Goal: Information Seeking & Learning: Learn about a topic

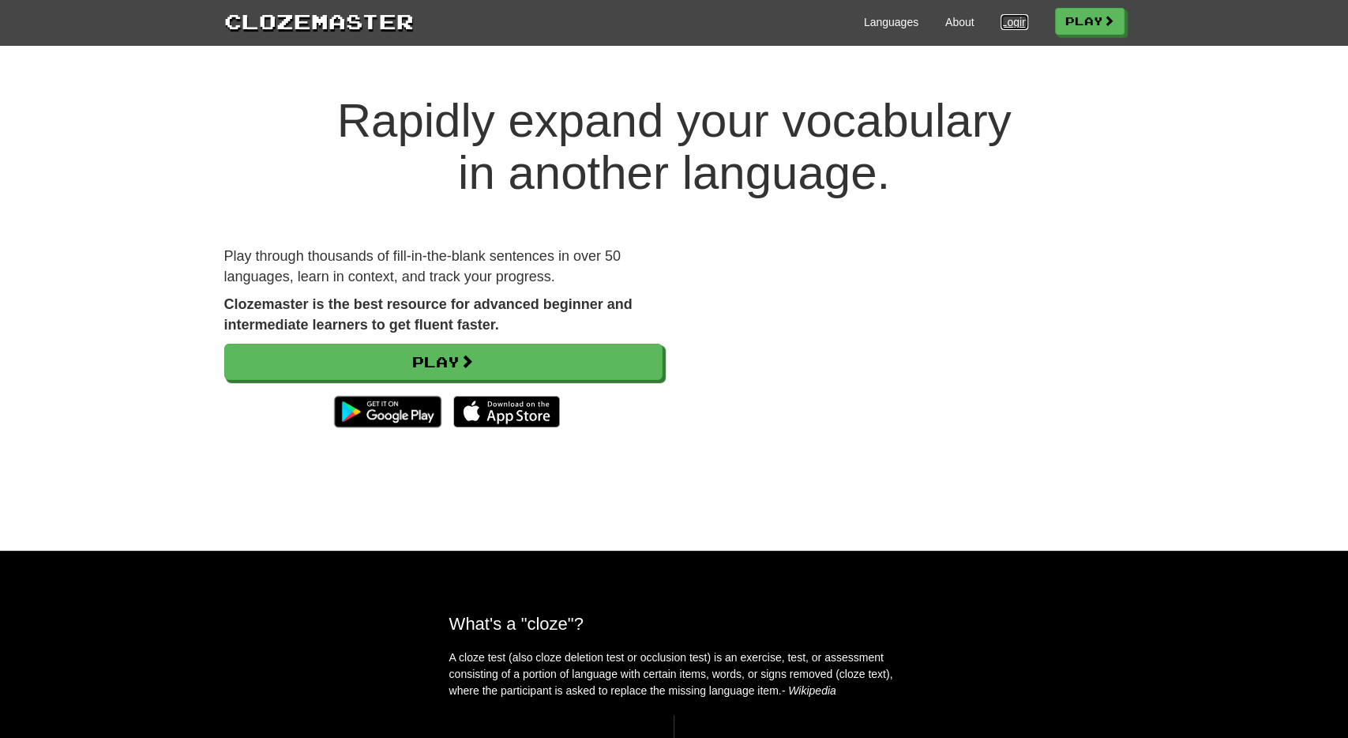
click at [1008, 18] on link "Login" at bounding box center [1014, 22] width 27 height 16
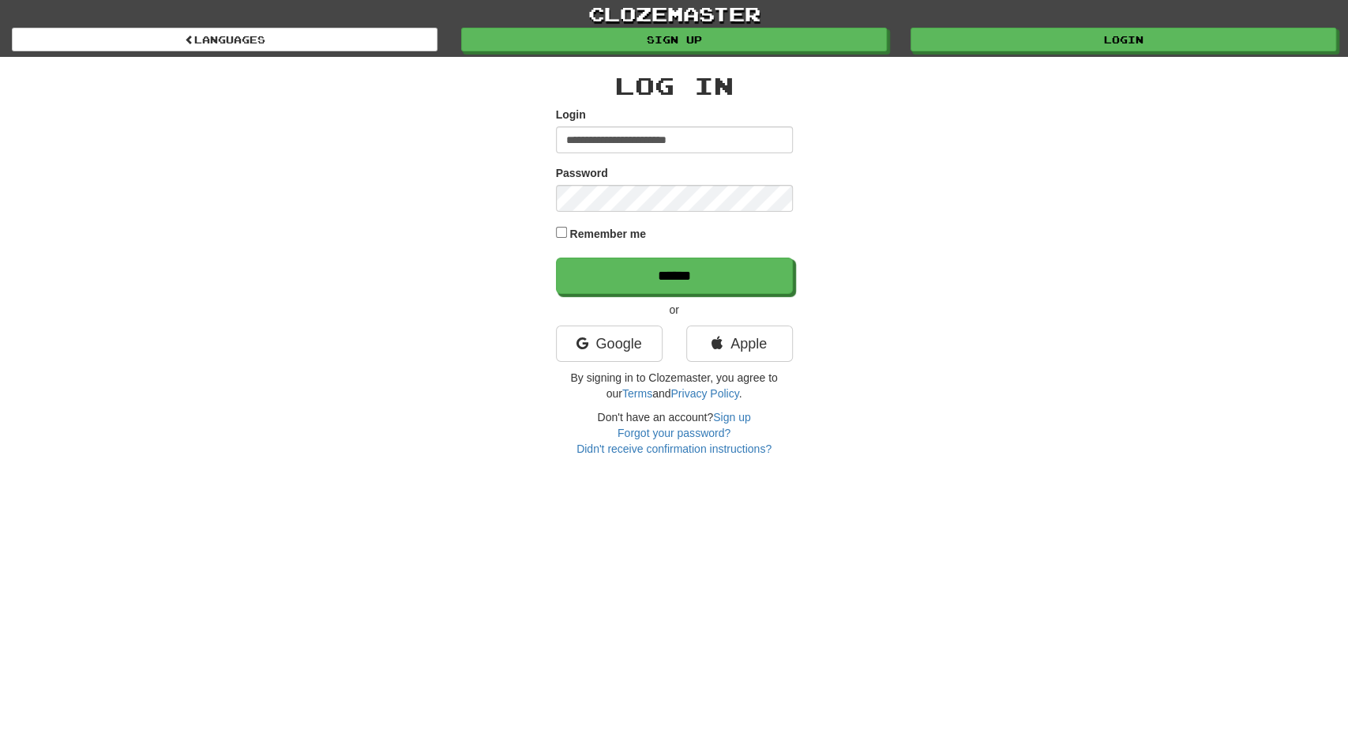
type input "**********"
click at [556, 258] on input "******" at bounding box center [674, 276] width 237 height 36
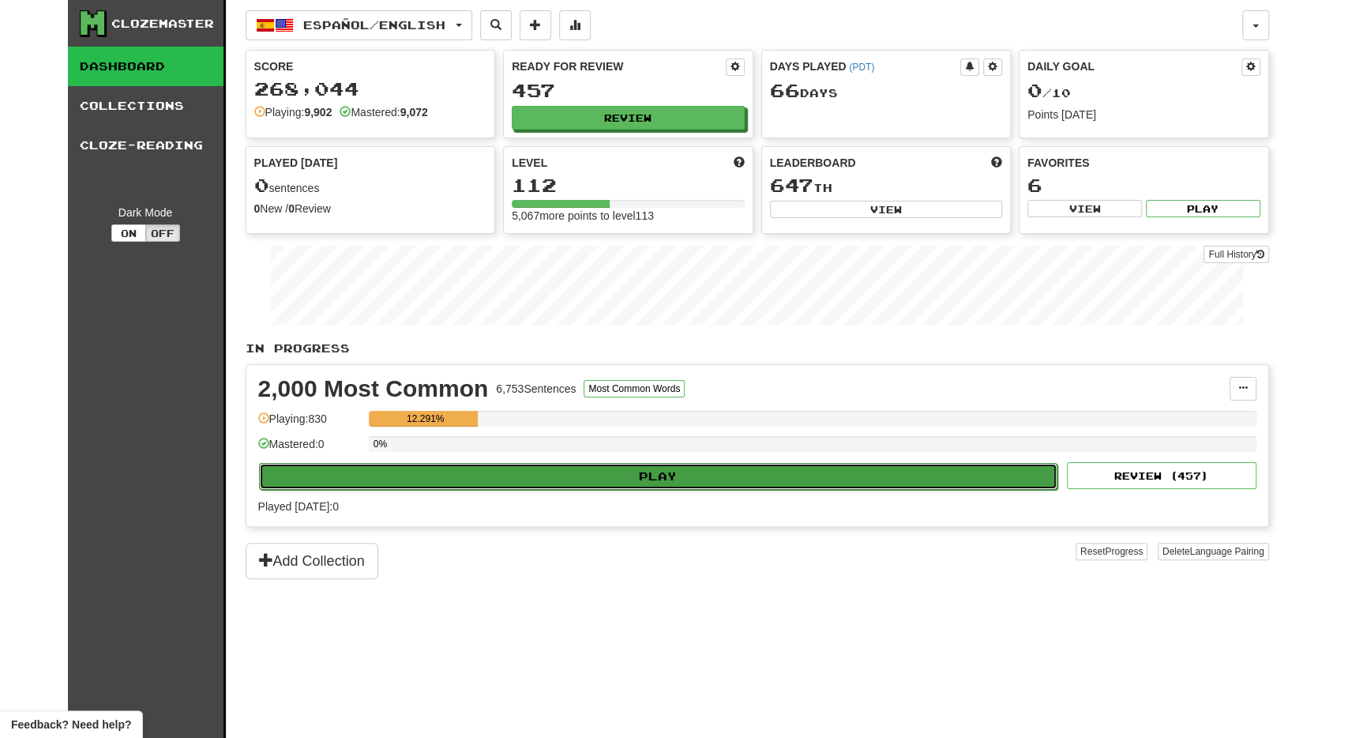
click at [486, 476] on button "Play" at bounding box center [658, 476] width 799 height 27
select select "**"
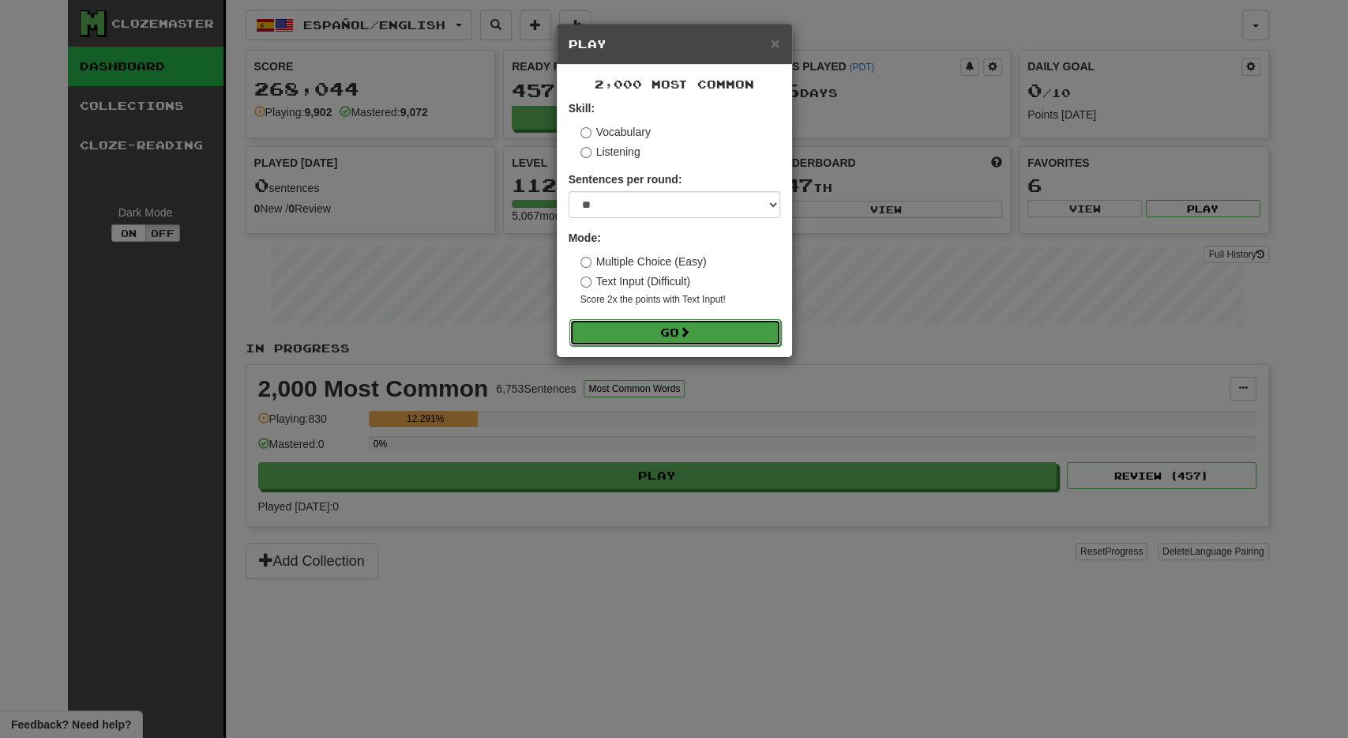
click at [627, 328] on button "Go" at bounding box center [676, 332] width 212 height 27
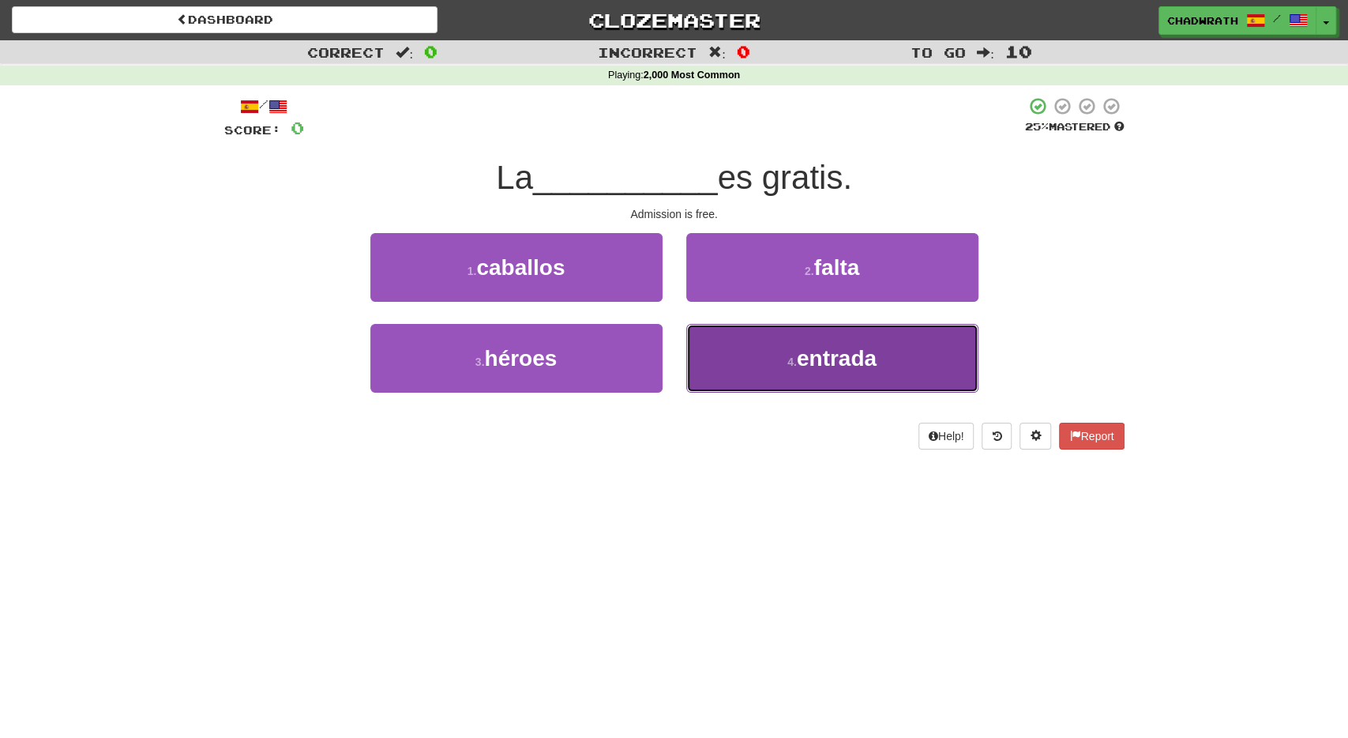
click at [814, 363] on span "entrada" at bounding box center [837, 358] width 80 height 24
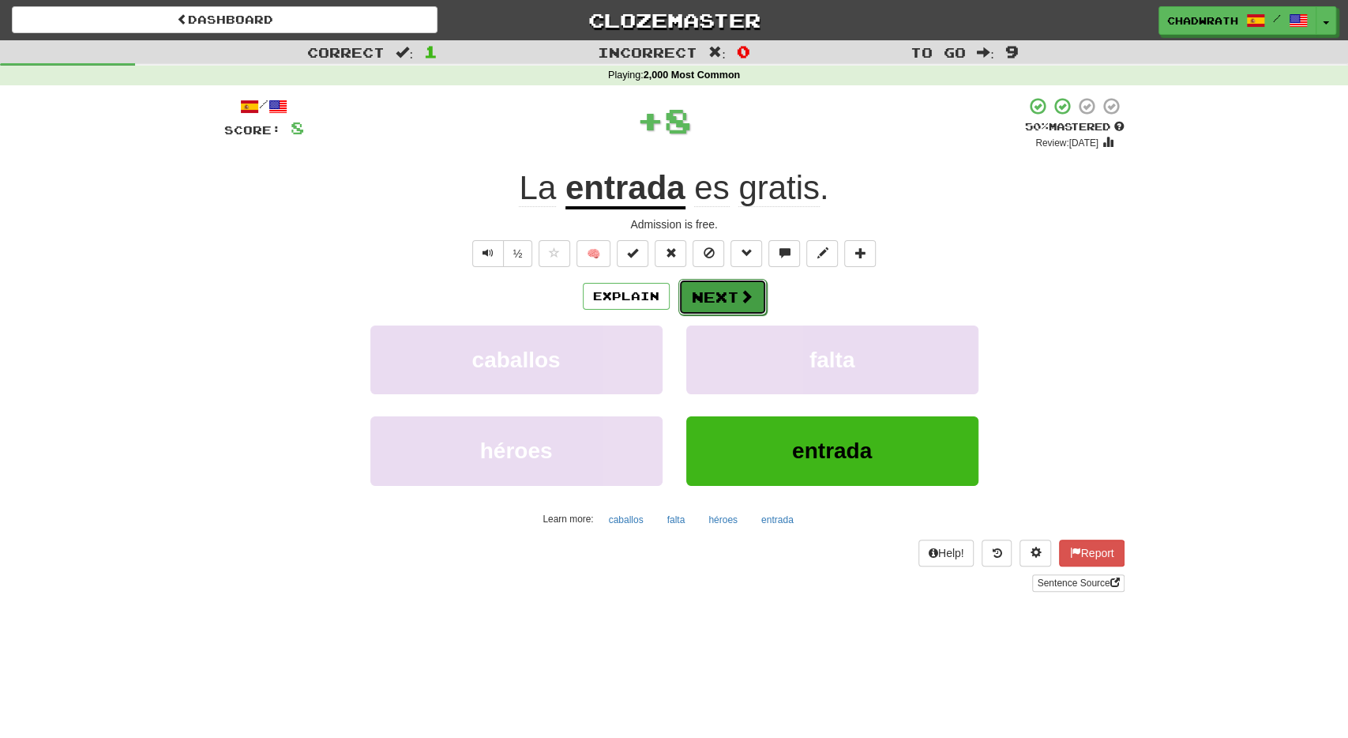
click at [720, 299] on button "Next" at bounding box center [723, 297] width 88 height 36
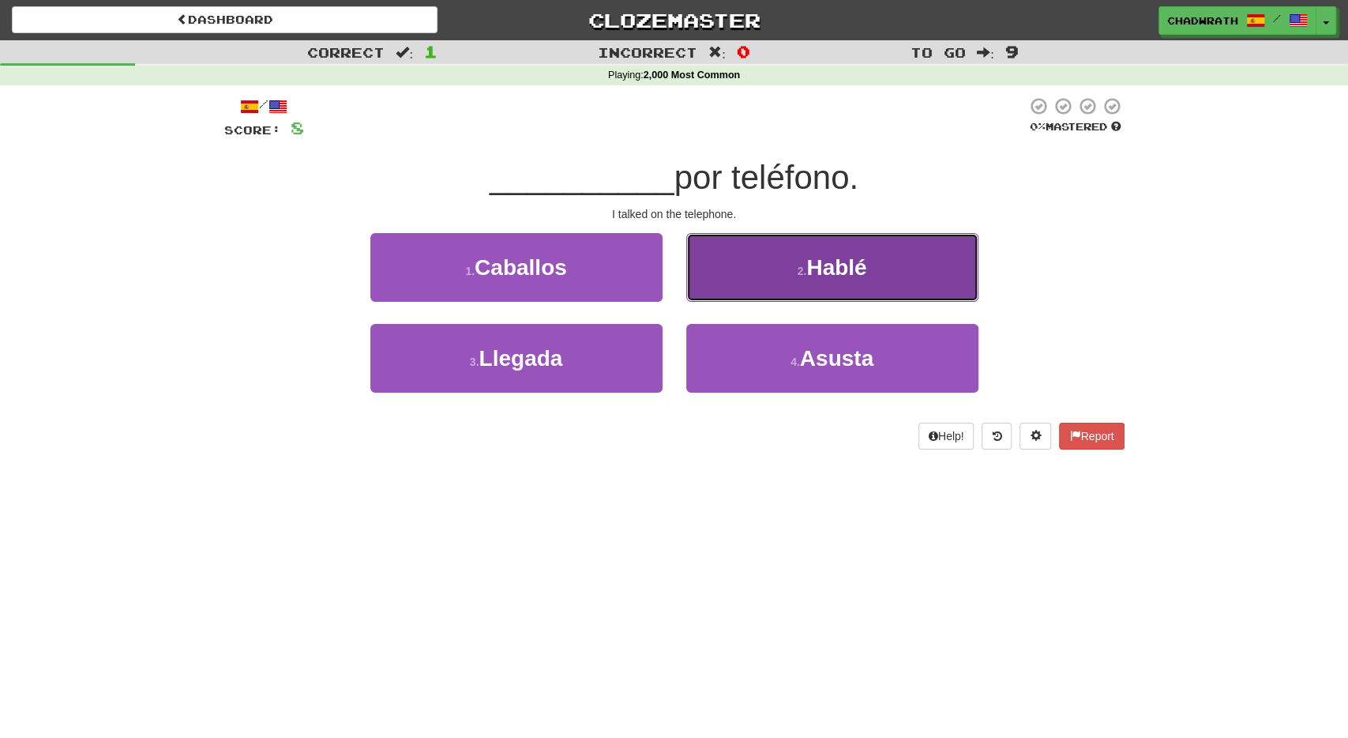
click at [818, 273] on span "Hablé" at bounding box center [837, 267] width 60 height 24
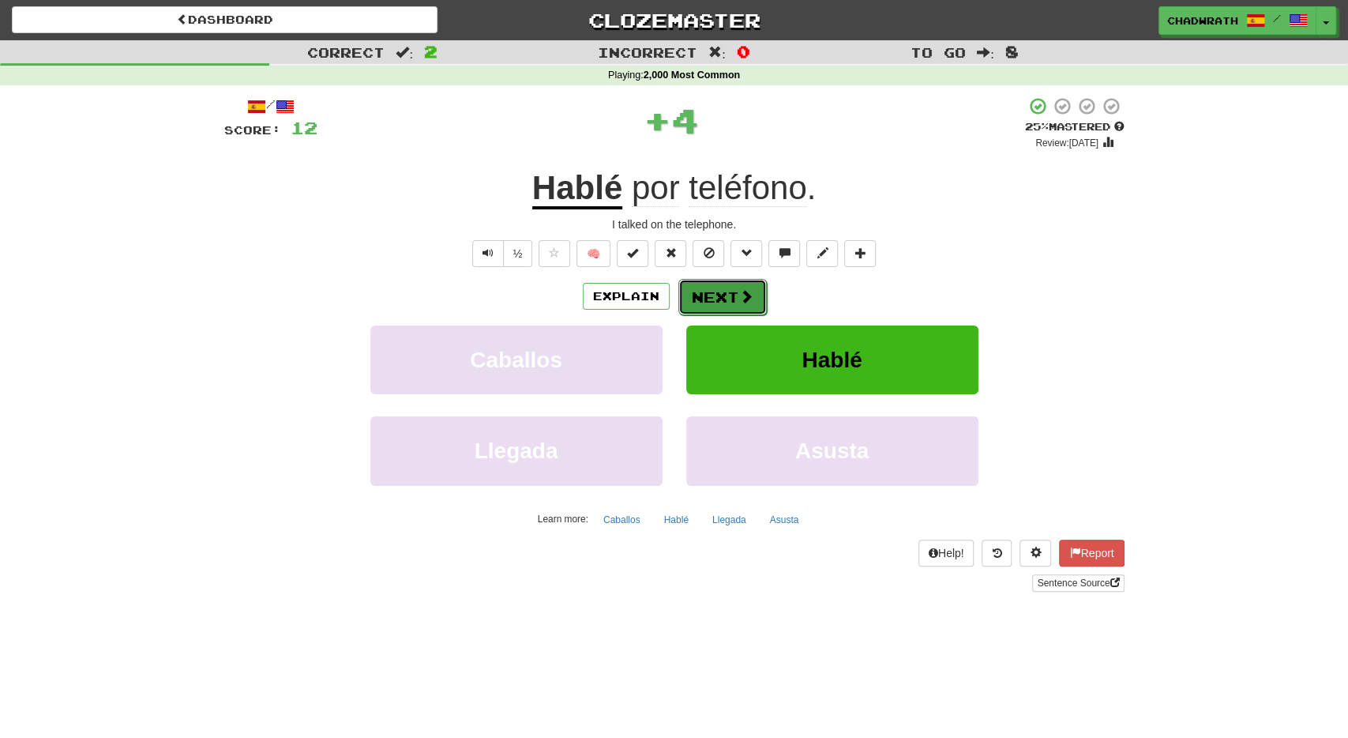
click at [748, 289] on span at bounding box center [746, 296] width 14 height 14
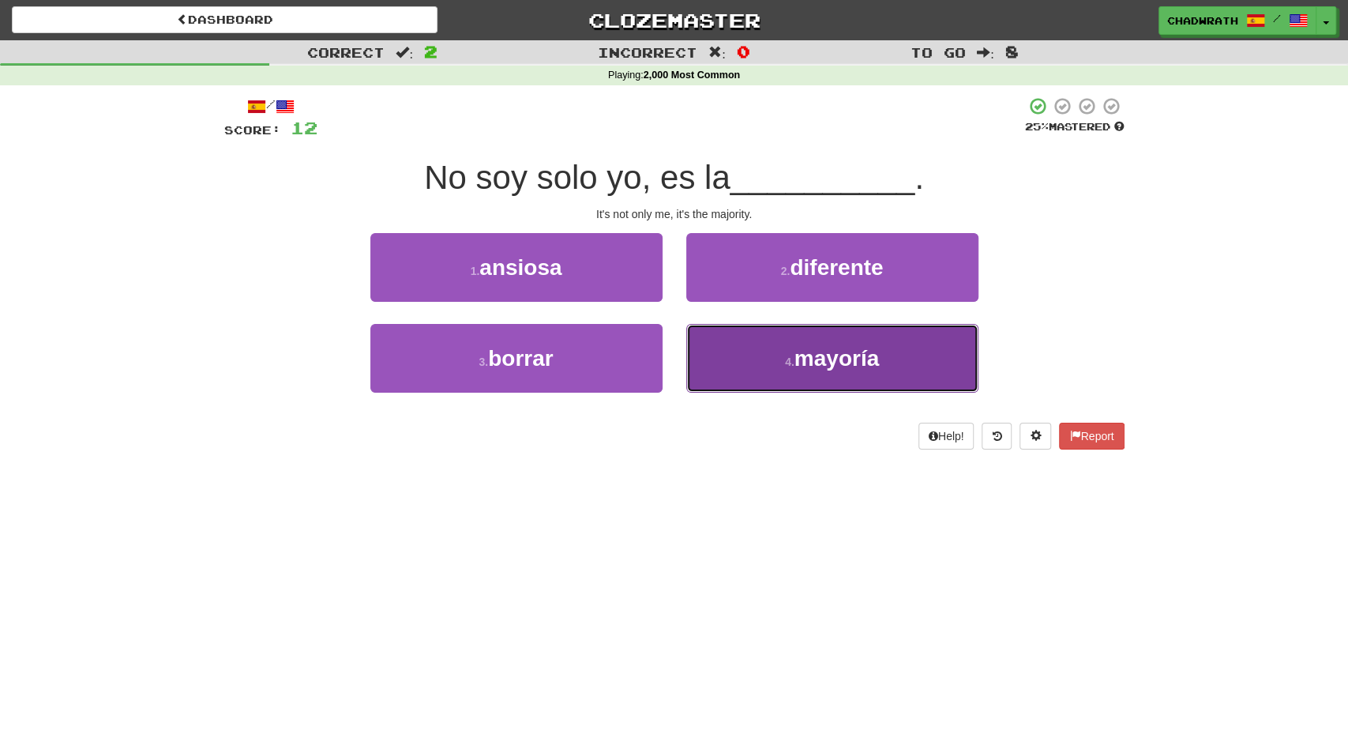
click at [837, 372] on button "4 . mayoría" at bounding box center [832, 358] width 292 height 69
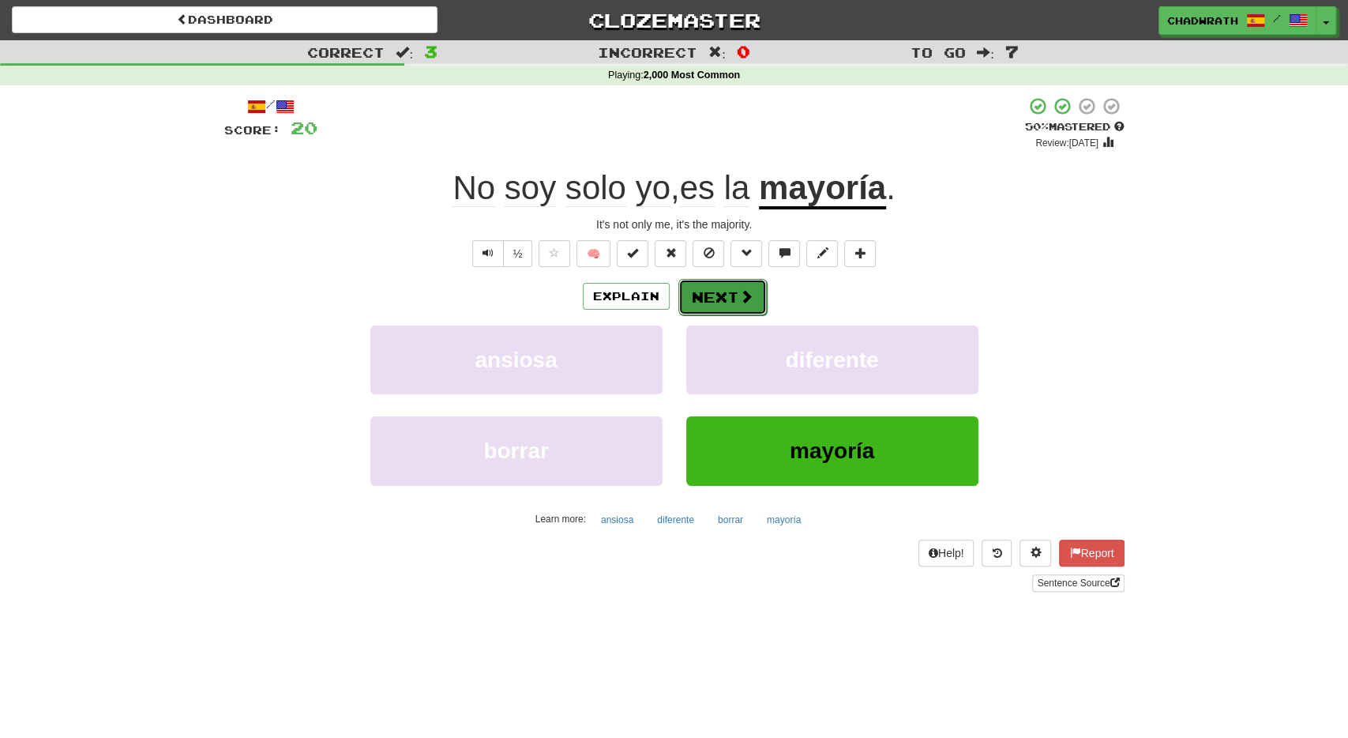
click at [712, 299] on button "Next" at bounding box center [723, 297] width 88 height 36
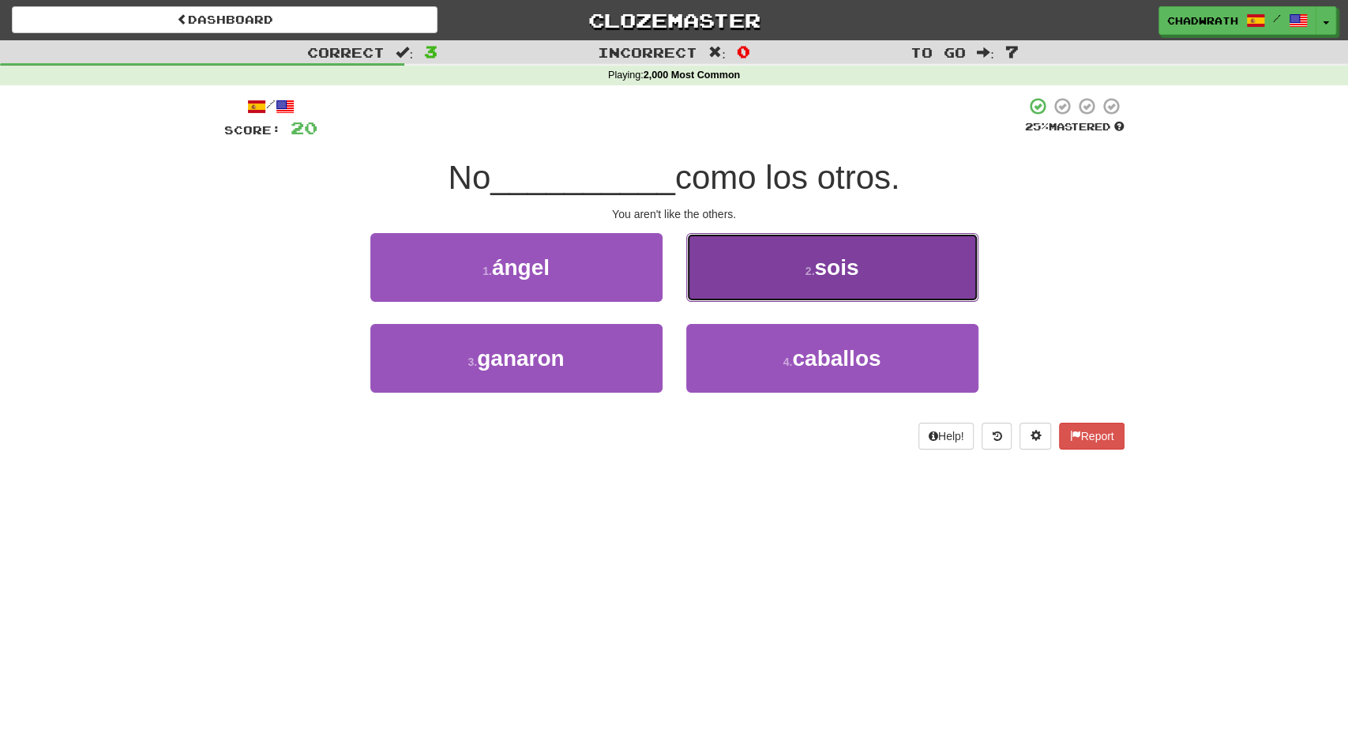
click at [777, 276] on button "2 . sois" at bounding box center [832, 267] width 292 height 69
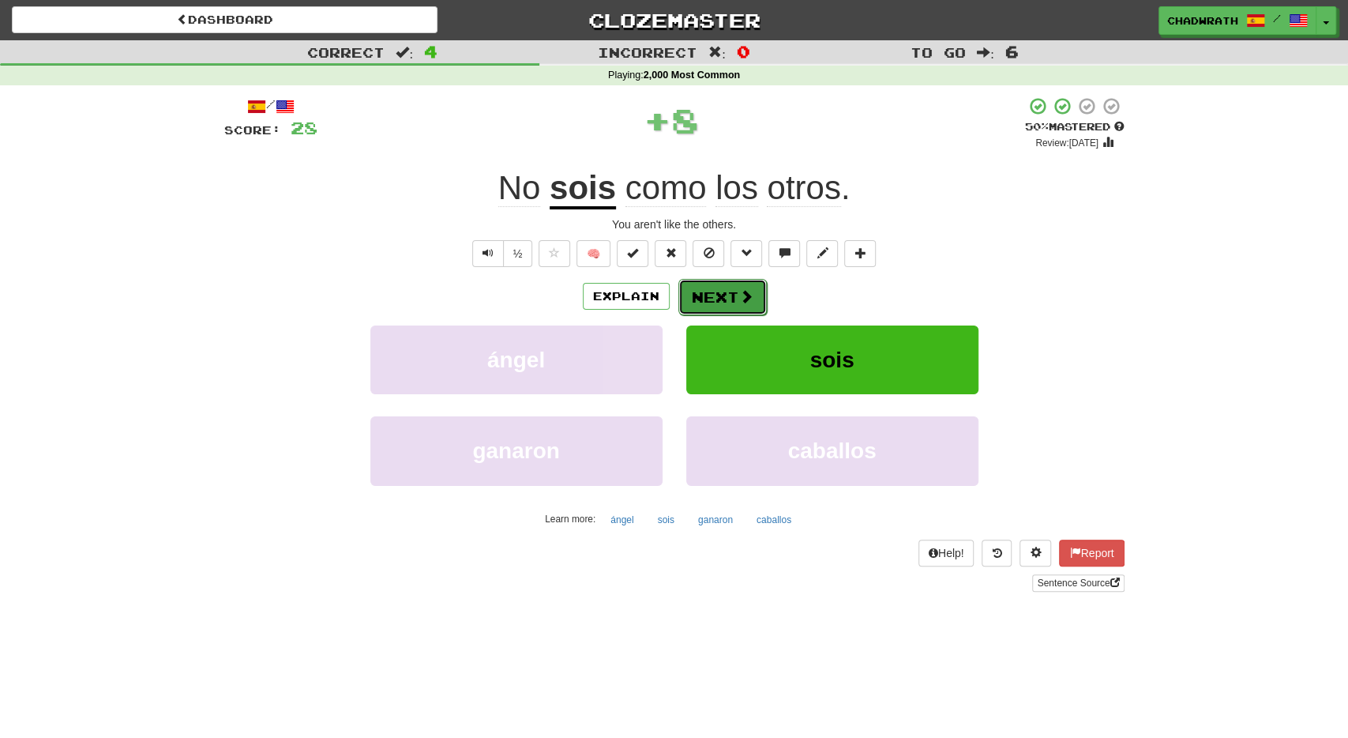
click at [724, 293] on button "Next" at bounding box center [723, 297] width 88 height 36
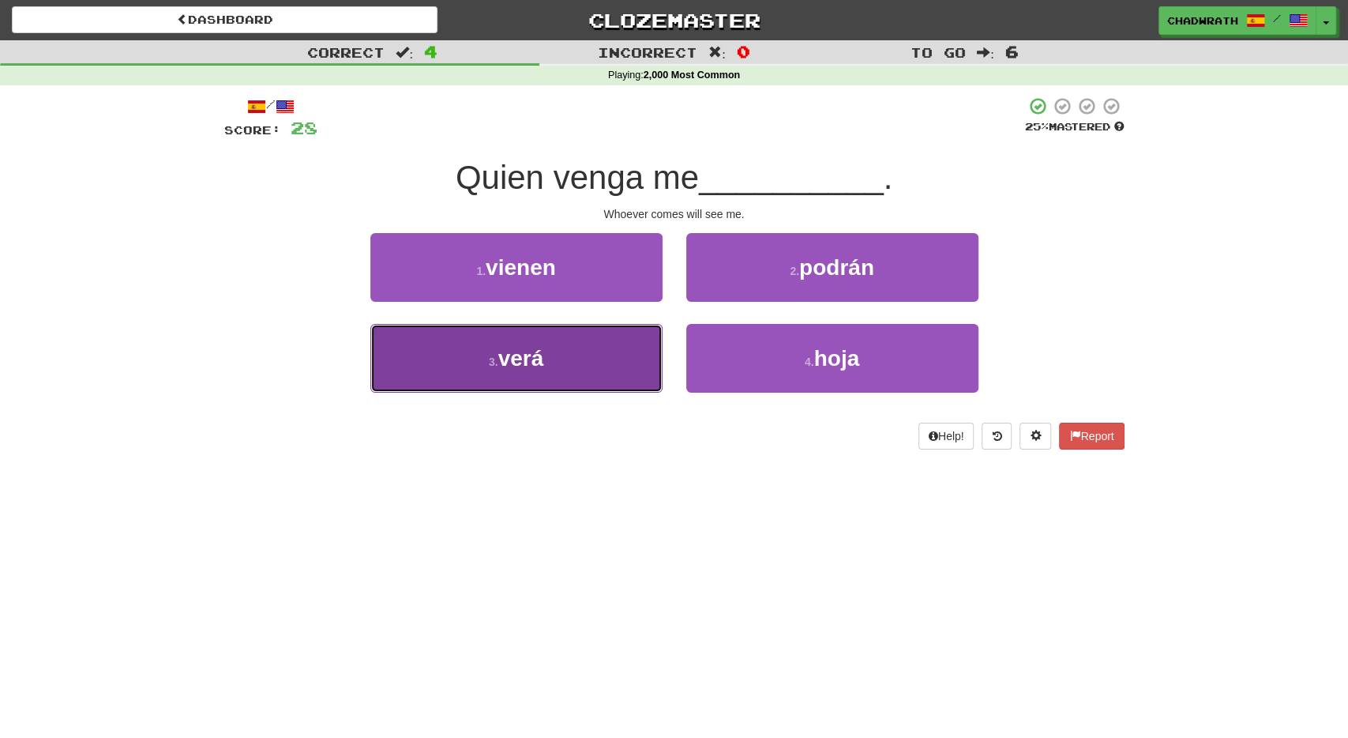
click at [529, 366] on span "verá" at bounding box center [521, 358] width 46 height 24
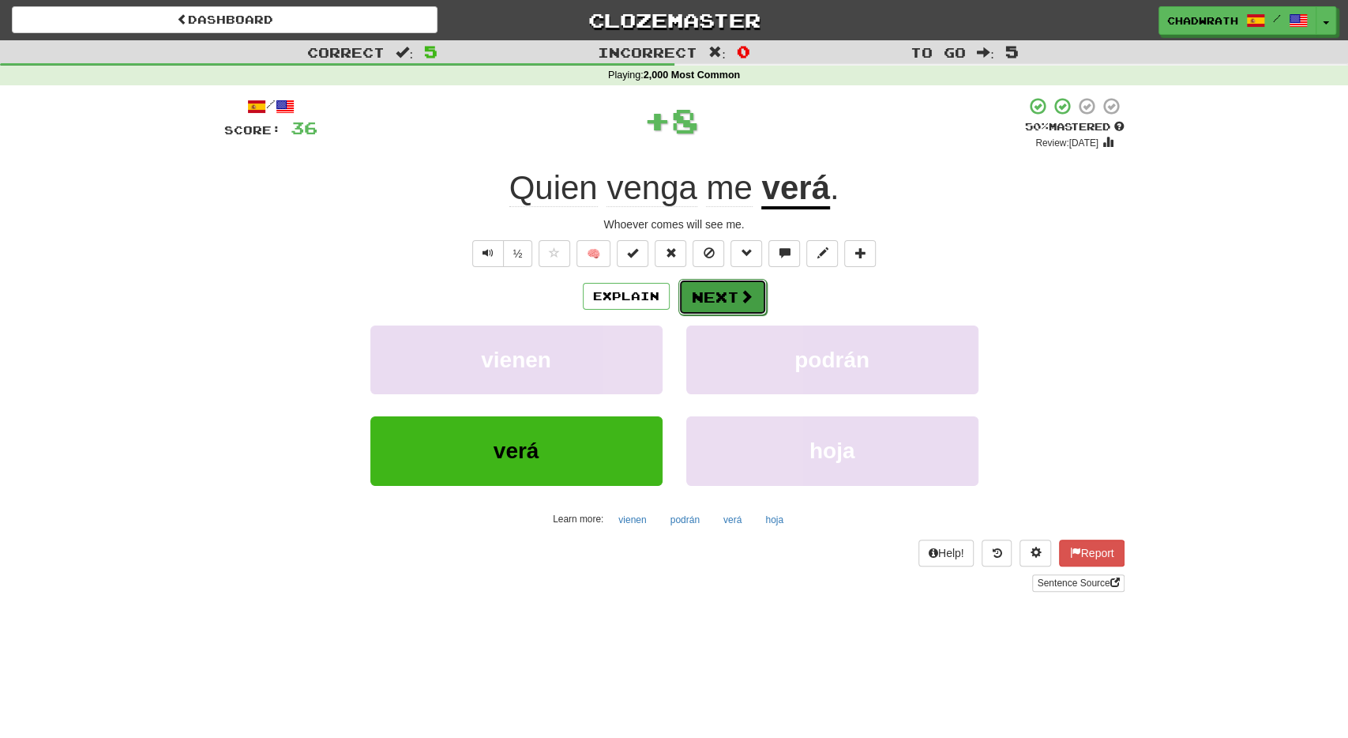
click at [714, 287] on button "Next" at bounding box center [723, 297] width 88 height 36
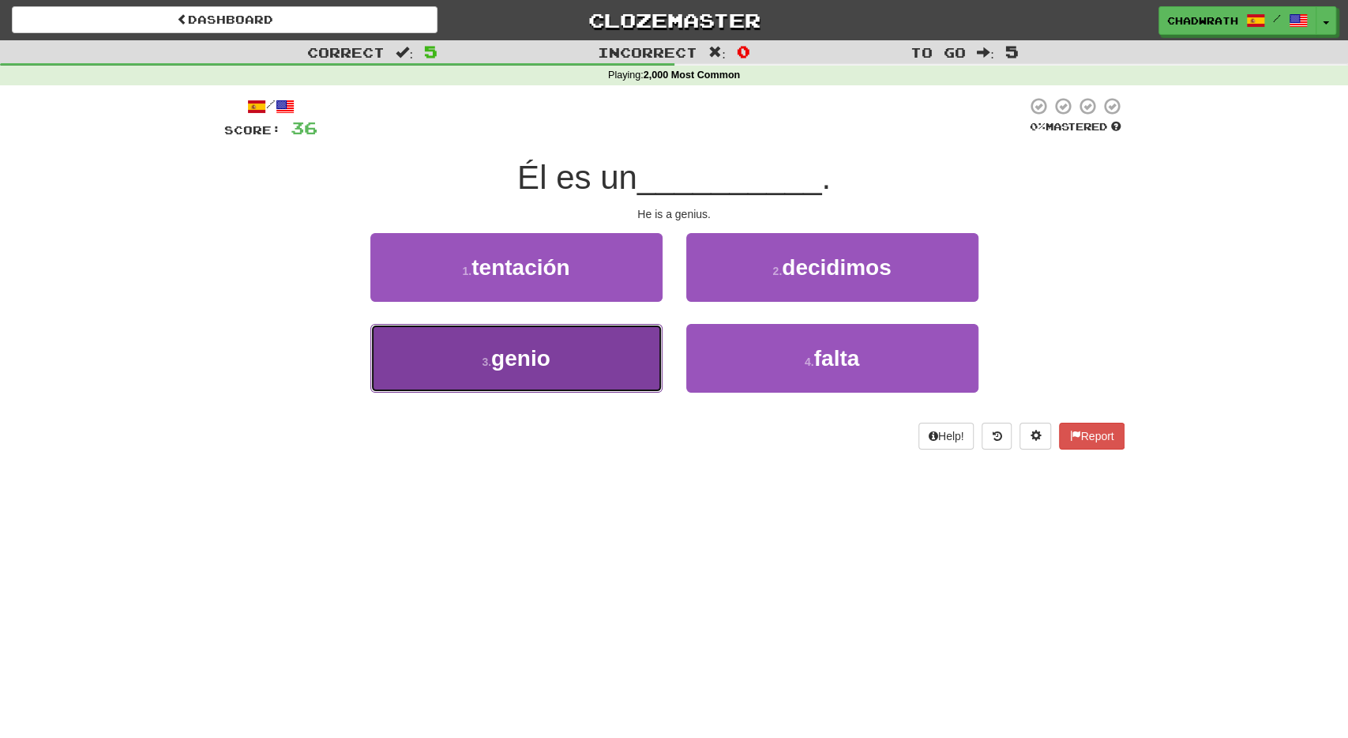
click at [562, 359] on button "3 . genio" at bounding box center [516, 358] width 292 height 69
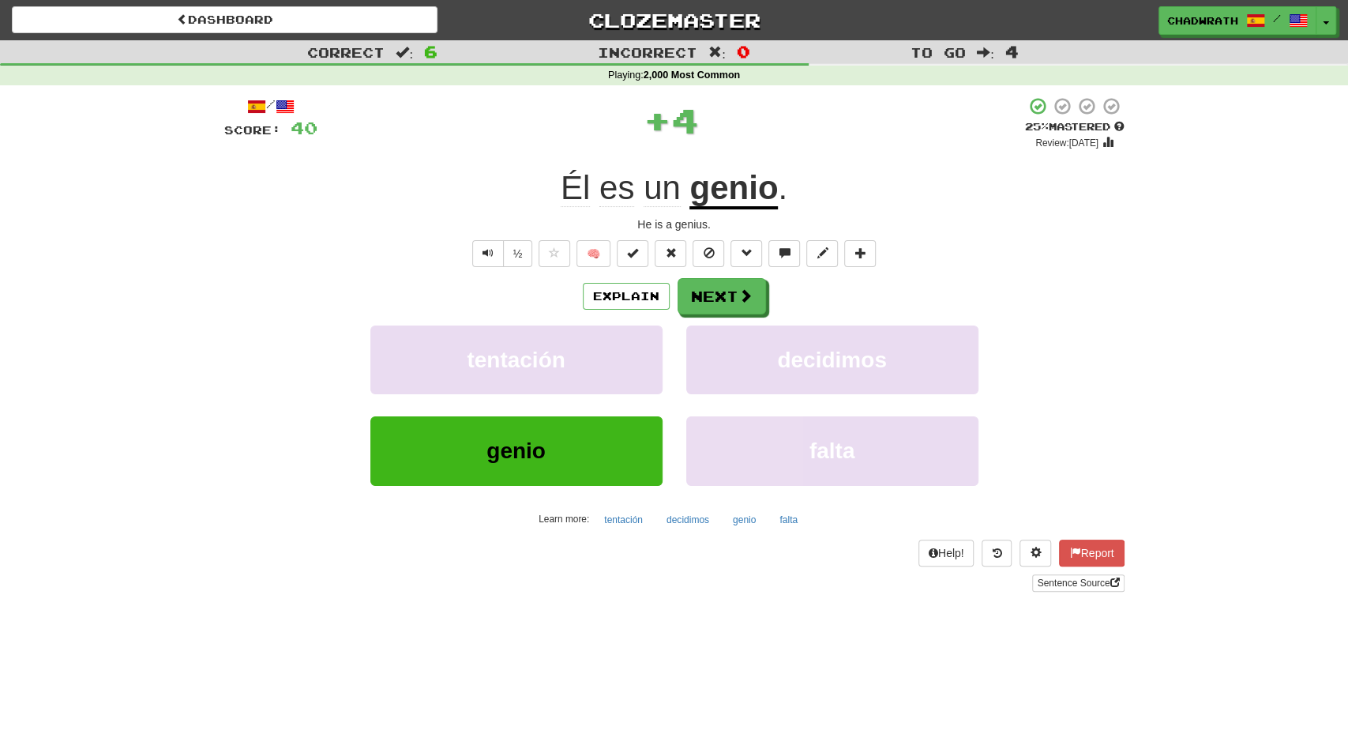
click at [673, 295] on div "Explain Next" at bounding box center [674, 296] width 901 height 36
click at [699, 299] on button "Next" at bounding box center [723, 297] width 88 height 36
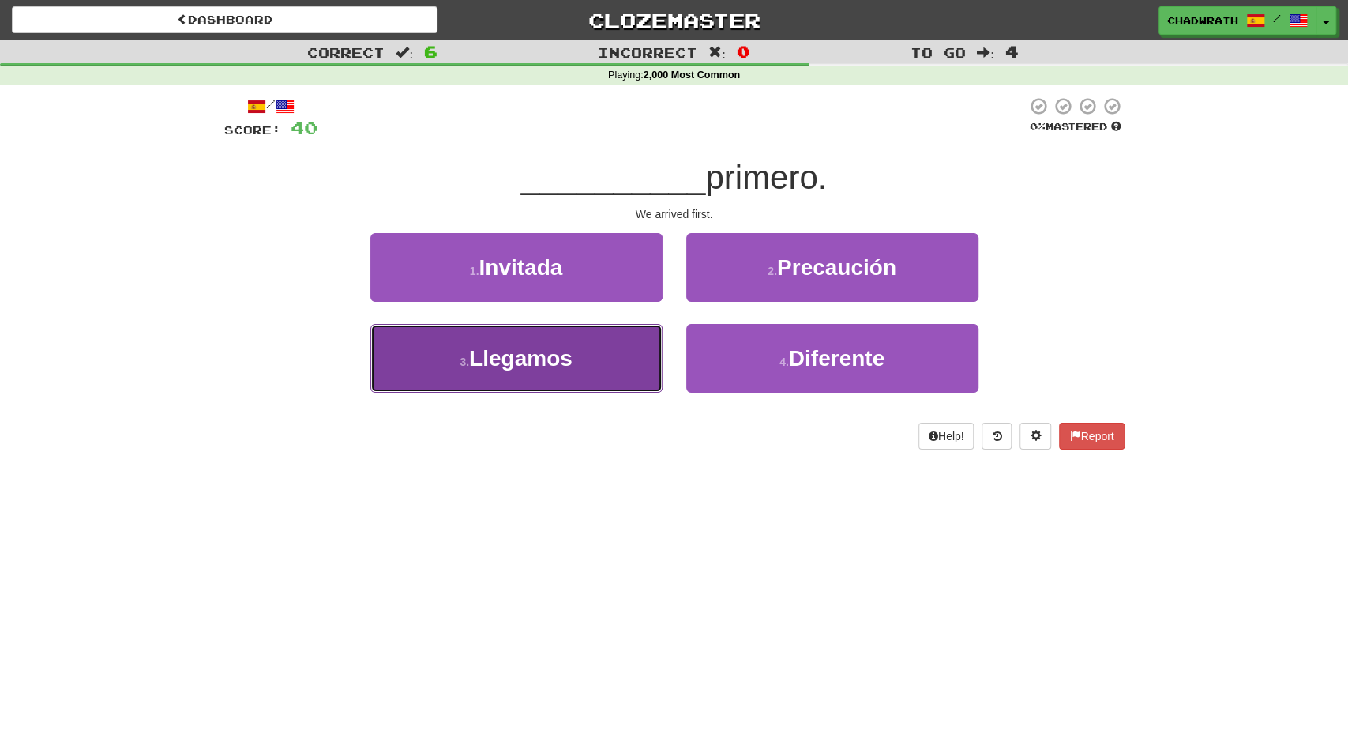
click at [522, 375] on button "3 . Llegamos" at bounding box center [516, 358] width 292 height 69
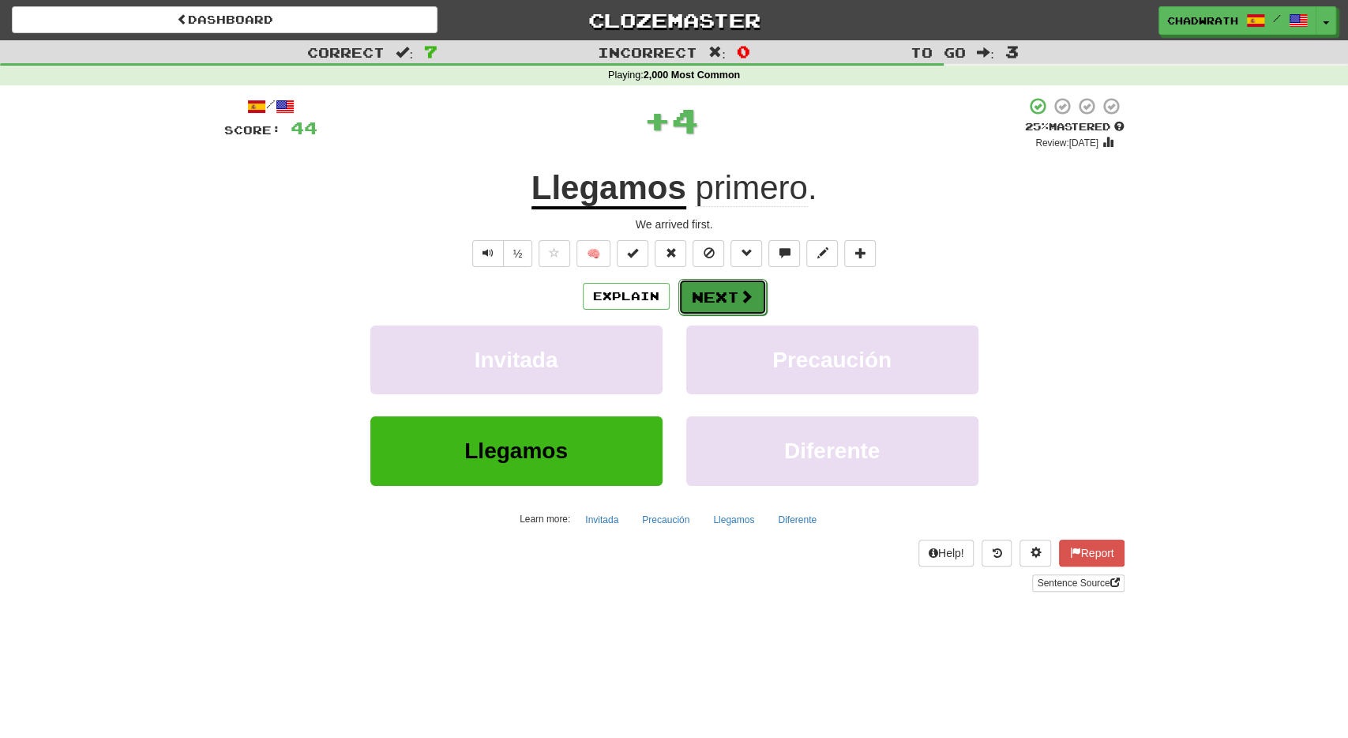
click at [706, 292] on button "Next" at bounding box center [723, 297] width 88 height 36
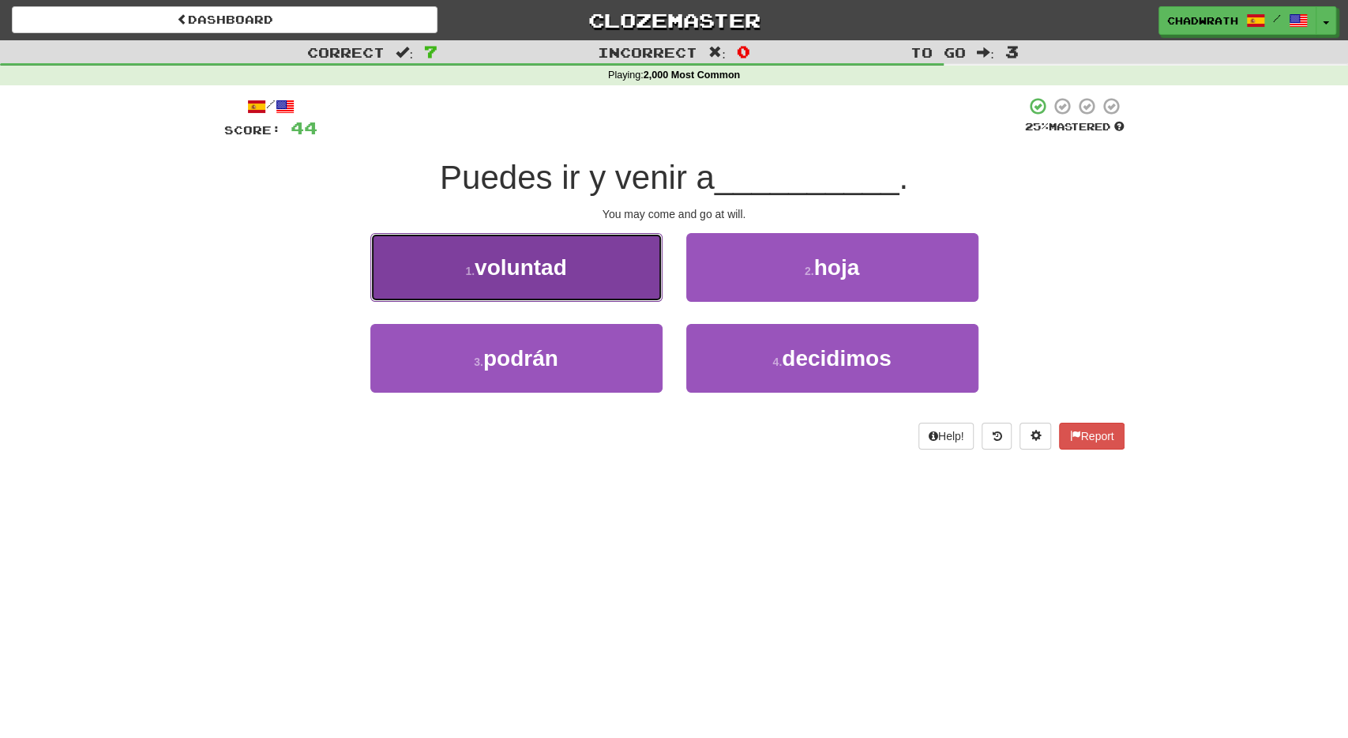
click at [616, 299] on button "1 . voluntad" at bounding box center [516, 267] width 292 height 69
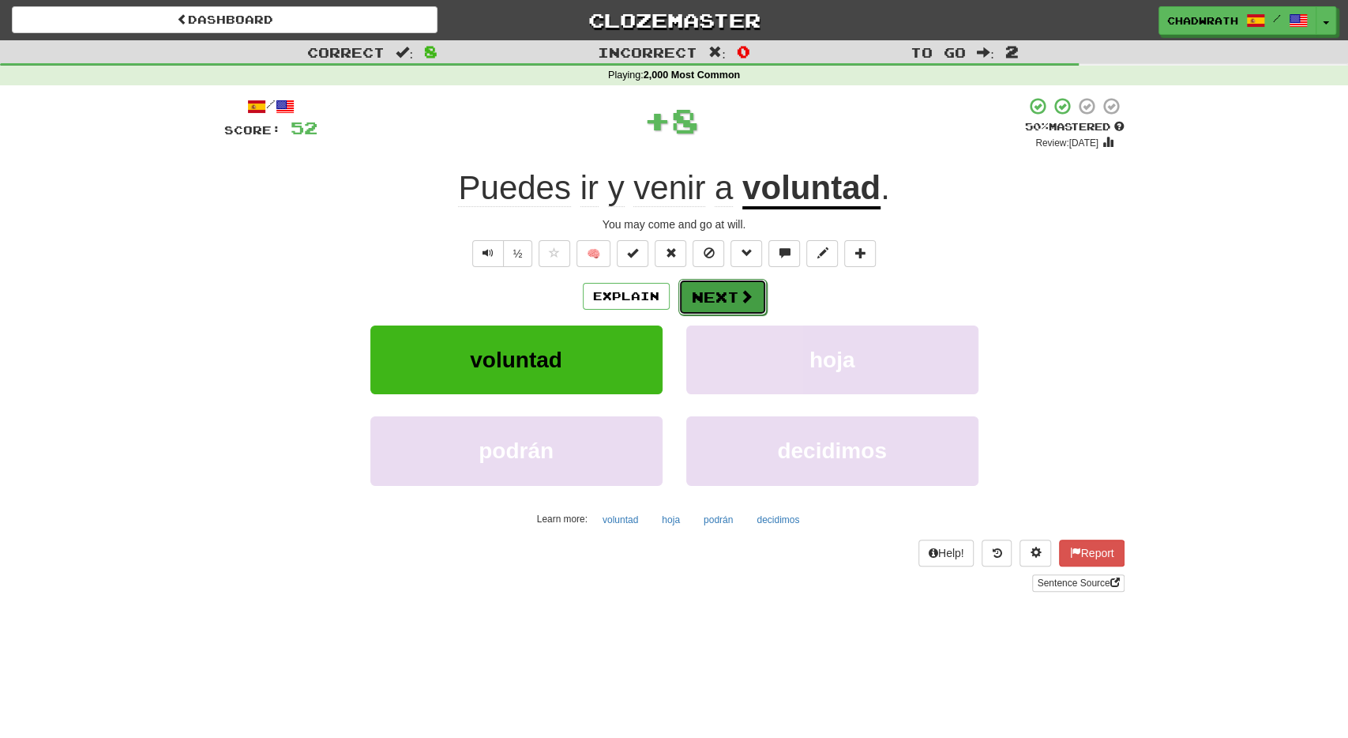
click at [729, 282] on button "Next" at bounding box center [723, 297] width 88 height 36
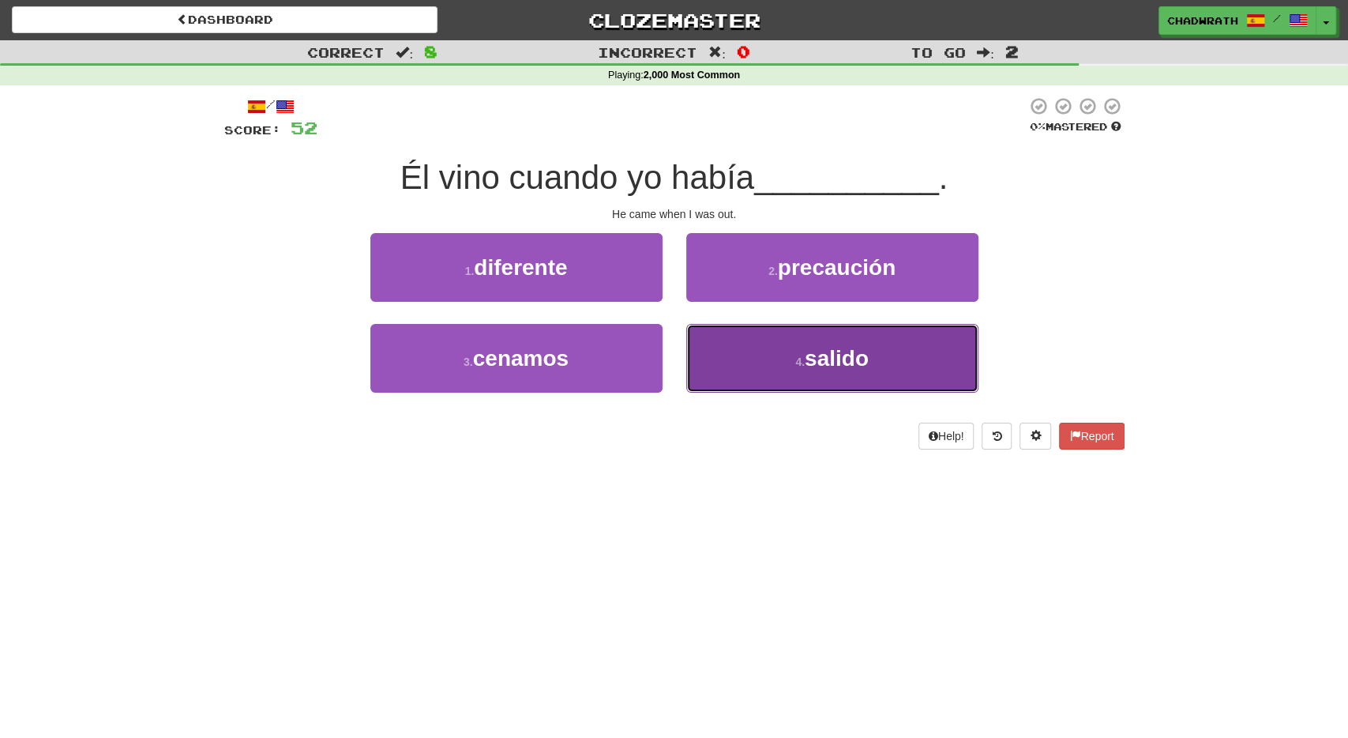
click at [732, 369] on button "4 . salido" at bounding box center [832, 358] width 292 height 69
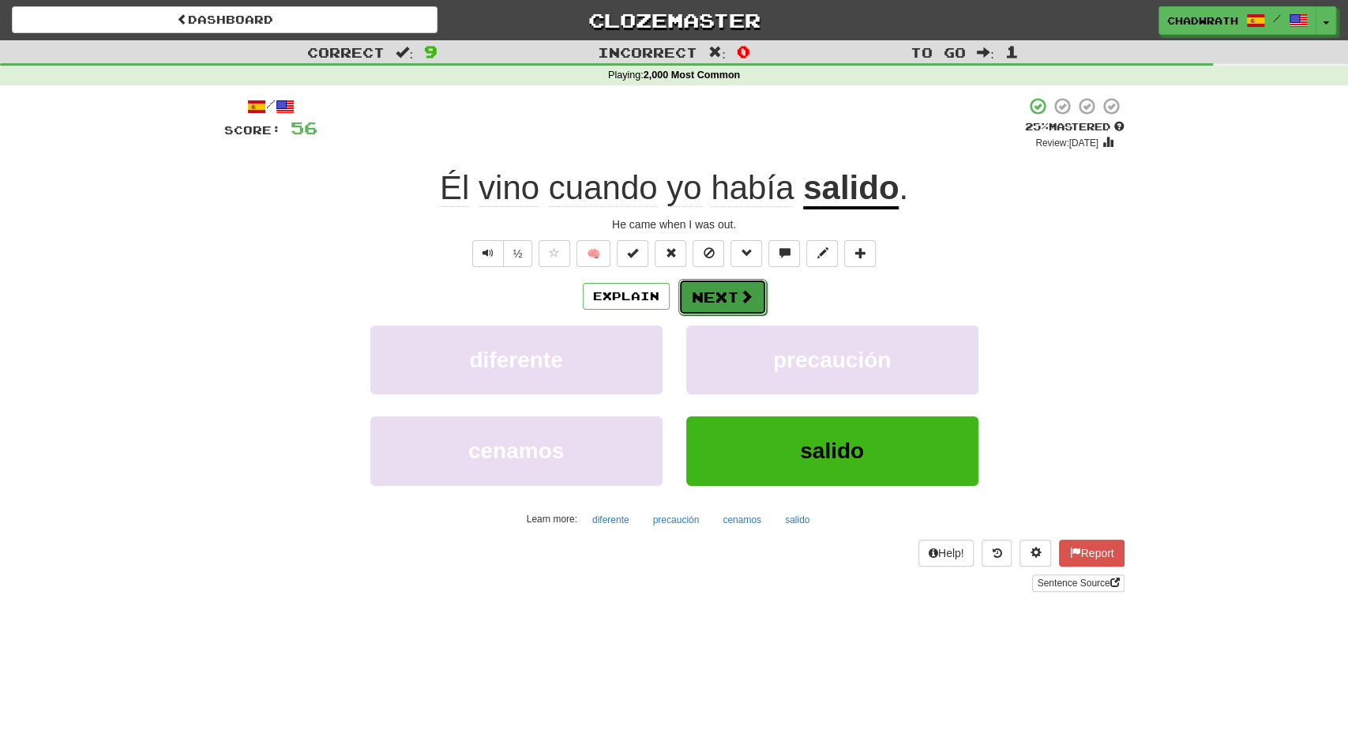
click at [682, 302] on button "Next" at bounding box center [723, 297] width 88 height 36
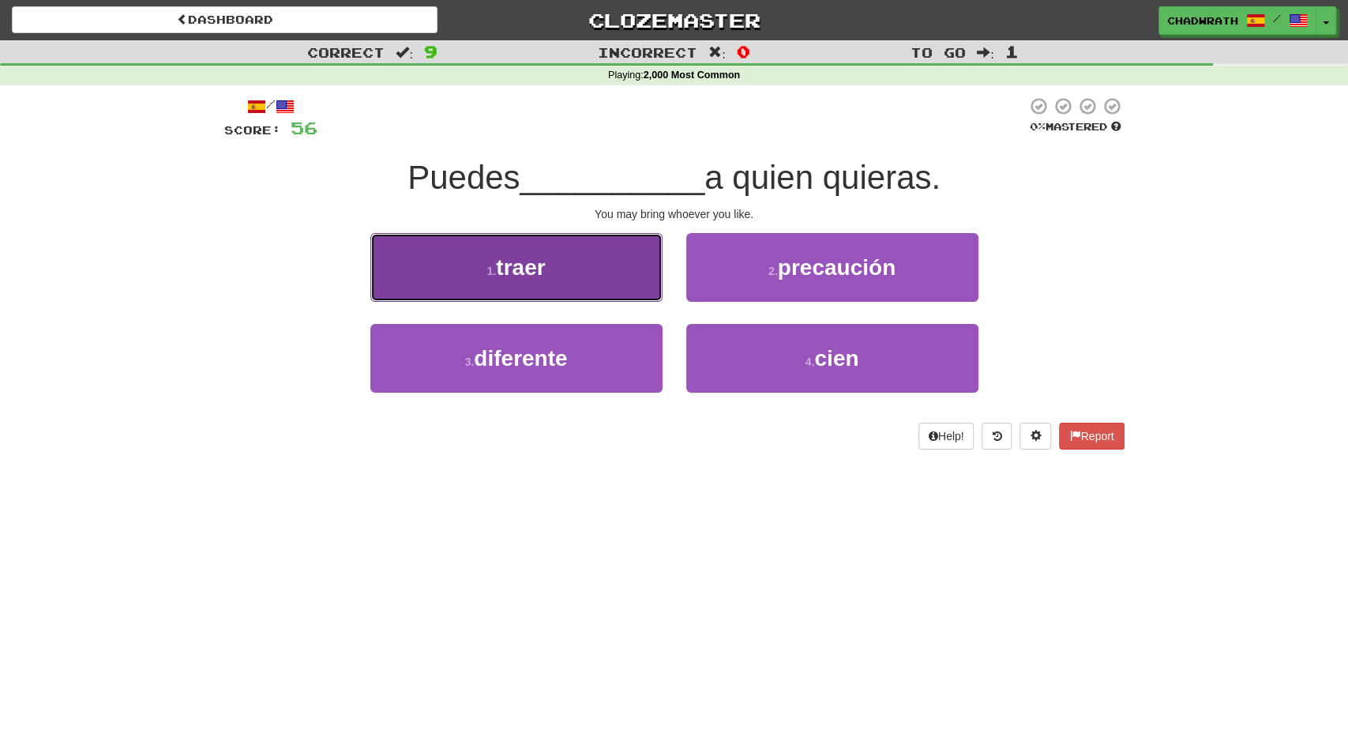
click at [553, 256] on button "1 . traer" at bounding box center [516, 267] width 292 height 69
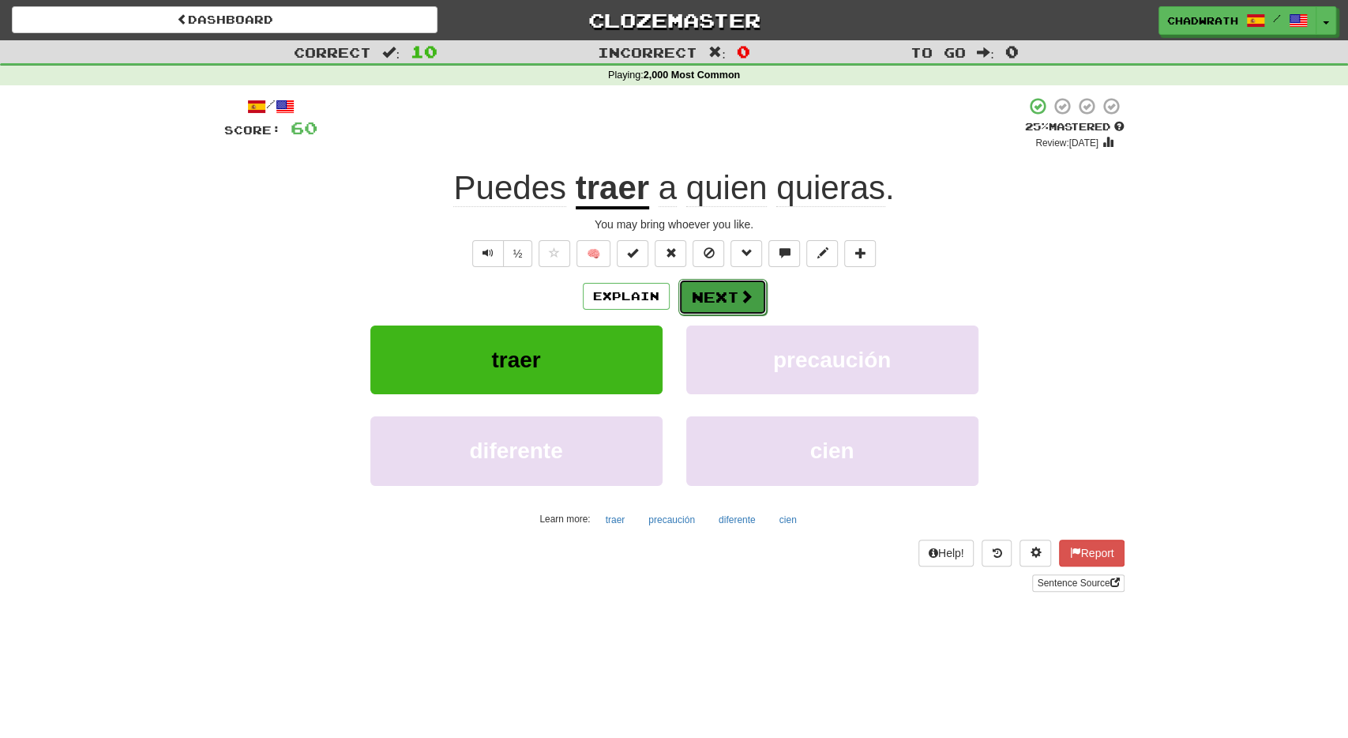
click at [714, 310] on button "Next" at bounding box center [723, 297] width 88 height 36
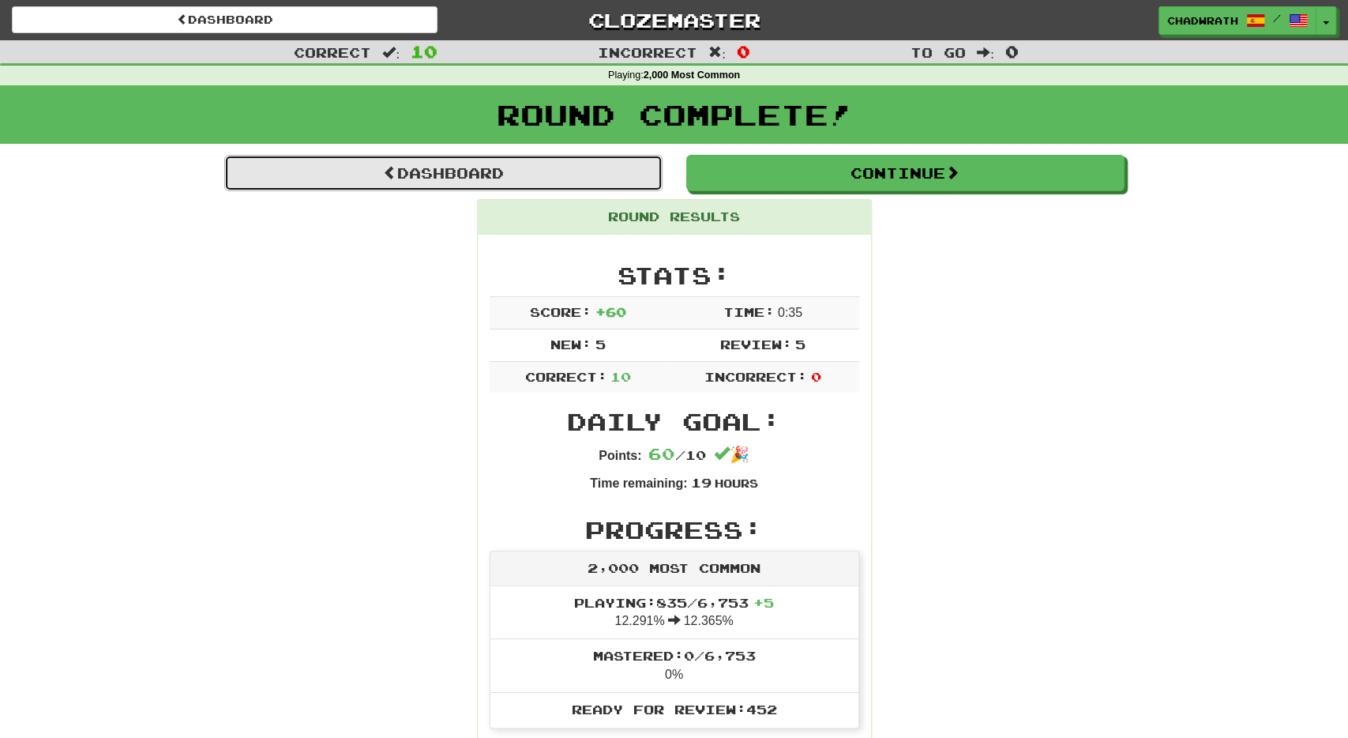
click at [500, 171] on link "Dashboard" at bounding box center [443, 173] width 438 height 36
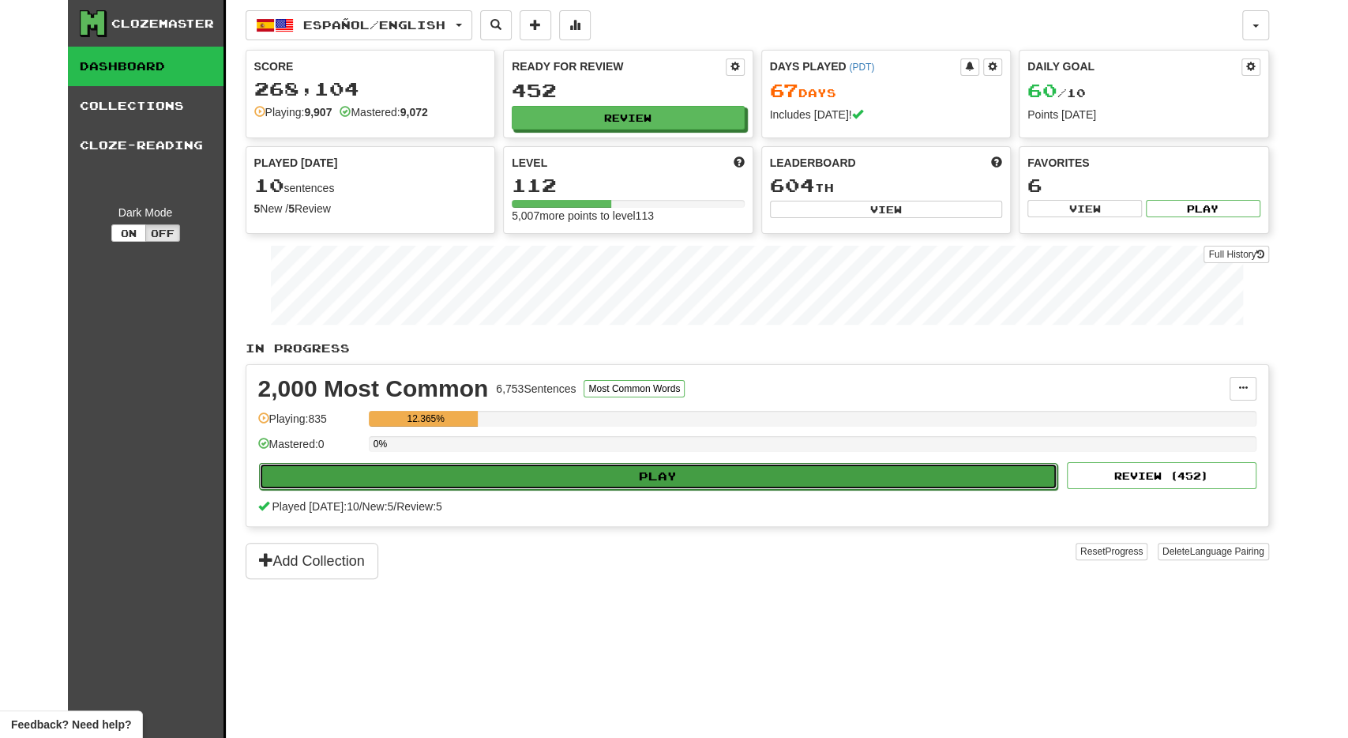
click at [574, 475] on button "Play" at bounding box center [658, 476] width 799 height 27
select select "**"
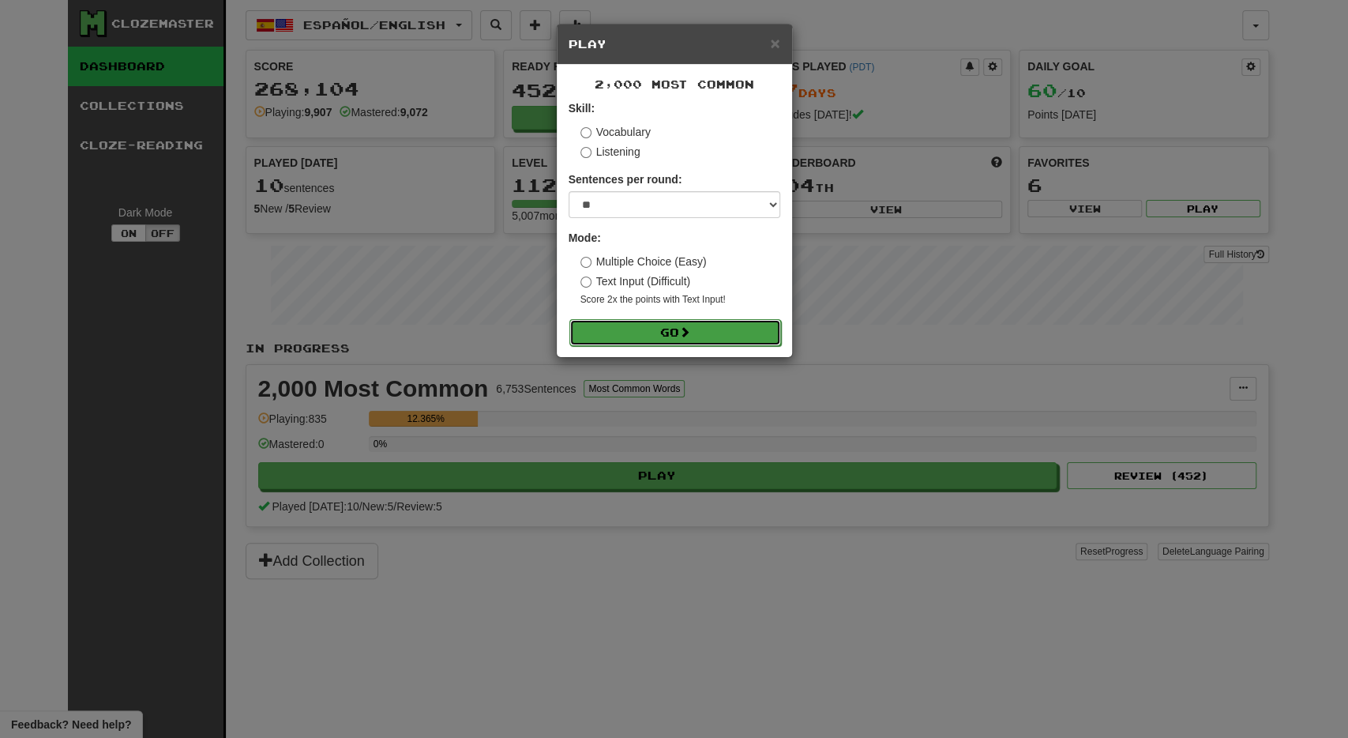
click at [634, 326] on button "Go" at bounding box center [676, 332] width 212 height 27
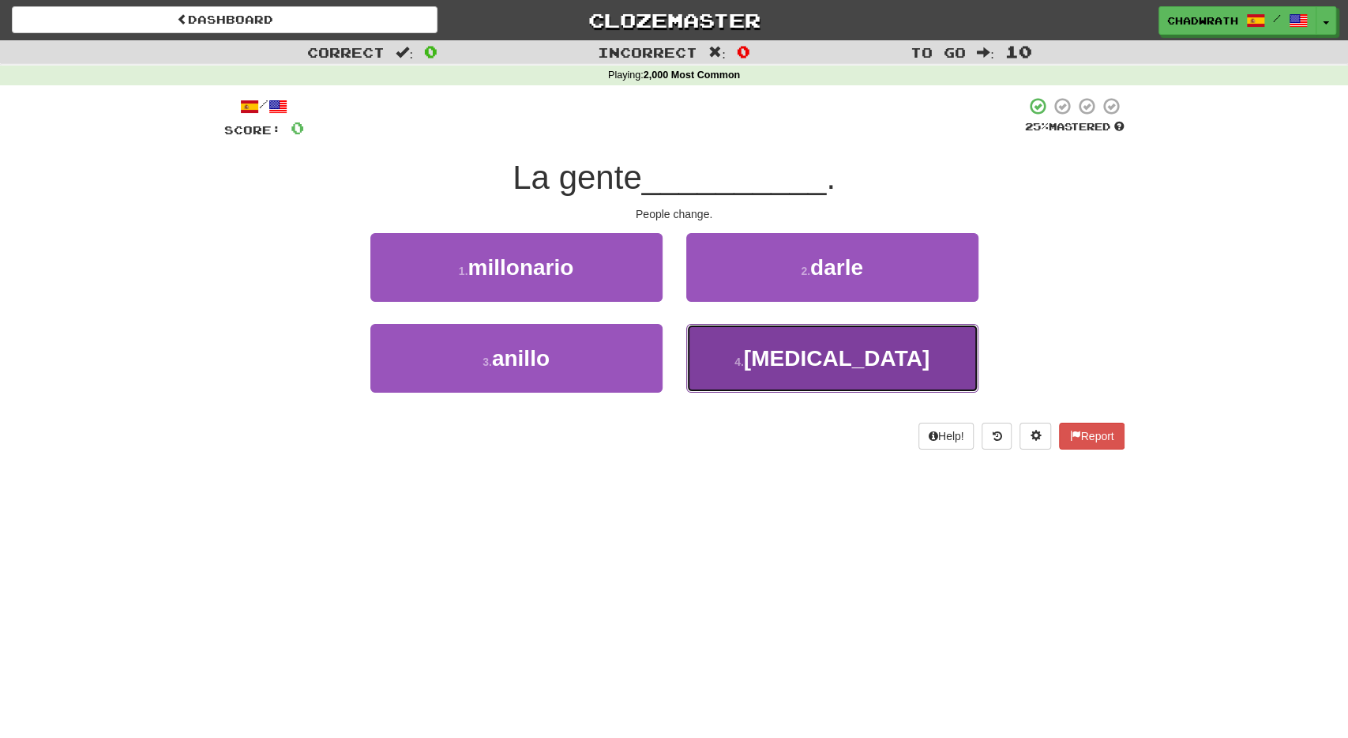
click at [747, 345] on button "4 . [MEDICAL_DATA]" at bounding box center [832, 358] width 292 height 69
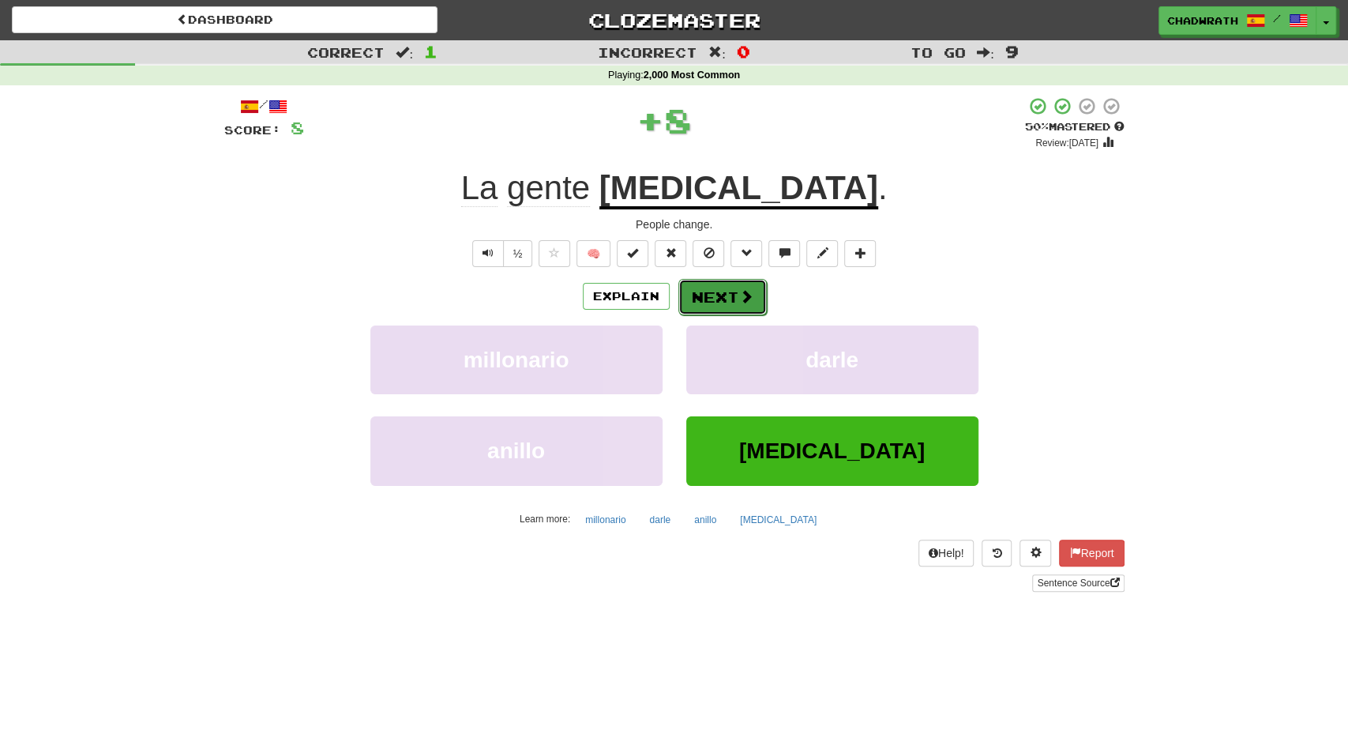
click at [707, 303] on button "Next" at bounding box center [723, 297] width 88 height 36
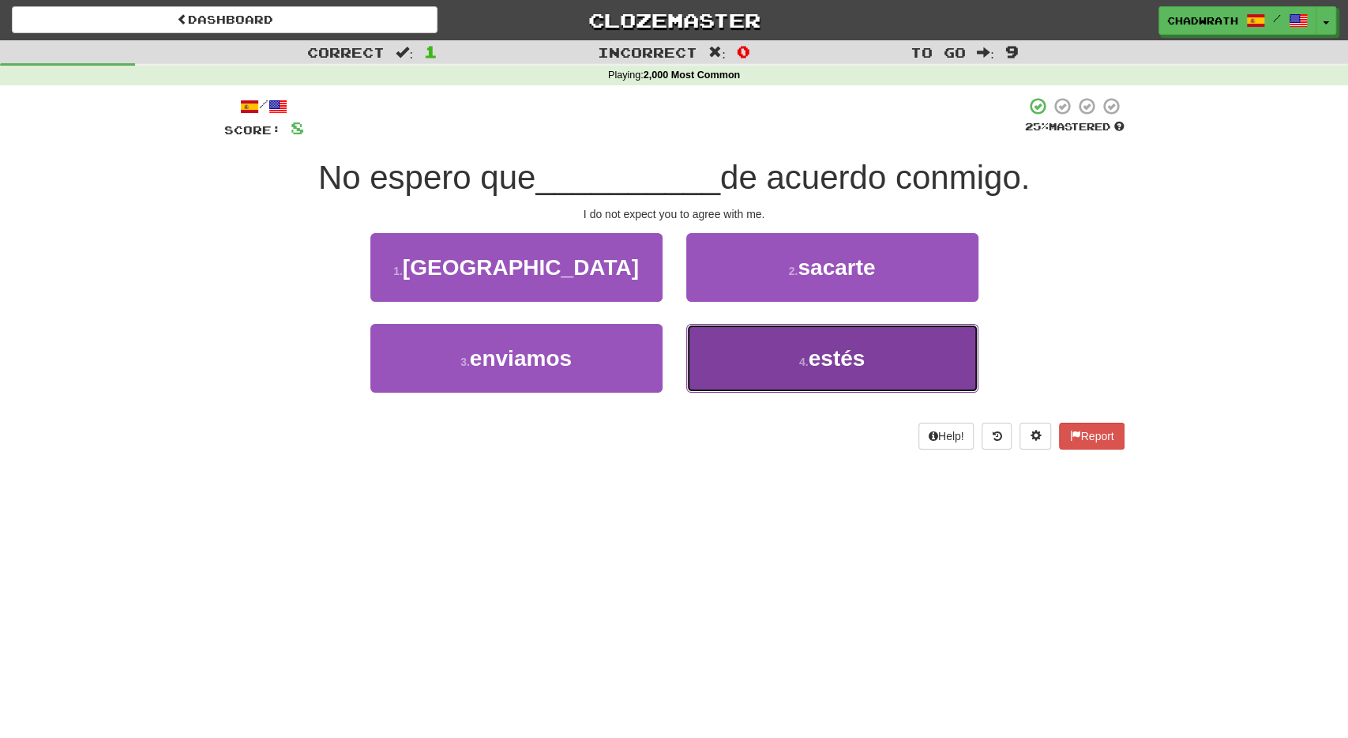
click at [787, 383] on button "4 . estés" at bounding box center [832, 358] width 292 height 69
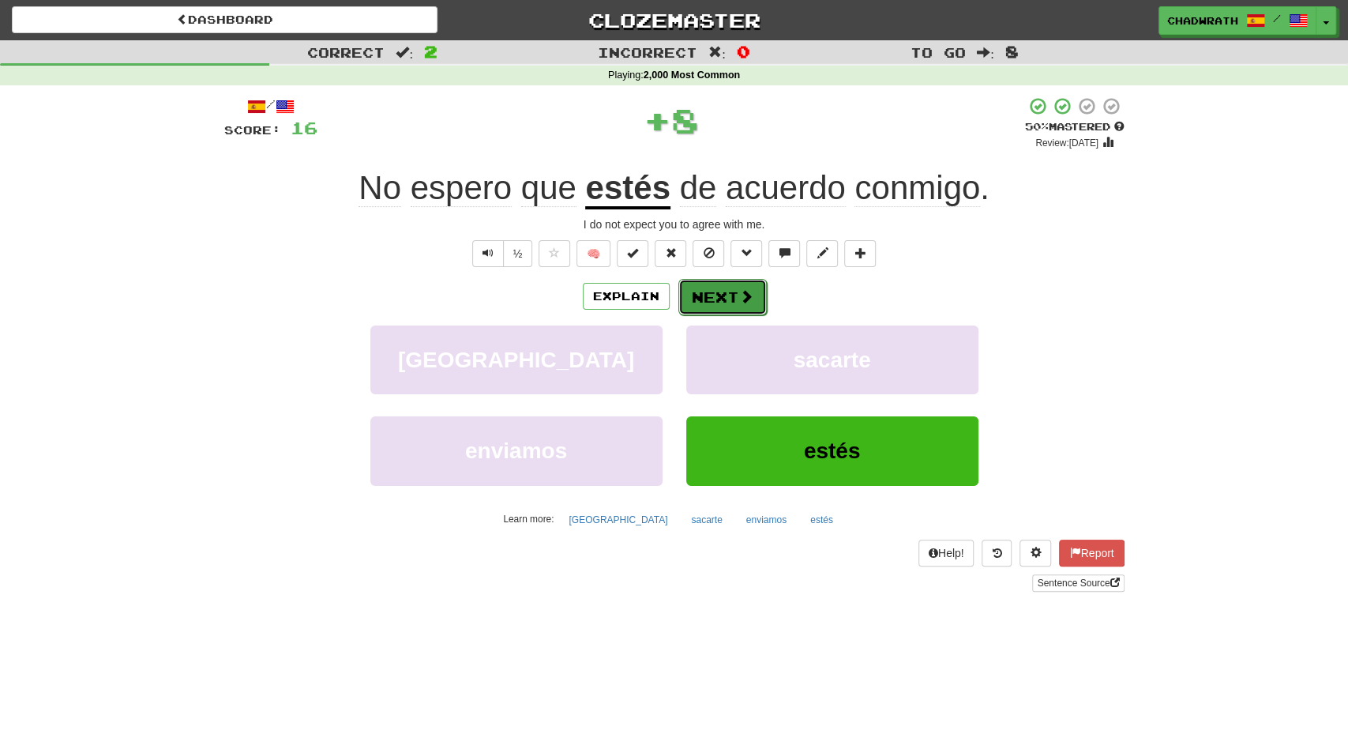
click at [718, 302] on button "Next" at bounding box center [723, 297] width 88 height 36
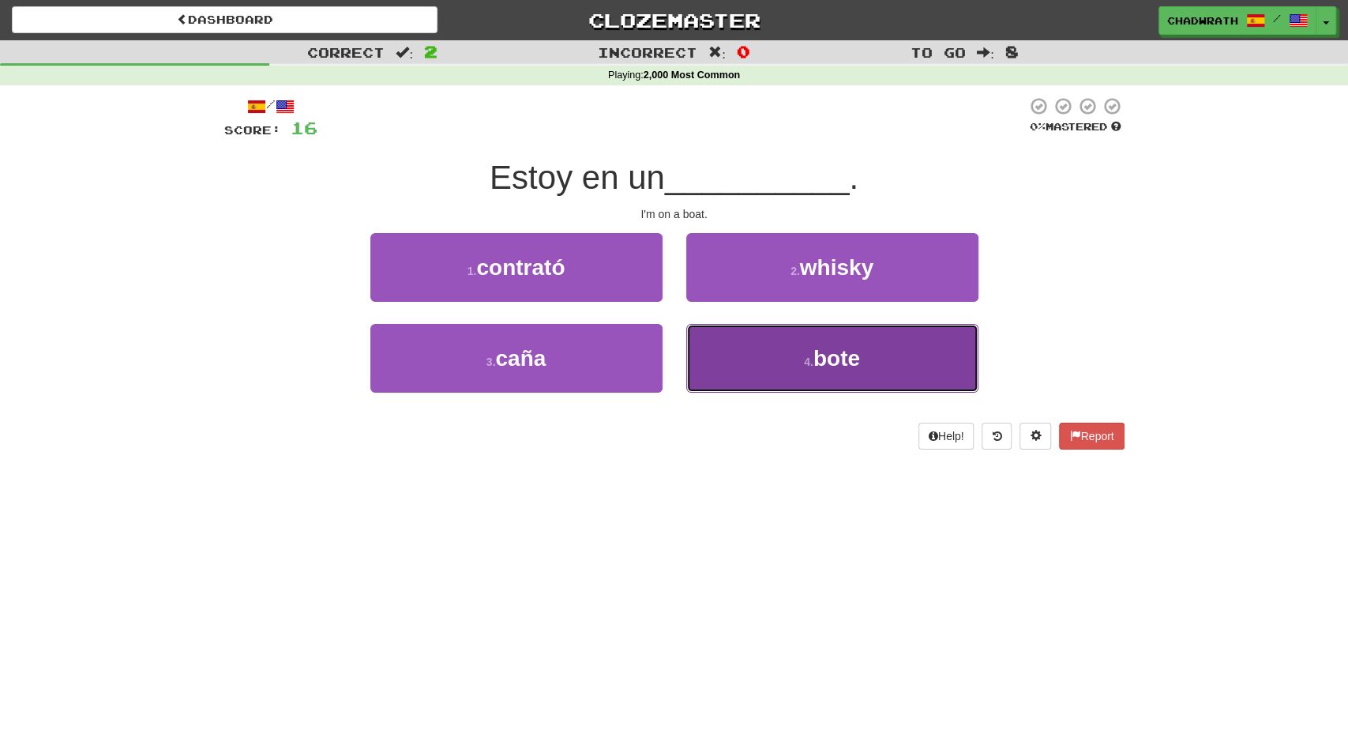
click at [769, 333] on button "4 . bote" at bounding box center [832, 358] width 292 height 69
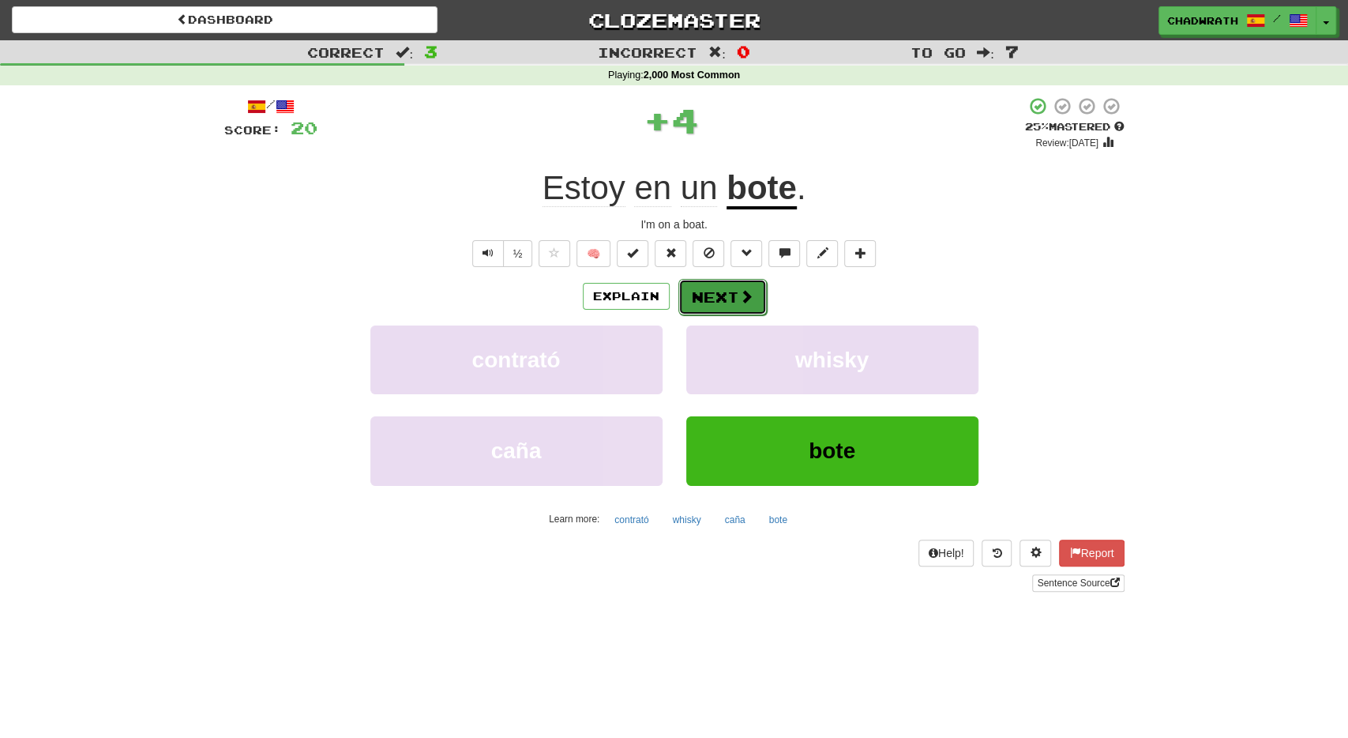
click at [722, 297] on button "Next" at bounding box center [723, 297] width 88 height 36
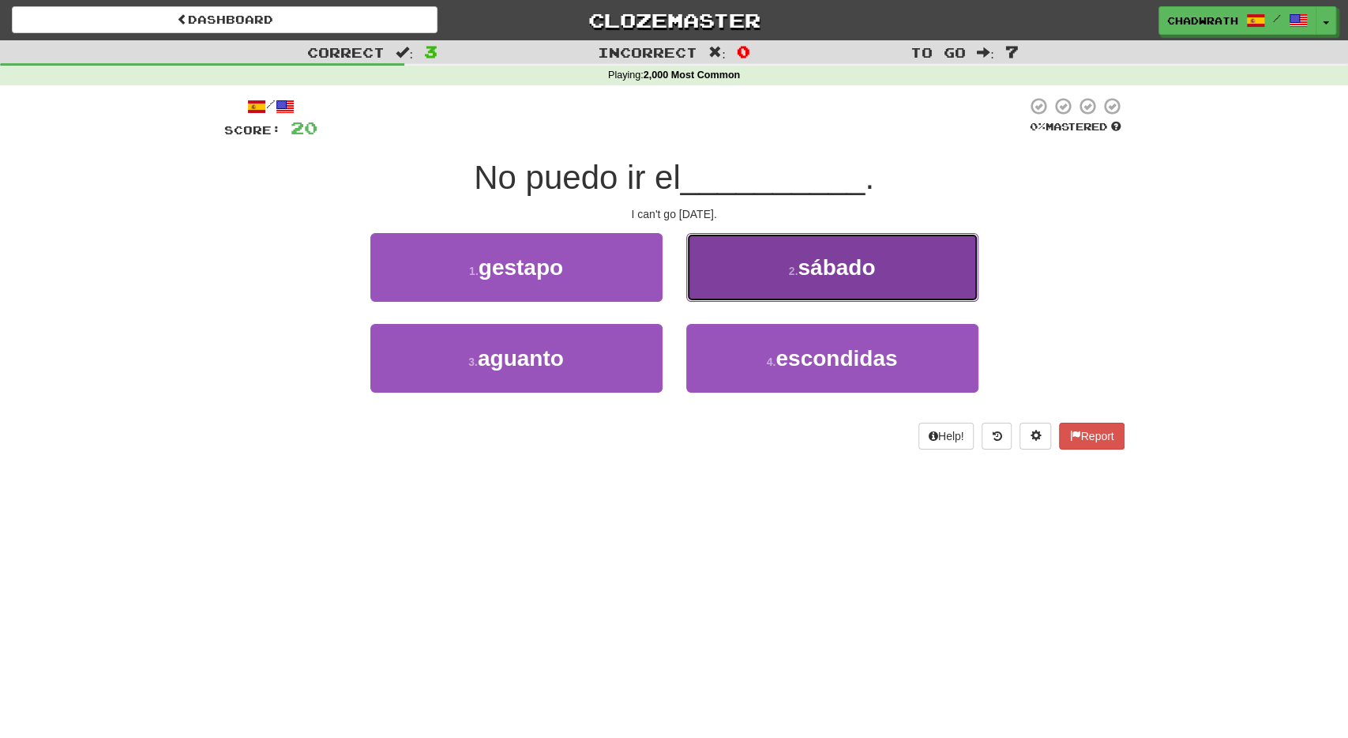
click at [794, 284] on button "2 . sábado" at bounding box center [832, 267] width 292 height 69
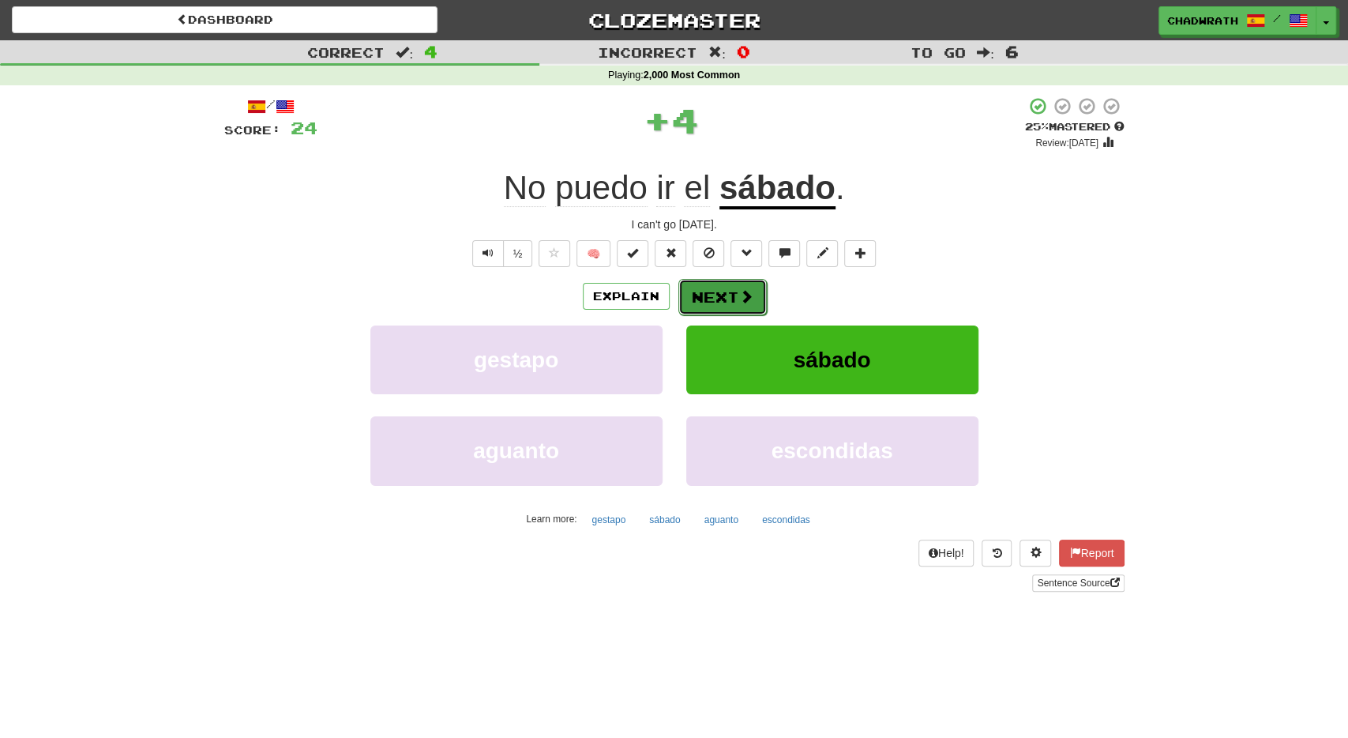
click at [708, 290] on button "Next" at bounding box center [723, 297] width 88 height 36
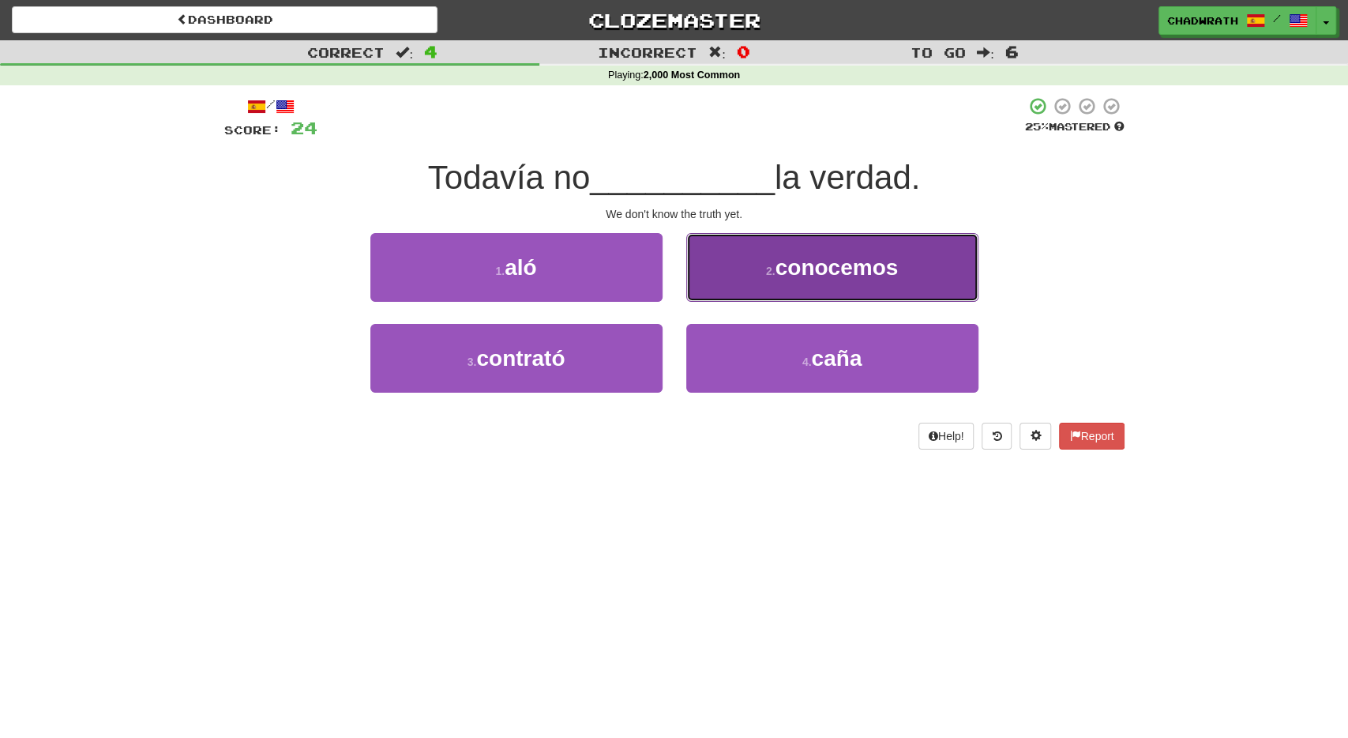
click at [774, 284] on button "2 . conocemos" at bounding box center [832, 267] width 292 height 69
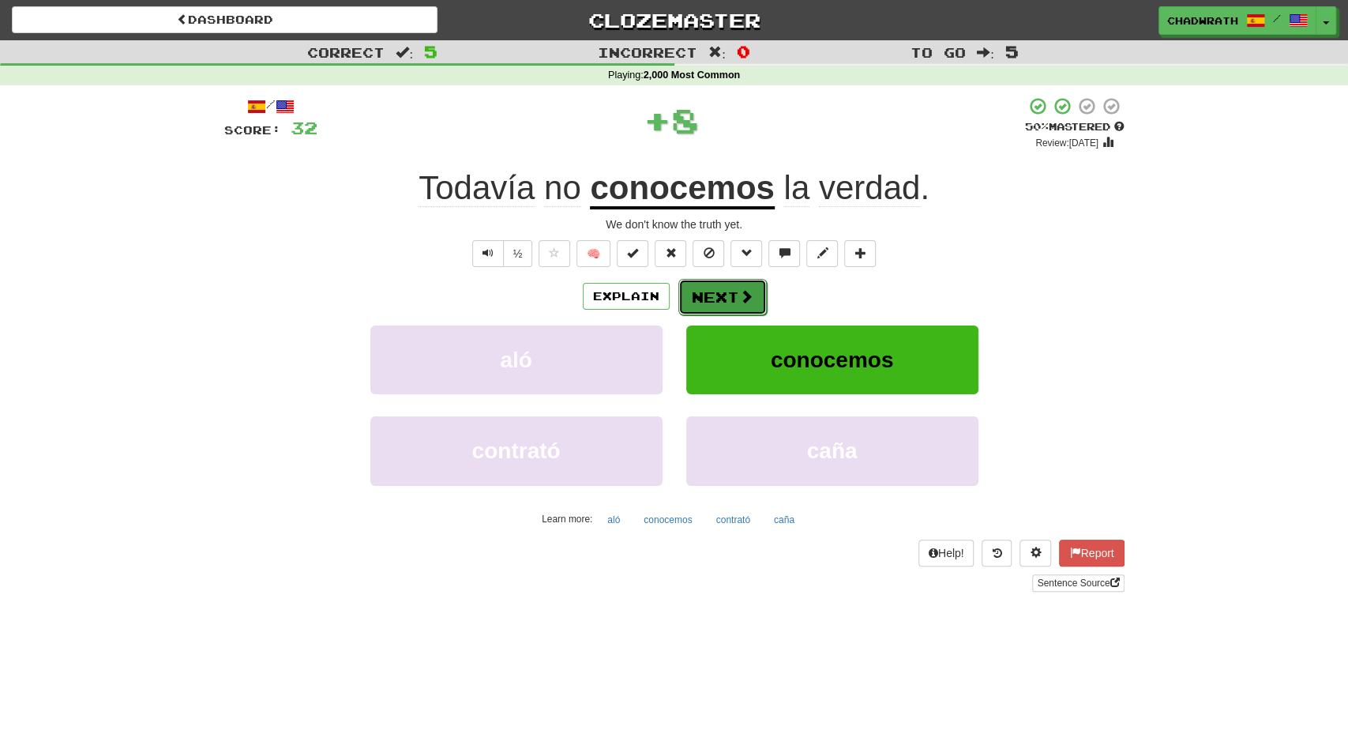
click at [718, 303] on button "Next" at bounding box center [723, 297] width 88 height 36
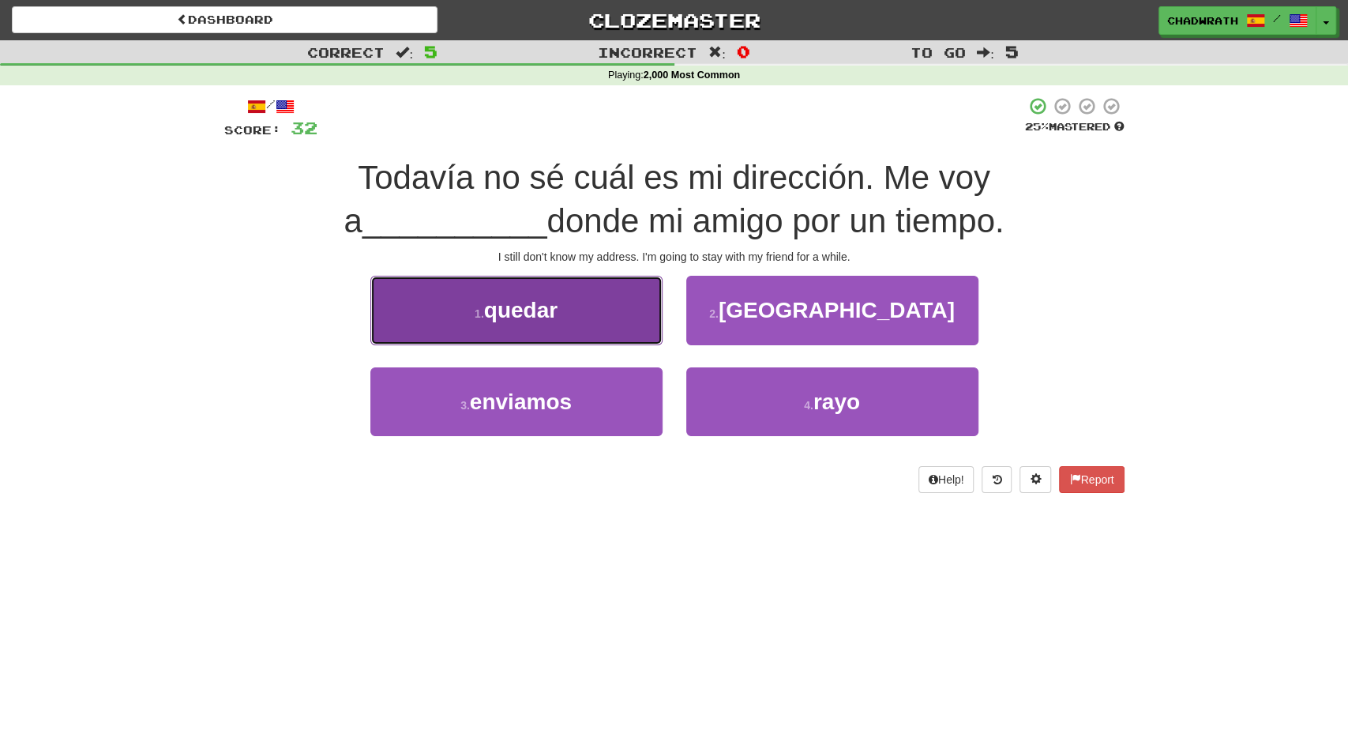
click at [574, 318] on button "1 . quedar" at bounding box center [516, 310] width 292 height 69
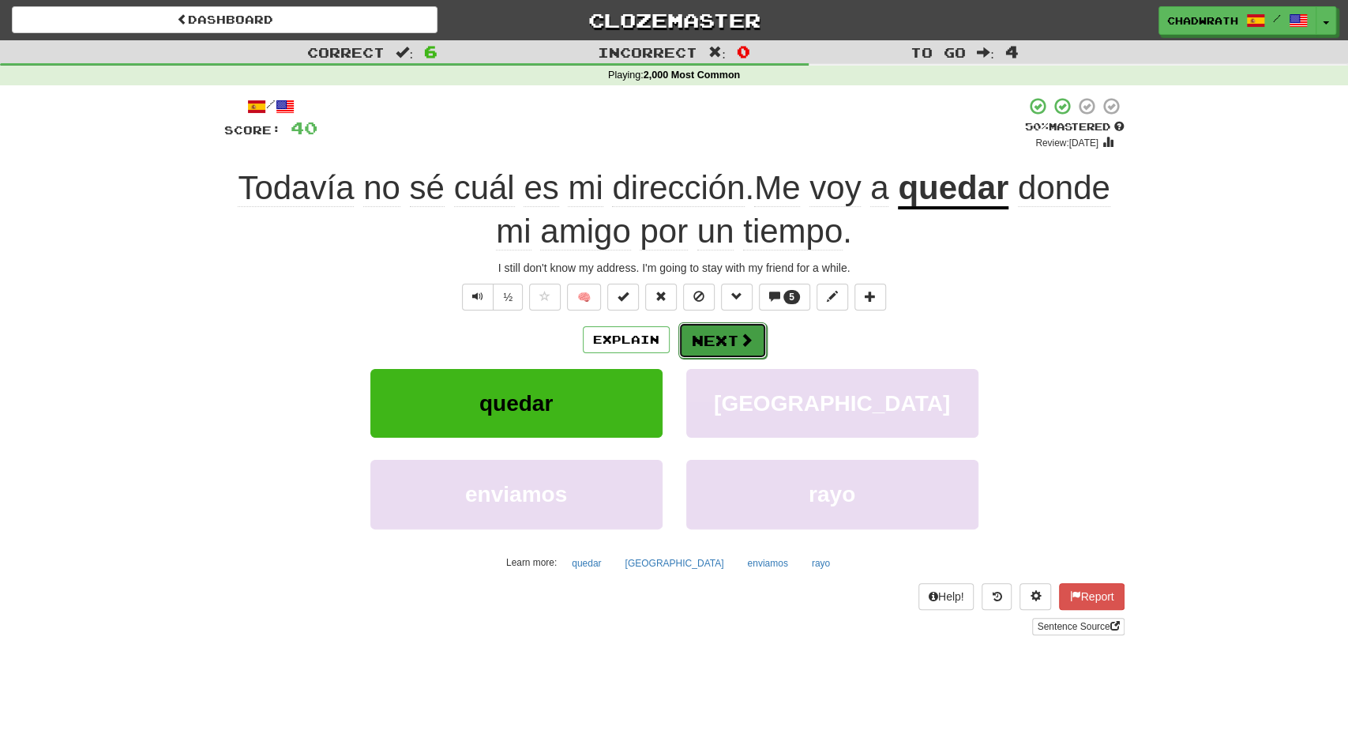
click at [742, 355] on button "Next" at bounding box center [723, 340] width 88 height 36
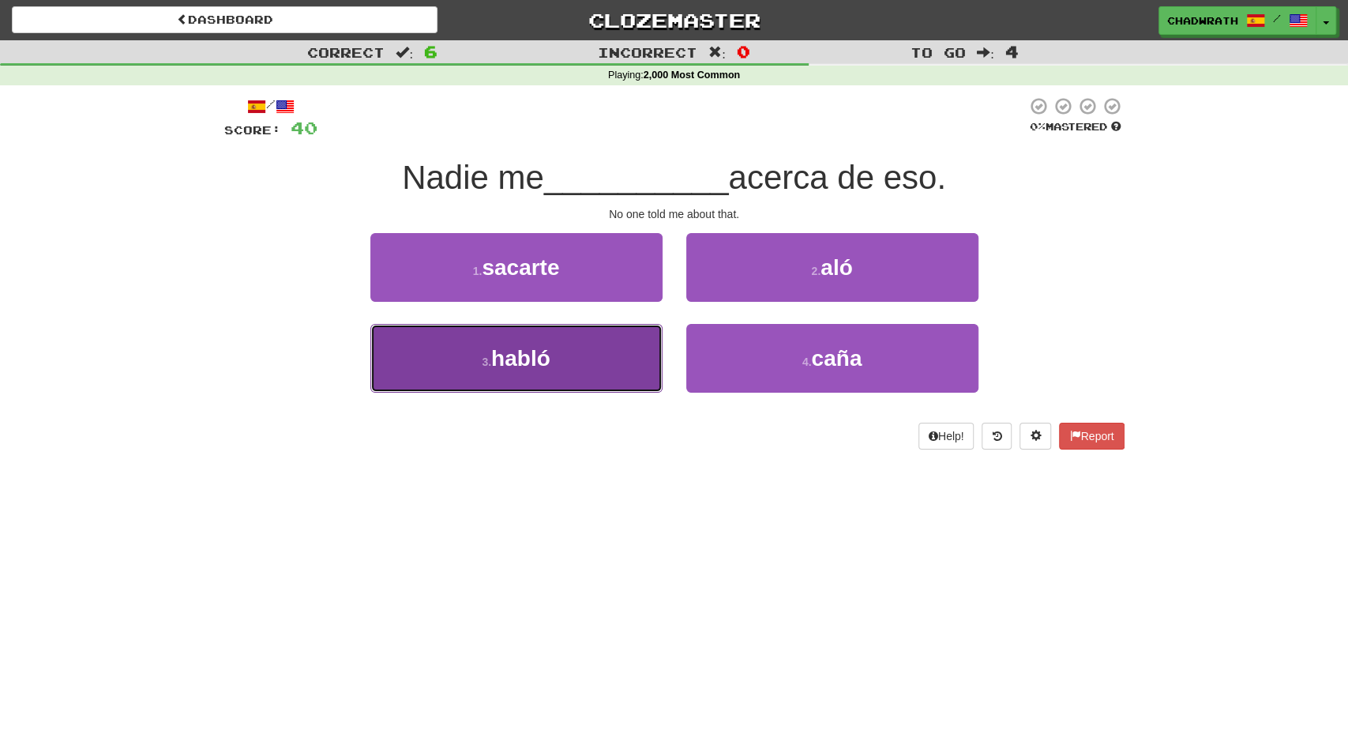
click at [582, 382] on button "3 . habló" at bounding box center [516, 358] width 292 height 69
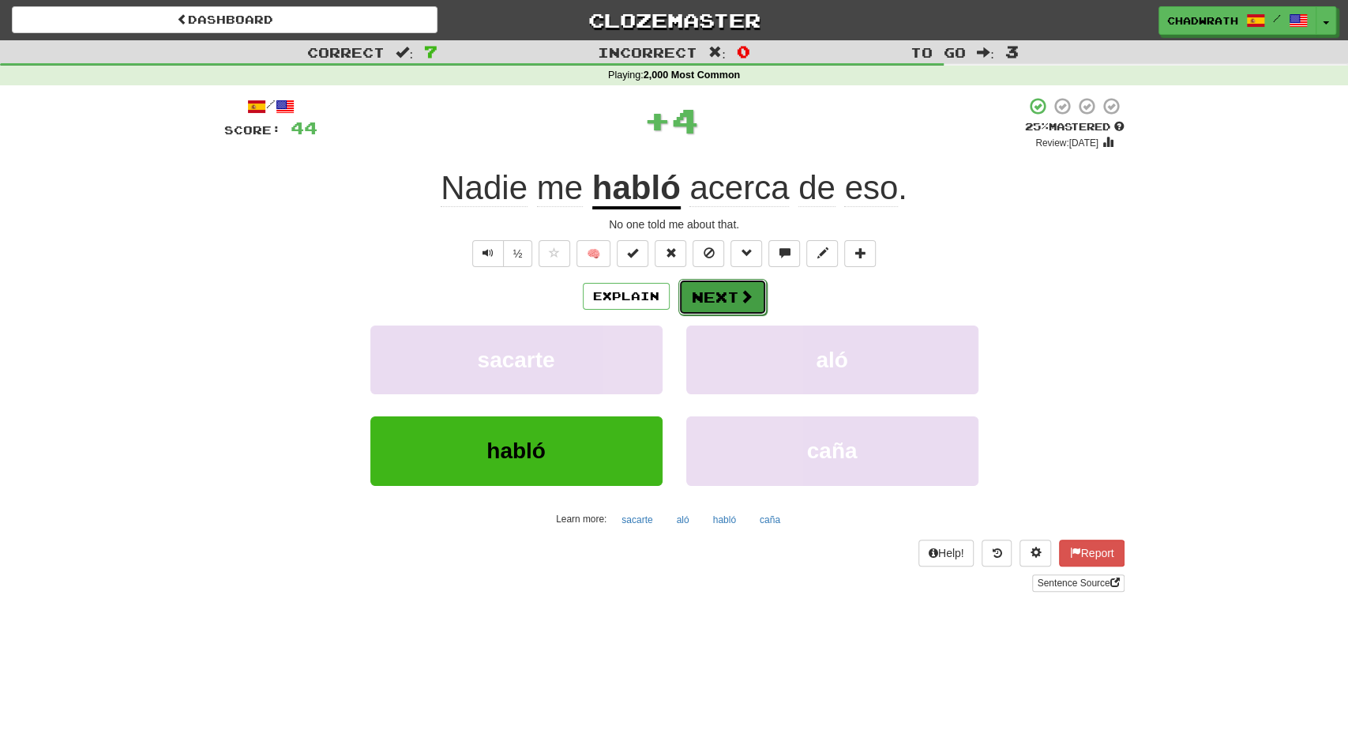
click at [739, 293] on span at bounding box center [746, 296] width 14 height 14
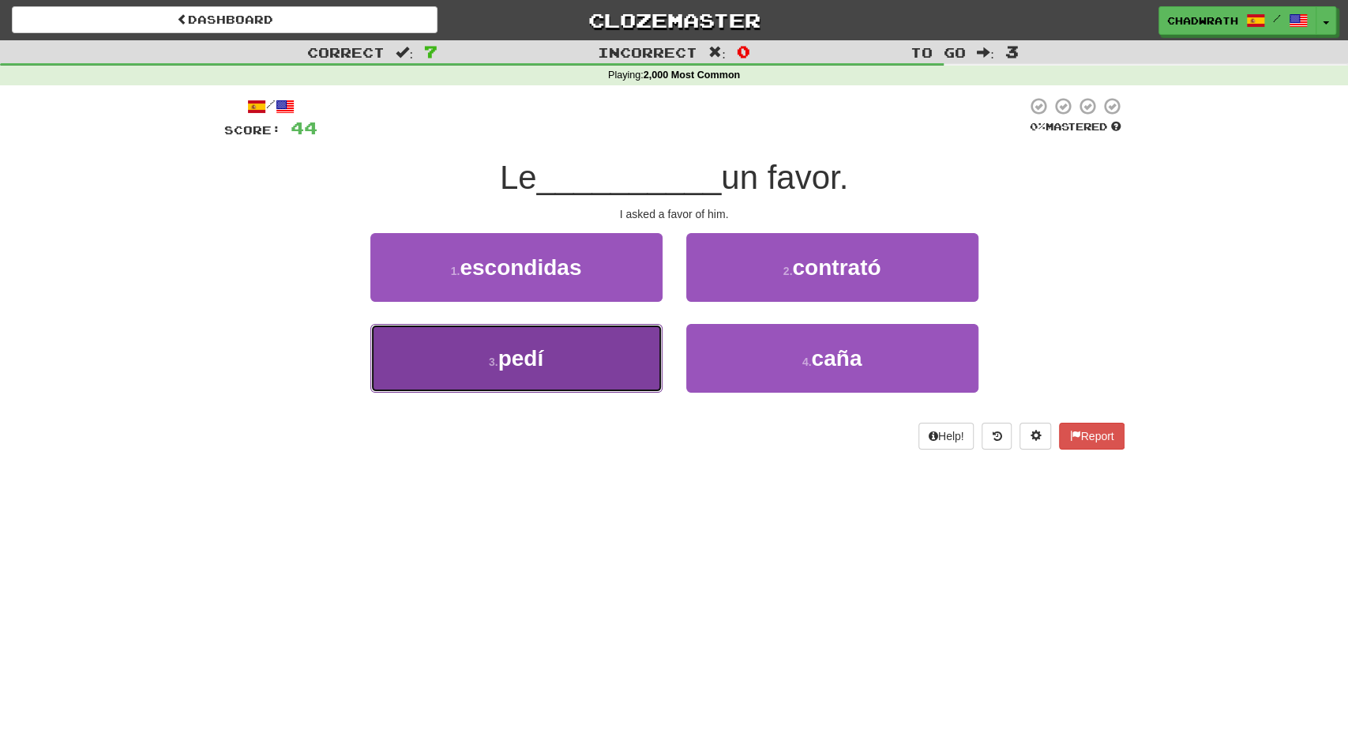
click at [580, 342] on button "3 . pedí" at bounding box center [516, 358] width 292 height 69
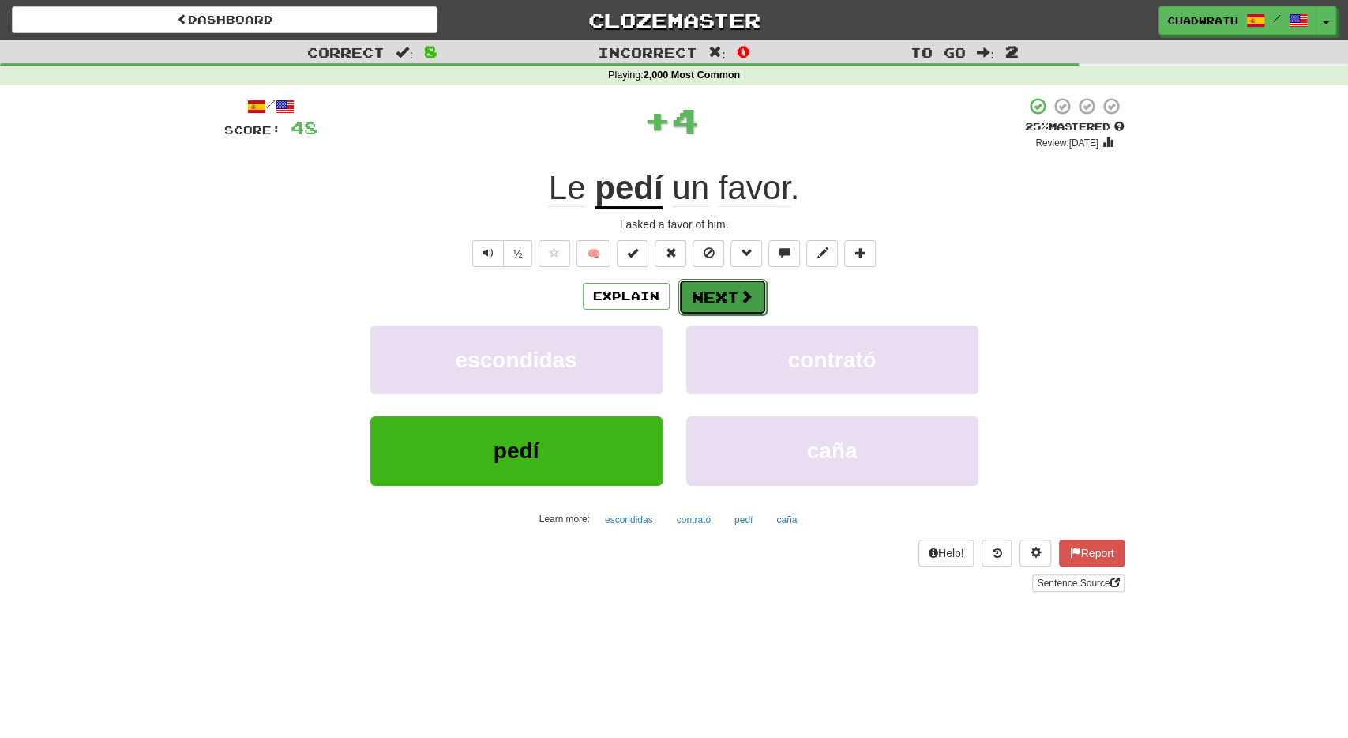
click at [702, 299] on button "Next" at bounding box center [723, 297] width 88 height 36
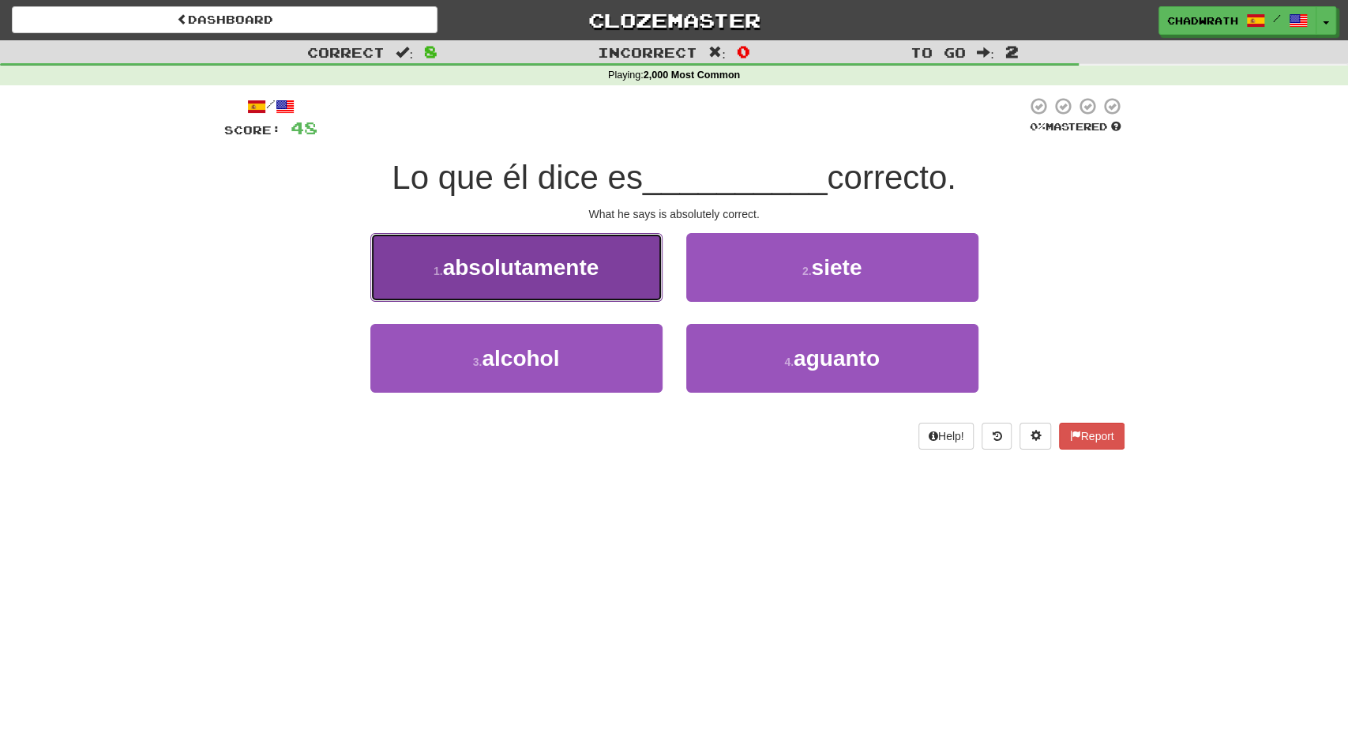
click at [512, 284] on button "1 . absolutamente" at bounding box center [516, 267] width 292 height 69
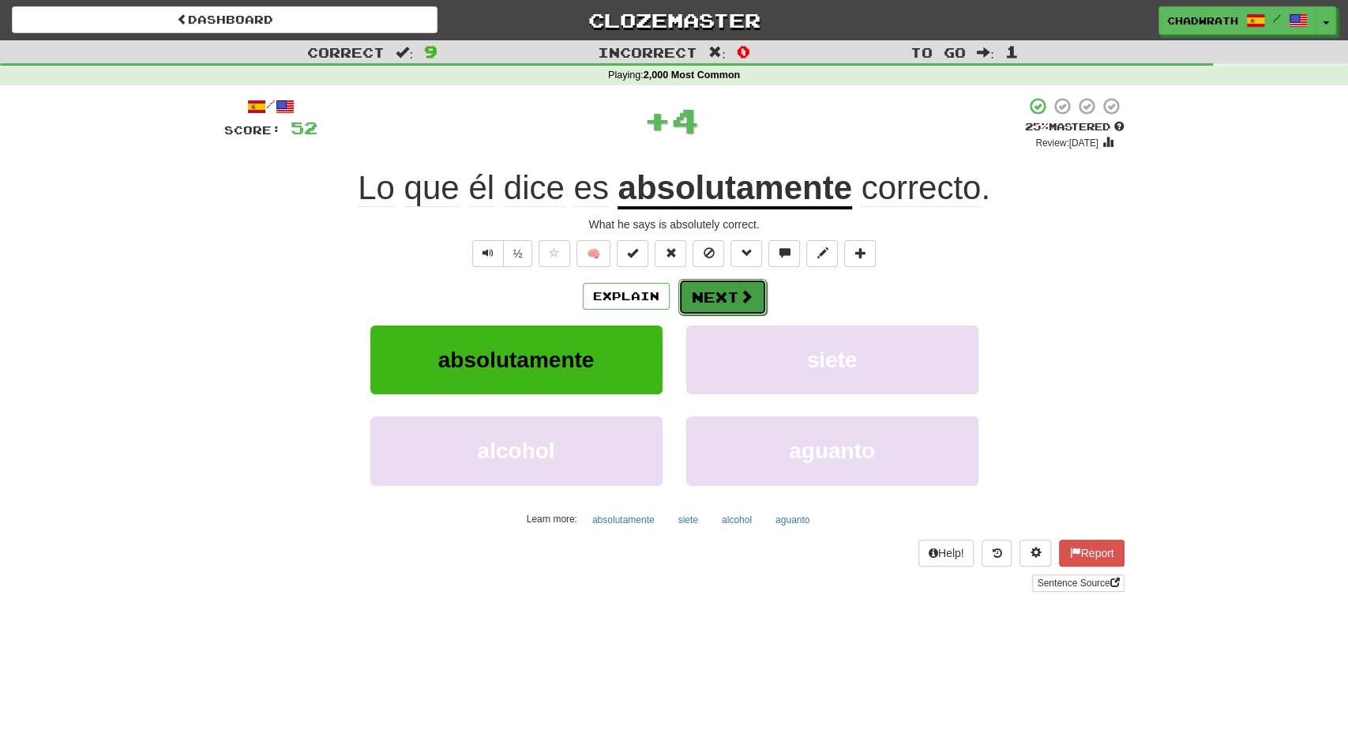
click at [721, 303] on button "Next" at bounding box center [723, 297] width 88 height 36
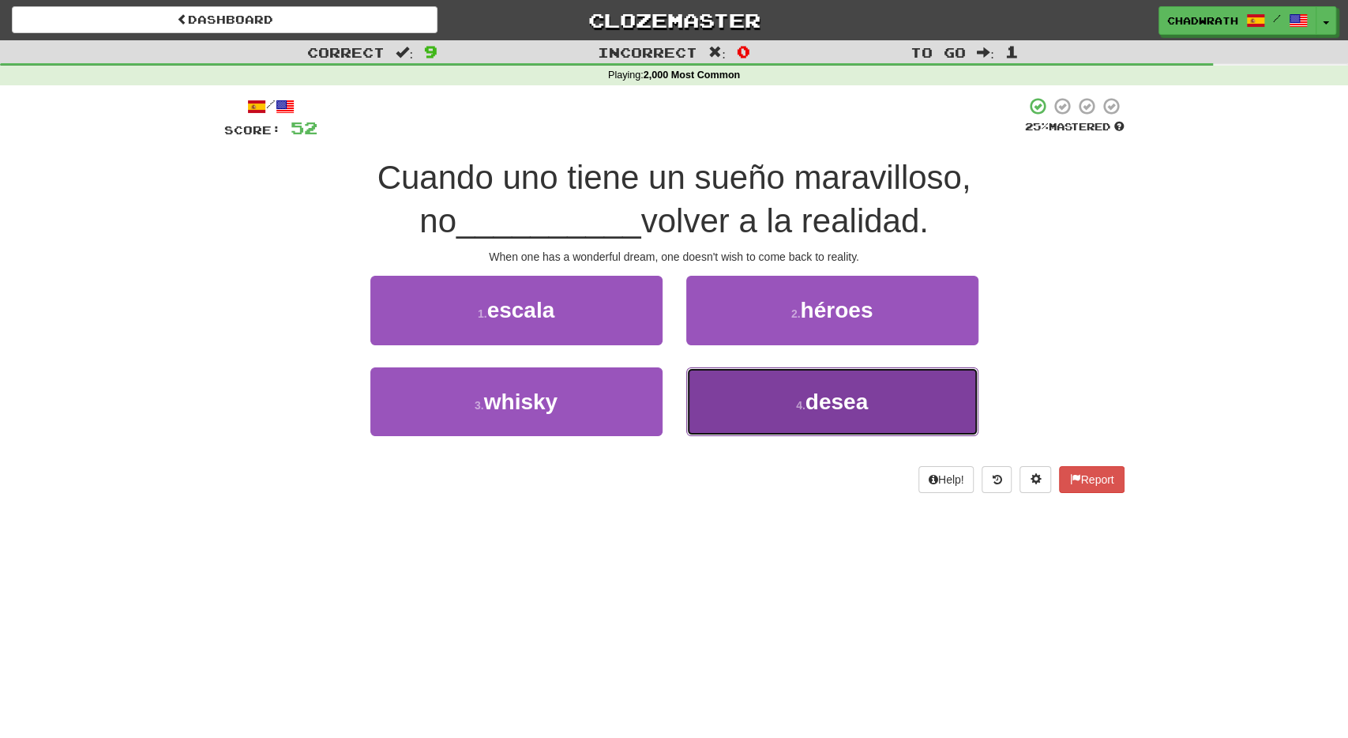
click at [799, 401] on small "4 ." at bounding box center [800, 405] width 9 height 13
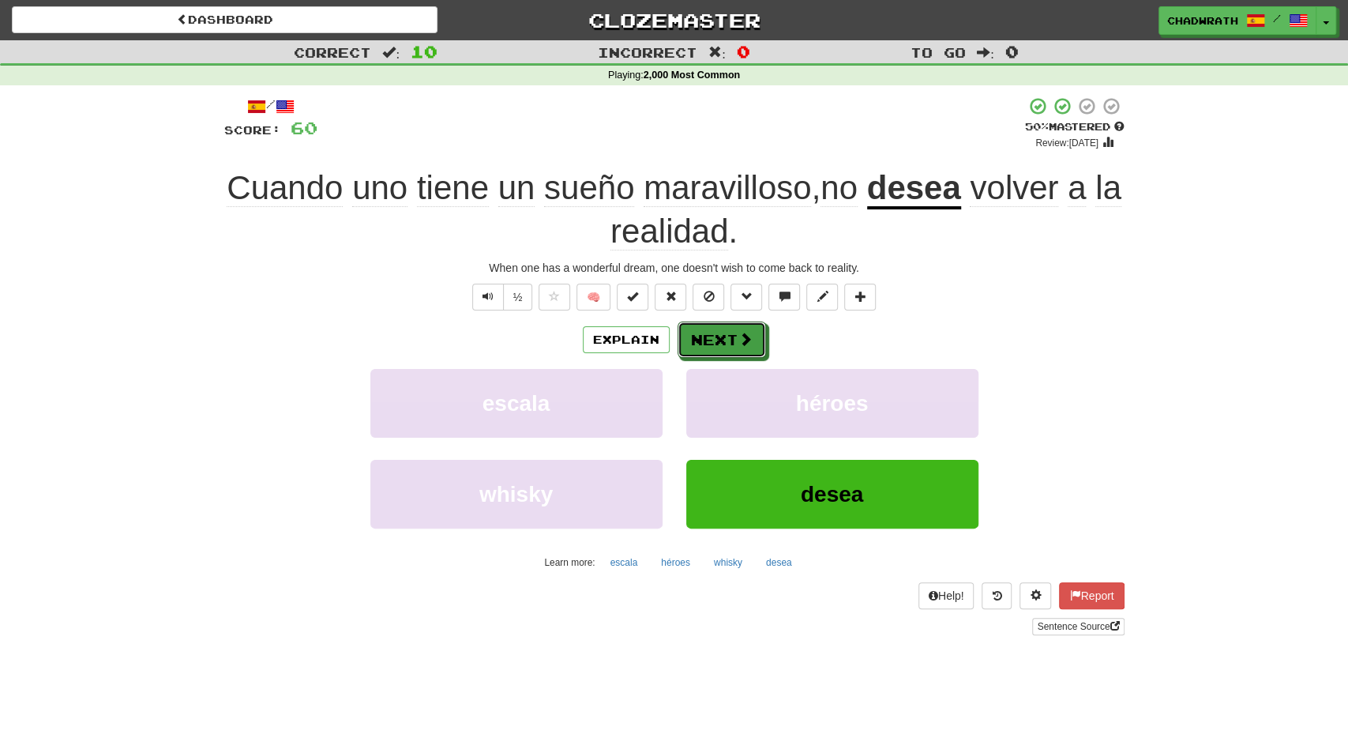
drag, startPoint x: 735, startPoint y: 338, endPoint x: 728, endPoint y: 327, distance: 13.1
click at [735, 337] on button "Next" at bounding box center [722, 340] width 88 height 36
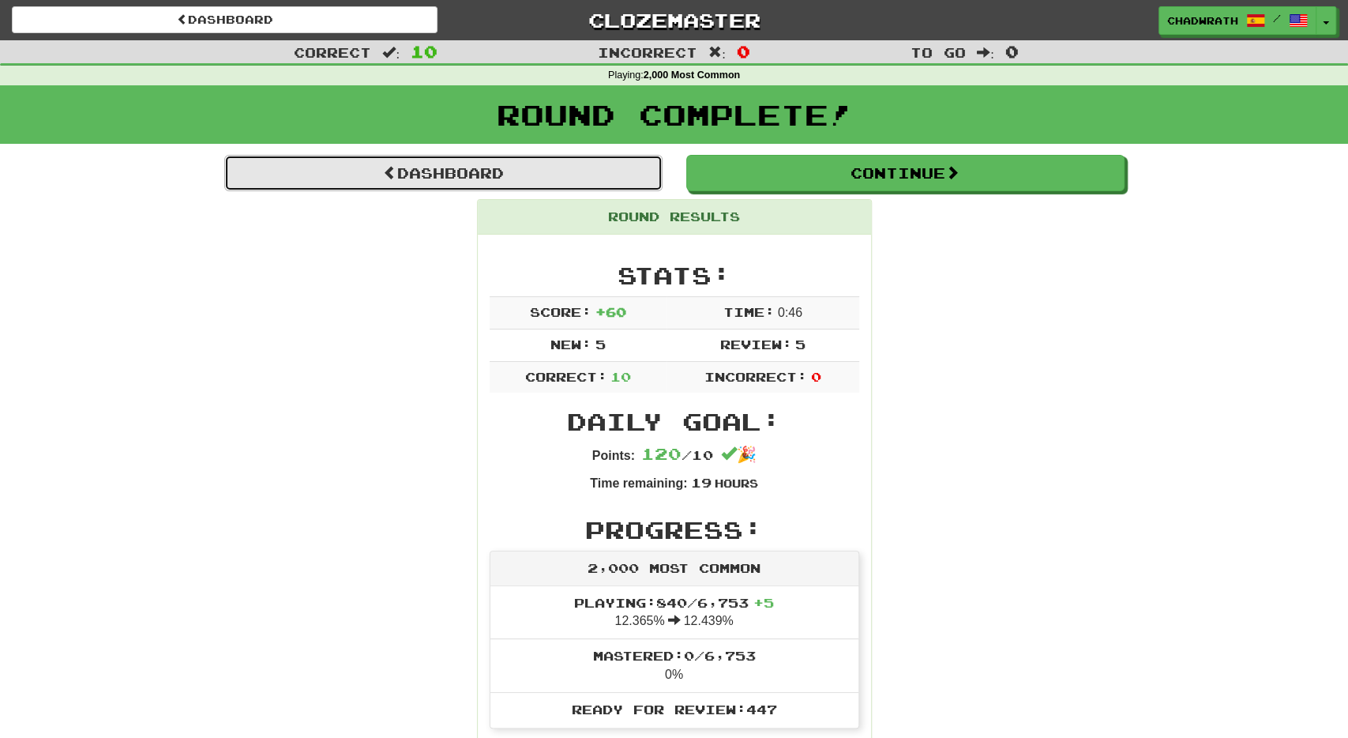
click at [579, 170] on link "Dashboard" at bounding box center [443, 173] width 438 height 36
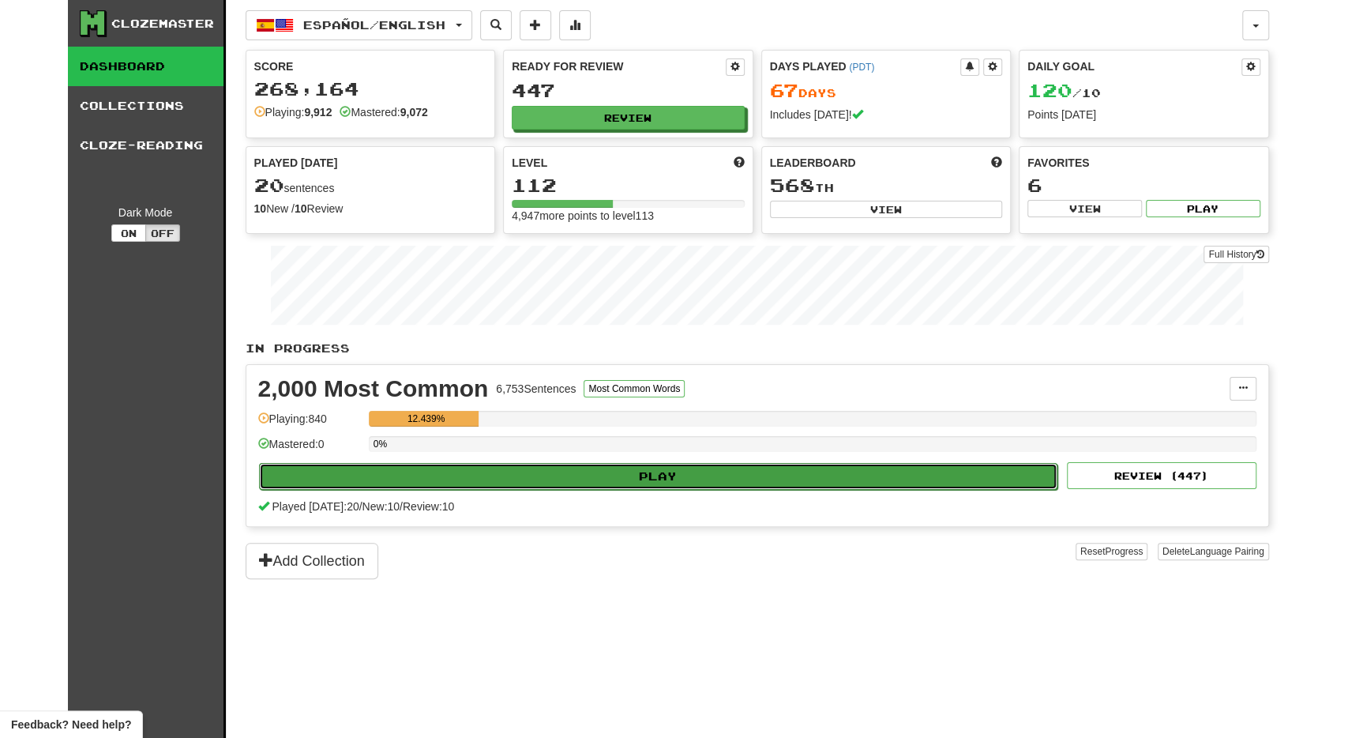
click at [678, 465] on button "Play" at bounding box center [658, 476] width 799 height 27
select select "**"
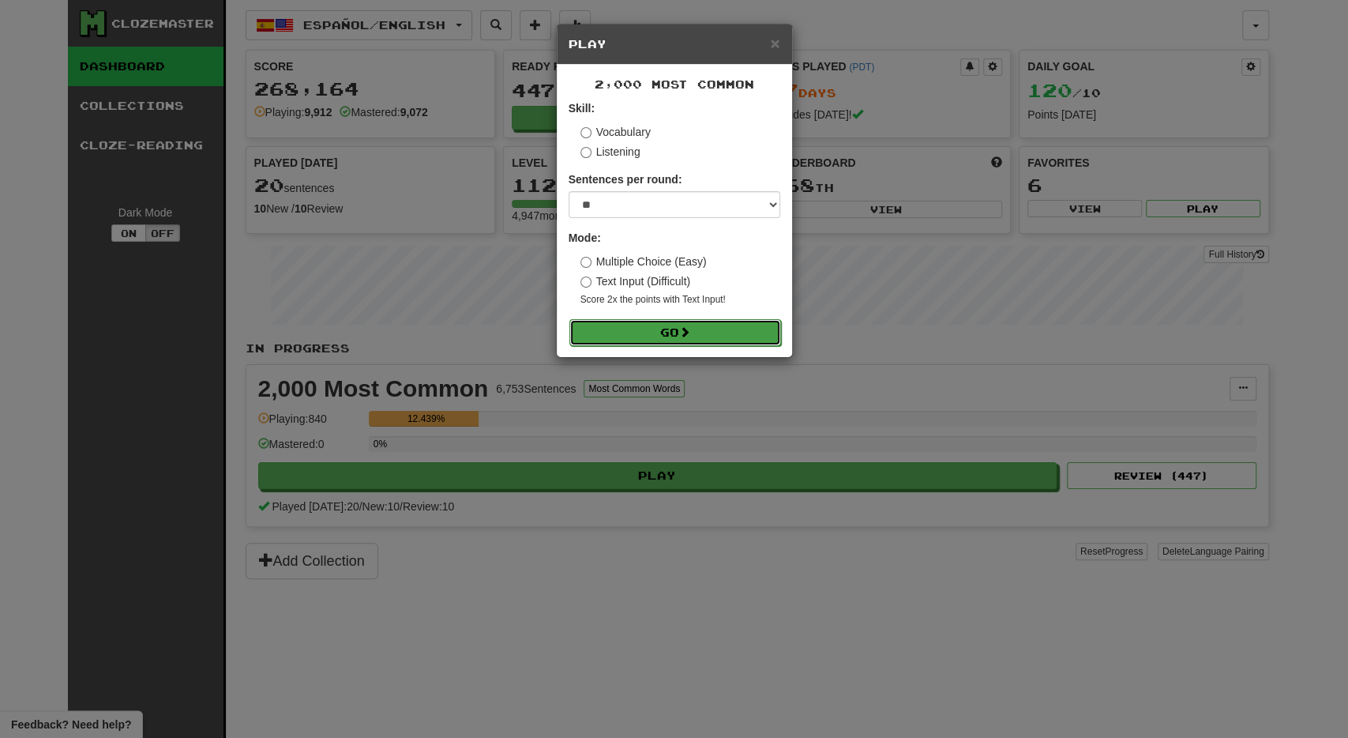
click at [690, 329] on span at bounding box center [684, 331] width 11 height 11
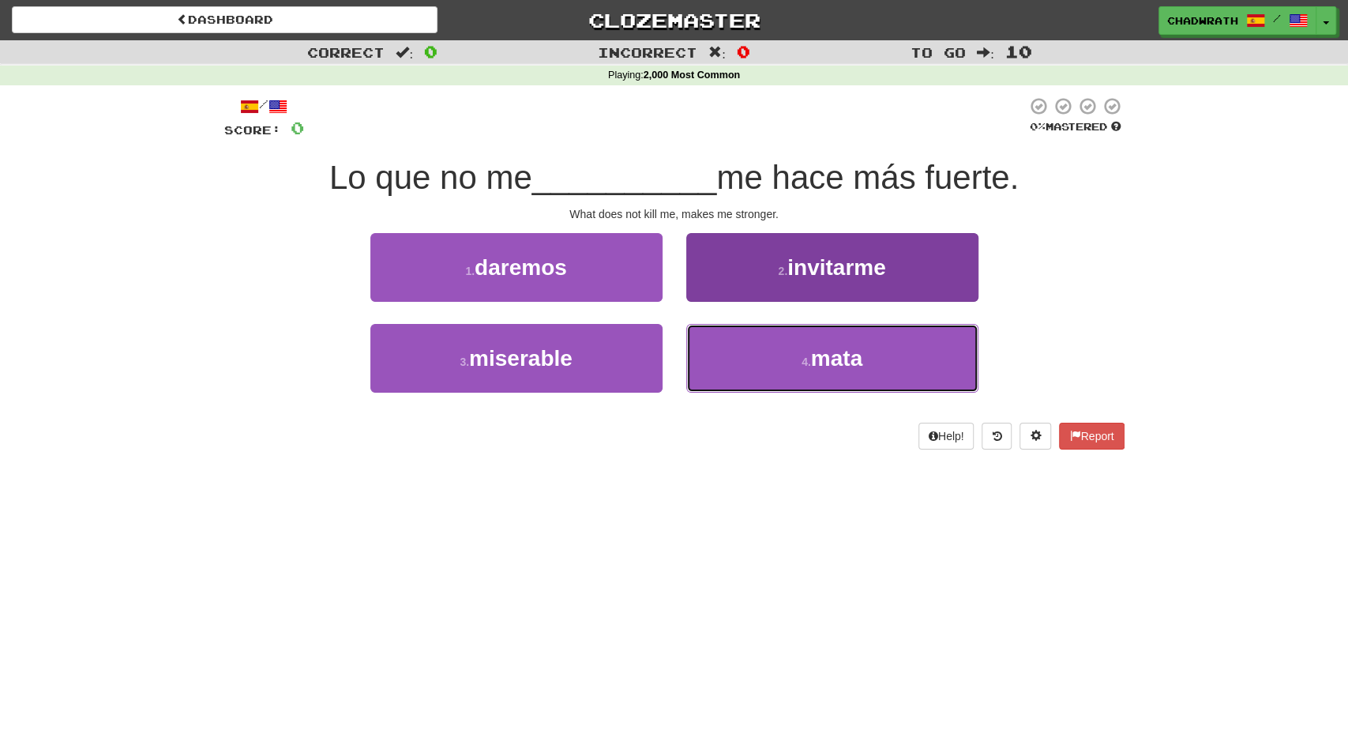
click at [826, 361] on span "mata" at bounding box center [836, 358] width 51 height 24
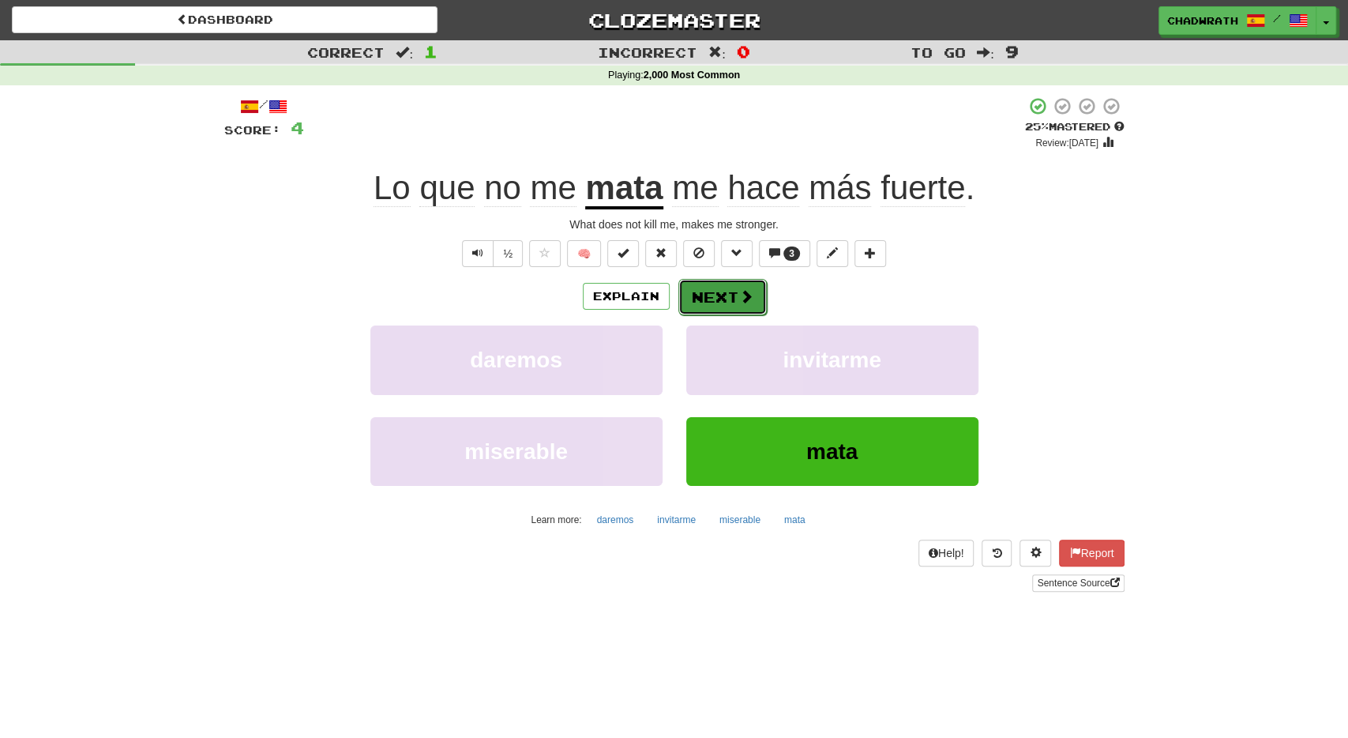
click at [708, 301] on button "Next" at bounding box center [723, 297] width 88 height 36
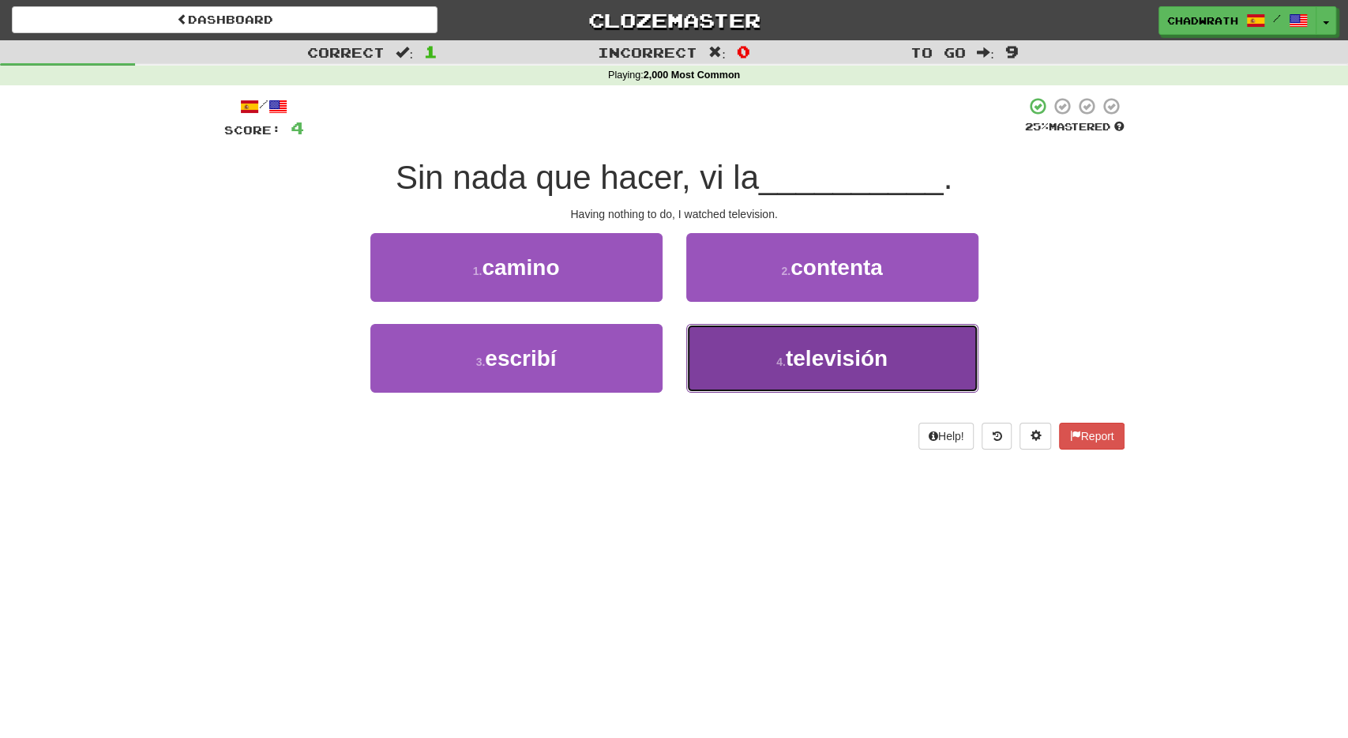
click at [826, 369] on span "televisión" at bounding box center [837, 358] width 102 height 24
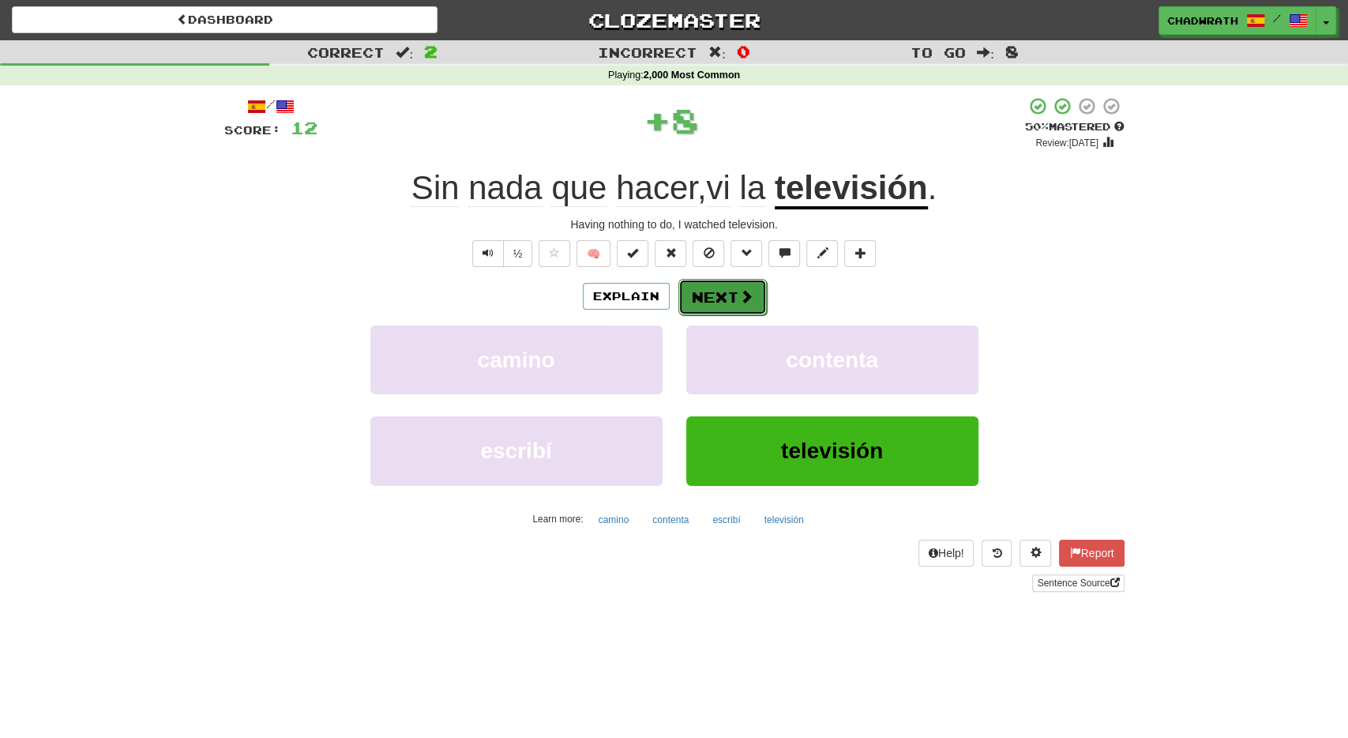
click at [701, 280] on button "Next" at bounding box center [723, 297] width 88 height 36
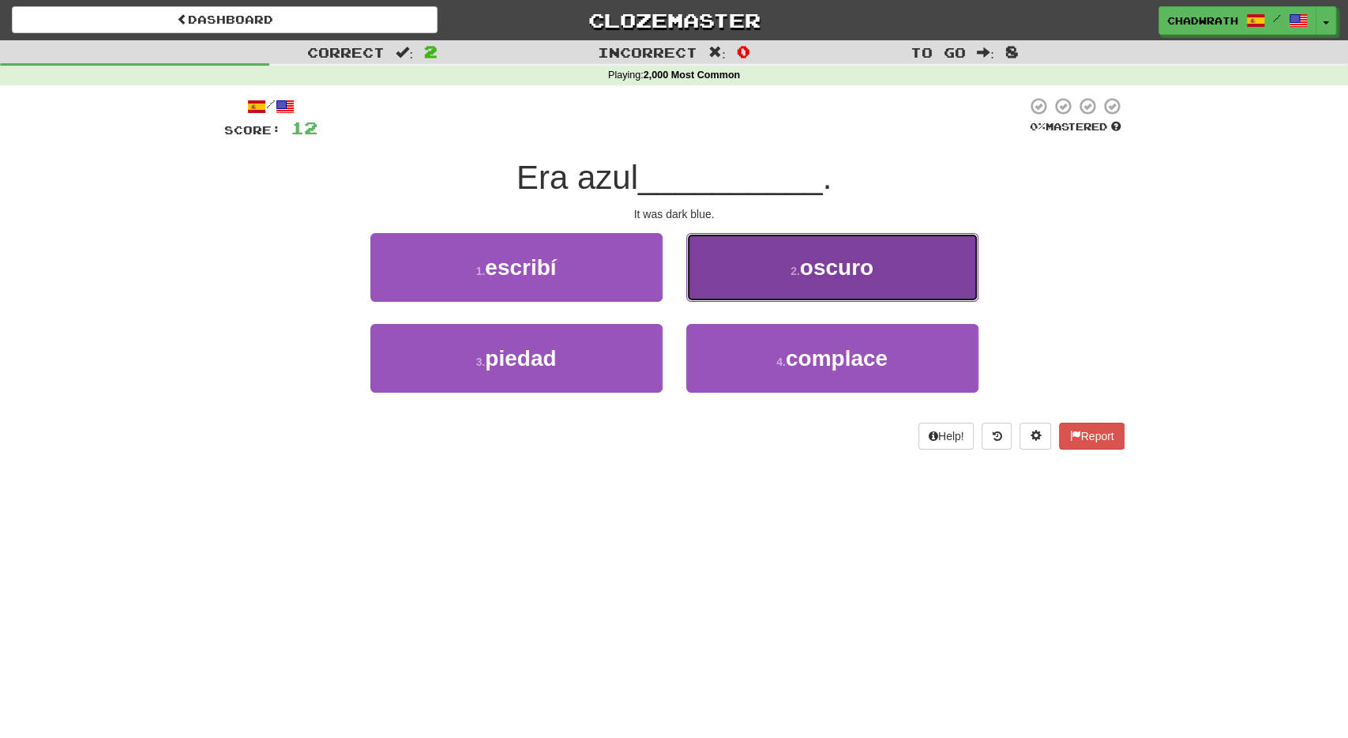
click at [784, 276] on button "2 . oscuro" at bounding box center [832, 267] width 292 height 69
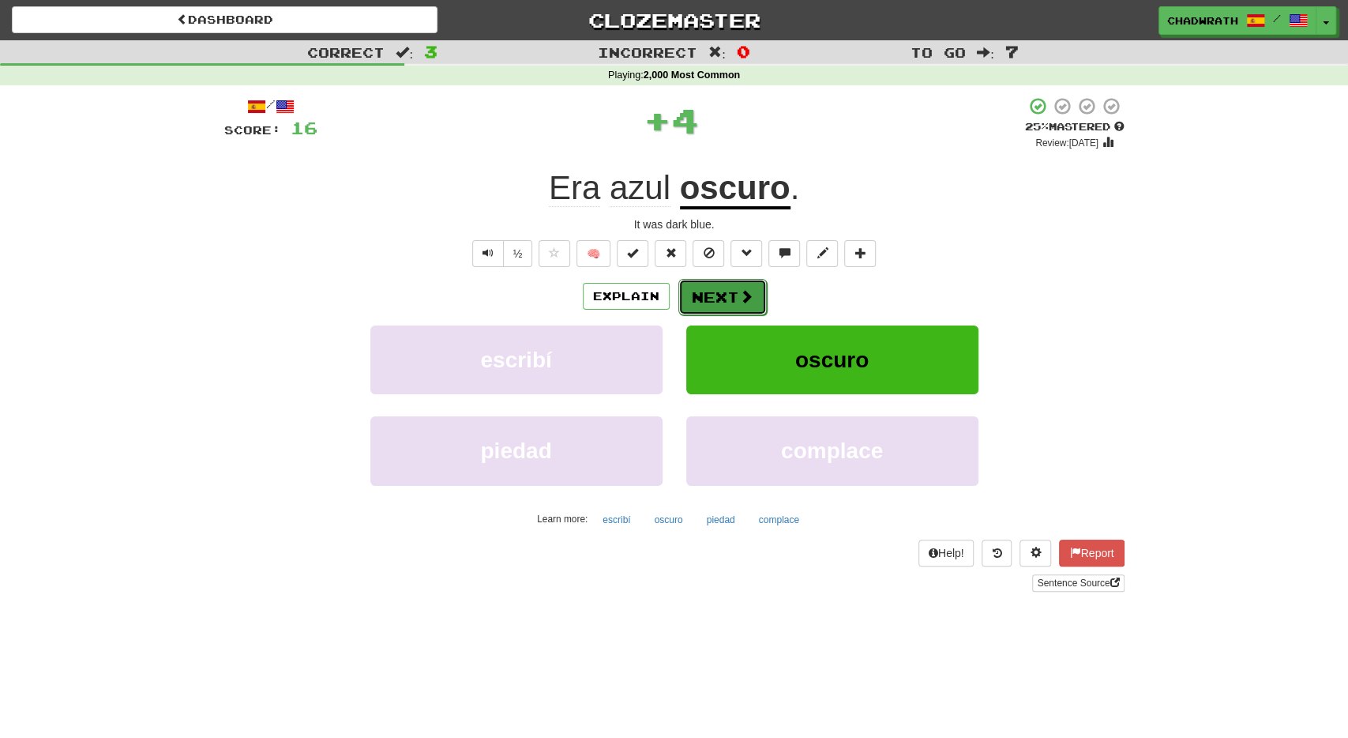
click at [728, 288] on button "Next" at bounding box center [723, 297] width 88 height 36
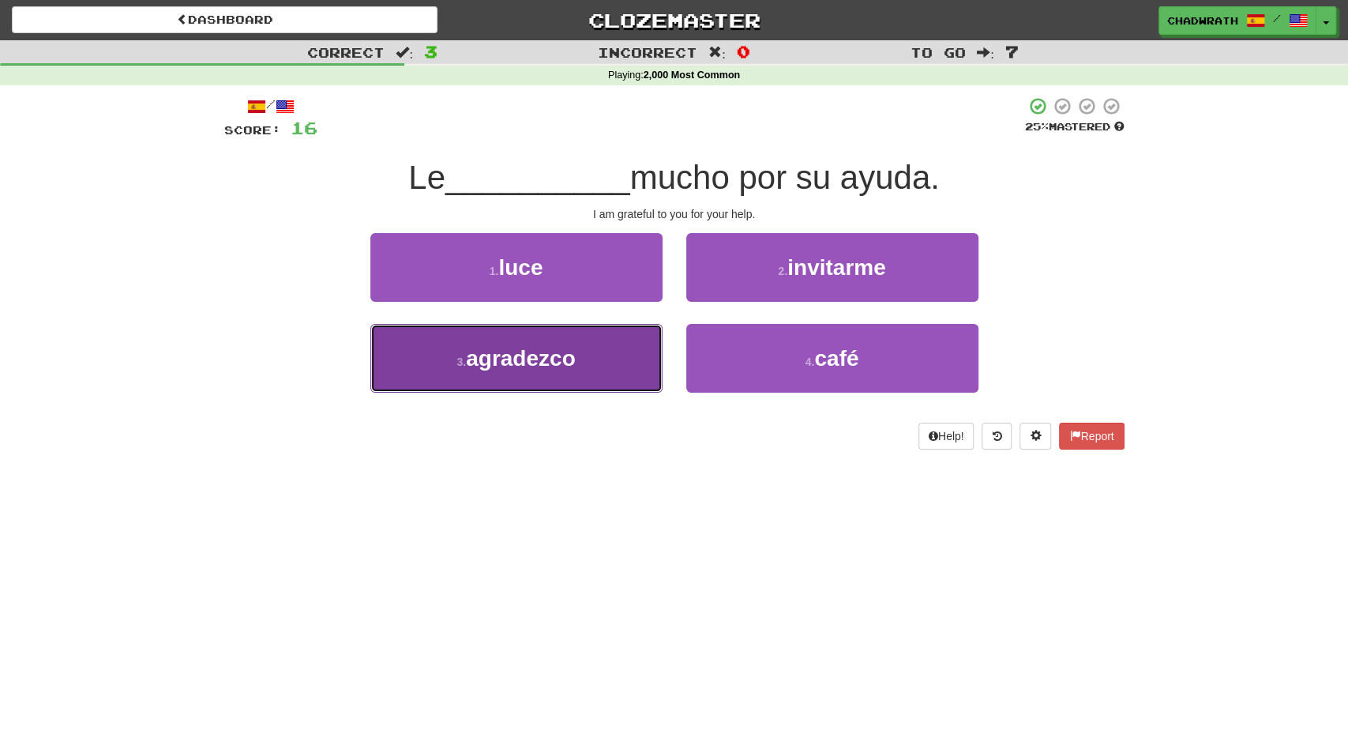
click at [524, 366] on span "agradezco" at bounding box center [521, 358] width 110 height 24
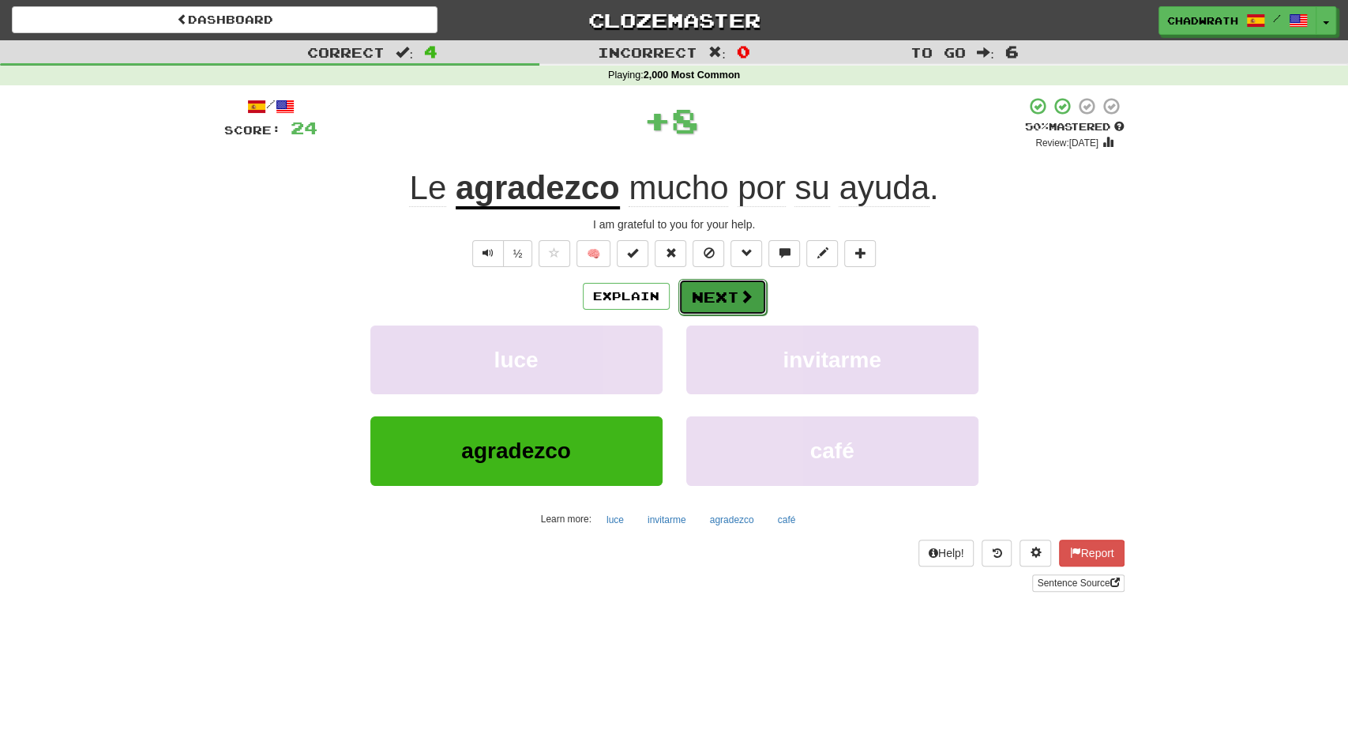
click at [708, 295] on button "Next" at bounding box center [723, 297] width 88 height 36
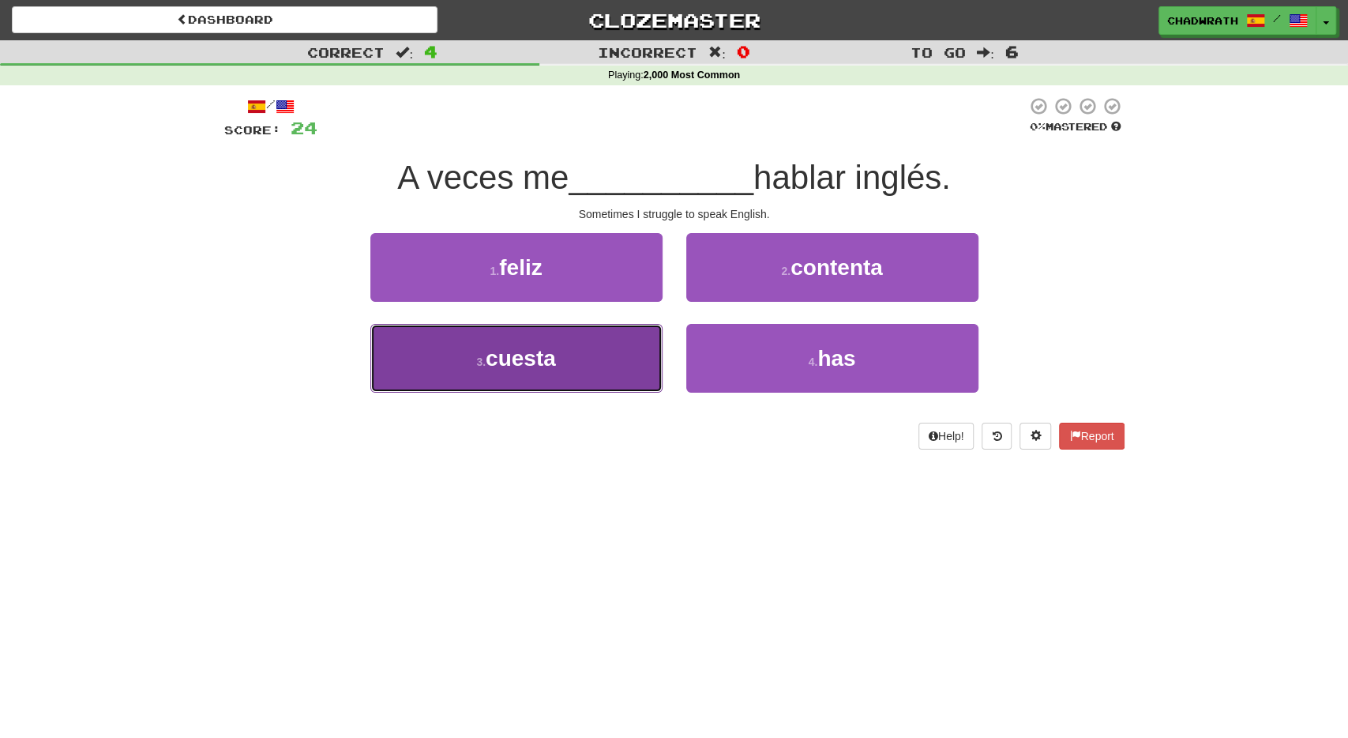
click at [516, 355] on span "cuesta" at bounding box center [521, 358] width 70 height 24
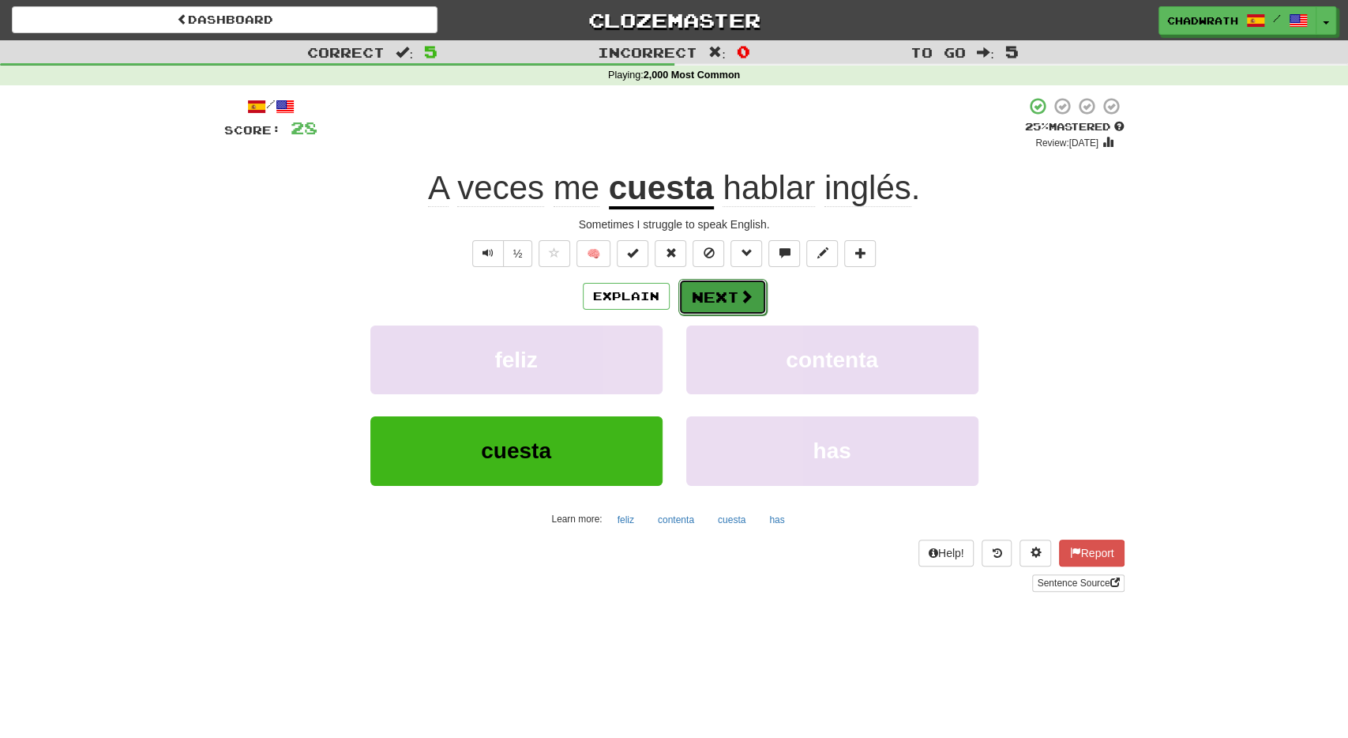
click at [732, 296] on button "Next" at bounding box center [723, 297] width 88 height 36
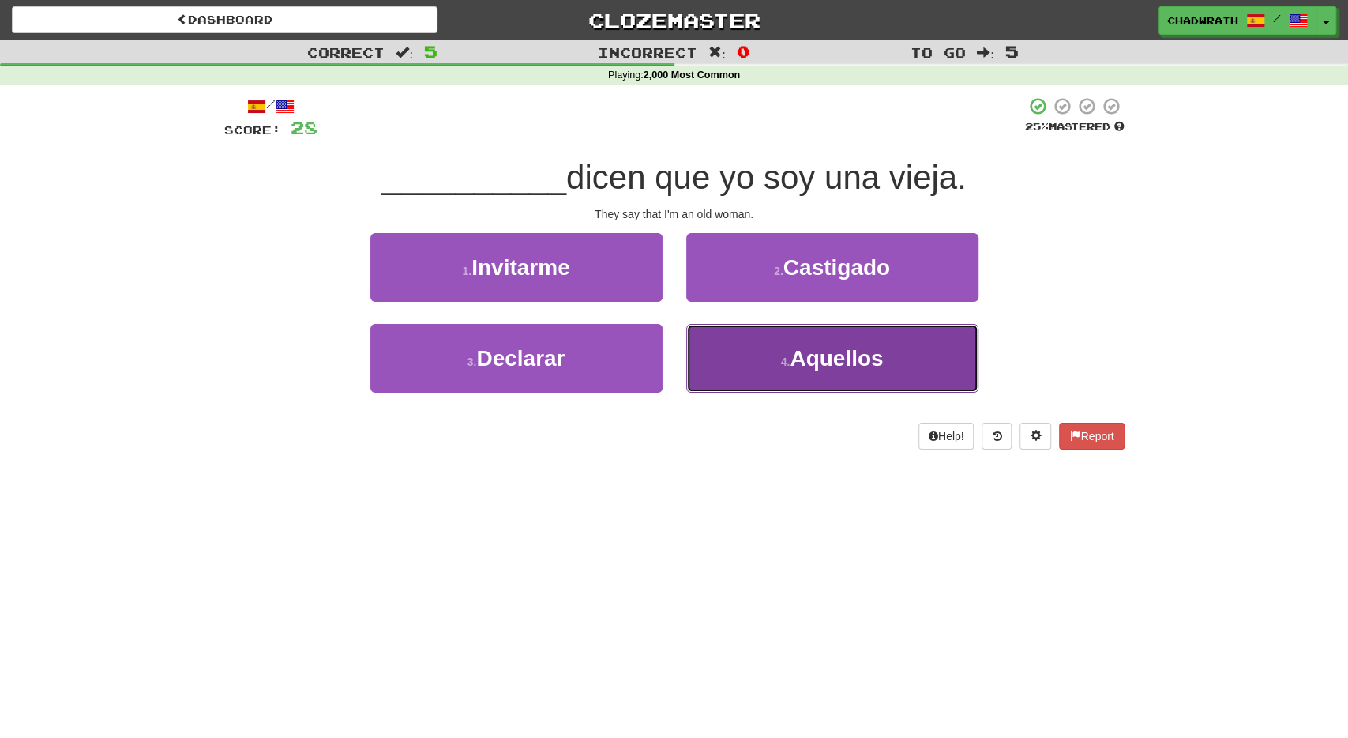
click at [782, 391] on button "4 . Aquellos" at bounding box center [832, 358] width 292 height 69
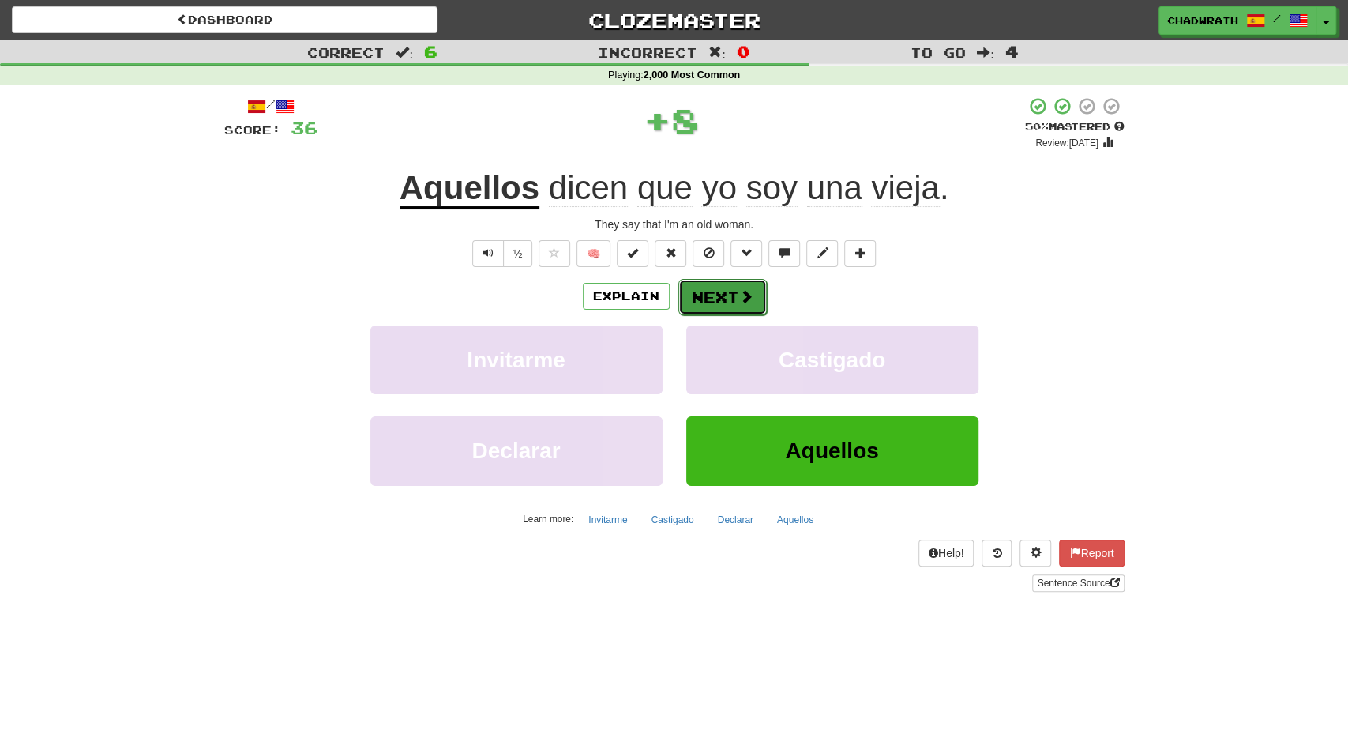
click at [744, 296] on span at bounding box center [746, 296] width 14 height 14
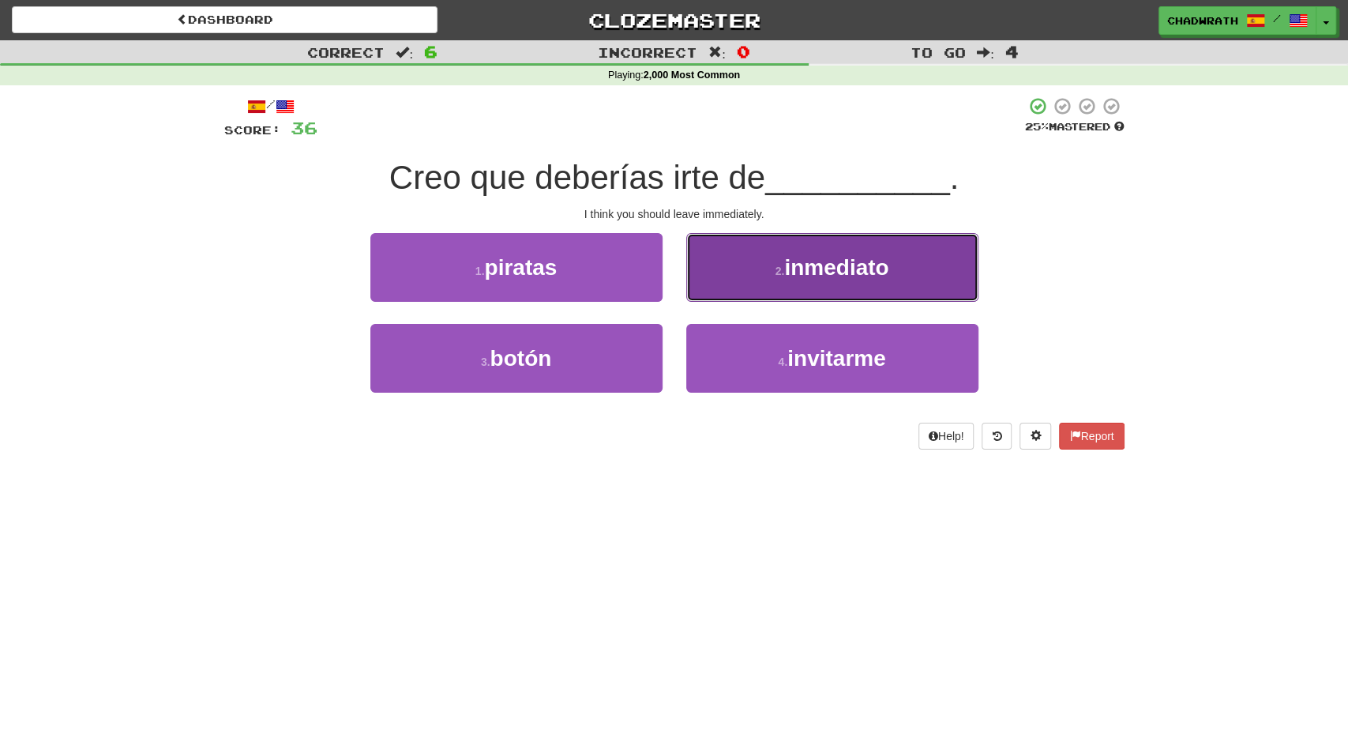
click at [712, 279] on button "2 . inmediato" at bounding box center [832, 267] width 292 height 69
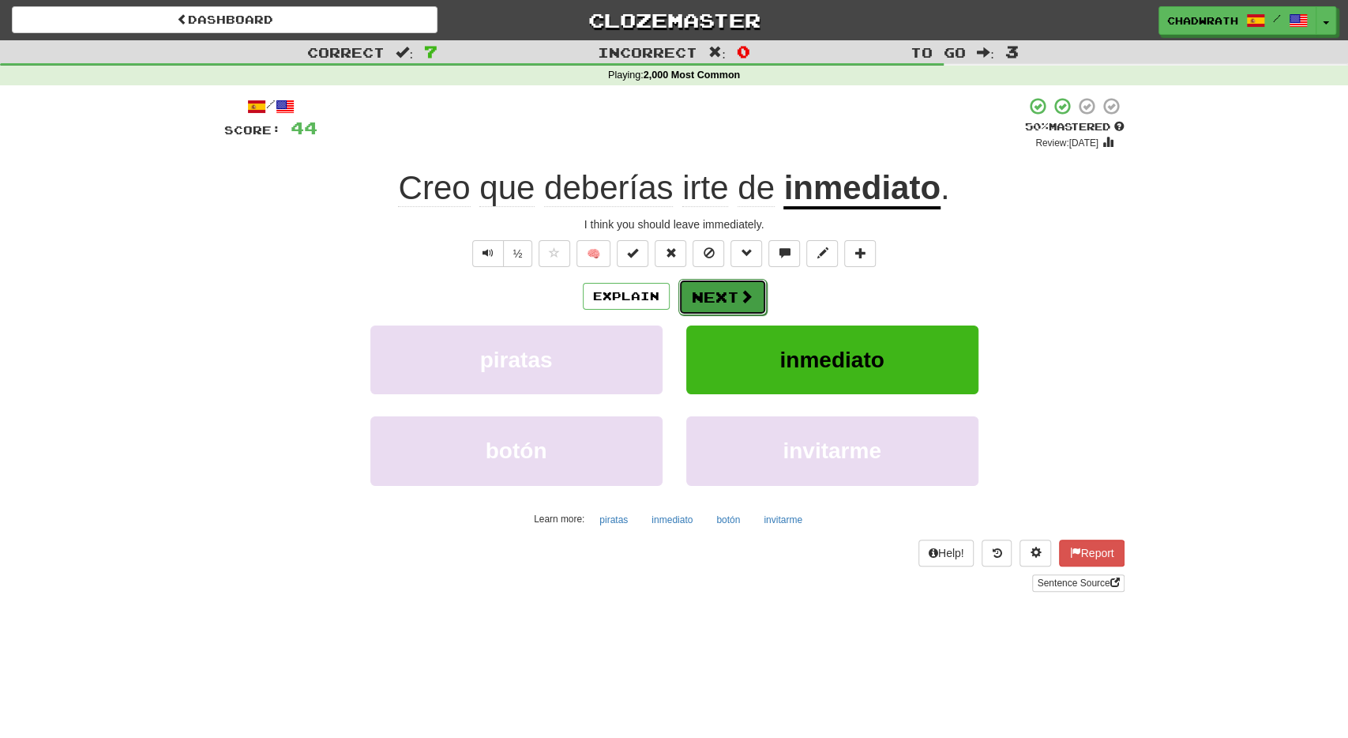
click at [740, 285] on button "Next" at bounding box center [723, 297] width 88 height 36
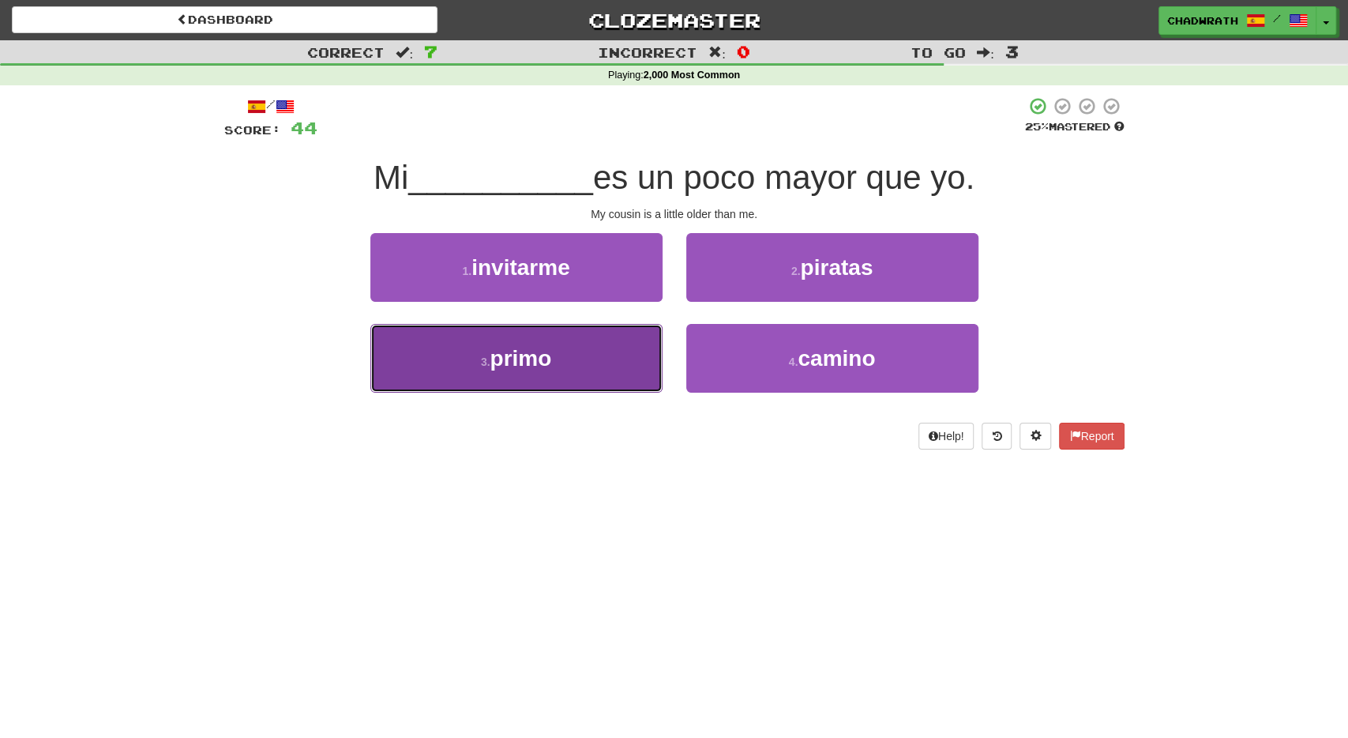
click at [570, 359] on button "3 . primo" at bounding box center [516, 358] width 292 height 69
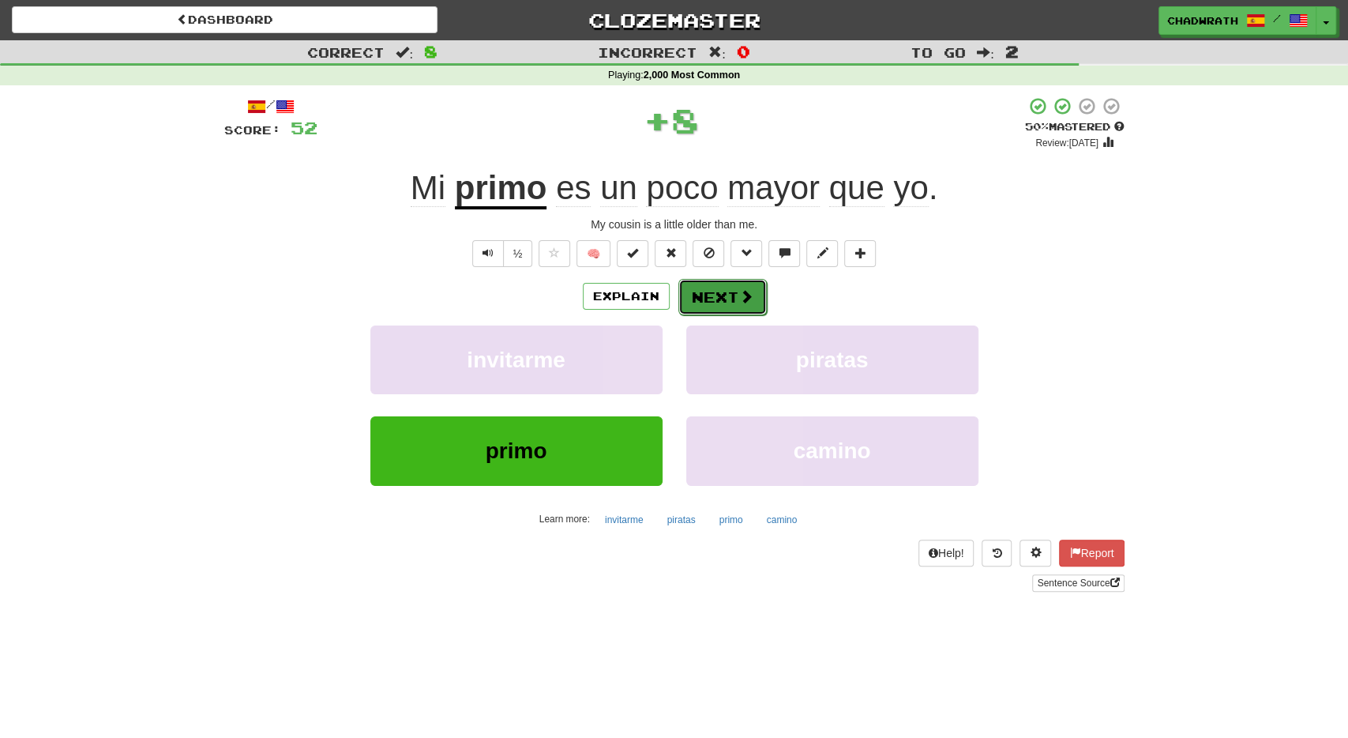
click at [717, 298] on button "Next" at bounding box center [723, 297] width 88 height 36
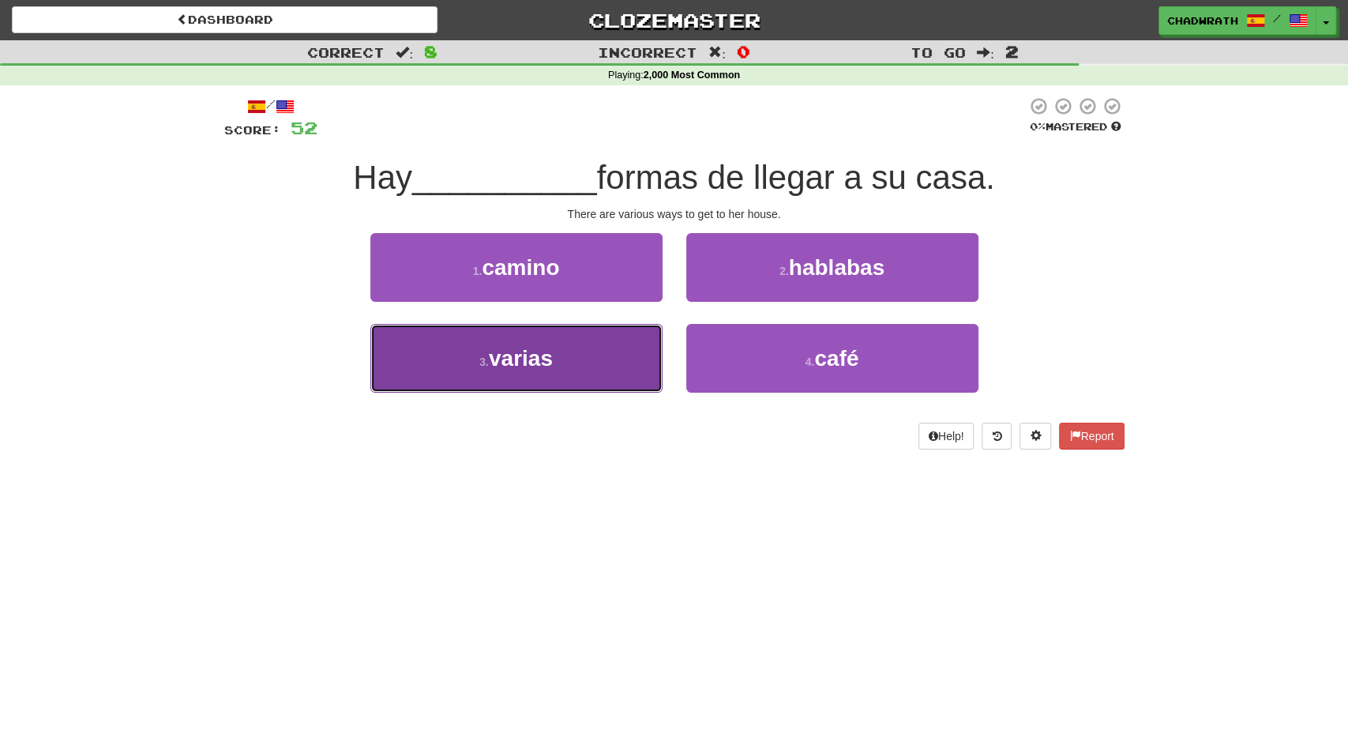
click at [577, 358] on button "3 . varias" at bounding box center [516, 358] width 292 height 69
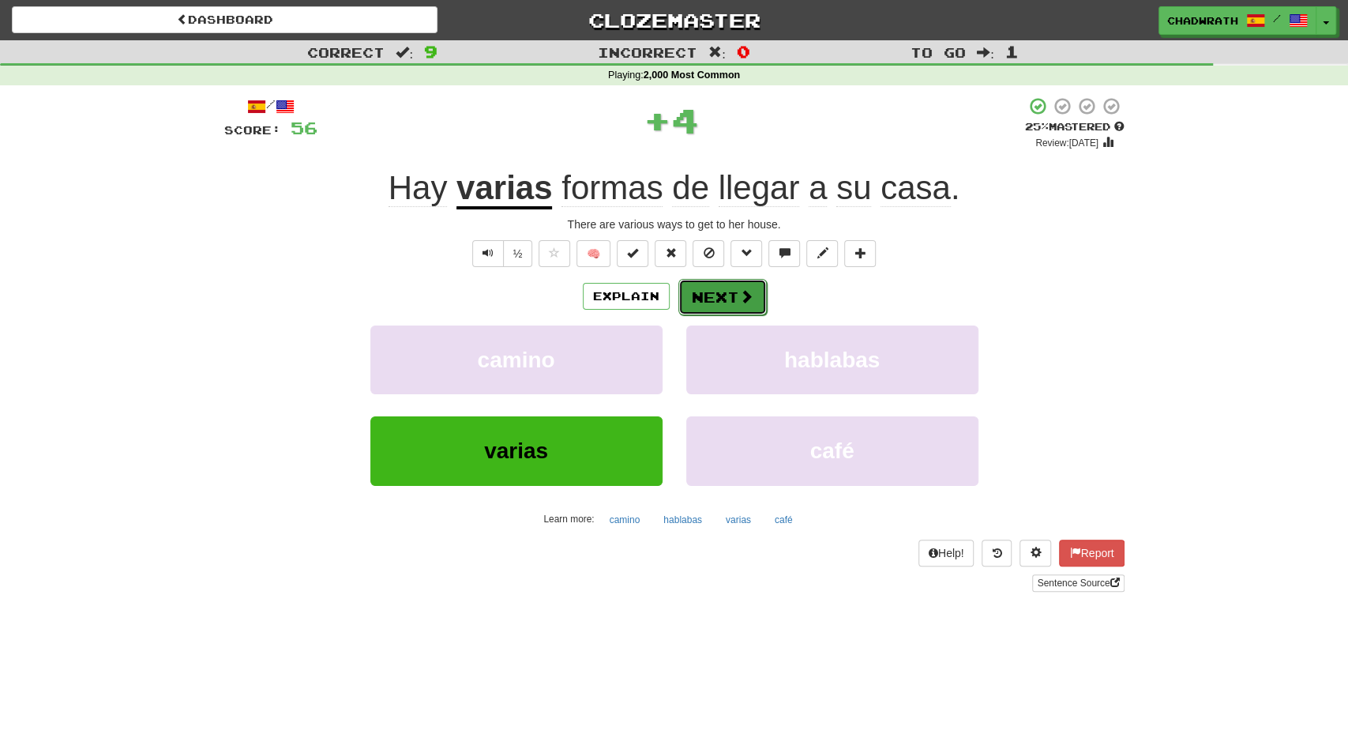
click at [717, 294] on button "Next" at bounding box center [723, 297] width 88 height 36
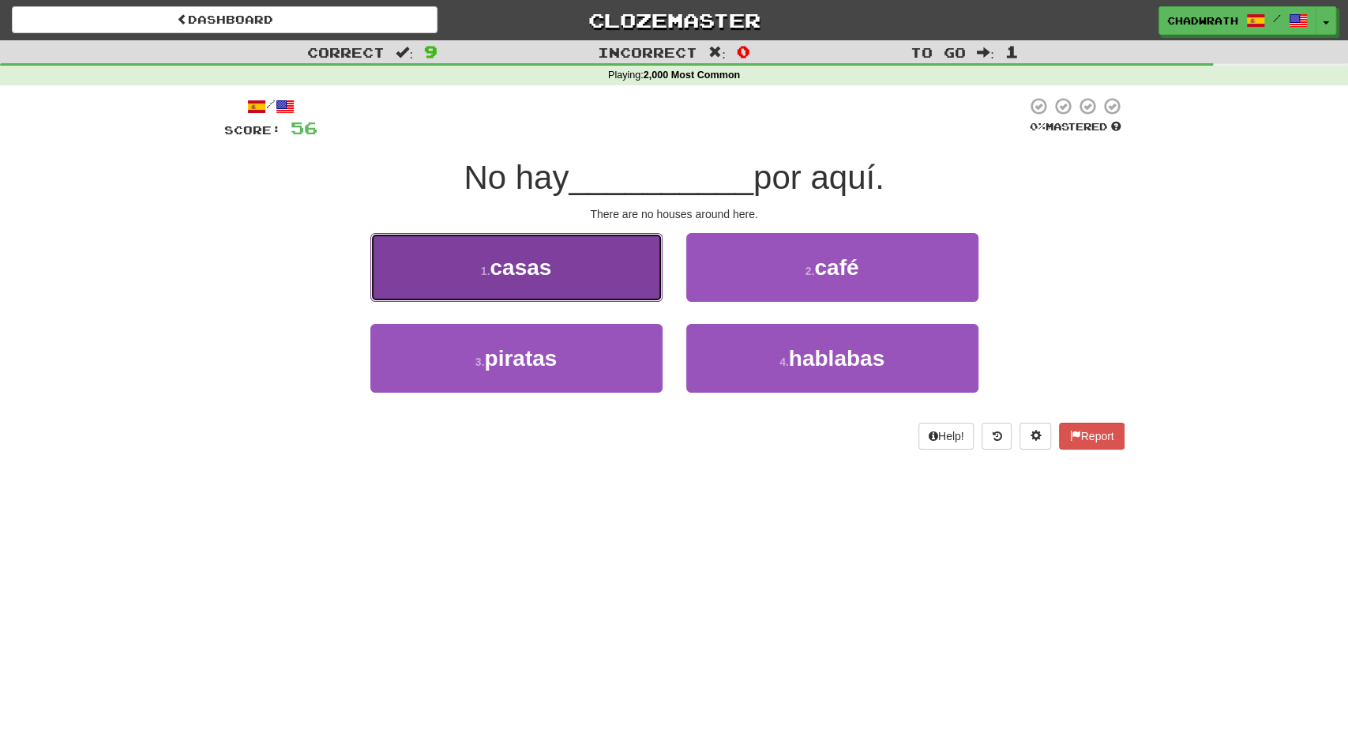
click at [615, 279] on button "1 . casas" at bounding box center [516, 267] width 292 height 69
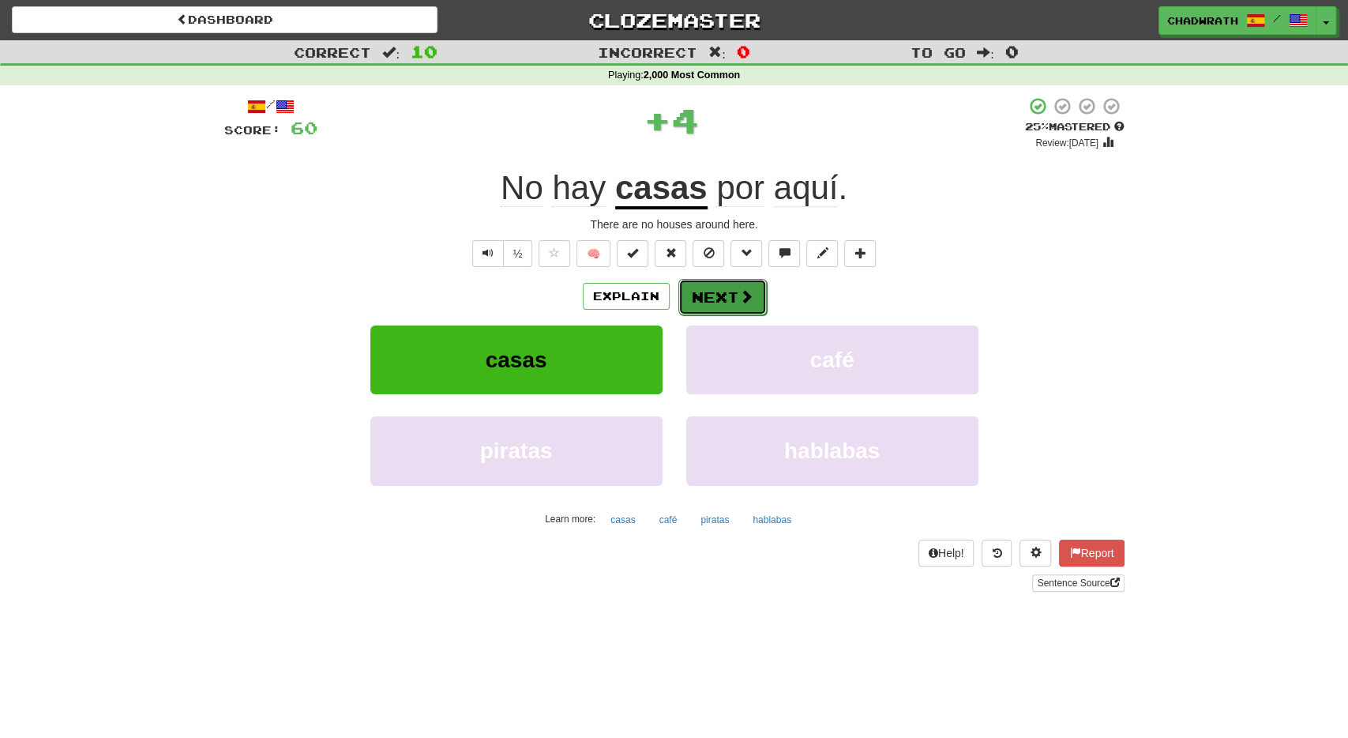
click at [725, 295] on button "Next" at bounding box center [723, 297] width 88 height 36
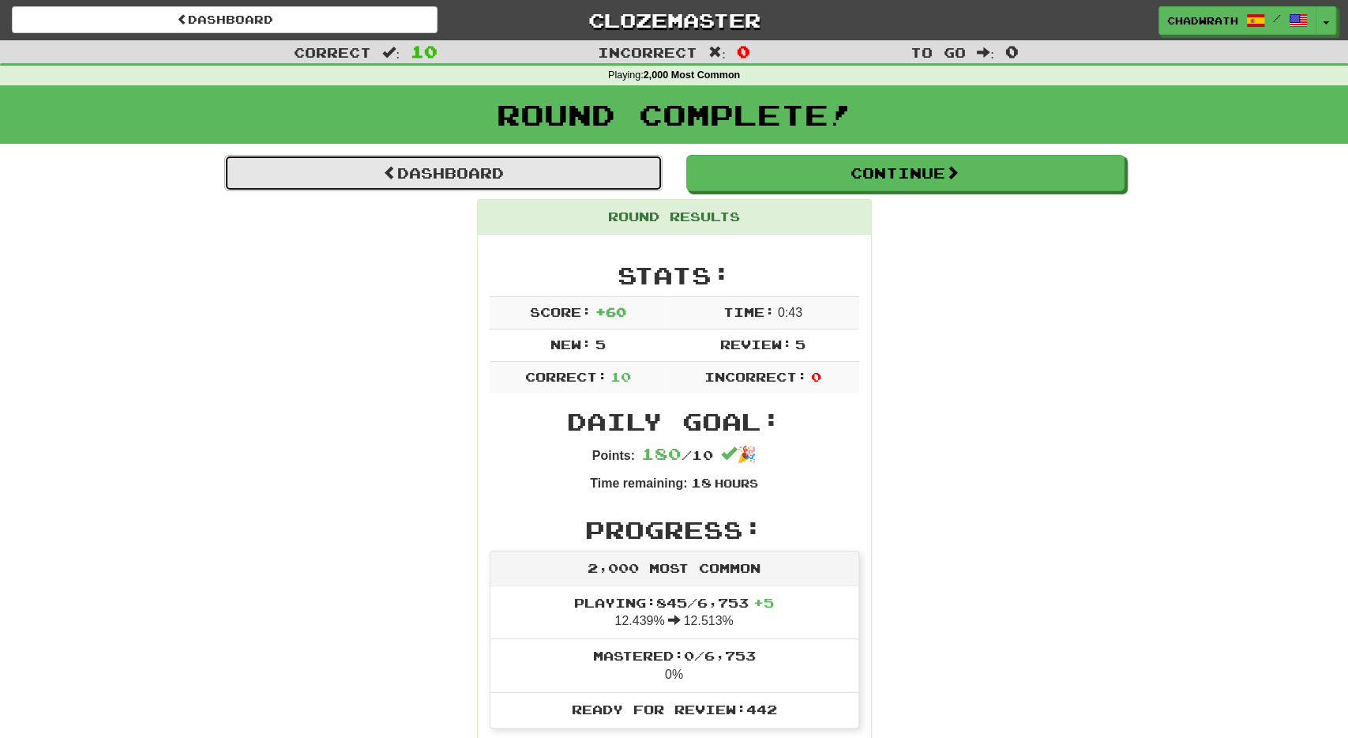
click at [563, 179] on link "Dashboard" at bounding box center [443, 173] width 438 height 36
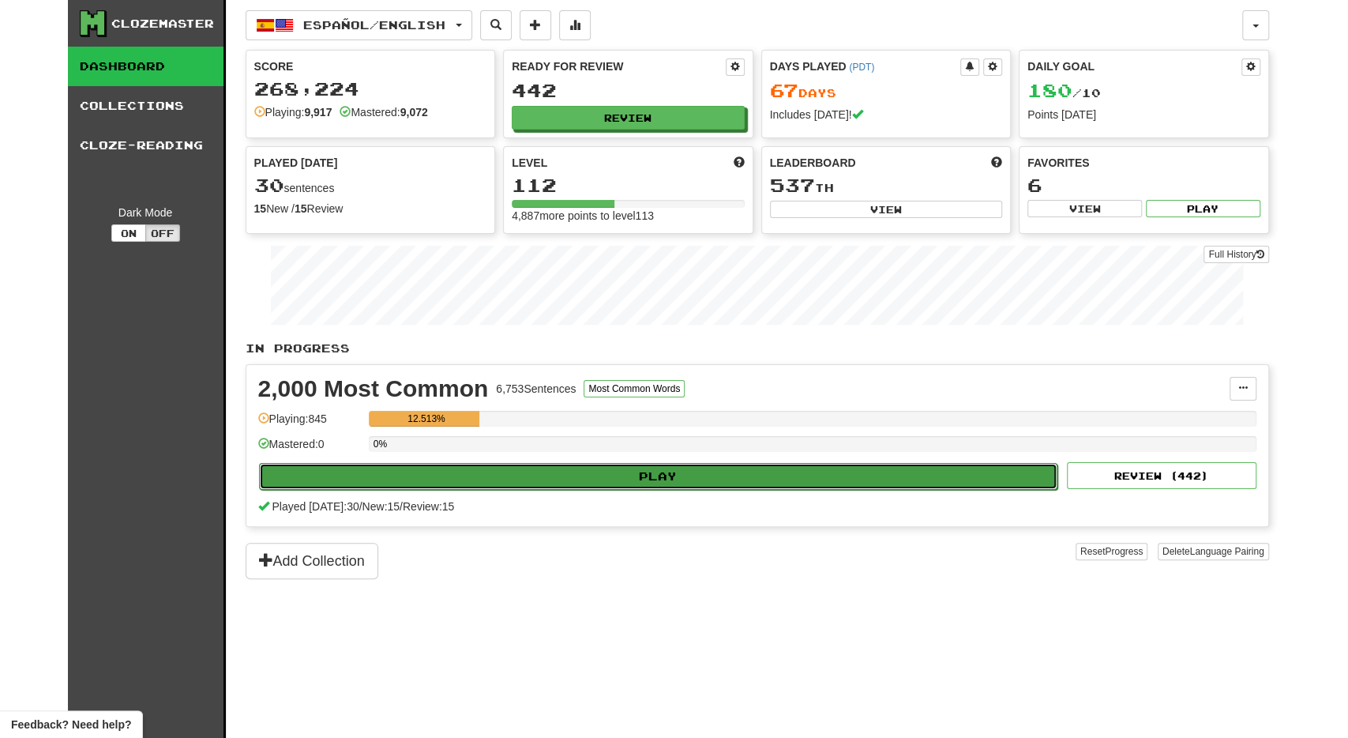
click at [521, 471] on button "Play" at bounding box center [658, 476] width 799 height 27
select select "**"
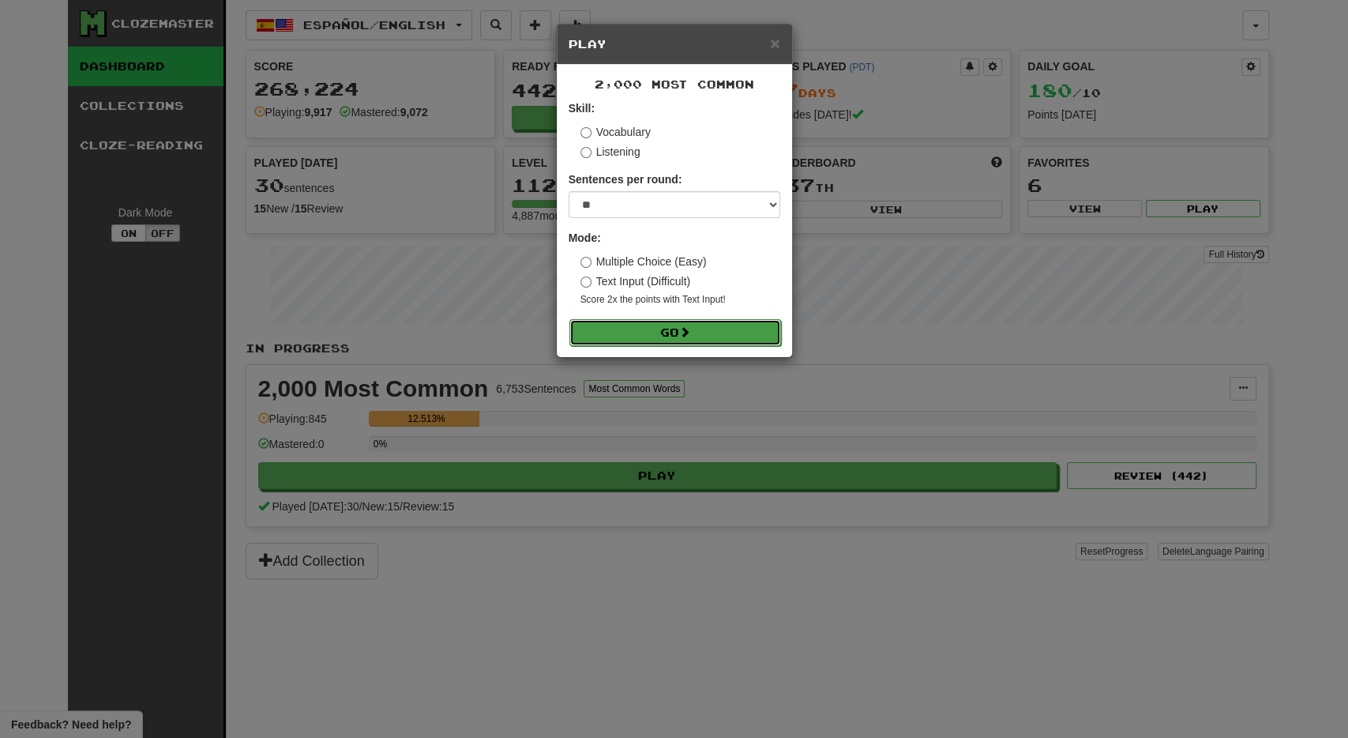
click at [666, 336] on button "Go" at bounding box center [676, 332] width 212 height 27
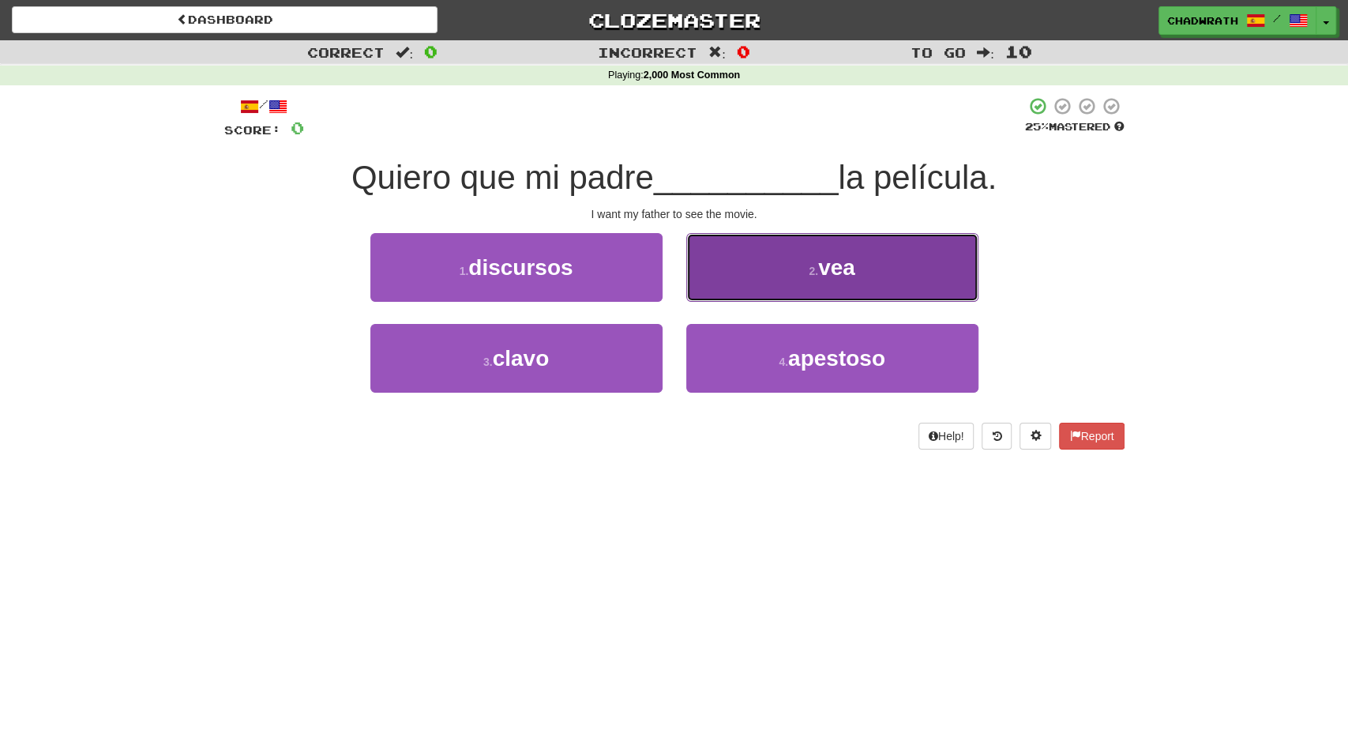
click at [758, 280] on button "2 . vea" at bounding box center [832, 267] width 292 height 69
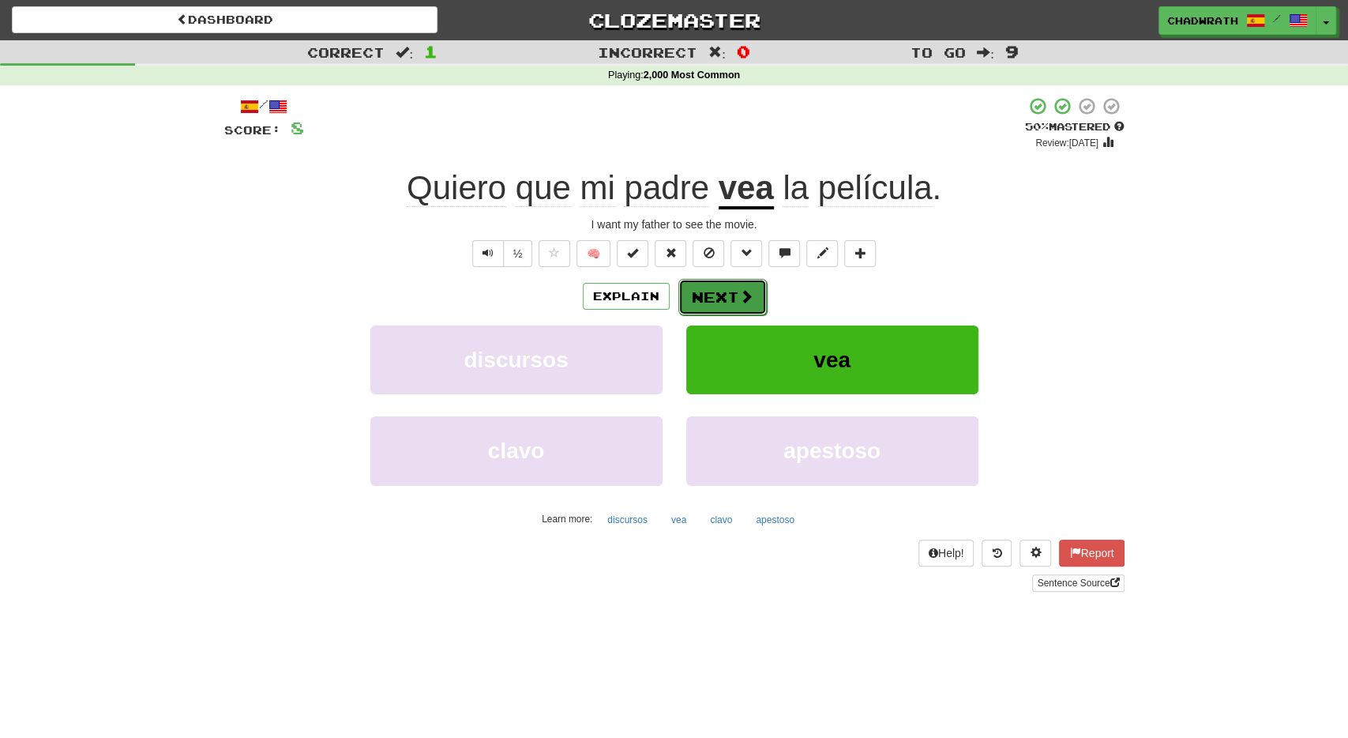
click at [754, 282] on button "Next" at bounding box center [723, 297] width 88 height 36
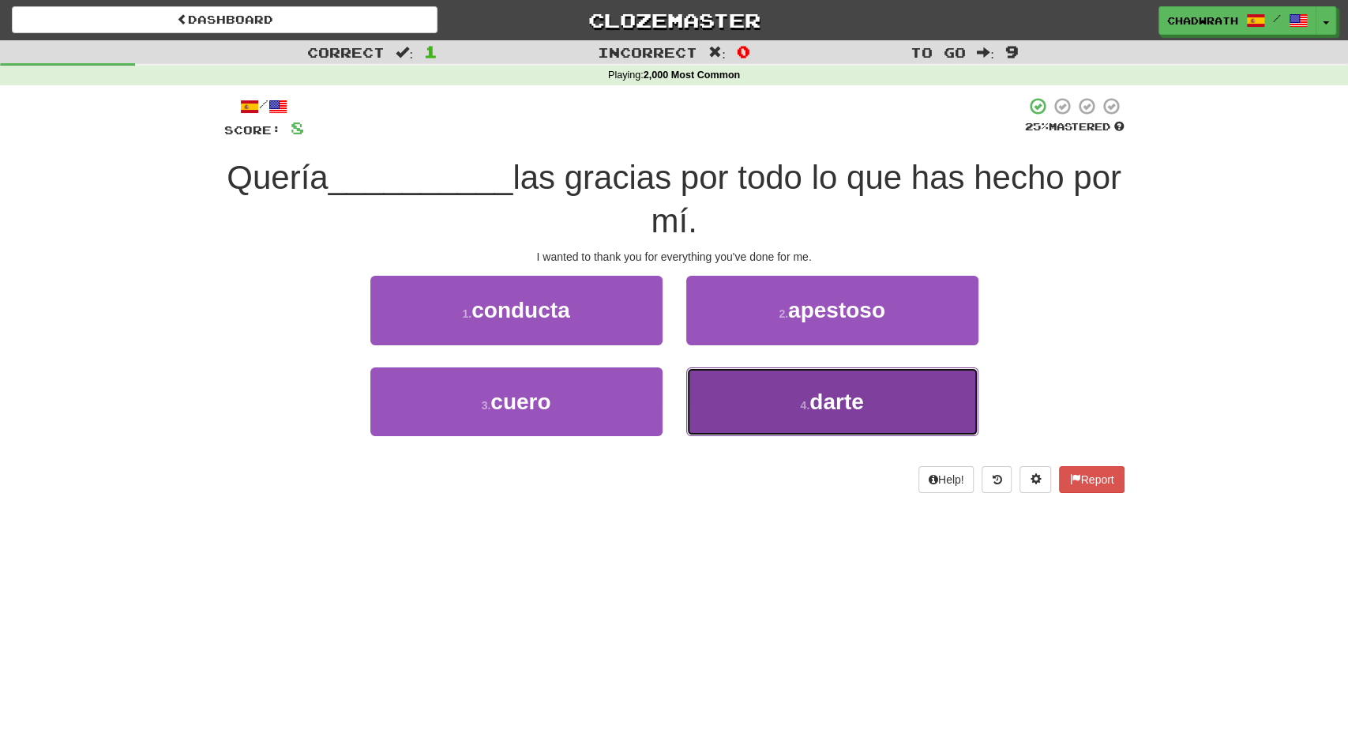
click at [750, 397] on button "4 . darte" at bounding box center [832, 401] width 292 height 69
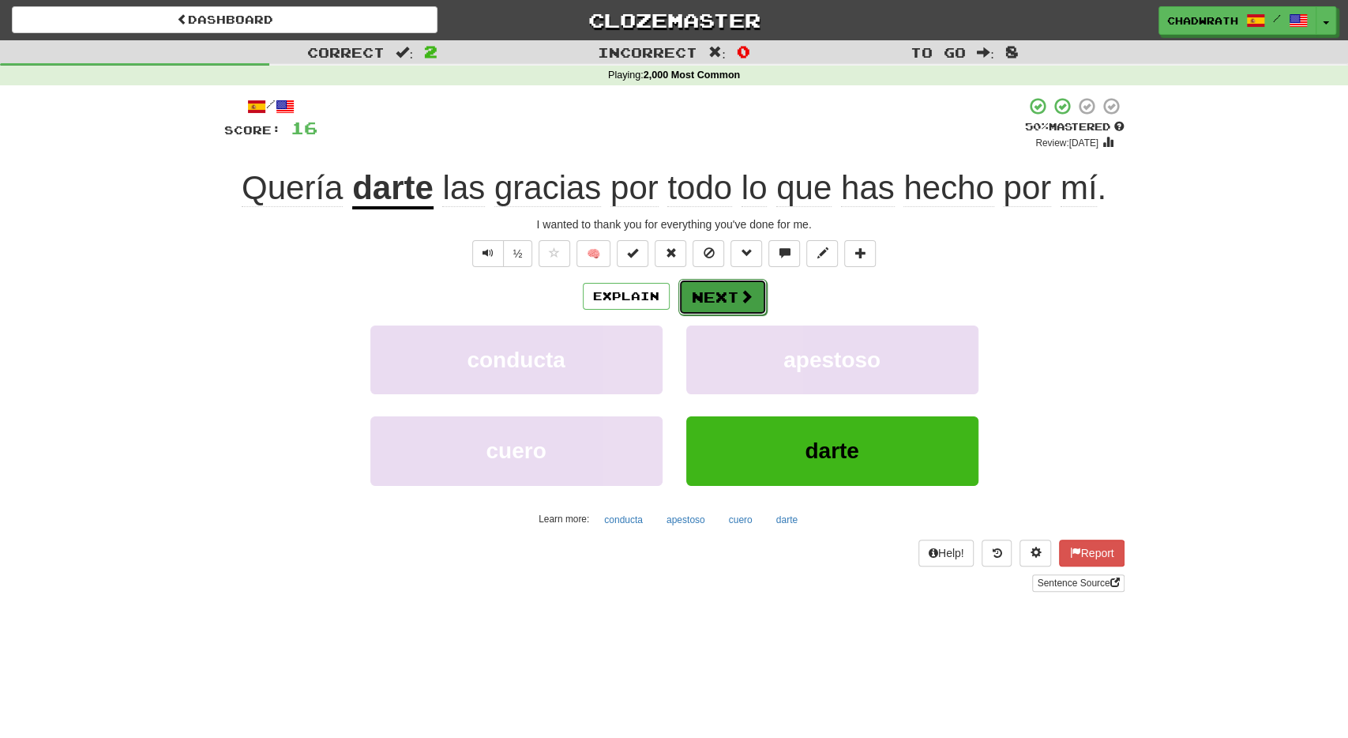
click at [745, 296] on span at bounding box center [746, 296] width 14 height 14
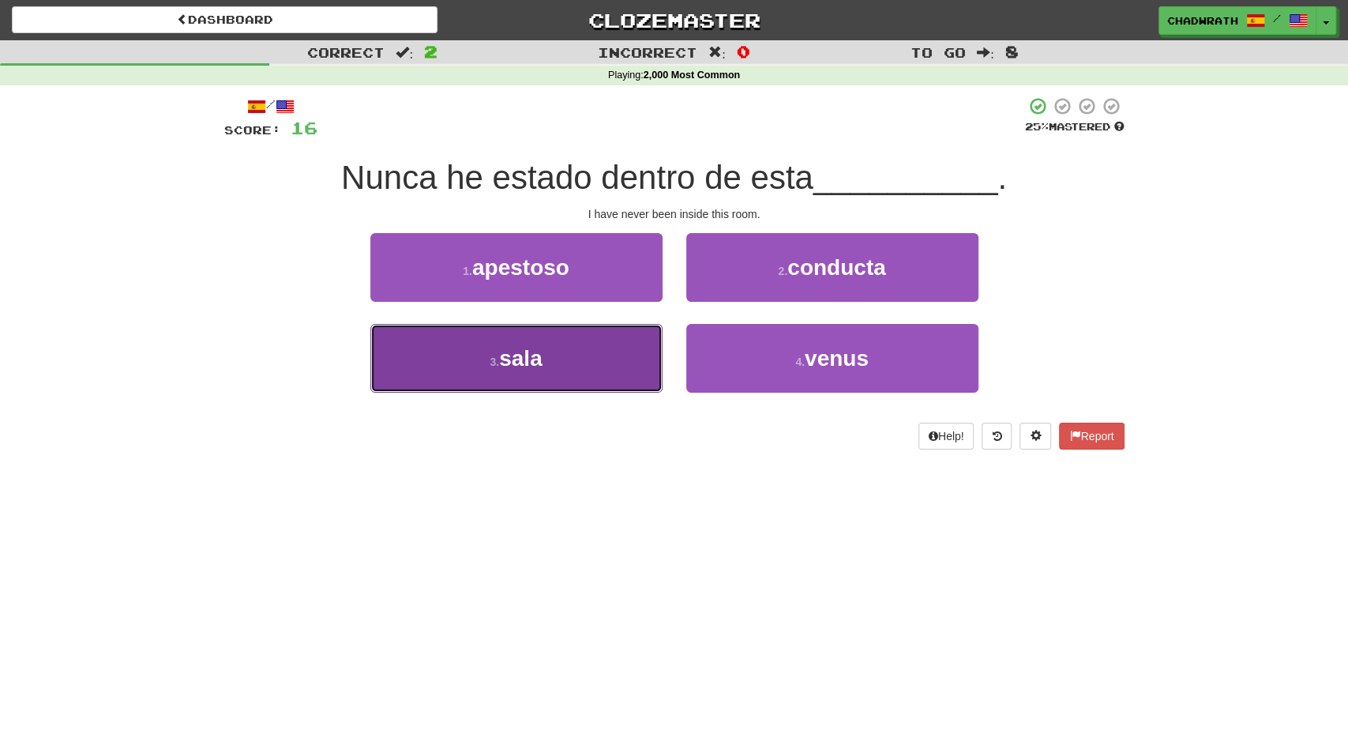
click at [560, 359] on button "3 . sala" at bounding box center [516, 358] width 292 height 69
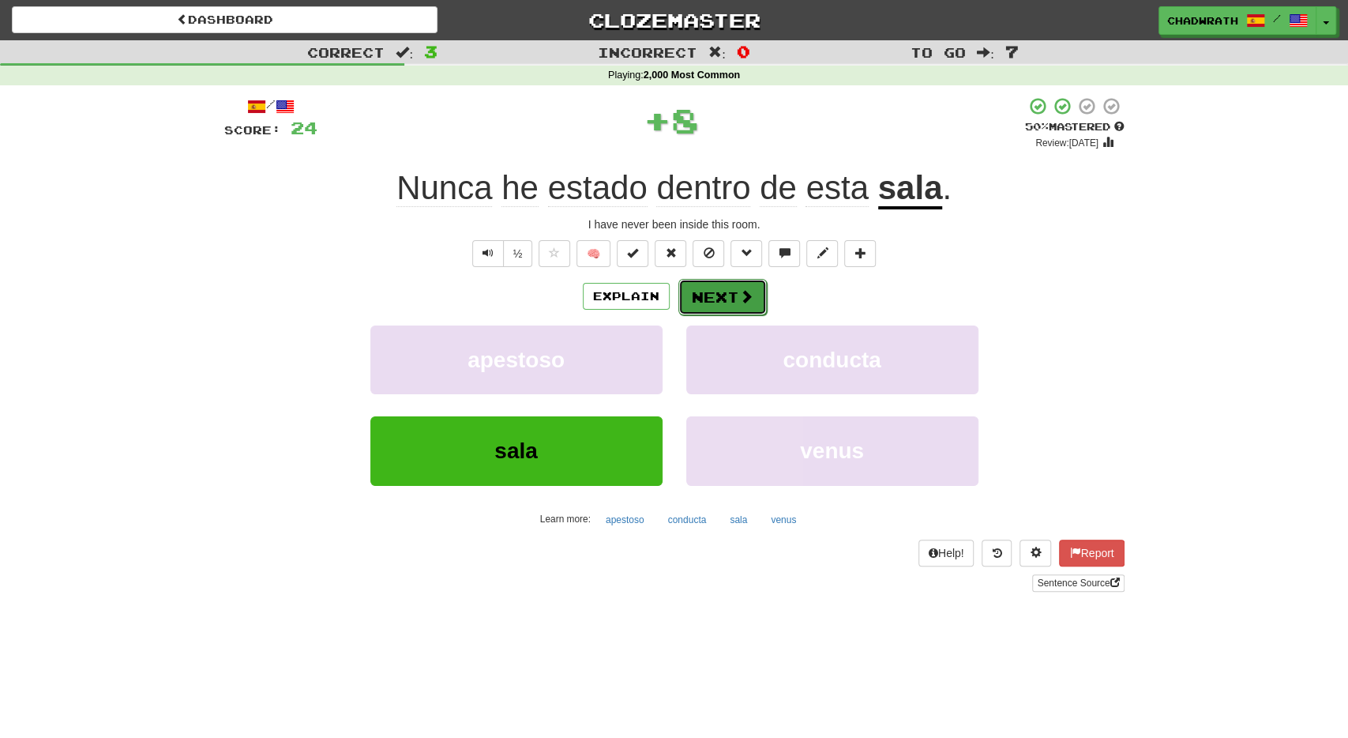
click at [707, 307] on button "Next" at bounding box center [723, 297] width 88 height 36
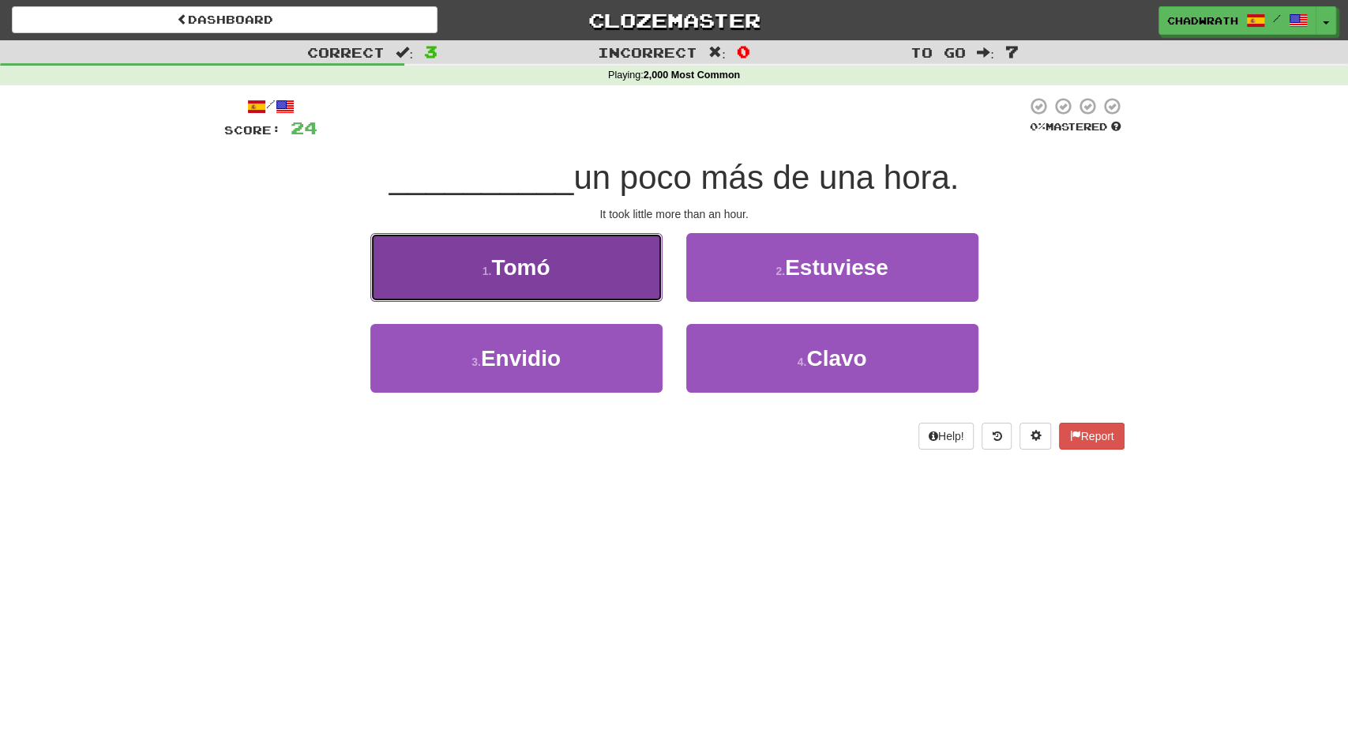
click at [546, 280] on button "1 . Tomó" at bounding box center [516, 267] width 292 height 69
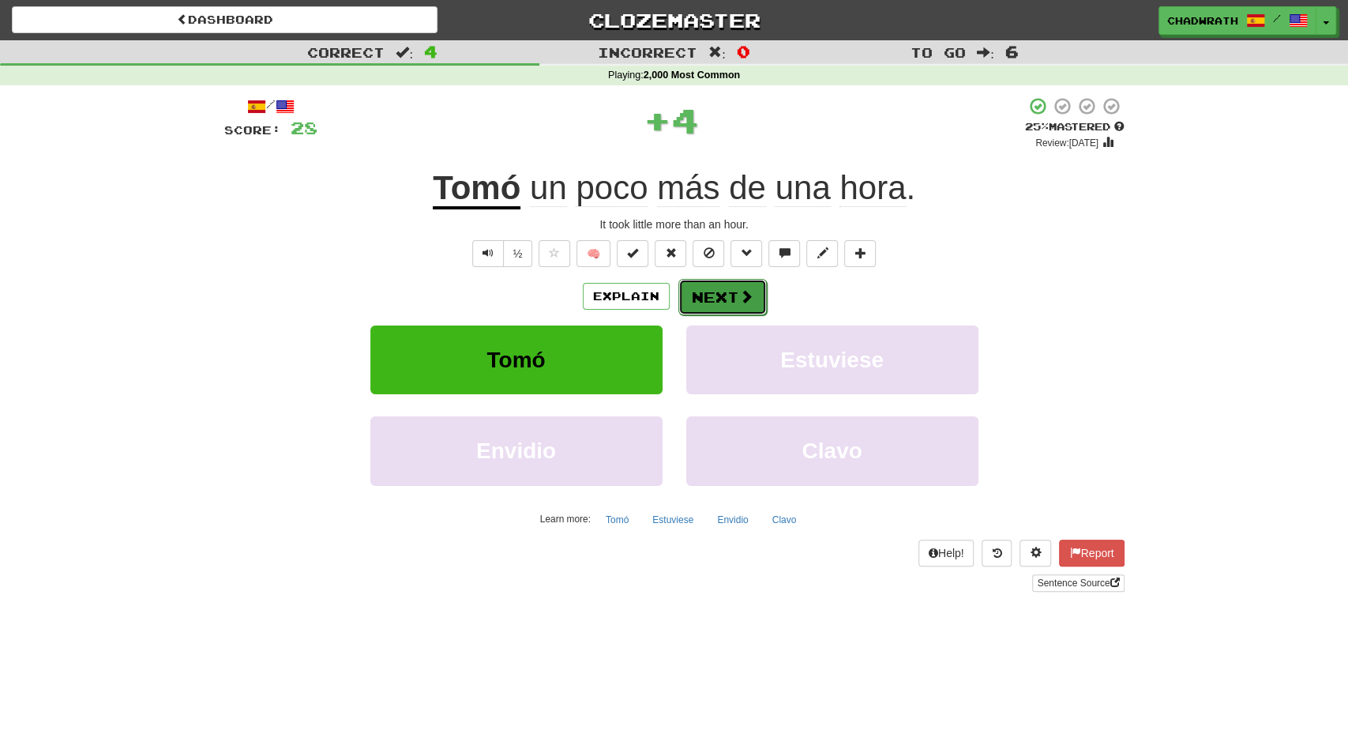
click at [713, 314] on button "Next" at bounding box center [723, 297] width 88 height 36
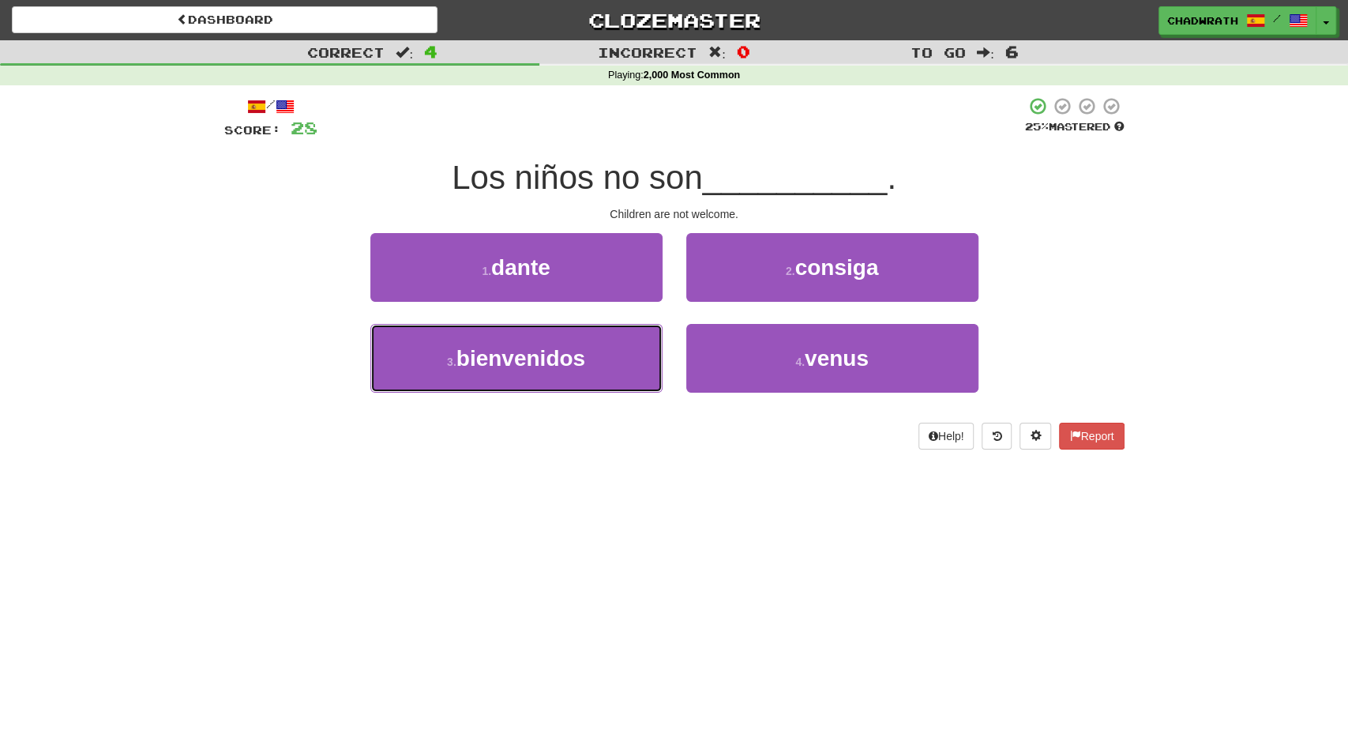
drag, startPoint x: 525, startPoint y: 361, endPoint x: 484, endPoint y: 325, distance: 54.8
click at [525, 363] on span "bienvenidos" at bounding box center [521, 358] width 129 height 24
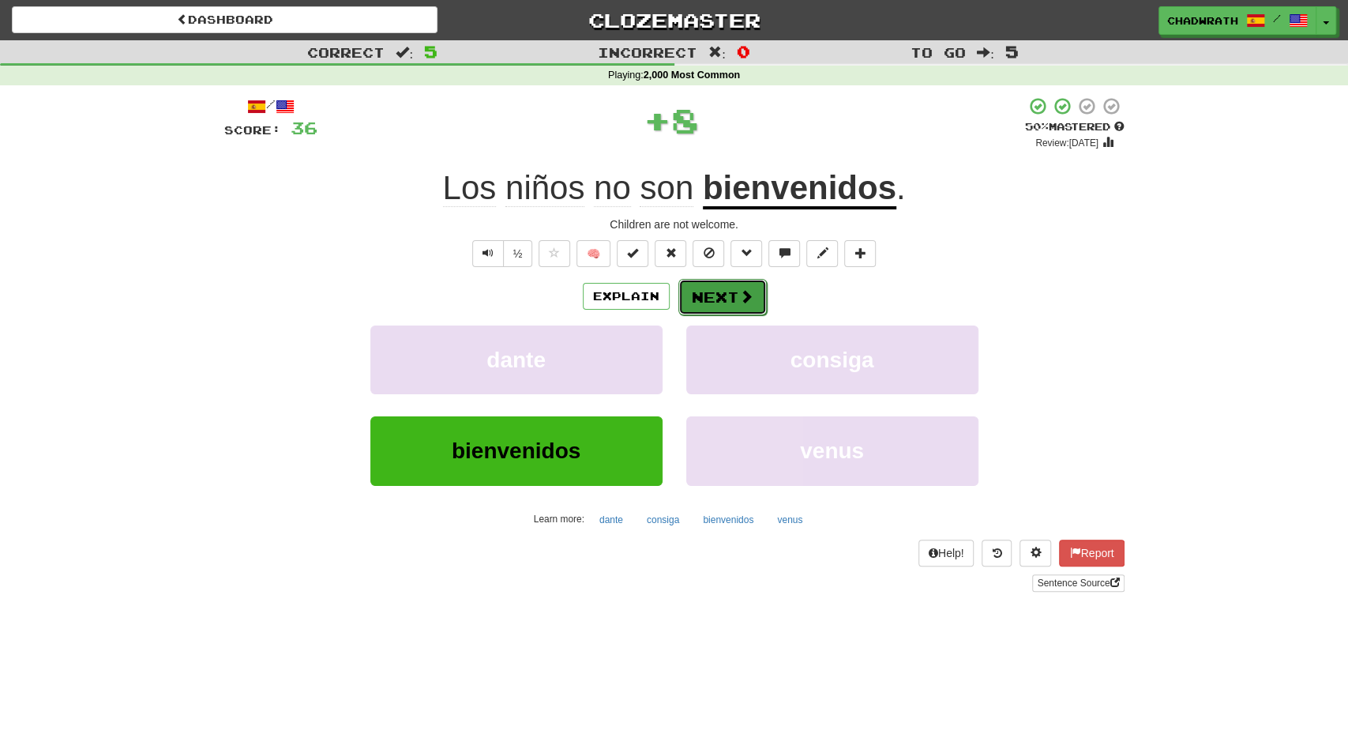
click at [721, 298] on button "Next" at bounding box center [723, 297] width 88 height 36
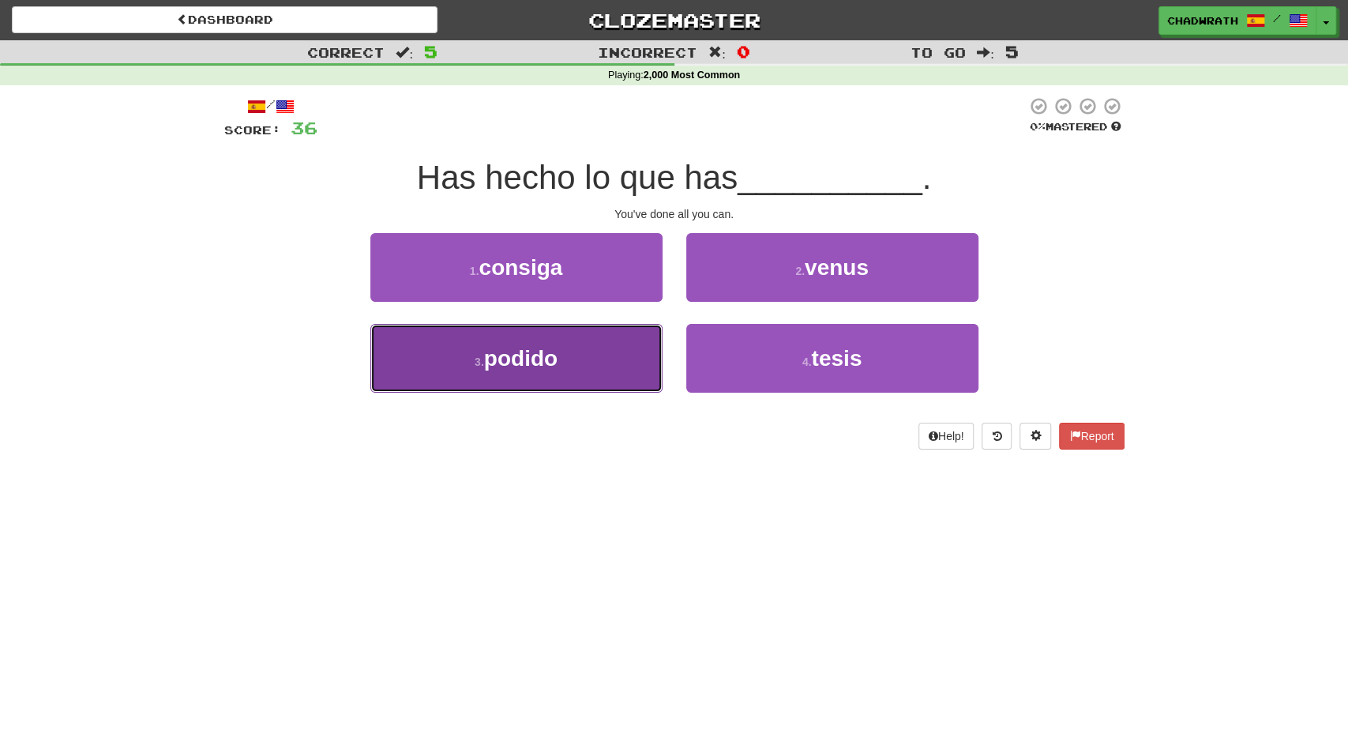
drag, startPoint x: 510, startPoint y: 341, endPoint x: 453, endPoint y: 277, distance: 86.1
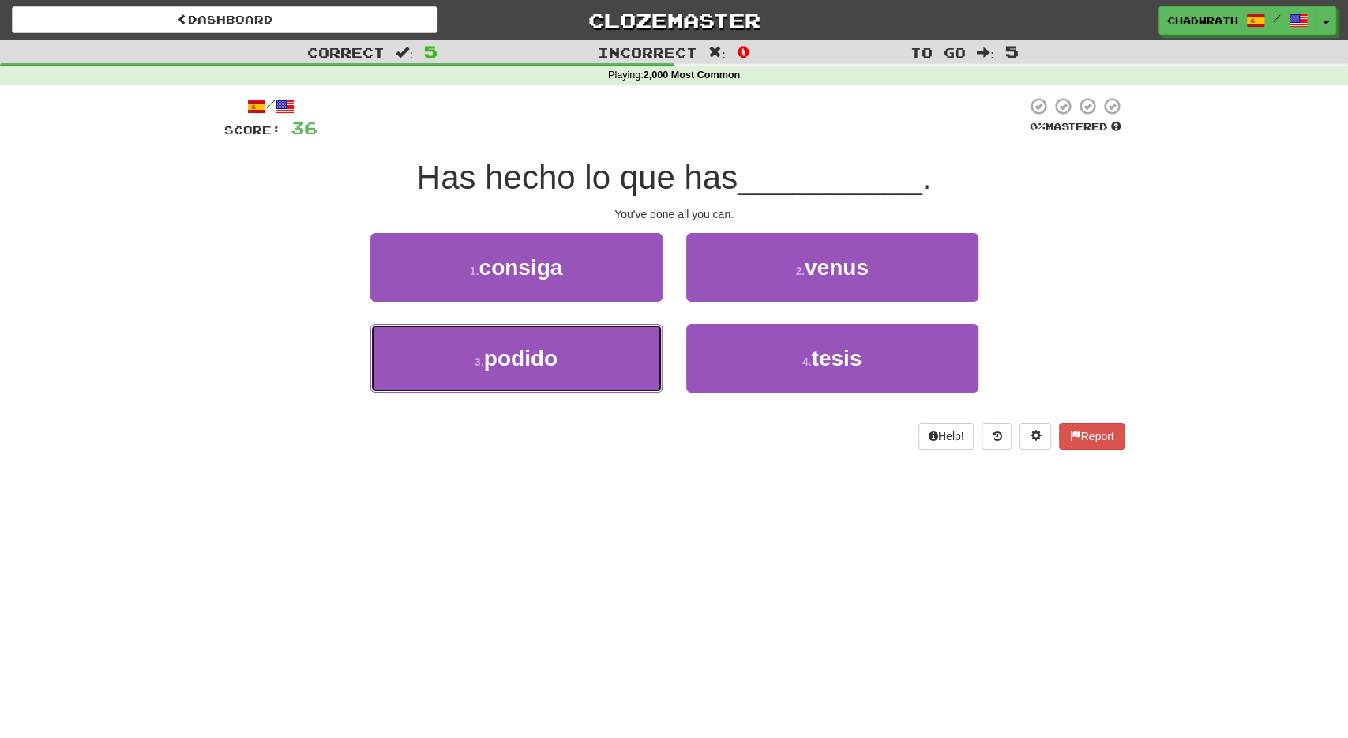
click at [510, 341] on button "3 . podido" at bounding box center [516, 358] width 292 height 69
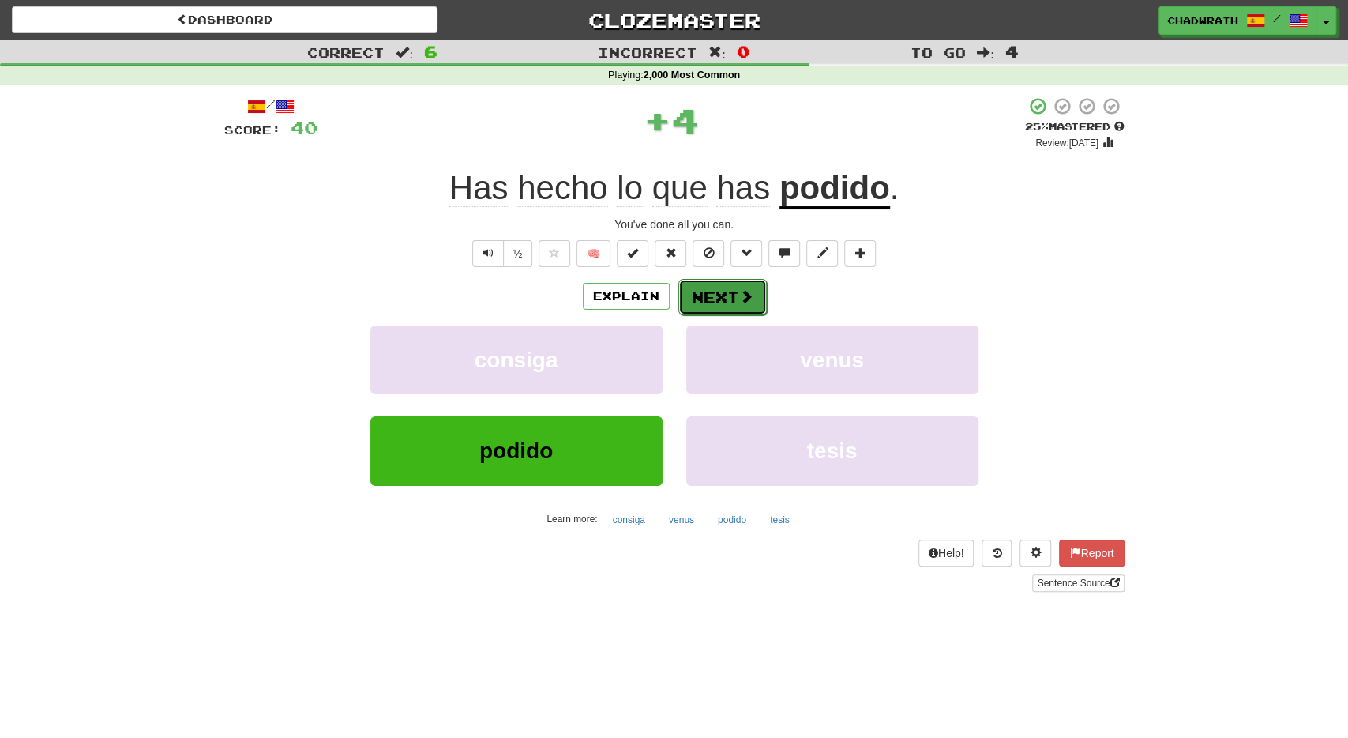
click at [717, 291] on button "Next" at bounding box center [723, 297] width 88 height 36
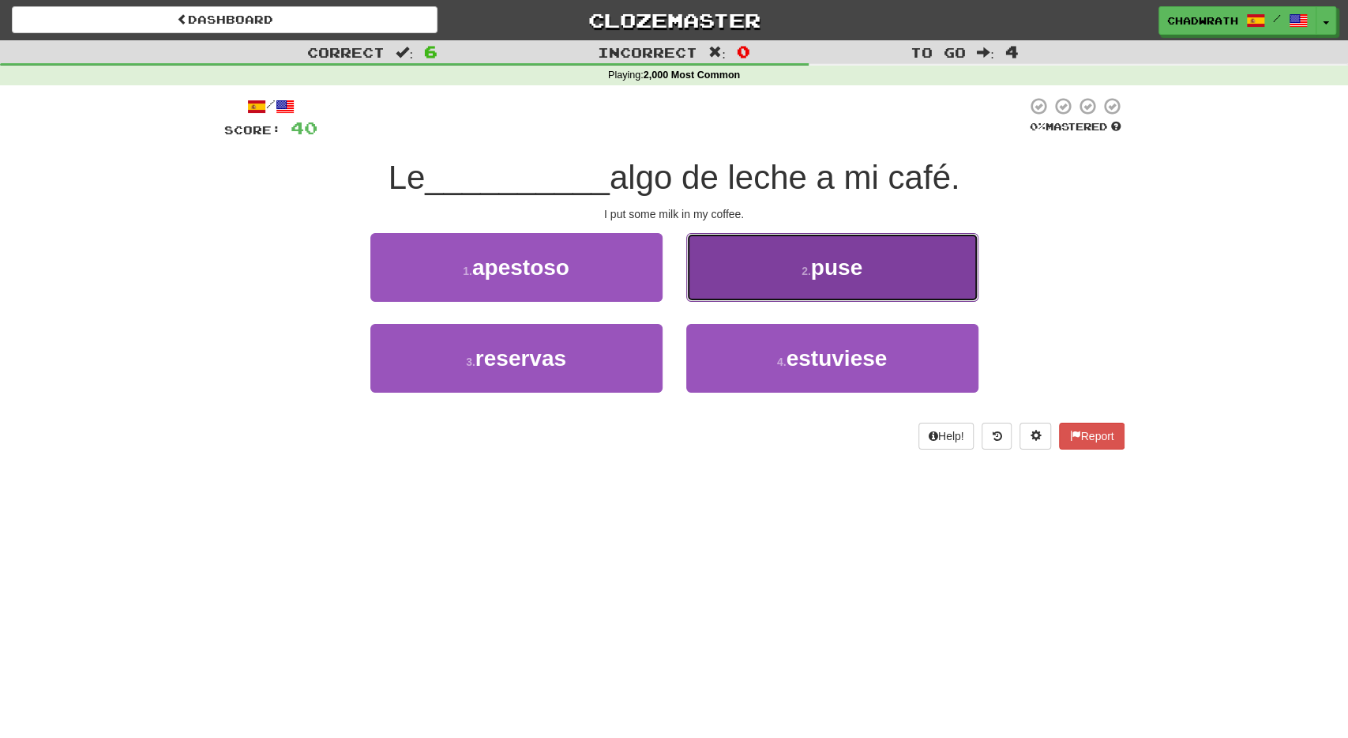
click at [784, 274] on button "2 . puse" at bounding box center [832, 267] width 292 height 69
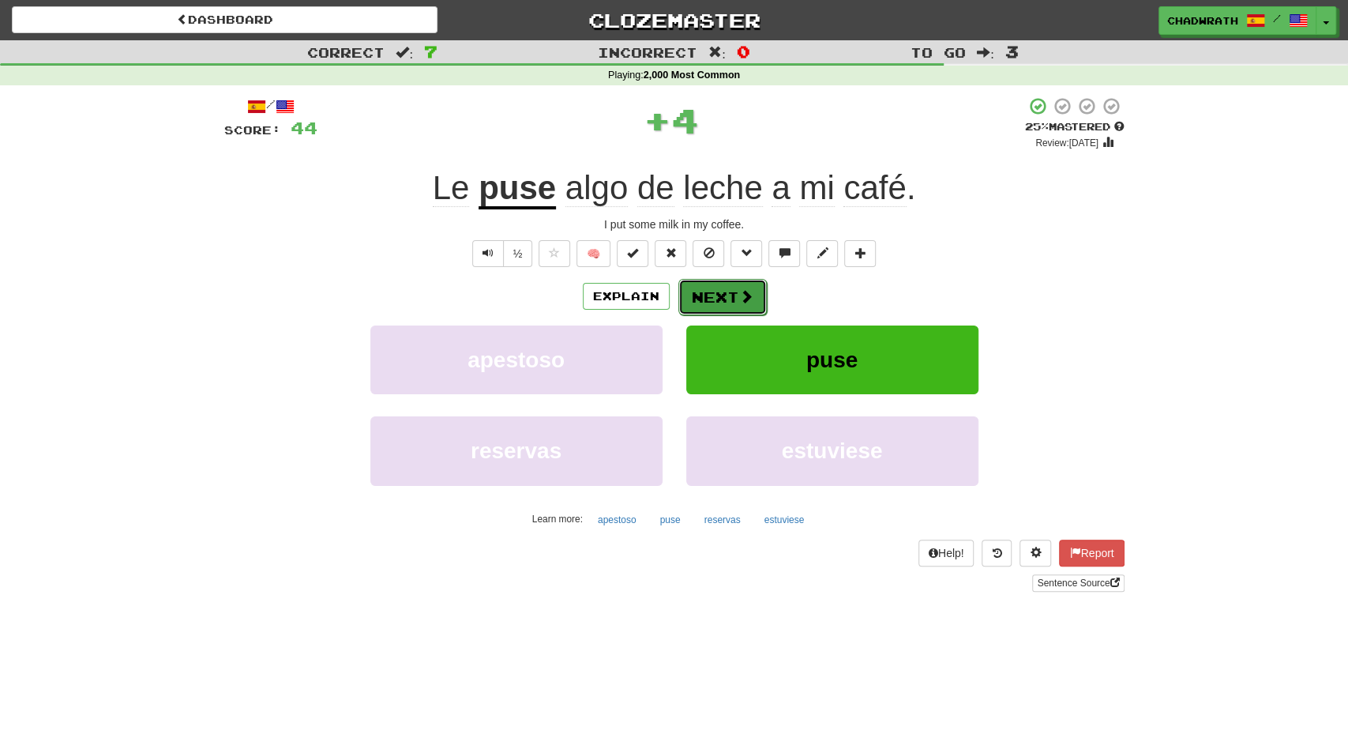
click at [705, 299] on button "Next" at bounding box center [723, 297] width 88 height 36
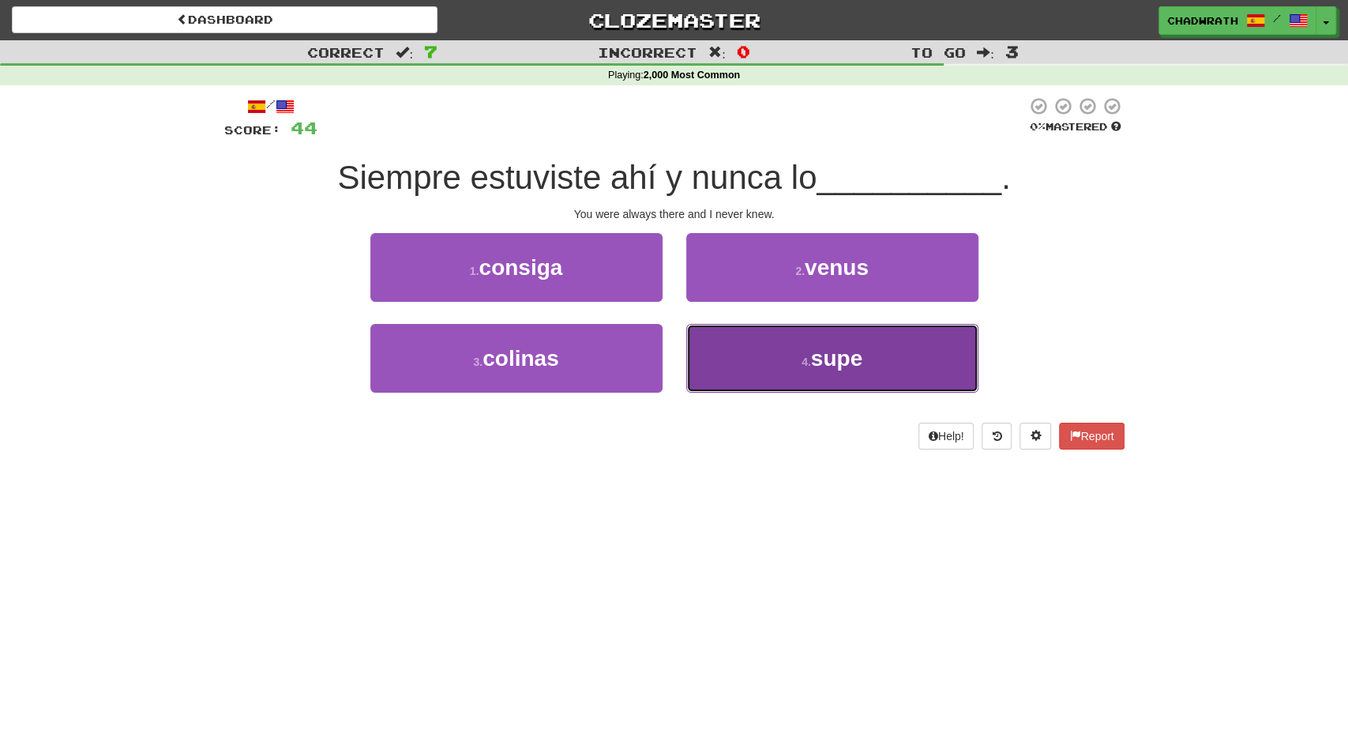
click at [786, 355] on button "4 . supe" at bounding box center [832, 358] width 292 height 69
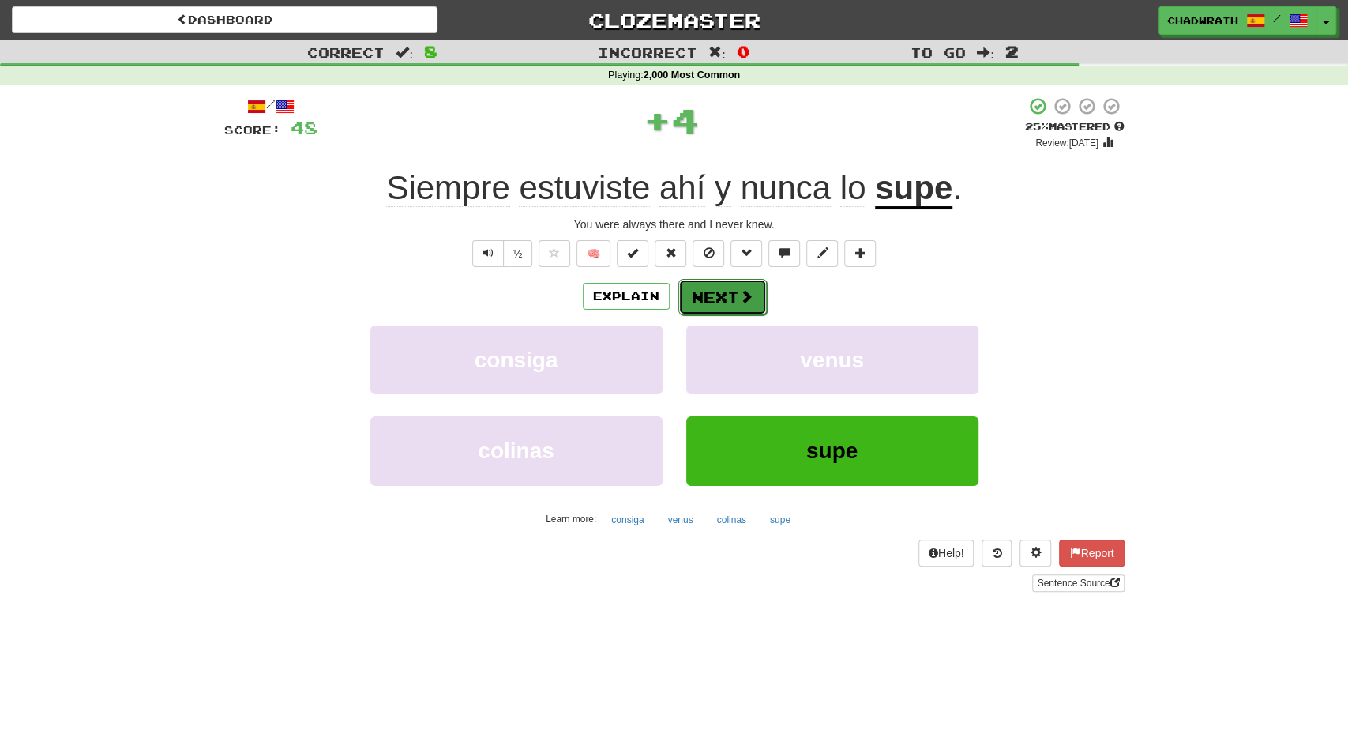
click at [725, 301] on button "Next" at bounding box center [723, 297] width 88 height 36
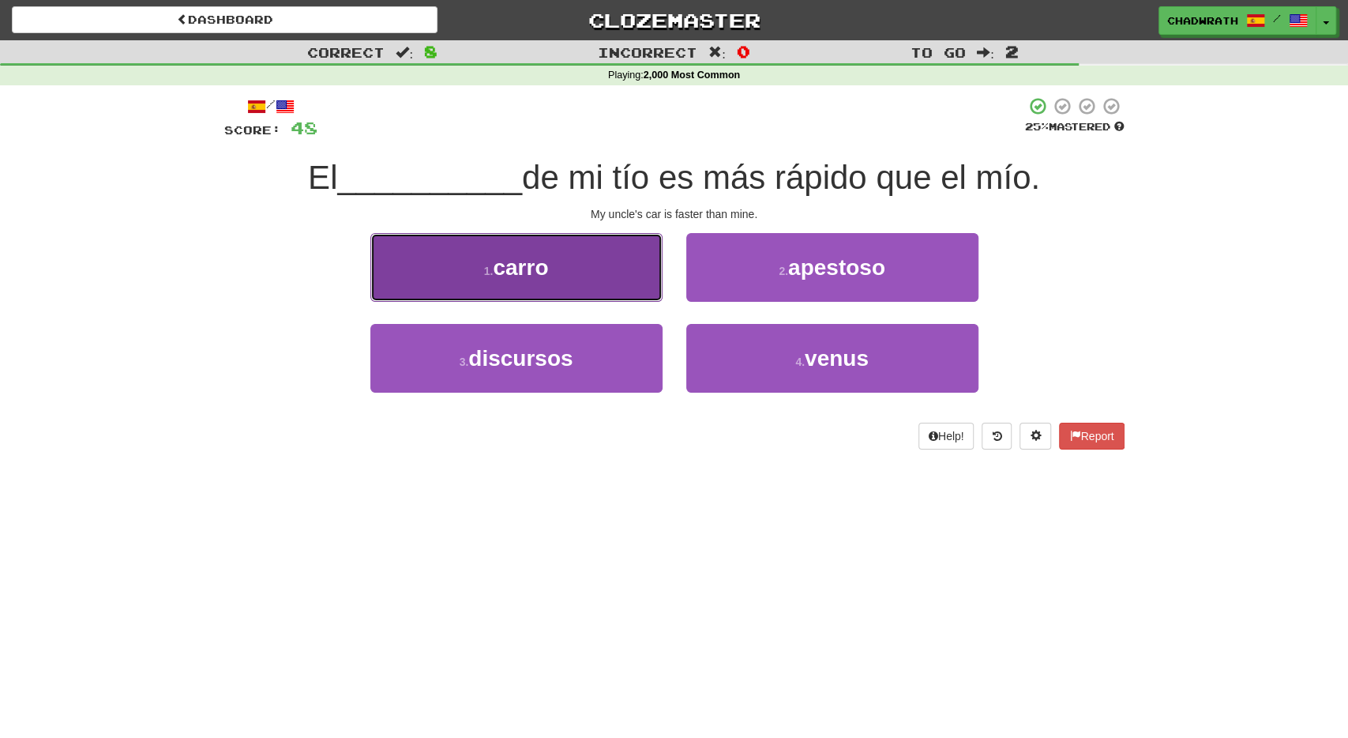
click at [560, 274] on button "1 . carro" at bounding box center [516, 267] width 292 height 69
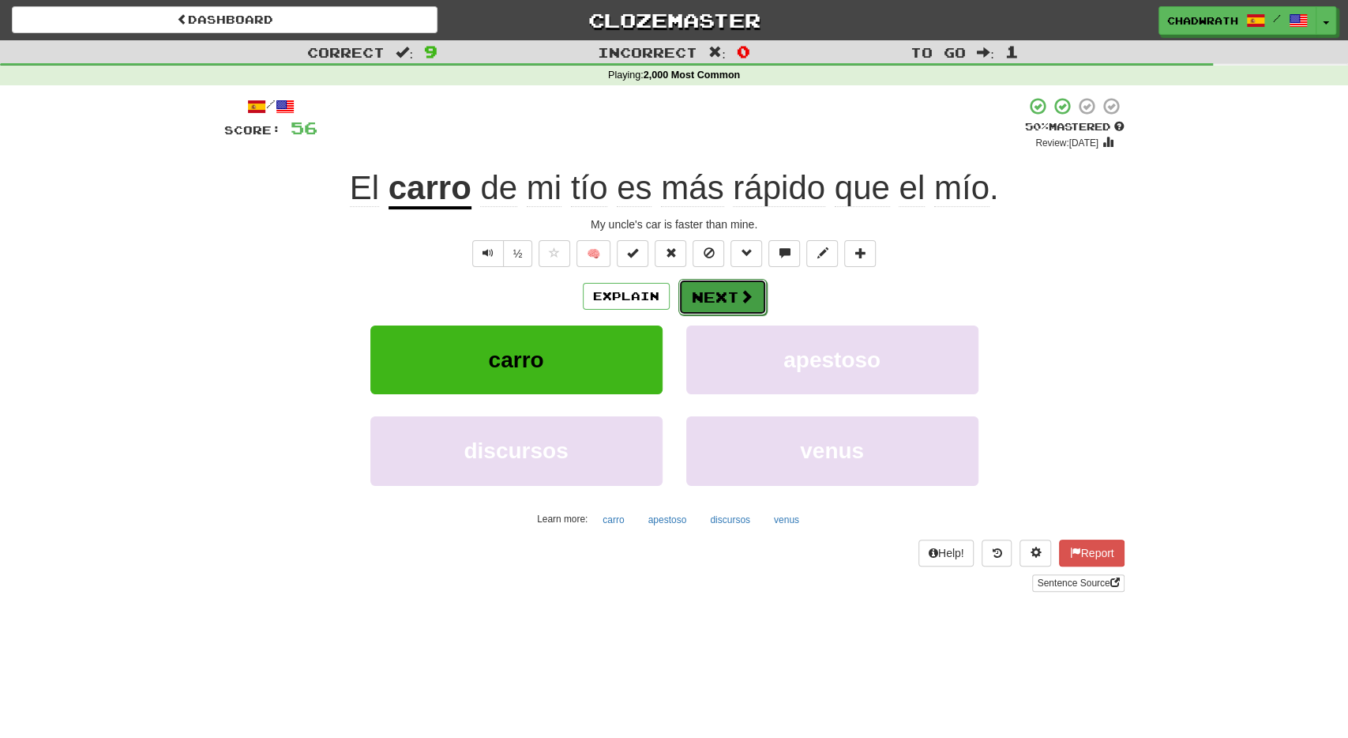
click at [735, 296] on button "Next" at bounding box center [723, 297] width 88 height 36
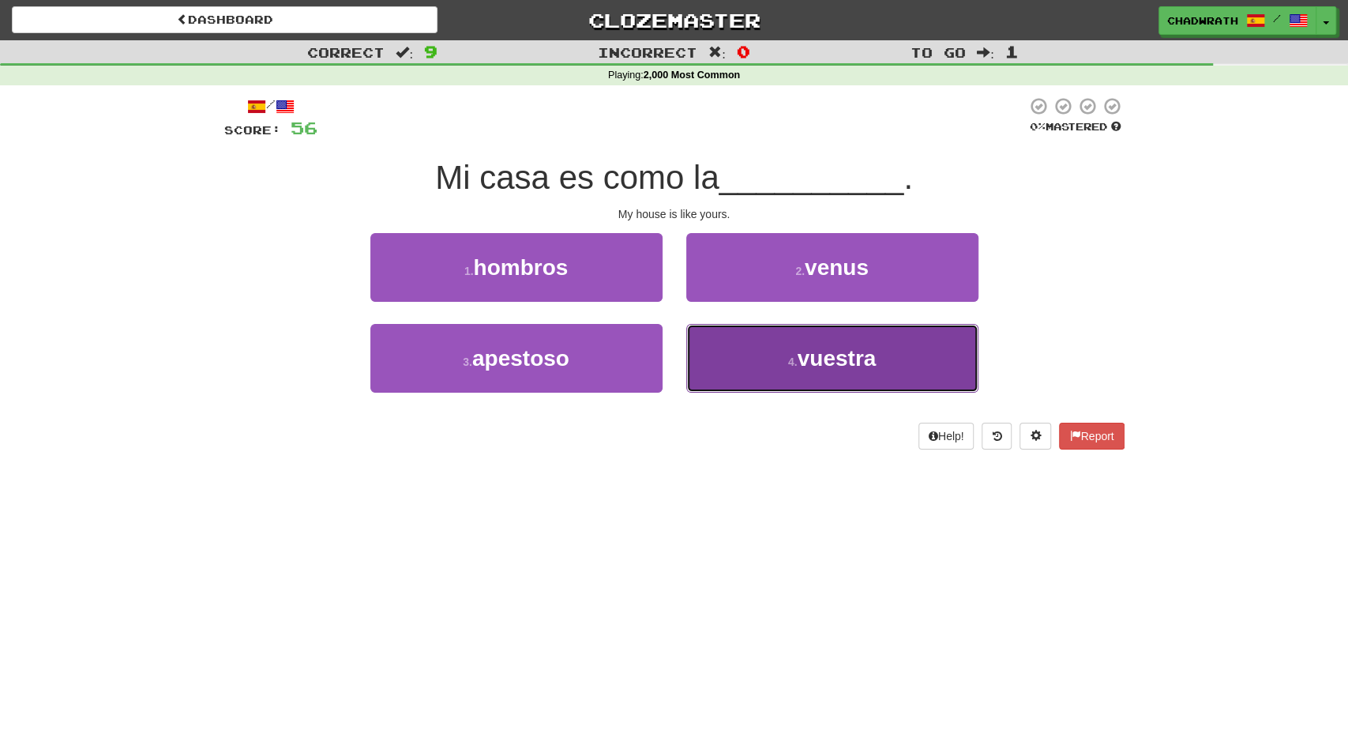
click at [794, 359] on small "4 ." at bounding box center [792, 361] width 9 height 13
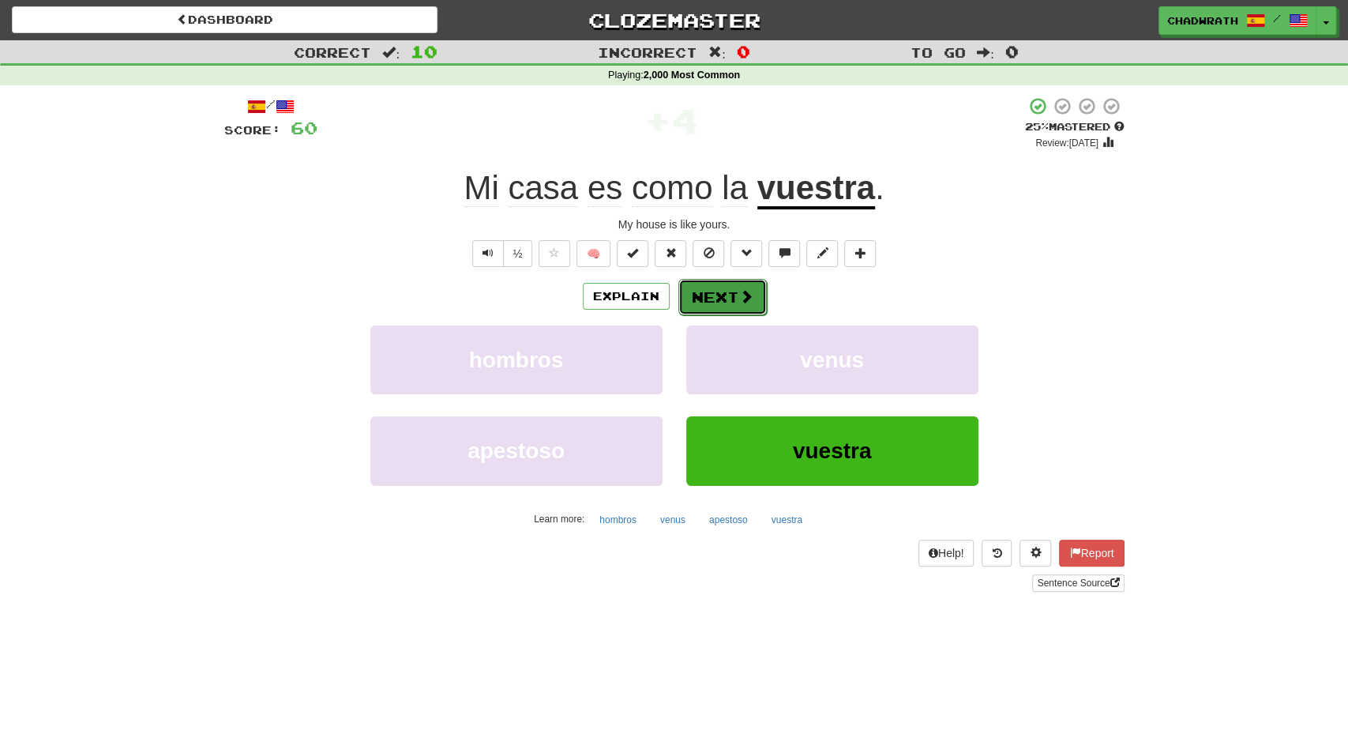
click at [728, 301] on button "Next" at bounding box center [723, 297] width 88 height 36
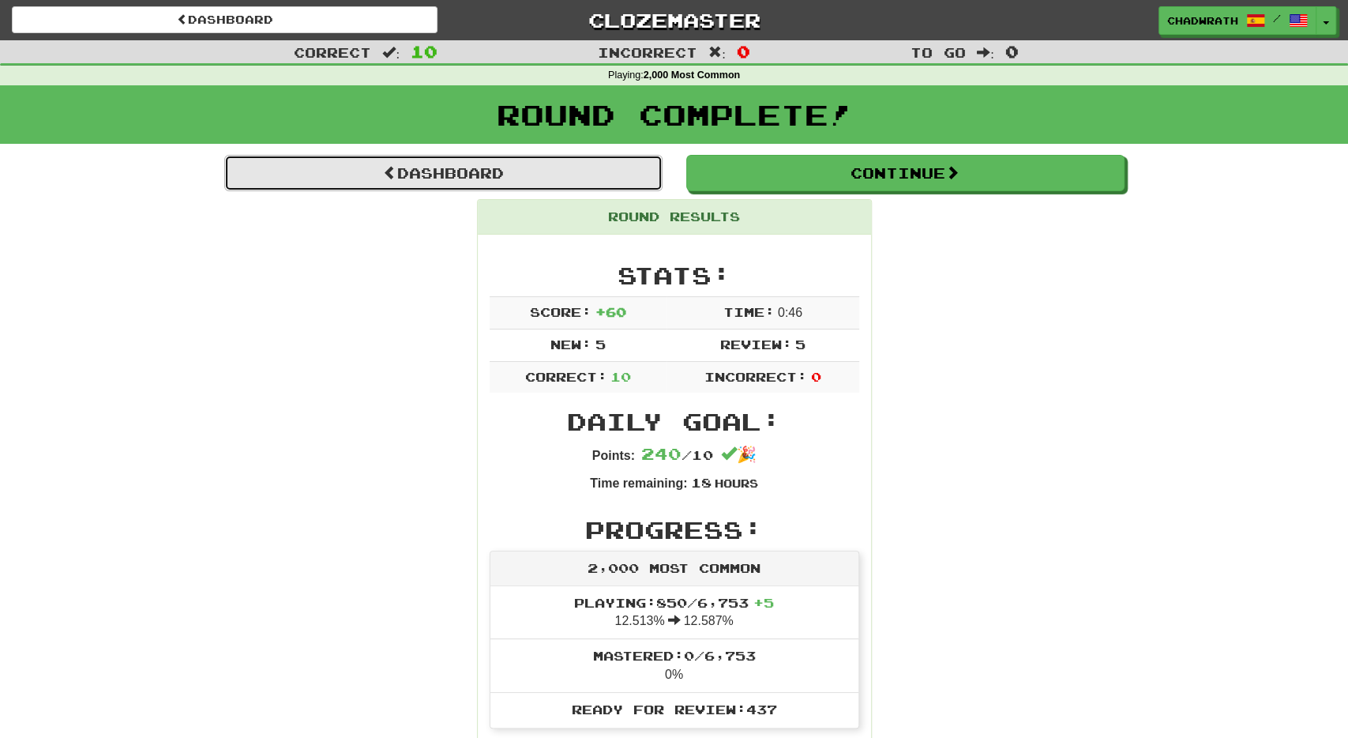
click at [531, 187] on link "Dashboard" at bounding box center [443, 173] width 438 height 36
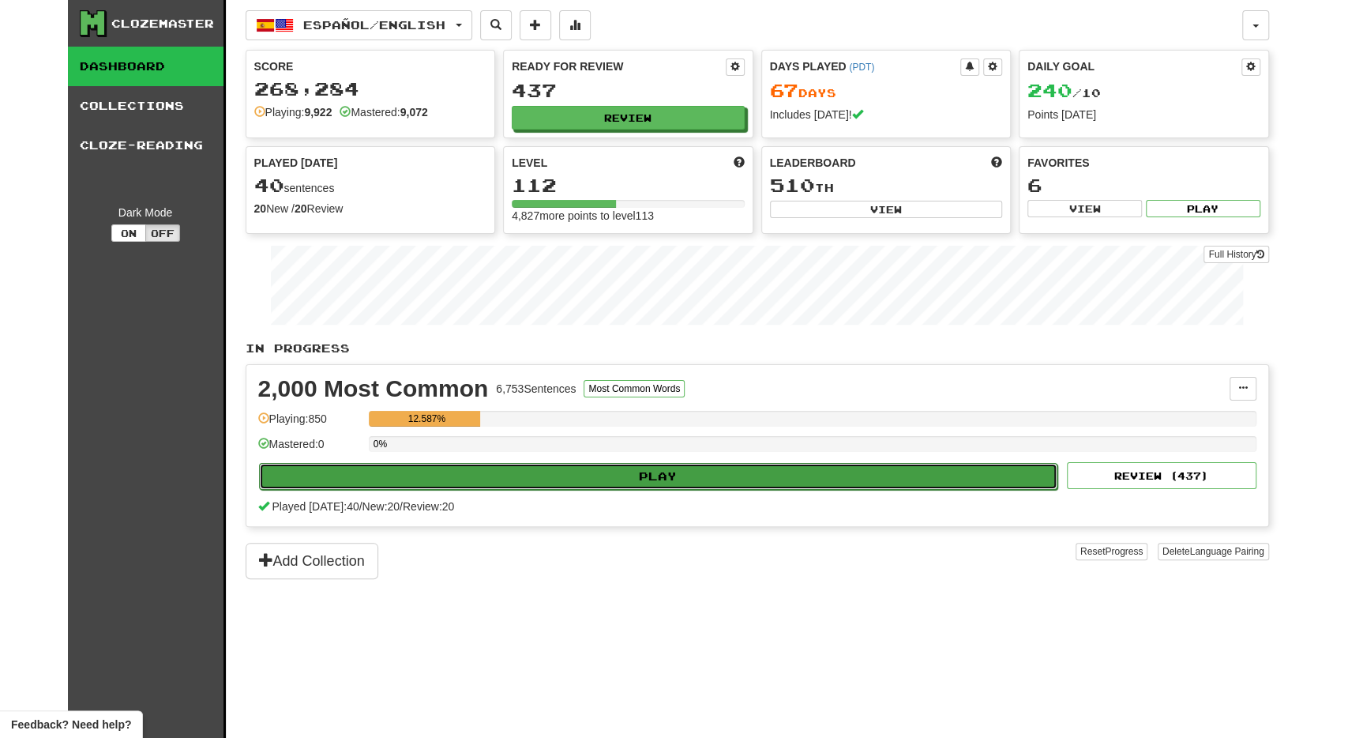
click at [604, 468] on button "Play" at bounding box center [658, 476] width 799 height 27
select select "**"
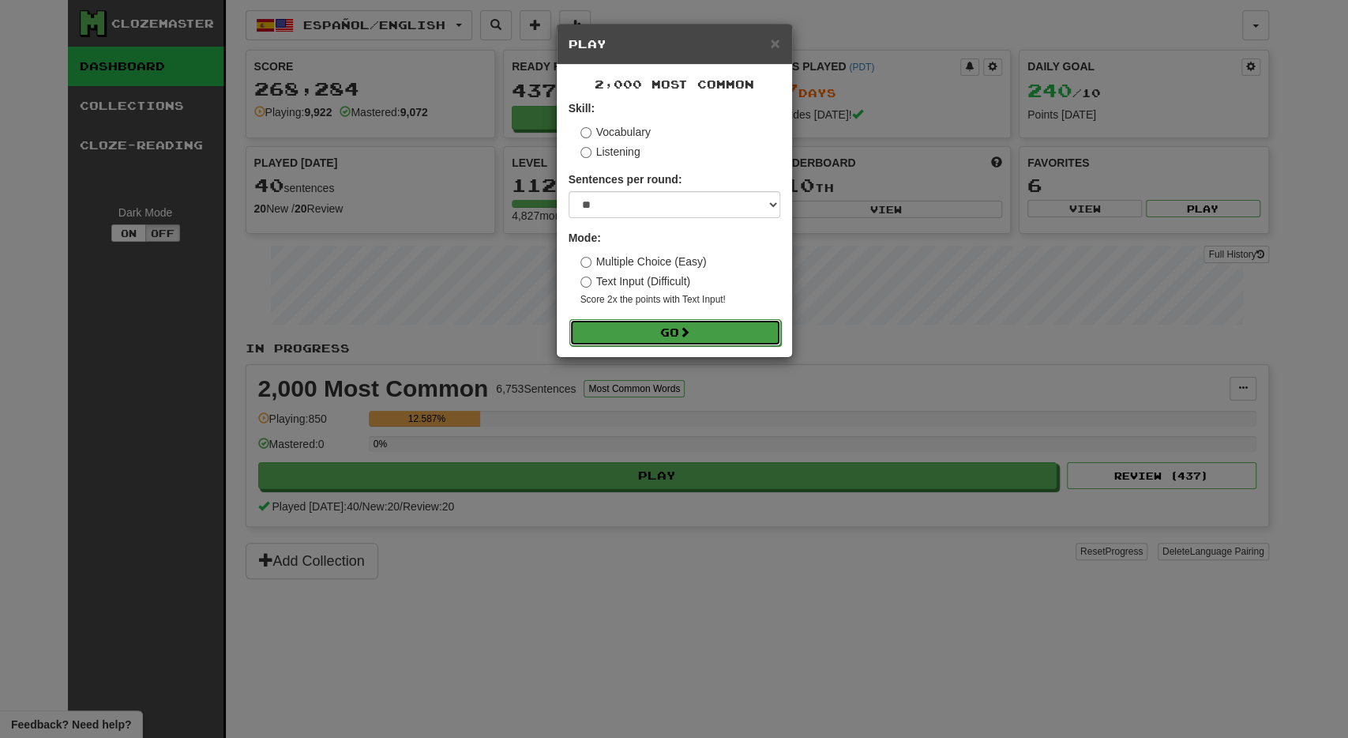
click at [666, 323] on button "Go" at bounding box center [676, 332] width 212 height 27
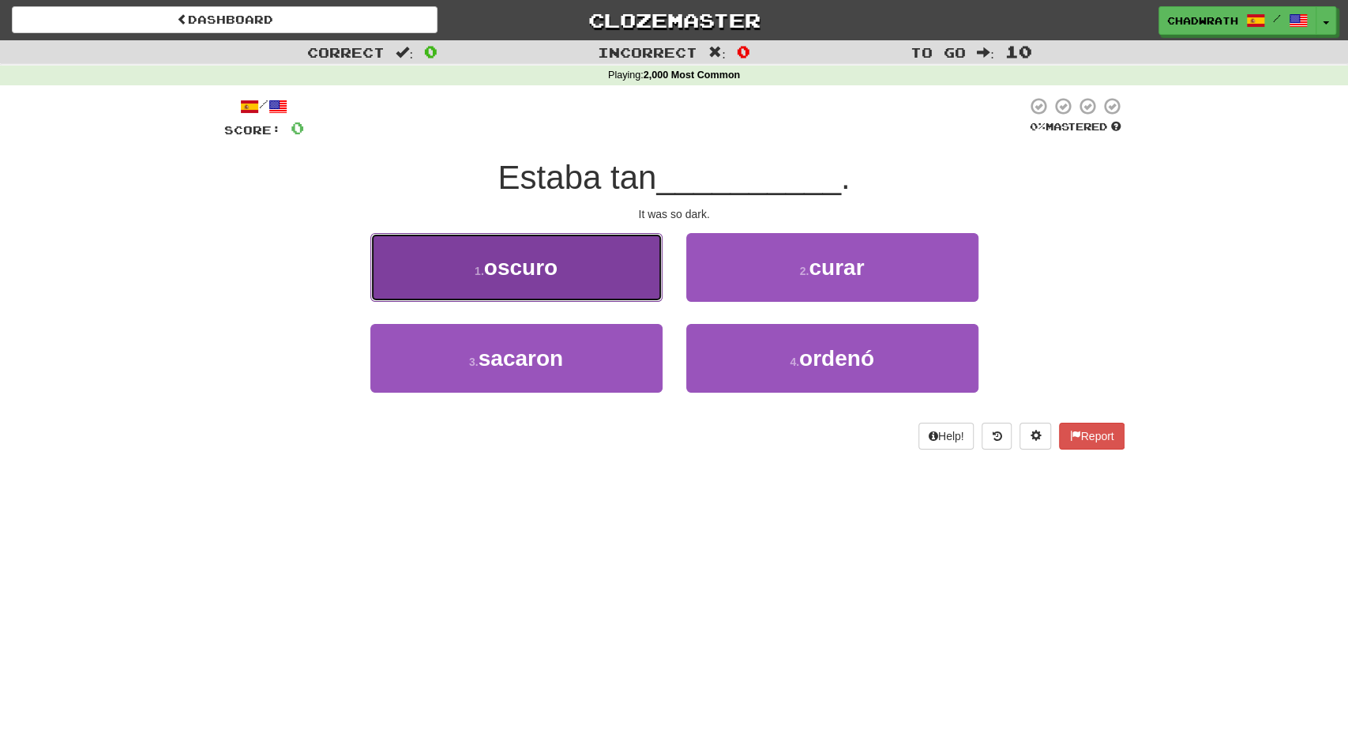
click at [543, 278] on span "oscuro" at bounding box center [520, 267] width 73 height 24
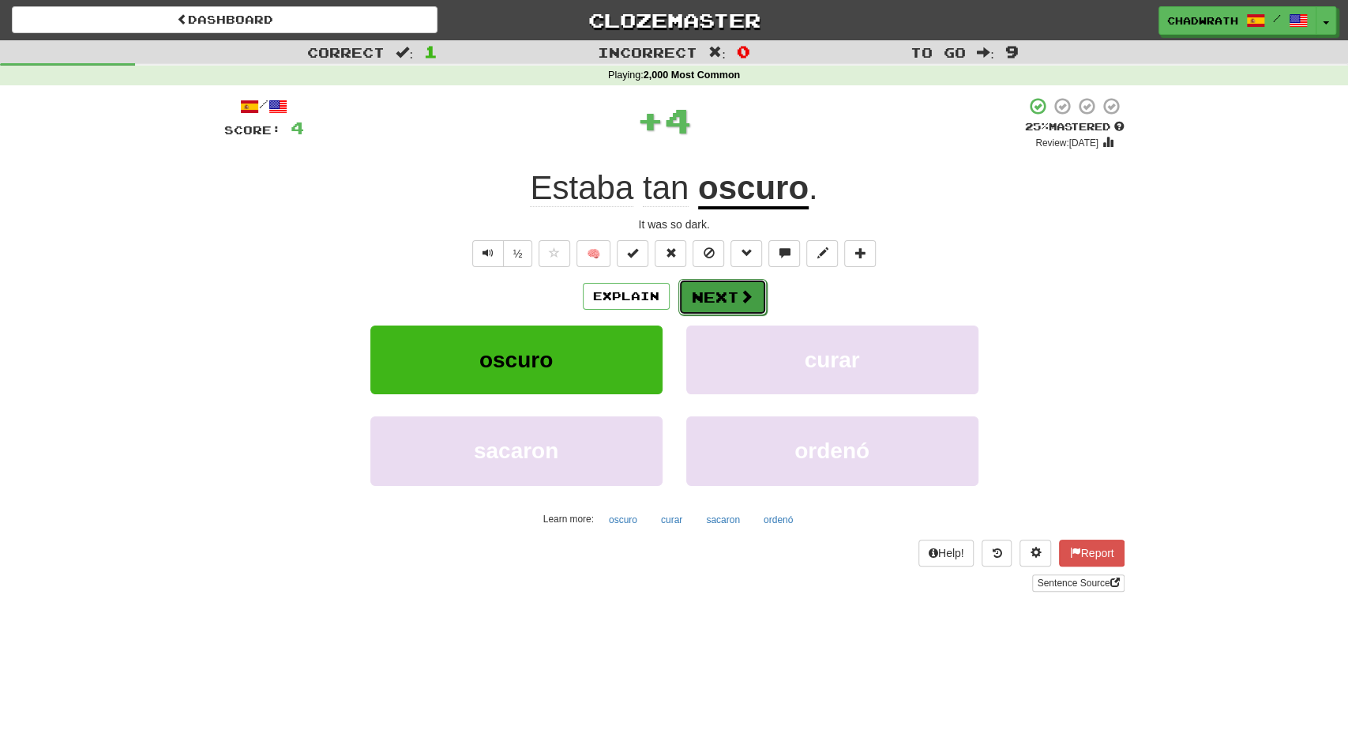
click at [712, 296] on button "Next" at bounding box center [723, 297] width 88 height 36
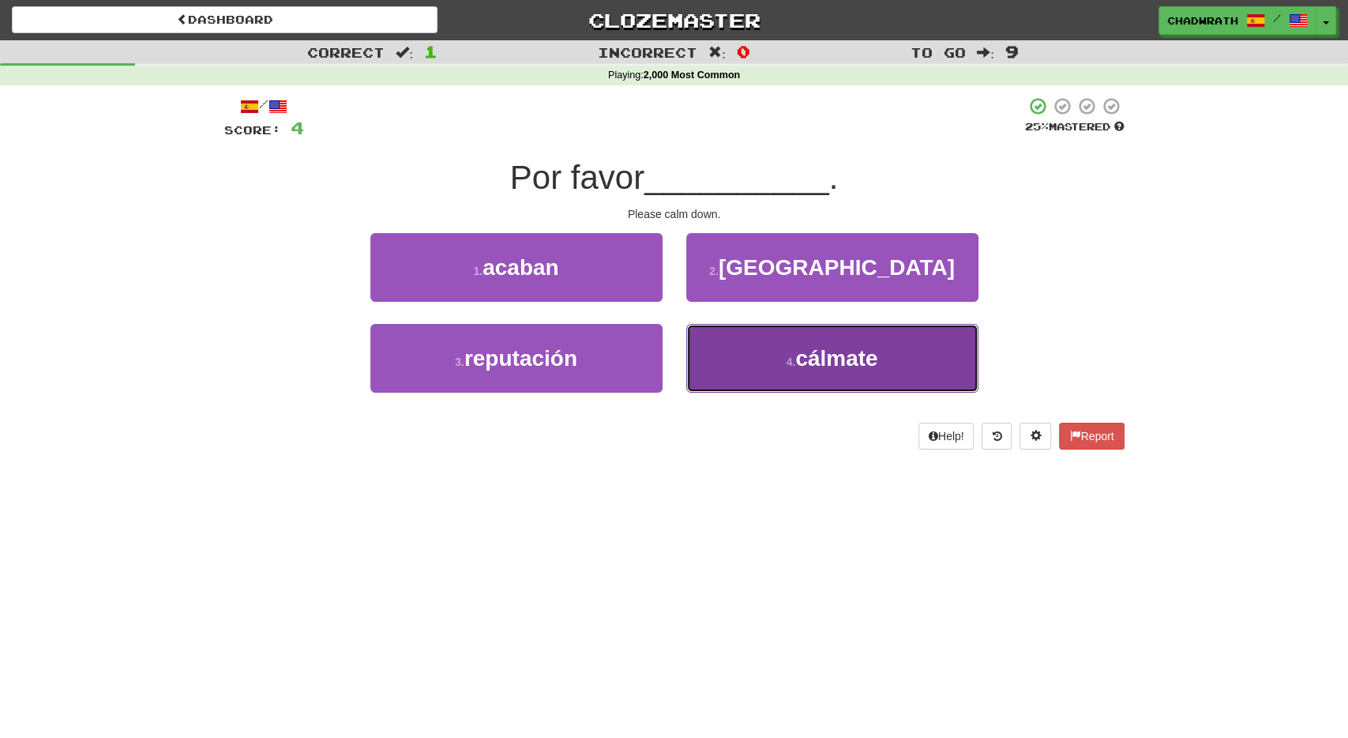
click at [816, 350] on span "cálmate" at bounding box center [836, 358] width 82 height 24
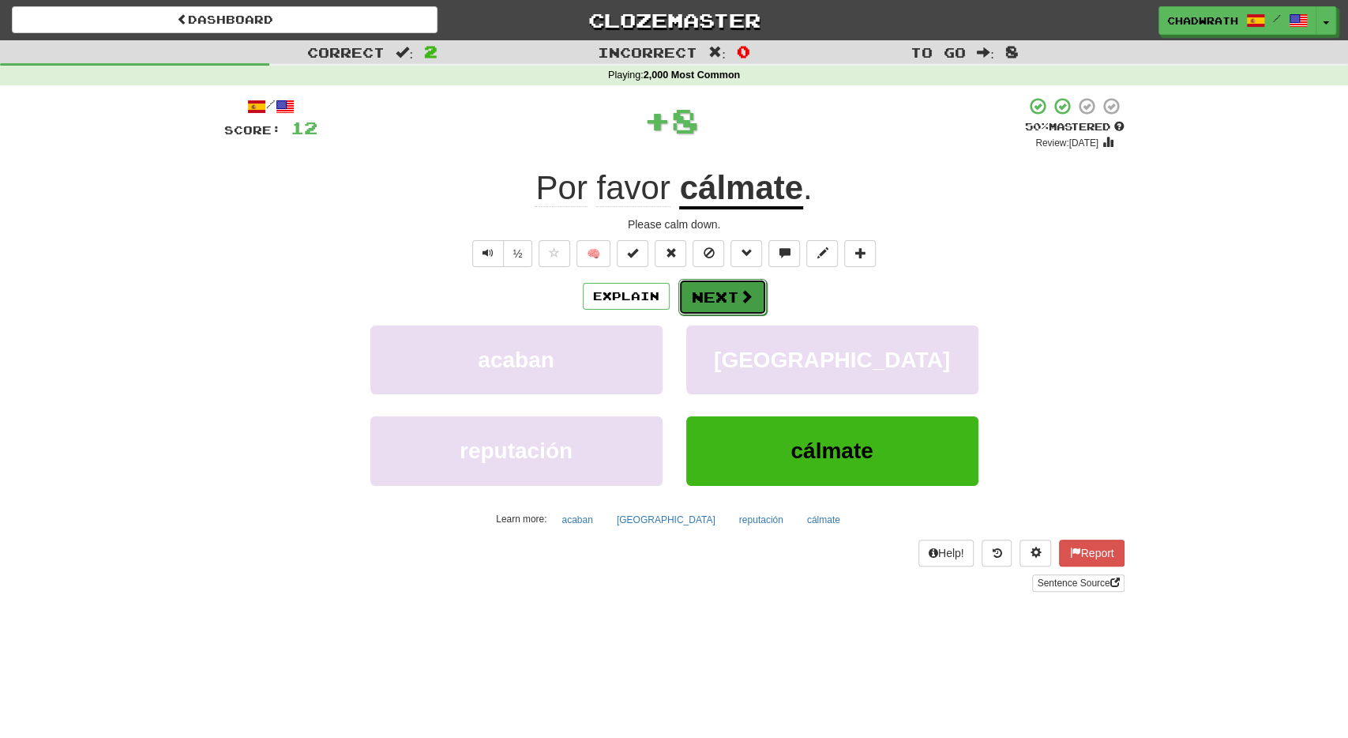
click at [739, 295] on span at bounding box center [746, 296] width 14 height 14
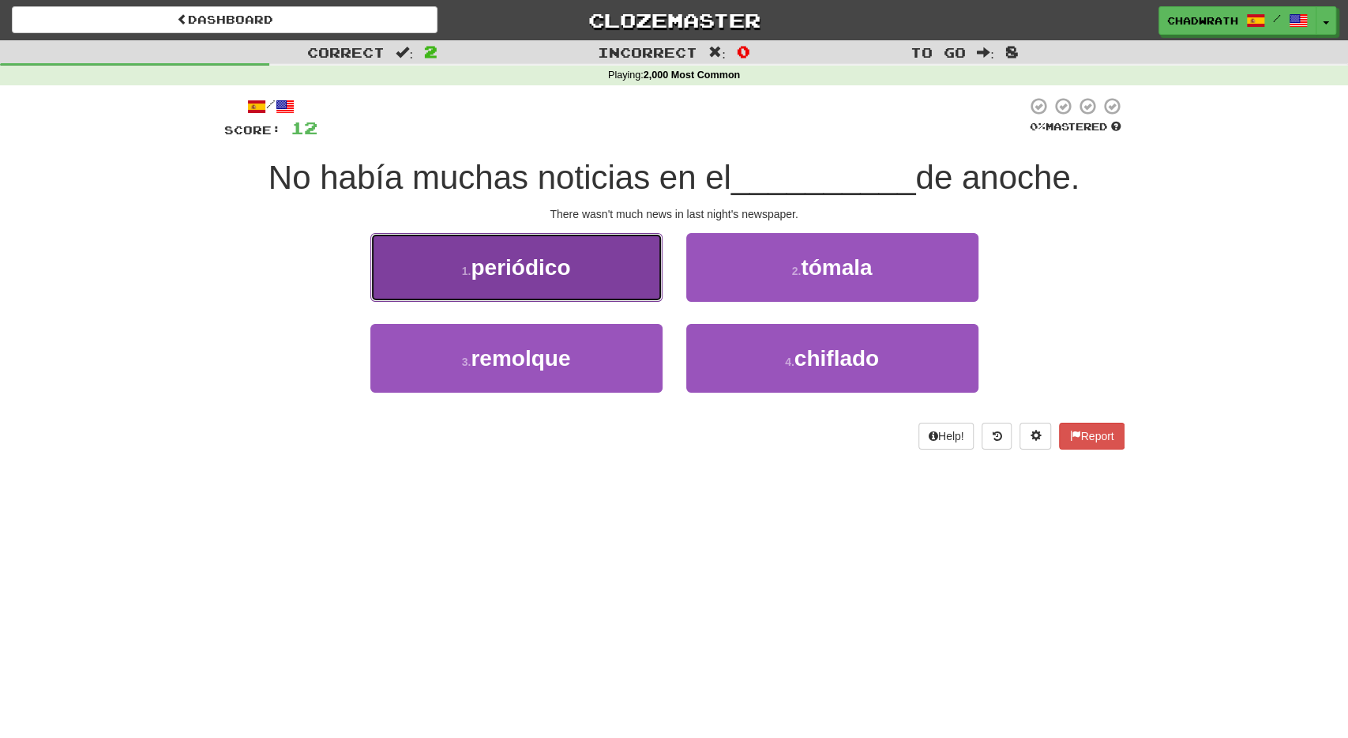
click at [502, 277] on span "periódico" at bounding box center [521, 267] width 100 height 24
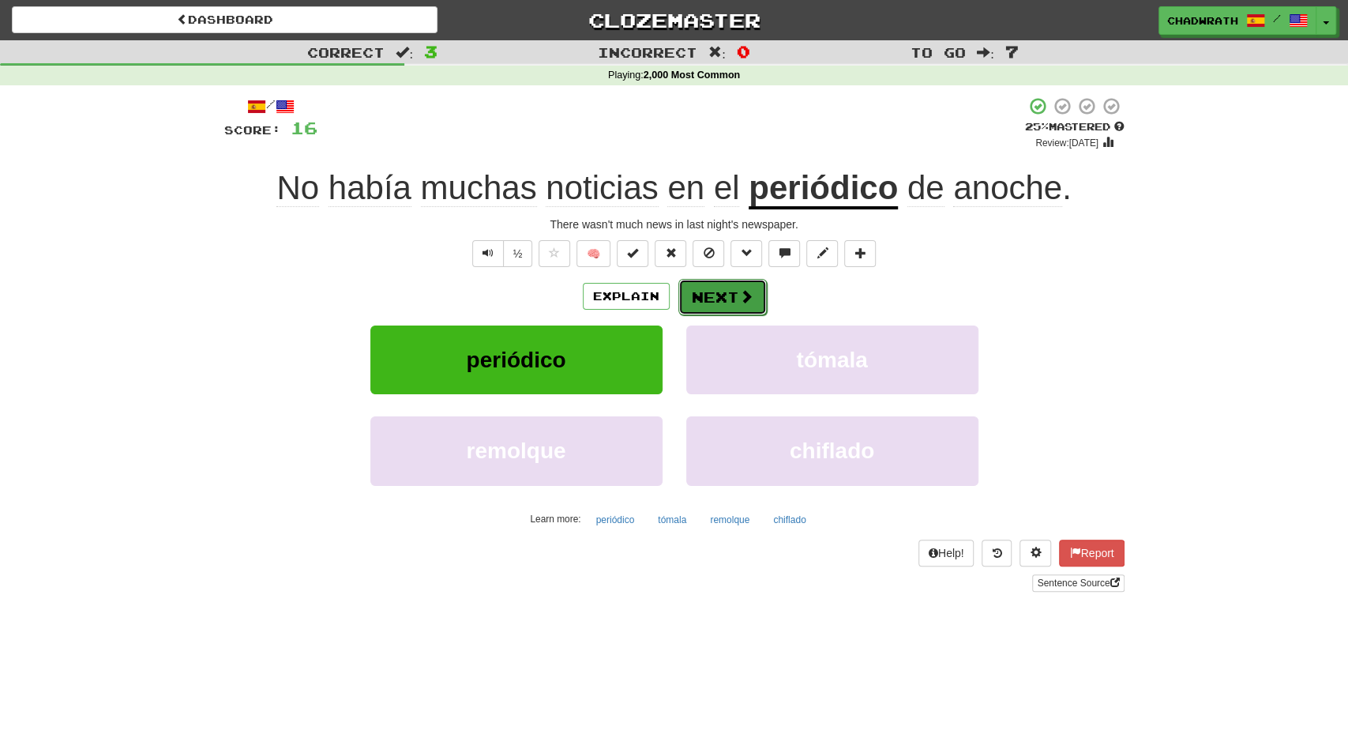
click at [740, 295] on span at bounding box center [746, 296] width 14 height 14
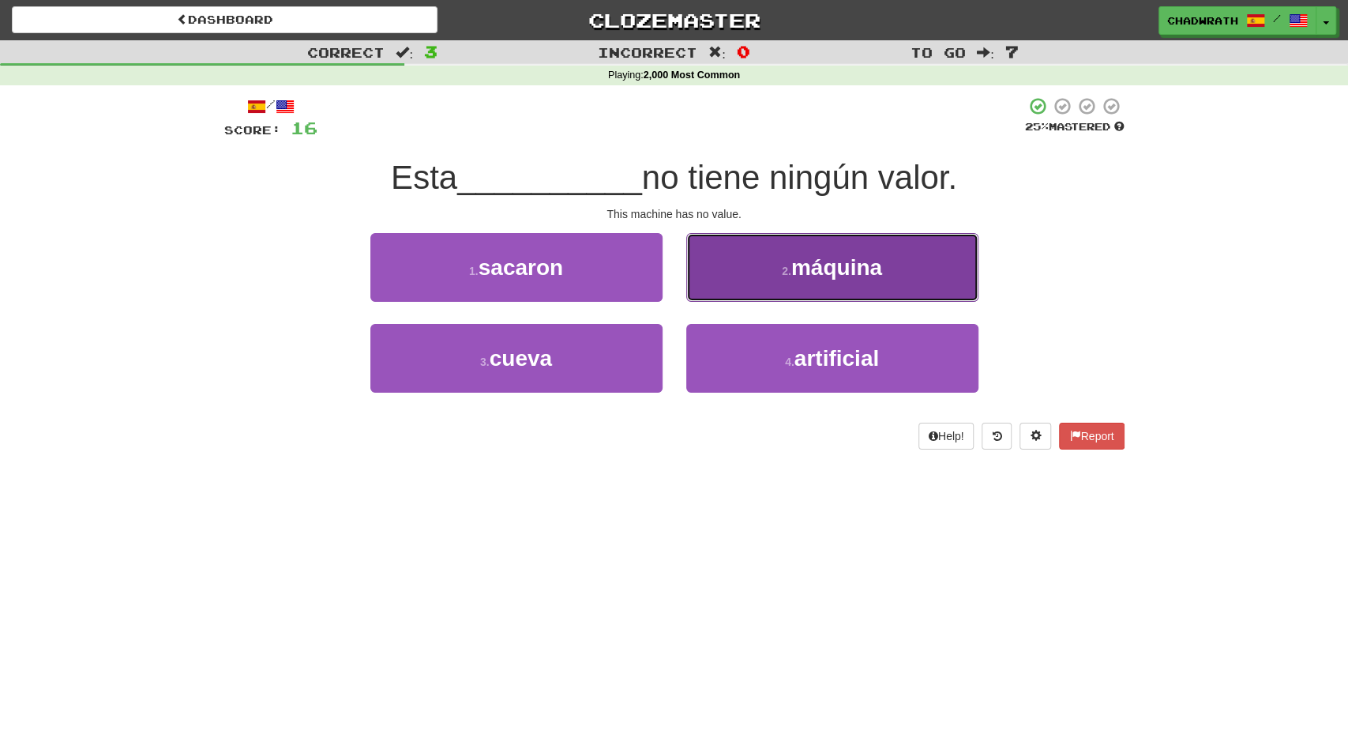
click at [844, 275] on span "máquina" at bounding box center [837, 267] width 91 height 24
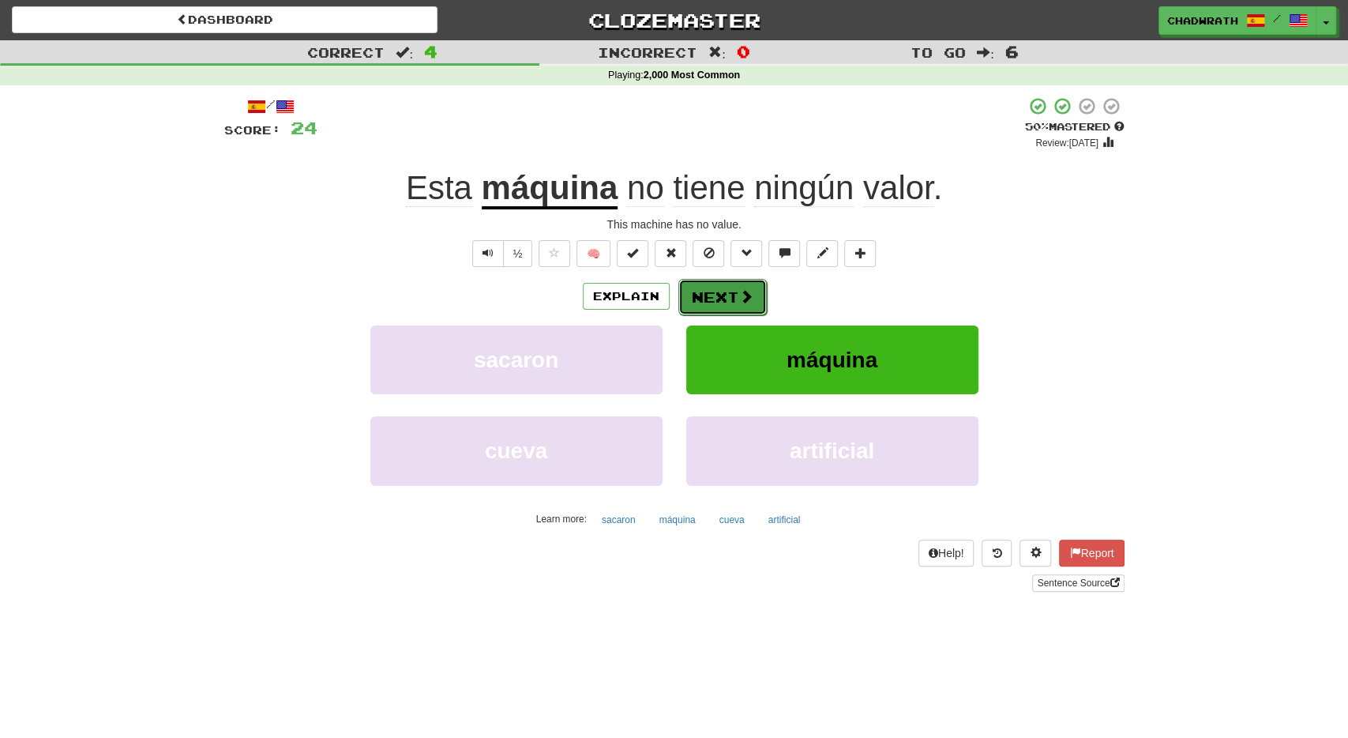
click at [724, 284] on button "Next" at bounding box center [723, 297] width 88 height 36
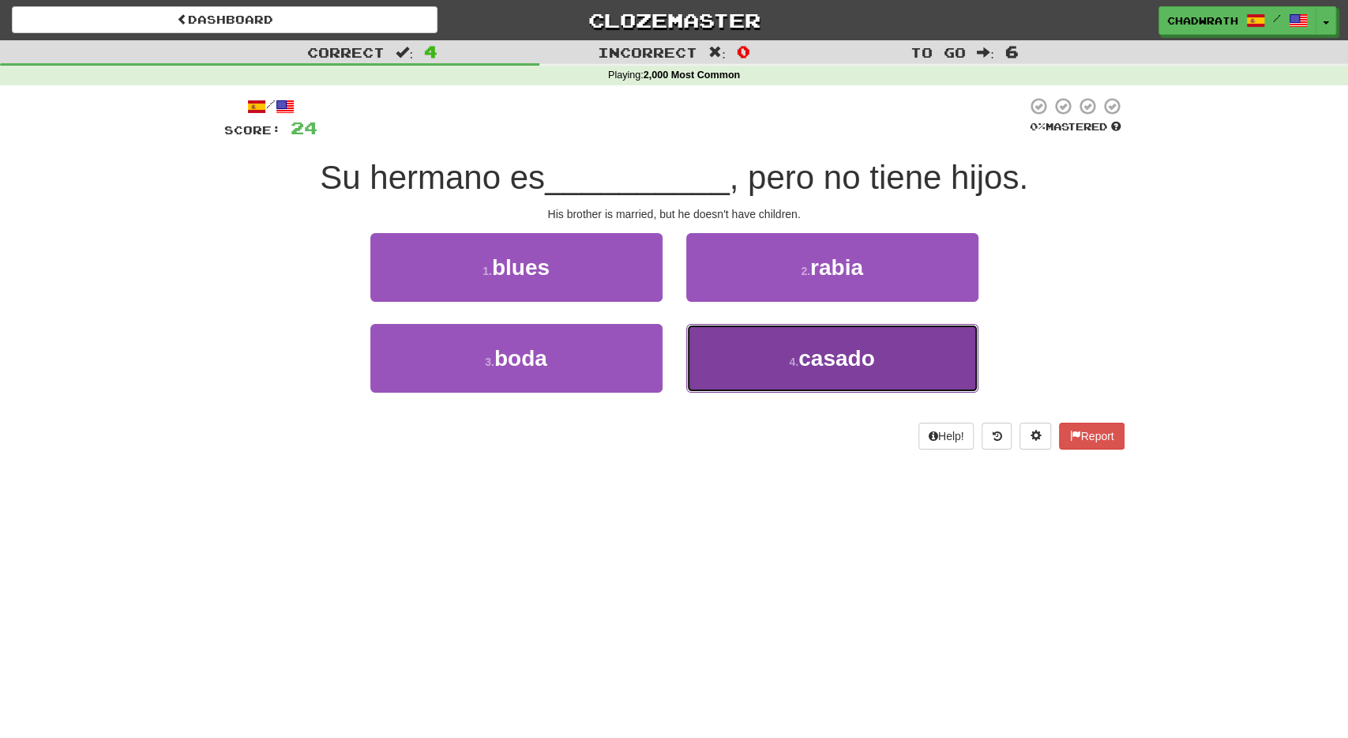
click at [822, 342] on button "4 . [PERSON_NAME]" at bounding box center [832, 358] width 292 height 69
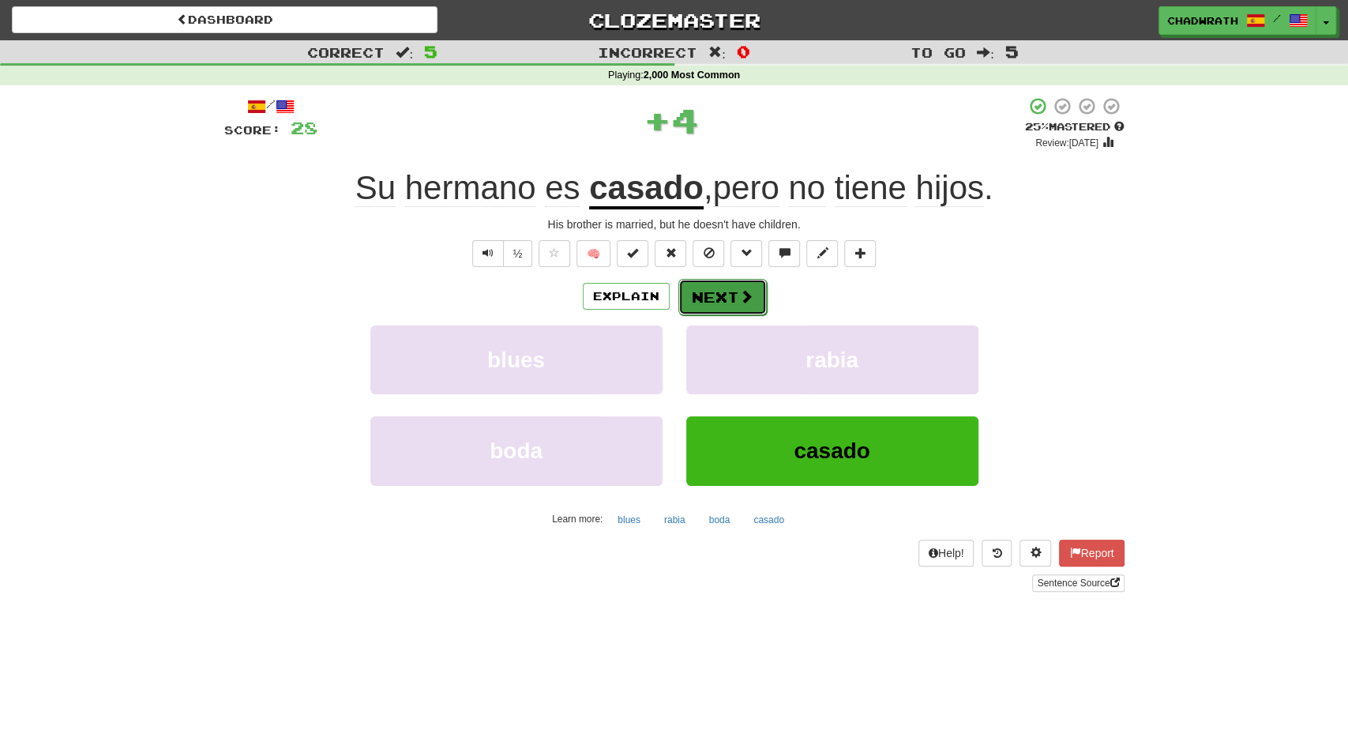
click at [717, 284] on button "Next" at bounding box center [723, 297] width 88 height 36
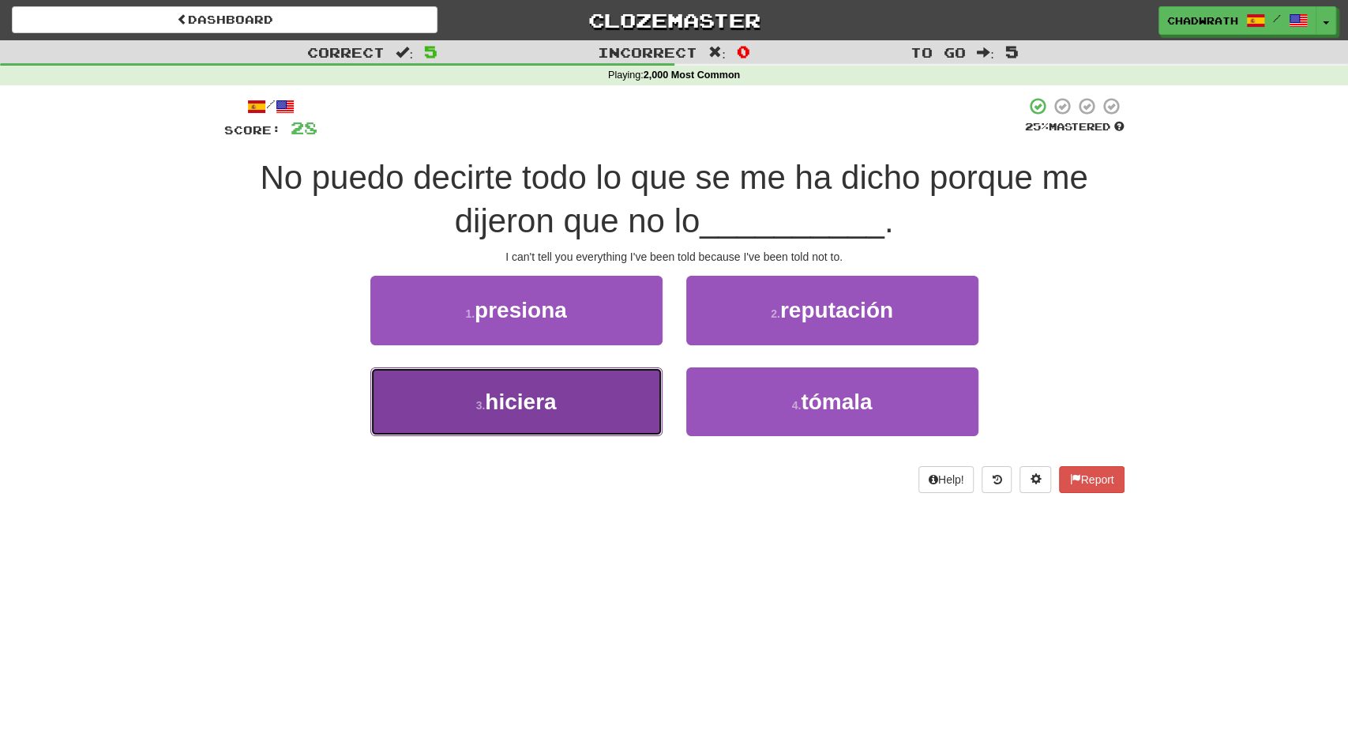
click at [517, 405] on span "hiciera" at bounding box center [520, 401] width 71 height 24
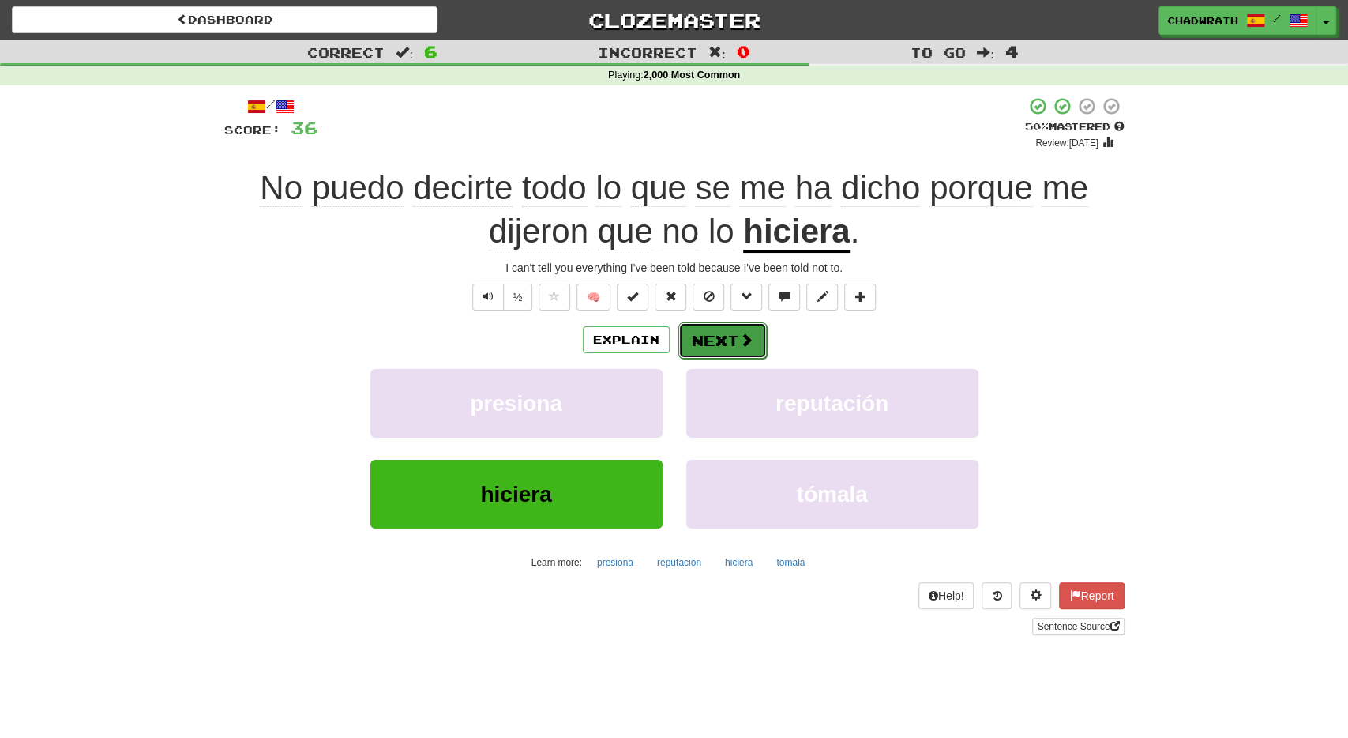
click at [721, 342] on button "Next" at bounding box center [723, 340] width 88 height 36
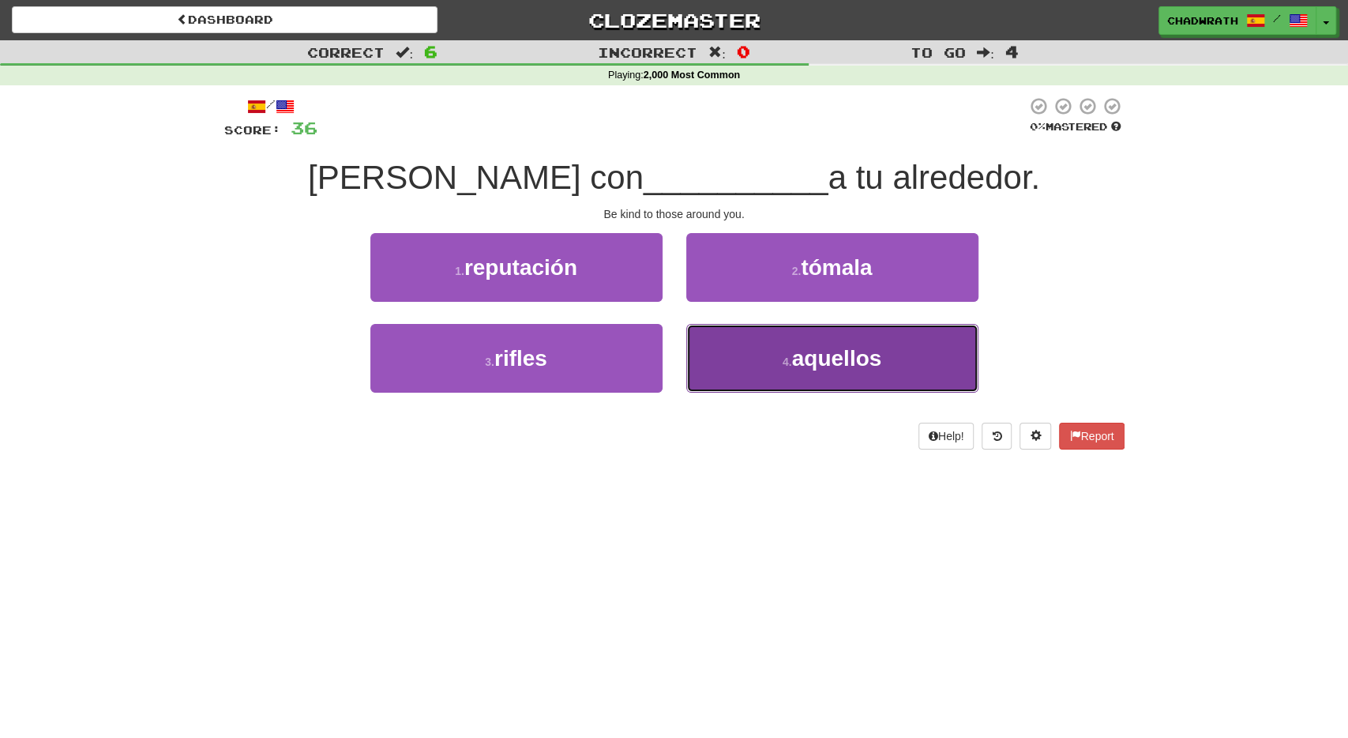
click at [773, 357] on button "4 . aquellos" at bounding box center [832, 358] width 292 height 69
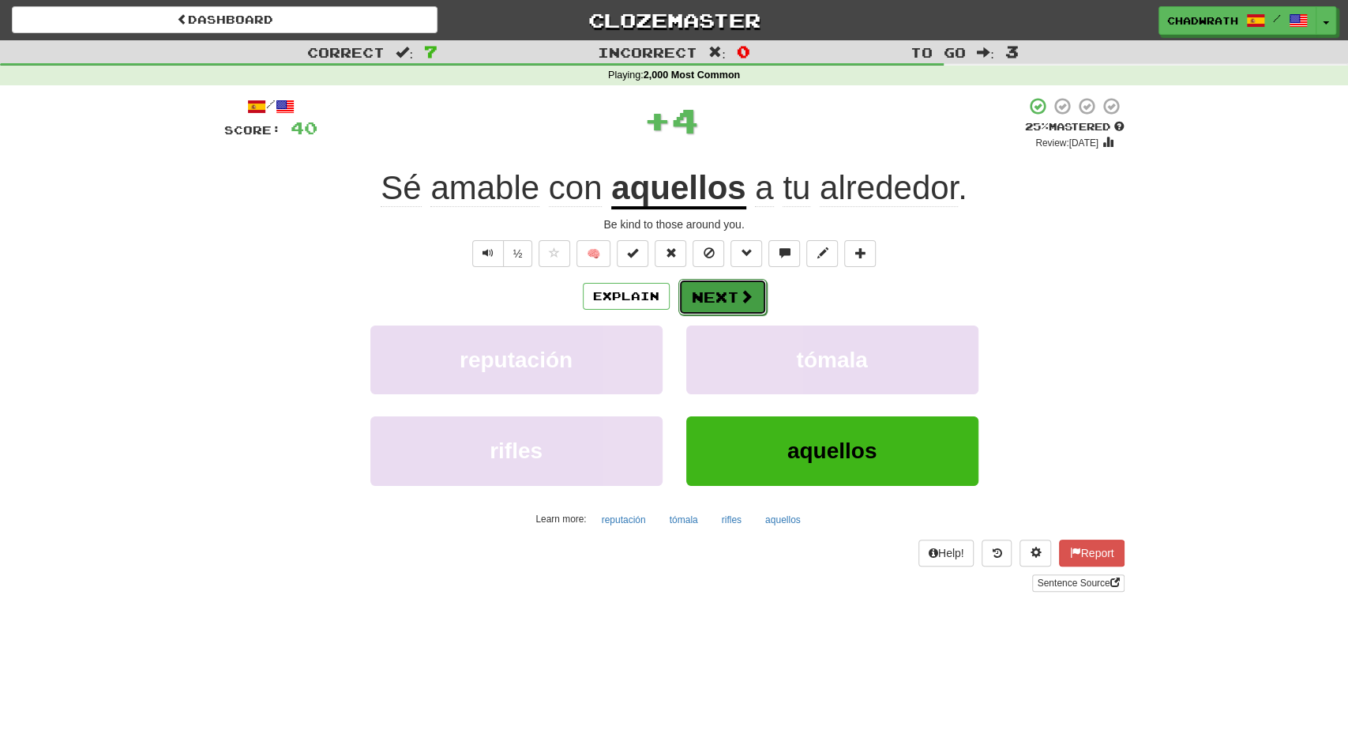
click at [732, 295] on button "Next" at bounding box center [723, 297] width 88 height 36
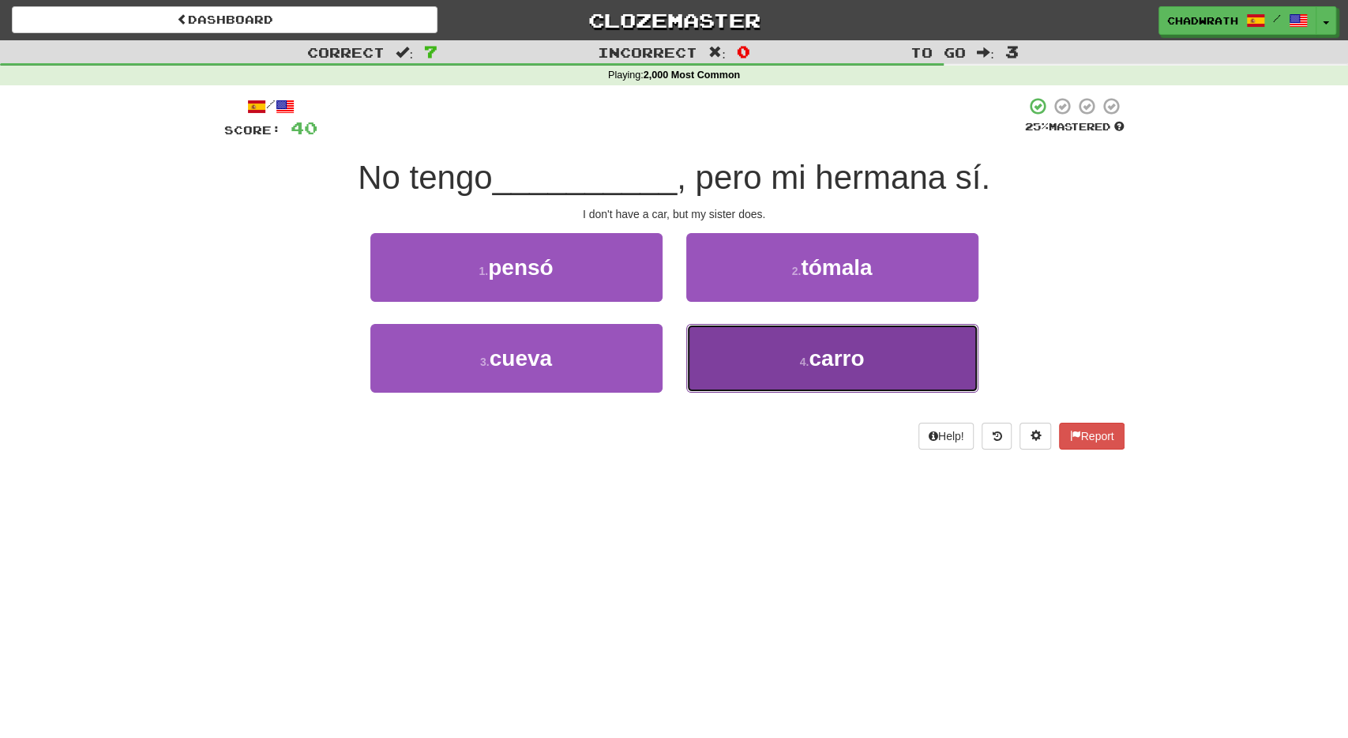
click at [802, 363] on small "4 ." at bounding box center [804, 361] width 9 height 13
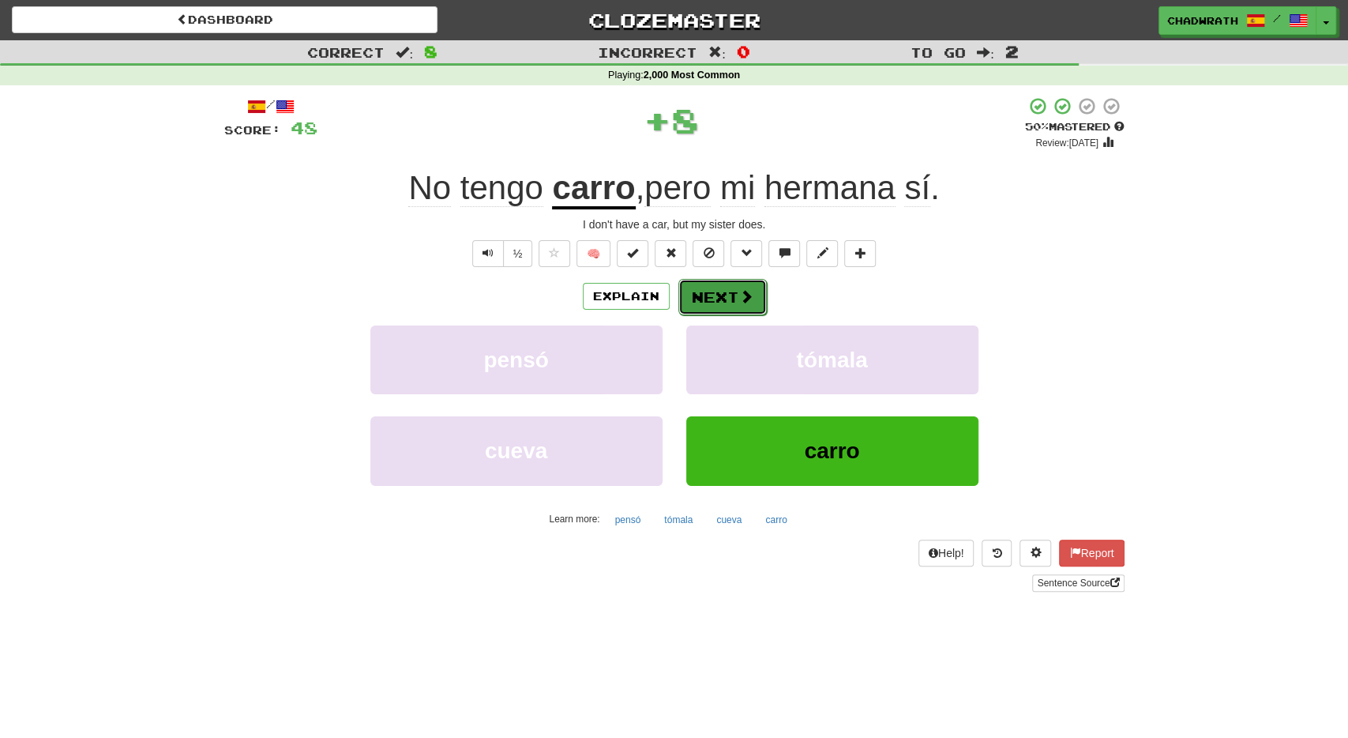
click at [724, 296] on button "Next" at bounding box center [723, 297] width 88 height 36
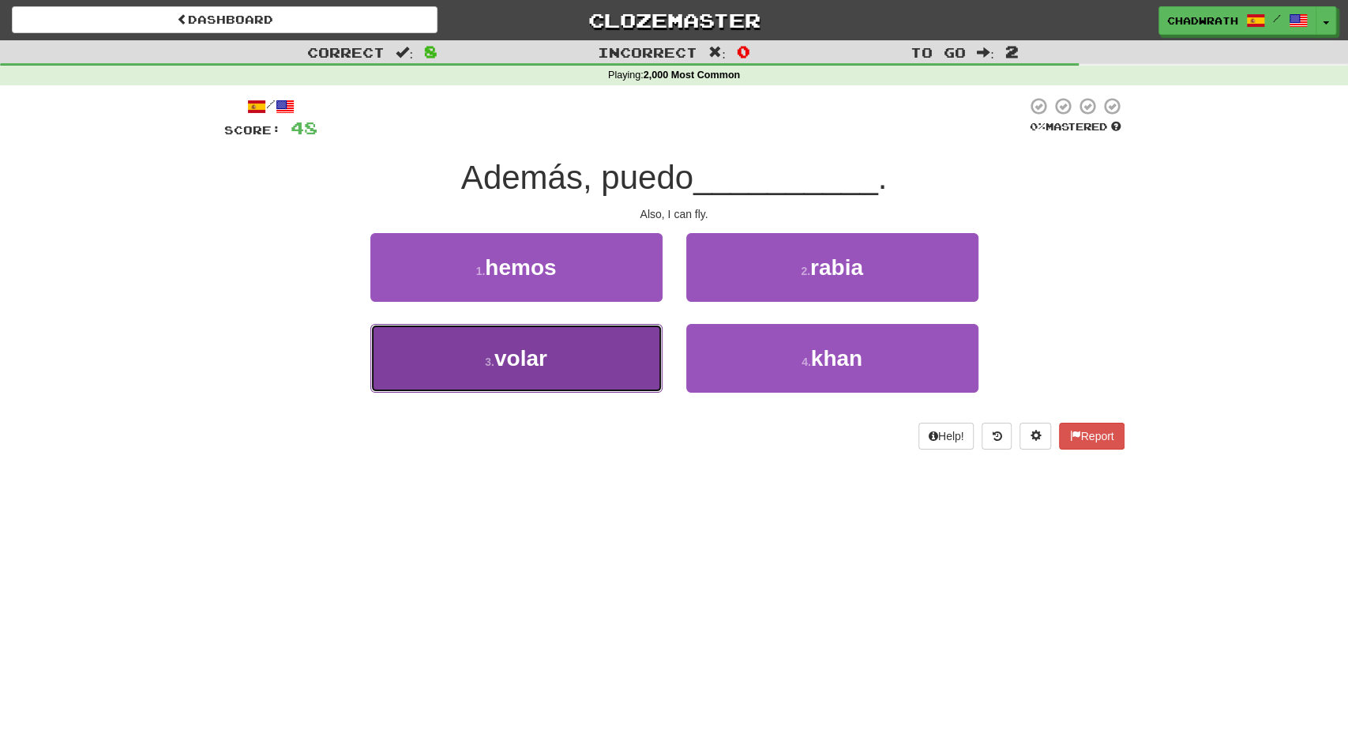
click at [500, 352] on span "volar" at bounding box center [521, 358] width 53 height 24
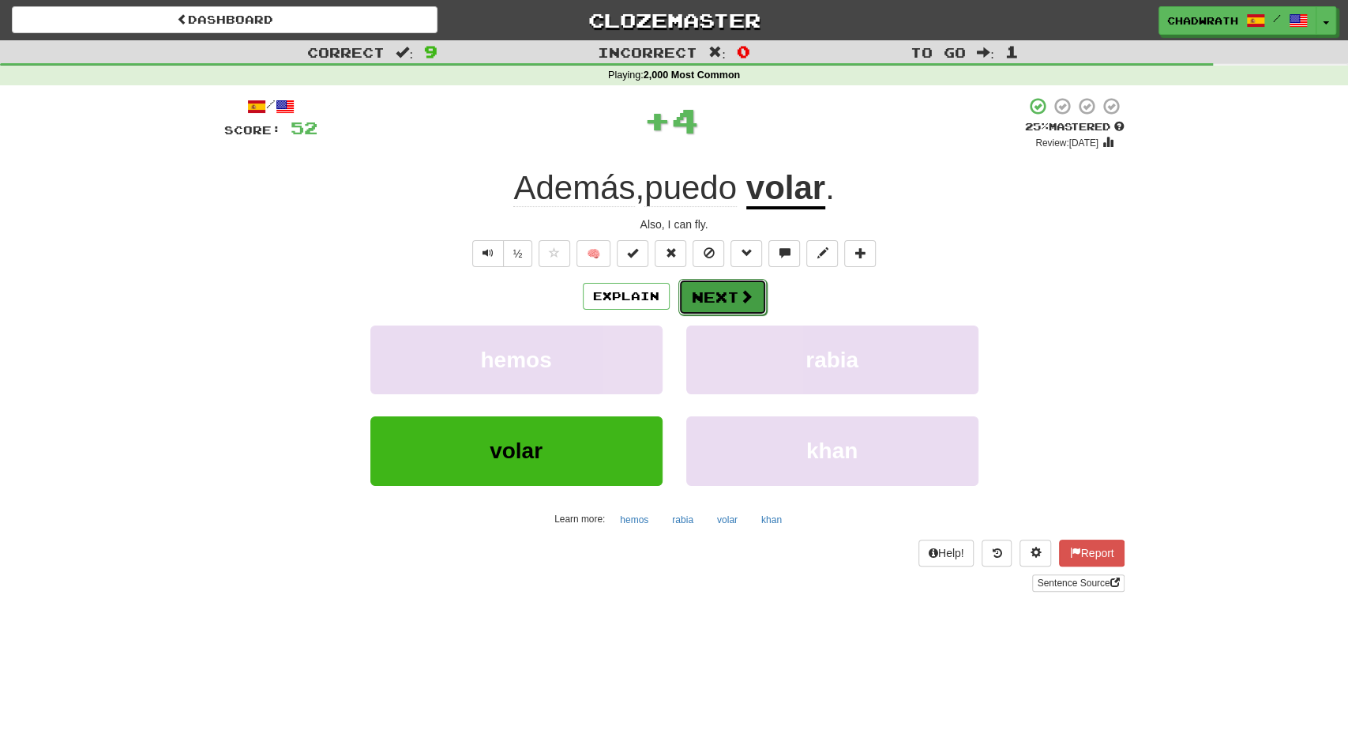
click at [739, 297] on span at bounding box center [746, 296] width 14 height 14
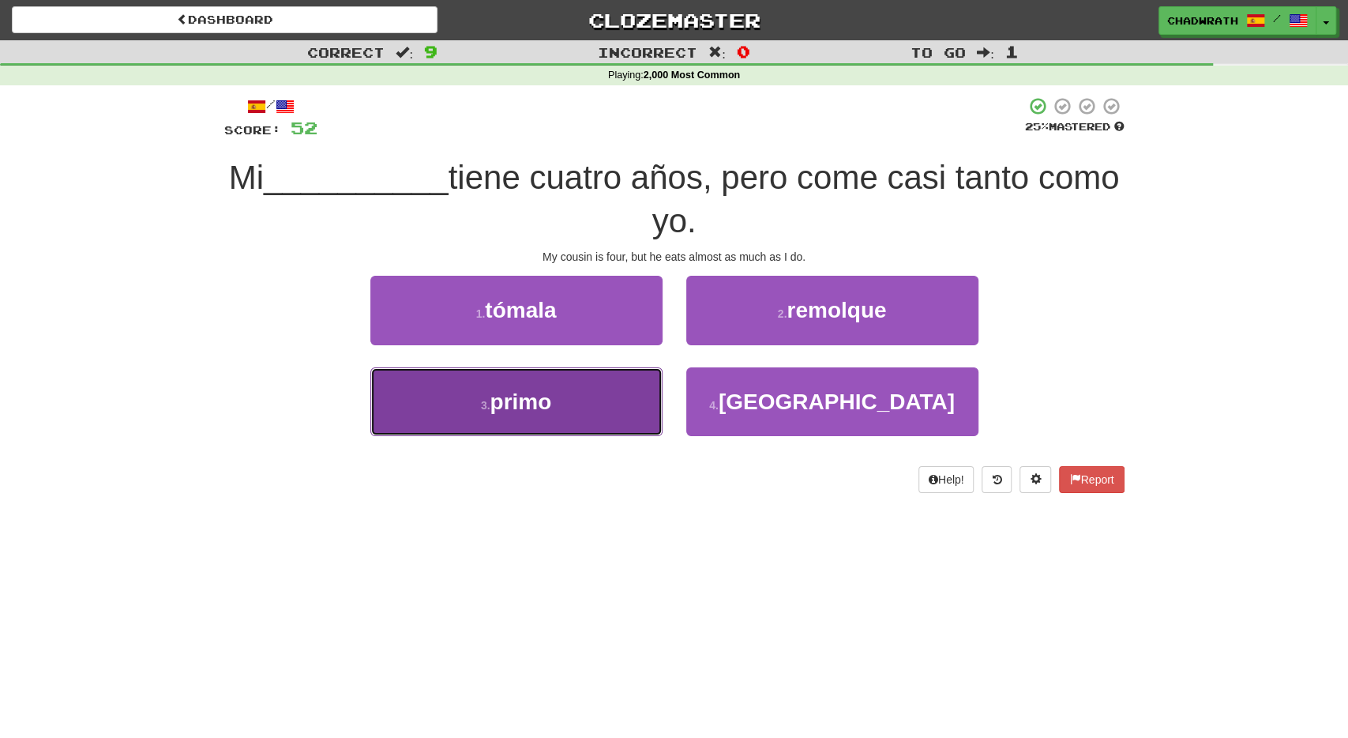
click at [543, 401] on span "primo" at bounding box center [521, 401] width 62 height 24
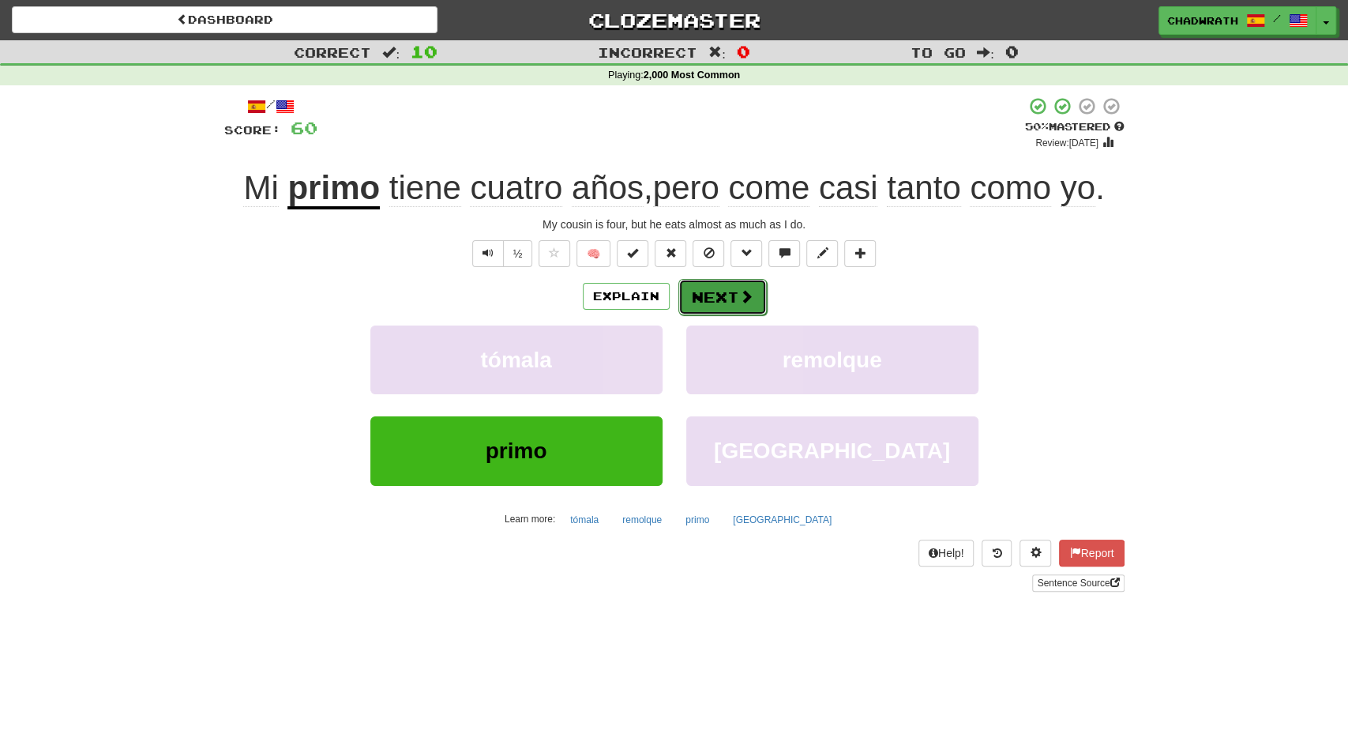
click at [728, 291] on button "Next" at bounding box center [723, 297] width 88 height 36
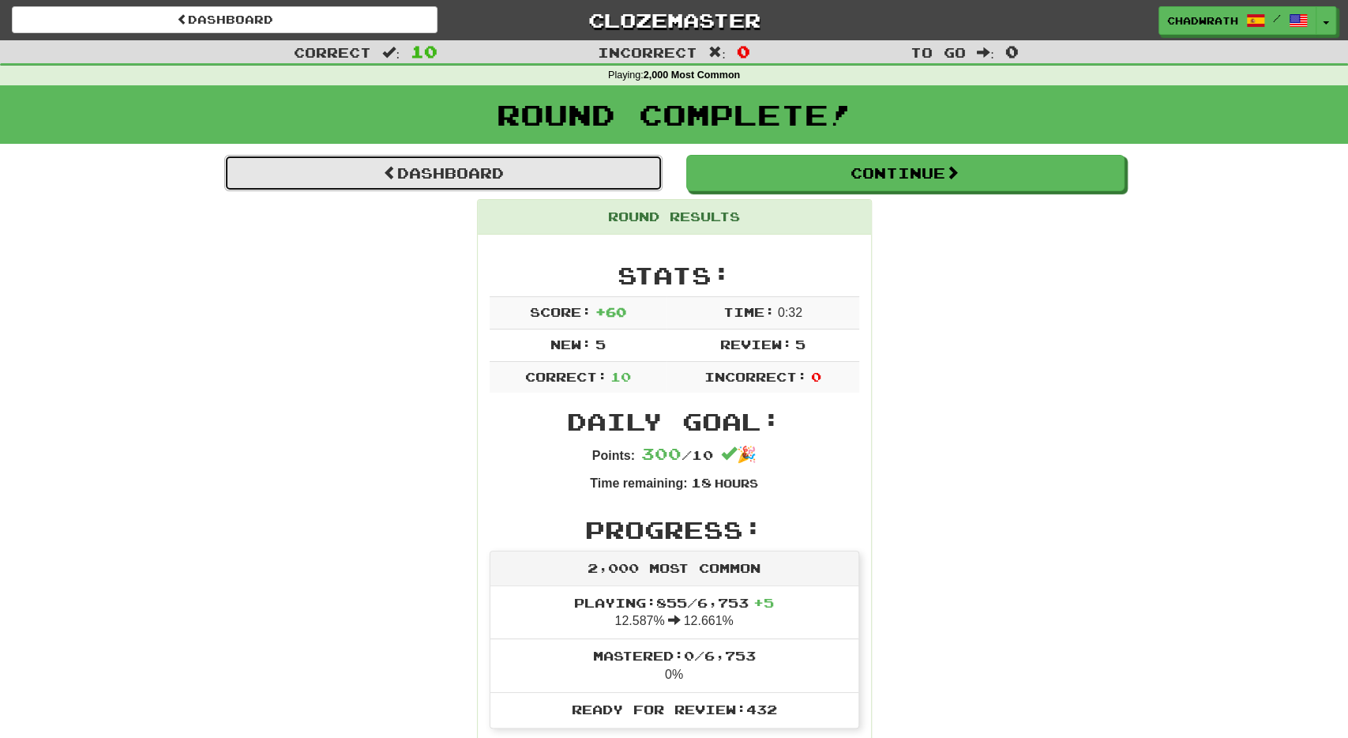
click at [472, 170] on link "Dashboard" at bounding box center [443, 173] width 438 height 36
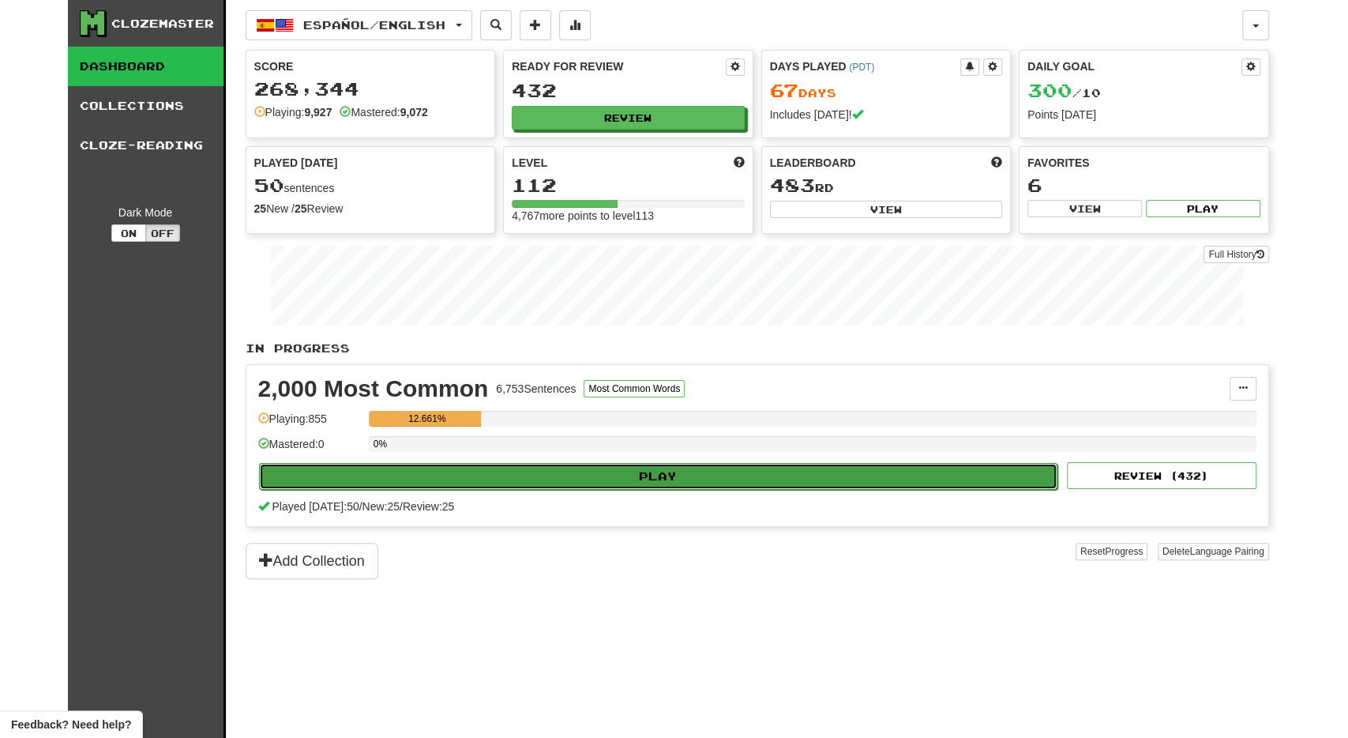
click at [613, 477] on button "Play" at bounding box center [658, 476] width 799 height 27
select select "**"
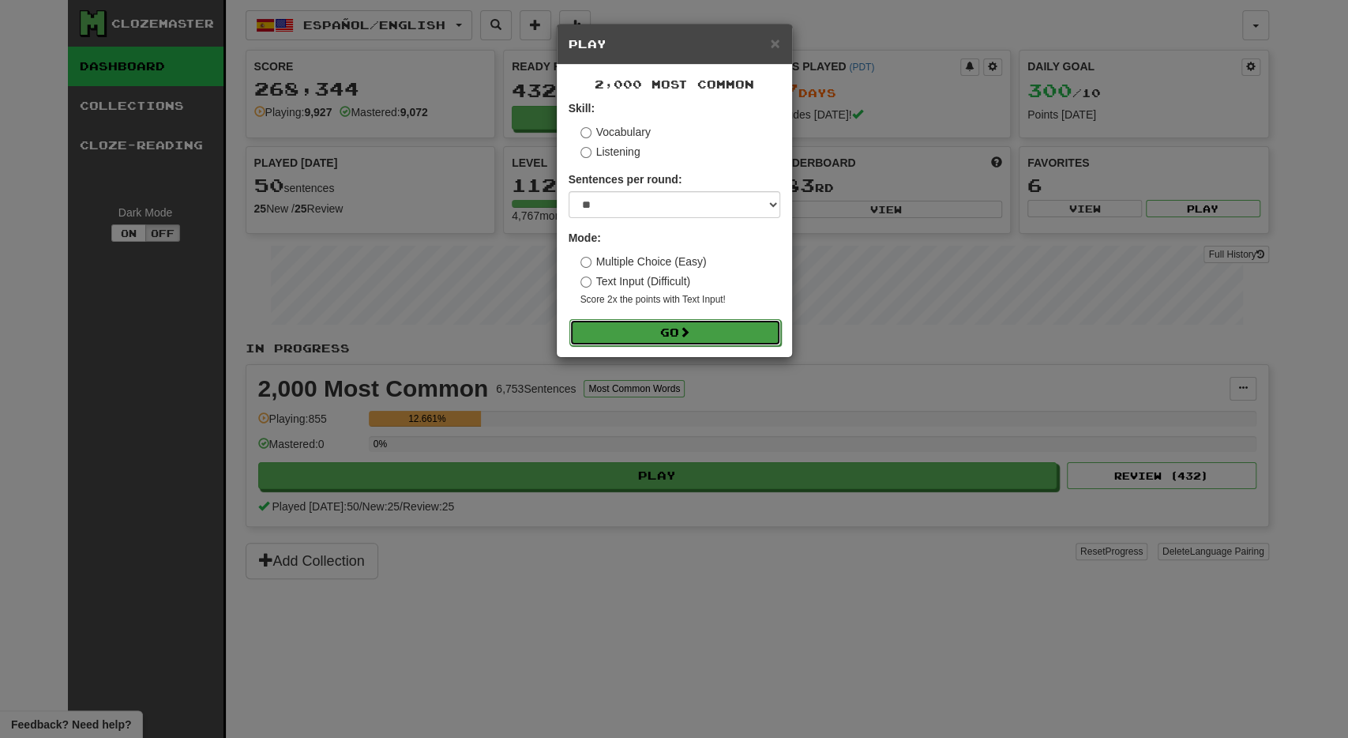
click at [695, 342] on button "Go" at bounding box center [676, 332] width 212 height 27
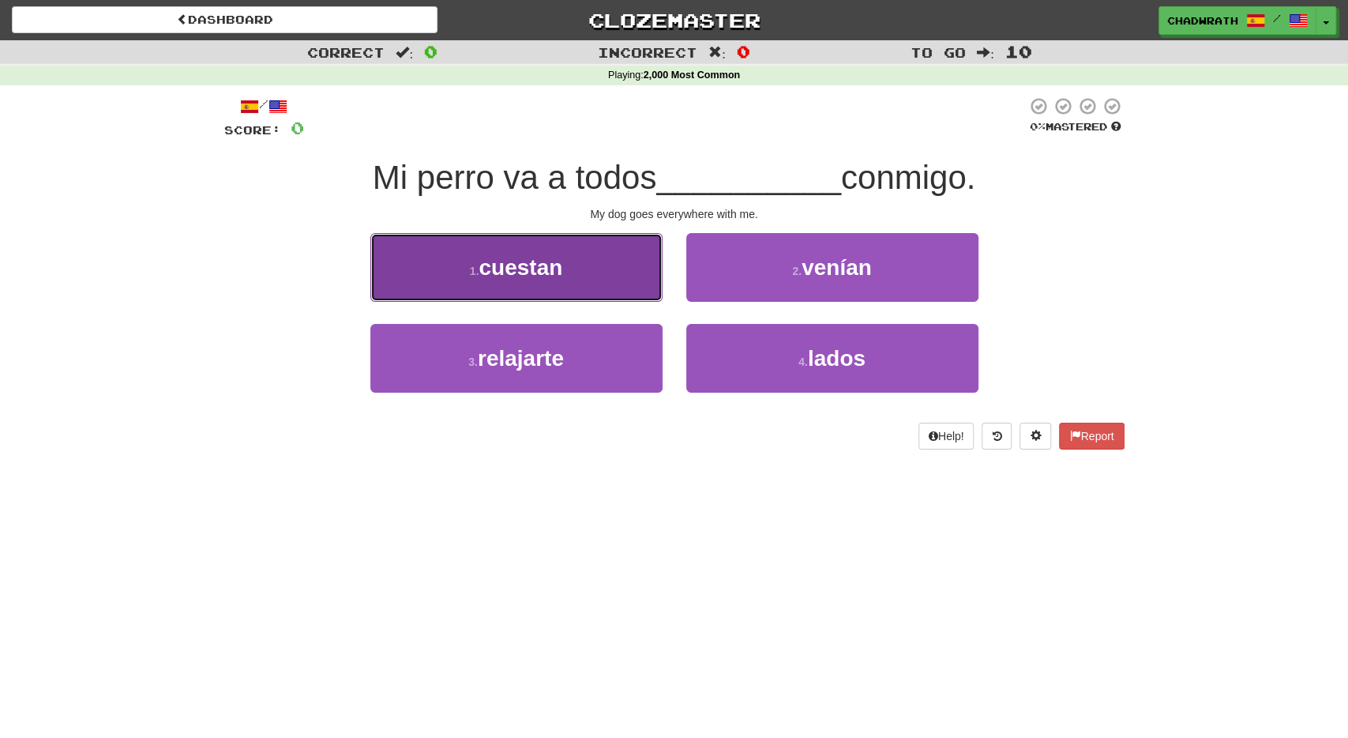
click at [567, 283] on button "1 . cuestan" at bounding box center [516, 267] width 292 height 69
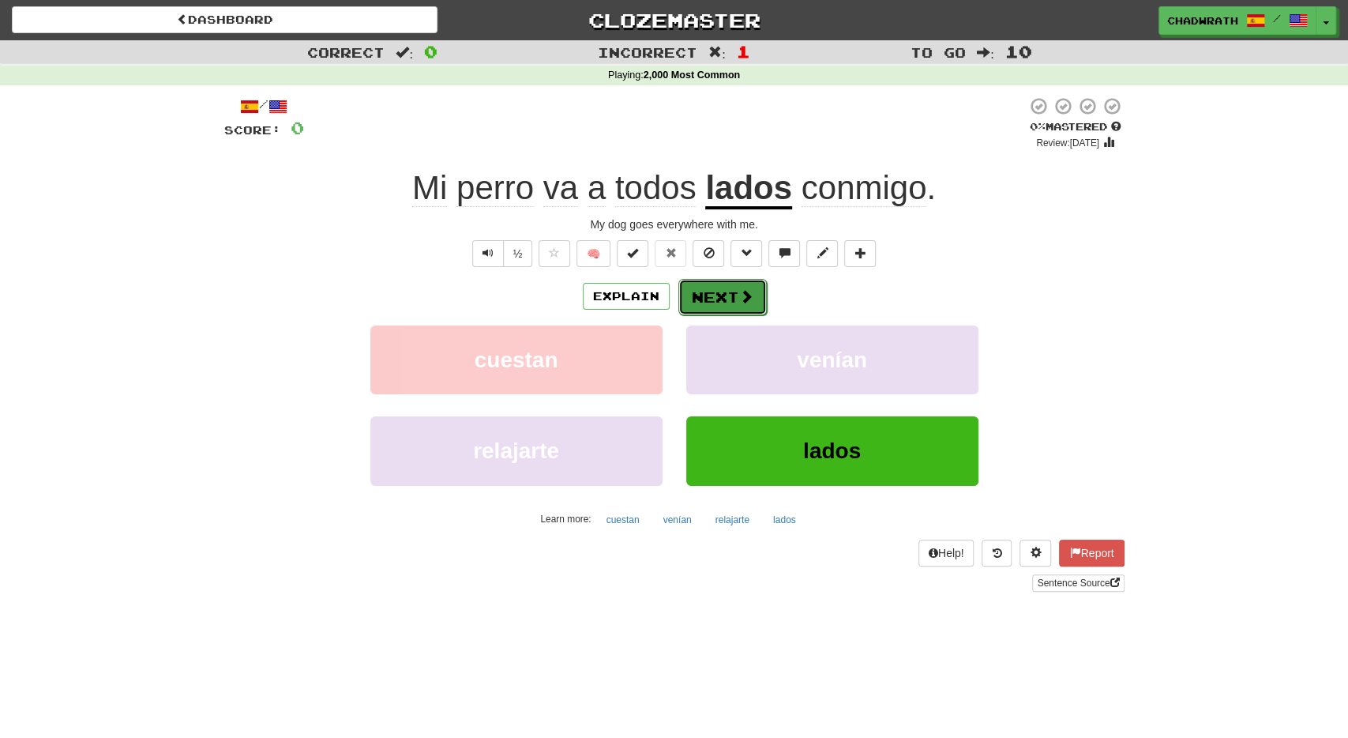
click at [728, 290] on button "Next" at bounding box center [723, 297] width 88 height 36
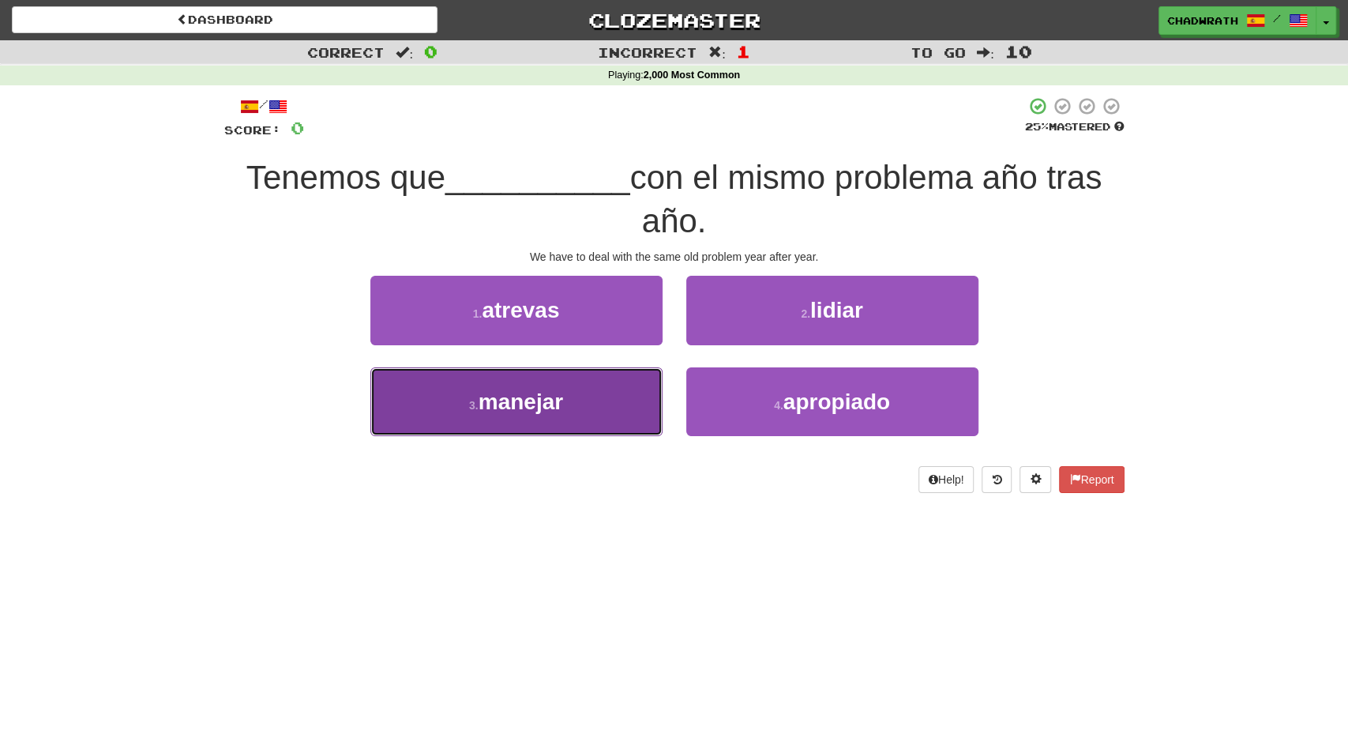
click at [573, 392] on button "3 . manejar" at bounding box center [516, 401] width 292 height 69
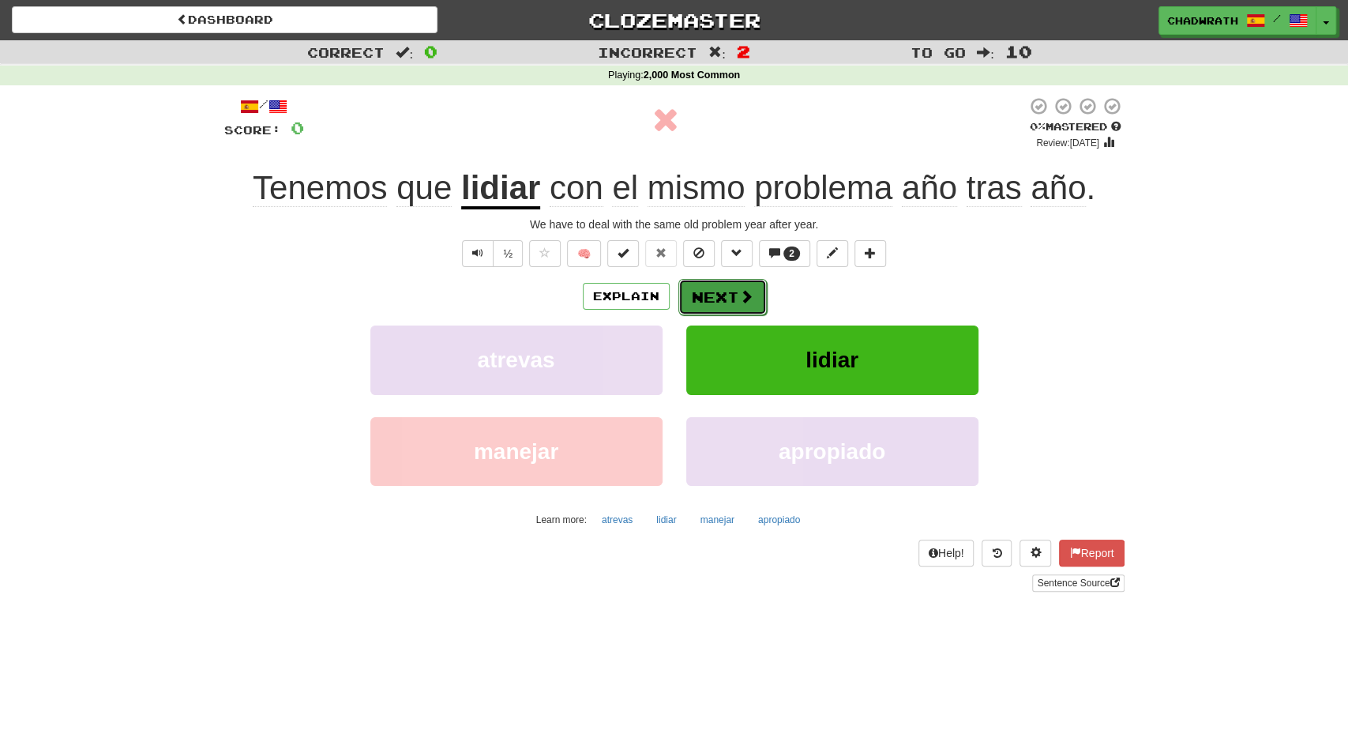
click at [742, 308] on button "Next" at bounding box center [723, 297] width 88 height 36
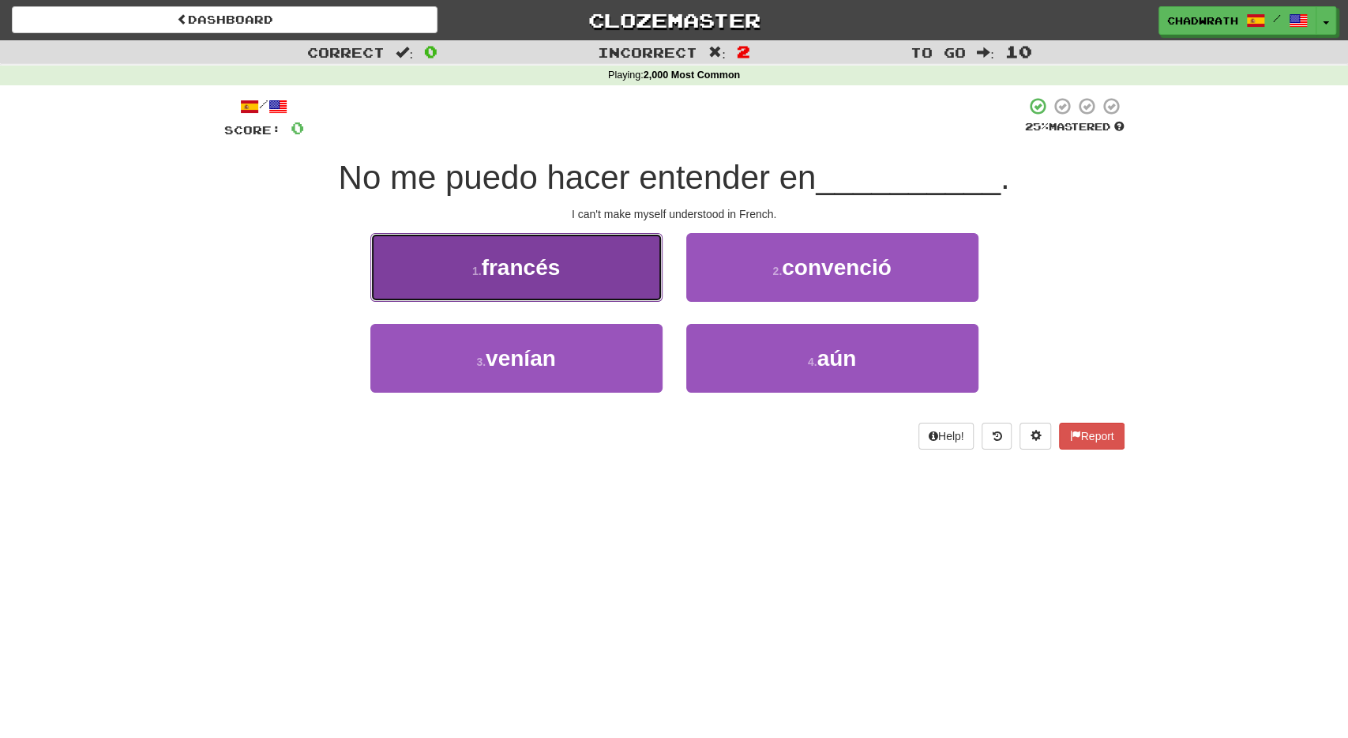
click at [568, 279] on button "1 . francés" at bounding box center [516, 267] width 292 height 69
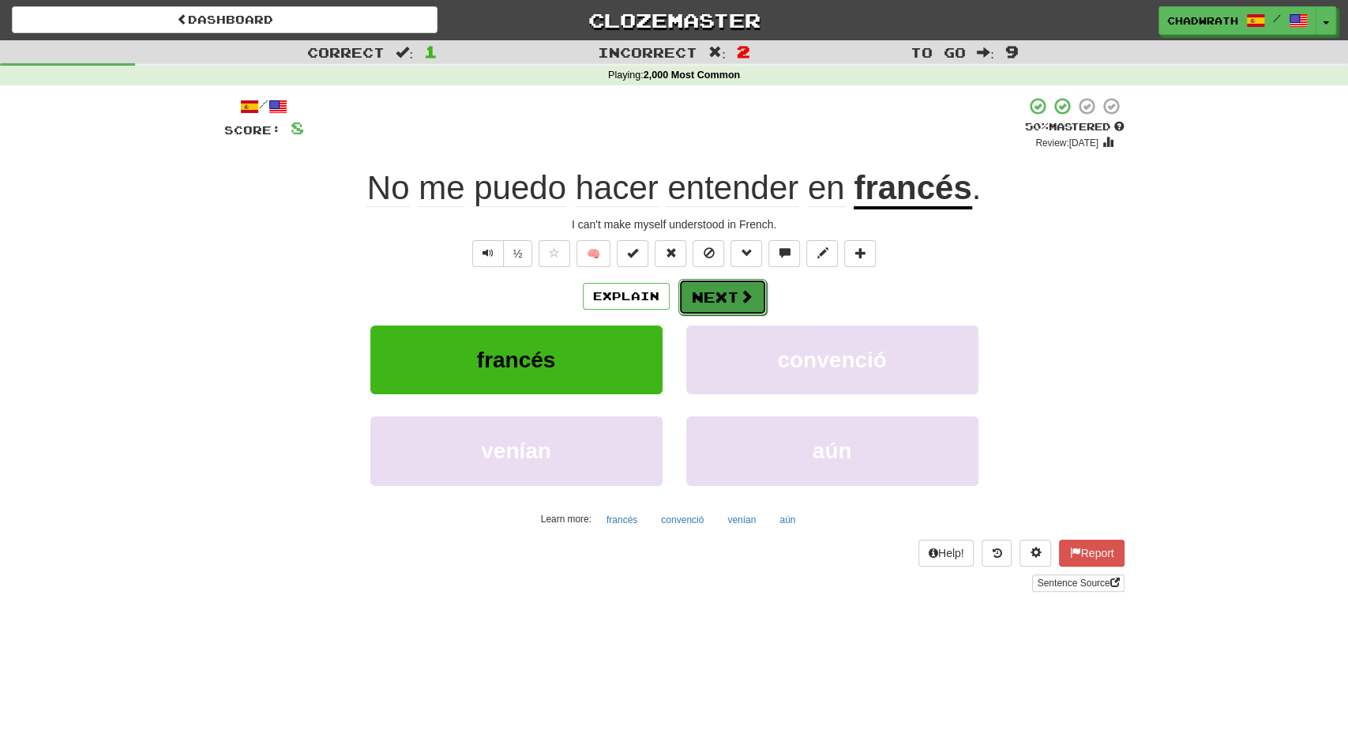
click at [715, 293] on button "Next" at bounding box center [723, 297] width 88 height 36
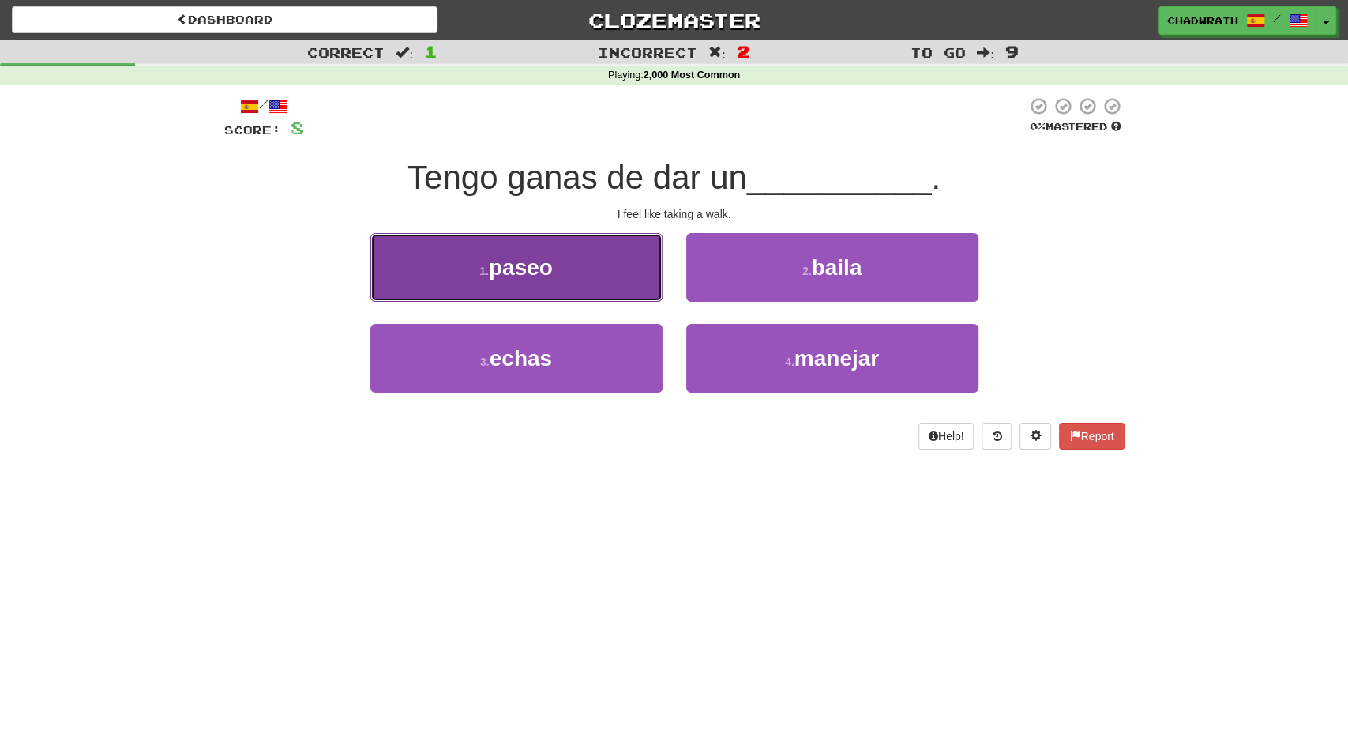
click at [506, 287] on button "1 . paseo" at bounding box center [516, 267] width 292 height 69
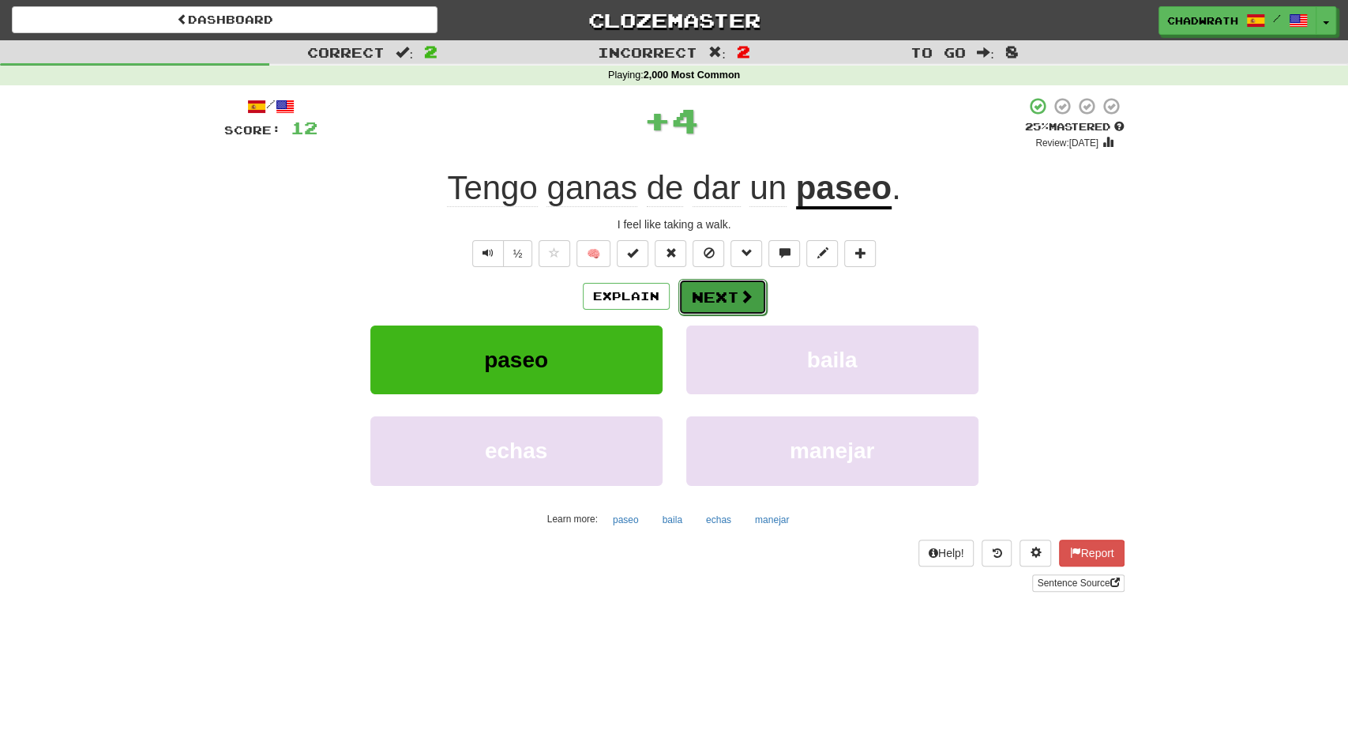
click at [730, 299] on button "Next" at bounding box center [723, 297] width 88 height 36
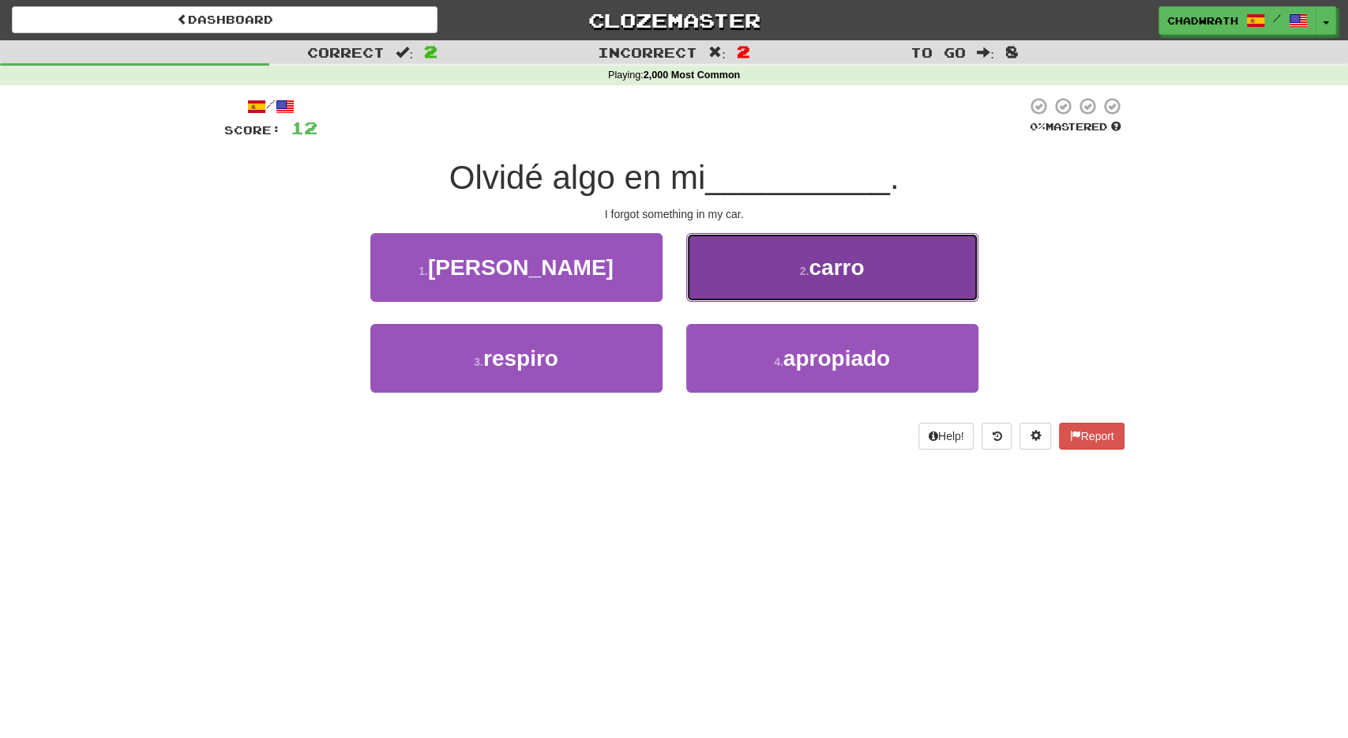
click at [756, 269] on button "2 . carro" at bounding box center [832, 267] width 292 height 69
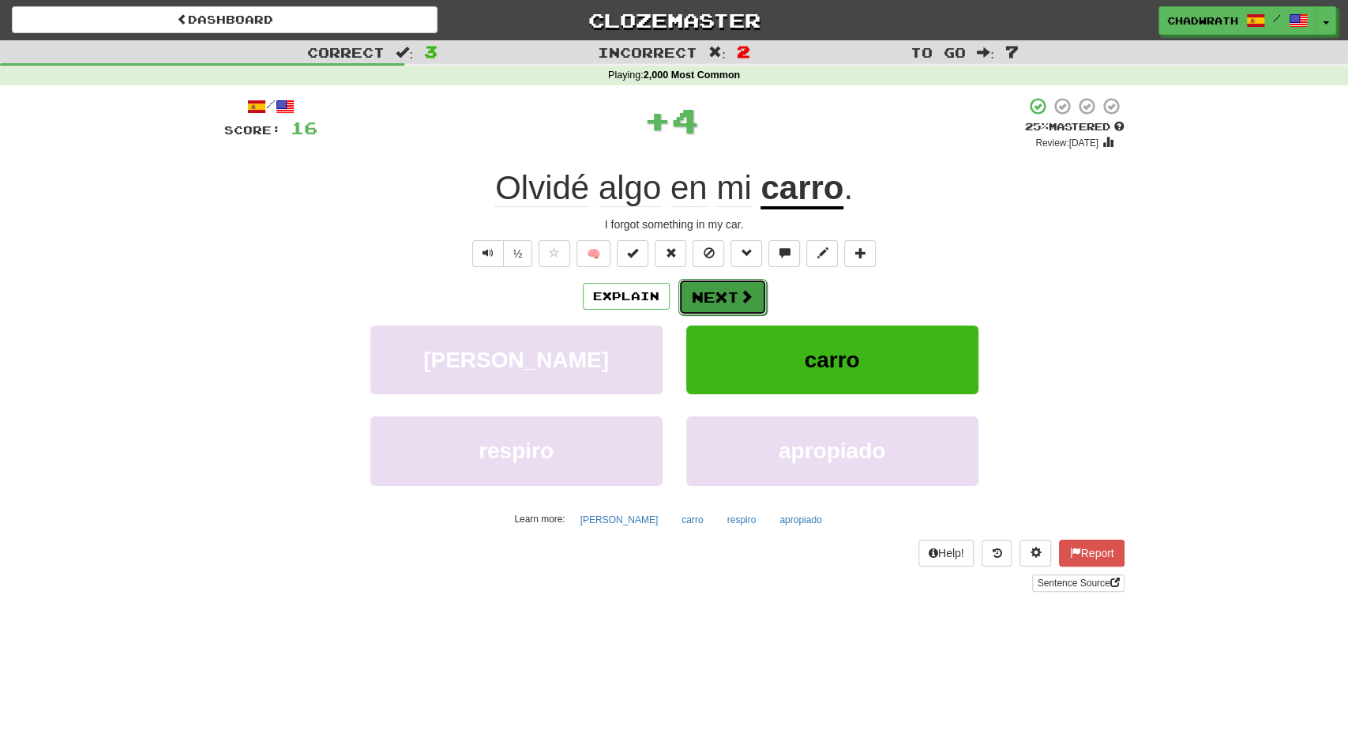
click at [713, 295] on button "Next" at bounding box center [723, 297] width 88 height 36
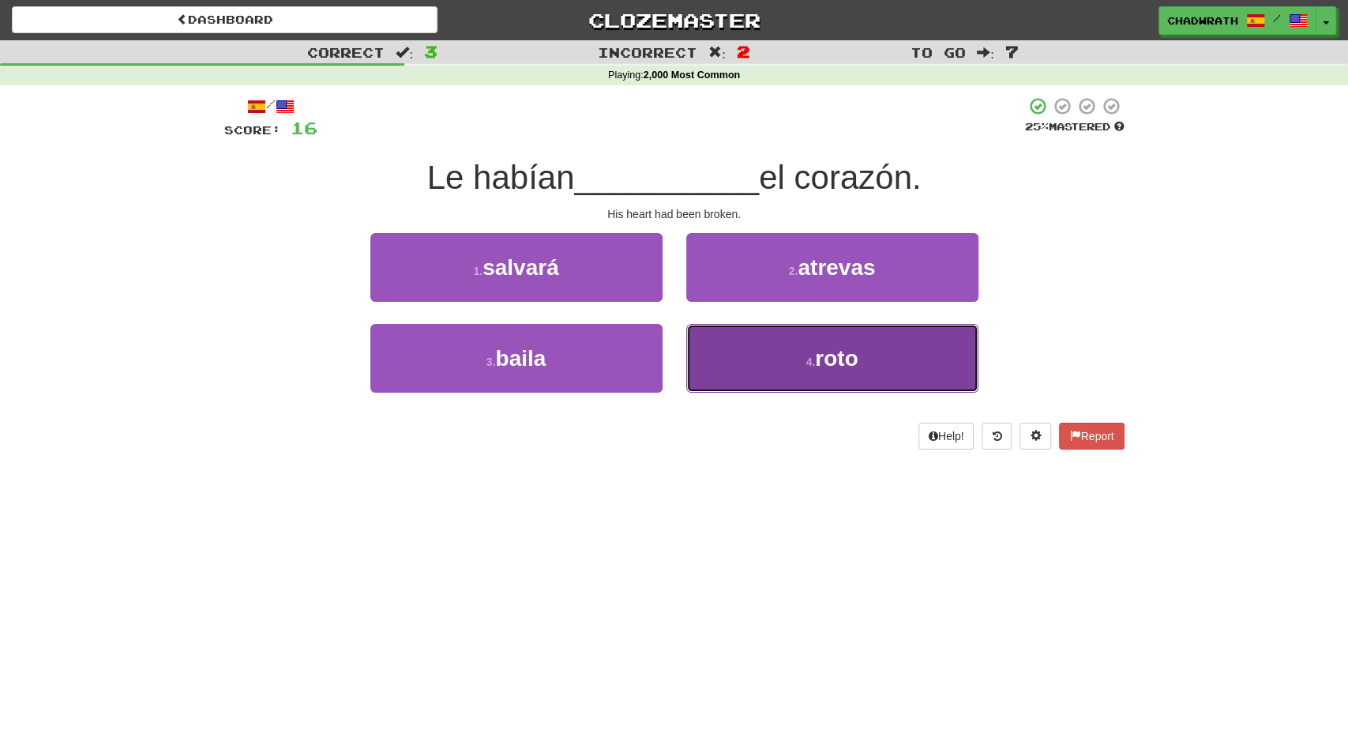
click at [759, 363] on button "4 . roto" at bounding box center [832, 358] width 292 height 69
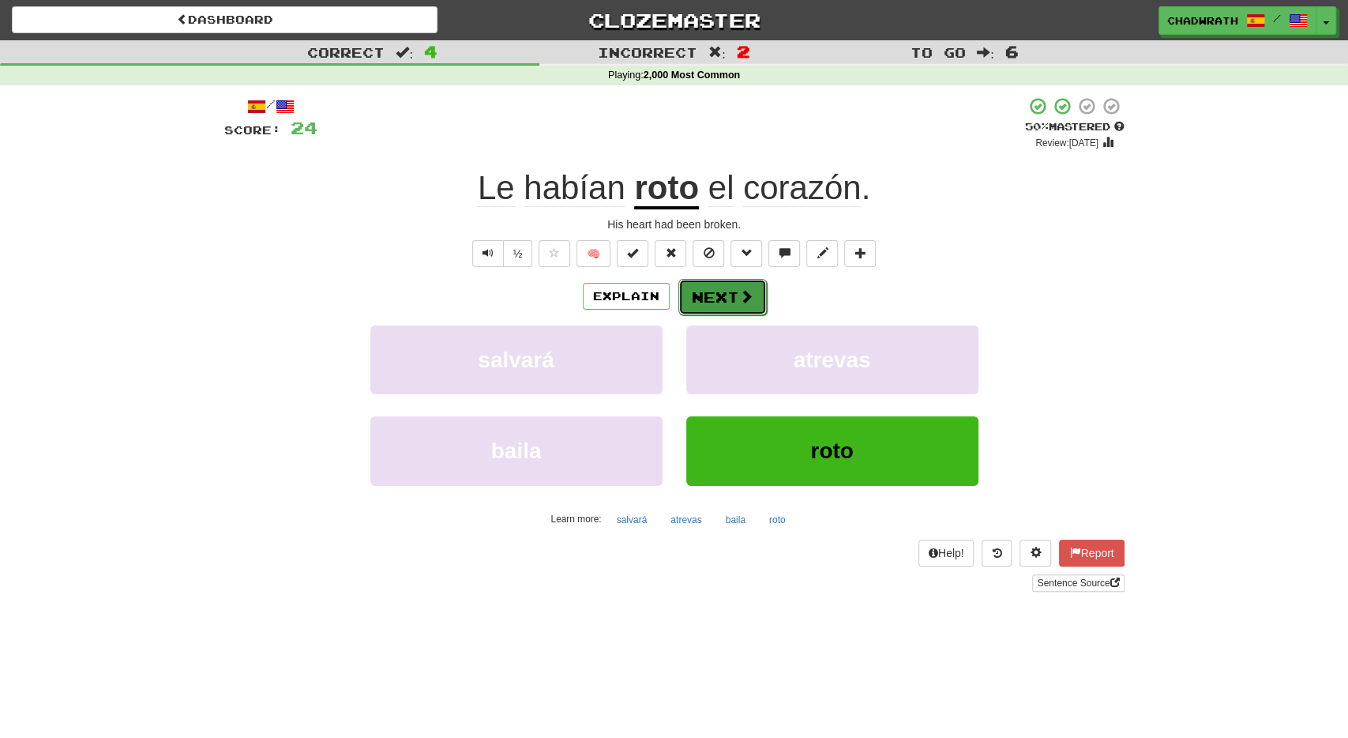
click at [707, 296] on button "Next" at bounding box center [723, 297] width 88 height 36
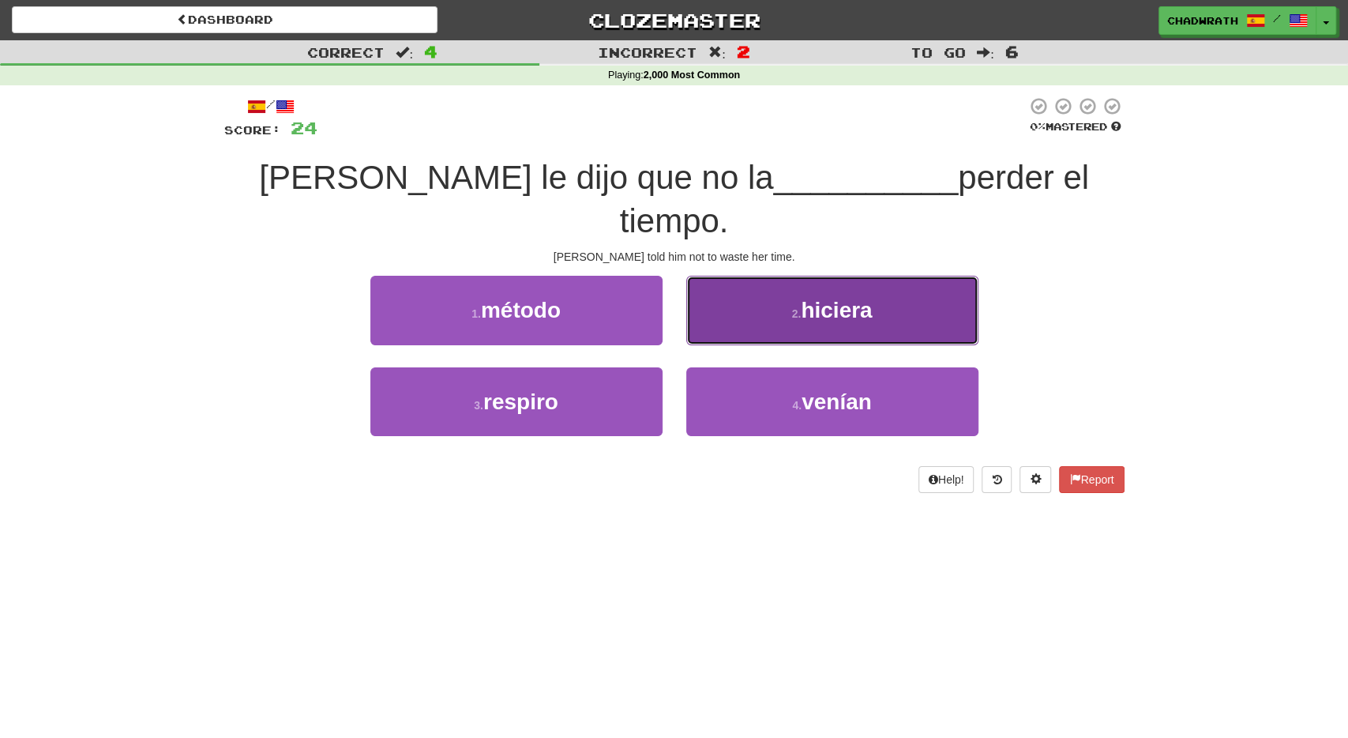
click at [777, 288] on button "2 . hiciera" at bounding box center [832, 310] width 292 height 69
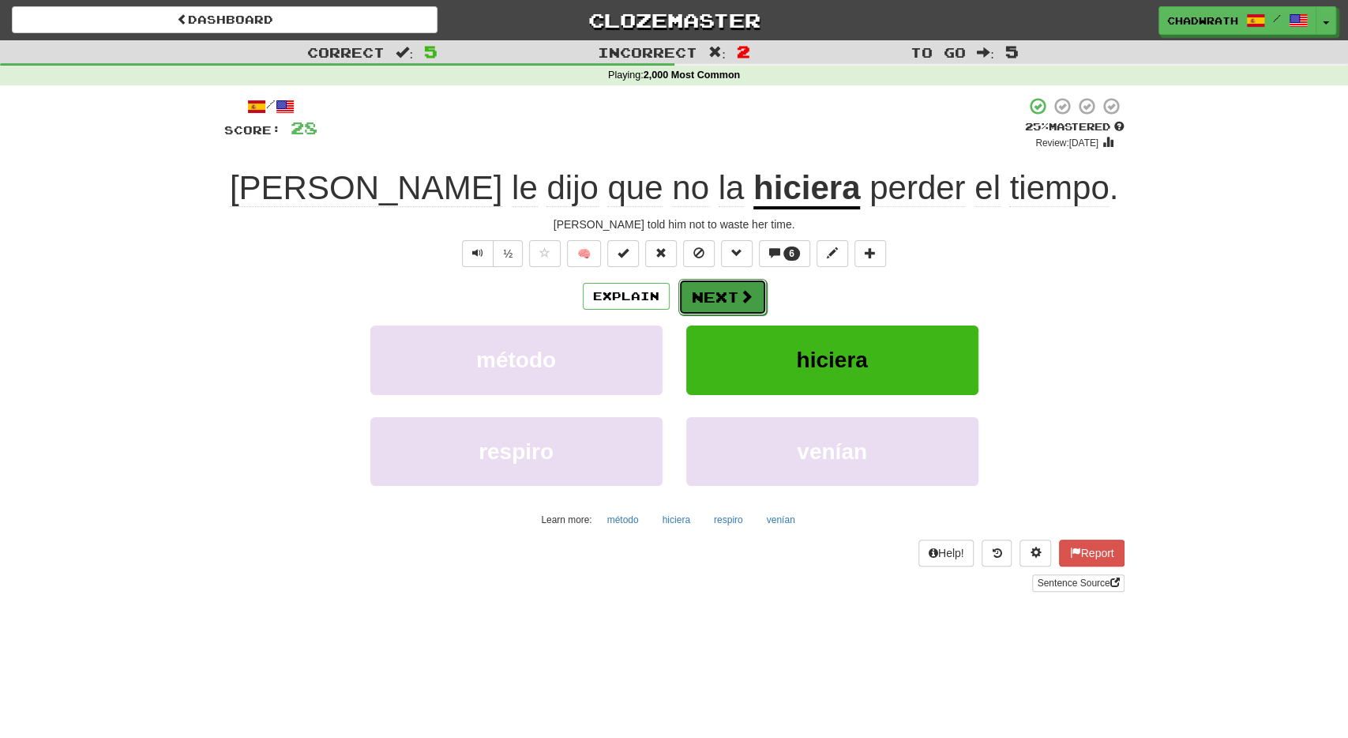
click at [721, 306] on button "Next" at bounding box center [723, 297] width 88 height 36
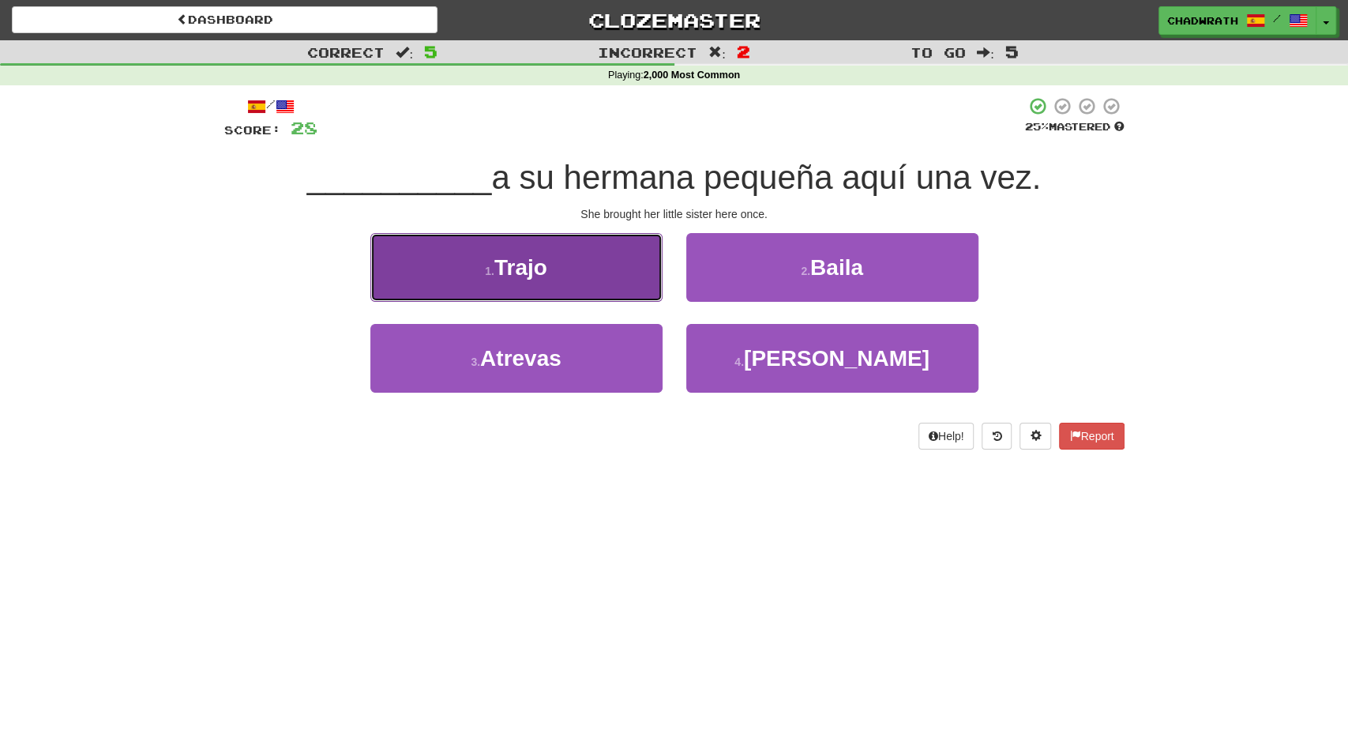
click at [574, 277] on button "1 . Trajo" at bounding box center [516, 267] width 292 height 69
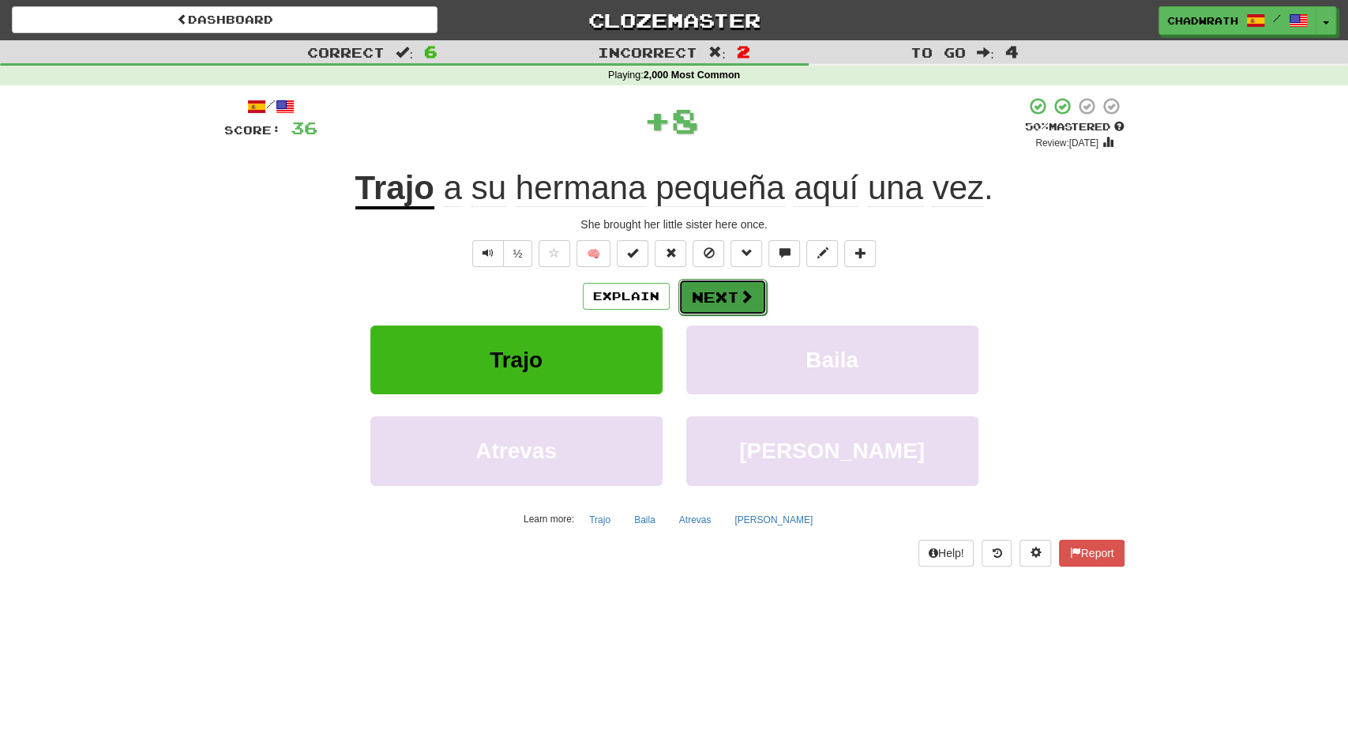
click at [713, 295] on button "Next" at bounding box center [723, 297] width 88 height 36
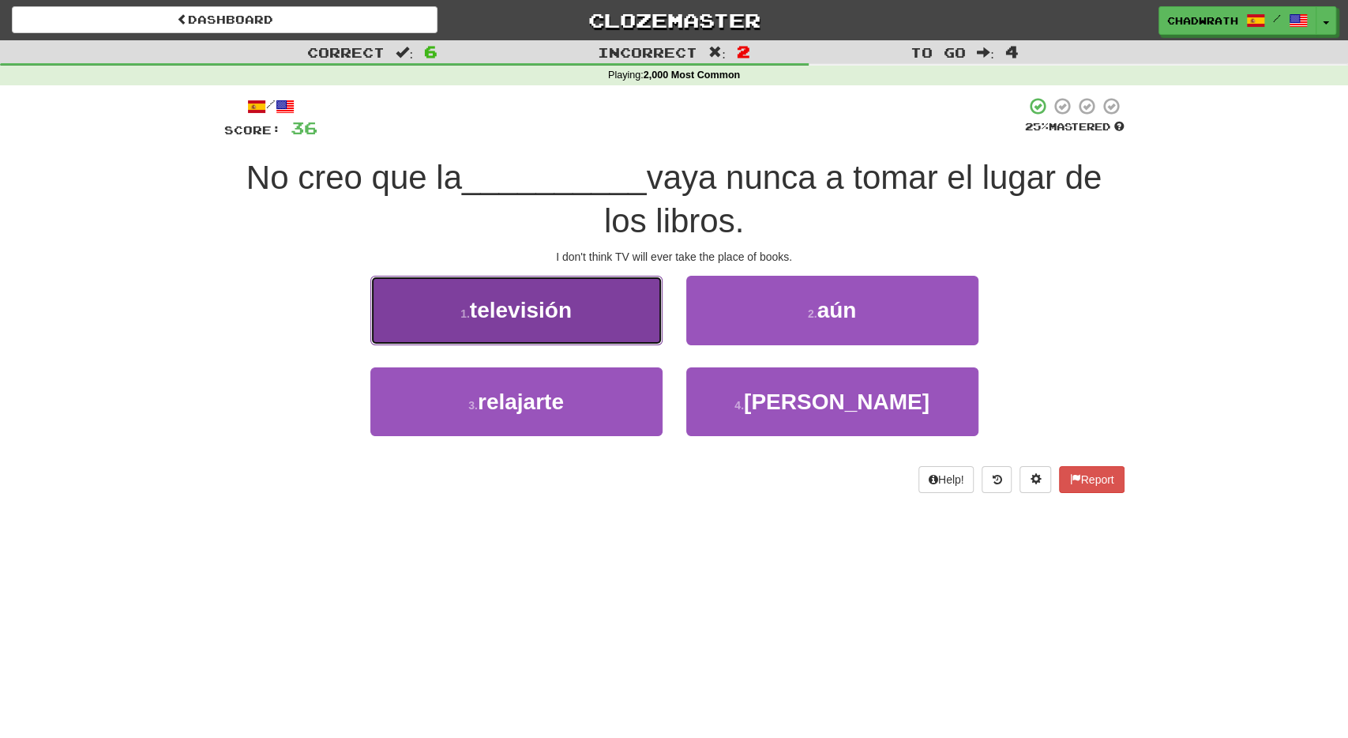
click at [528, 312] on span "televisión" at bounding box center [521, 310] width 102 height 24
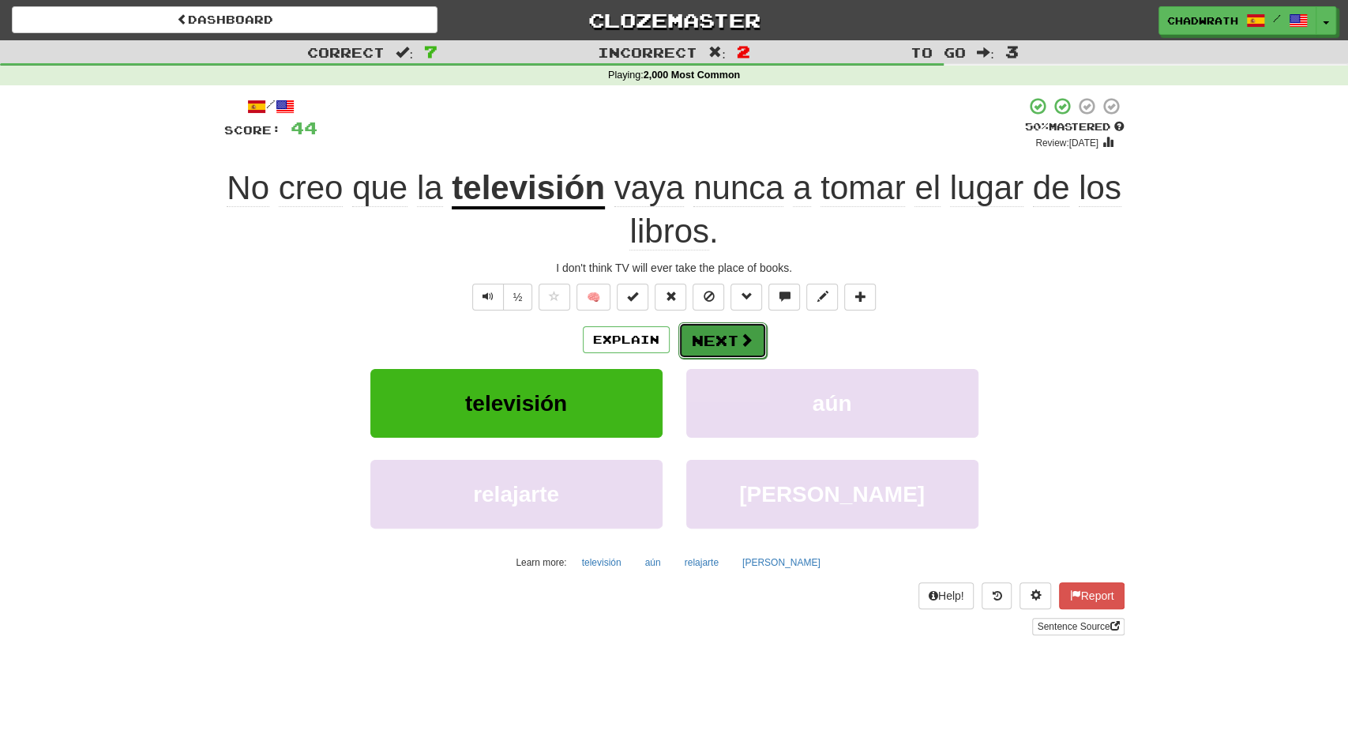
click at [710, 339] on button "Next" at bounding box center [723, 340] width 88 height 36
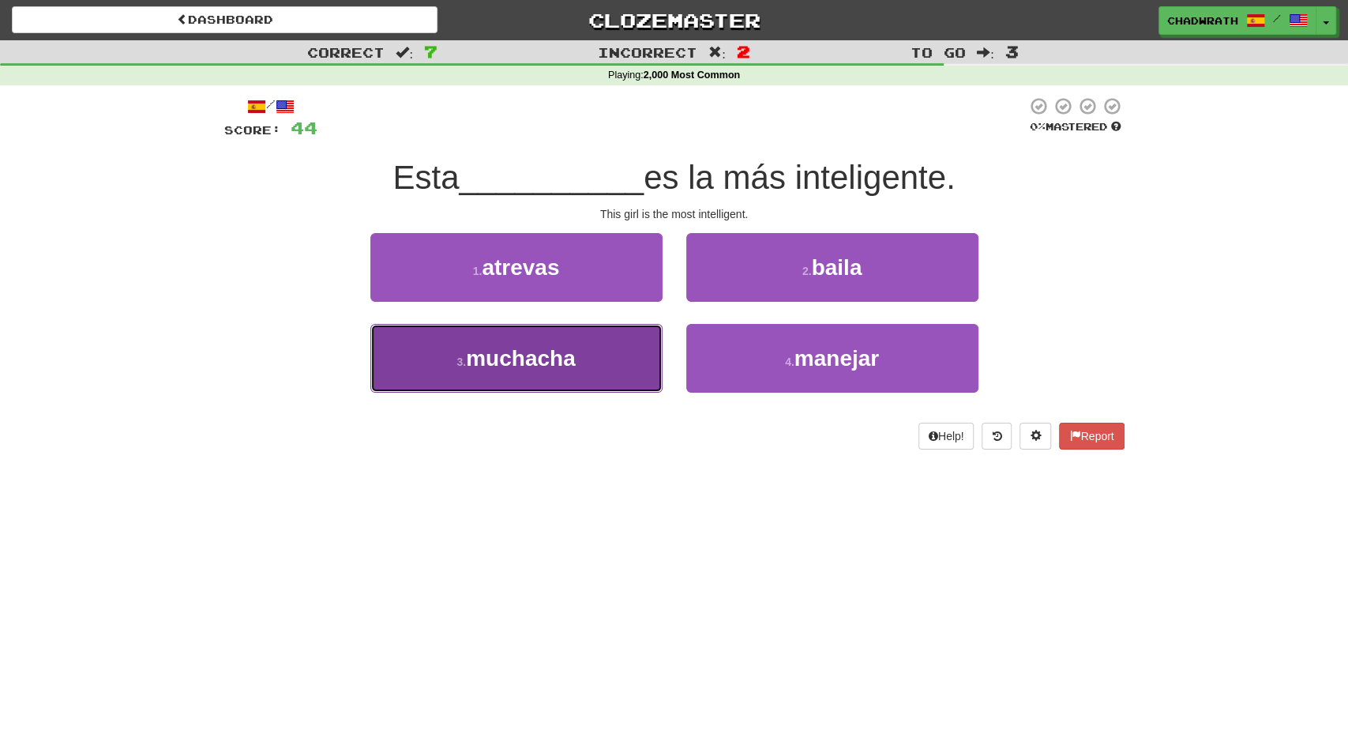
click at [551, 352] on span "muchacha" at bounding box center [521, 358] width 110 height 24
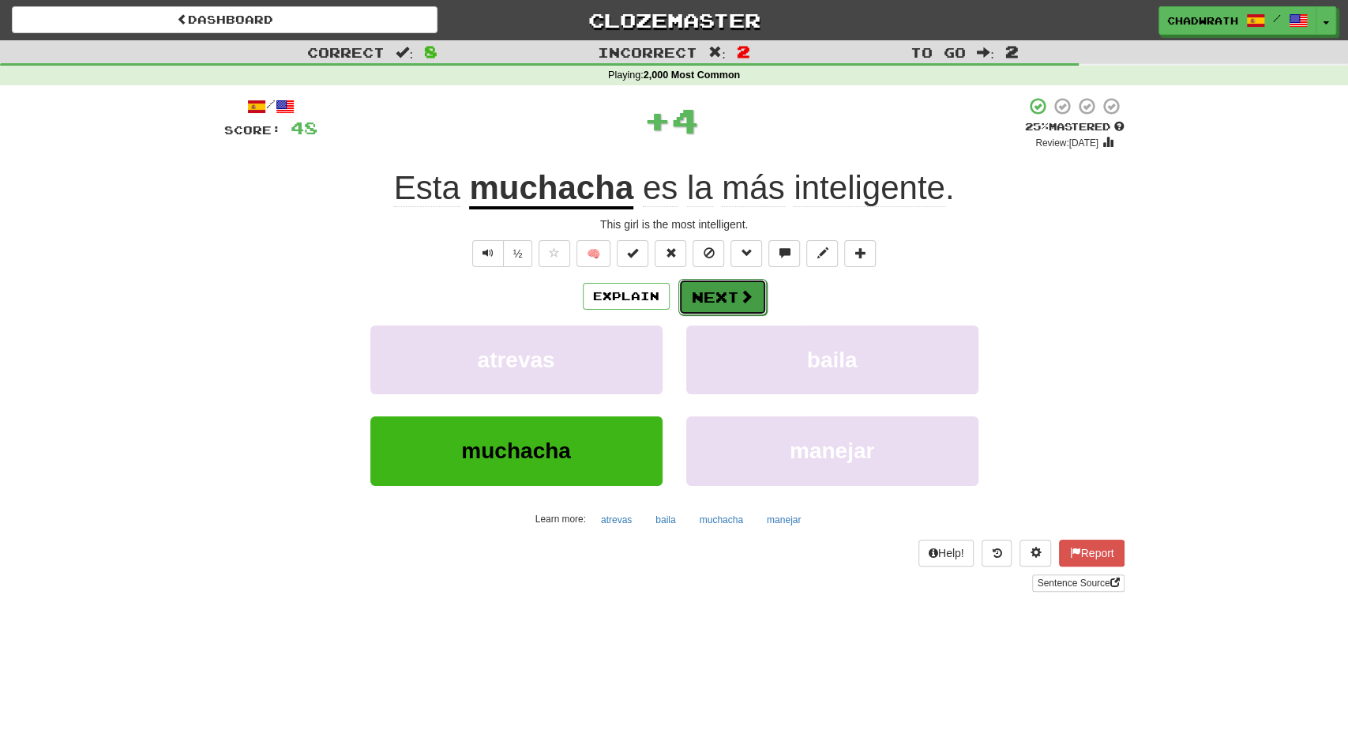
click at [714, 290] on button "Next" at bounding box center [723, 297] width 88 height 36
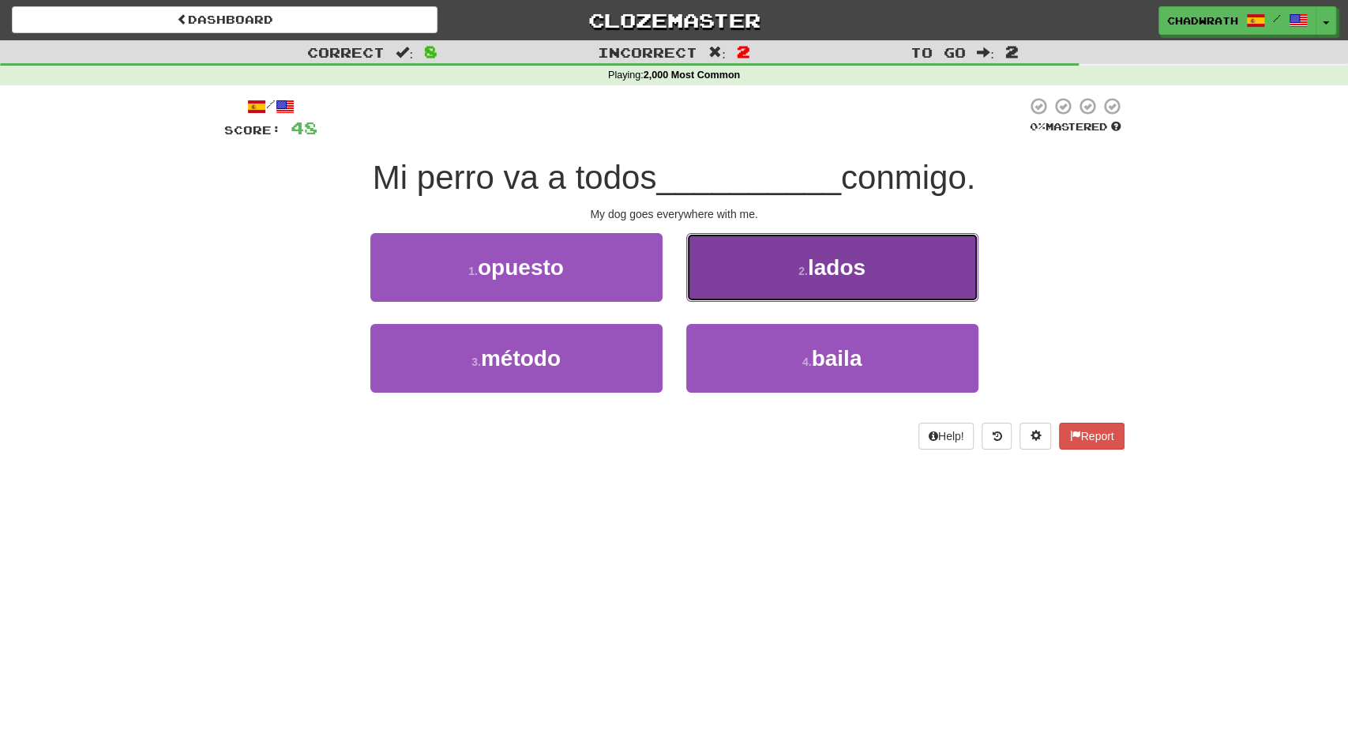
click at [777, 271] on button "2 . lados" at bounding box center [832, 267] width 292 height 69
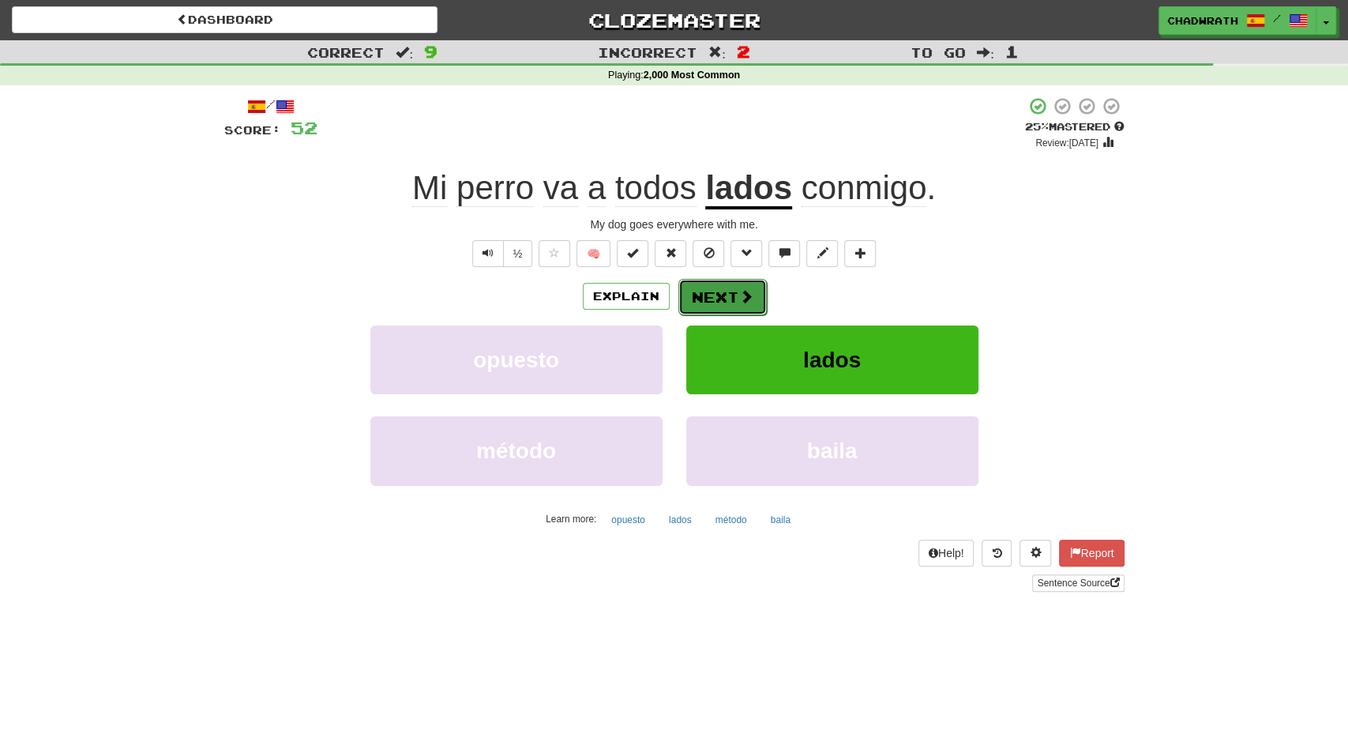
click at [720, 289] on button "Next" at bounding box center [723, 297] width 88 height 36
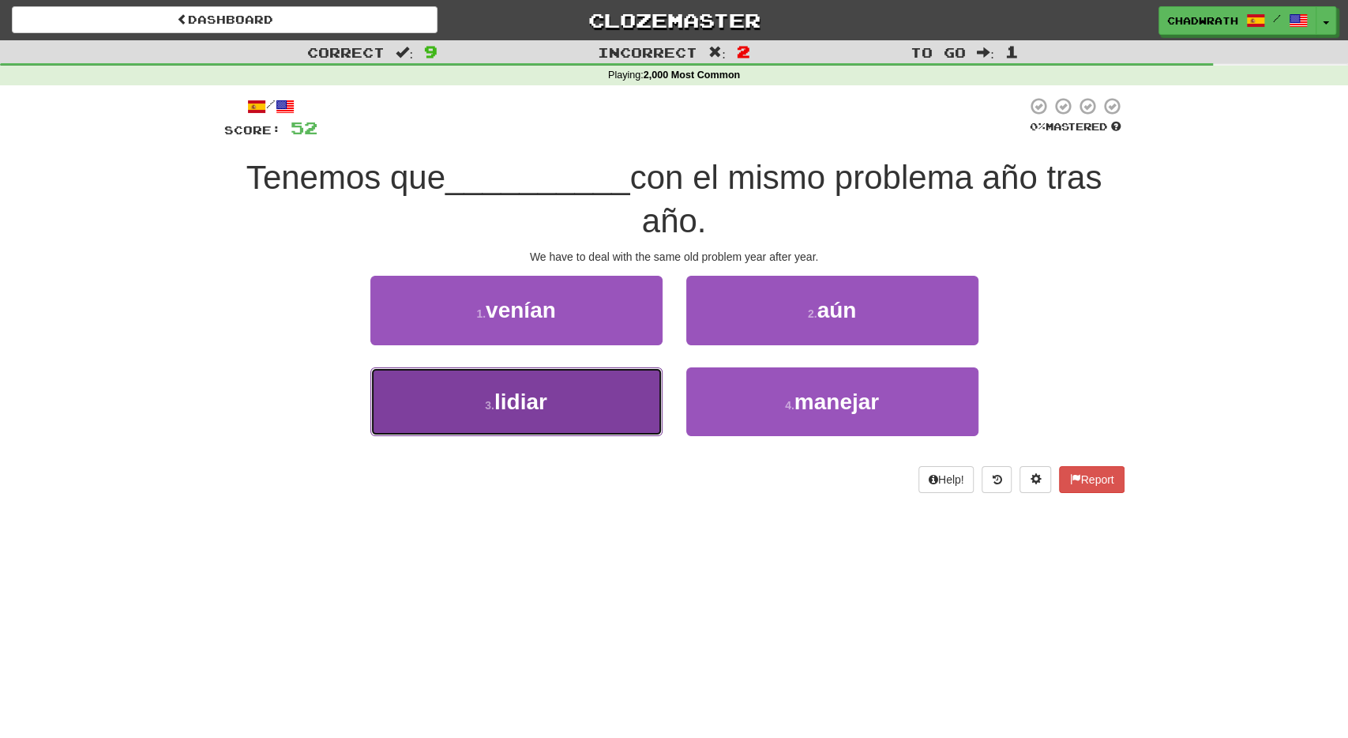
click at [571, 388] on button "3 . lidiar" at bounding box center [516, 401] width 292 height 69
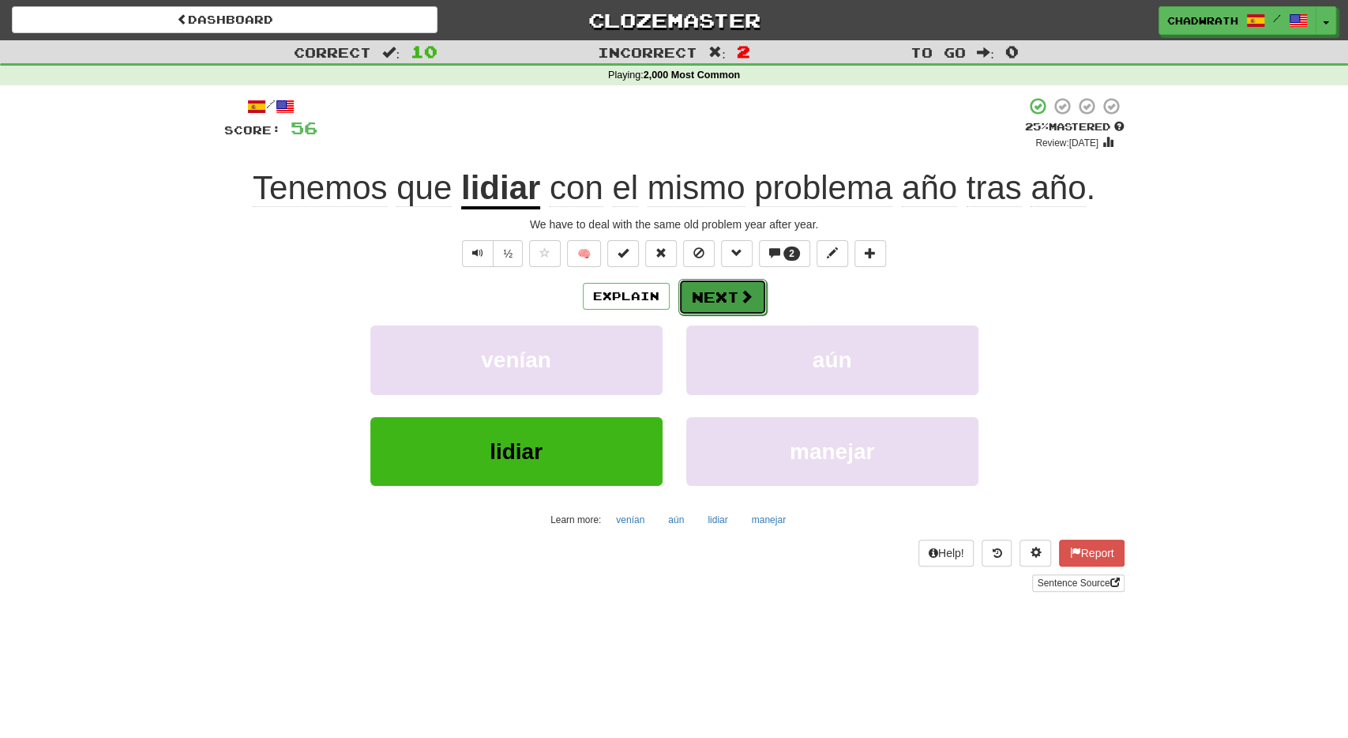
click at [704, 295] on button "Next" at bounding box center [723, 297] width 88 height 36
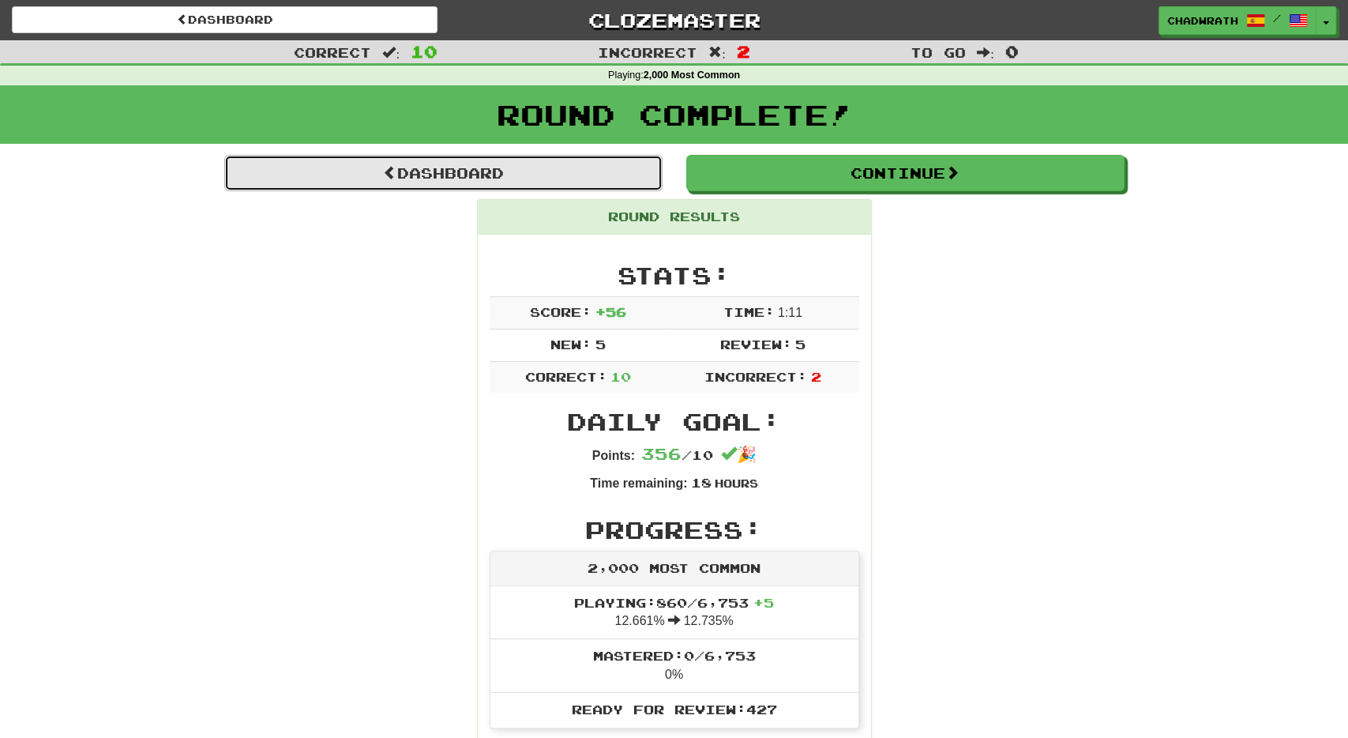
click at [445, 179] on link "Dashboard" at bounding box center [443, 173] width 438 height 36
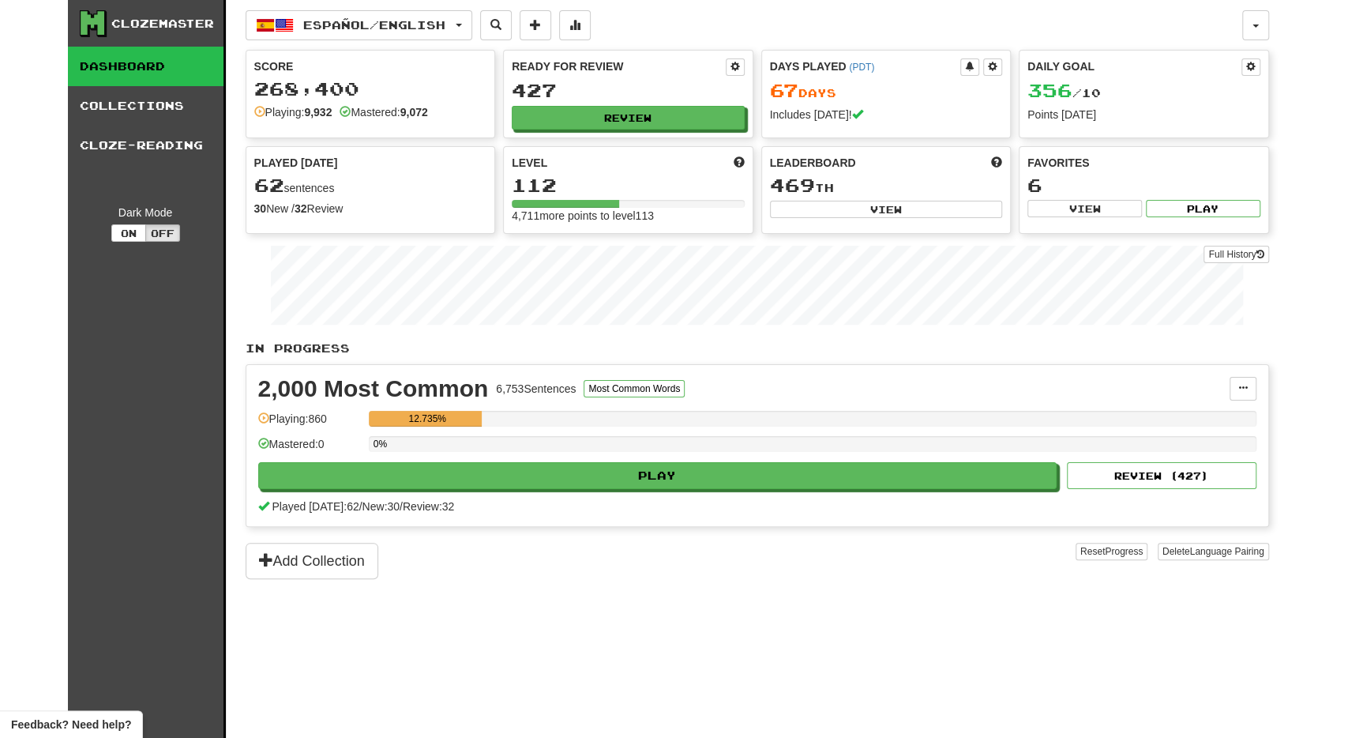
click at [653, 567] on div "Add Collection" at bounding box center [661, 561] width 830 height 36
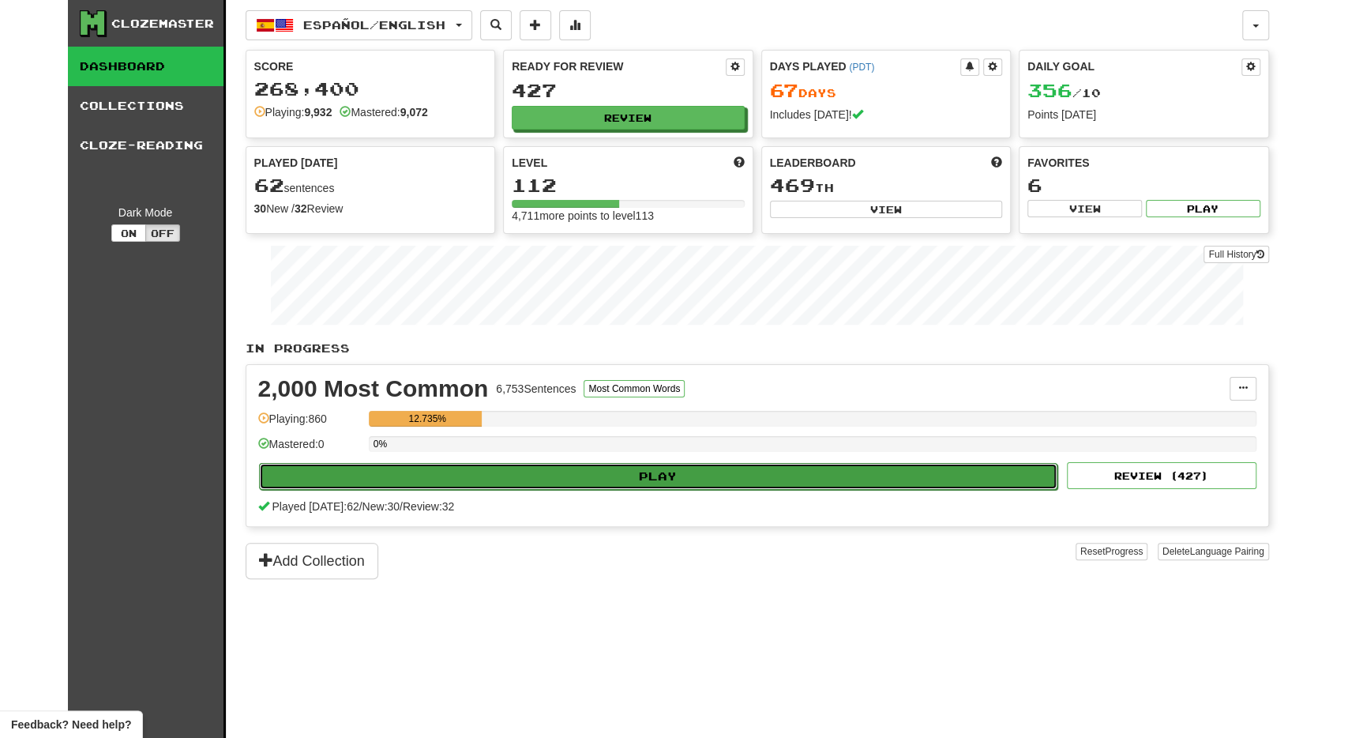
click at [675, 478] on button "Play" at bounding box center [658, 476] width 799 height 27
select select "**"
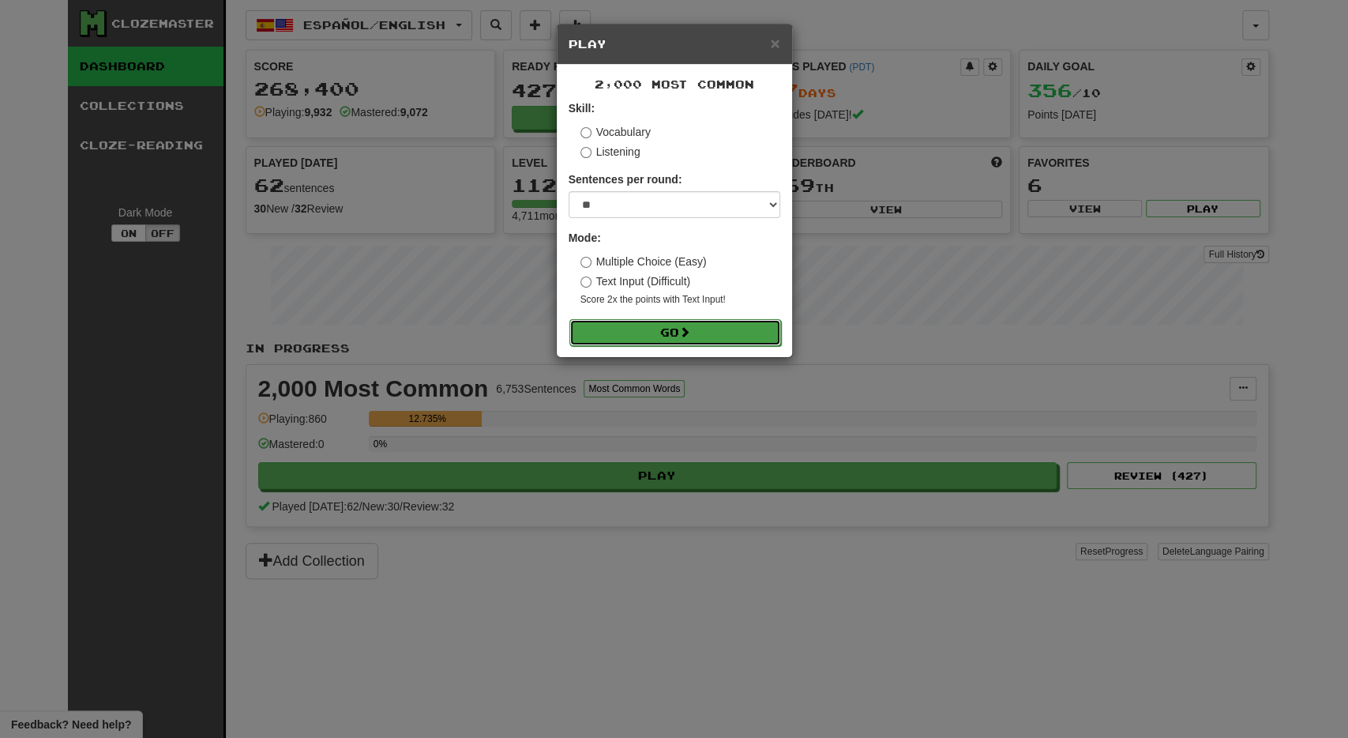
click at [728, 337] on button "Go" at bounding box center [676, 332] width 212 height 27
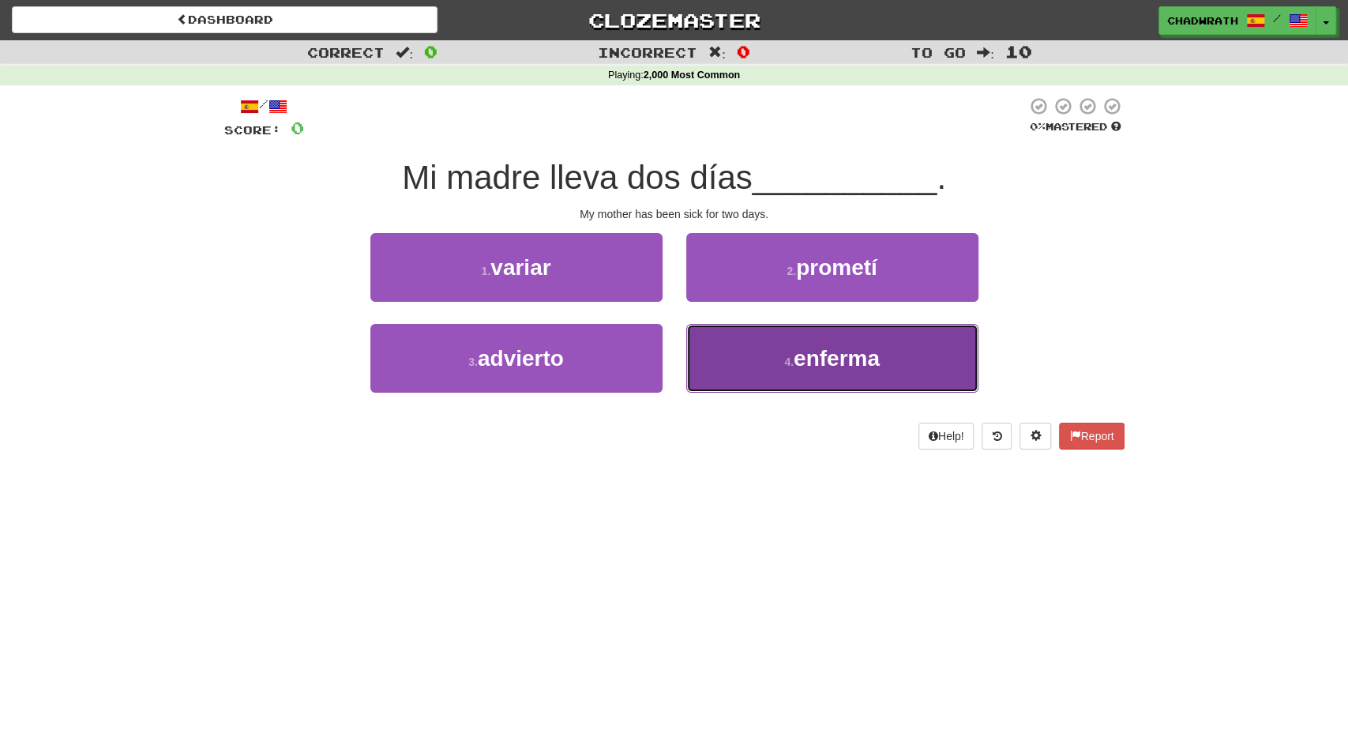
click at [805, 359] on span "enferma" at bounding box center [837, 358] width 86 height 24
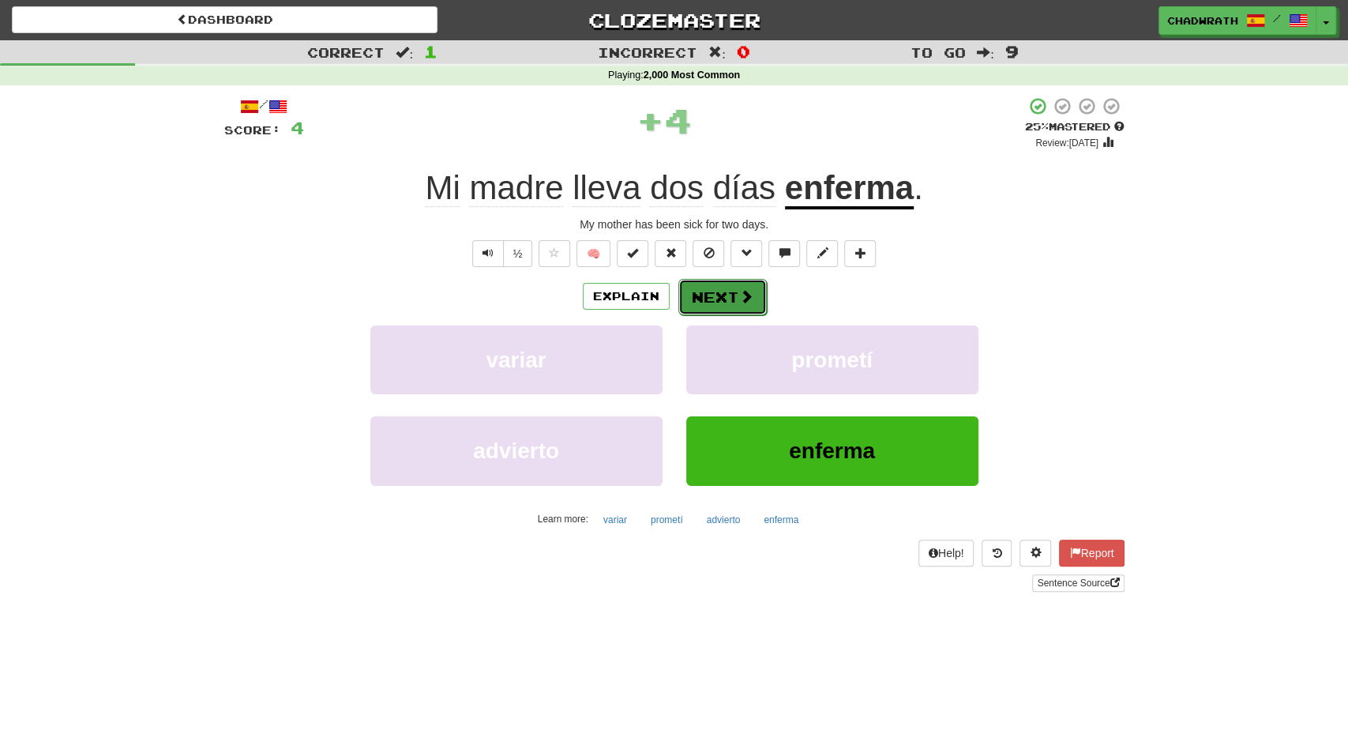
click at [723, 286] on button "Next" at bounding box center [723, 297] width 88 height 36
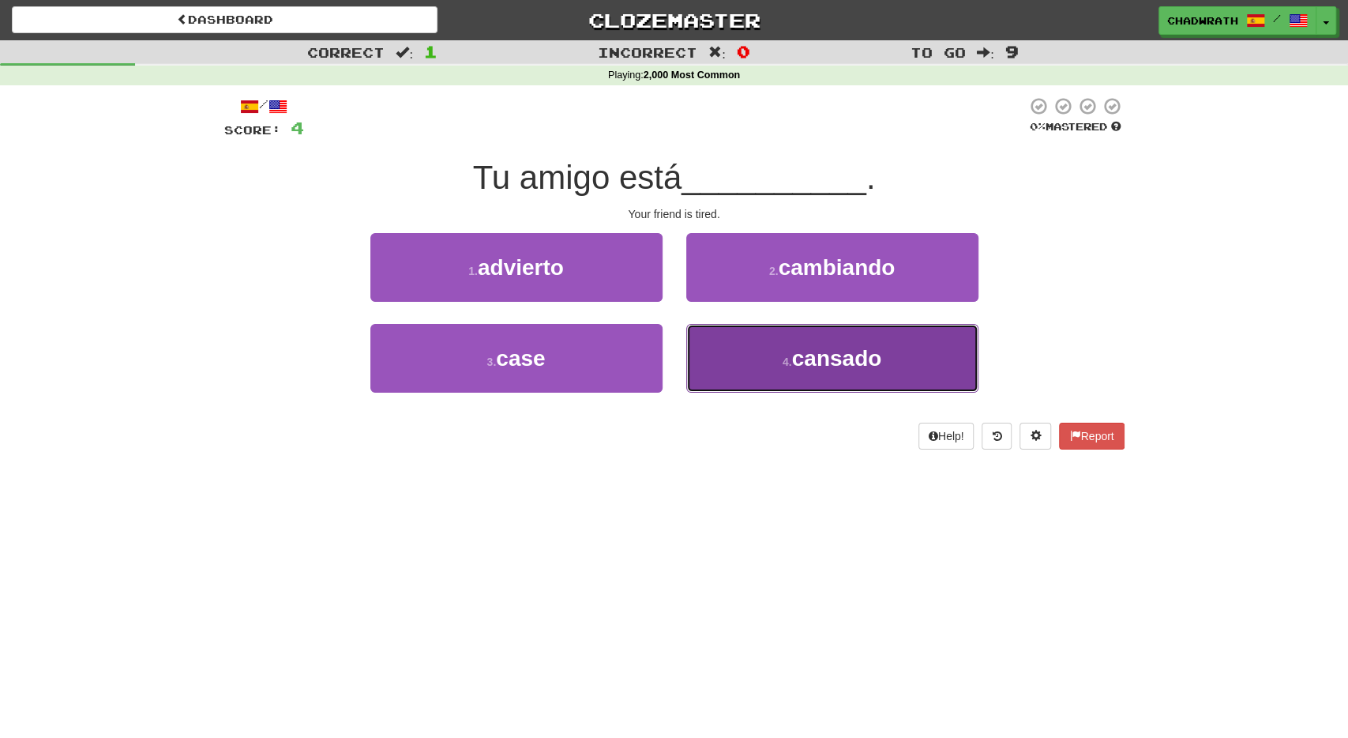
click at [780, 367] on button "4 . cansado" at bounding box center [832, 358] width 292 height 69
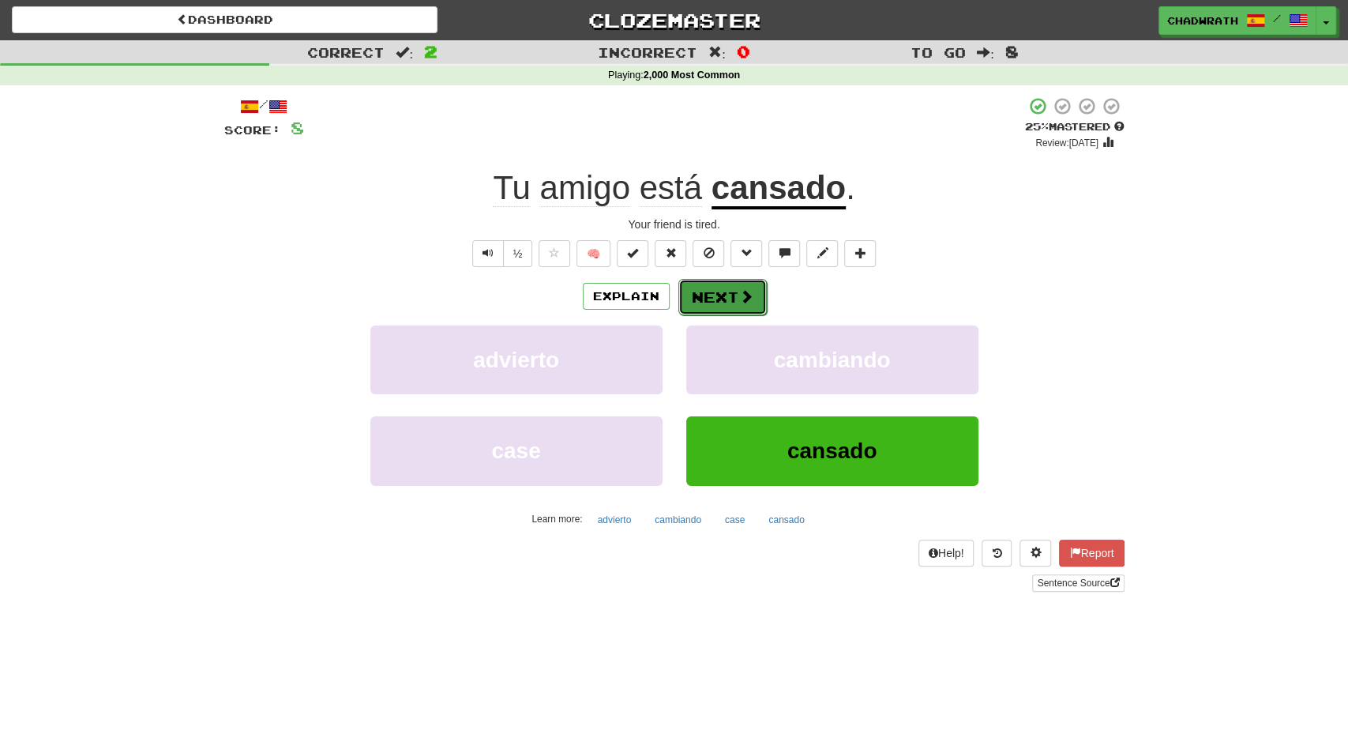
click at [699, 288] on button "Next" at bounding box center [723, 297] width 88 height 36
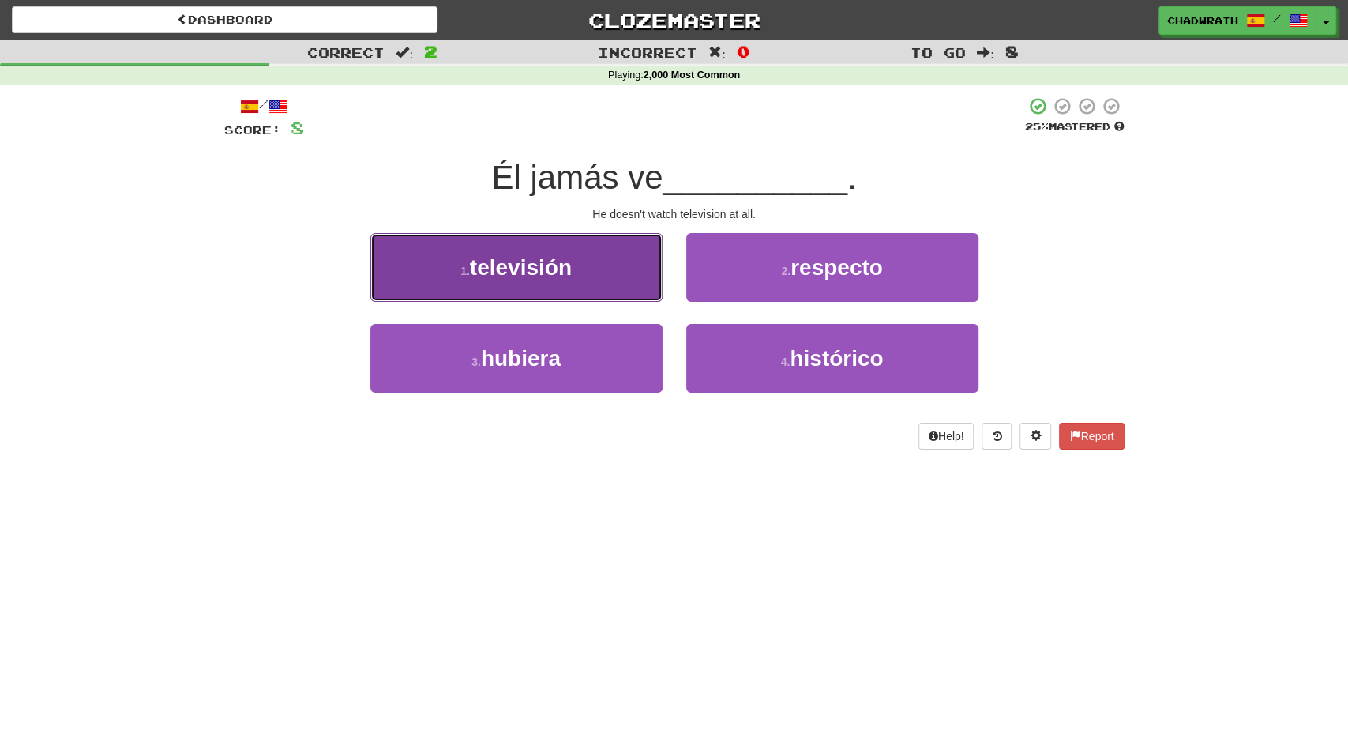
click at [543, 284] on button "1 . televisión" at bounding box center [516, 267] width 292 height 69
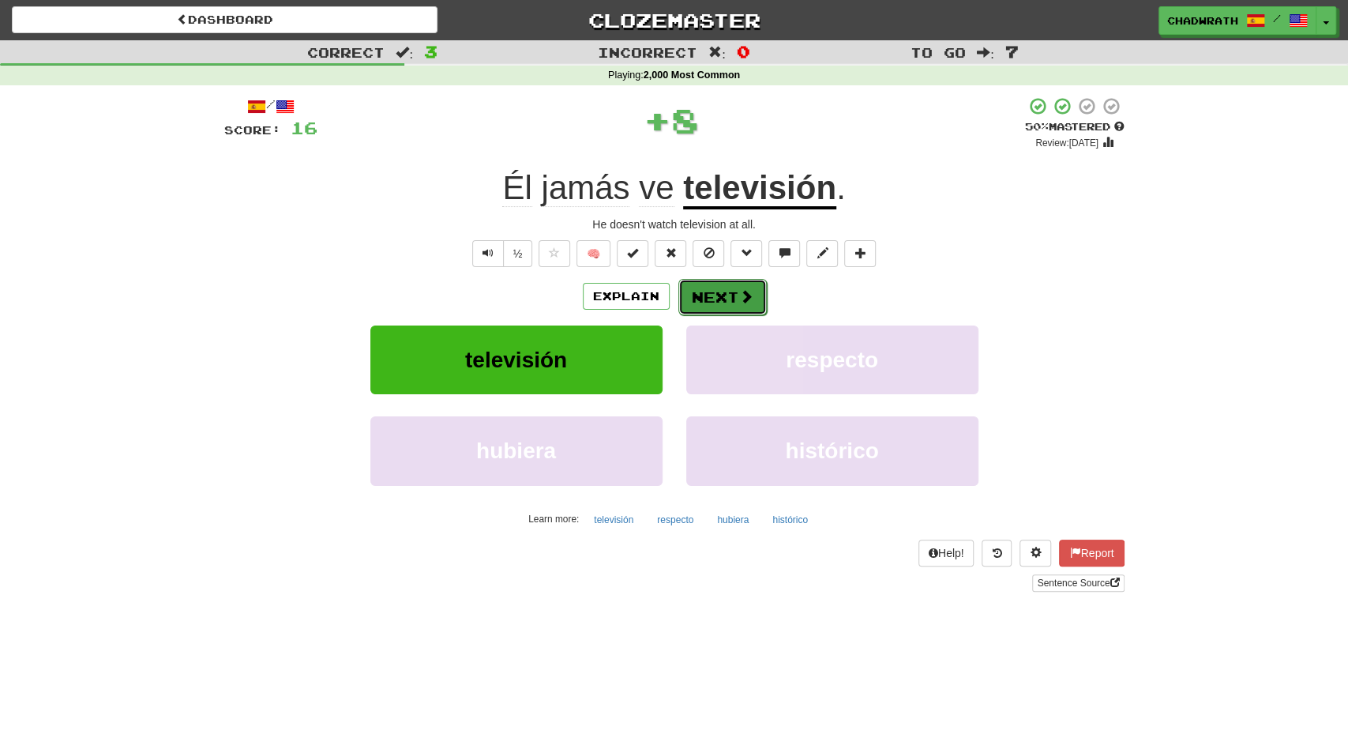
click at [710, 285] on button "Next" at bounding box center [723, 297] width 88 height 36
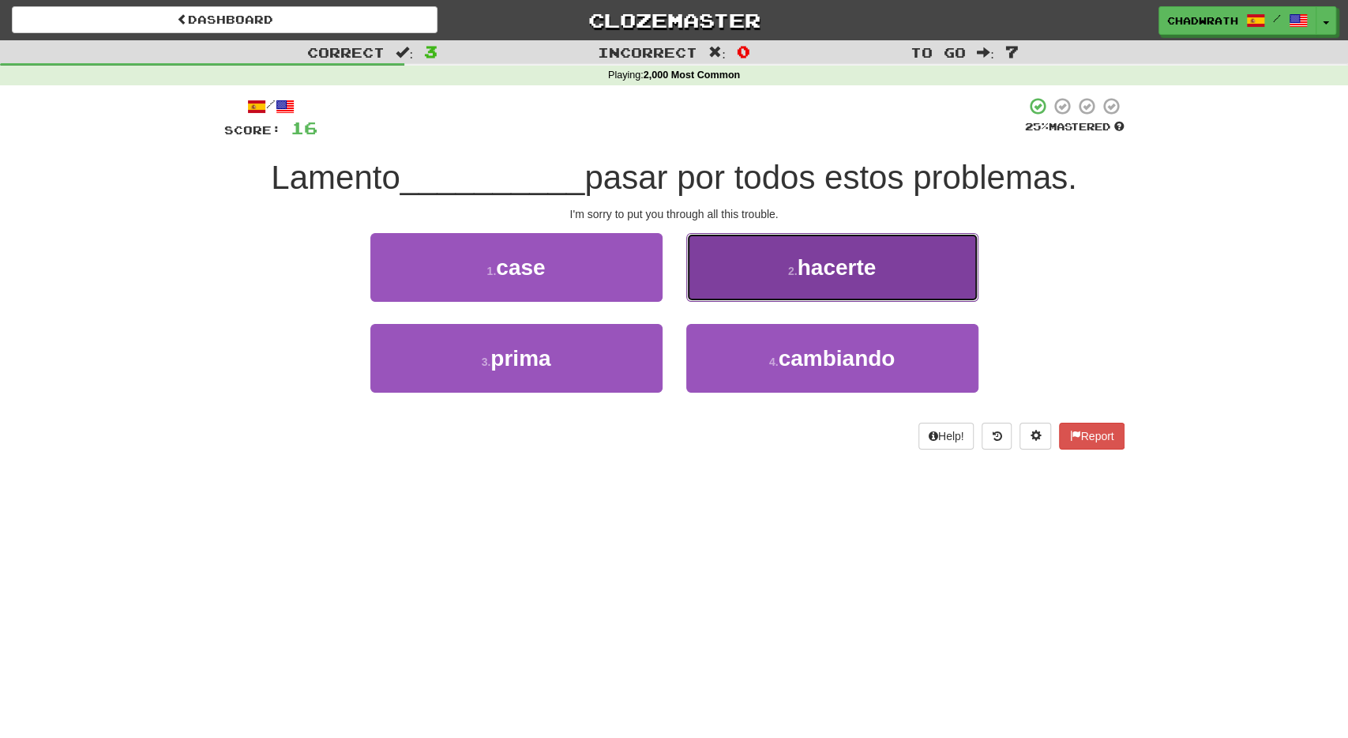
click at [821, 280] on button "2 . hacerte" at bounding box center [832, 267] width 292 height 69
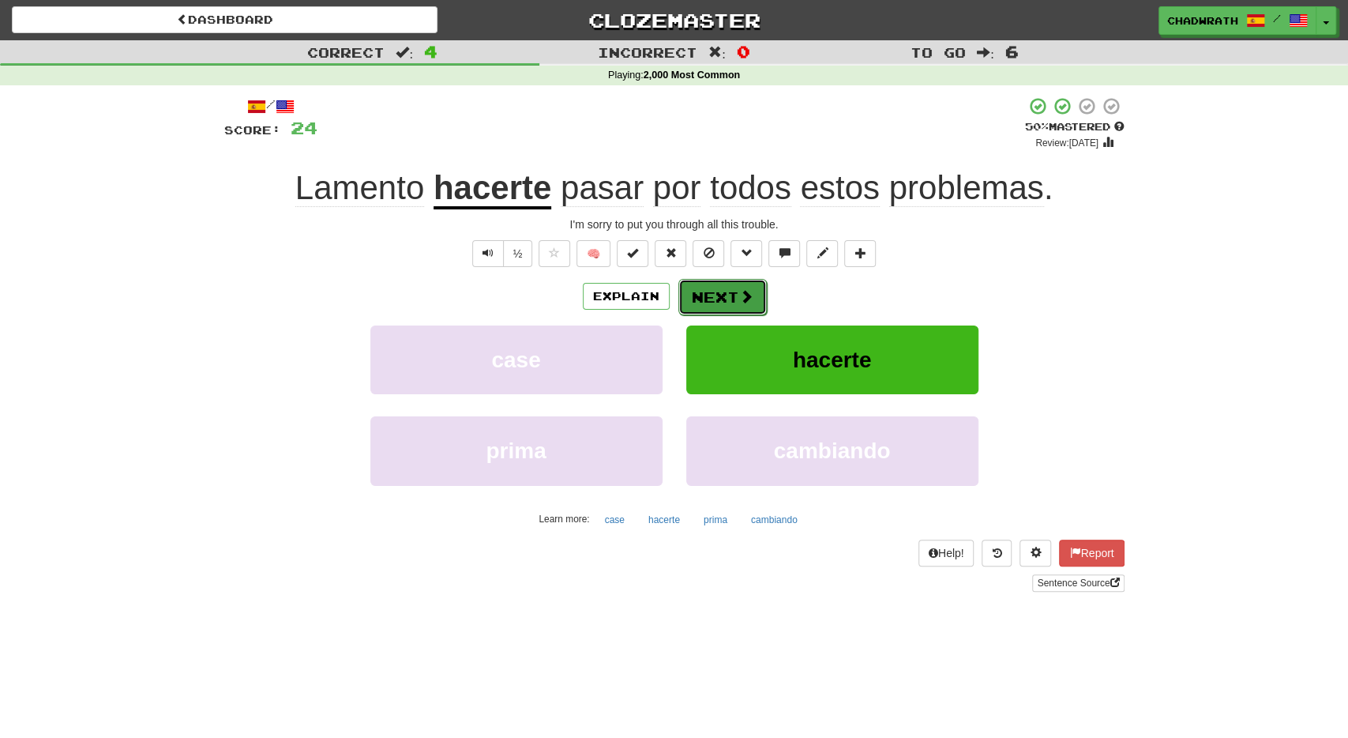
click at [720, 303] on button "Next" at bounding box center [723, 297] width 88 height 36
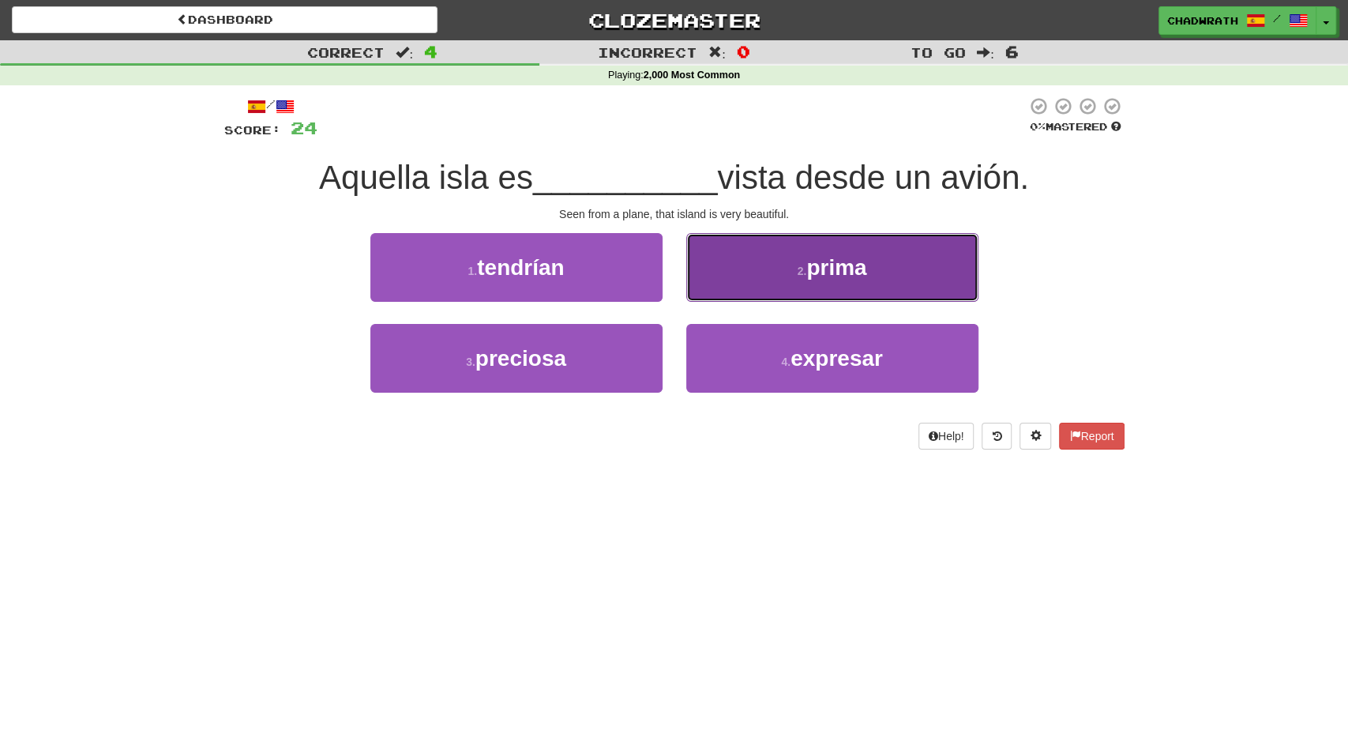
click at [799, 281] on button "2 . prima" at bounding box center [832, 267] width 292 height 69
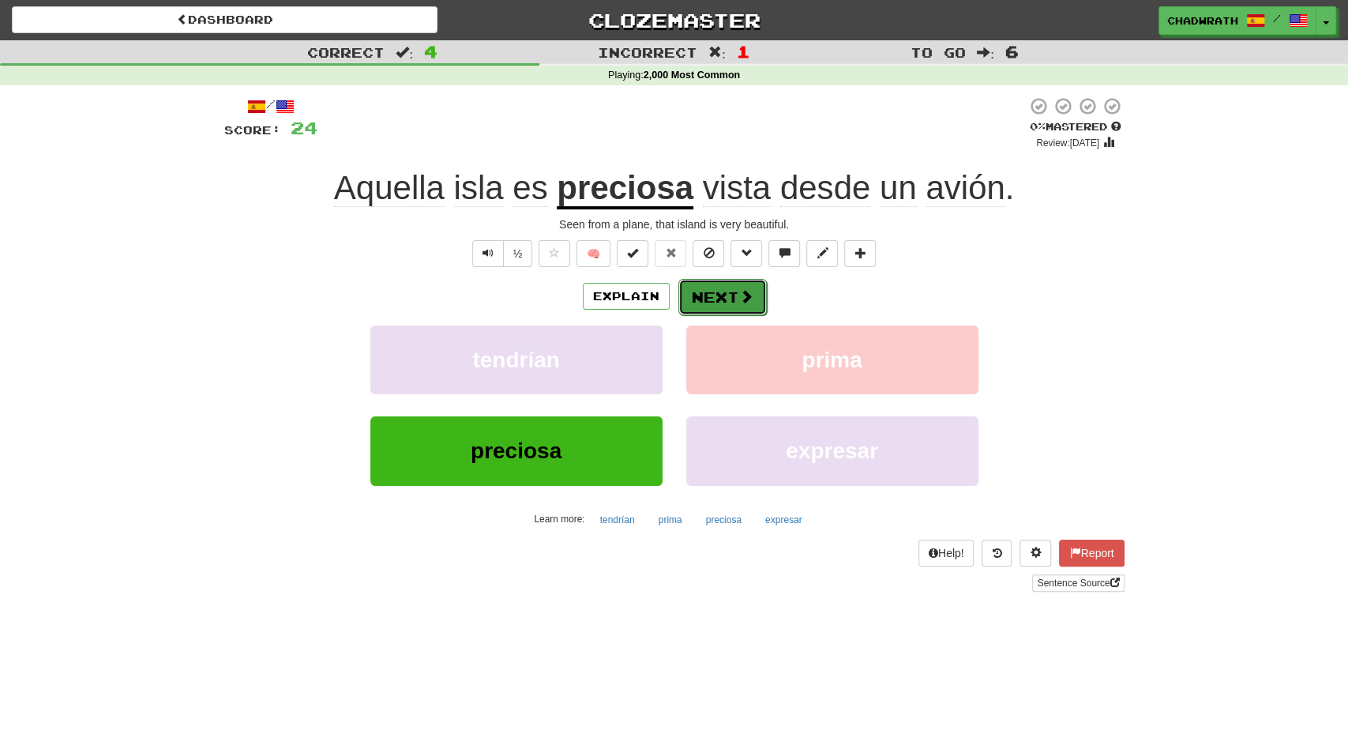
click at [721, 298] on button "Next" at bounding box center [723, 297] width 88 height 36
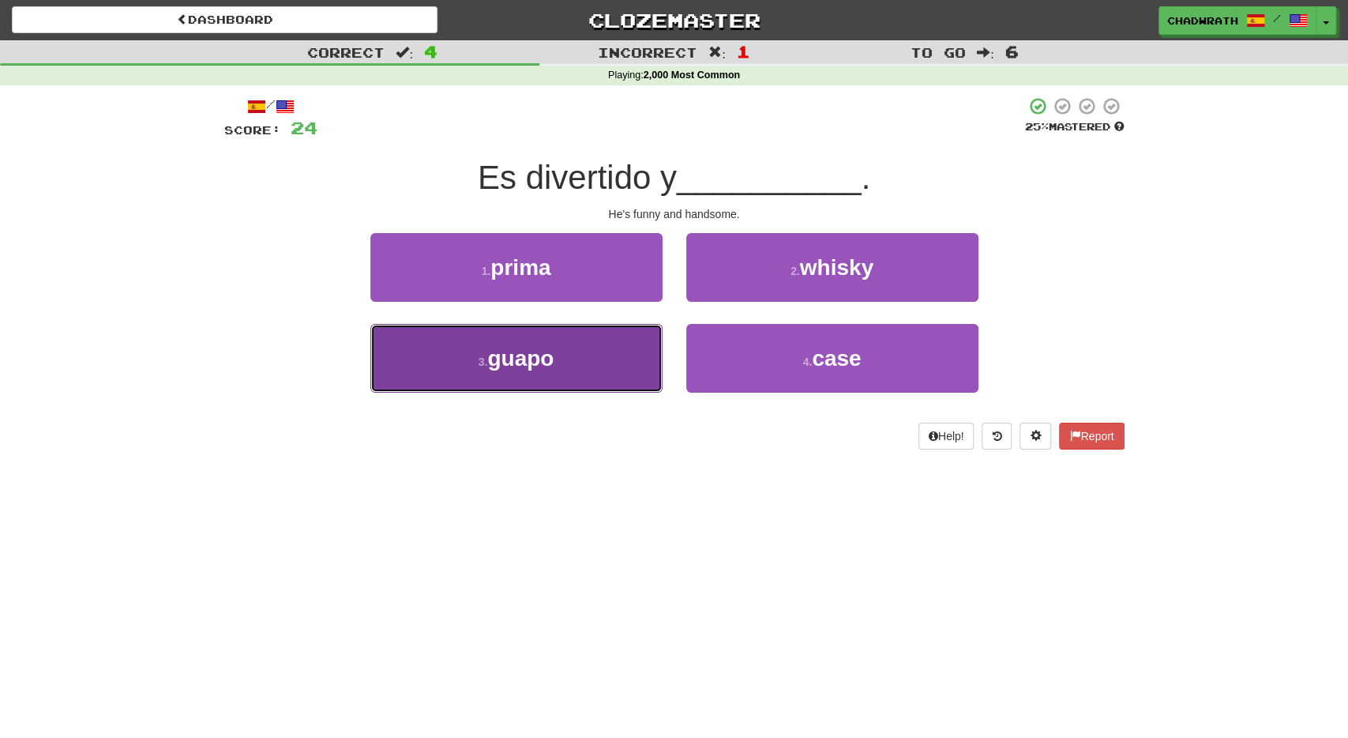
click at [565, 342] on button "3 . guapo" at bounding box center [516, 358] width 292 height 69
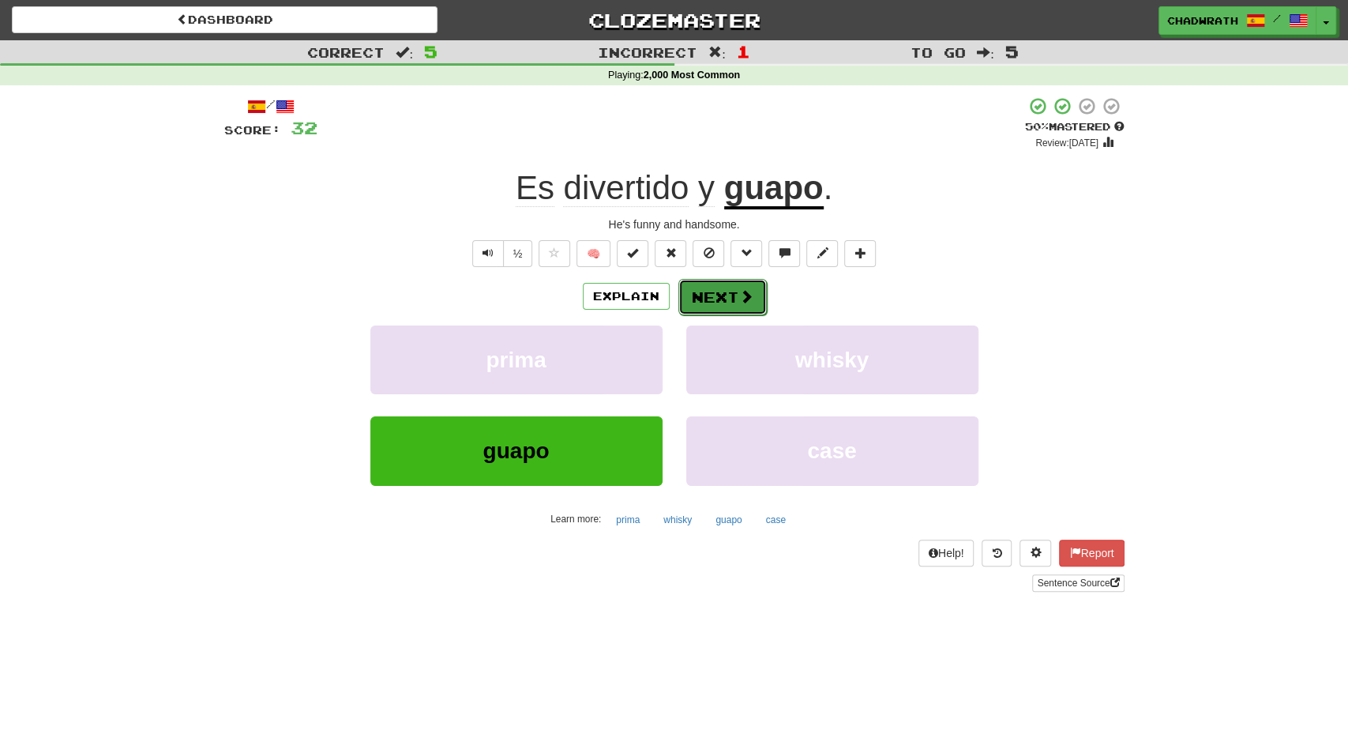
click at [710, 291] on button "Next" at bounding box center [723, 297] width 88 height 36
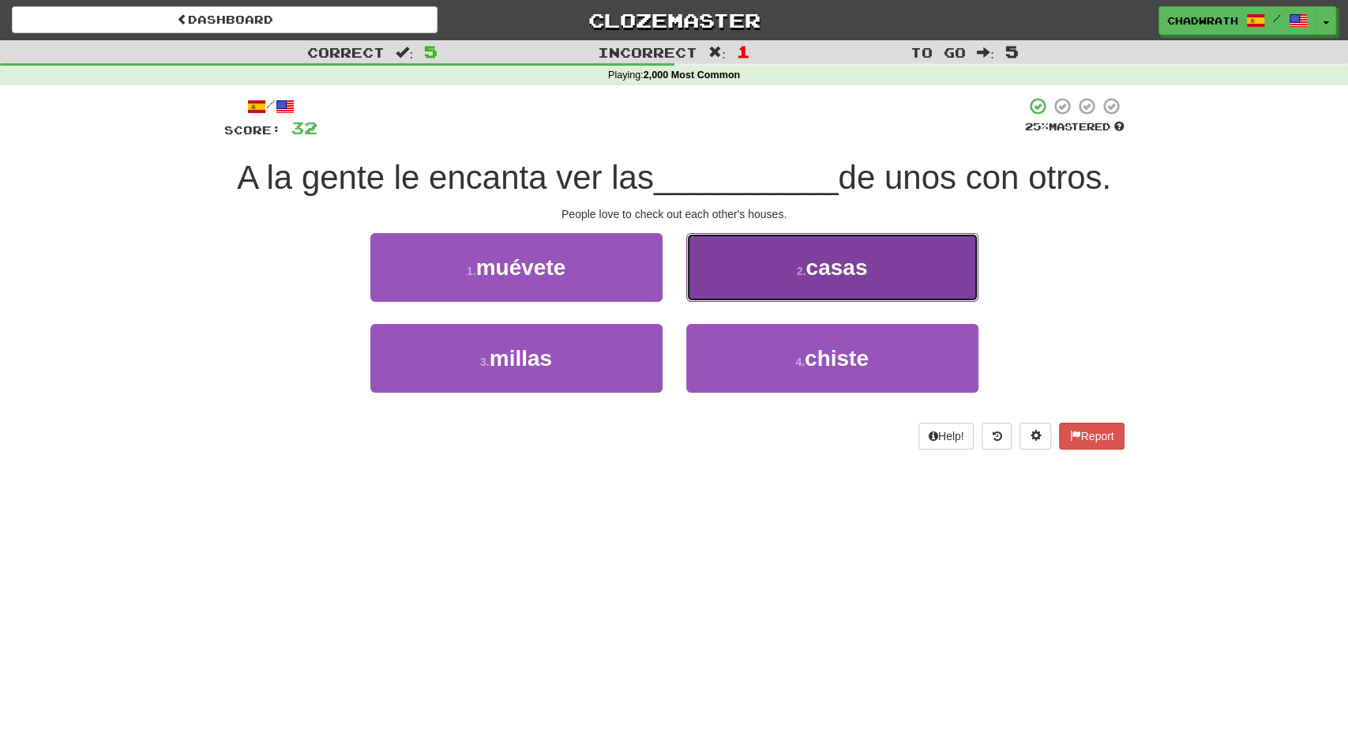
click at [754, 282] on button "2 . casas" at bounding box center [832, 267] width 292 height 69
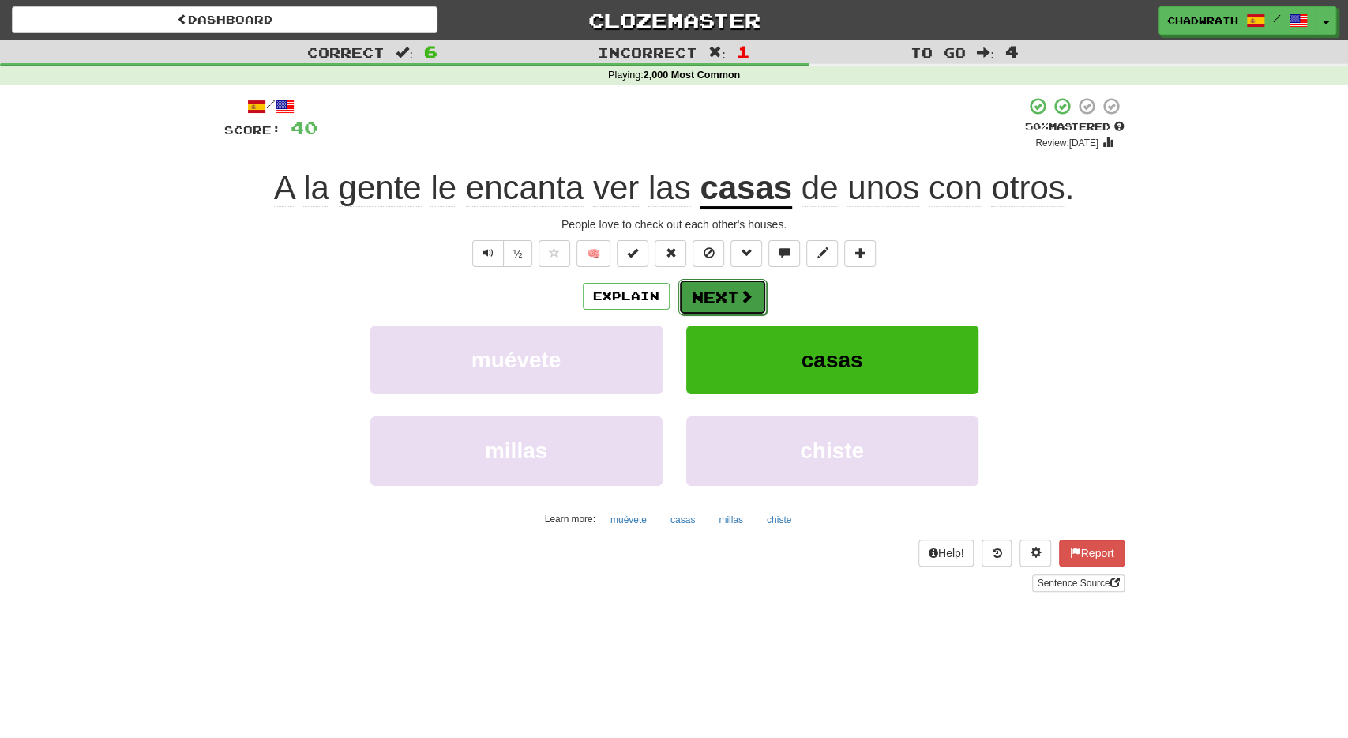
click at [709, 299] on button "Next" at bounding box center [723, 297] width 88 height 36
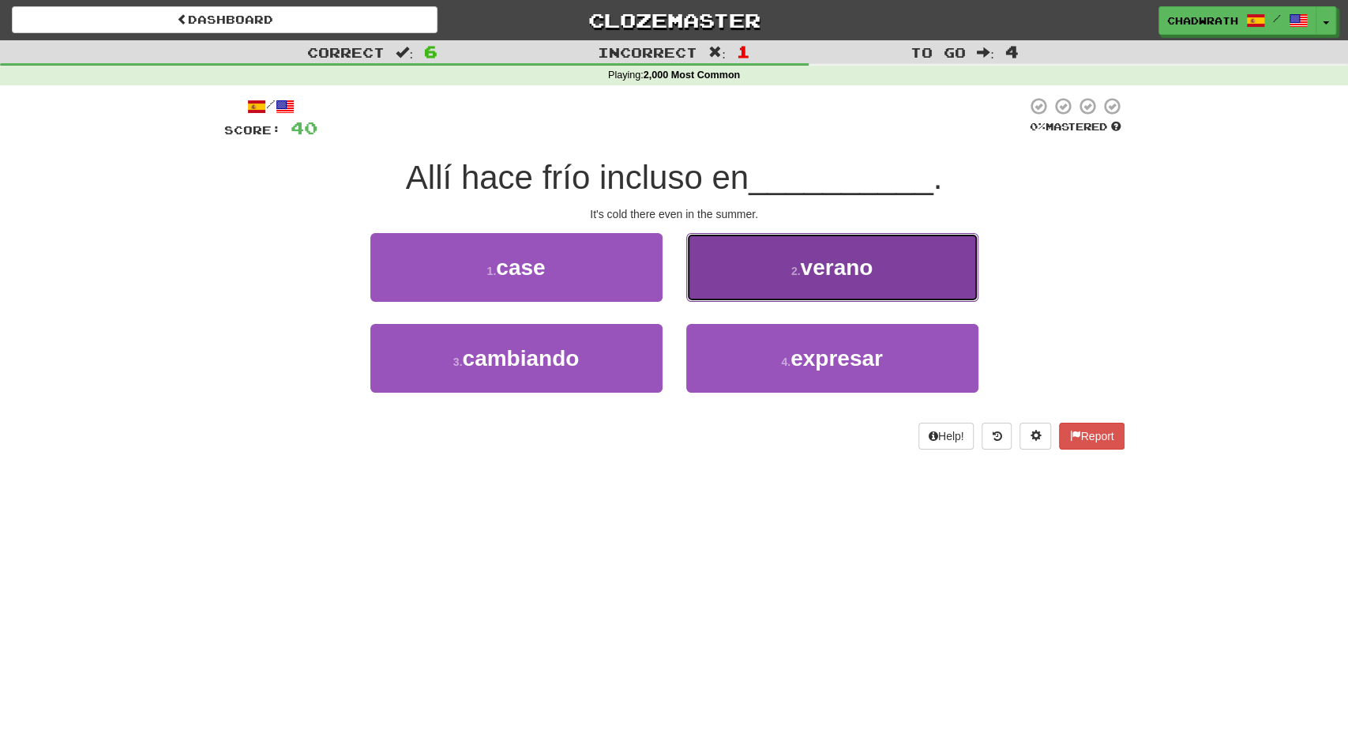
click at [754, 252] on button "2 . verano" at bounding box center [832, 267] width 292 height 69
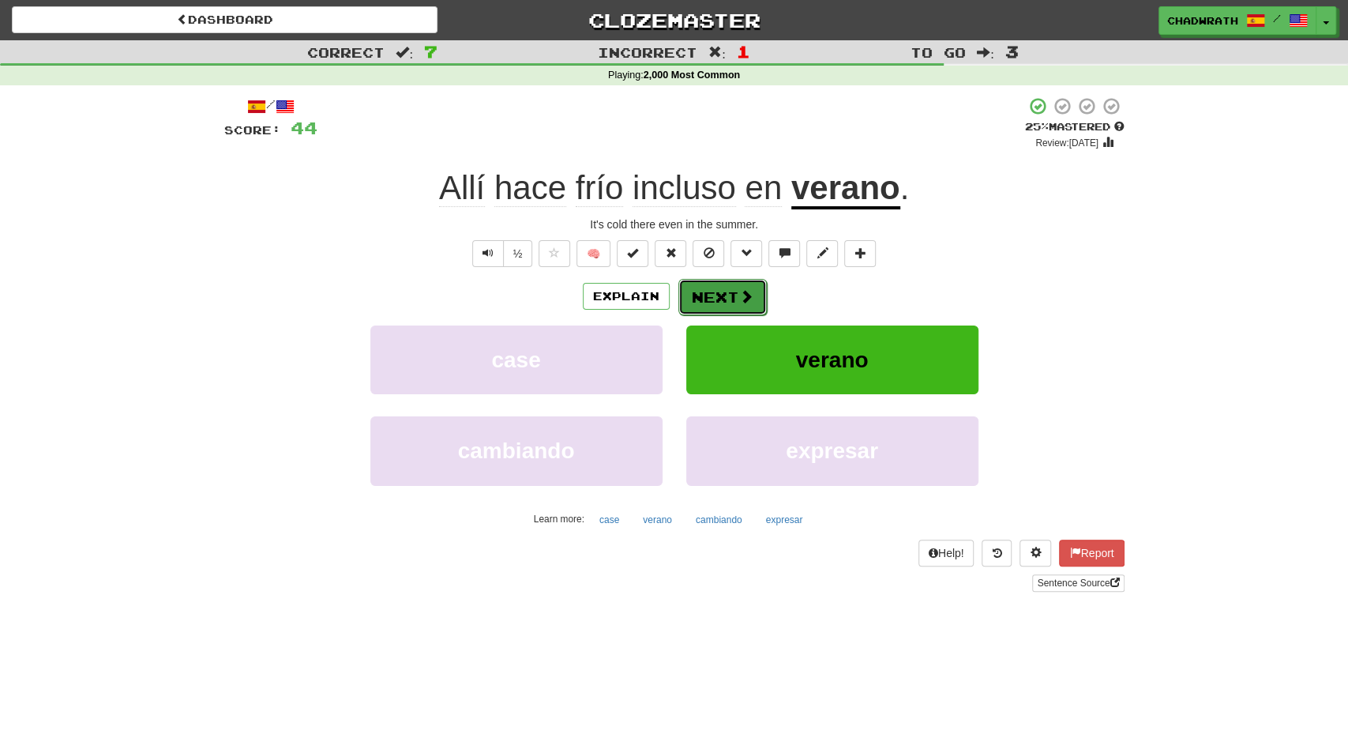
click at [728, 311] on button "Next" at bounding box center [723, 297] width 88 height 36
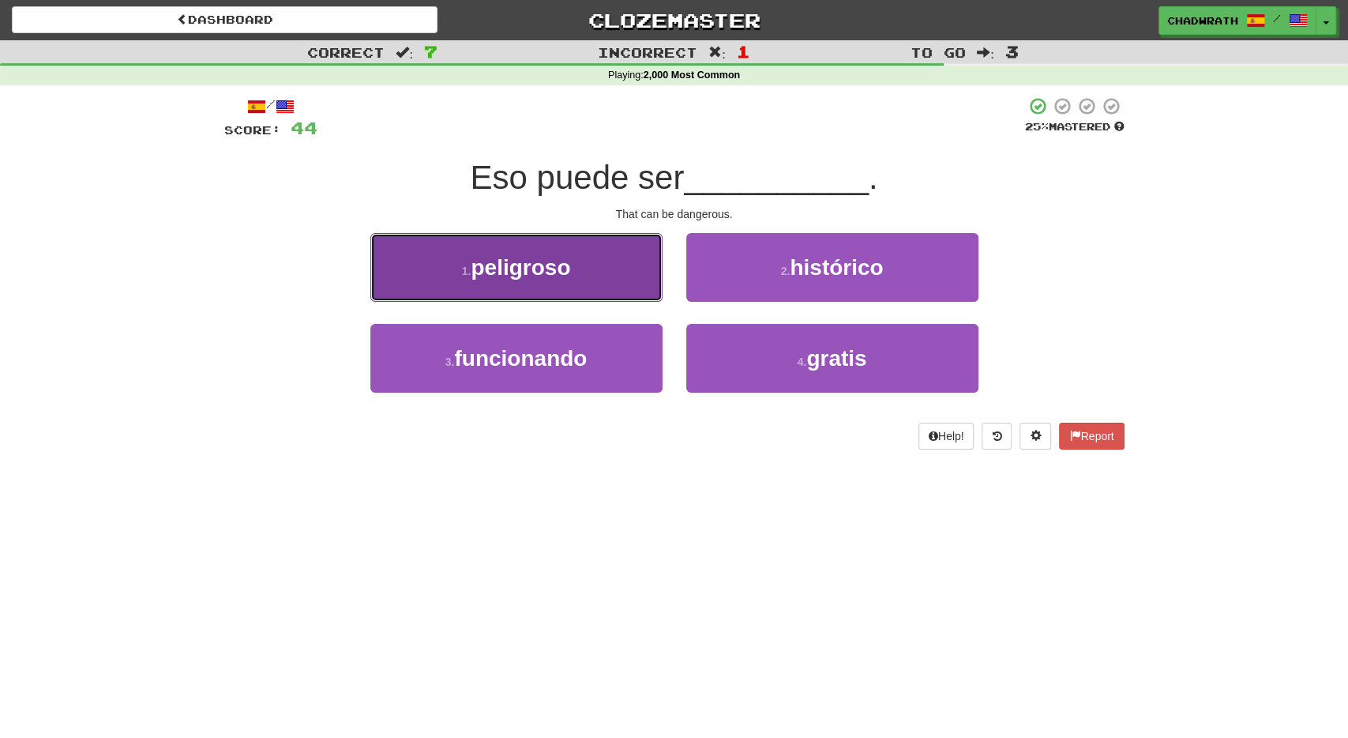
click at [468, 268] on small "1 ." at bounding box center [466, 271] width 9 height 13
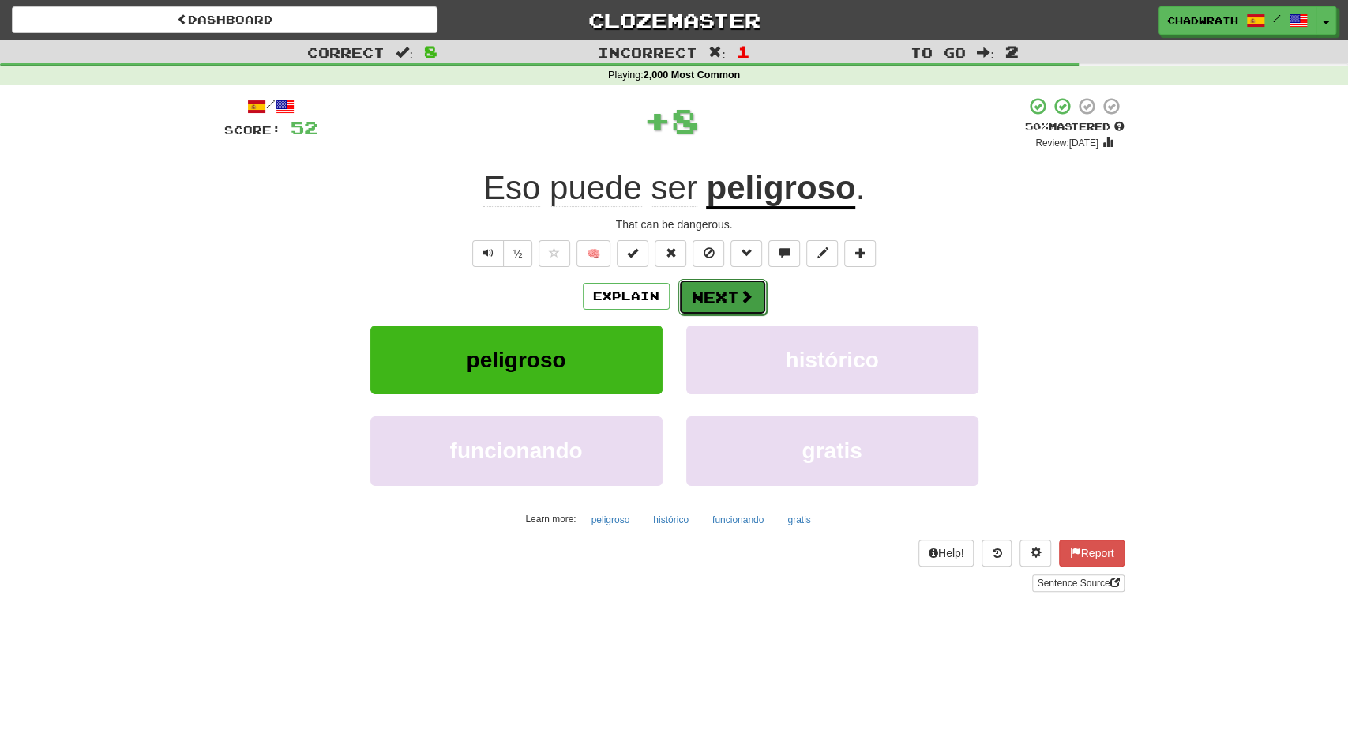
click at [698, 304] on button "Next" at bounding box center [723, 297] width 88 height 36
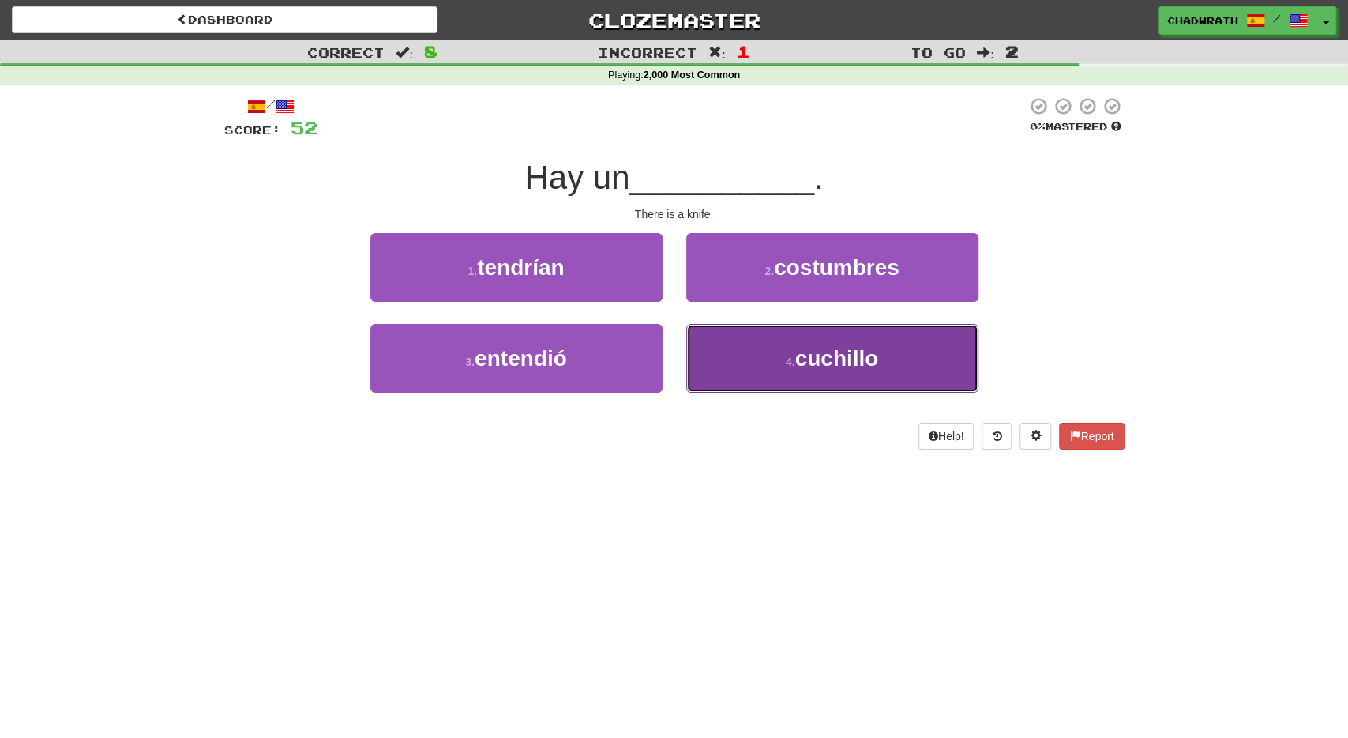
click at [769, 385] on button "4 . cuchillo" at bounding box center [832, 358] width 292 height 69
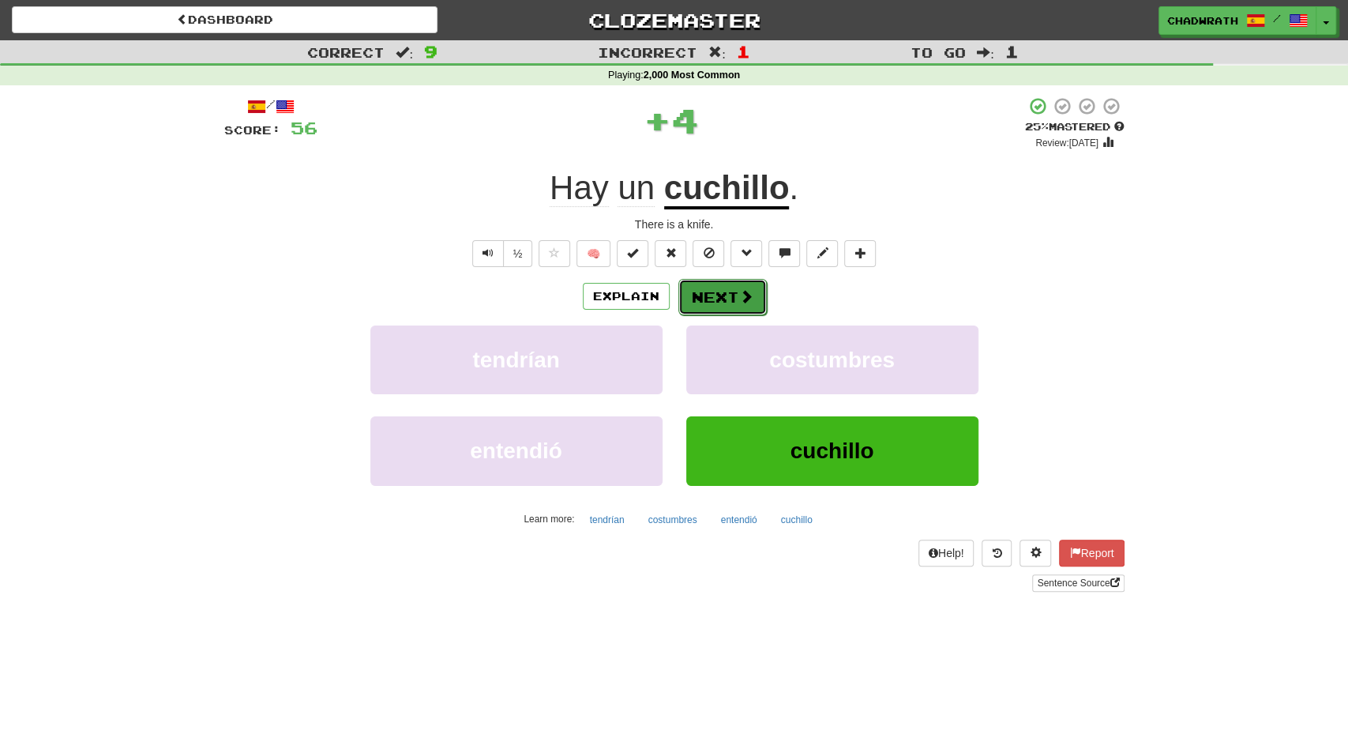
click at [707, 284] on button "Next" at bounding box center [723, 297] width 88 height 36
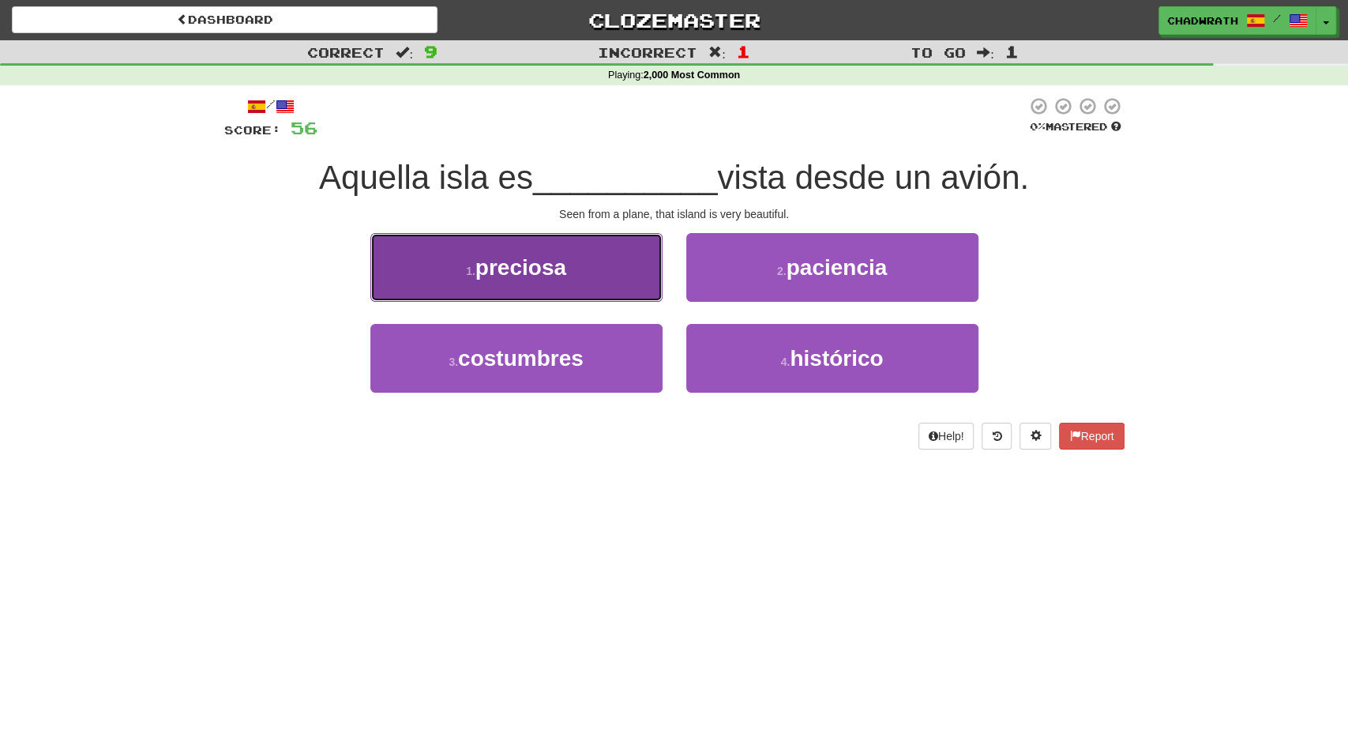
click at [525, 284] on button "1 . preciosa" at bounding box center [516, 267] width 292 height 69
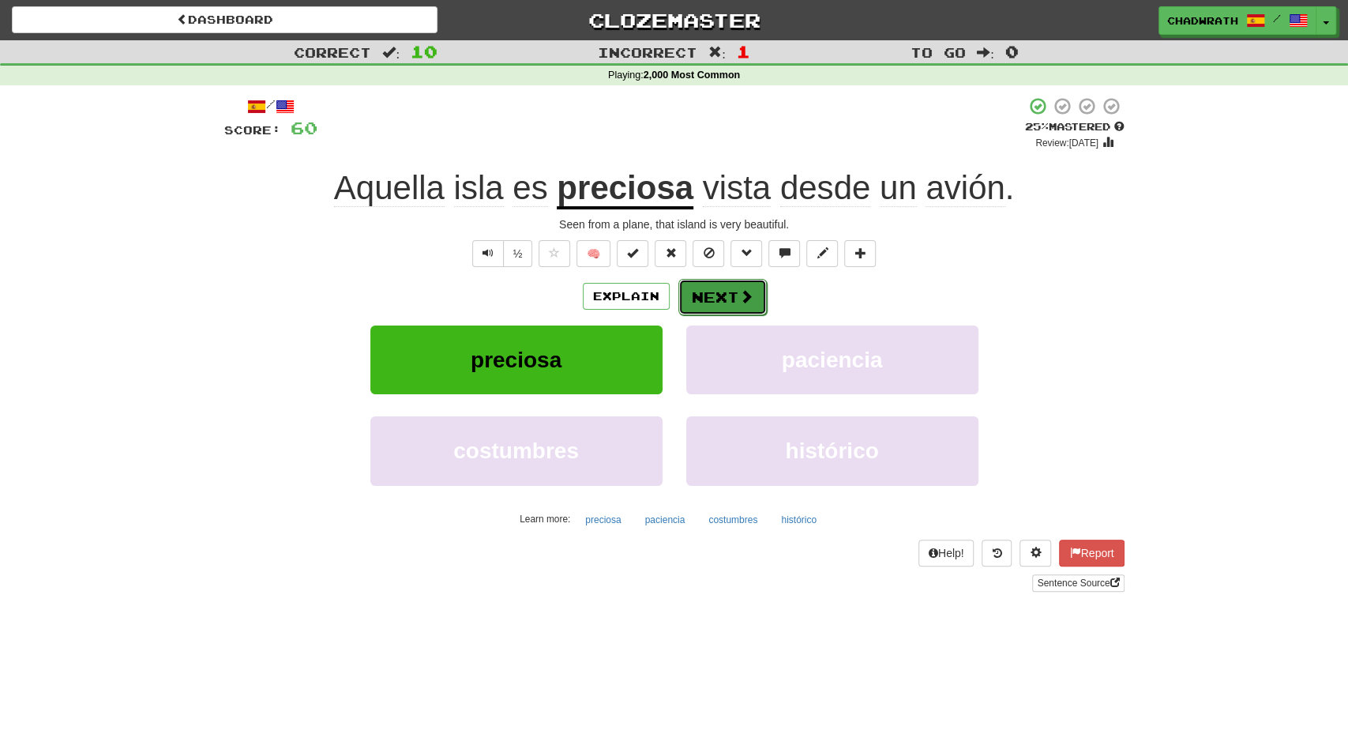
click at [715, 303] on button "Next" at bounding box center [723, 297] width 88 height 36
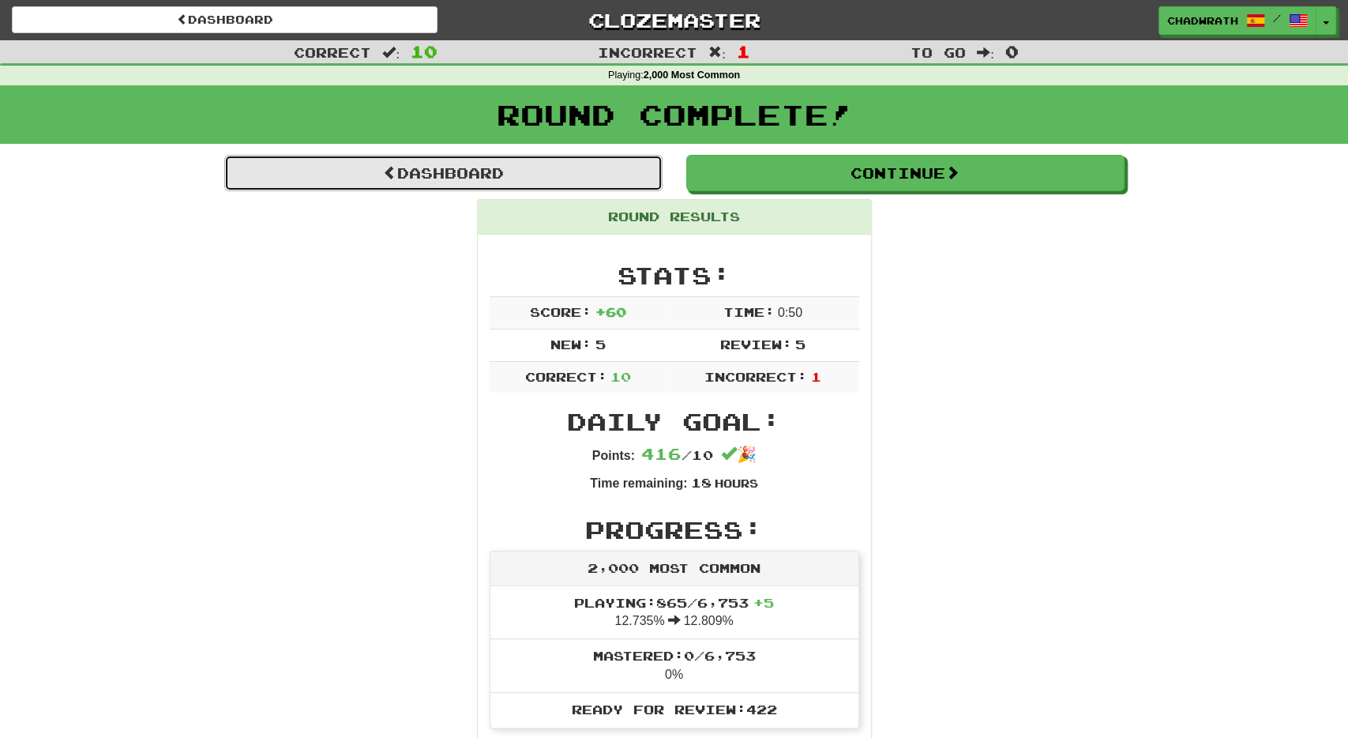
click at [612, 164] on link "Dashboard" at bounding box center [443, 173] width 438 height 36
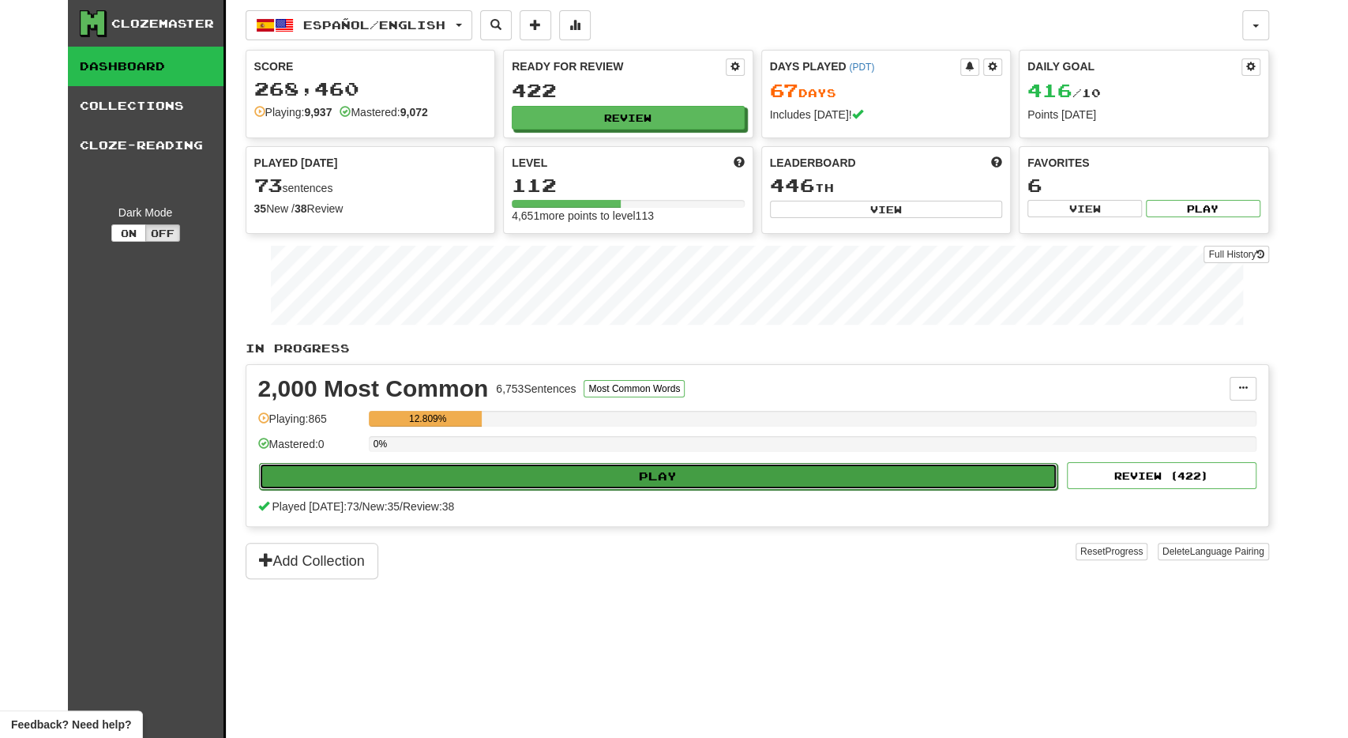
click at [498, 467] on button "Play" at bounding box center [658, 476] width 799 height 27
select select "**"
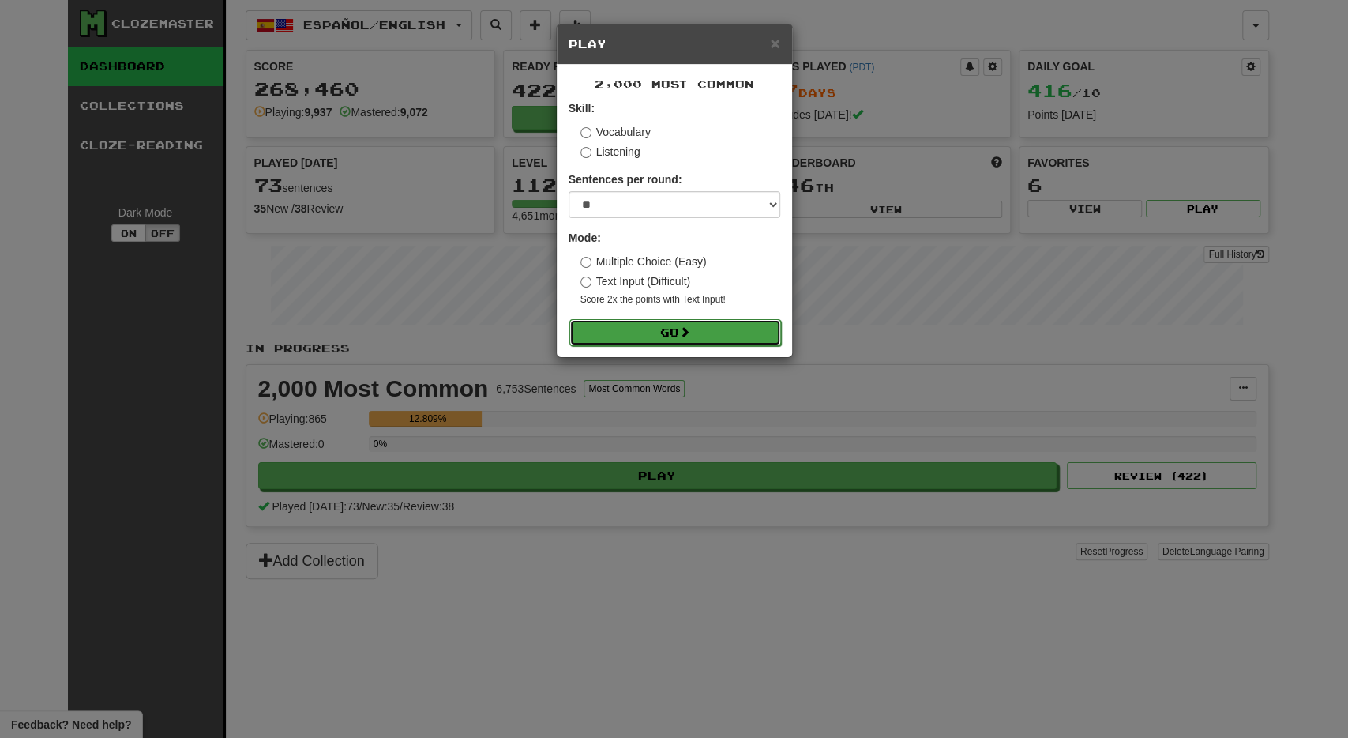
click at [743, 328] on button "Go" at bounding box center [676, 332] width 212 height 27
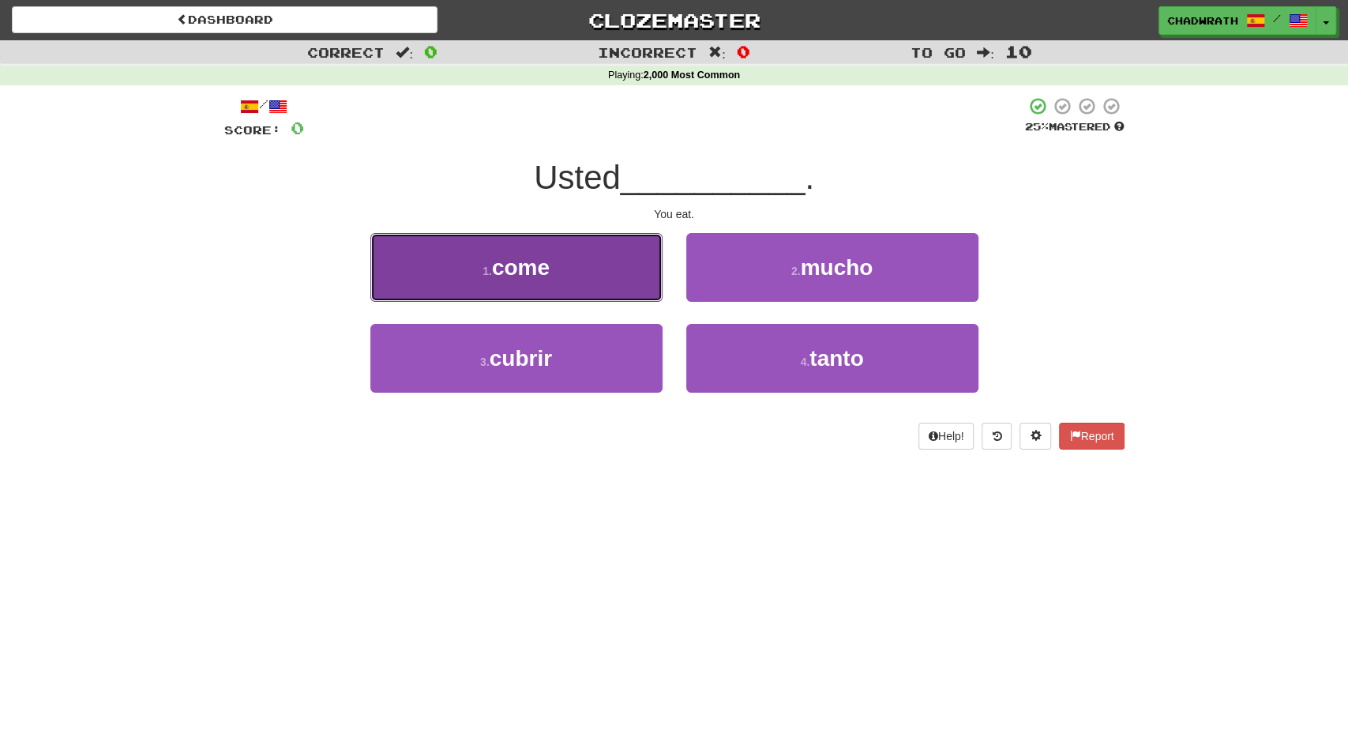
click at [600, 253] on button "1 . come" at bounding box center [516, 267] width 292 height 69
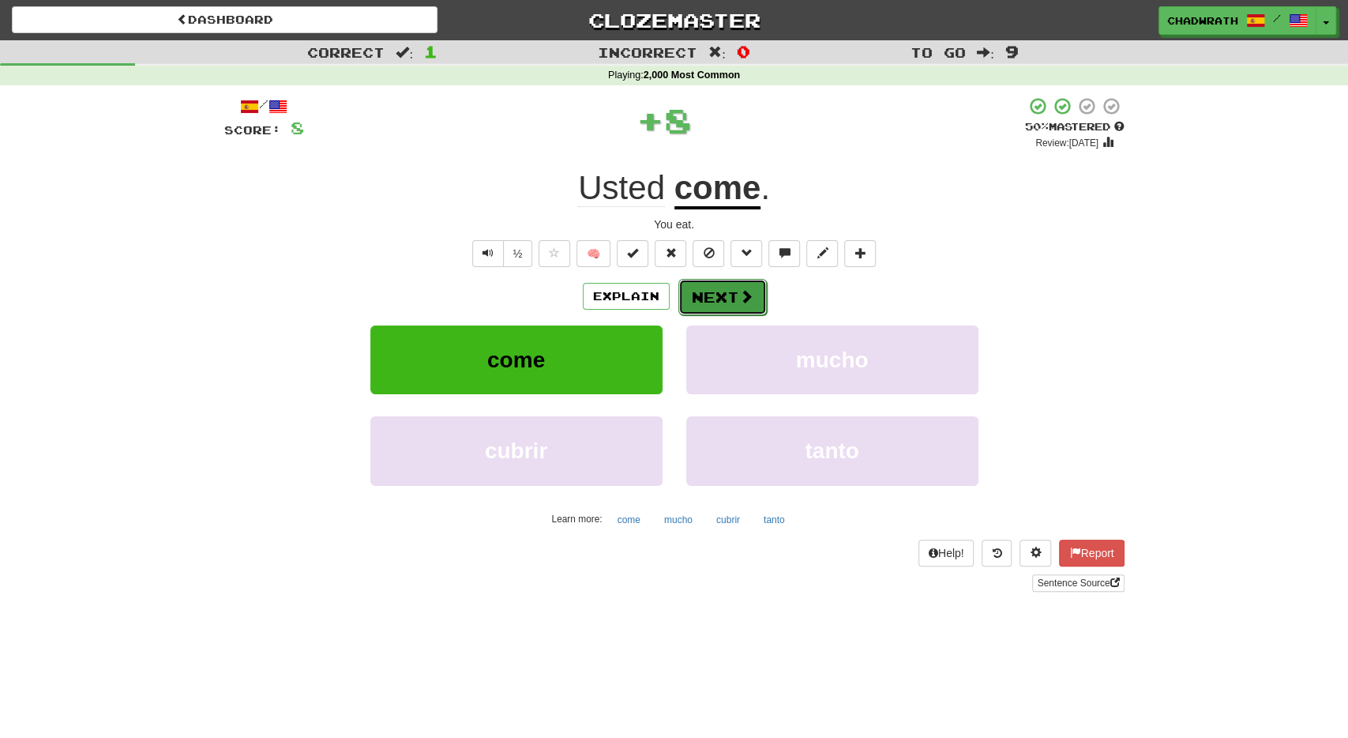
click at [700, 309] on button "Next" at bounding box center [723, 297] width 88 height 36
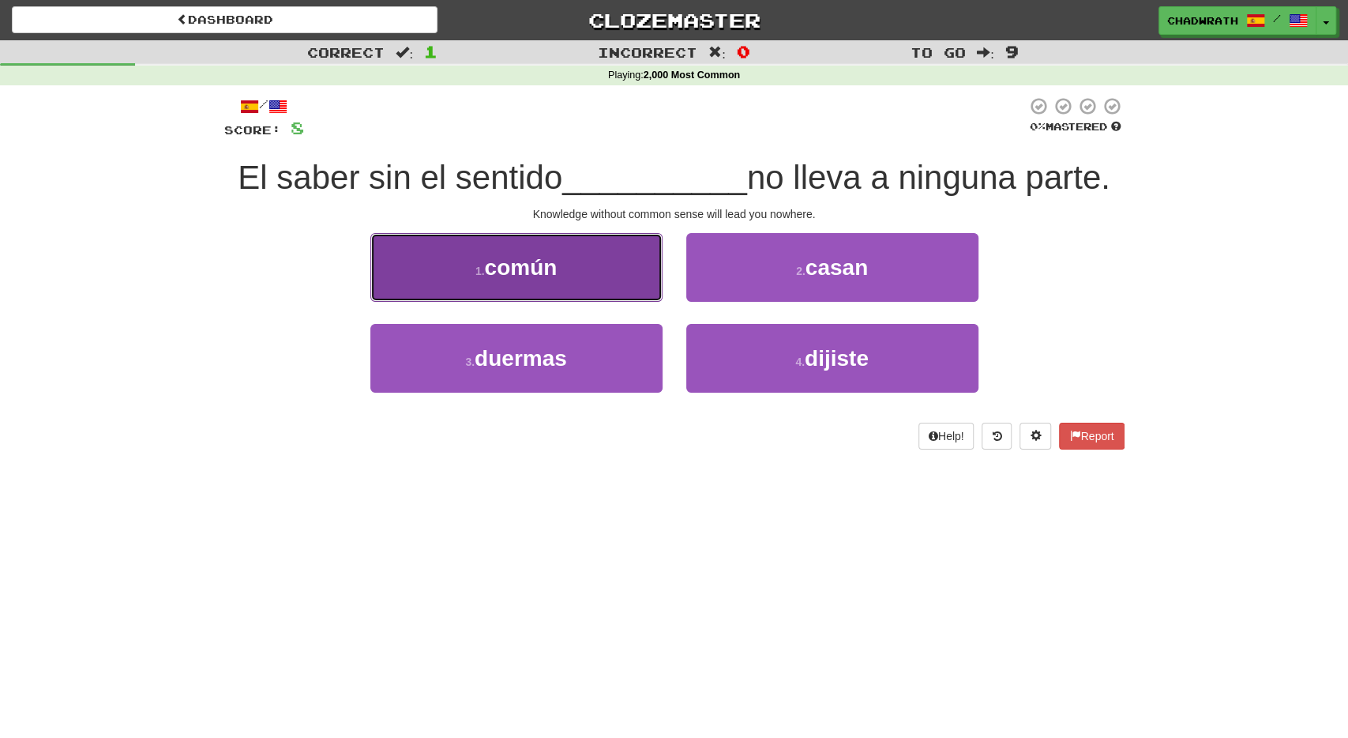
click at [468, 256] on button "1 . común" at bounding box center [516, 267] width 292 height 69
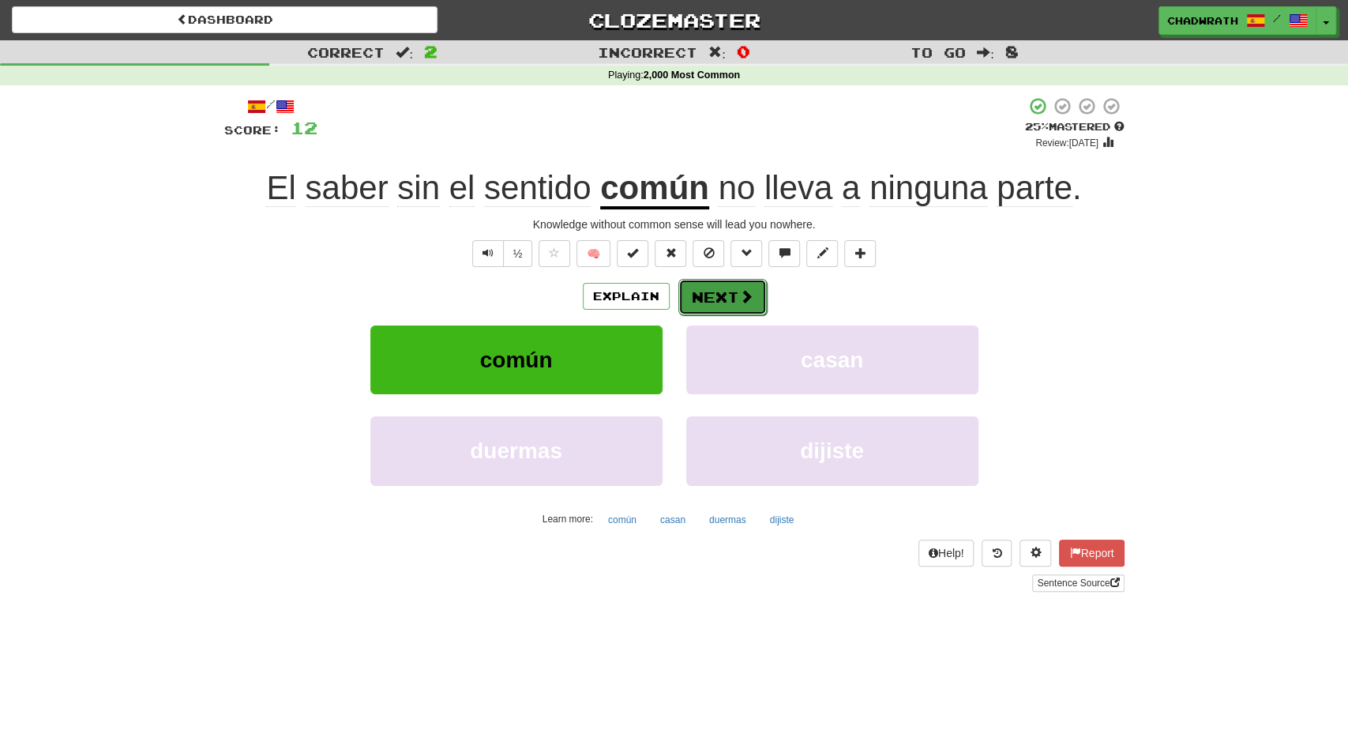
click at [747, 298] on span at bounding box center [746, 296] width 14 height 14
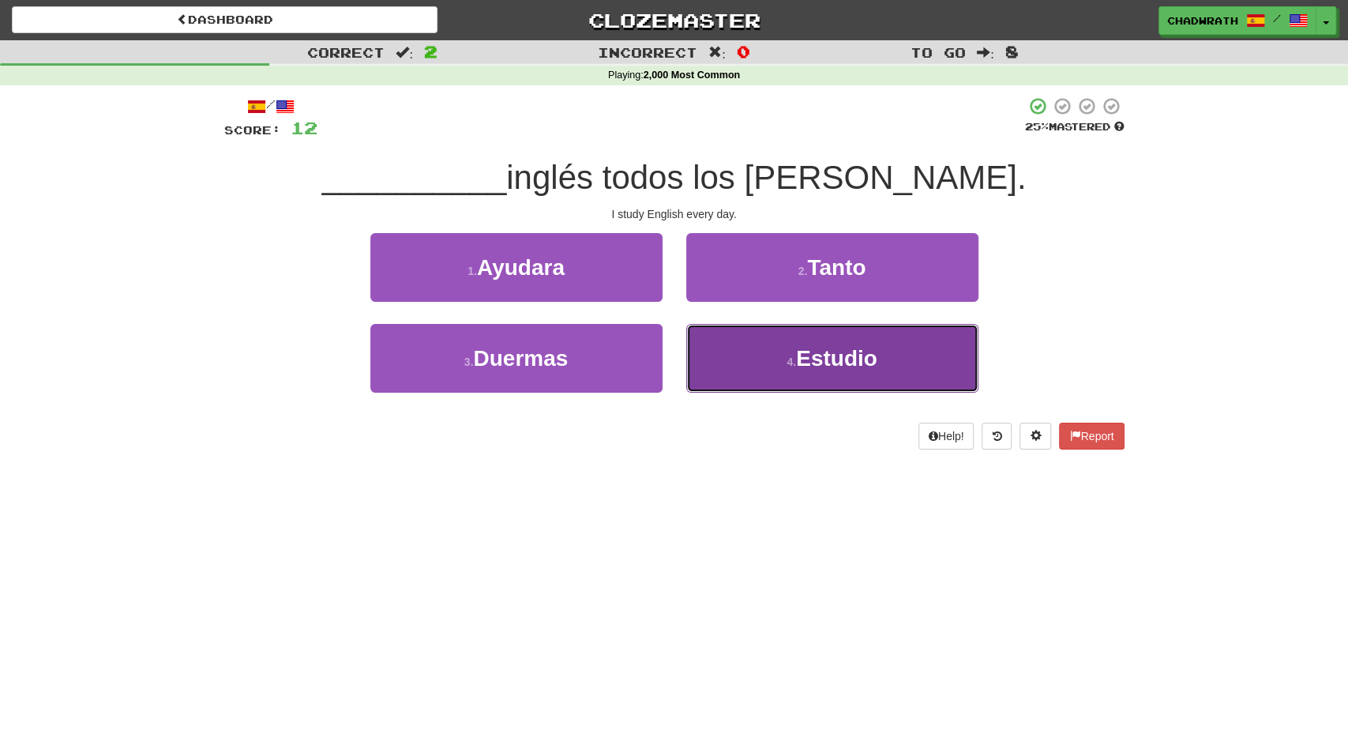
click at [780, 355] on button "4 . Estudio" at bounding box center [832, 358] width 292 height 69
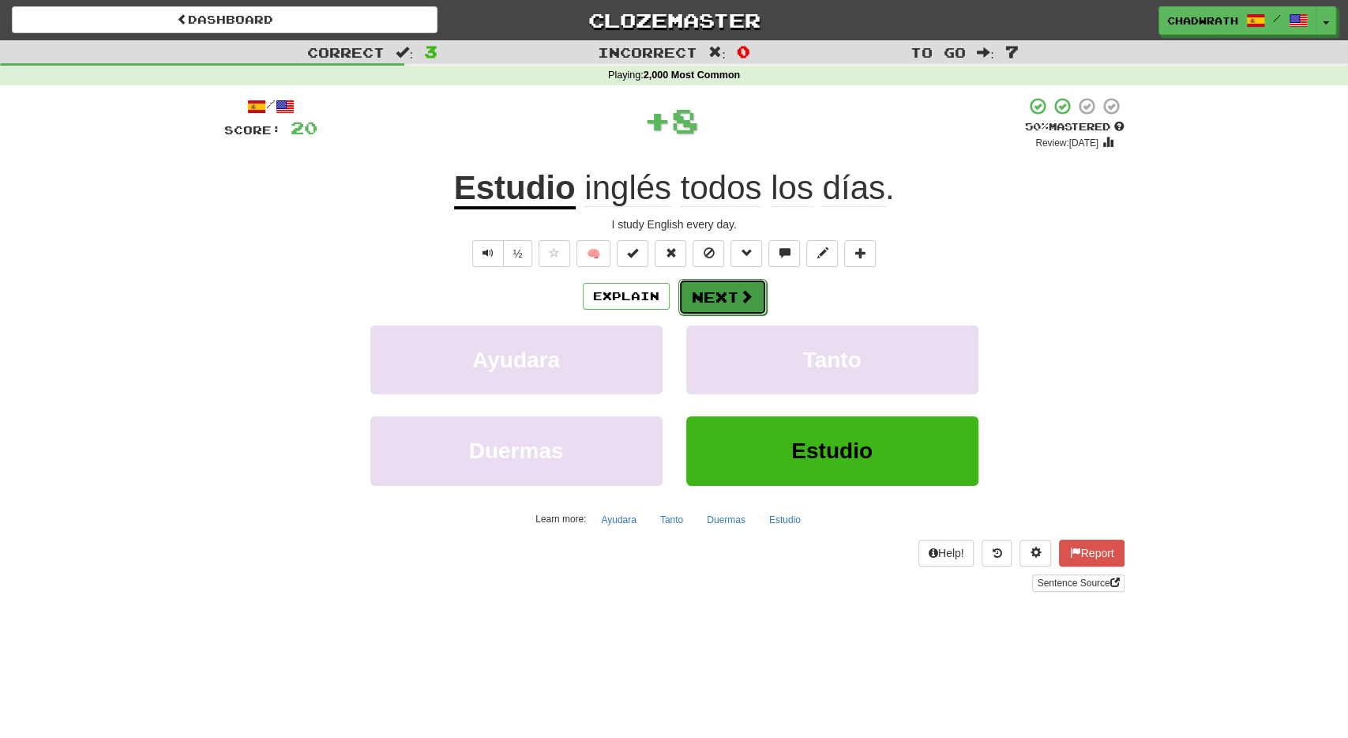
click at [736, 298] on button "Next" at bounding box center [723, 297] width 88 height 36
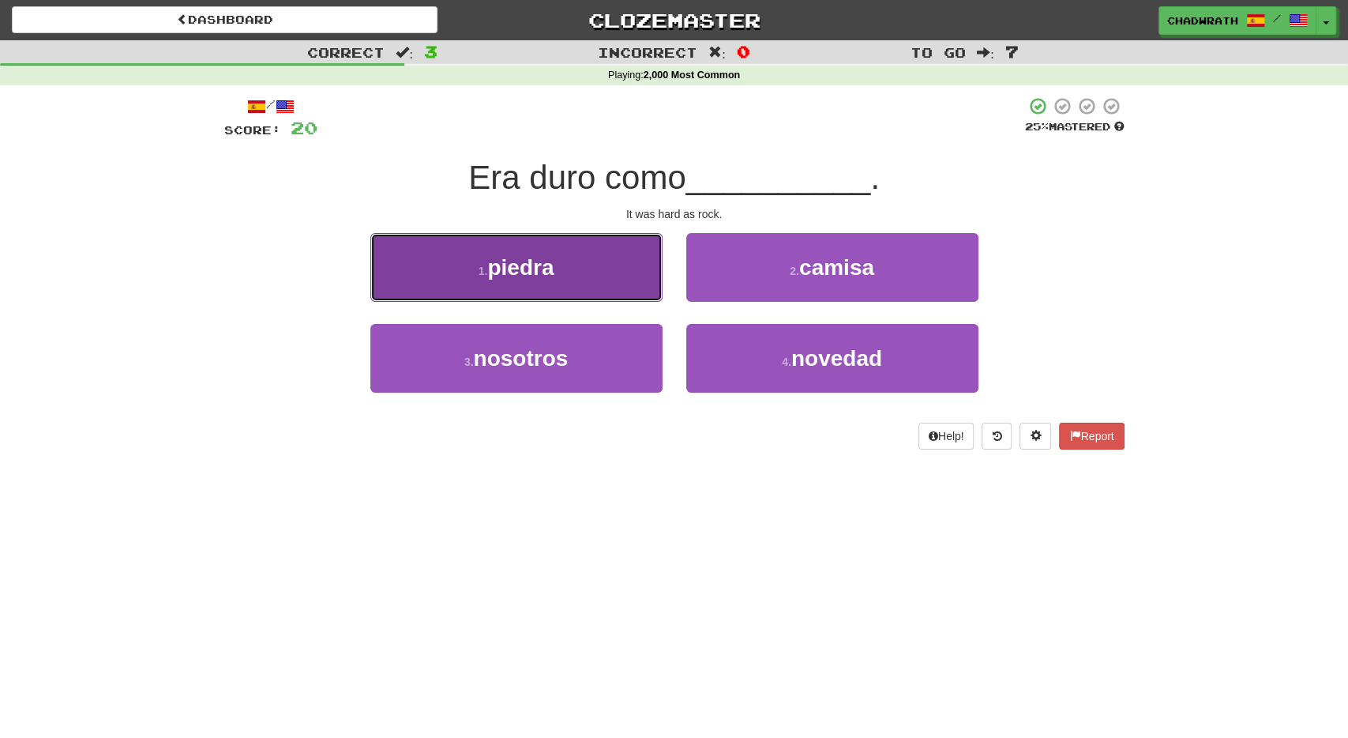
click at [545, 269] on span "piedra" at bounding box center [520, 267] width 66 height 24
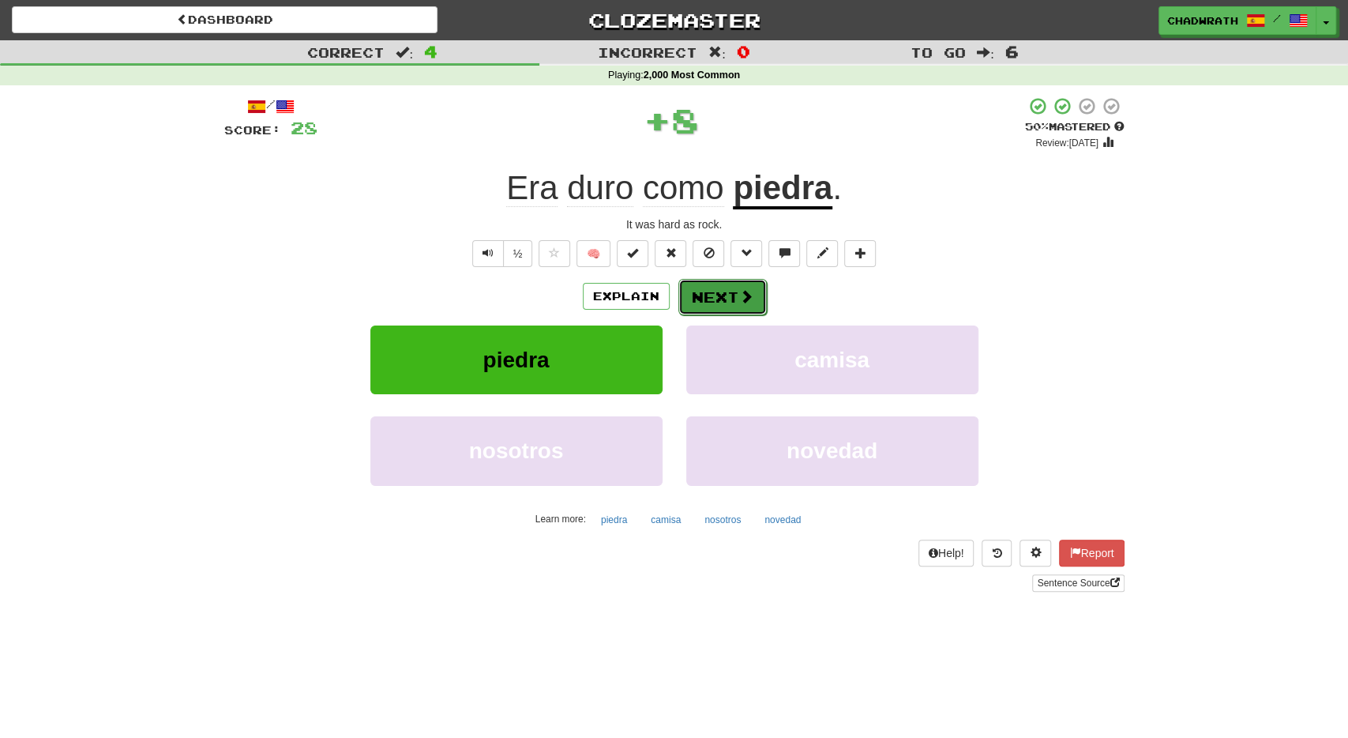
click at [725, 295] on button "Next" at bounding box center [723, 297] width 88 height 36
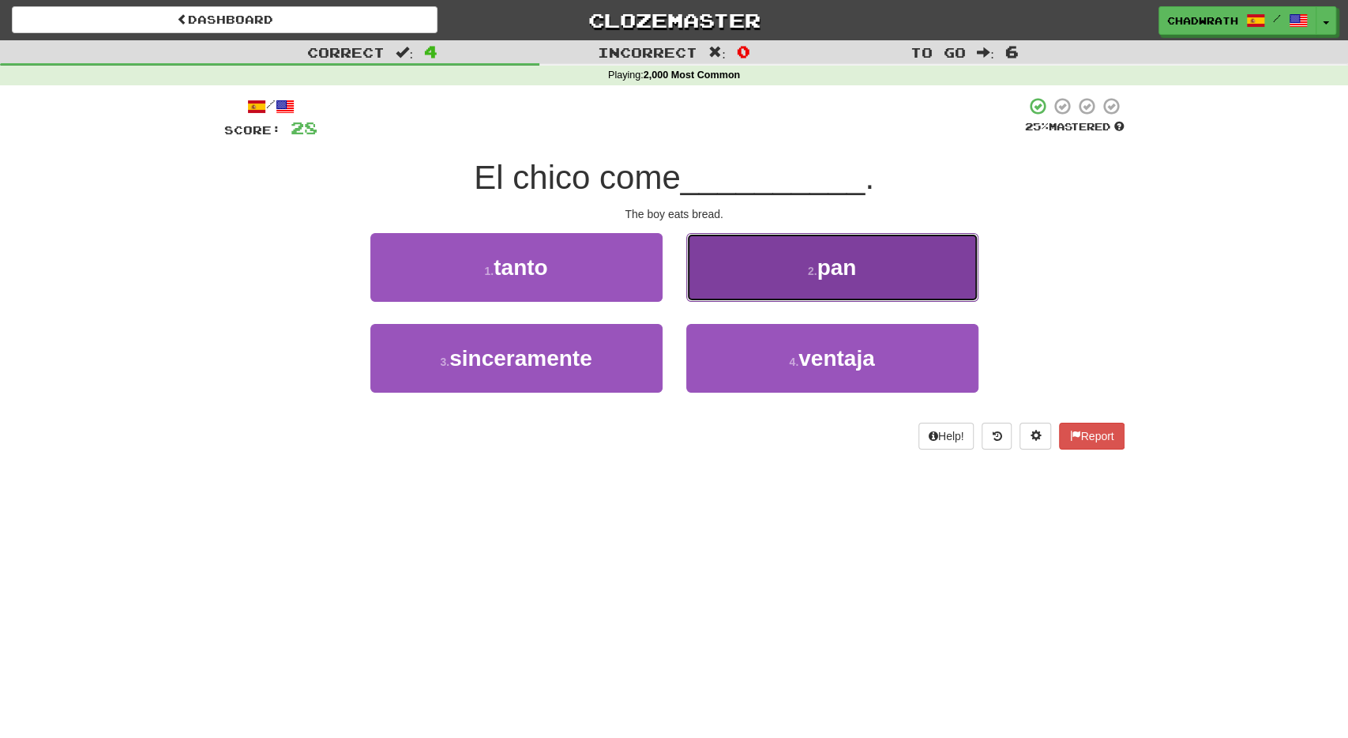
click at [778, 275] on button "2 . pan" at bounding box center [832, 267] width 292 height 69
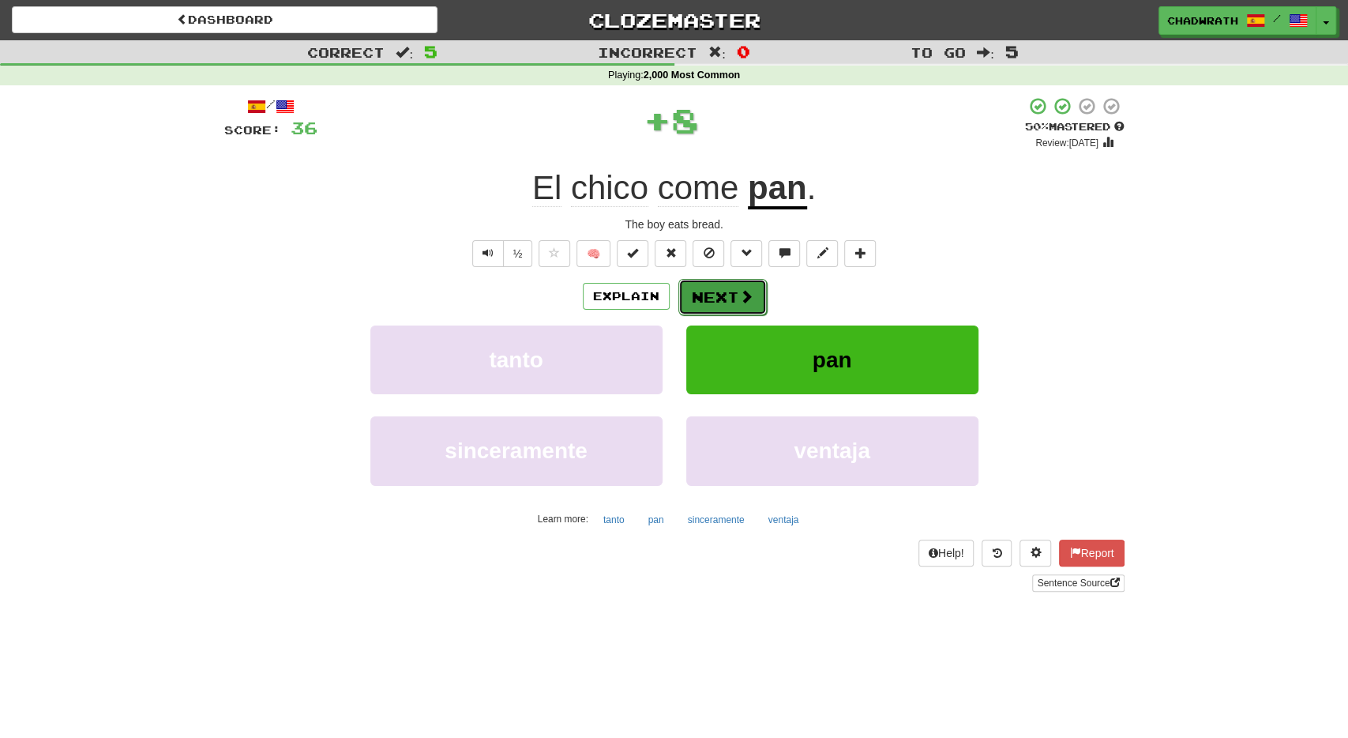
click at [731, 293] on button "Next" at bounding box center [723, 297] width 88 height 36
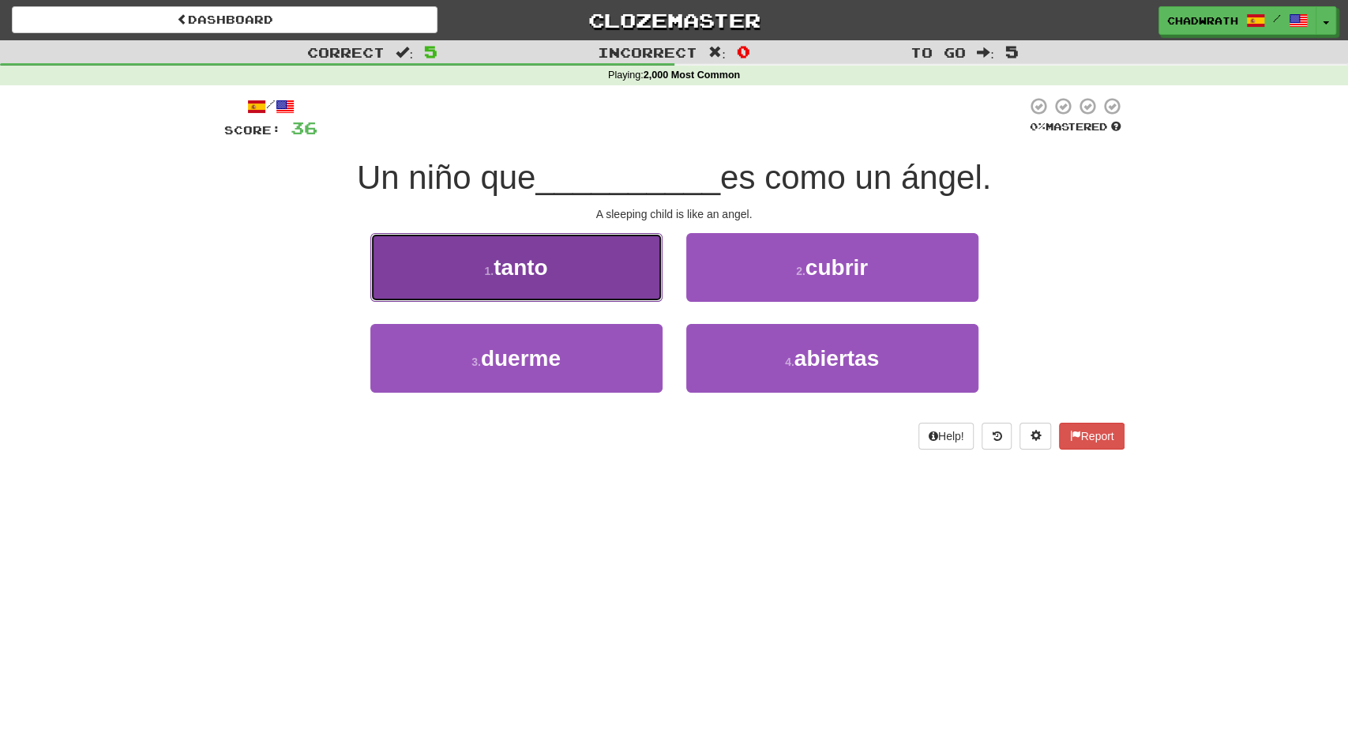
click at [560, 259] on button "1 . tanto" at bounding box center [516, 267] width 292 height 69
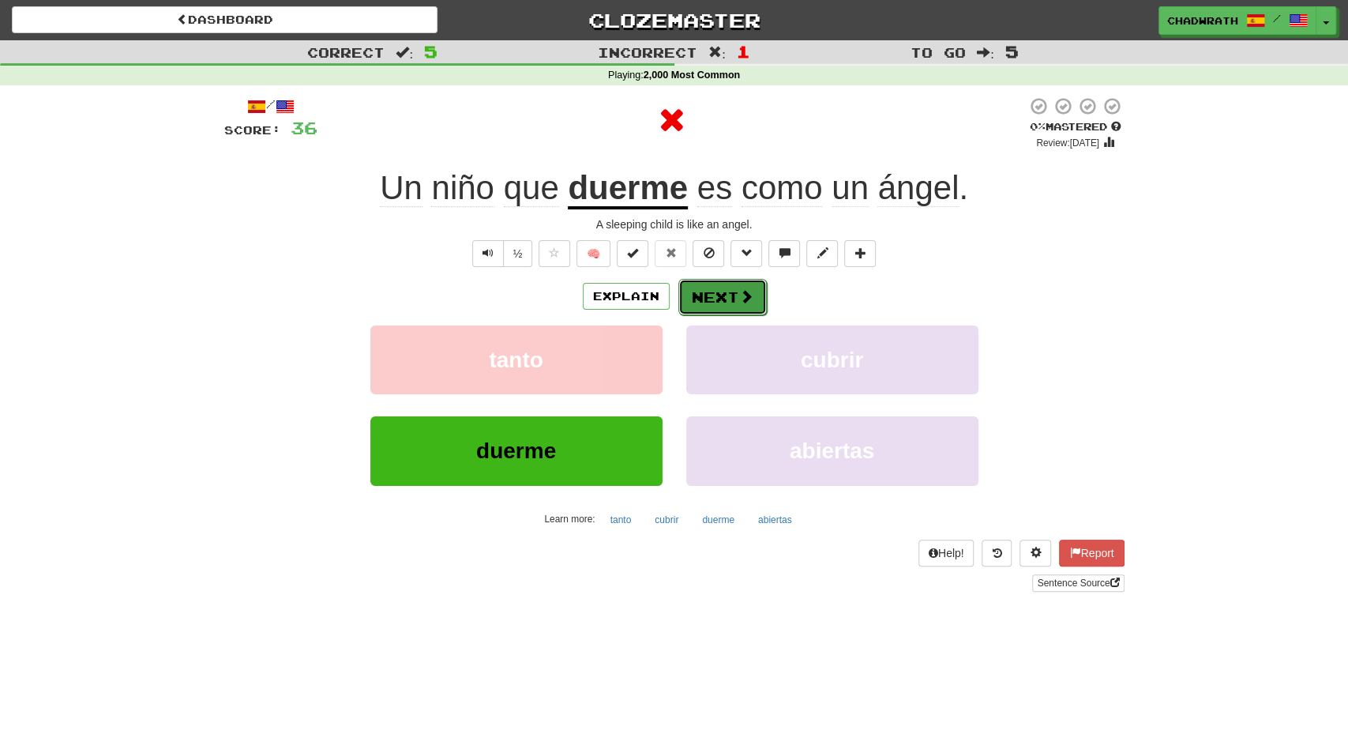
click at [721, 301] on button "Next" at bounding box center [723, 297] width 88 height 36
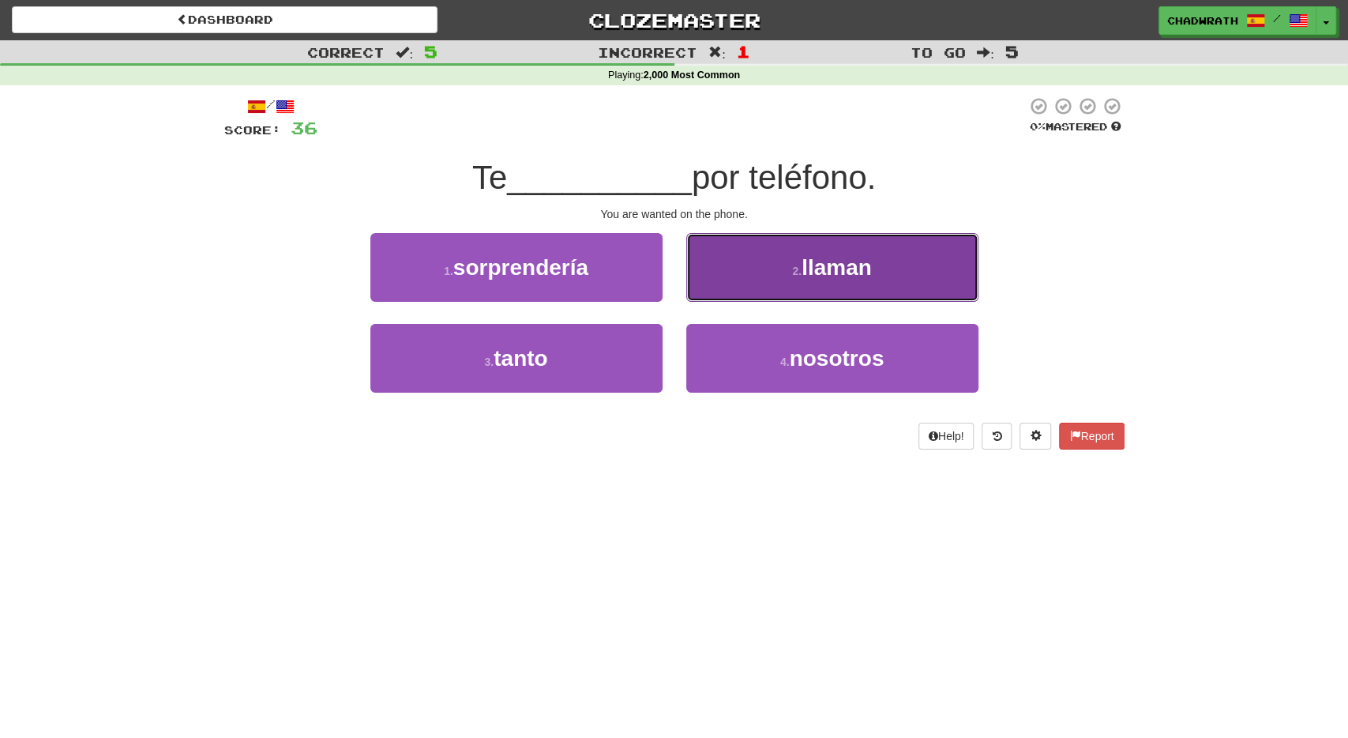
click at [849, 274] on span "llaman" at bounding box center [837, 267] width 70 height 24
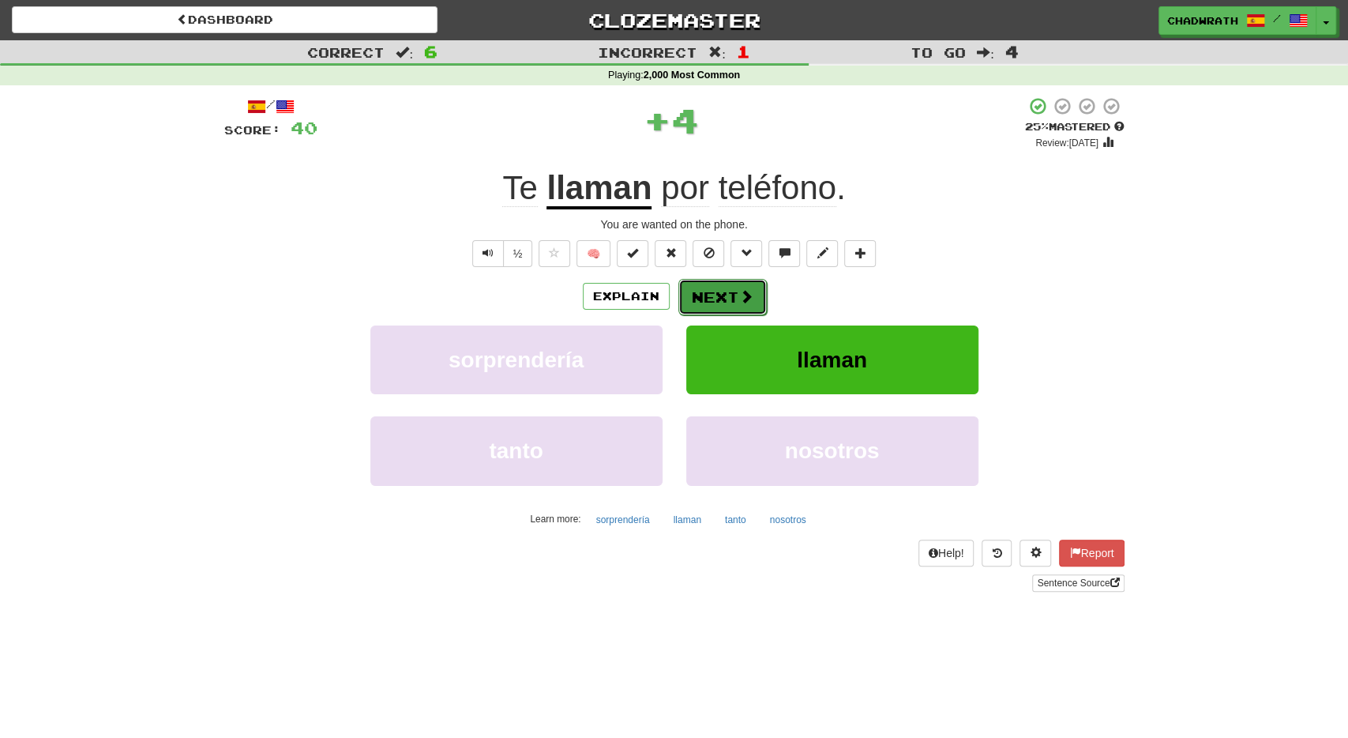
click at [729, 299] on button "Next" at bounding box center [723, 297] width 88 height 36
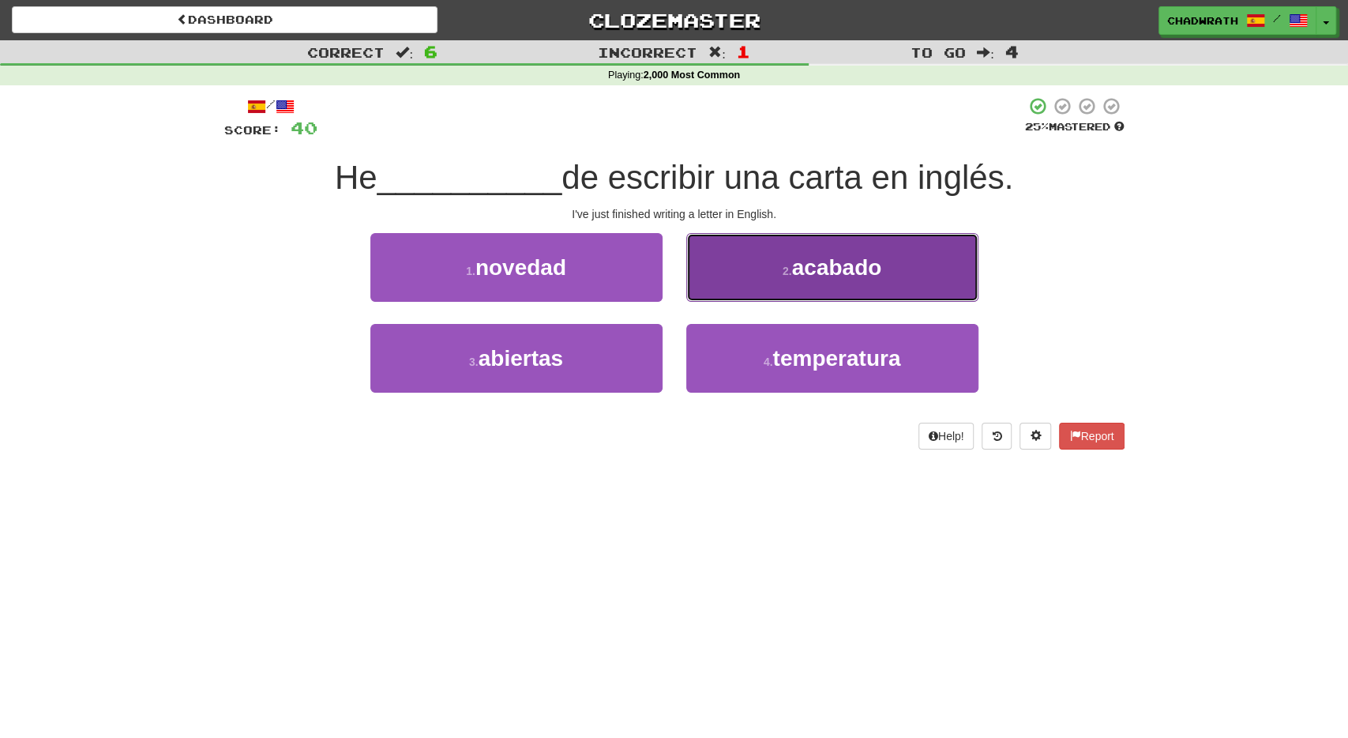
click at [803, 282] on button "2 . acabado" at bounding box center [832, 267] width 292 height 69
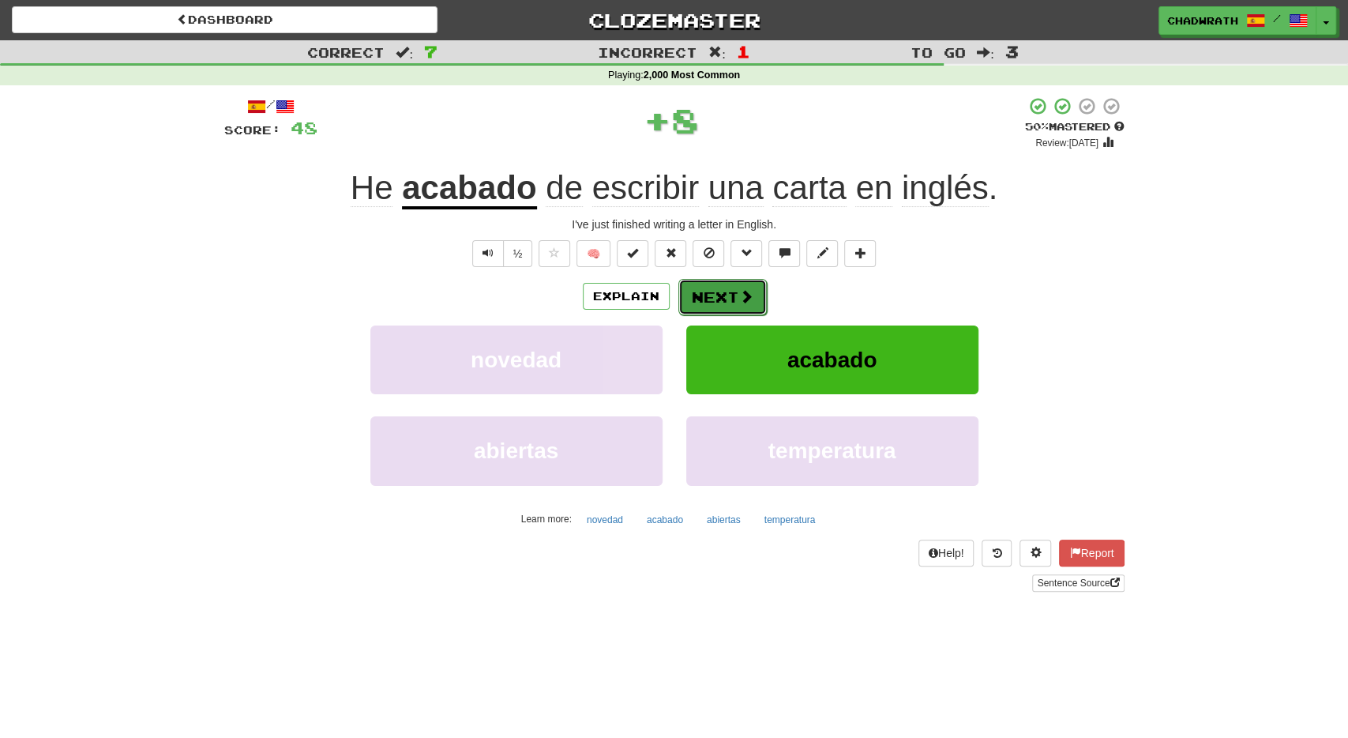
click at [748, 283] on button "Next" at bounding box center [723, 297] width 88 height 36
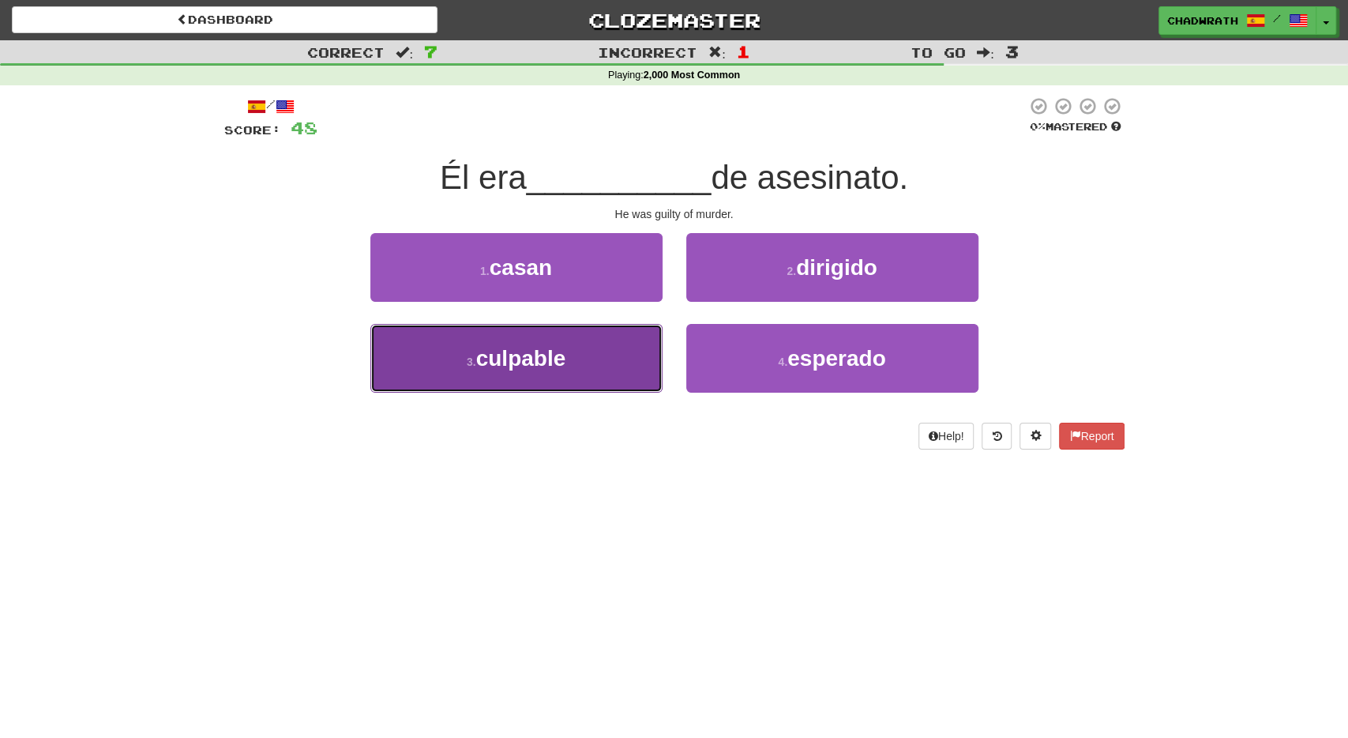
click at [543, 364] on span "culpable" at bounding box center [521, 358] width 90 height 24
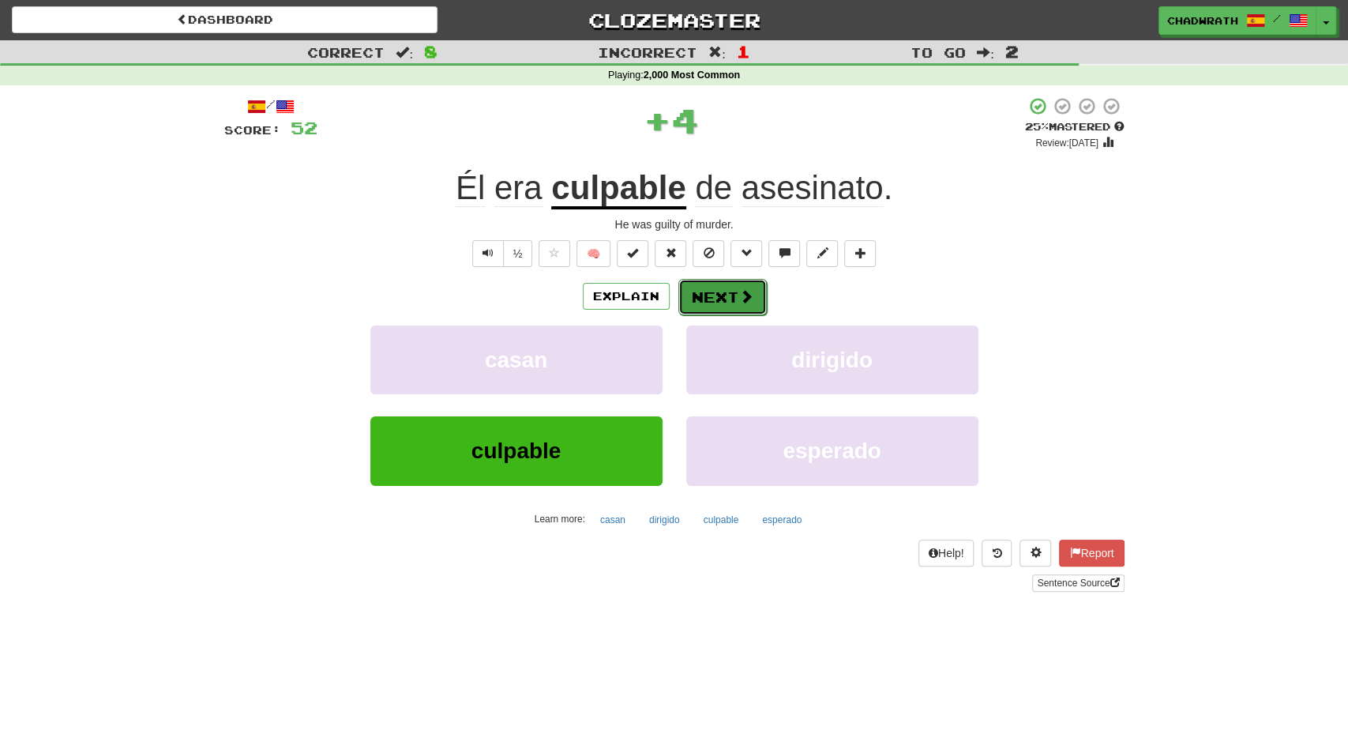
click at [740, 303] on span at bounding box center [746, 296] width 14 height 14
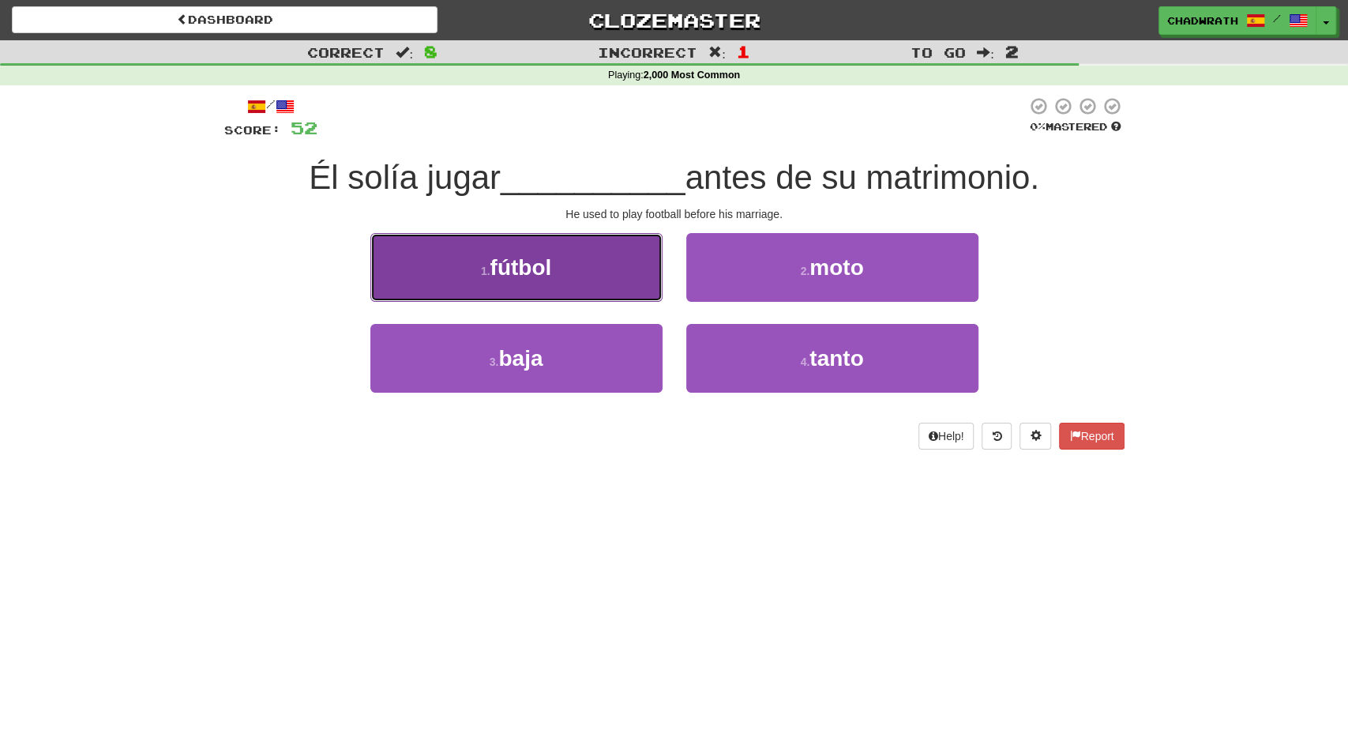
click at [528, 260] on span "fútbol" at bounding box center [521, 267] width 62 height 24
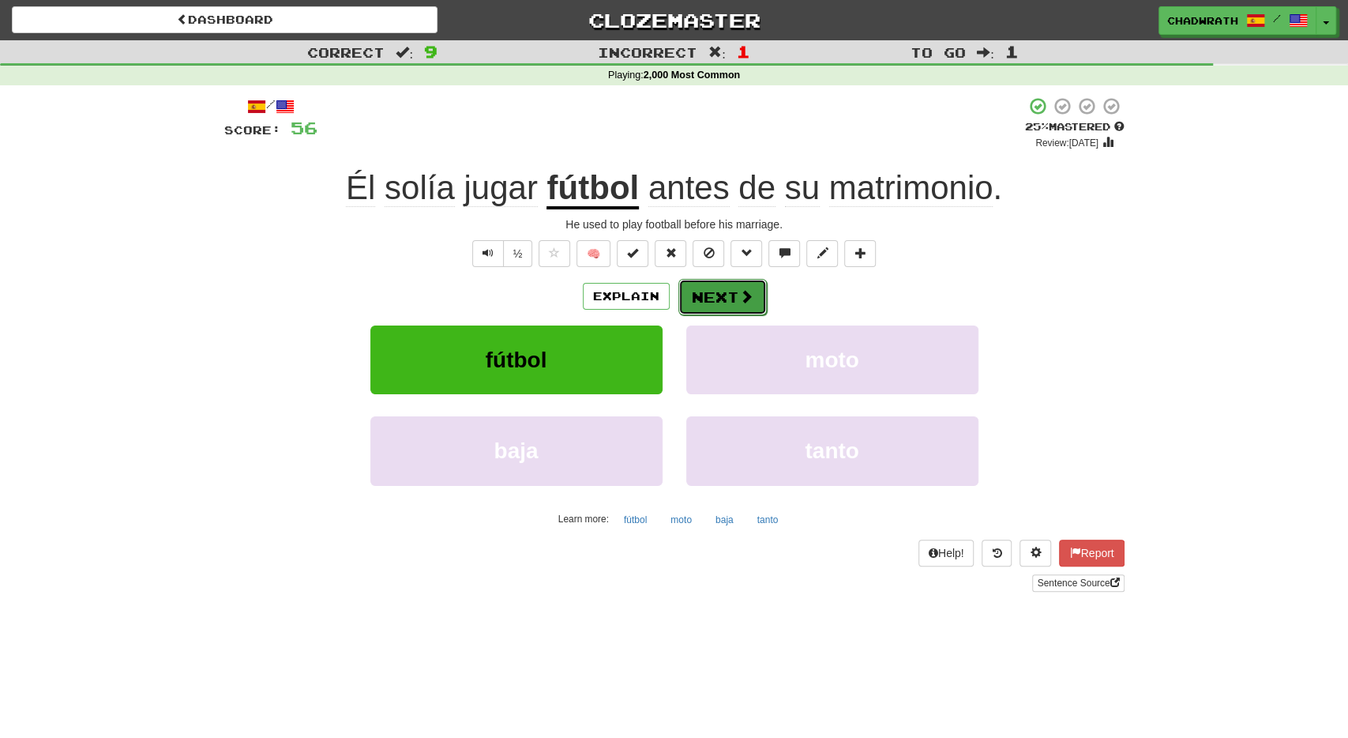
click at [698, 306] on button "Next" at bounding box center [723, 297] width 88 height 36
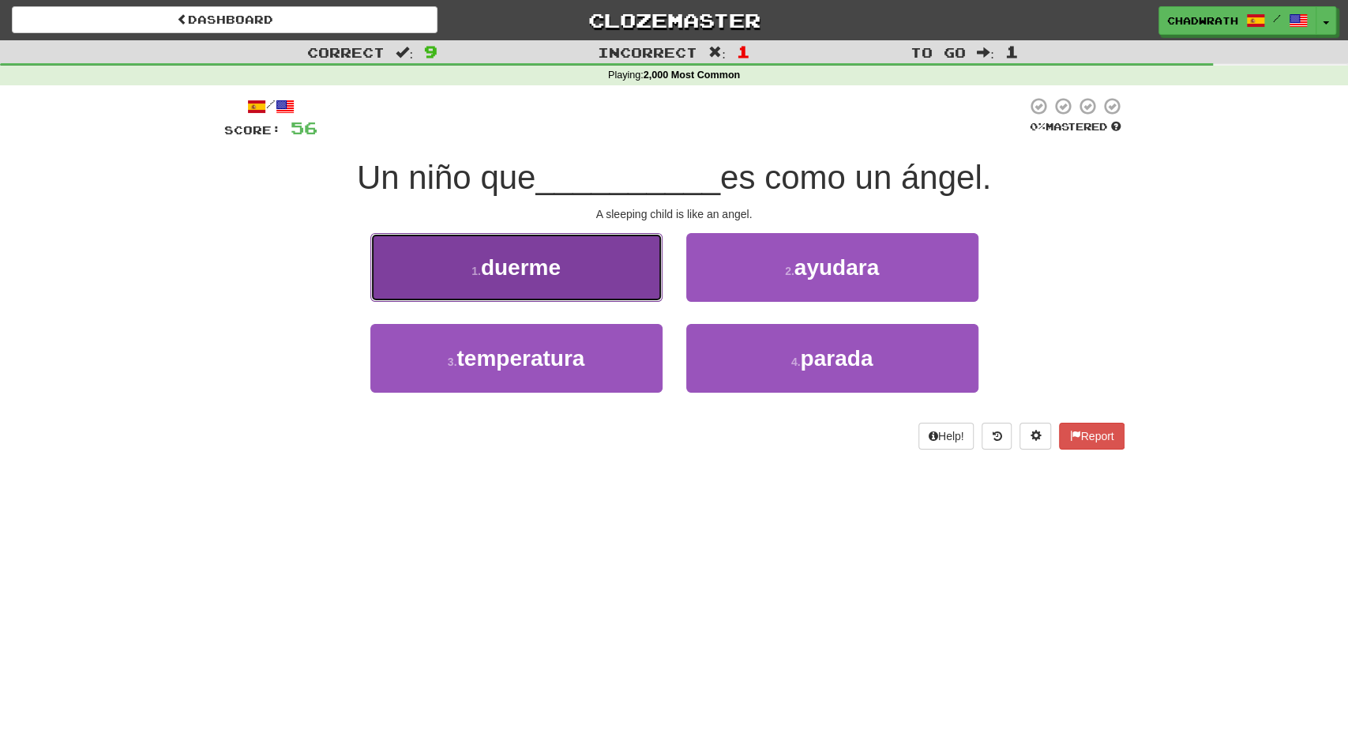
click at [557, 276] on span "duerme" at bounding box center [521, 267] width 80 height 24
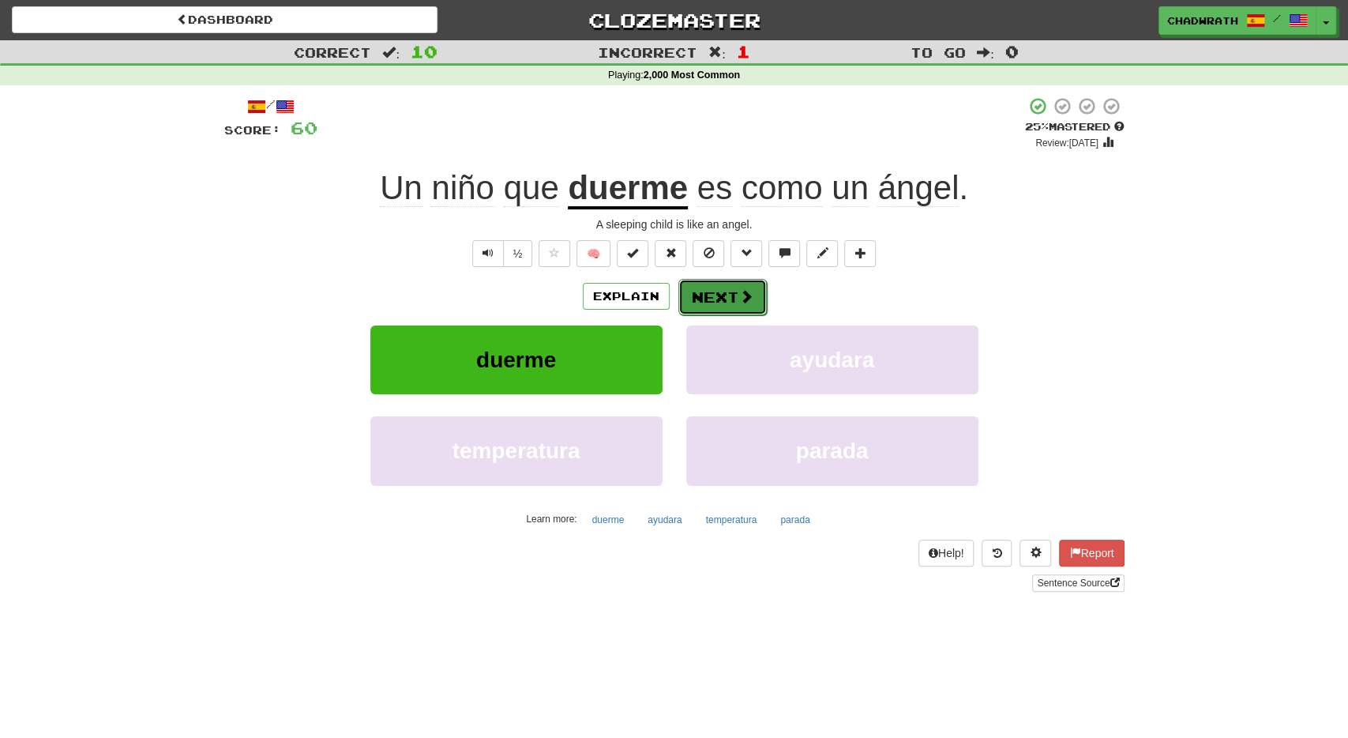
click at [699, 297] on button "Next" at bounding box center [723, 297] width 88 height 36
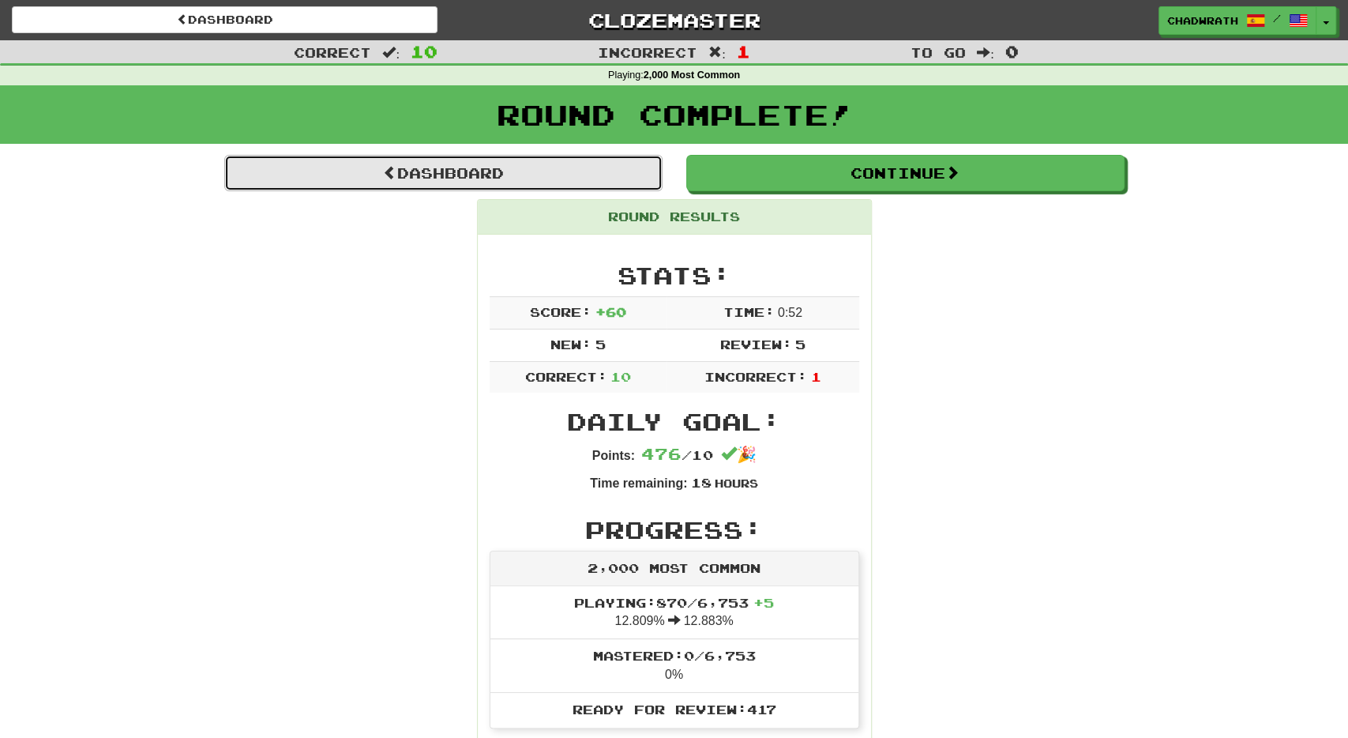
click at [430, 172] on link "Dashboard" at bounding box center [443, 173] width 438 height 36
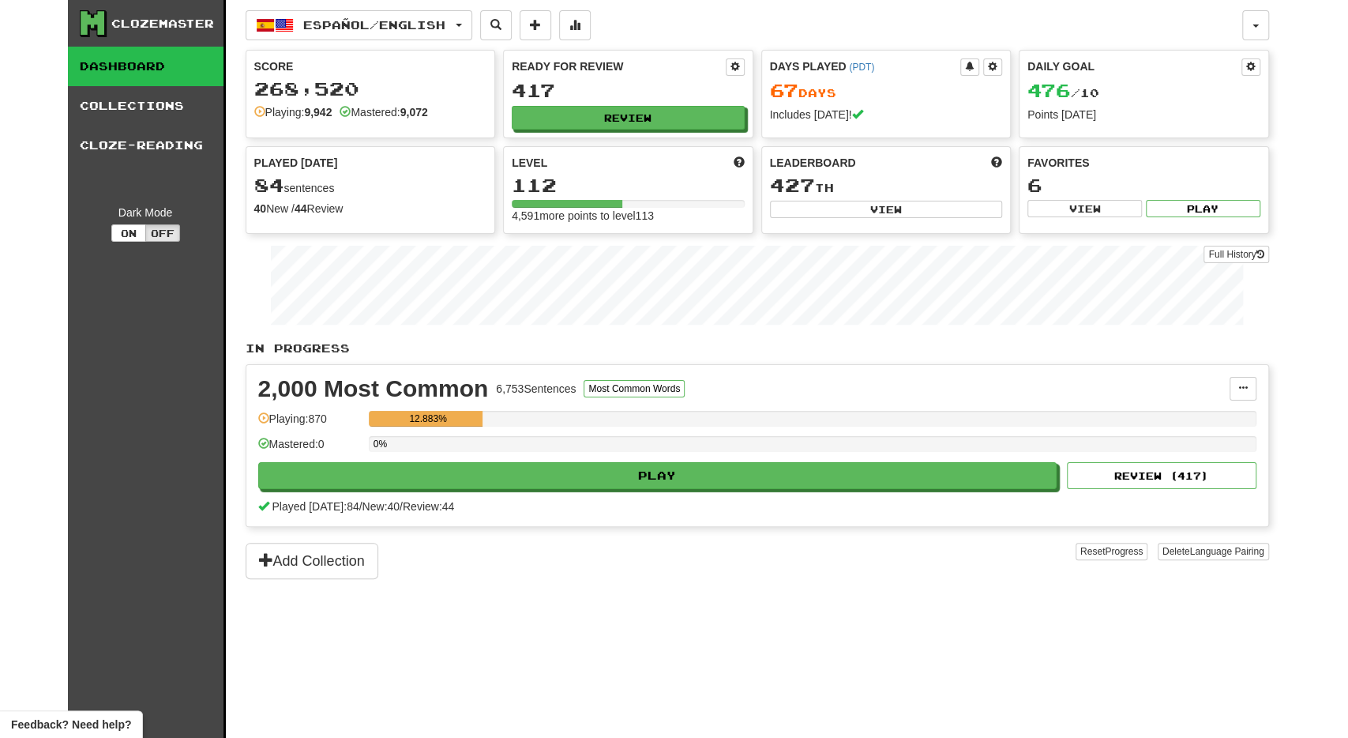
click at [660, 608] on div "Español / English Español / English Days Played: 67 Review: 417 Daily Goal: 476…" at bounding box center [758, 388] width 1024 height 777
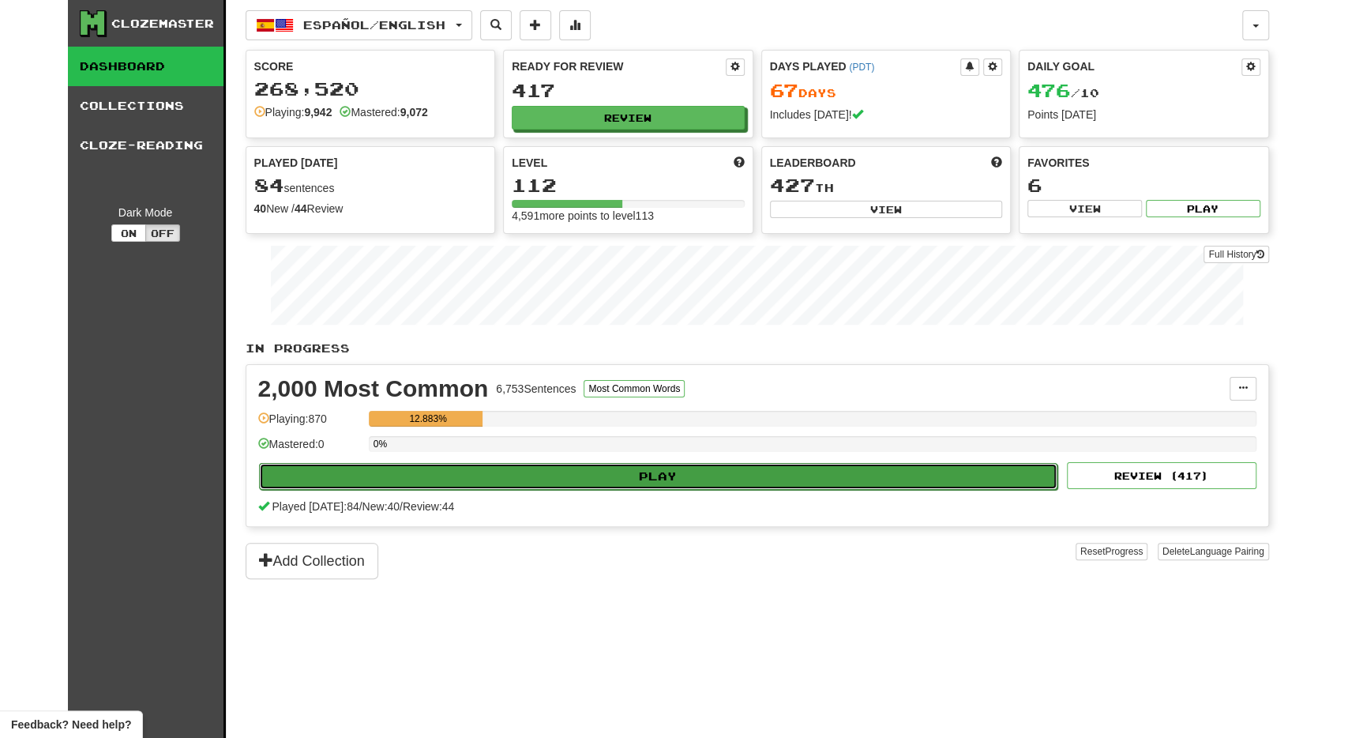
click at [523, 467] on button "Play" at bounding box center [658, 476] width 799 height 27
select select "**"
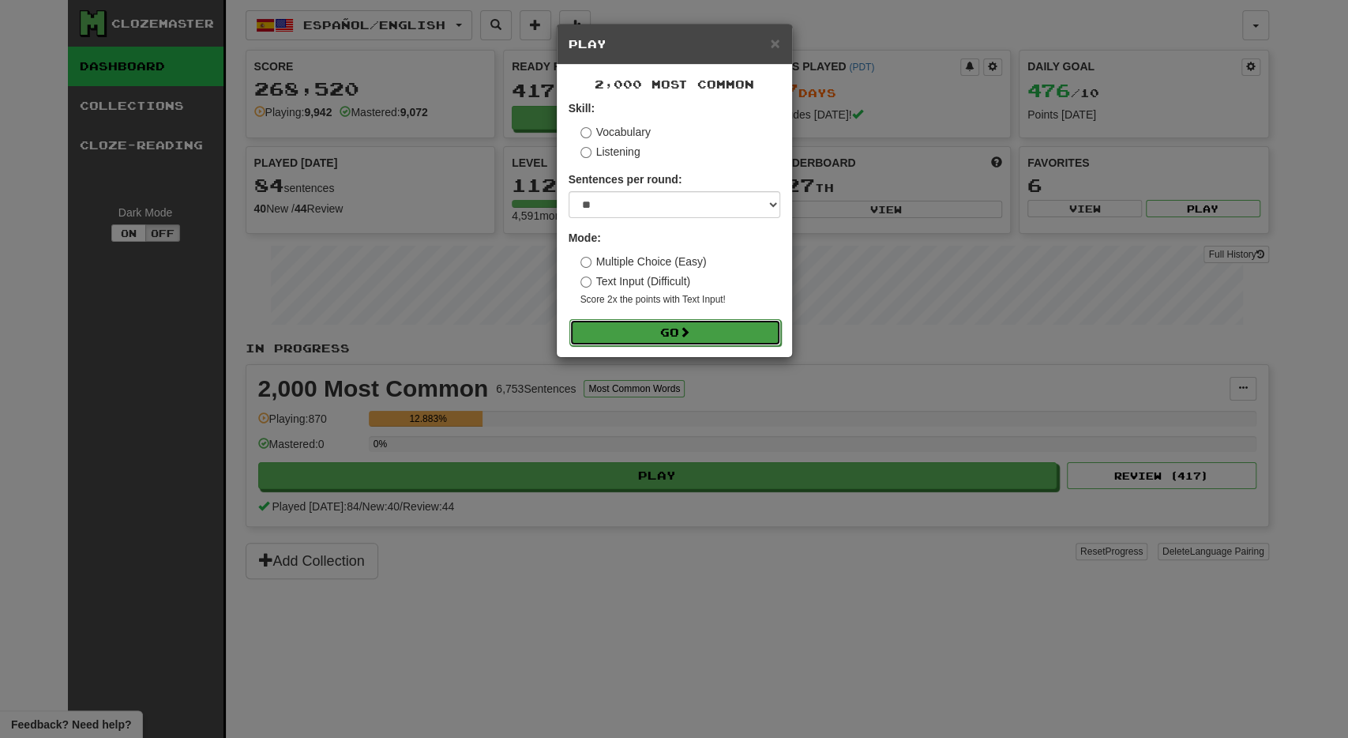
click at [664, 322] on button "Go" at bounding box center [676, 332] width 212 height 27
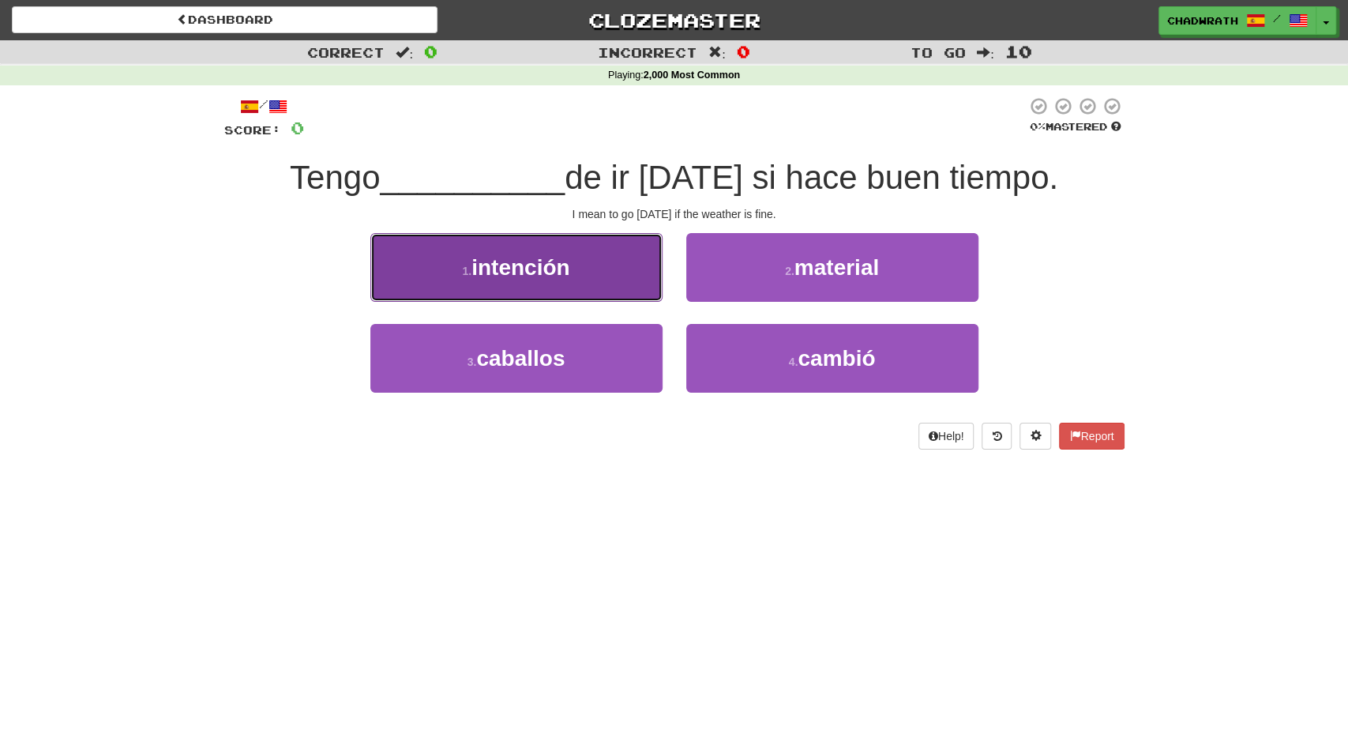
click at [589, 277] on button "1 . intención" at bounding box center [516, 267] width 292 height 69
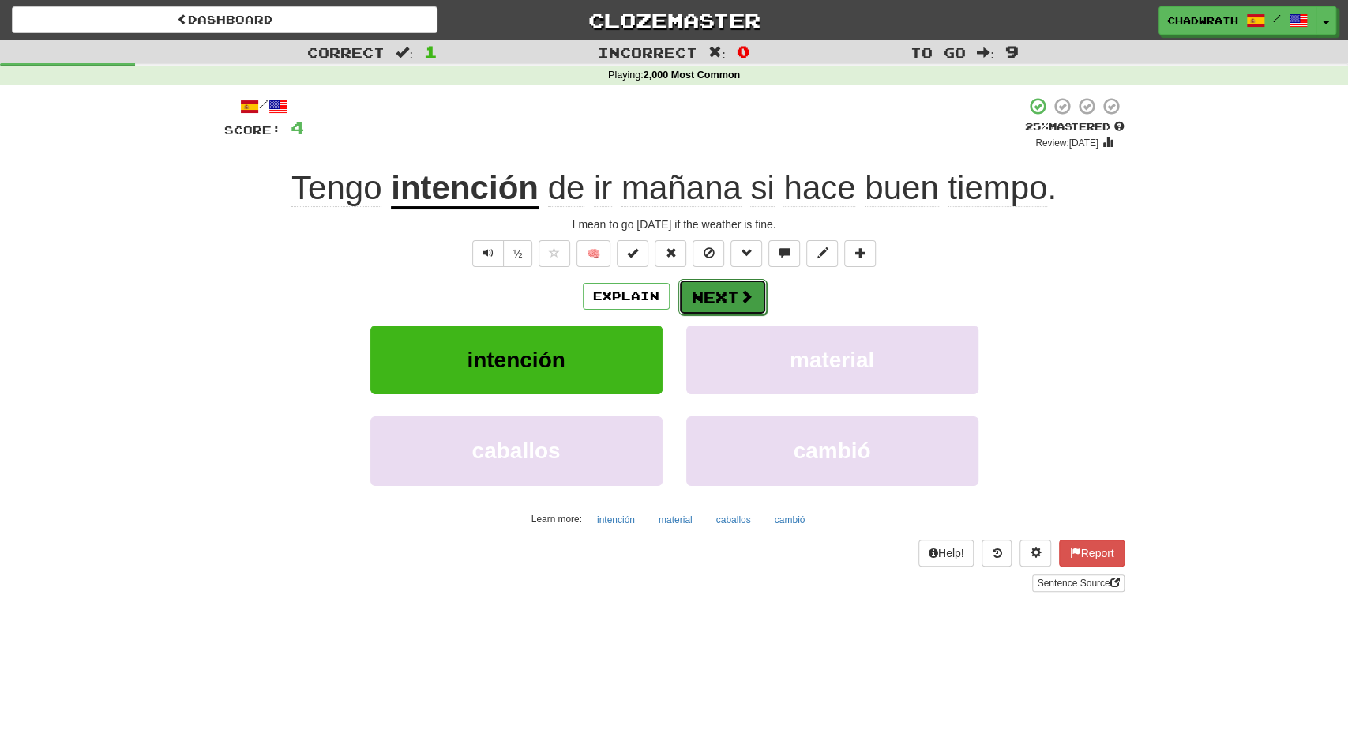
click at [732, 288] on button "Next" at bounding box center [723, 297] width 88 height 36
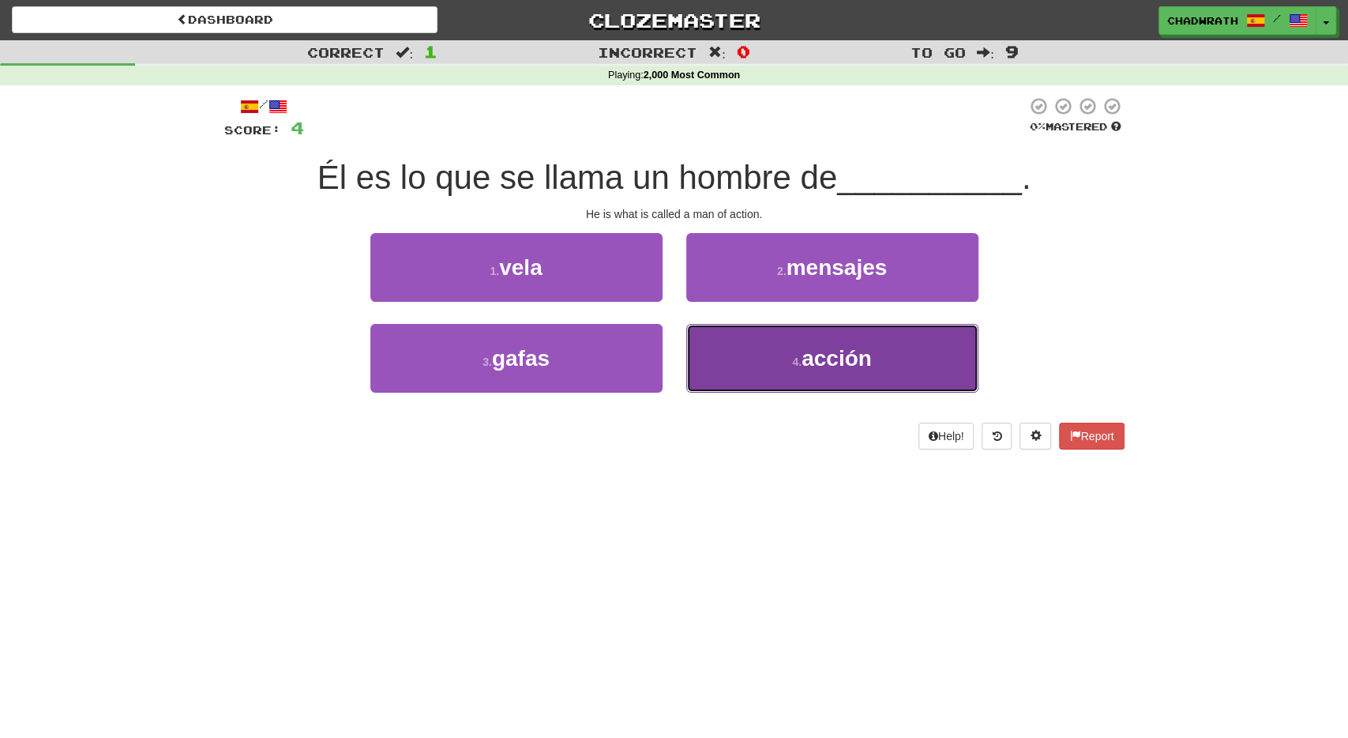
click at [750, 366] on button "4 . acción" at bounding box center [832, 358] width 292 height 69
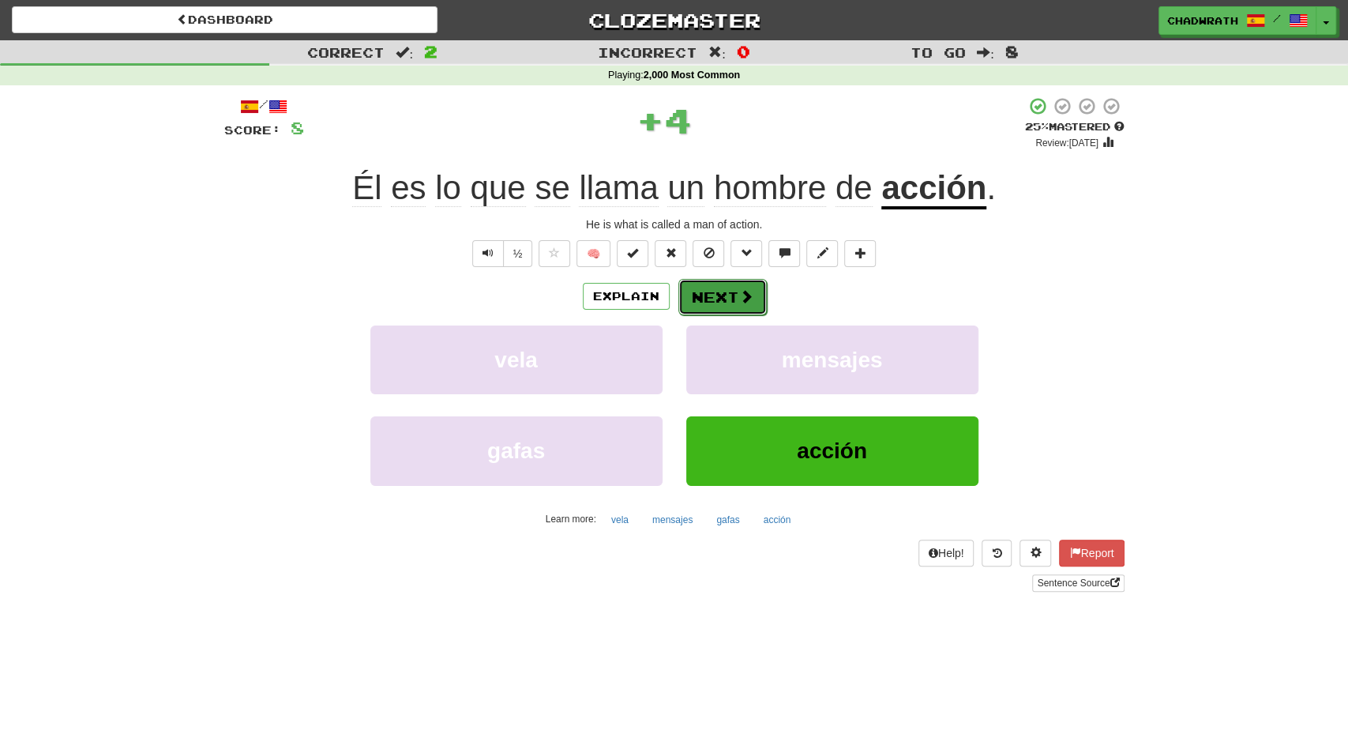
click at [727, 309] on button "Next" at bounding box center [723, 297] width 88 height 36
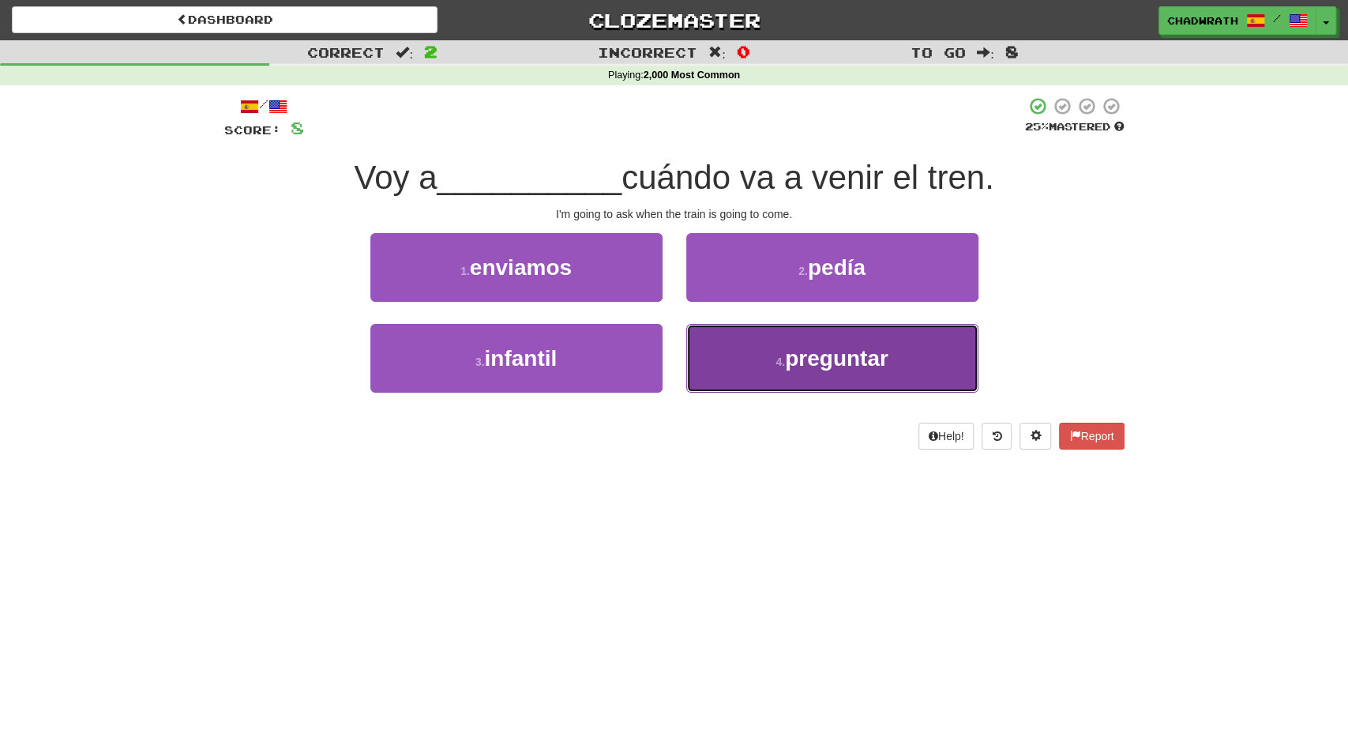
click at [781, 343] on button "4 . preguntar" at bounding box center [832, 358] width 292 height 69
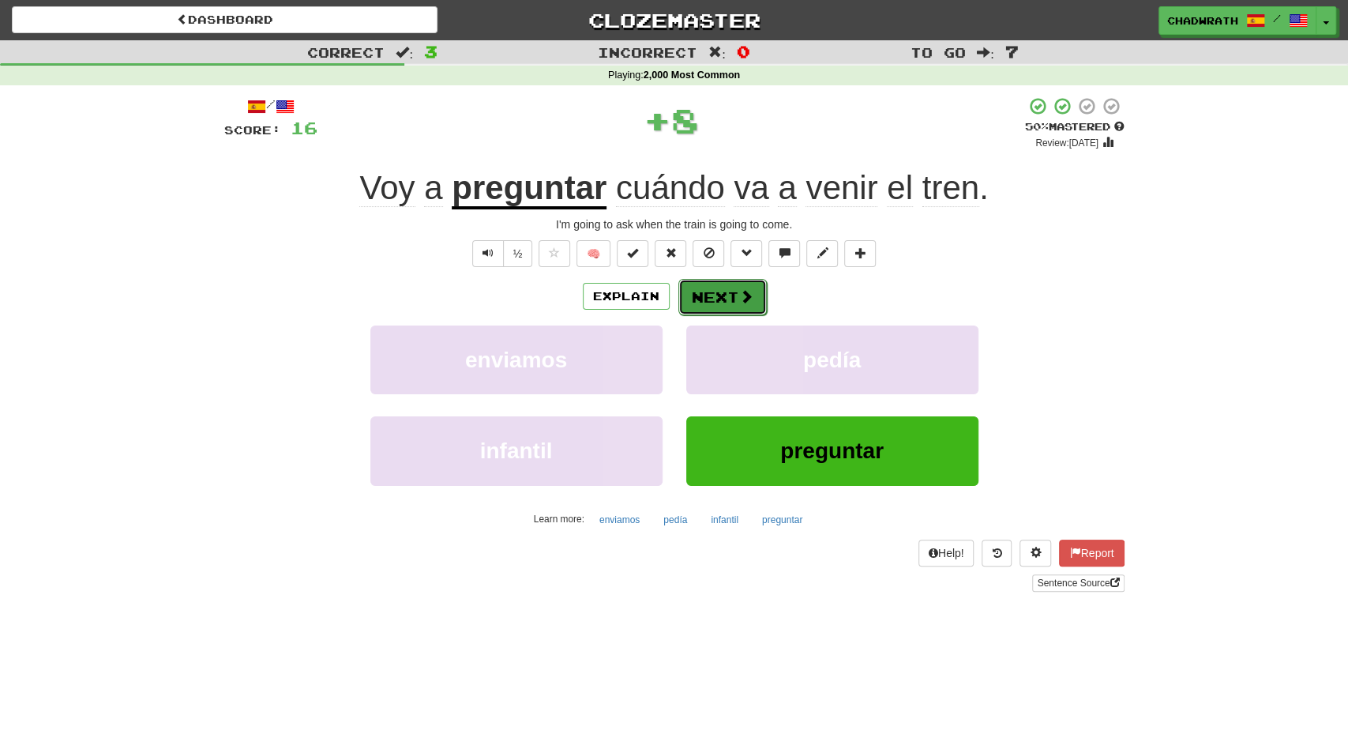
click at [724, 291] on button "Next" at bounding box center [723, 297] width 88 height 36
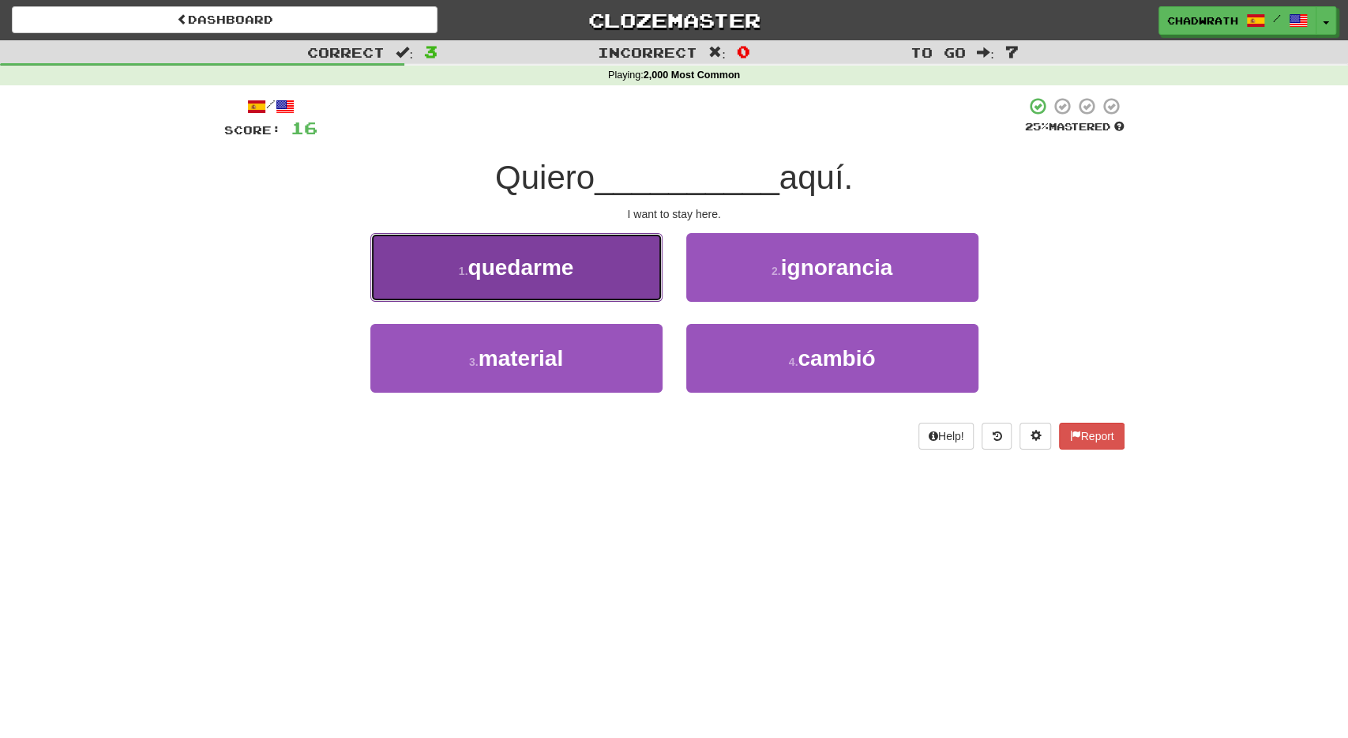
click at [555, 272] on span "quedarme" at bounding box center [521, 267] width 106 height 24
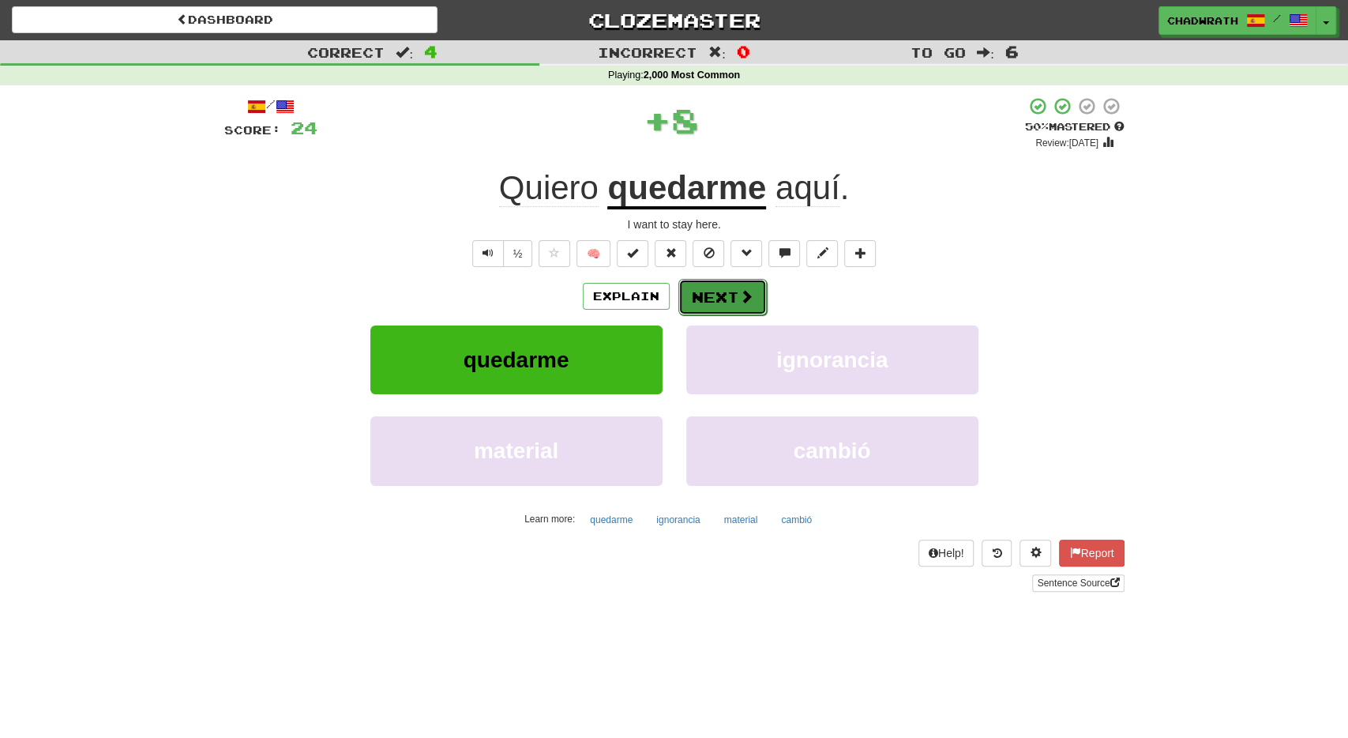
click at [717, 290] on button "Next" at bounding box center [723, 297] width 88 height 36
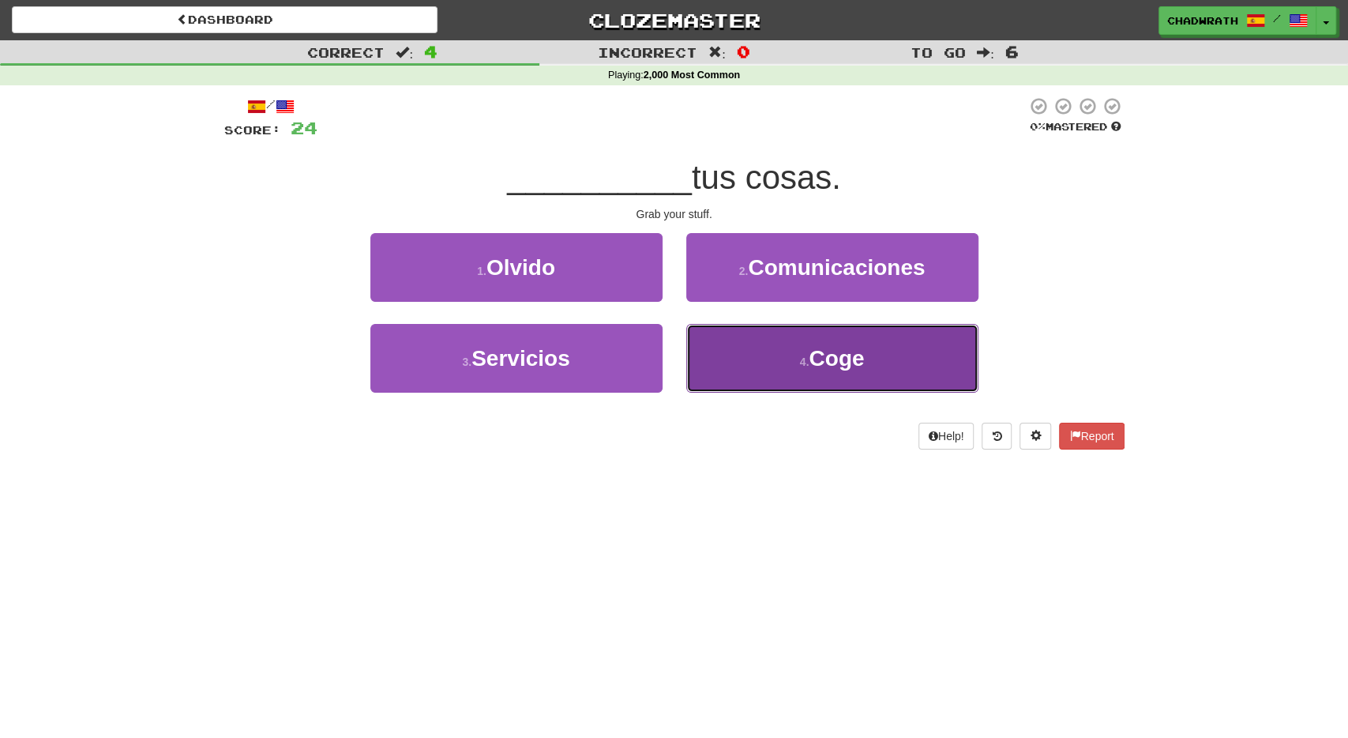
click at [763, 345] on button "4 . Coge" at bounding box center [832, 358] width 292 height 69
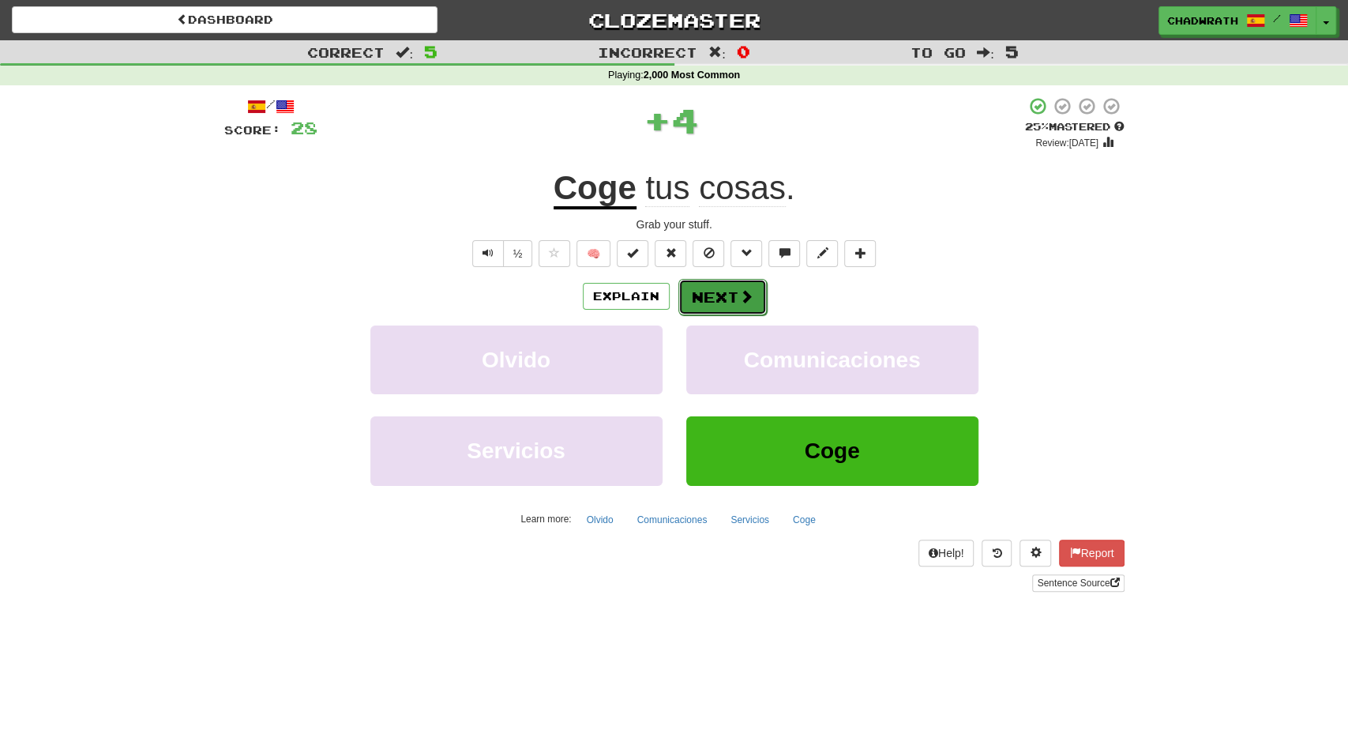
click at [735, 291] on button "Next" at bounding box center [723, 297] width 88 height 36
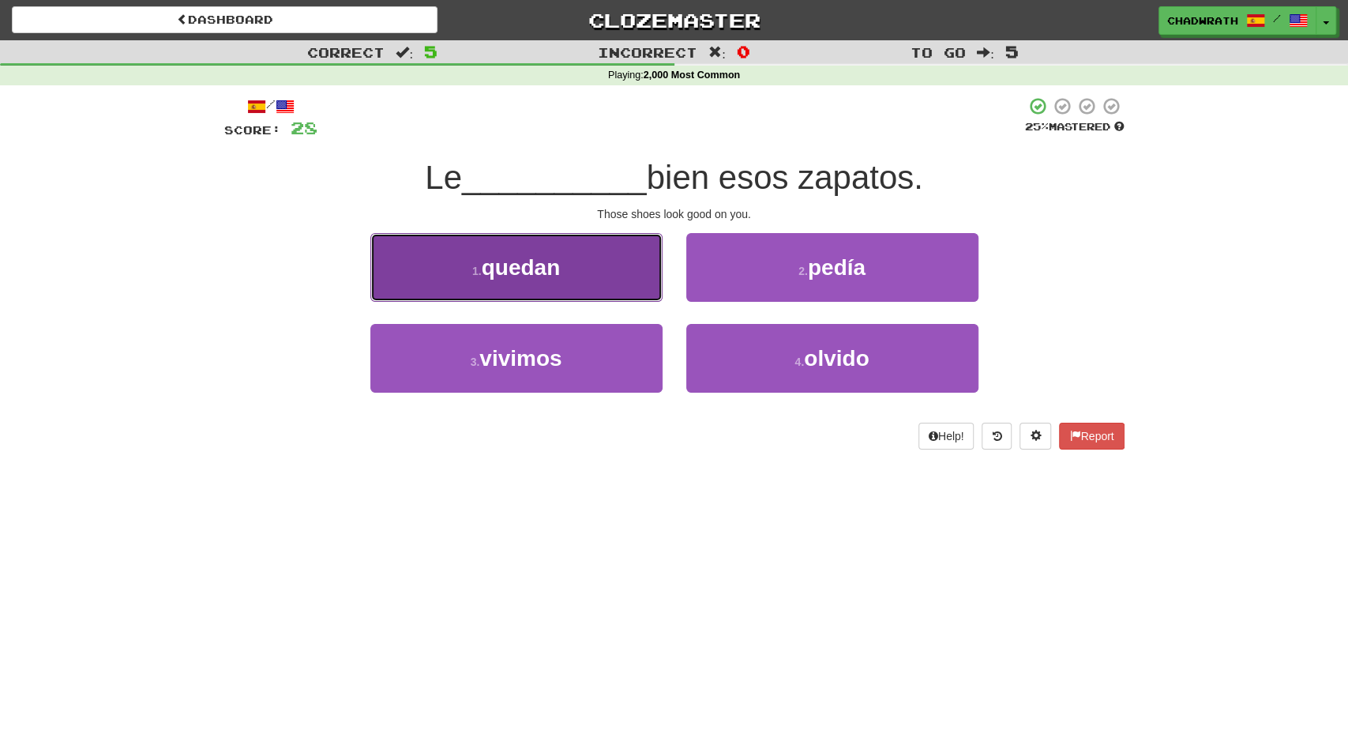
click at [538, 265] on span "quedan" at bounding box center [521, 267] width 79 height 24
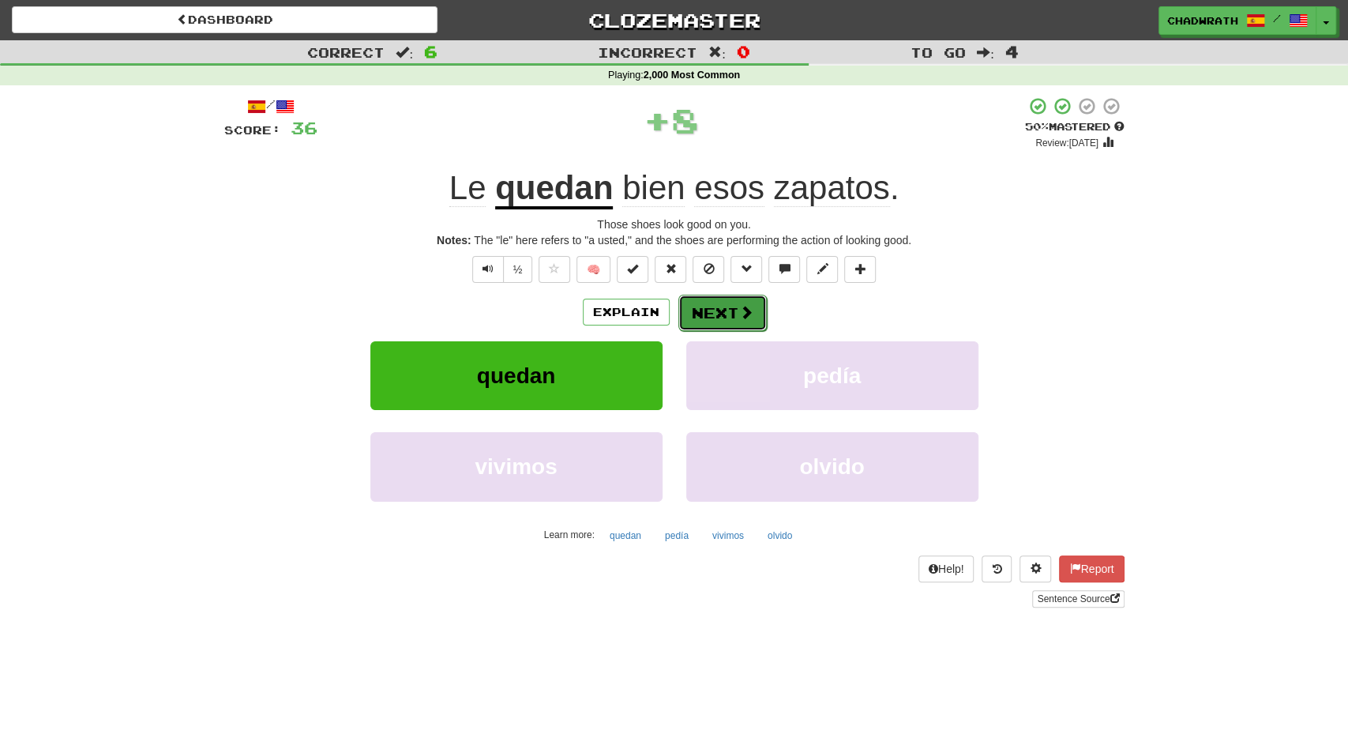
click at [712, 304] on button "Next" at bounding box center [723, 313] width 88 height 36
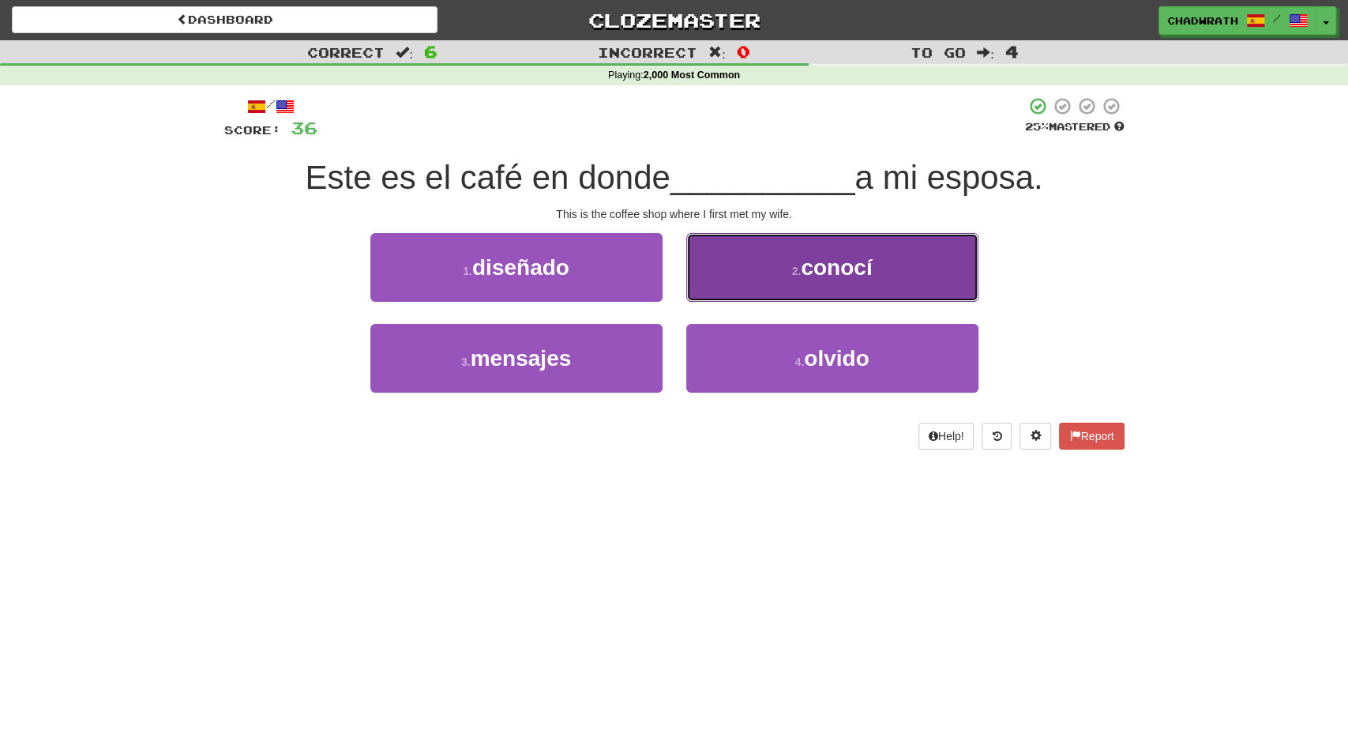
click at [789, 279] on button "2 . conocí" at bounding box center [832, 267] width 292 height 69
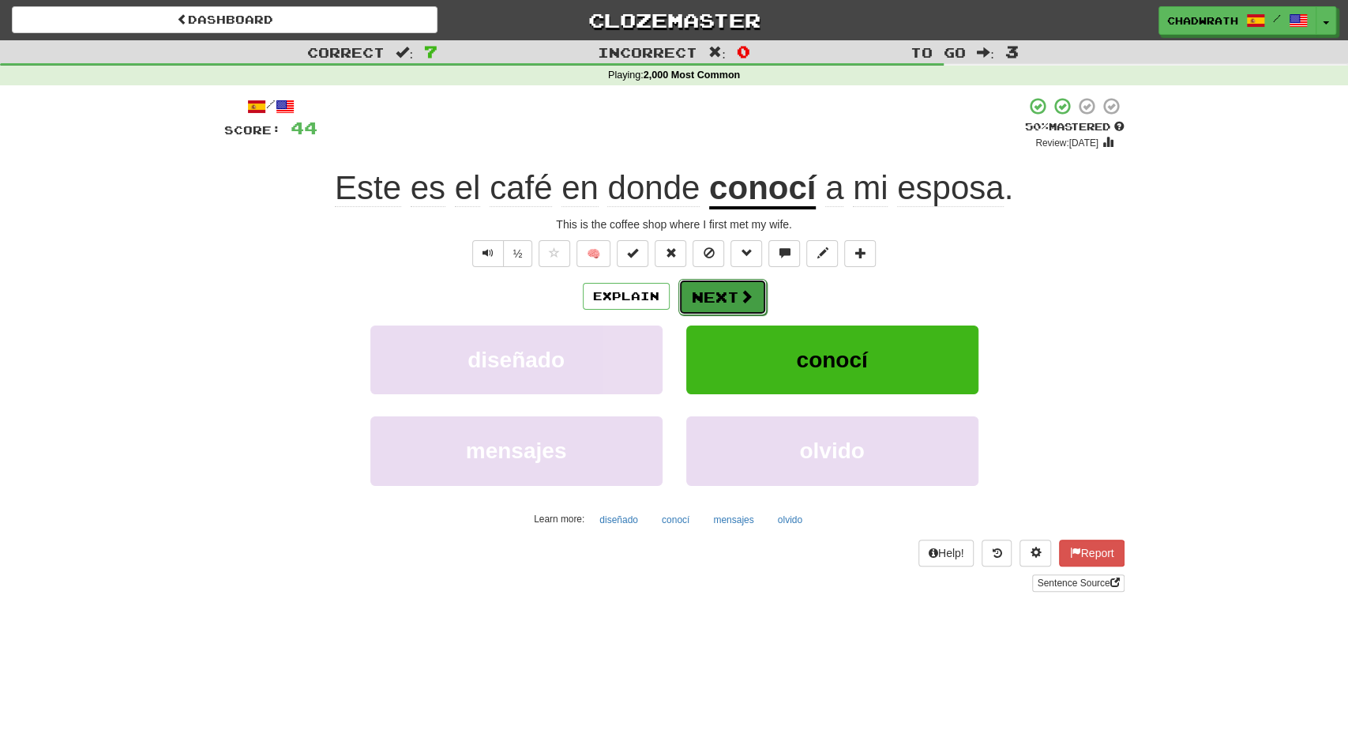
click at [712, 296] on button "Next" at bounding box center [723, 297] width 88 height 36
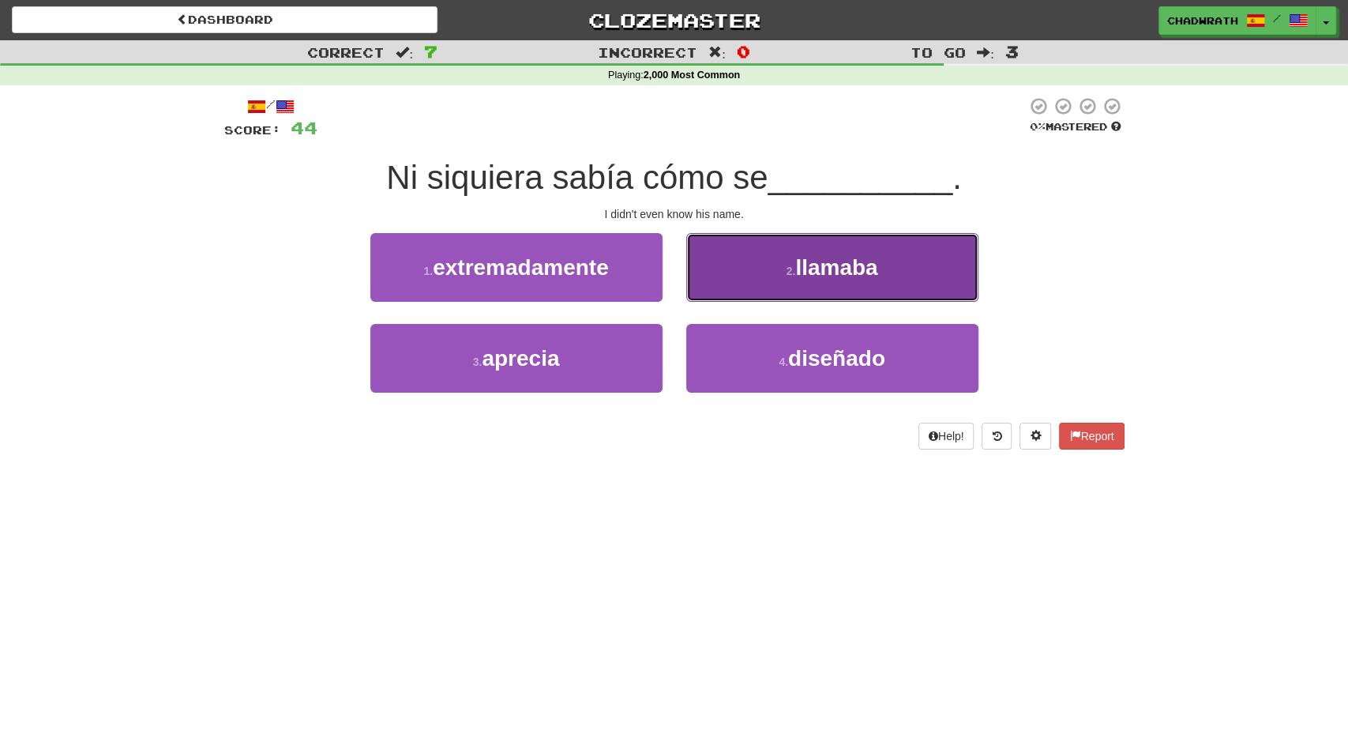
click at [773, 276] on button "2 . llamaba" at bounding box center [832, 267] width 292 height 69
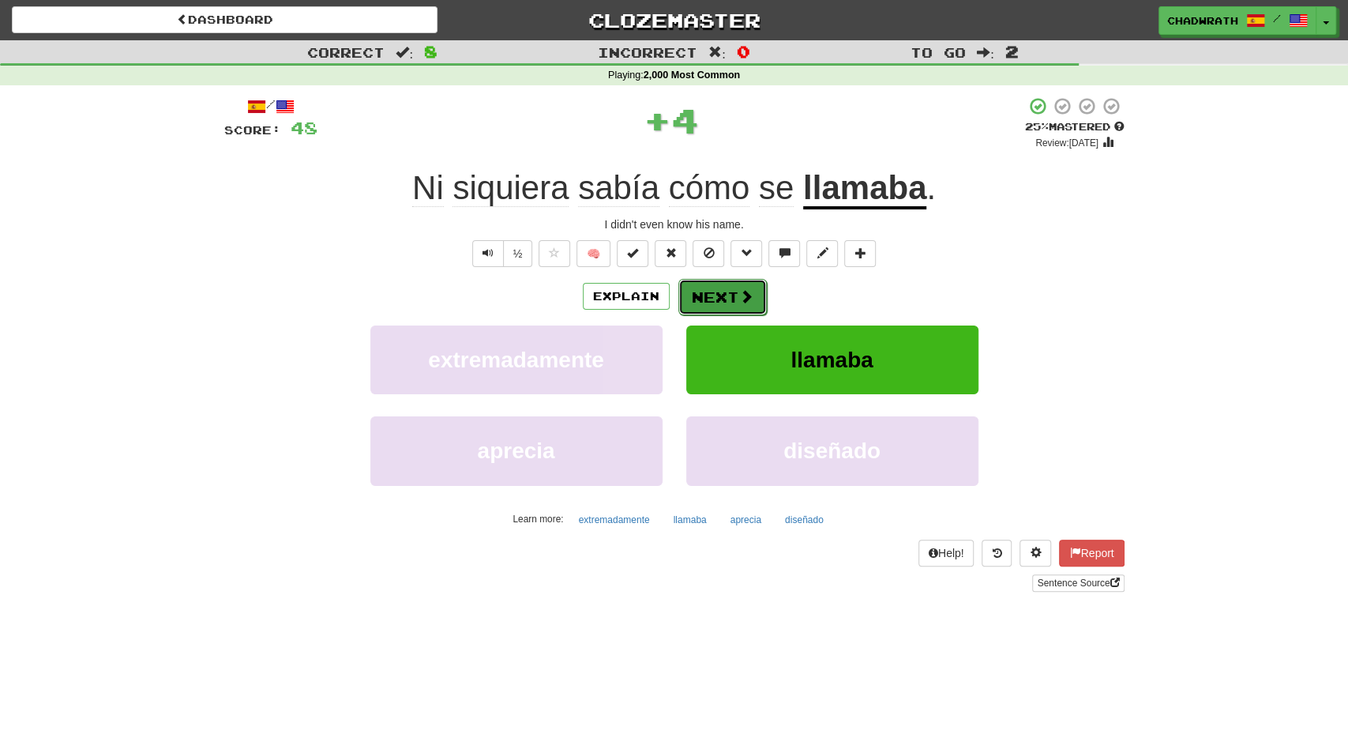
click at [733, 289] on button "Next" at bounding box center [723, 297] width 88 height 36
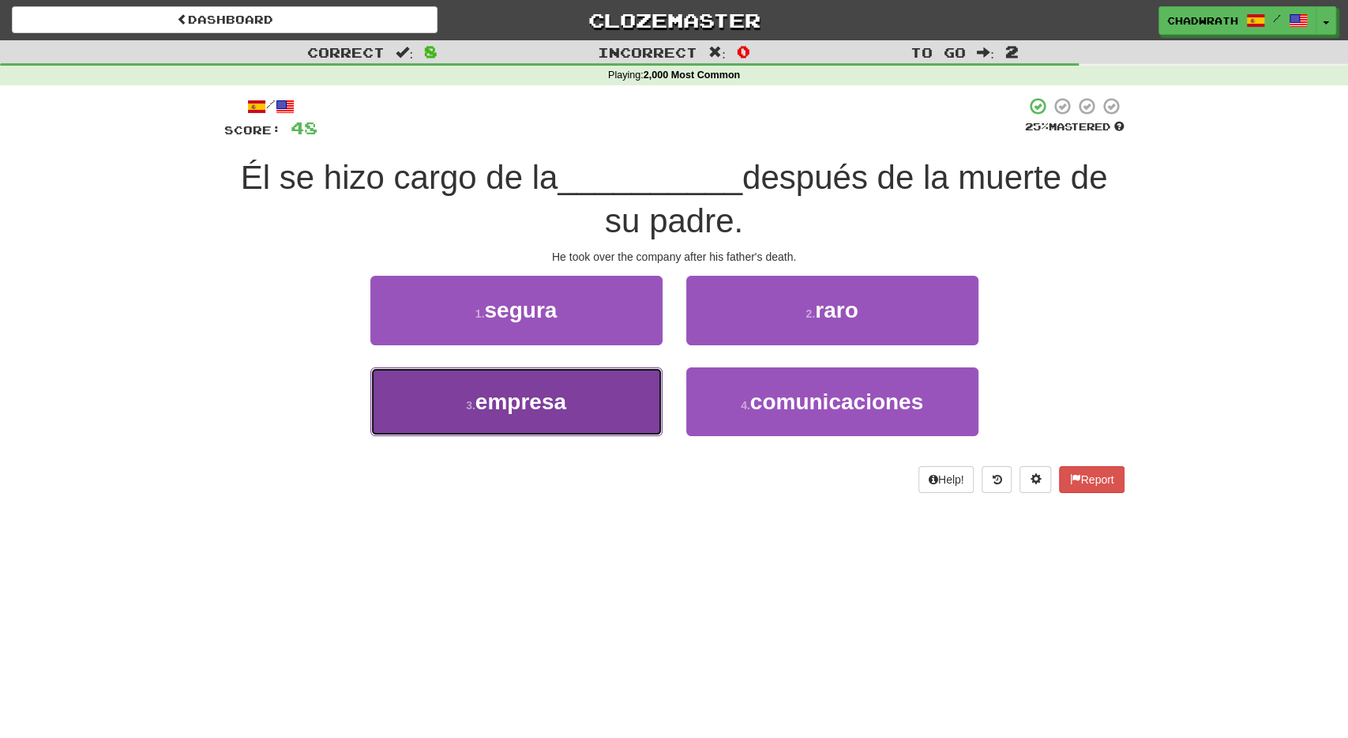
click at [563, 388] on button "3 . empresa" at bounding box center [516, 401] width 292 height 69
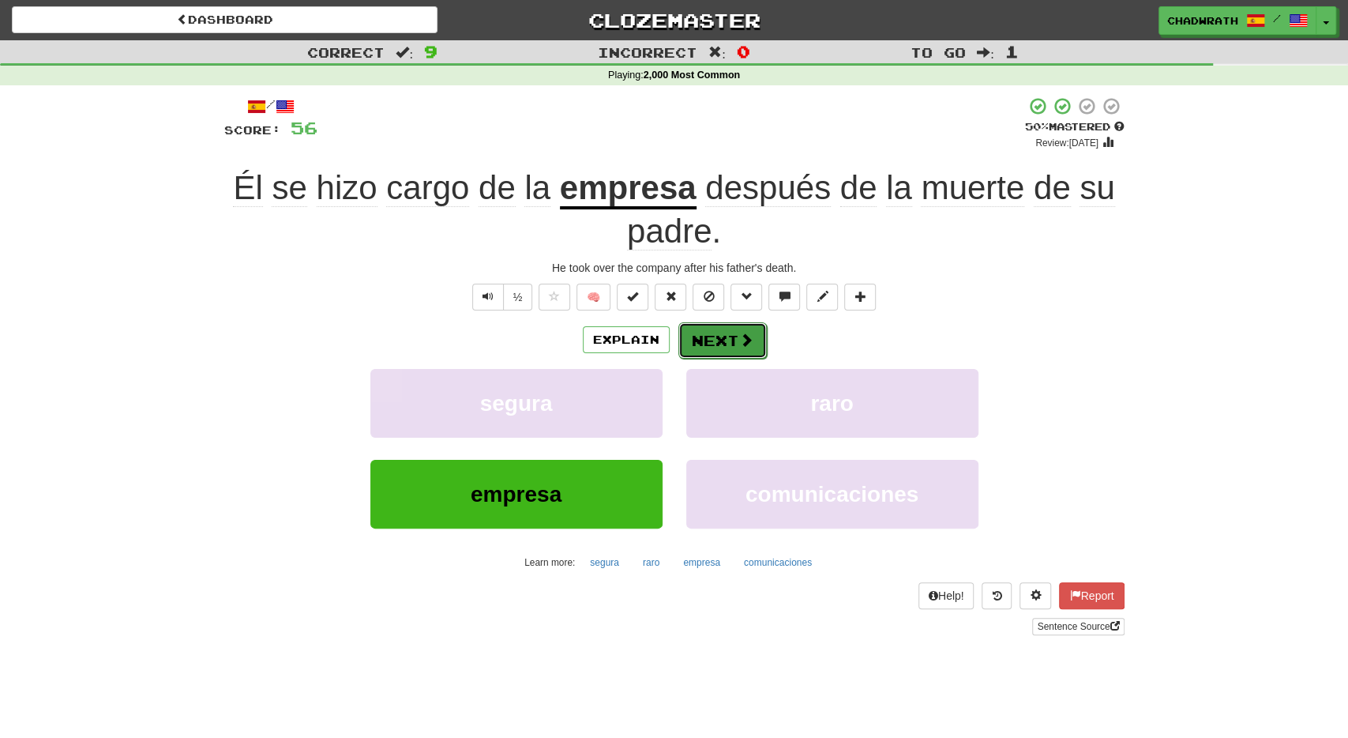
click at [739, 344] on span at bounding box center [746, 340] width 14 height 14
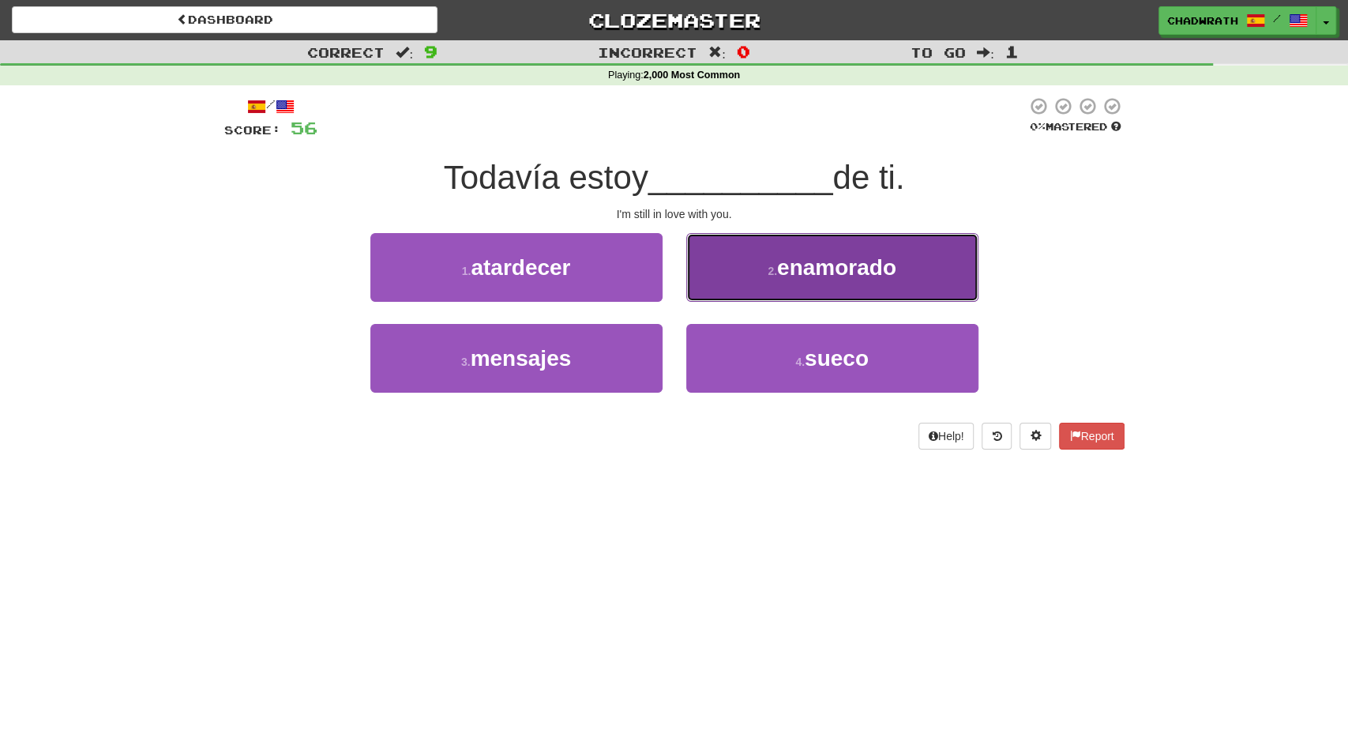
click at [867, 283] on button "2 . enamorado" at bounding box center [832, 267] width 292 height 69
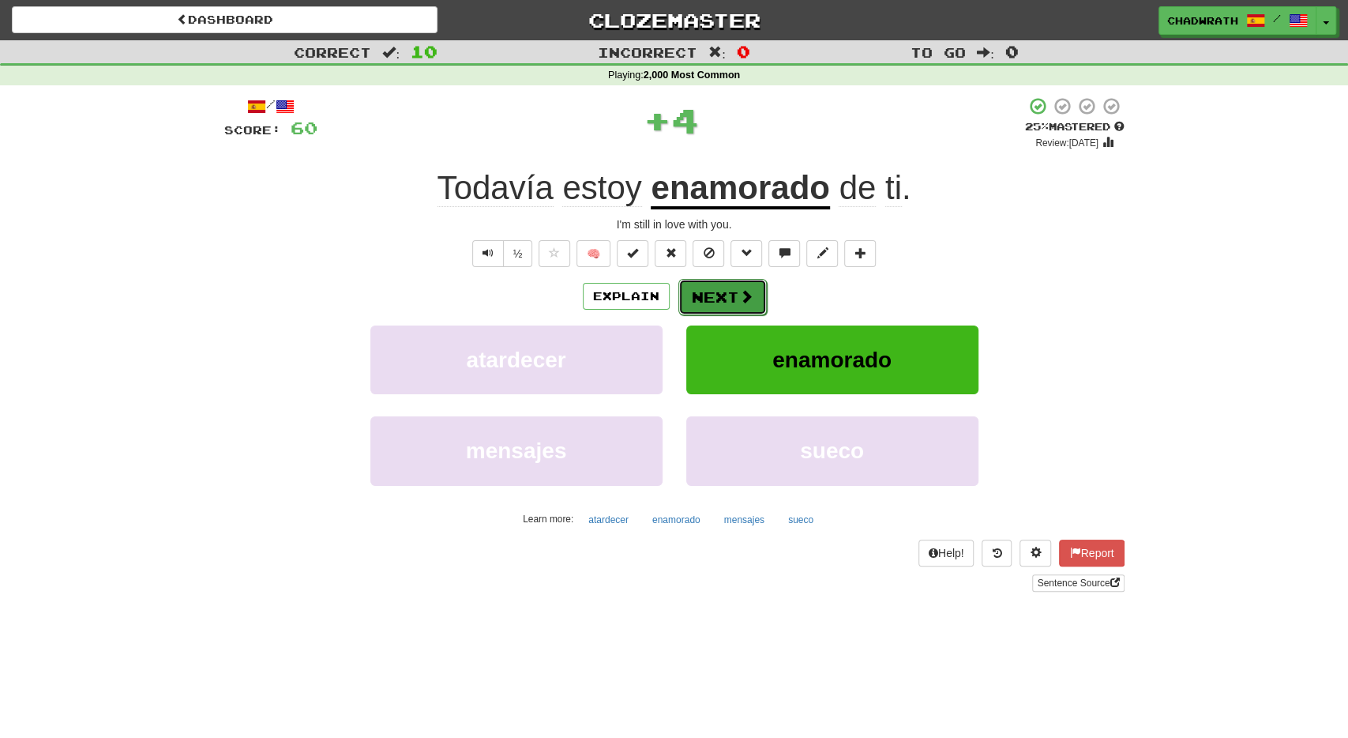
click at [721, 298] on button "Next" at bounding box center [723, 297] width 88 height 36
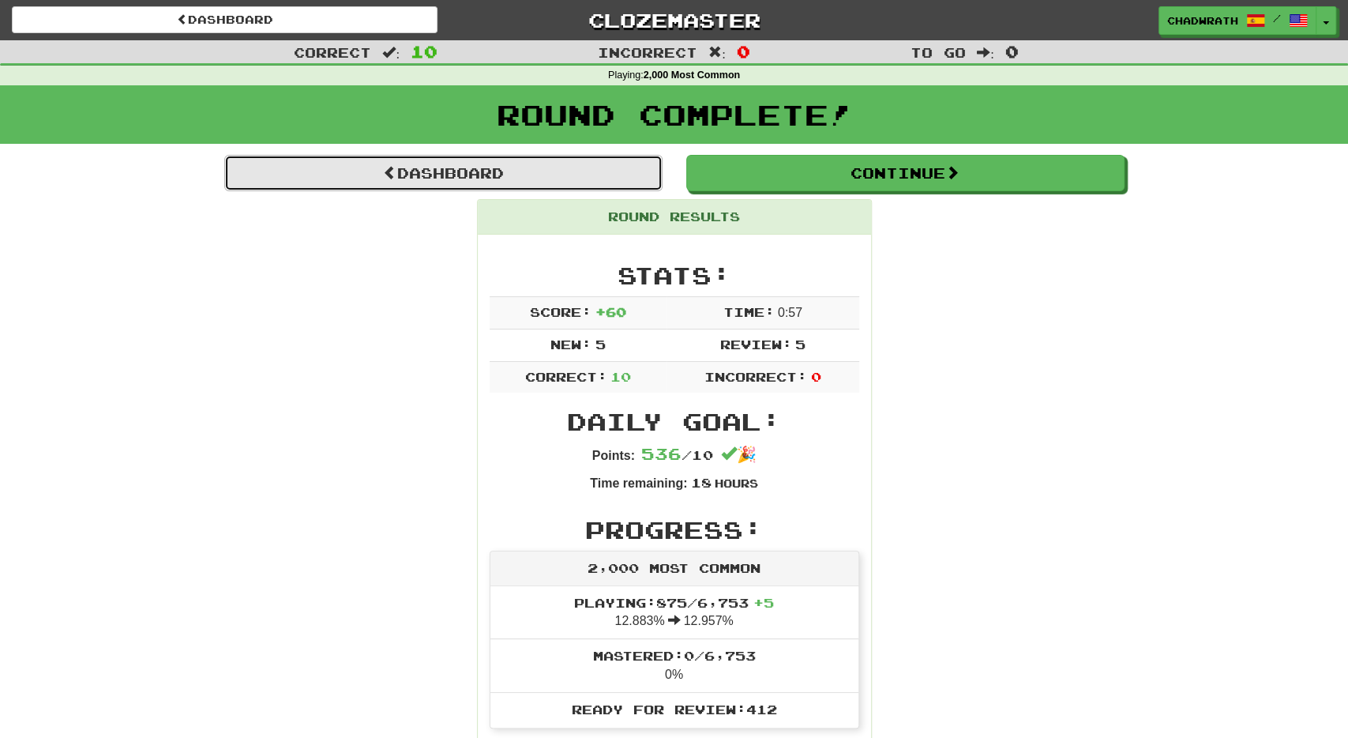
click at [447, 168] on link "Dashboard" at bounding box center [443, 173] width 438 height 36
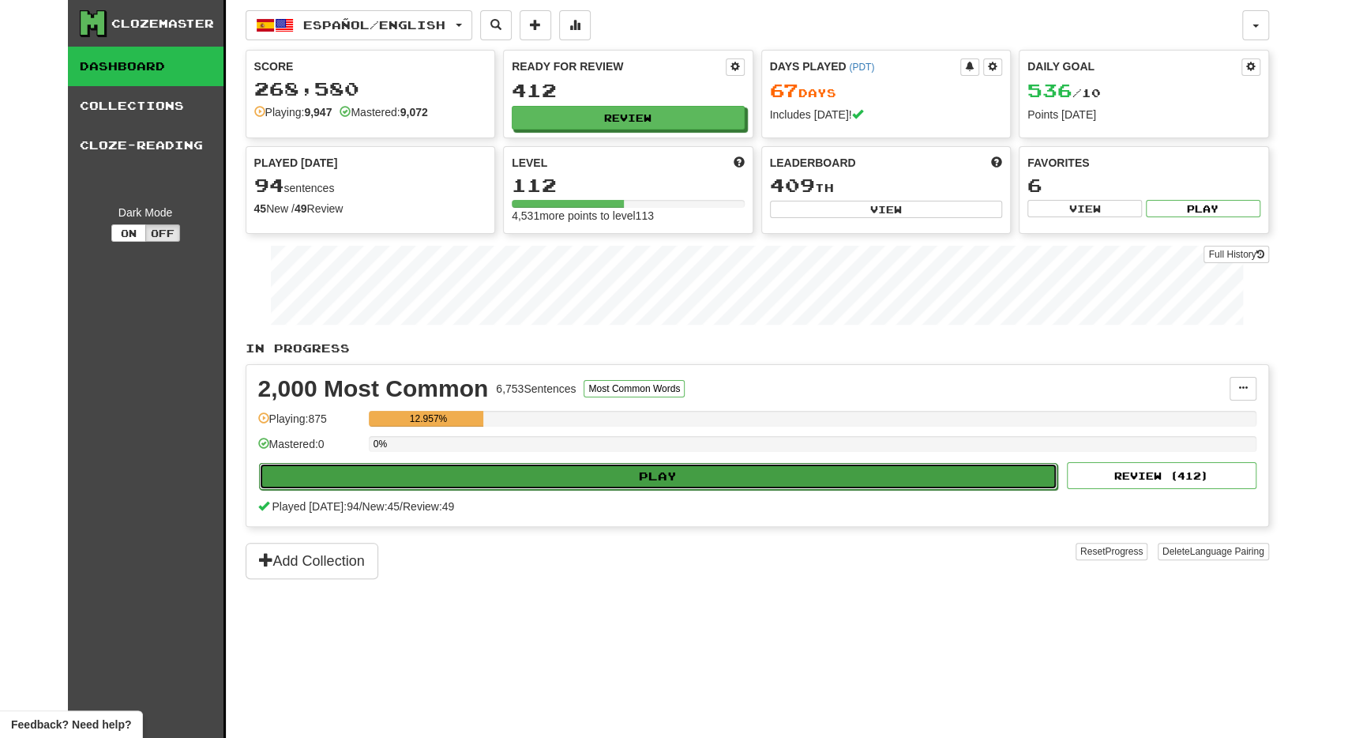
click at [502, 473] on button "Play" at bounding box center [658, 476] width 799 height 27
select select "**"
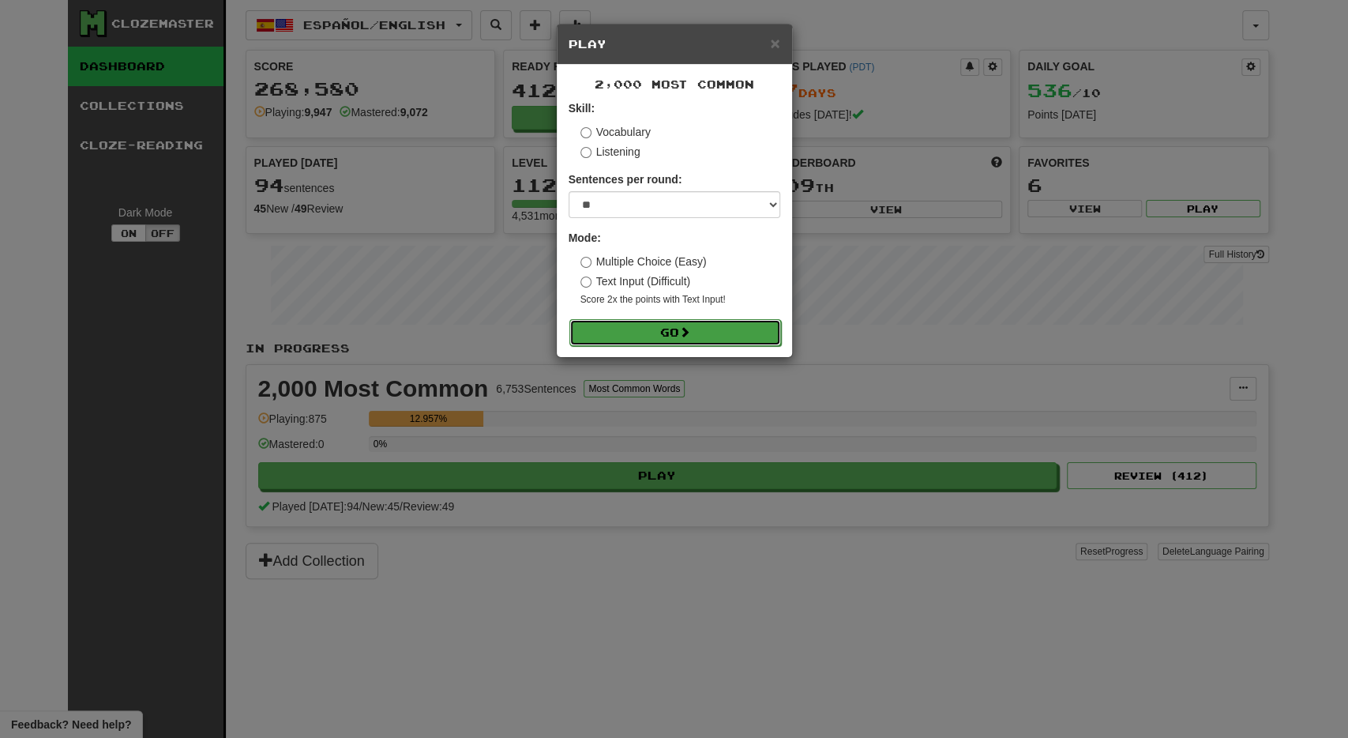
click at [664, 322] on button "Go" at bounding box center [676, 332] width 212 height 27
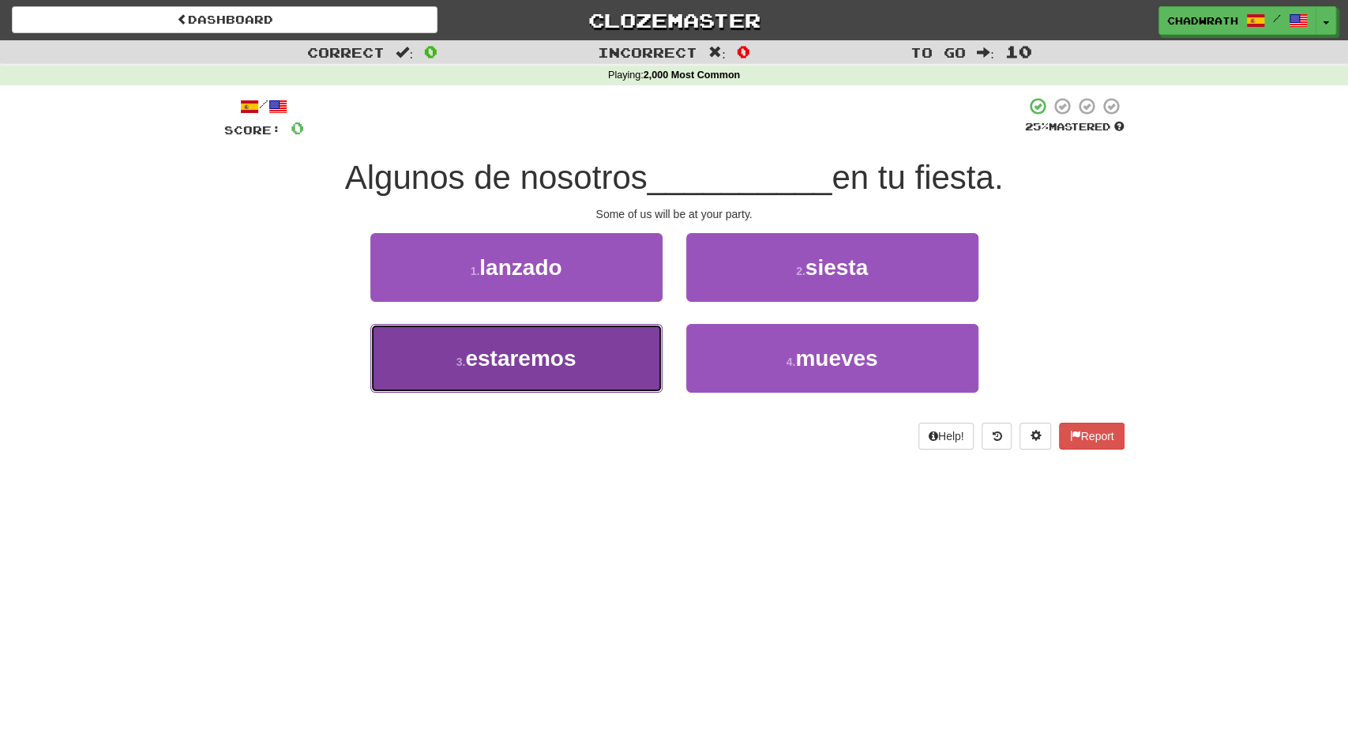
click at [528, 365] on span "estaremos" at bounding box center [520, 358] width 111 height 24
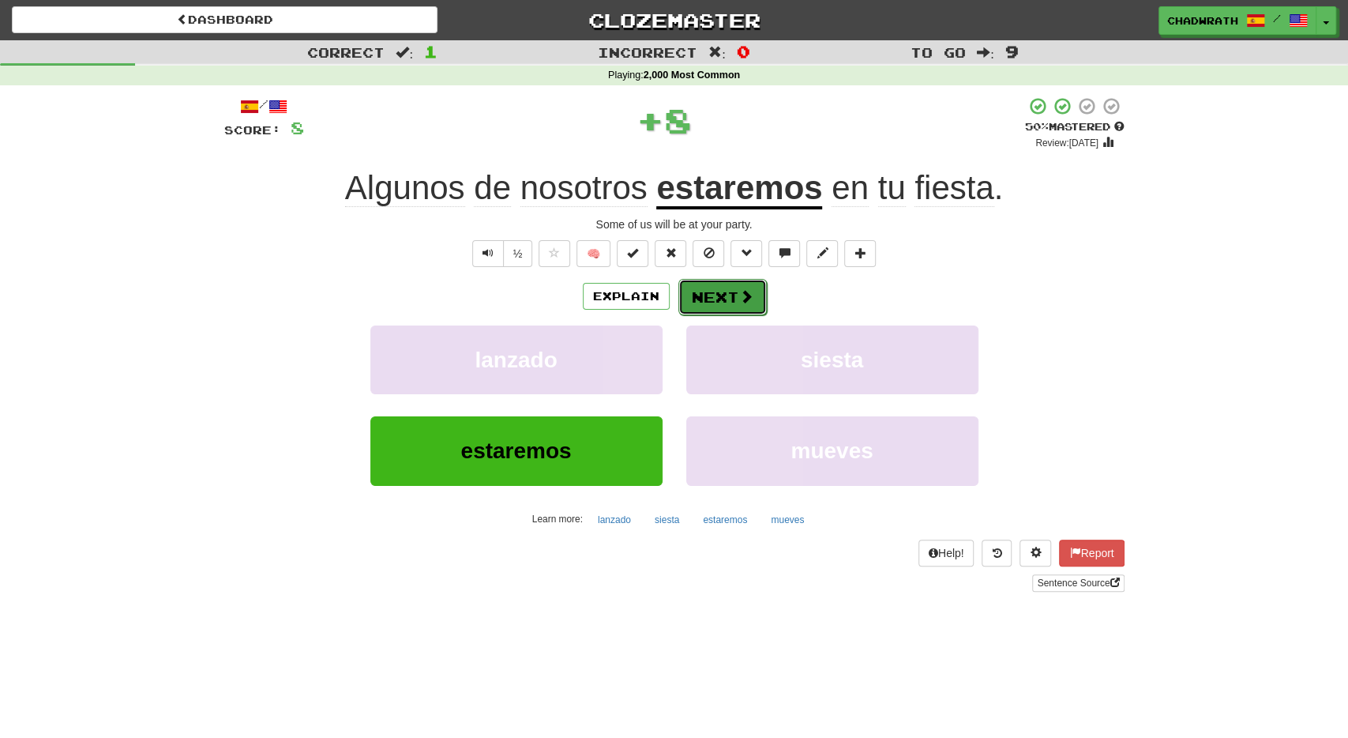
click at [696, 297] on button "Next" at bounding box center [723, 297] width 88 height 36
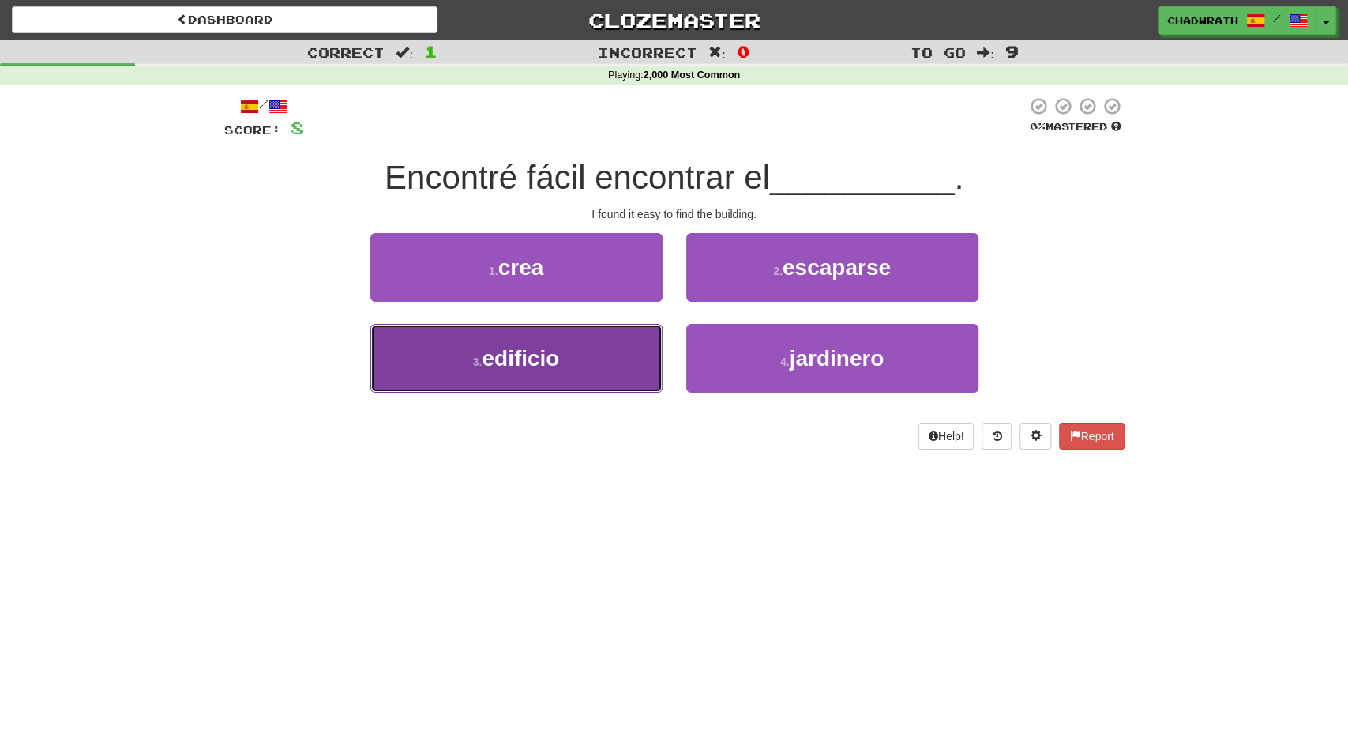
click at [544, 372] on button "3 . edificio" at bounding box center [516, 358] width 292 height 69
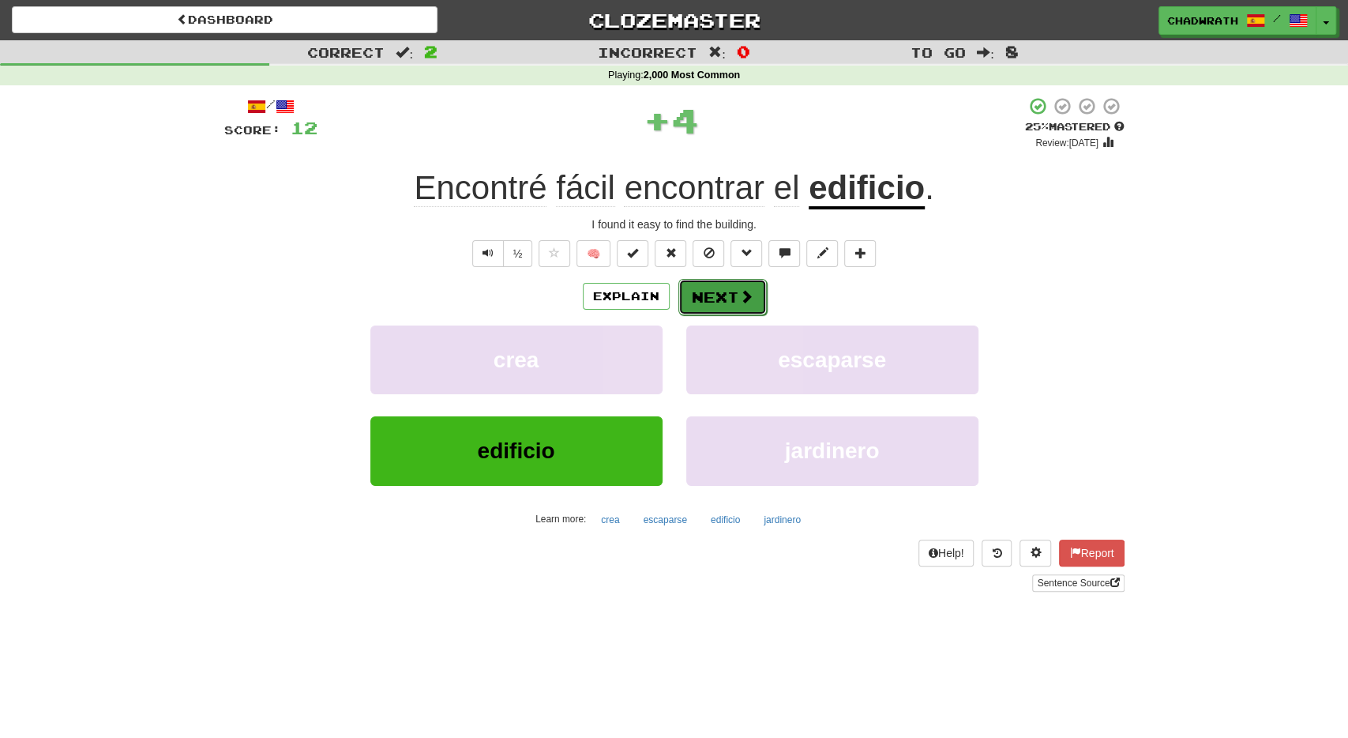
click at [689, 308] on button "Next" at bounding box center [723, 297] width 88 height 36
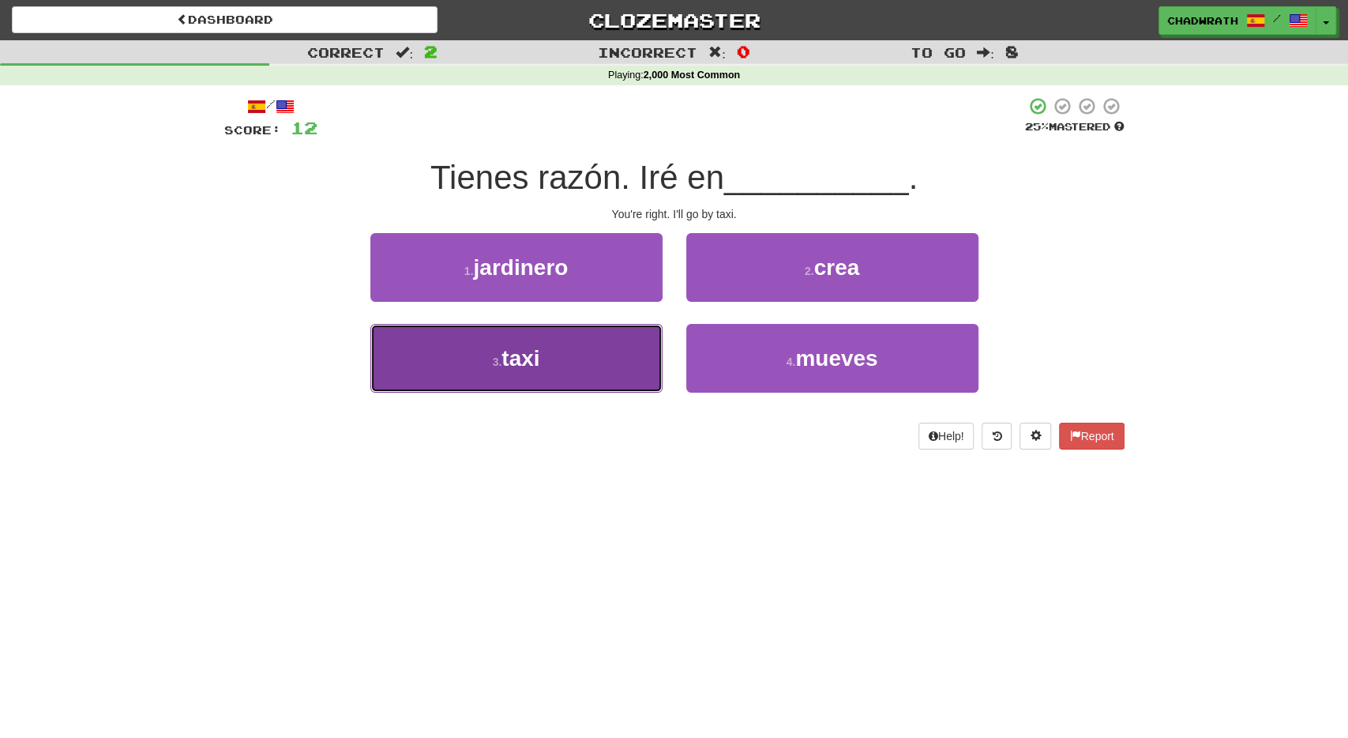
click at [587, 336] on button "3 . taxi" at bounding box center [516, 358] width 292 height 69
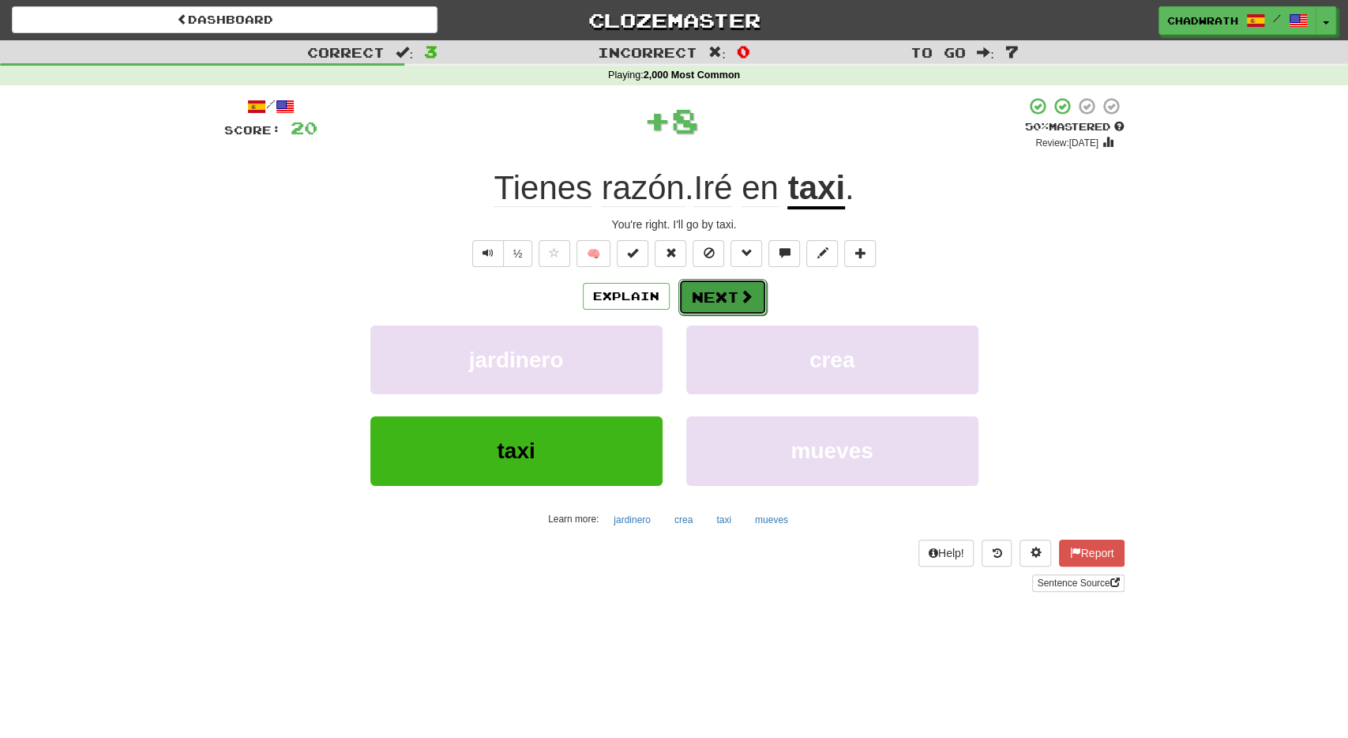
click at [699, 298] on button "Next" at bounding box center [723, 297] width 88 height 36
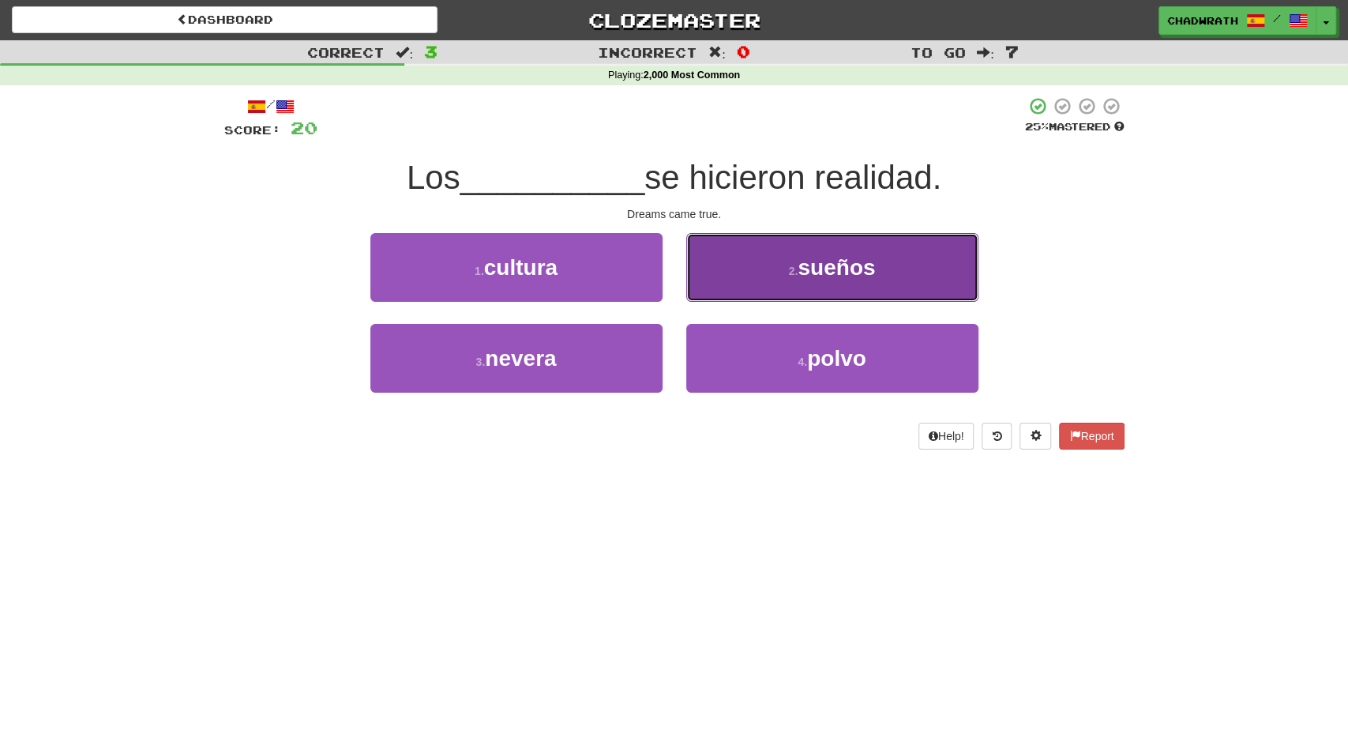
click at [762, 263] on button "2 . sueños" at bounding box center [832, 267] width 292 height 69
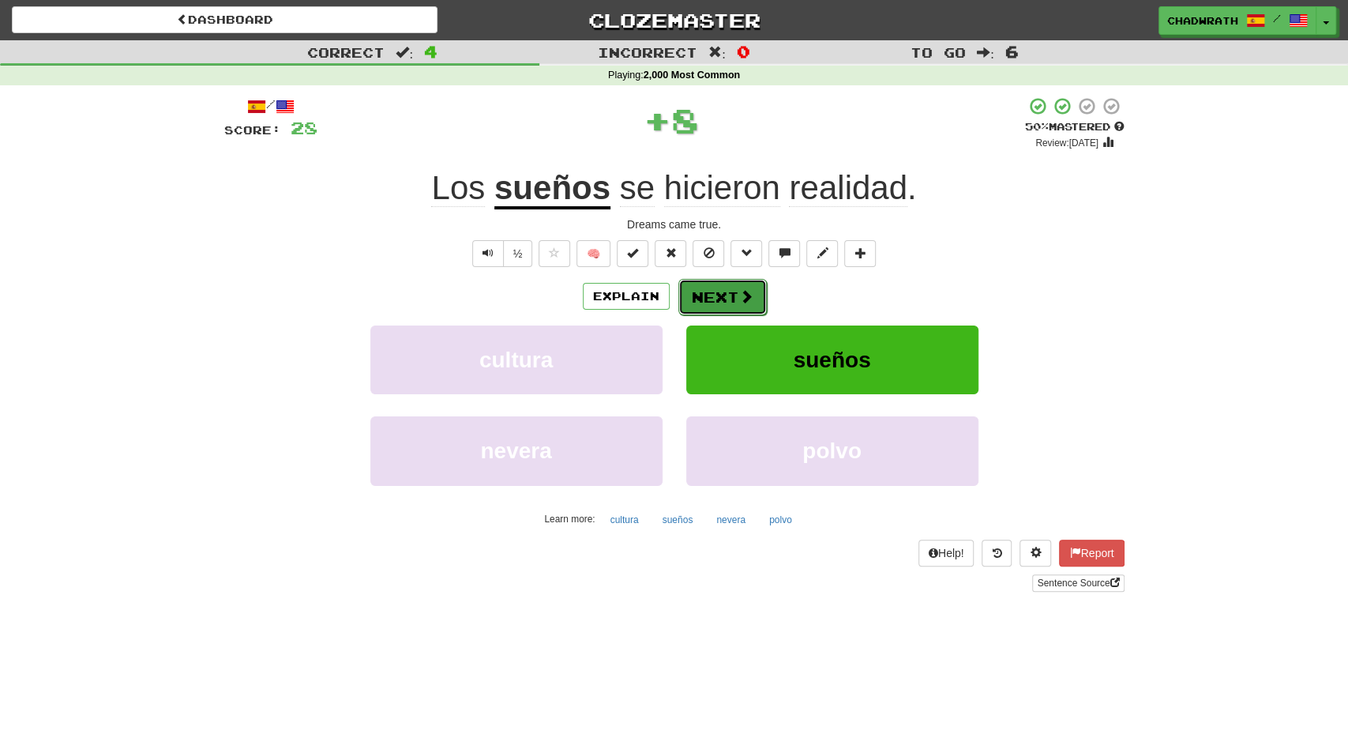
click at [727, 304] on button "Next" at bounding box center [723, 297] width 88 height 36
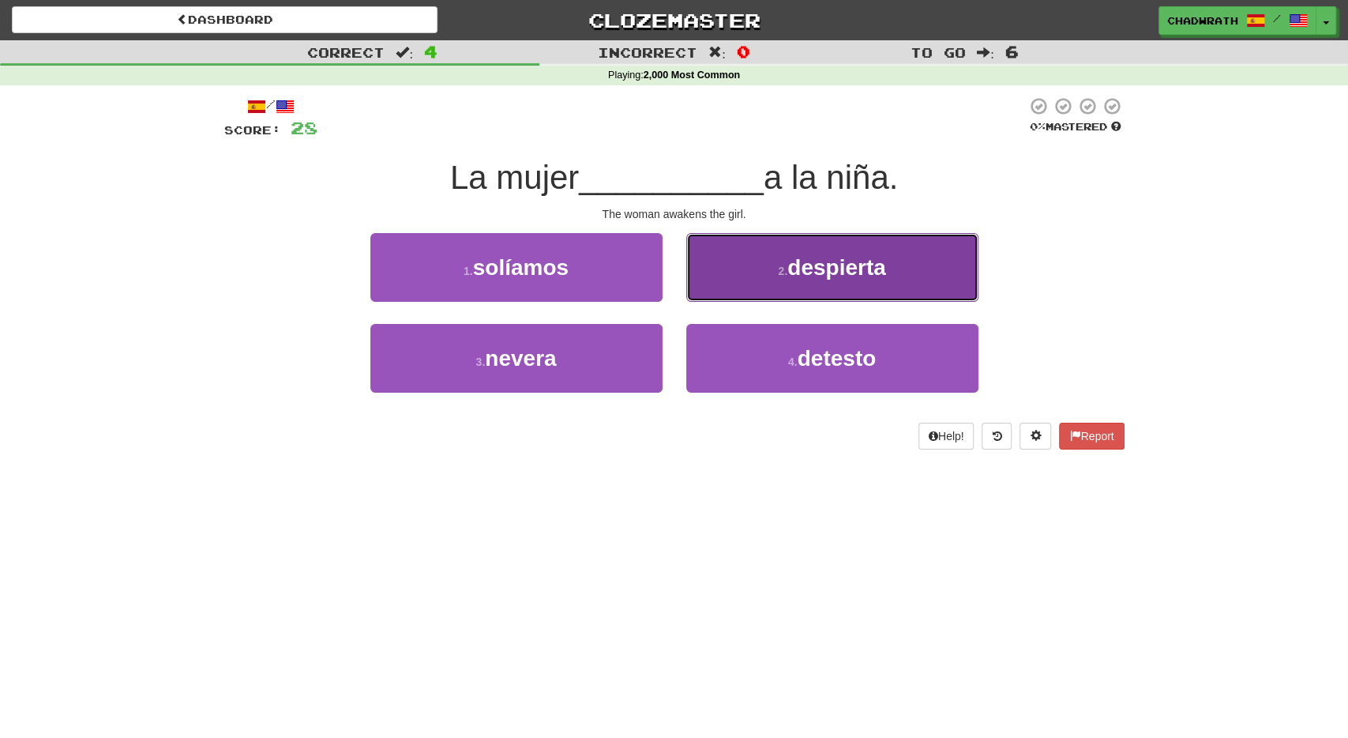
click at [830, 263] on span "despierta" at bounding box center [837, 267] width 99 height 24
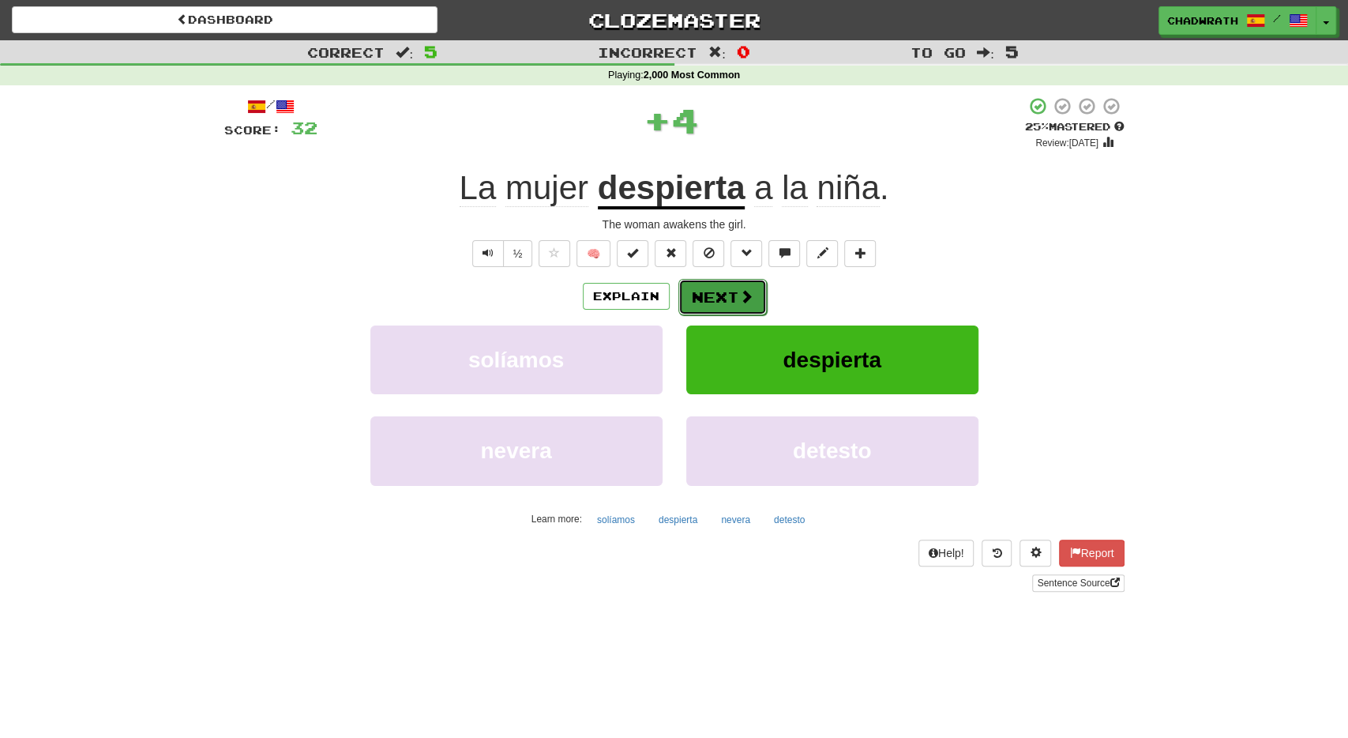
click at [701, 296] on button "Next" at bounding box center [723, 297] width 88 height 36
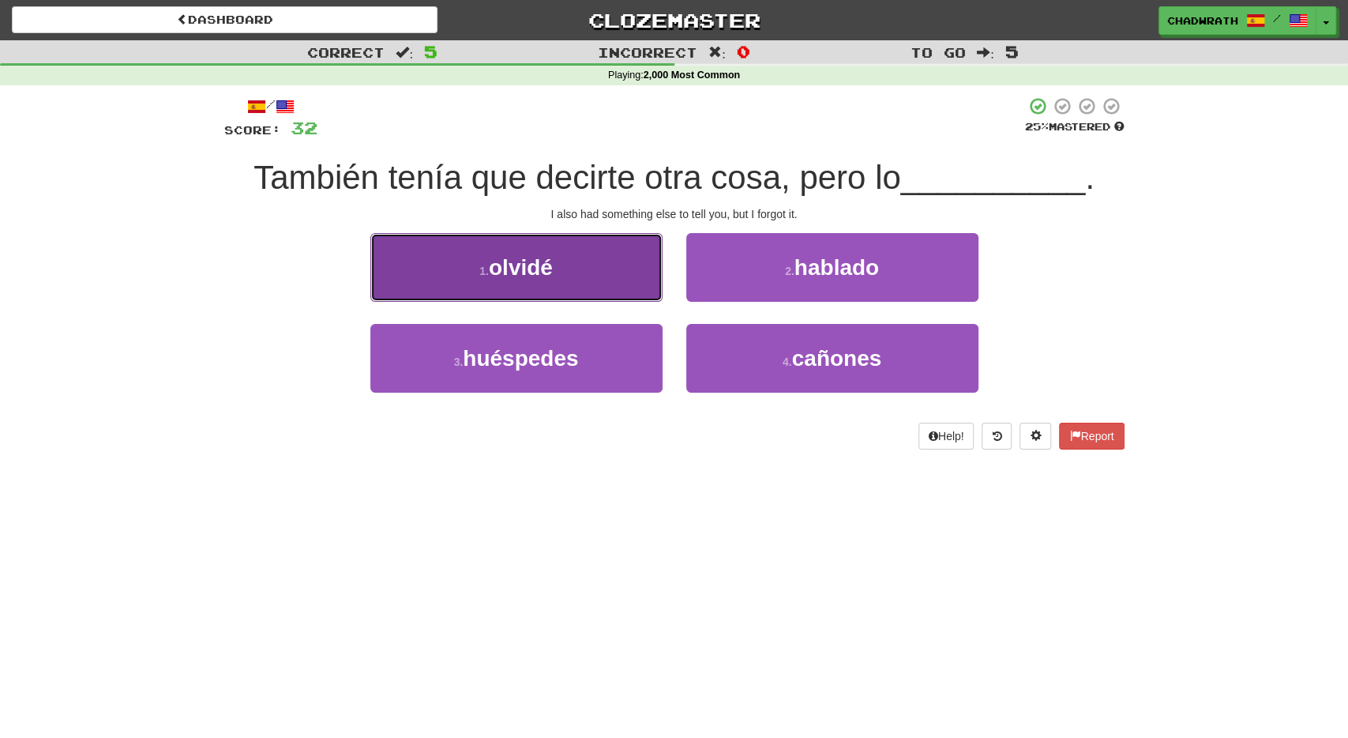
click at [491, 286] on button "1 . [GEOGRAPHIC_DATA]" at bounding box center [516, 267] width 292 height 69
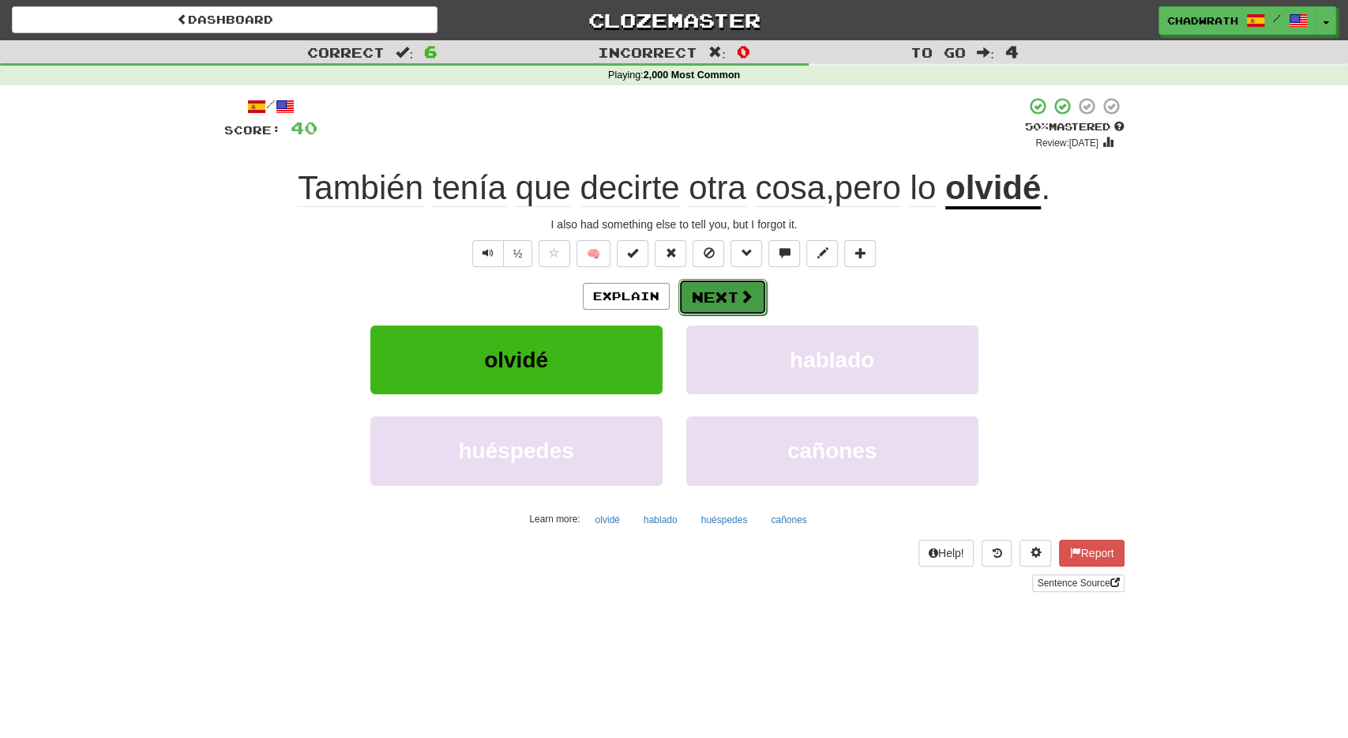
click at [728, 300] on button "Next" at bounding box center [723, 297] width 88 height 36
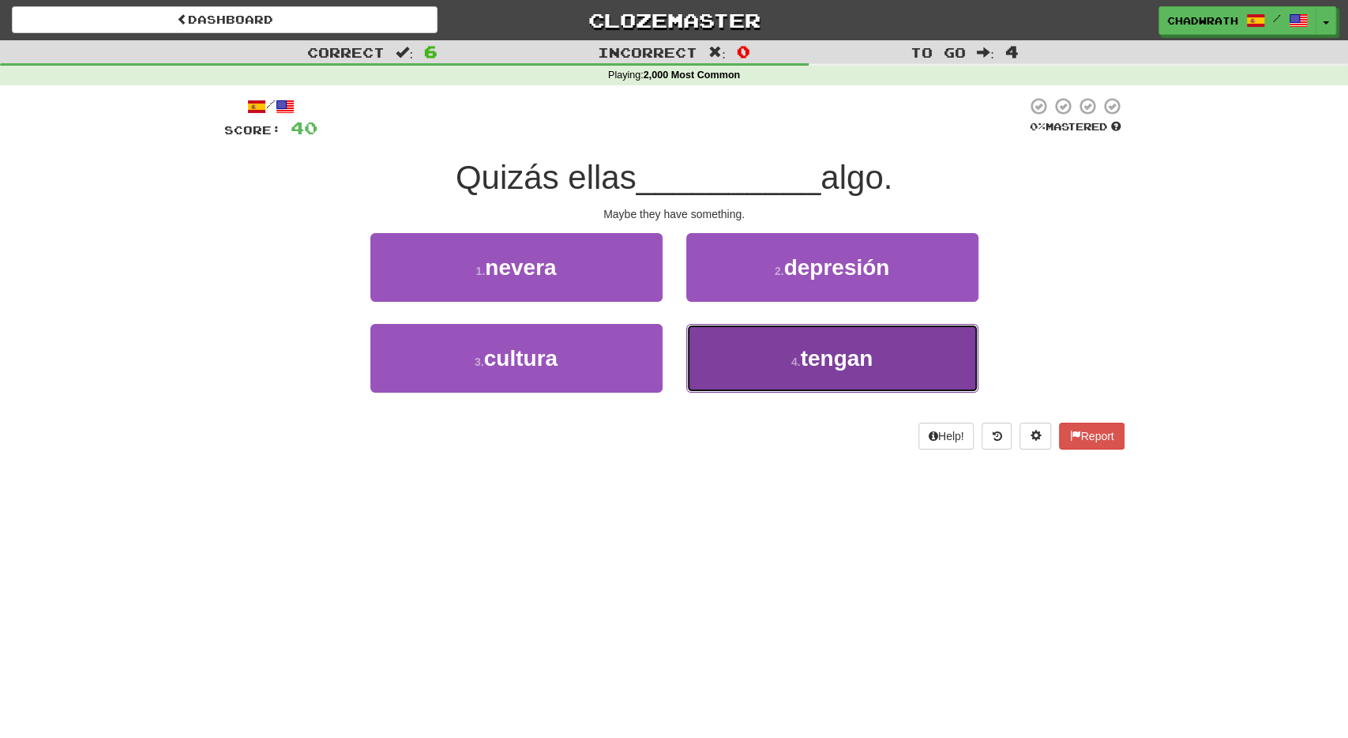
click at [827, 363] on span "tengan" at bounding box center [836, 358] width 73 height 24
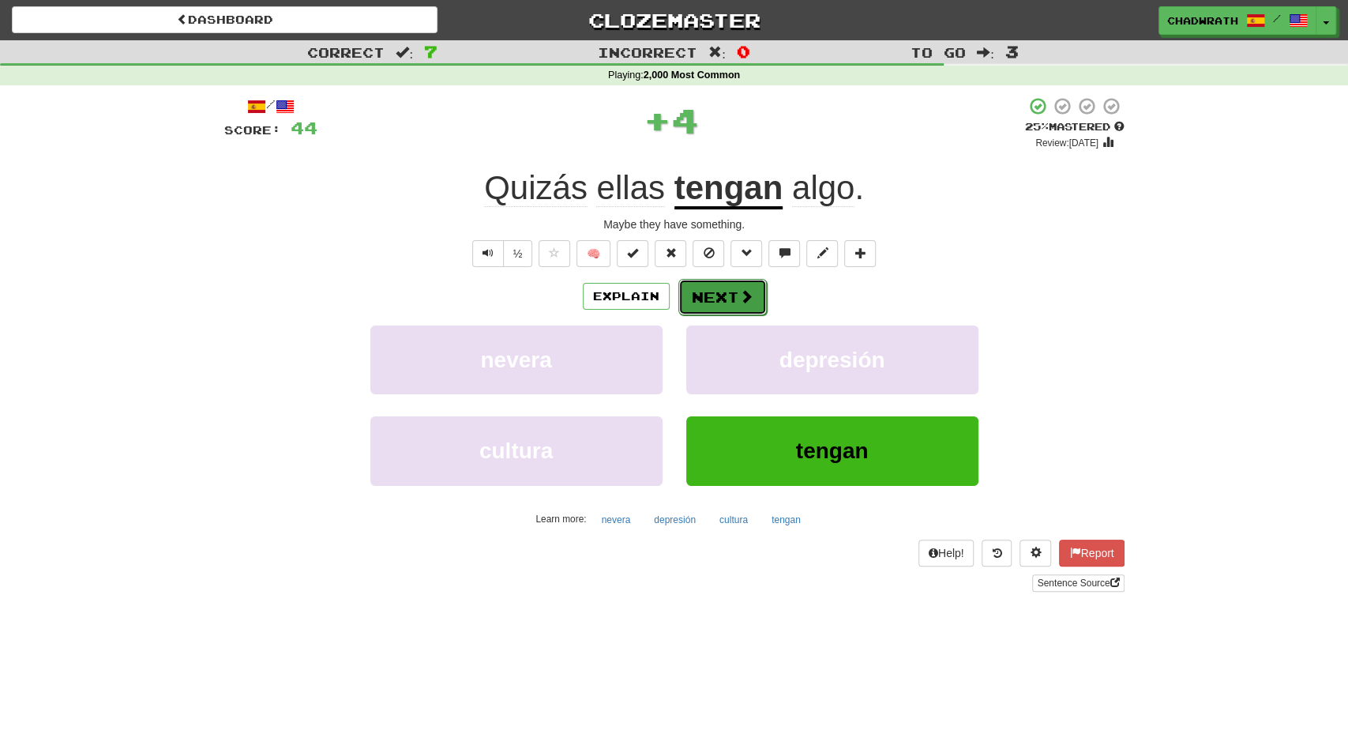
click at [718, 303] on button "Next" at bounding box center [723, 297] width 88 height 36
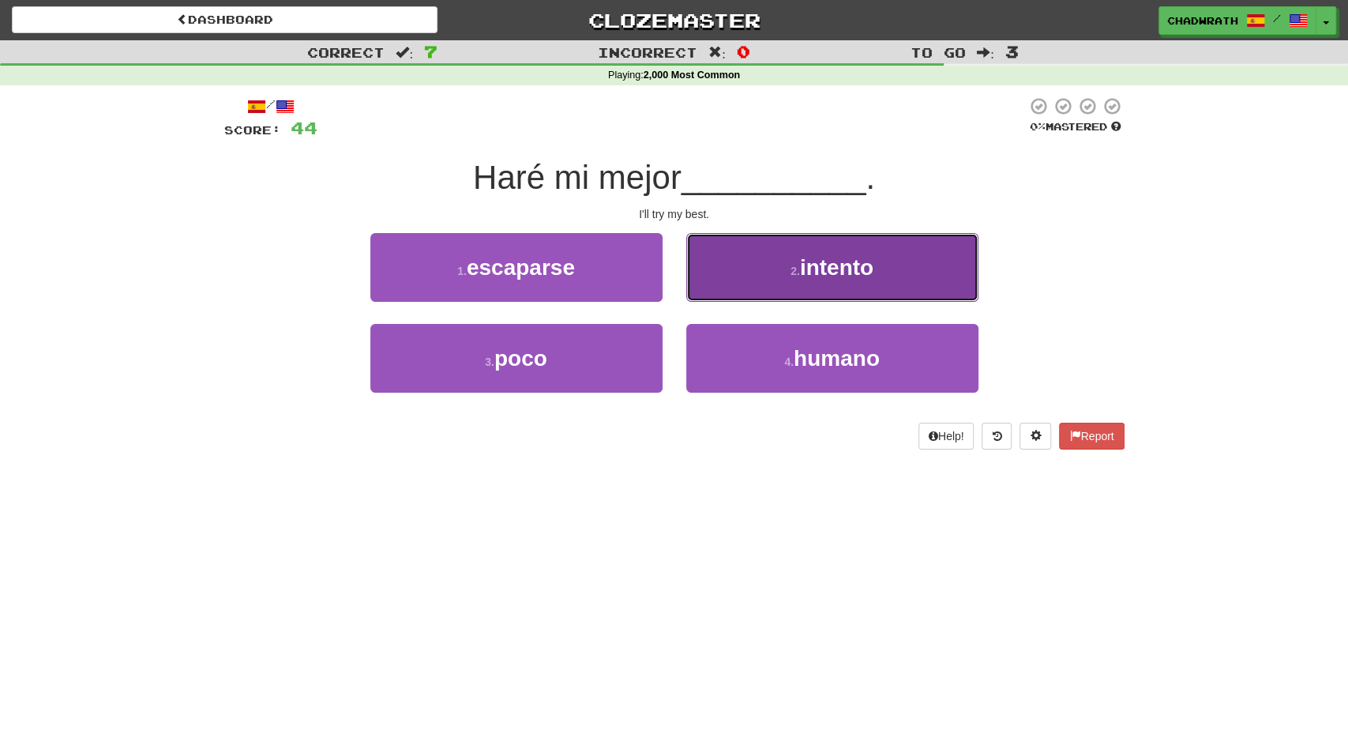
click at [765, 273] on button "2 . intento" at bounding box center [832, 267] width 292 height 69
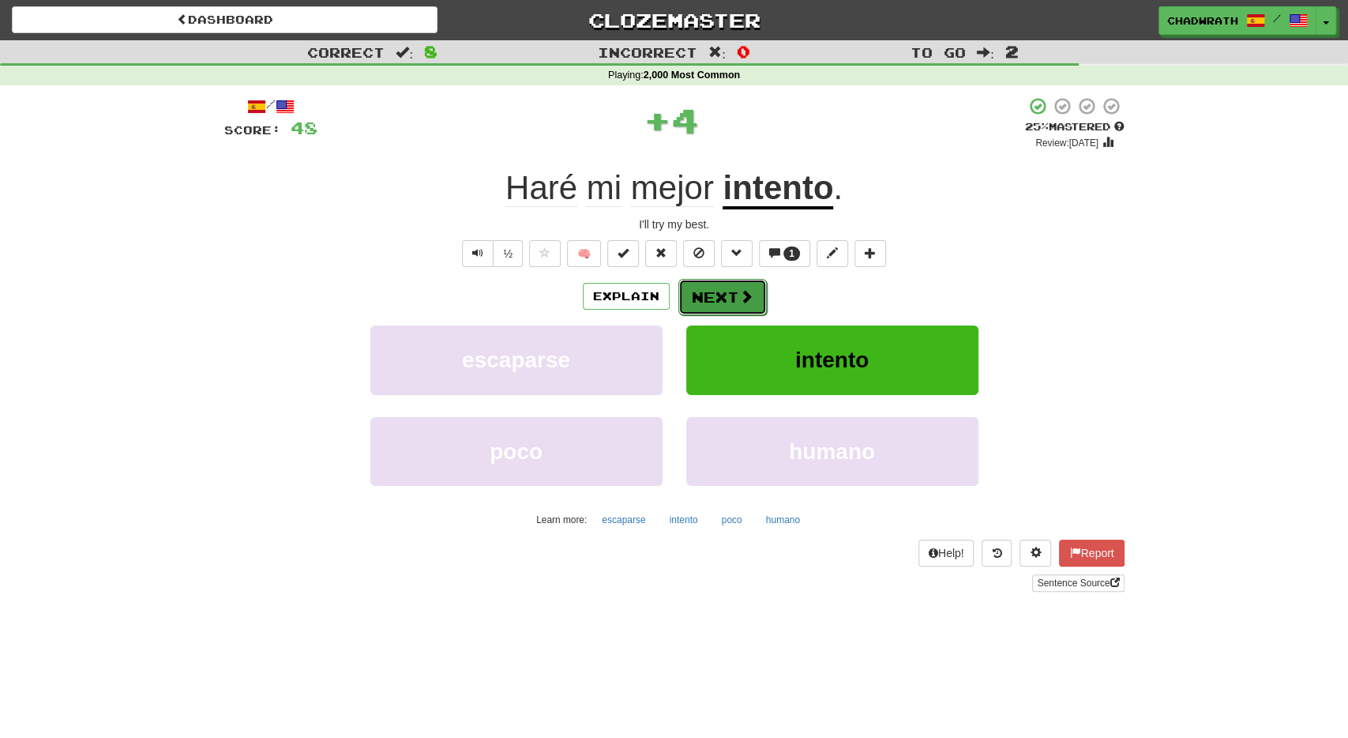
click at [751, 292] on button "Next" at bounding box center [723, 297] width 88 height 36
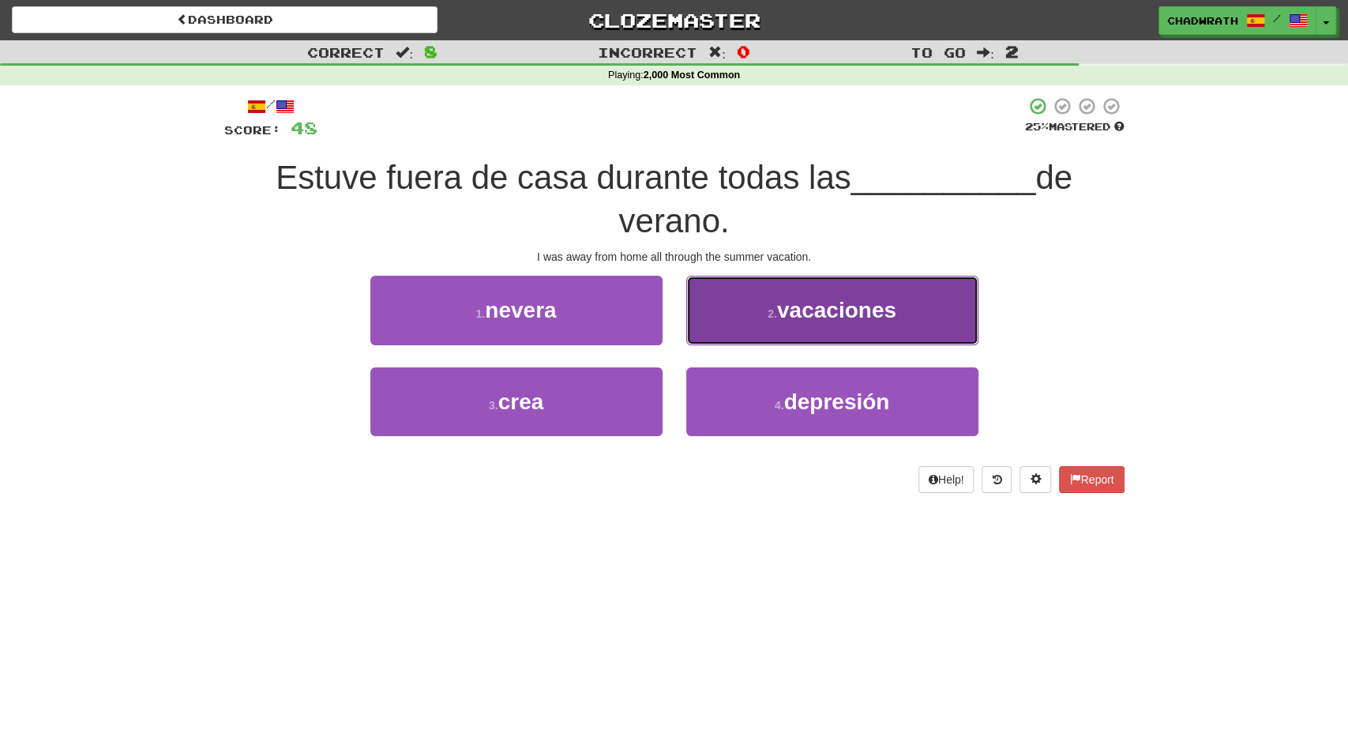
click at [822, 331] on button "2 . vacaciones" at bounding box center [832, 310] width 292 height 69
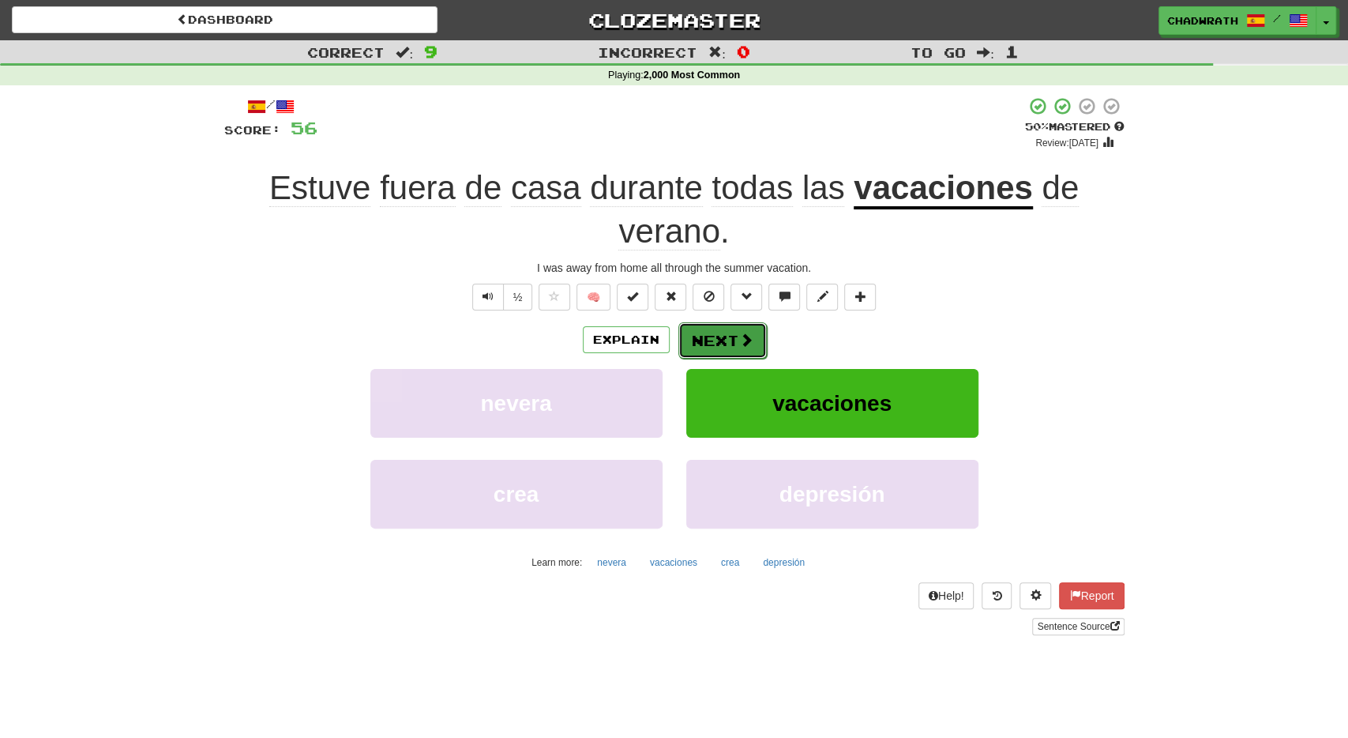
click at [713, 328] on button "Next" at bounding box center [723, 340] width 88 height 36
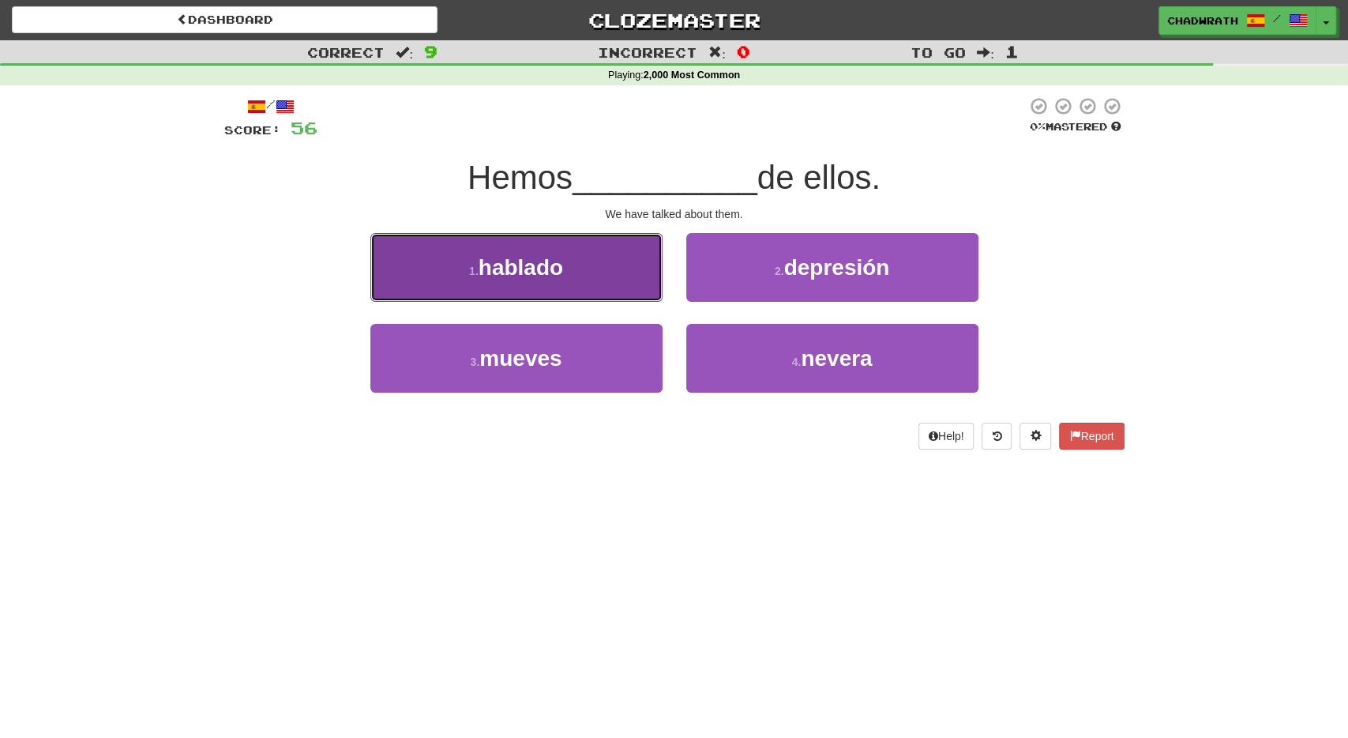
click at [543, 271] on span "hablado" at bounding box center [521, 267] width 85 height 24
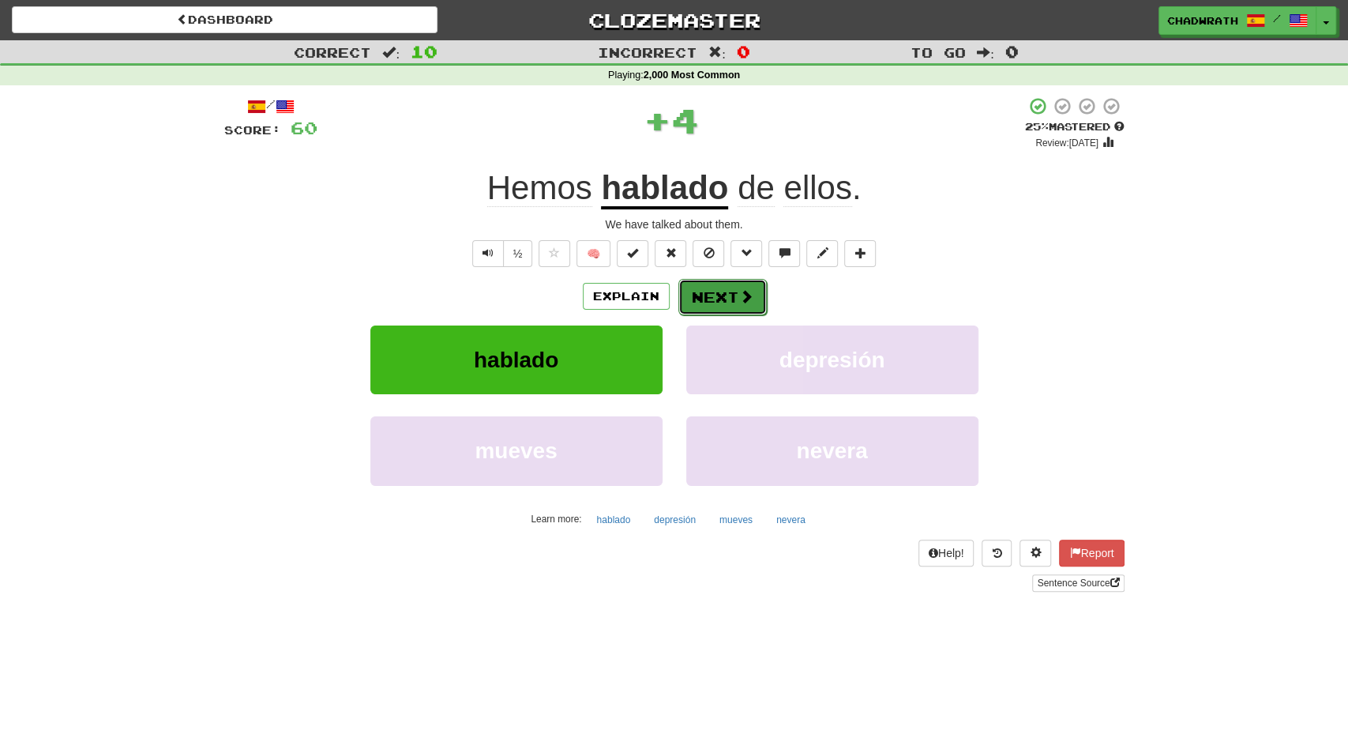
click at [709, 296] on button "Next" at bounding box center [723, 297] width 88 height 36
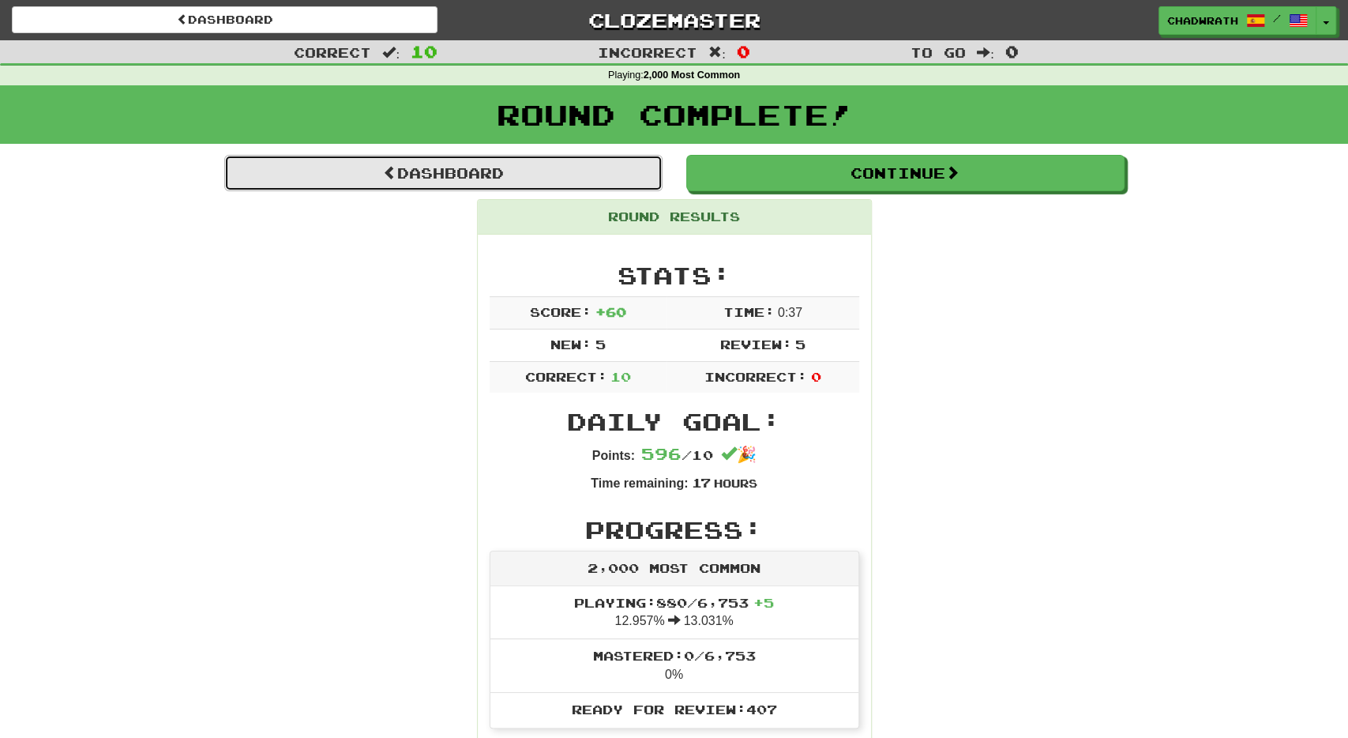
click at [443, 173] on link "Dashboard" at bounding box center [443, 173] width 438 height 36
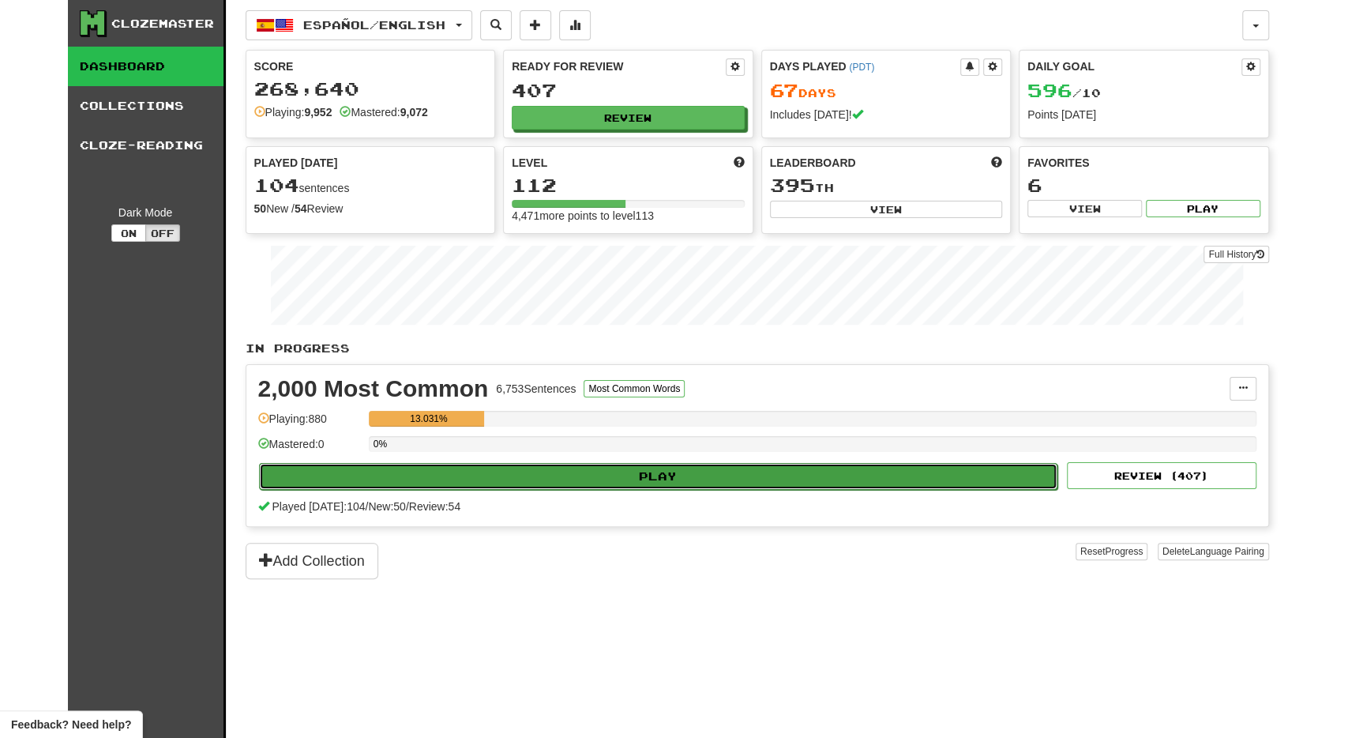
click at [572, 463] on button "Play" at bounding box center [658, 476] width 799 height 27
select select "**"
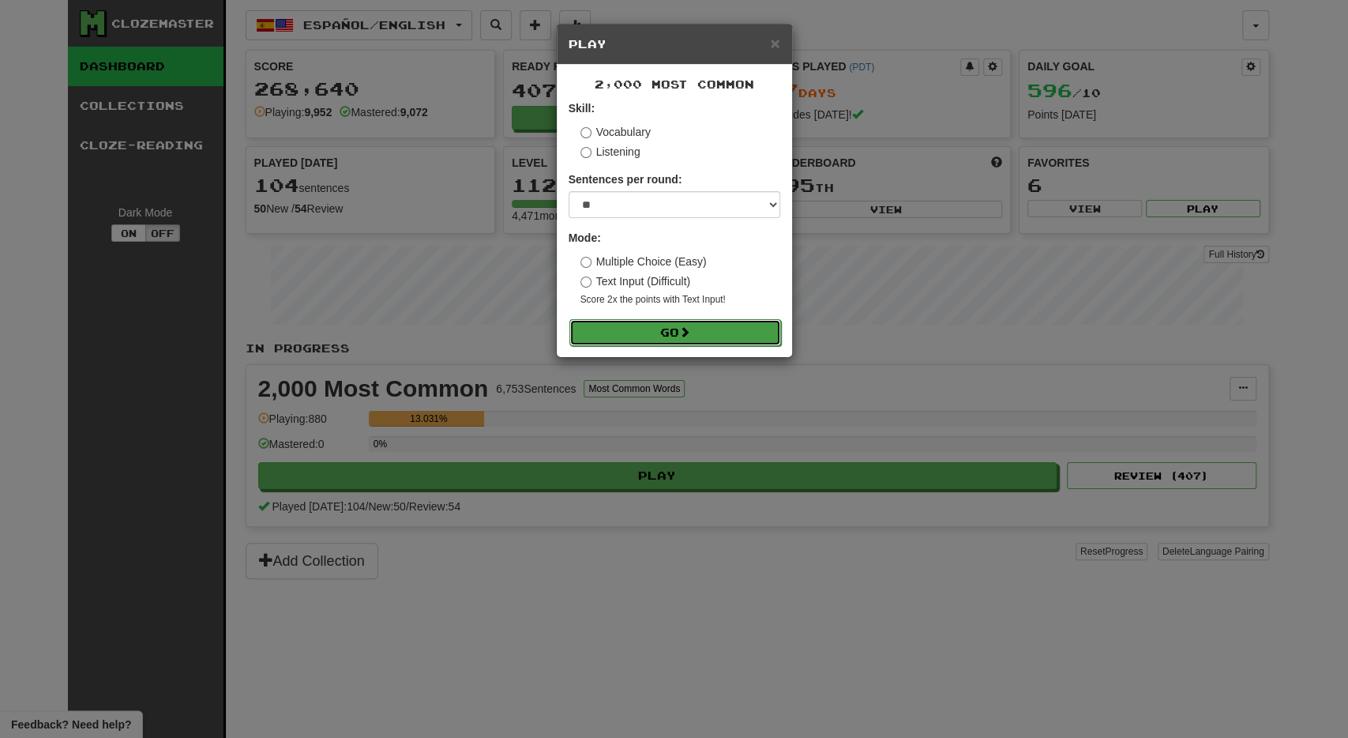
click at [671, 325] on button "Go" at bounding box center [676, 332] width 212 height 27
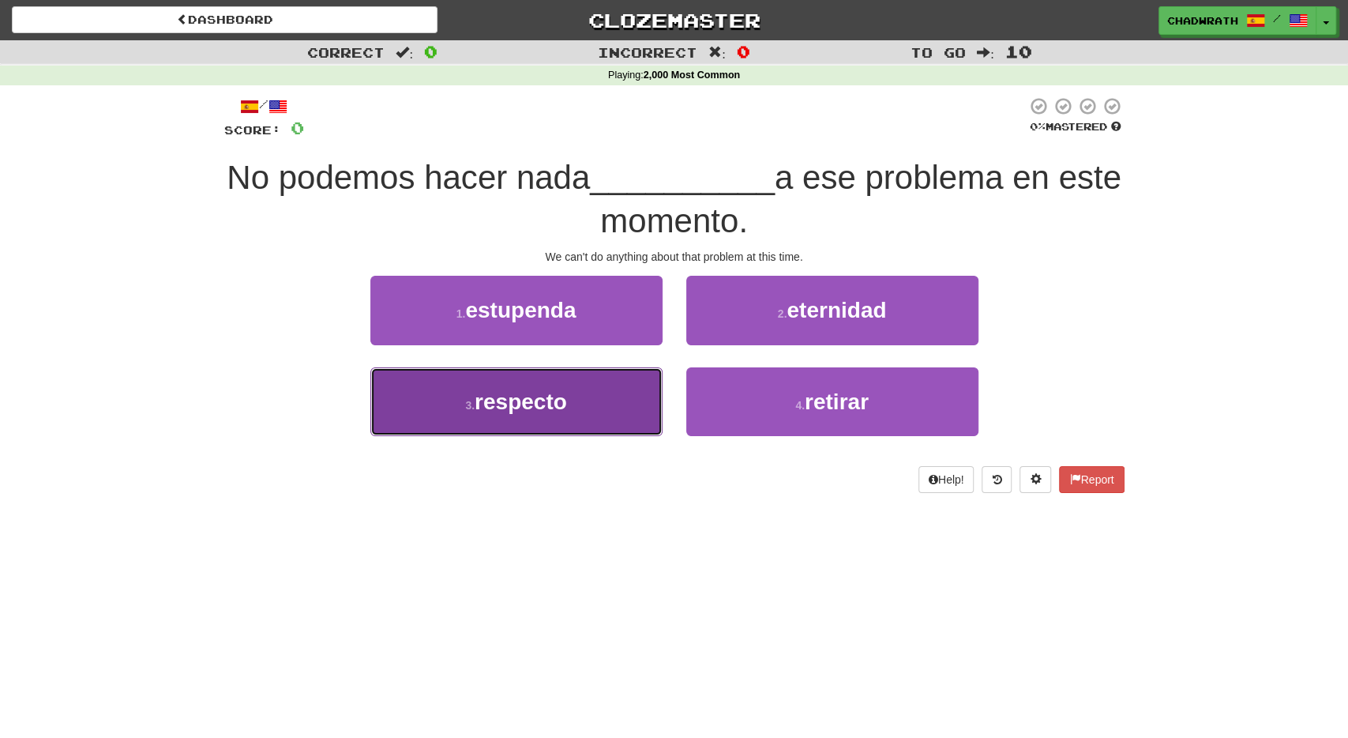
click at [524, 415] on button "3 . respecto" at bounding box center [516, 401] width 292 height 69
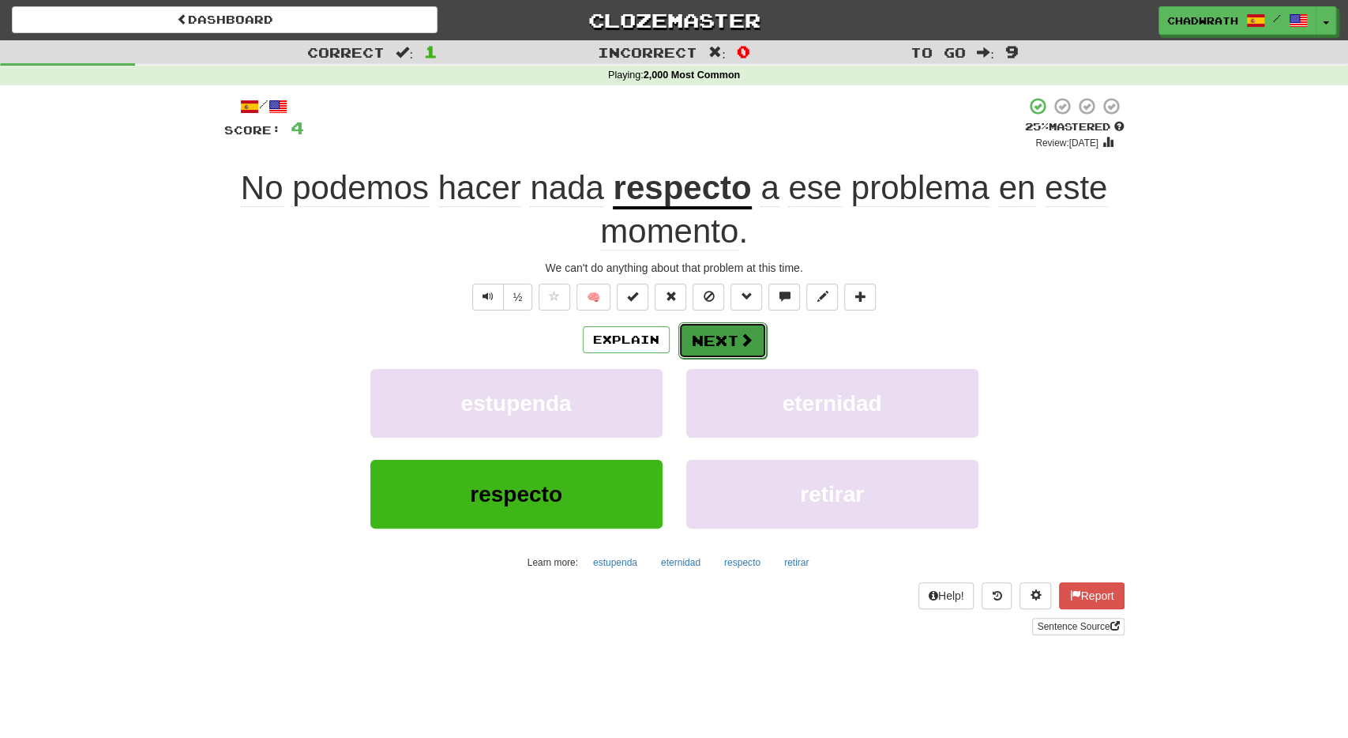
click at [728, 329] on button "Next" at bounding box center [723, 340] width 88 height 36
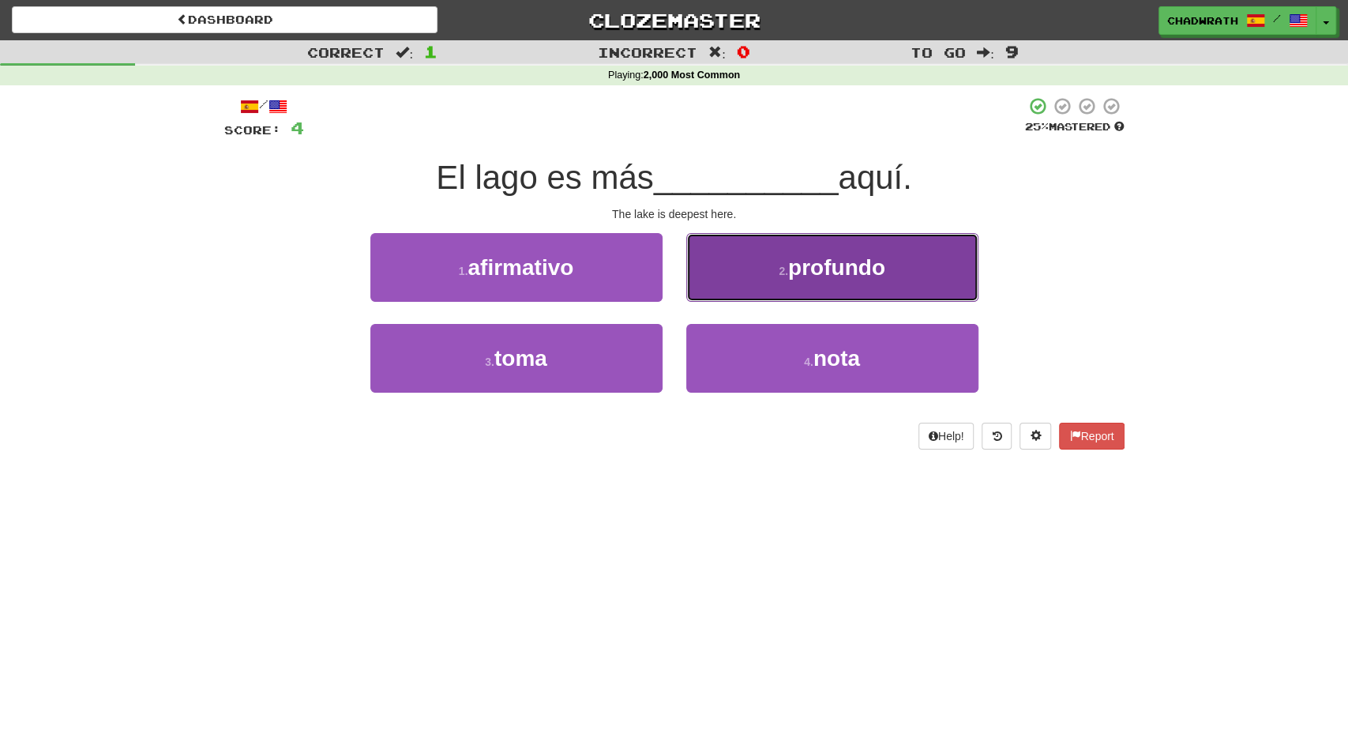
click at [818, 285] on button "2 . profundo" at bounding box center [832, 267] width 292 height 69
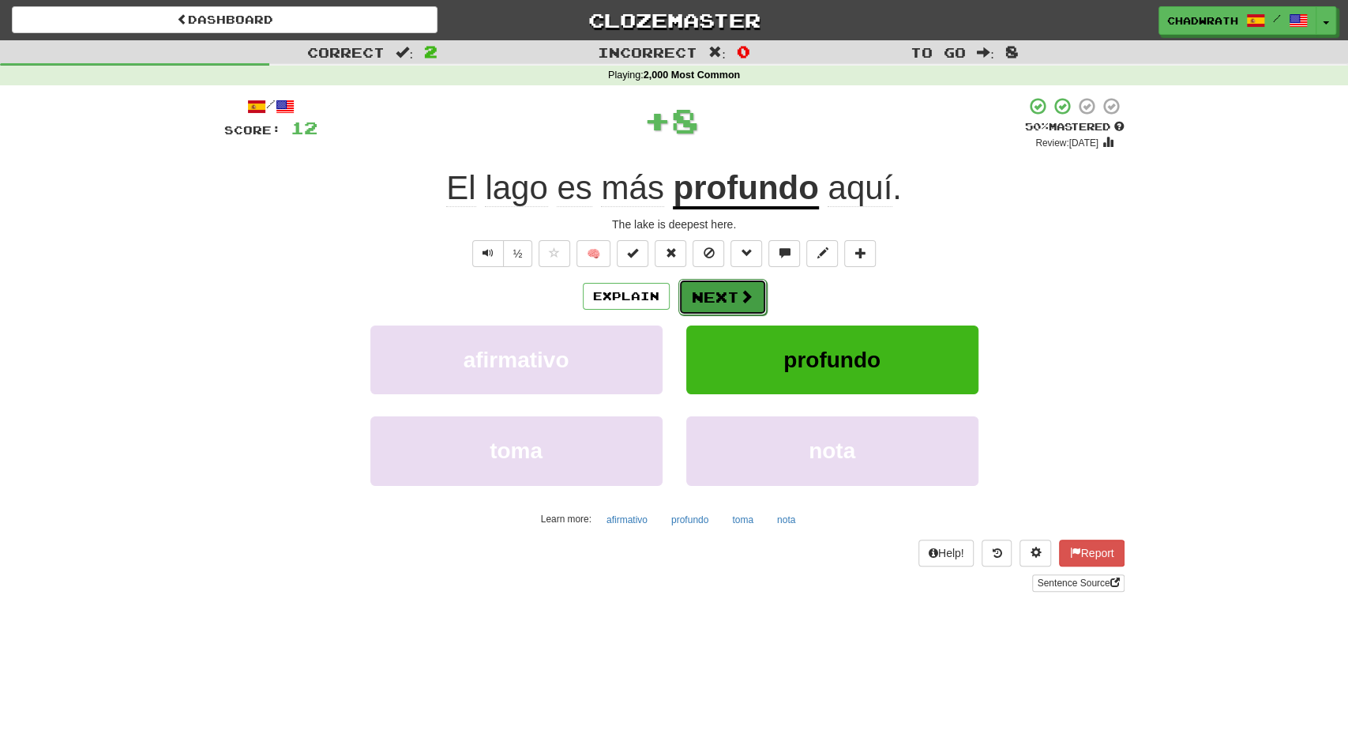
click at [715, 299] on button "Next" at bounding box center [723, 297] width 88 height 36
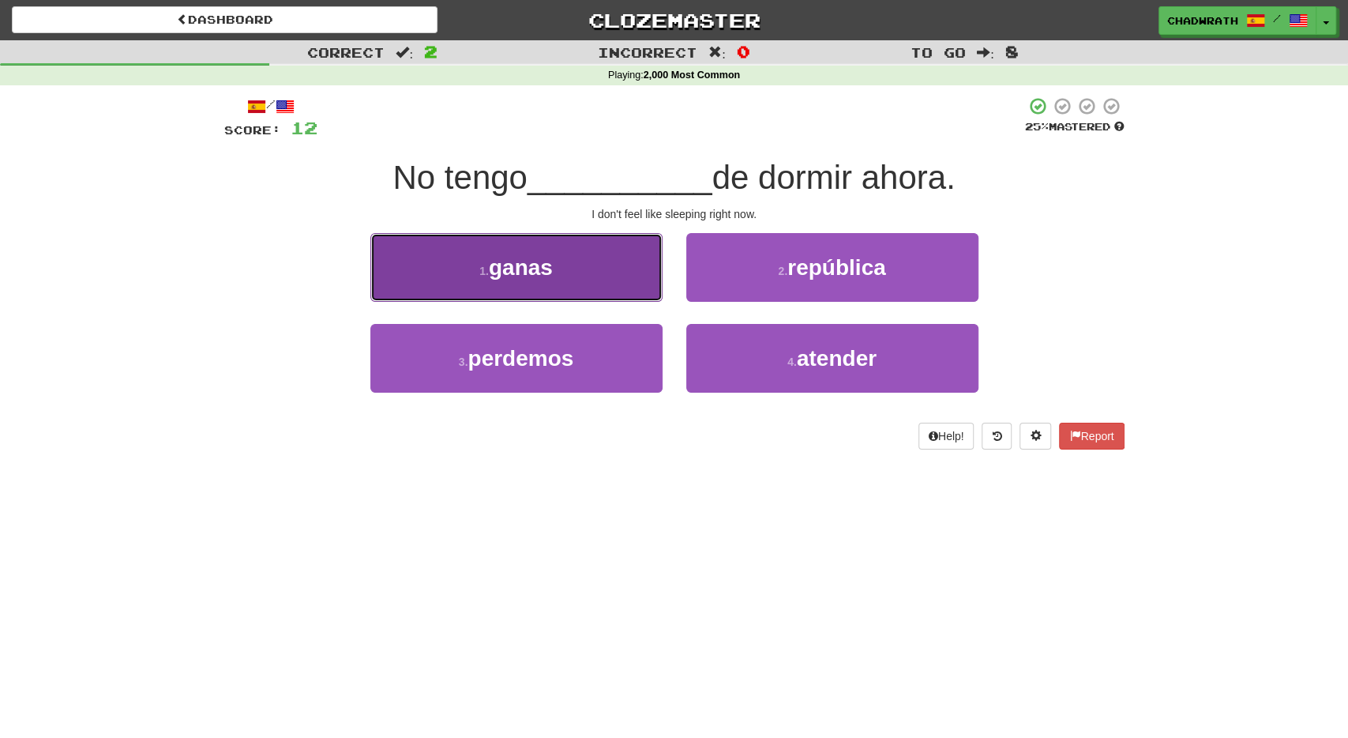
click at [519, 290] on button "1 . ganas" at bounding box center [516, 267] width 292 height 69
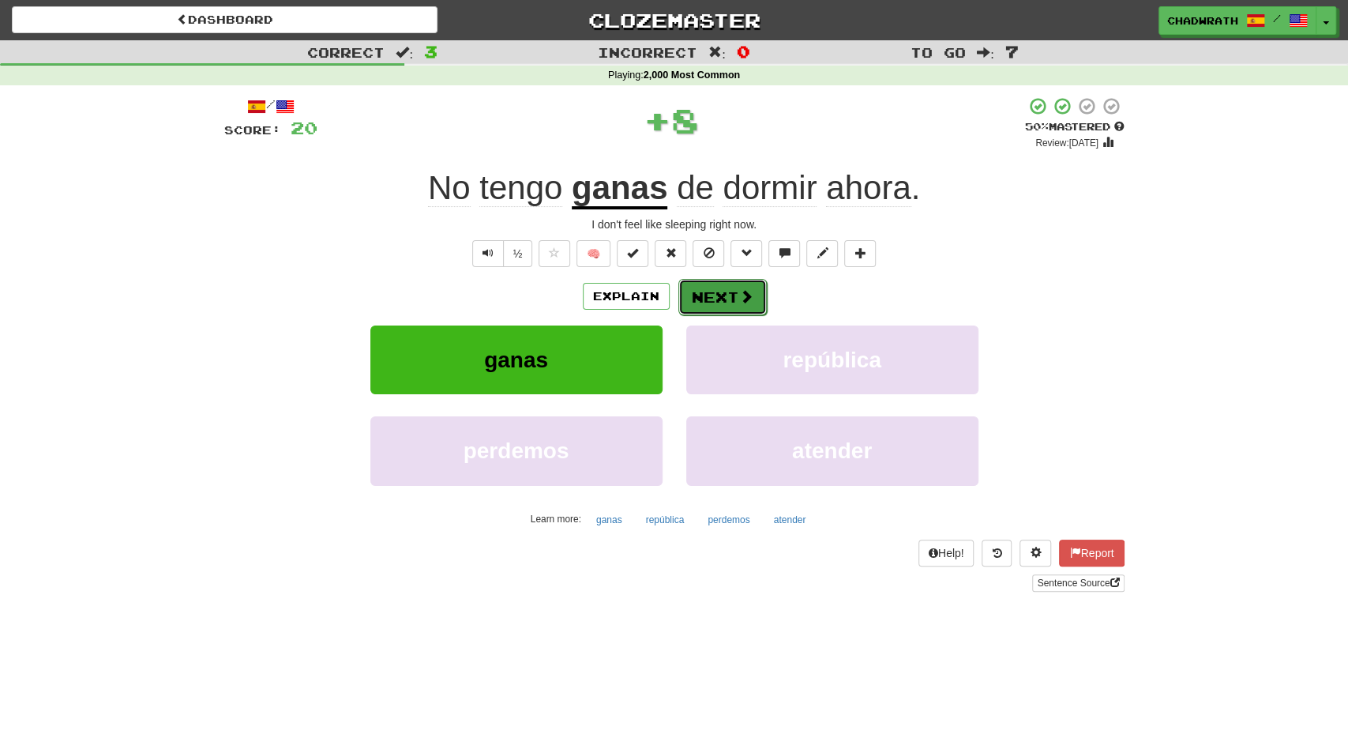
click at [702, 294] on button "Next" at bounding box center [723, 297] width 88 height 36
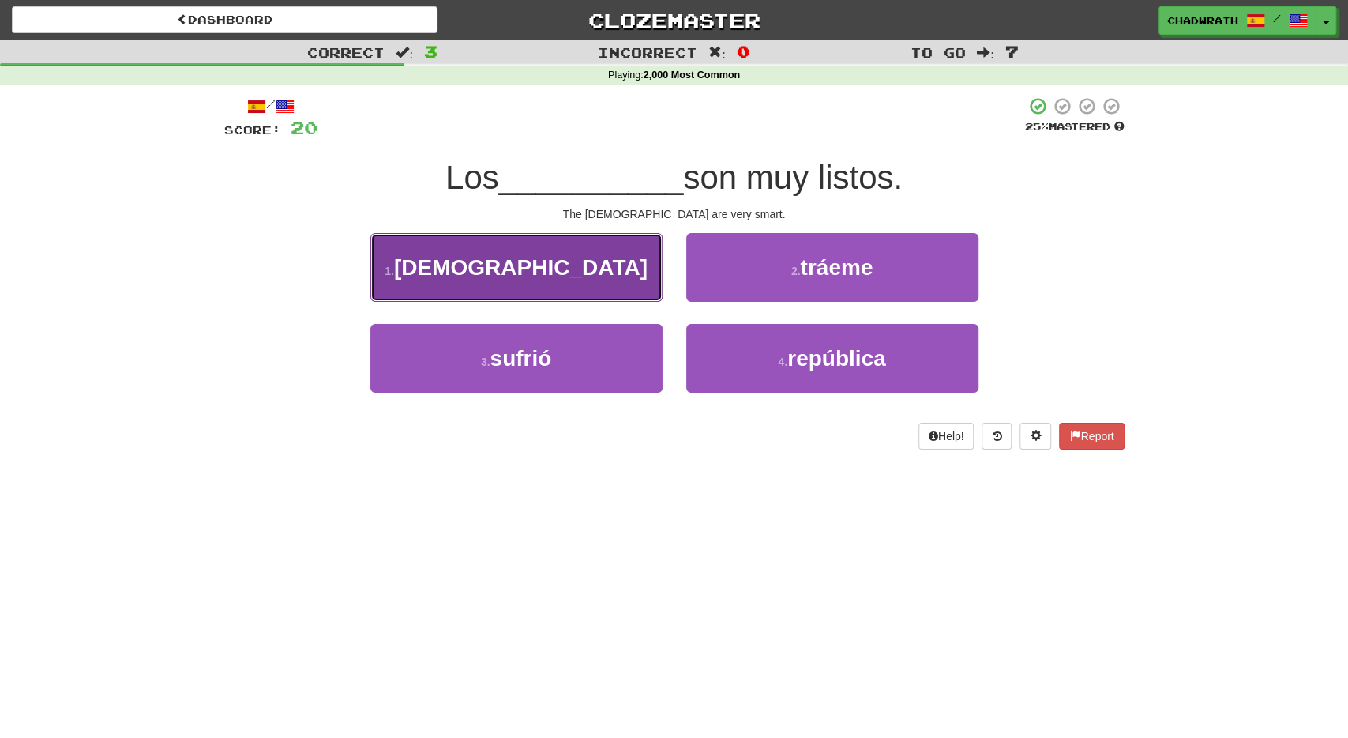
click at [508, 272] on span "alemanes" at bounding box center [521, 267] width 254 height 24
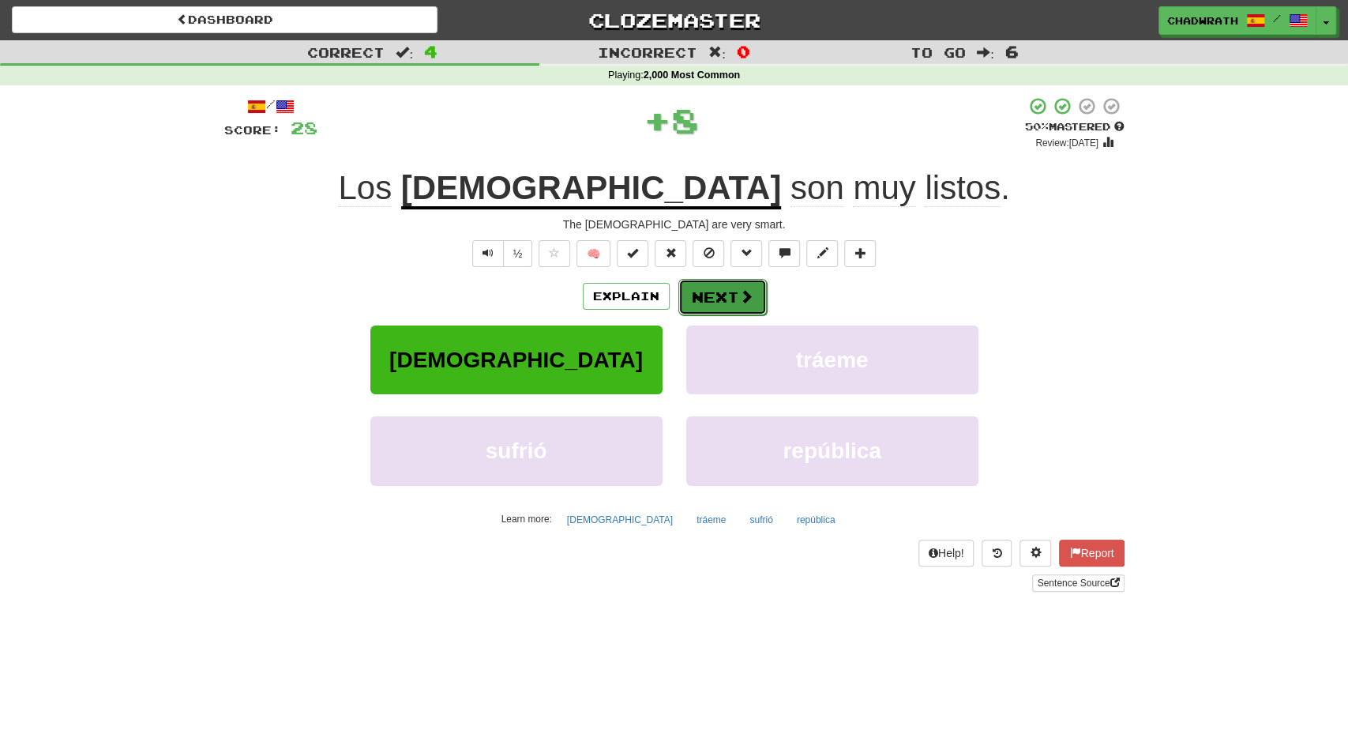
click at [723, 294] on button "Next" at bounding box center [723, 297] width 88 height 36
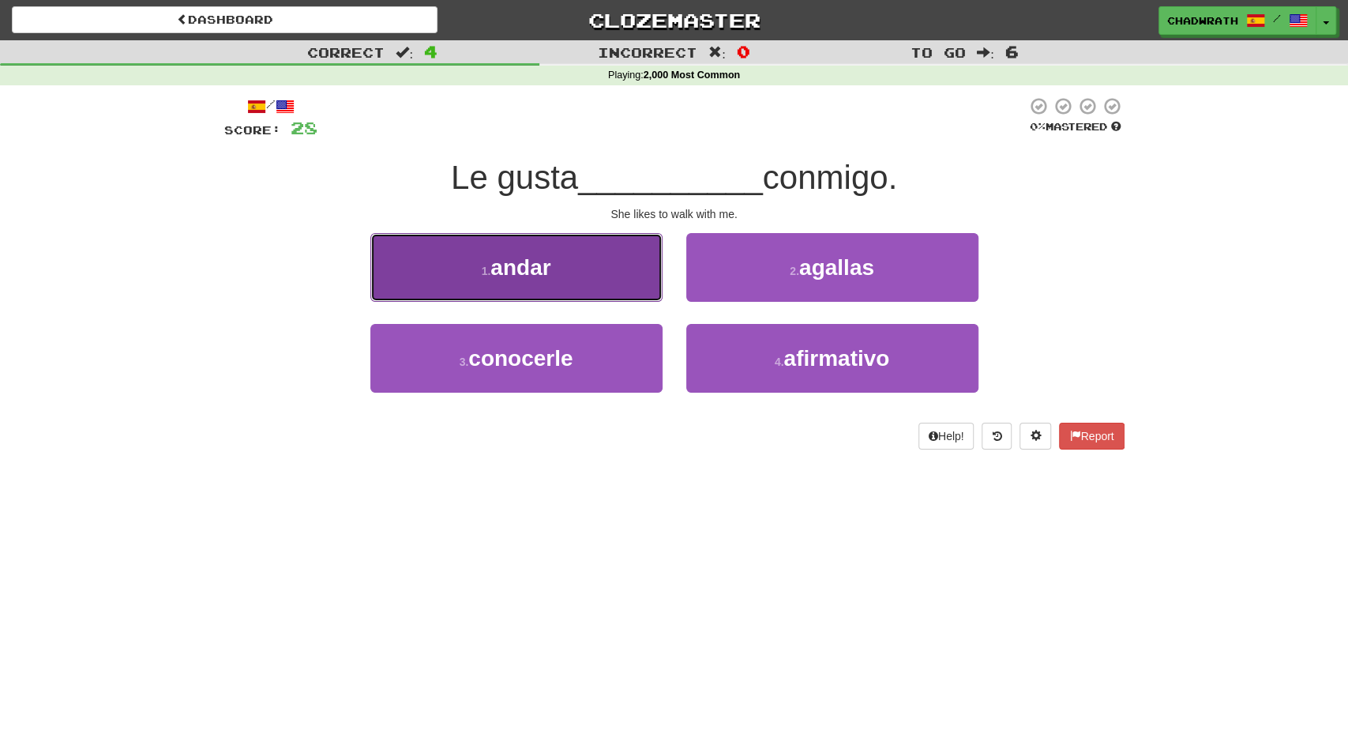
click at [543, 268] on span "andar" at bounding box center [521, 267] width 60 height 24
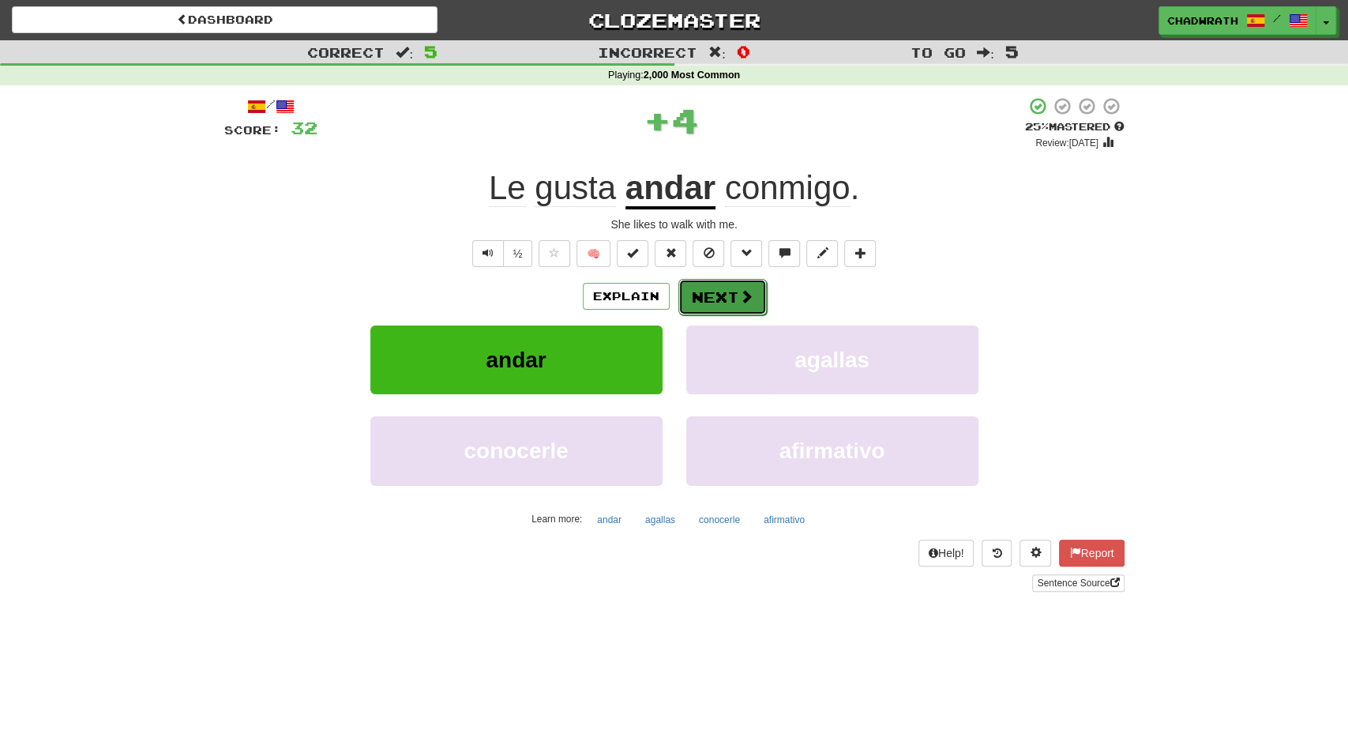
click at [730, 291] on button "Next" at bounding box center [723, 297] width 88 height 36
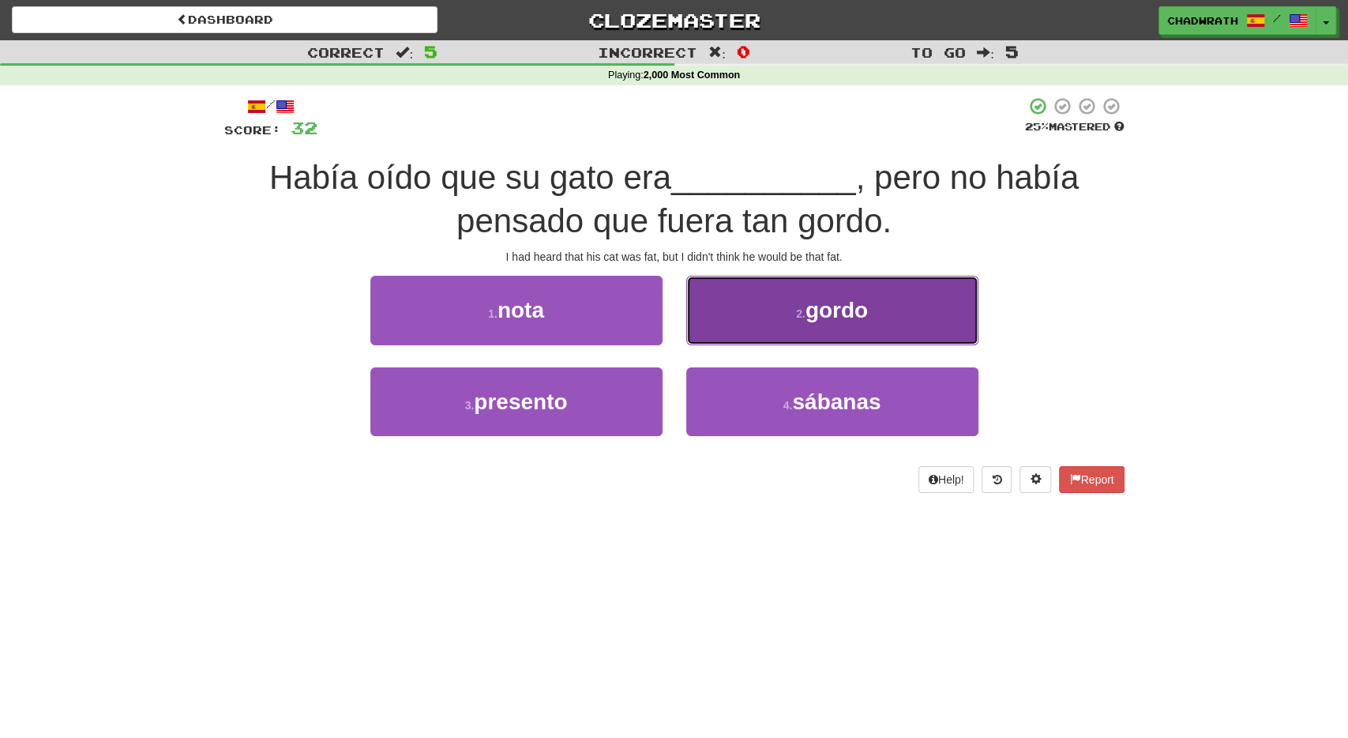
click at [854, 301] on span "gordo" at bounding box center [837, 310] width 62 height 24
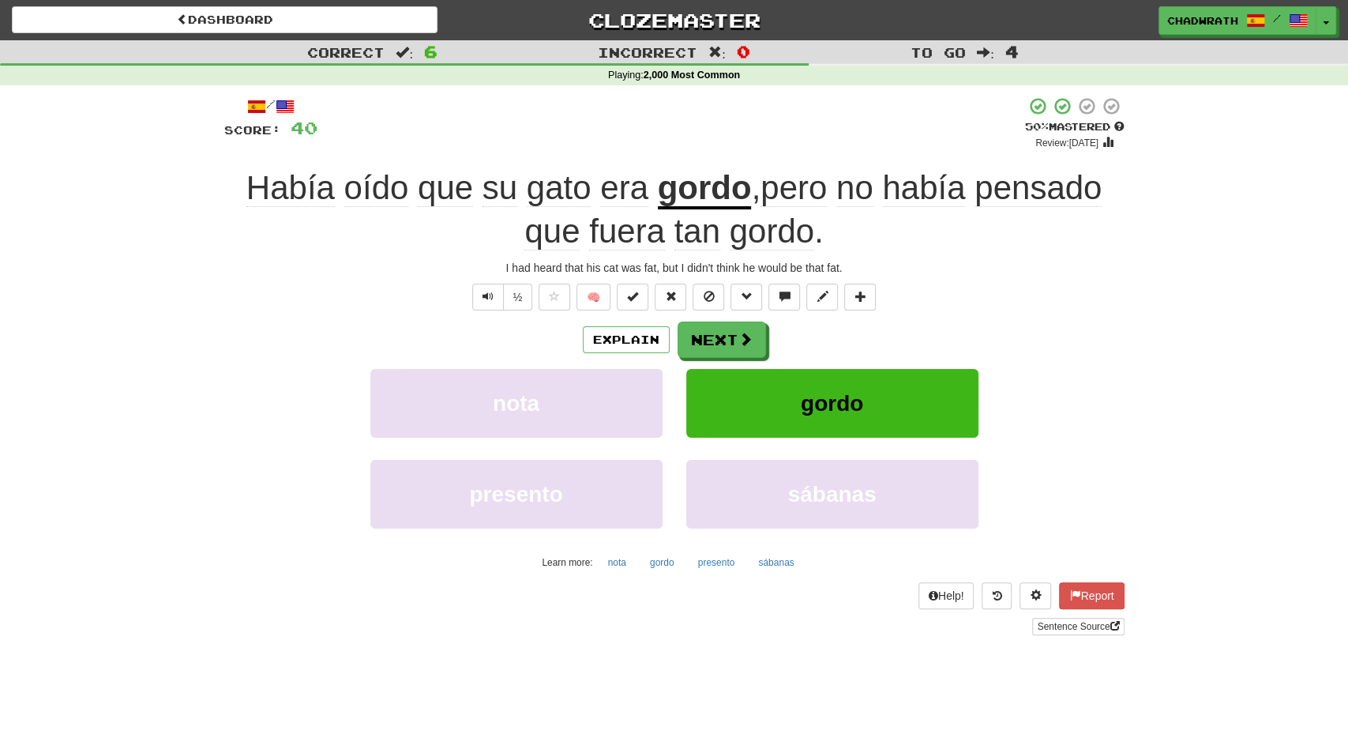
drag, startPoint x: 395, startPoint y: 288, endPoint x: 524, endPoint y: 330, distance: 135.4
click at [396, 288] on div "½ 🧠" at bounding box center [674, 297] width 901 height 27
click at [694, 336] on button "Next" at bounding box center [723, 340] width 88 height 36
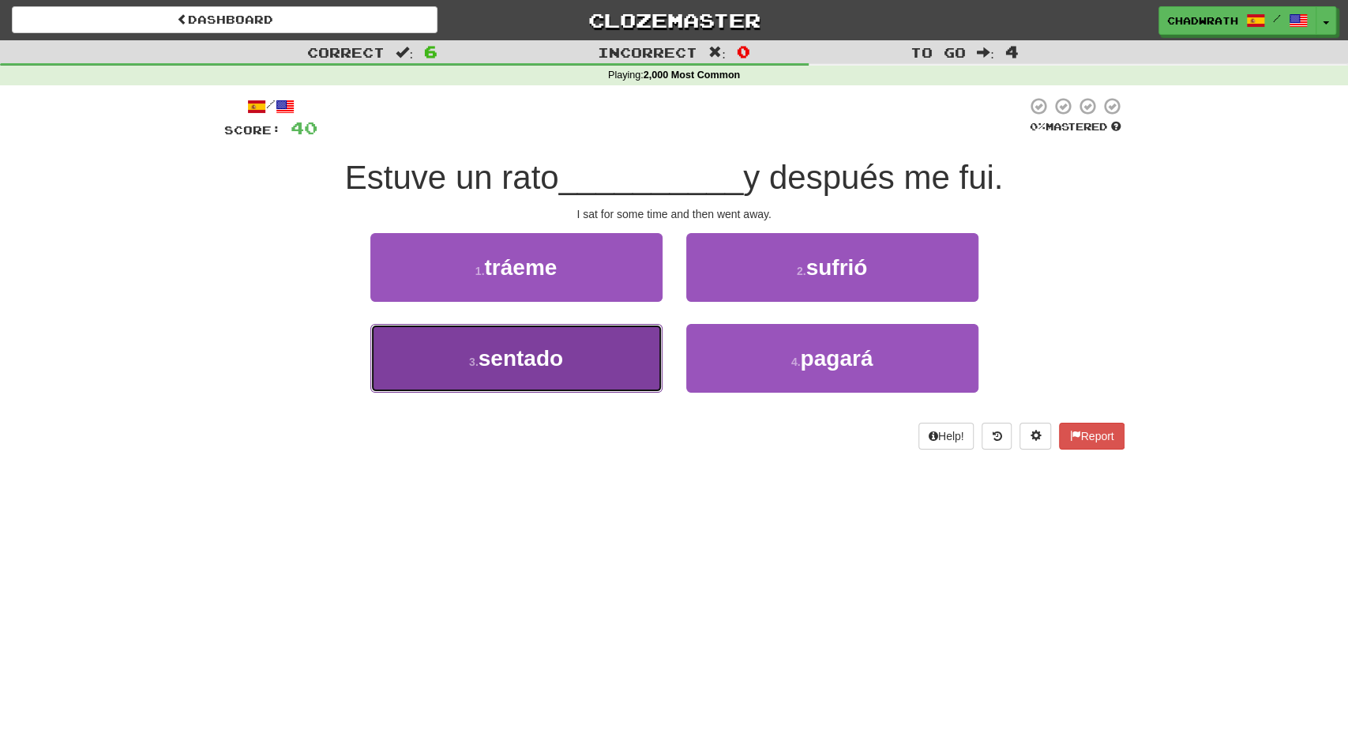
click at [484, 369] on span "sentado" at bounding box center [521, 358] width 85 height 24
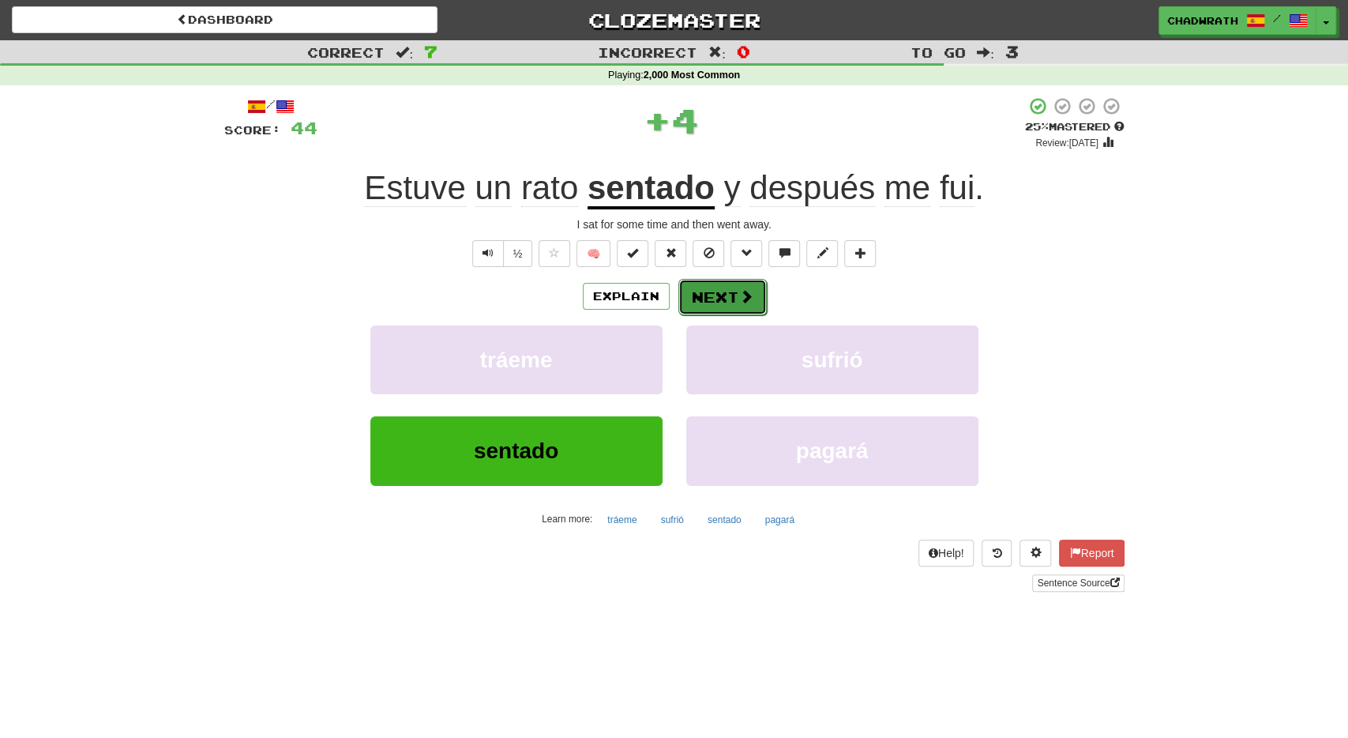
click at [751, 300] on button "Next" at bounding box center [723, 297] width 88 height 36
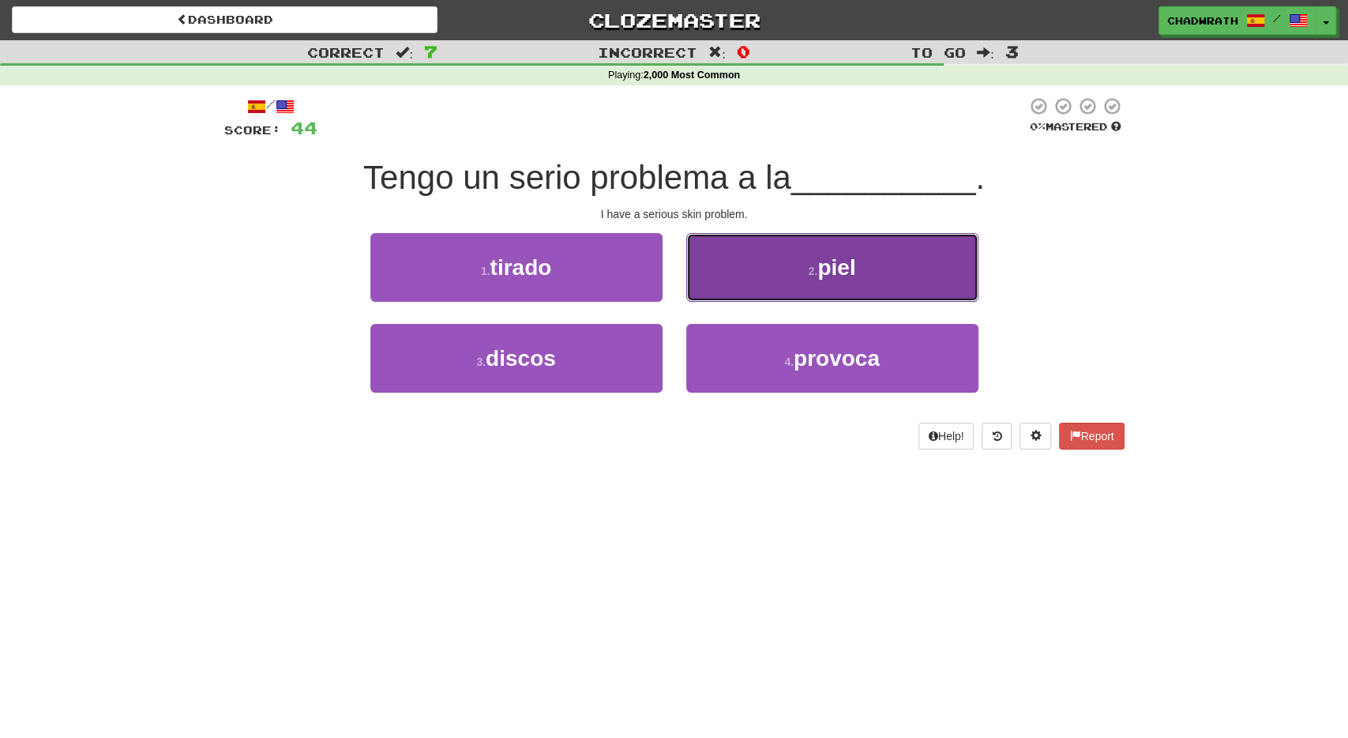
click at [773, 250] on button "2 . piel" at bounding box center [832, 267] width 292 height 69
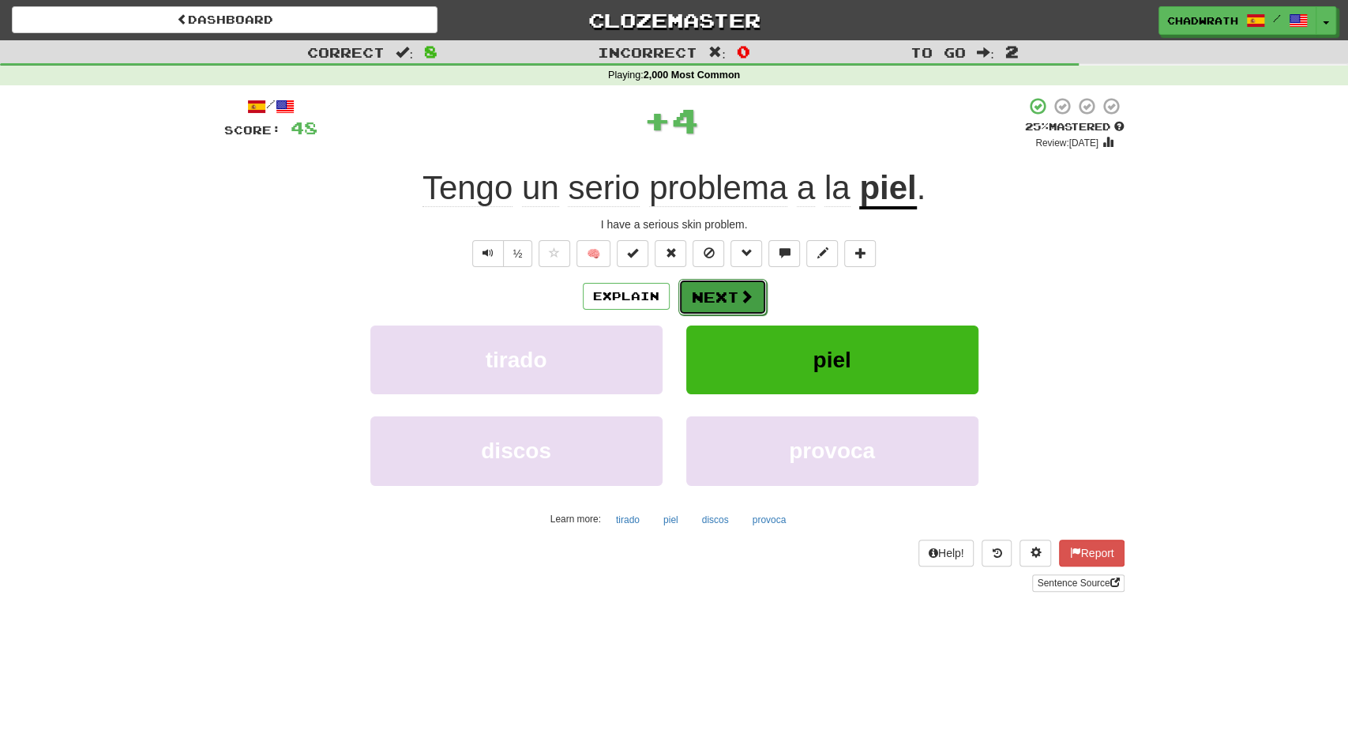
click at [702, 296] on button "Next" at bounding box center [723, 297] width 88 height 36
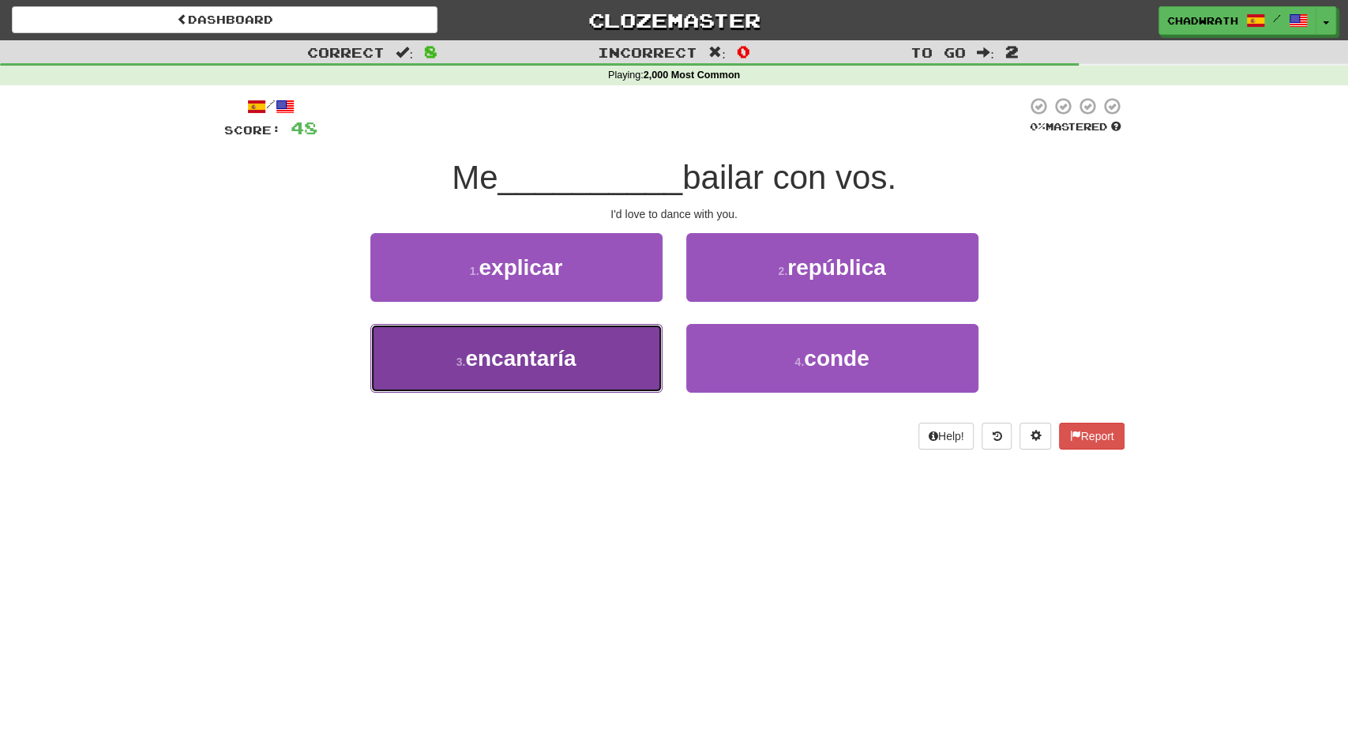
click at [512, 373] on button "3 . encantaría" at bounding box center [516, 358] width 292 height 69
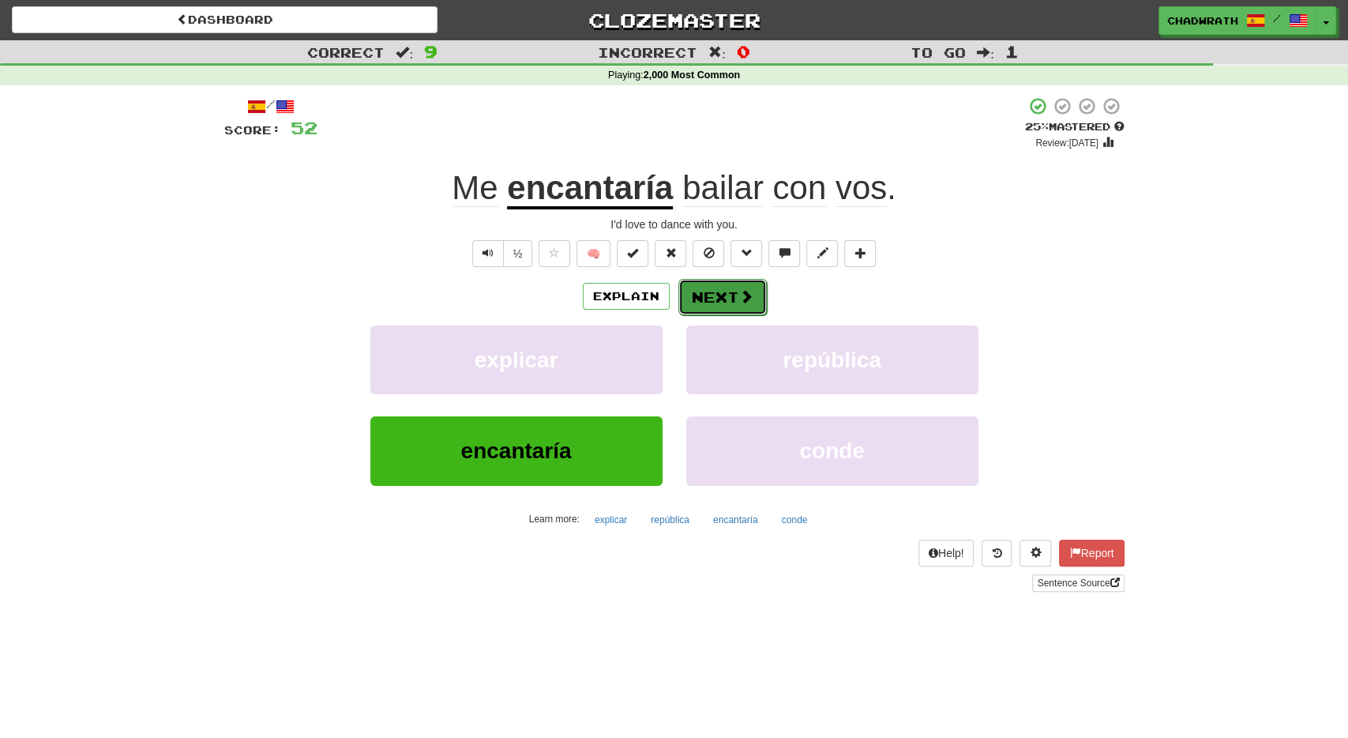
click at [728, 291] on button "Next" at bounding box center [723, 297] width 88 height 36
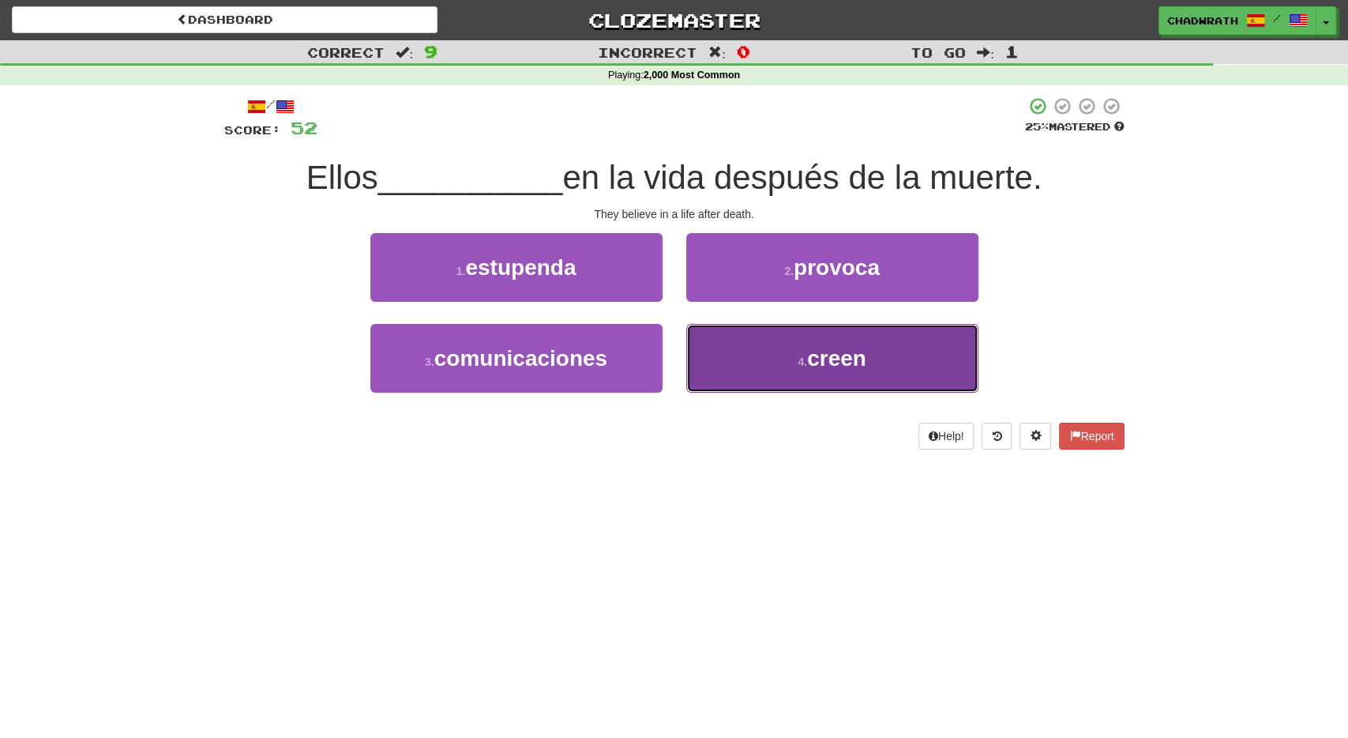
click at [857, 355] on span "creen" at bounding box center [836, 358] width 59 height 24
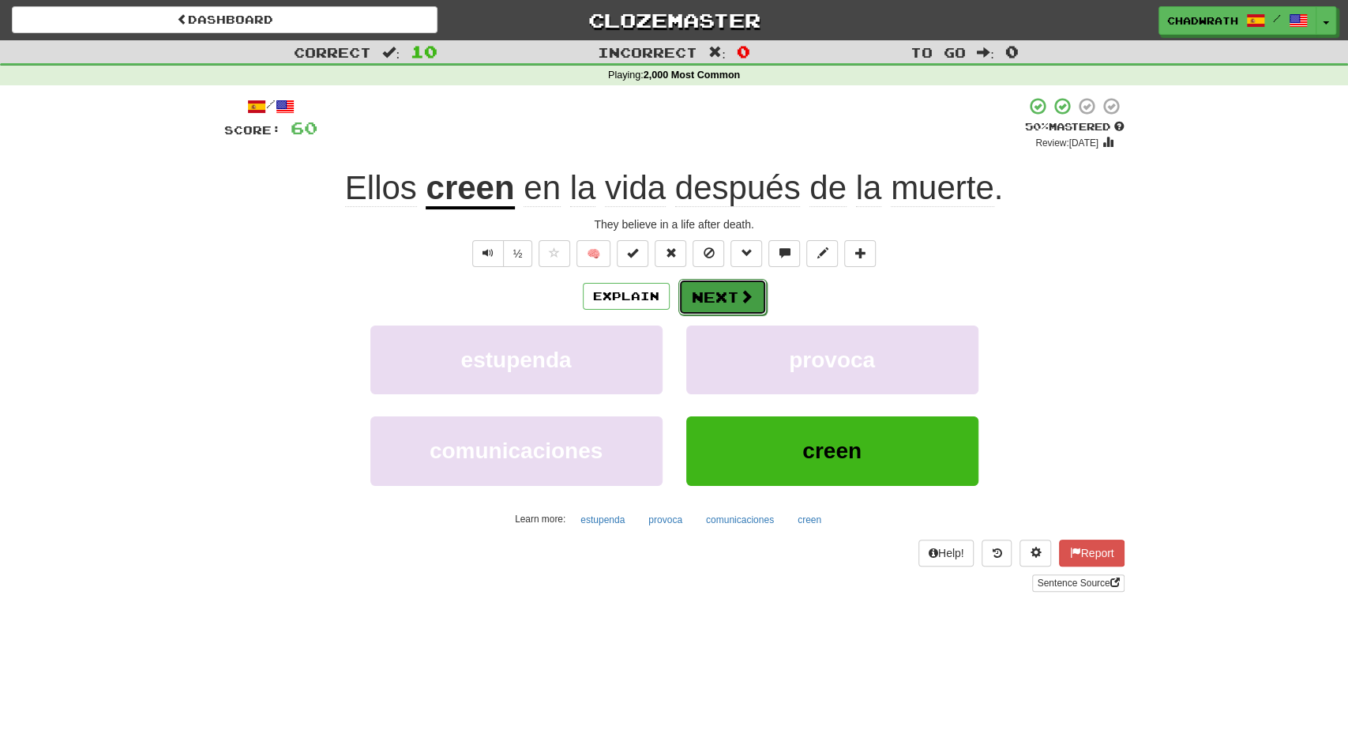
click at [718, 301] on button "Next" at bounding box center [723, 297] width 88 height 36
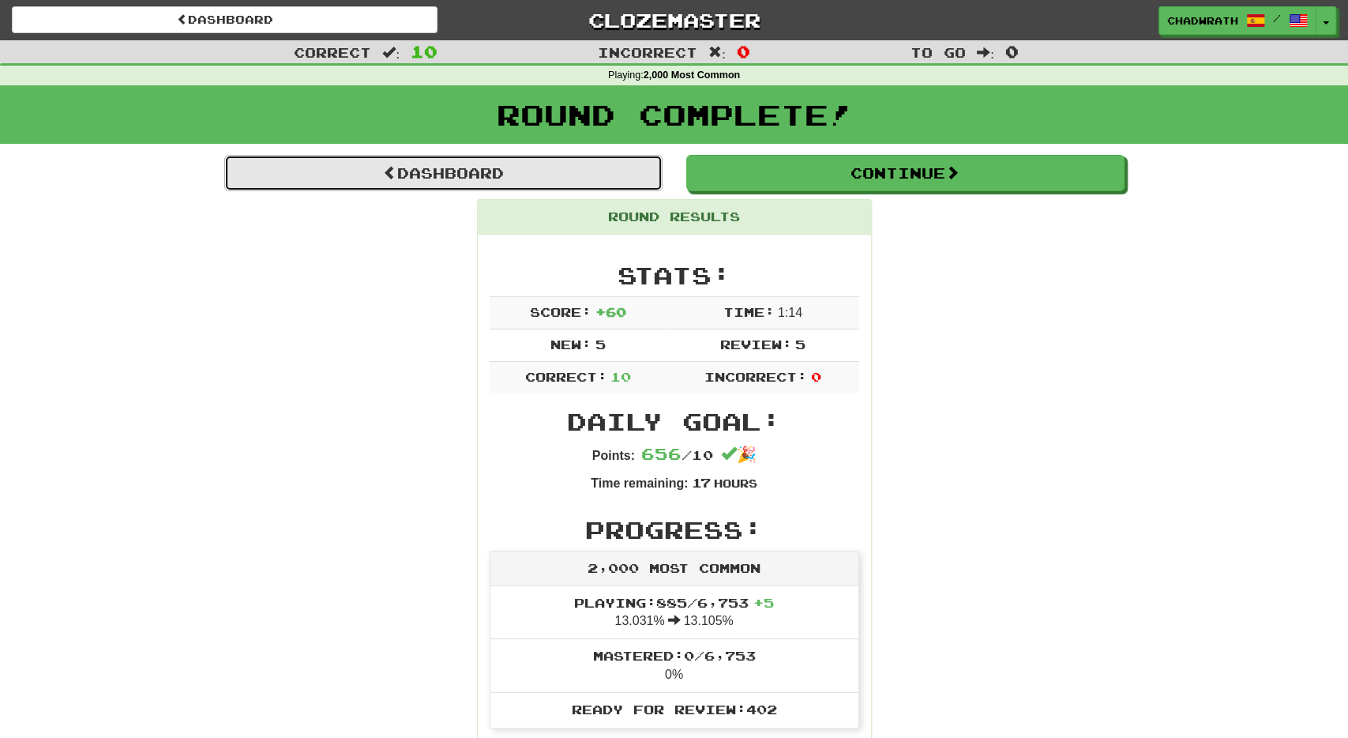
click at [525, 179] on link "Dashboard" at bounding box center [443, 173] width 438 height 36
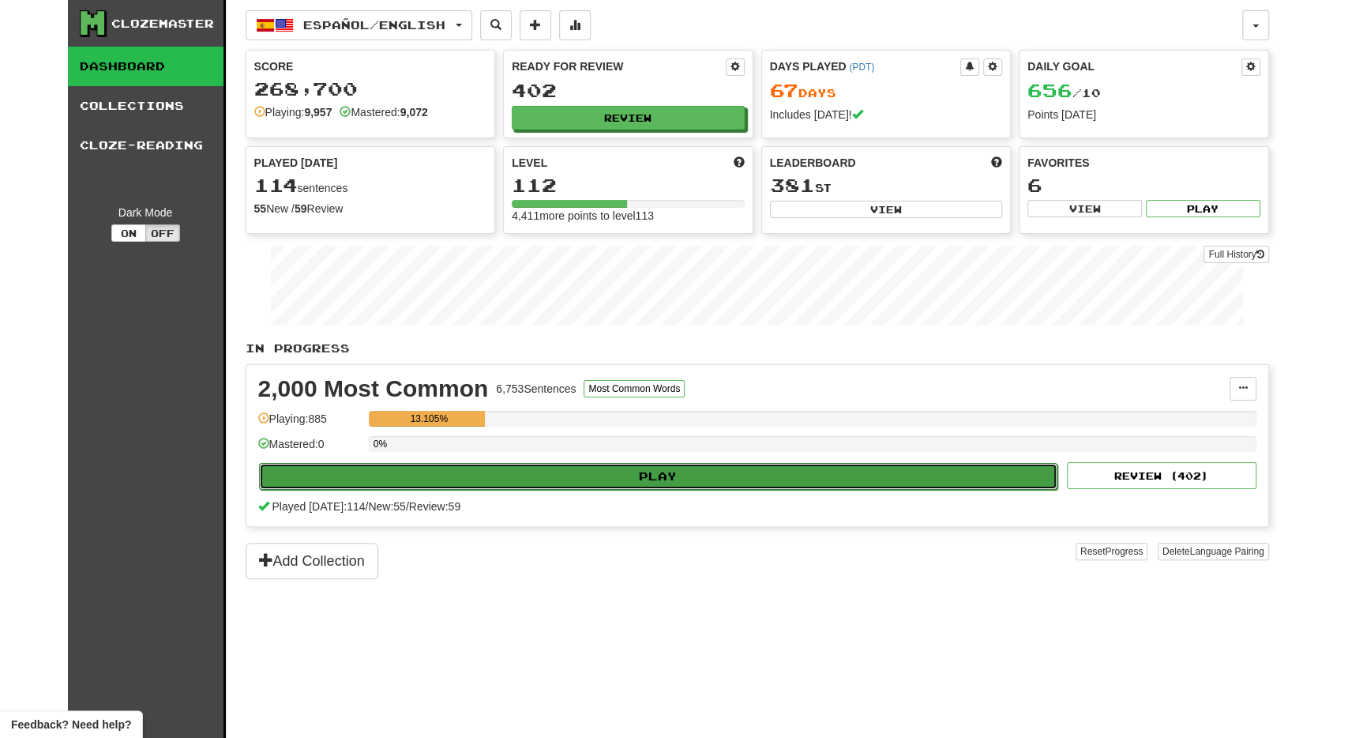
click at [521, 481] on button "Play" at bounding box center [658, 476] width 799 height 27
select select "**"
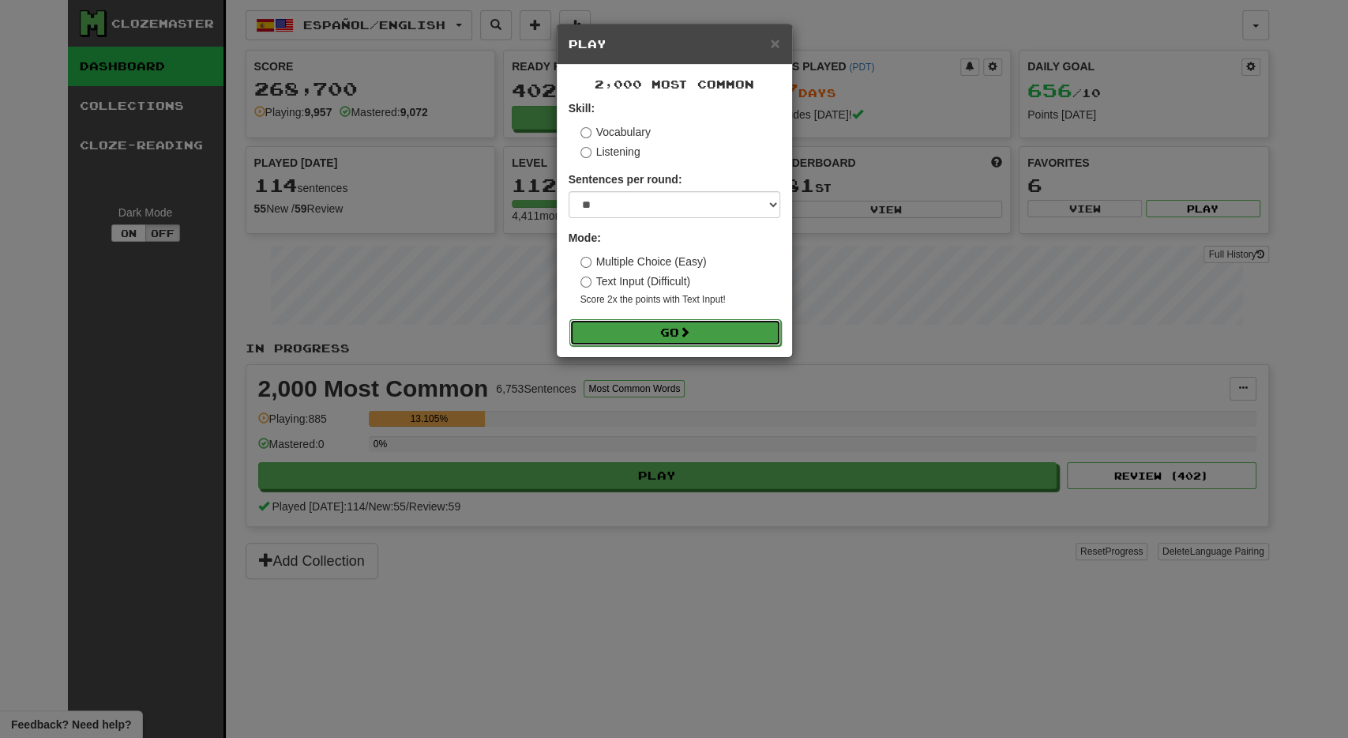
click at [678, 335] on button "Go" at bounding box center [676, 332] width 212 height 27
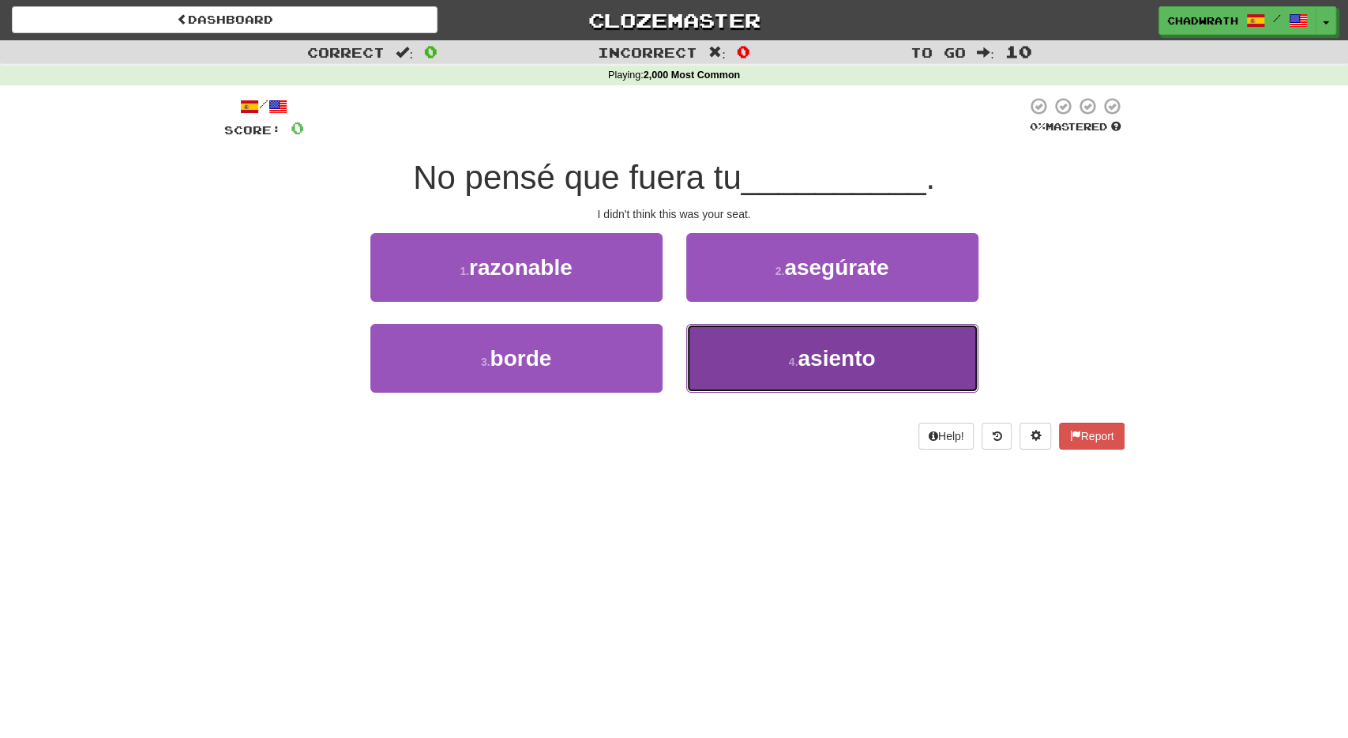
click at [796, 363] on small "4 ." at bounding box center [793, 361] width 9 height 13
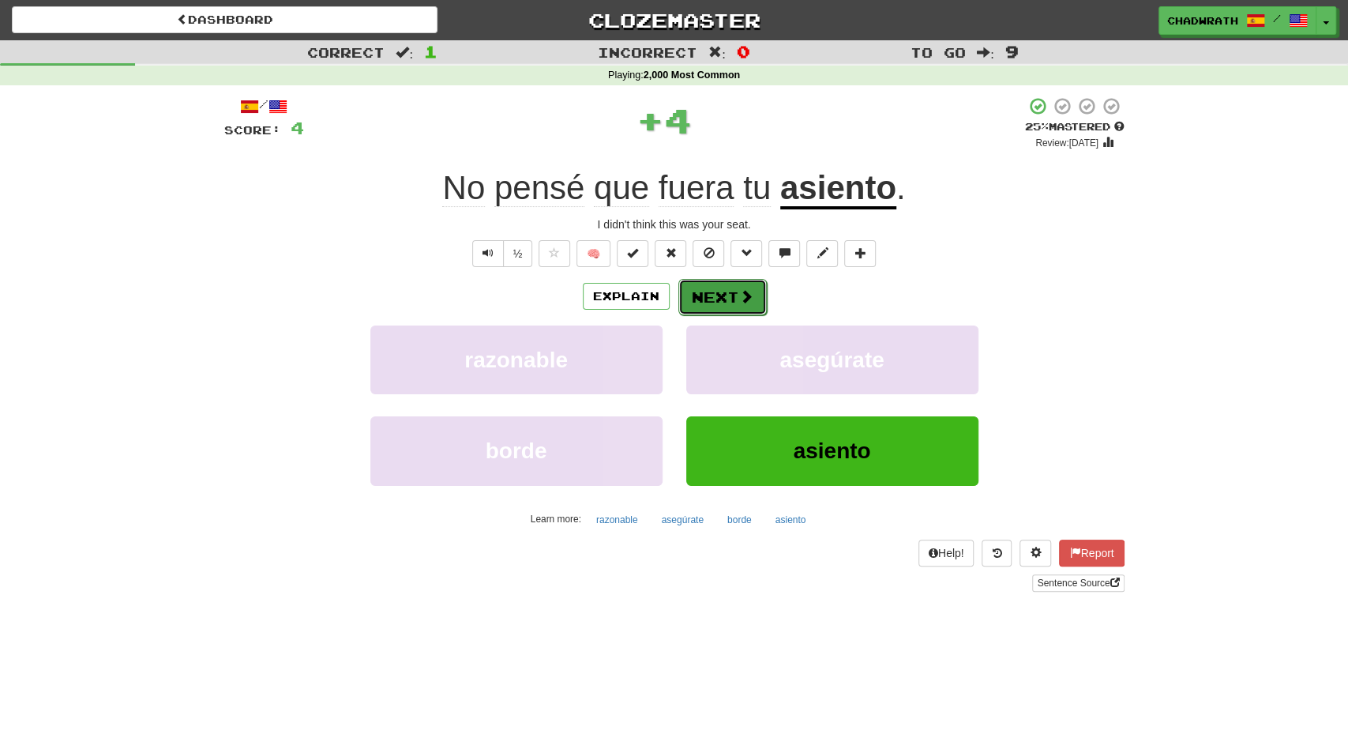
click at [718, 299] on button "Next" at bounding box center [723, 297] width 88 height 36
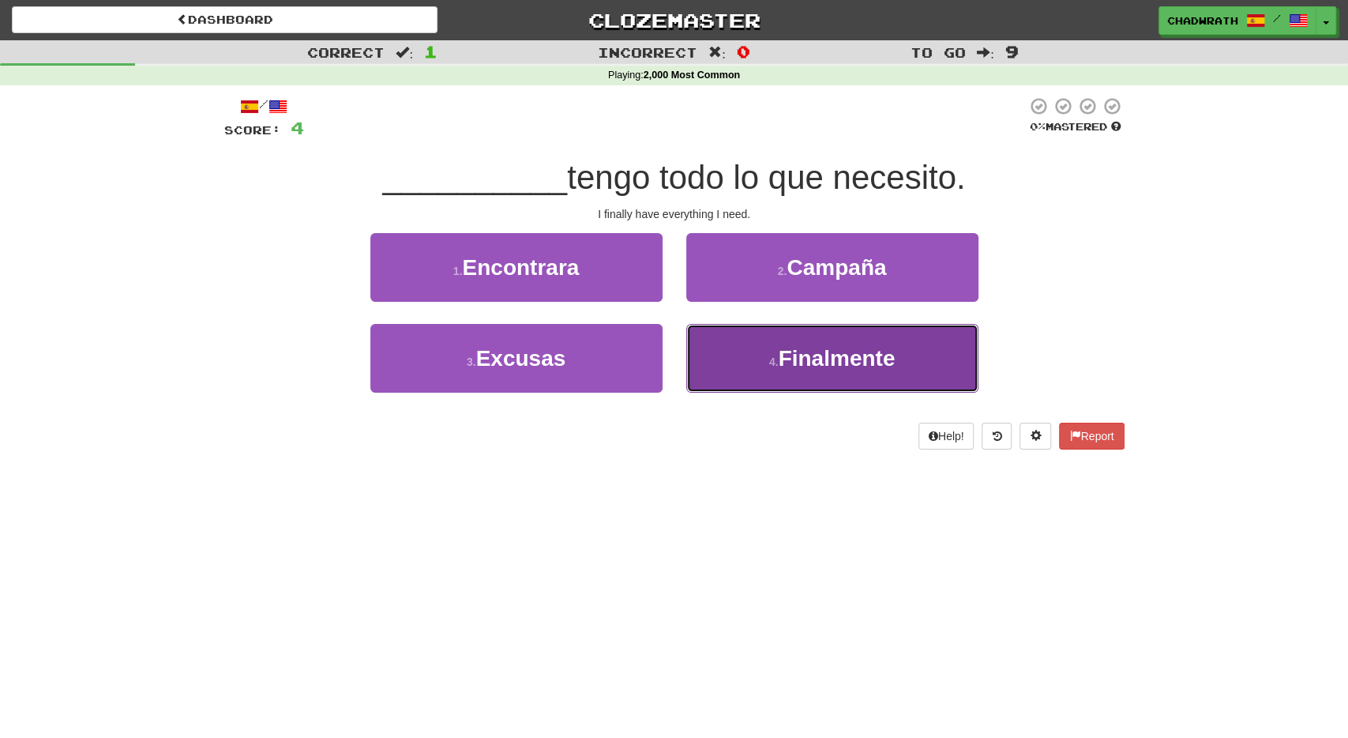
click at [767, 369] on button "4 . Finalmente" at bounding box center [832, 358] width 292 height 69
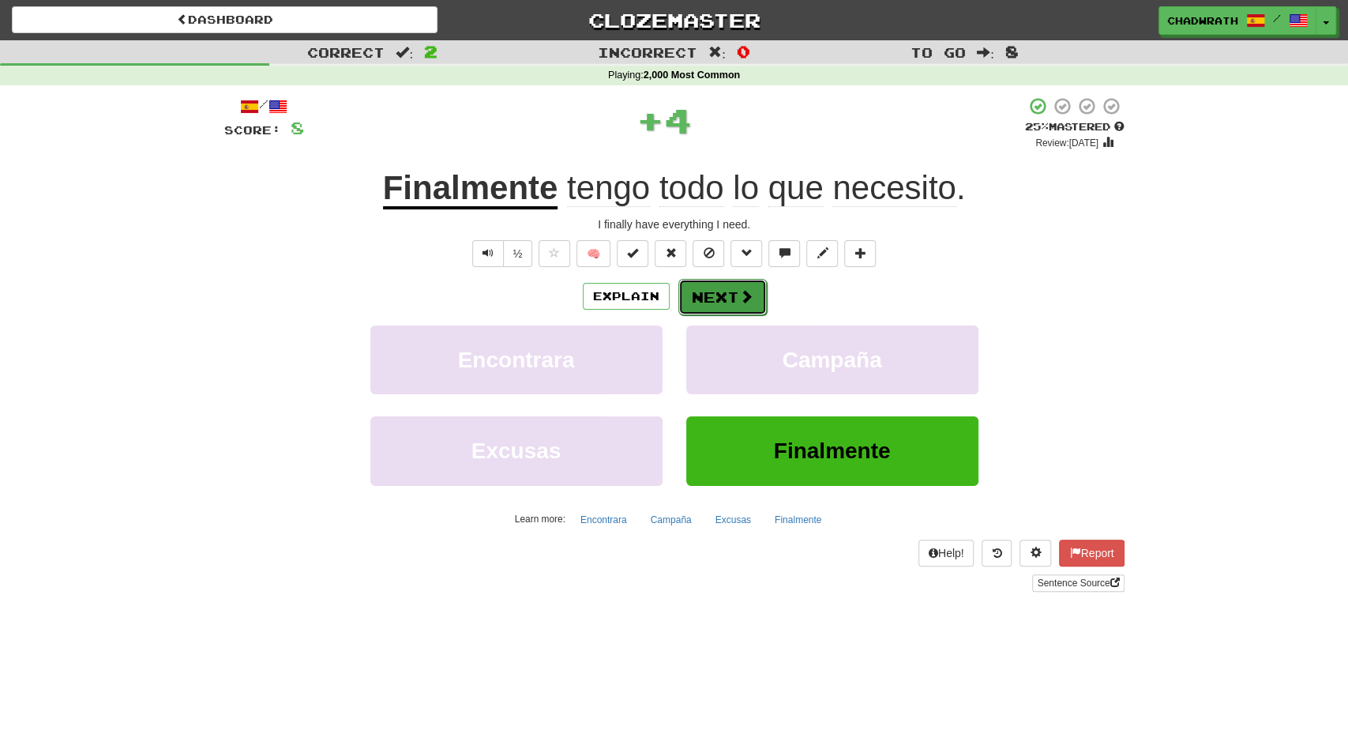
click at [720, 304] on button "Next" at bounding box center [723, 297] width 88 height 36
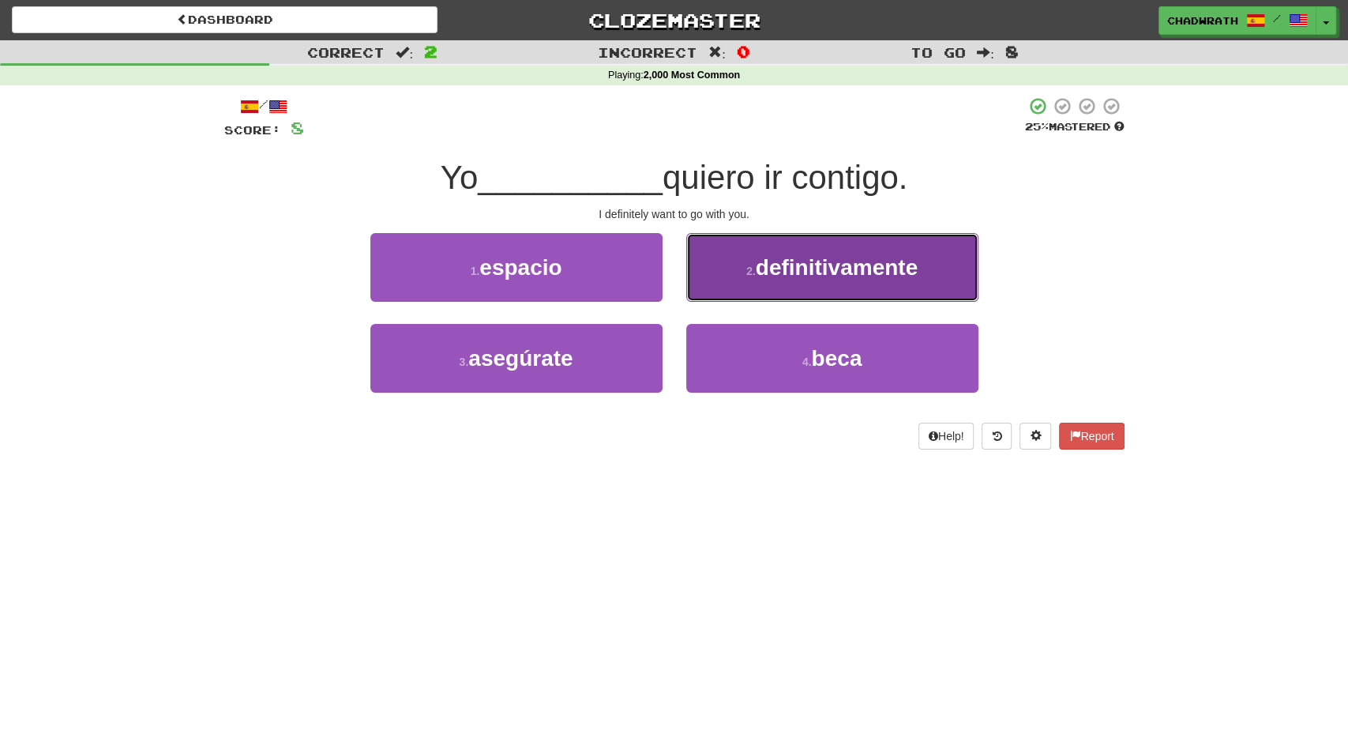
click at [778, 295] on button "2 . definitivamente" at bounding box center [832, 267] width 292 height 69
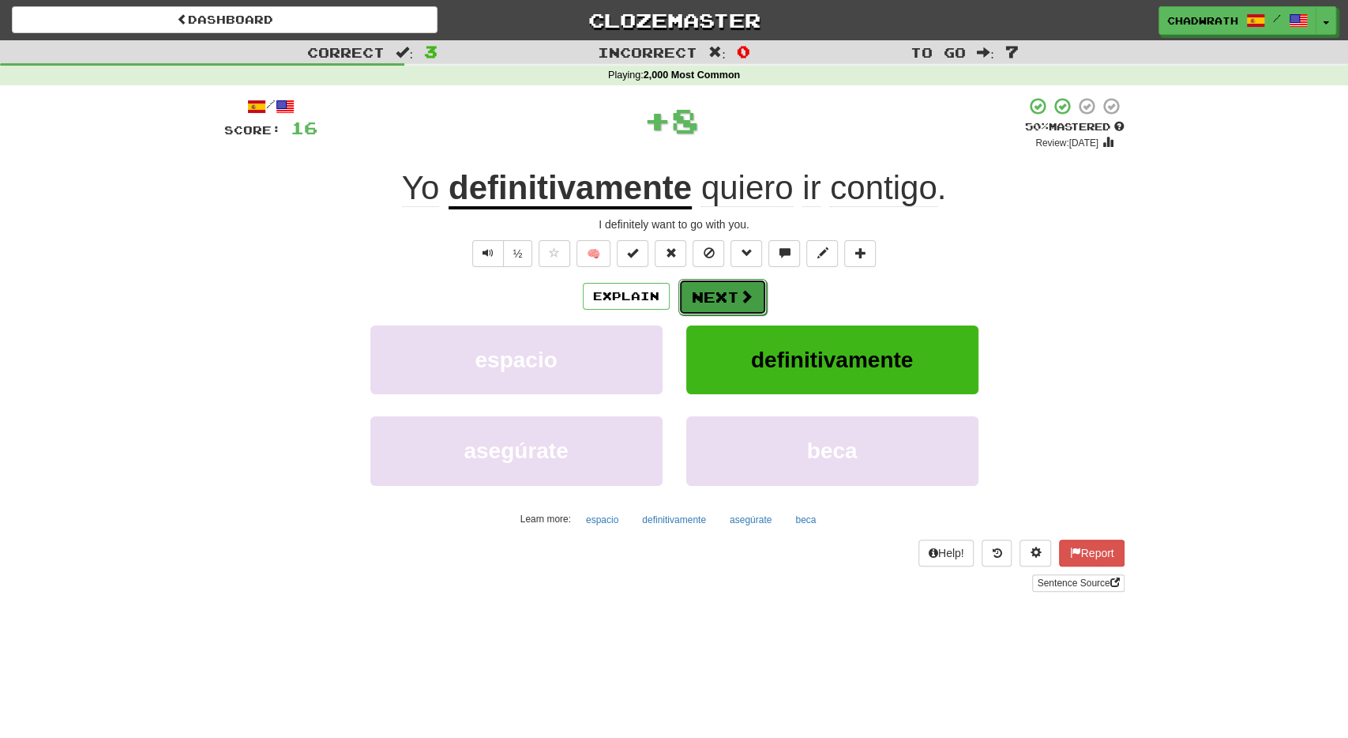
click at [704, 291] on button "Next" at bounding box center [723, 297] width 88 height 36
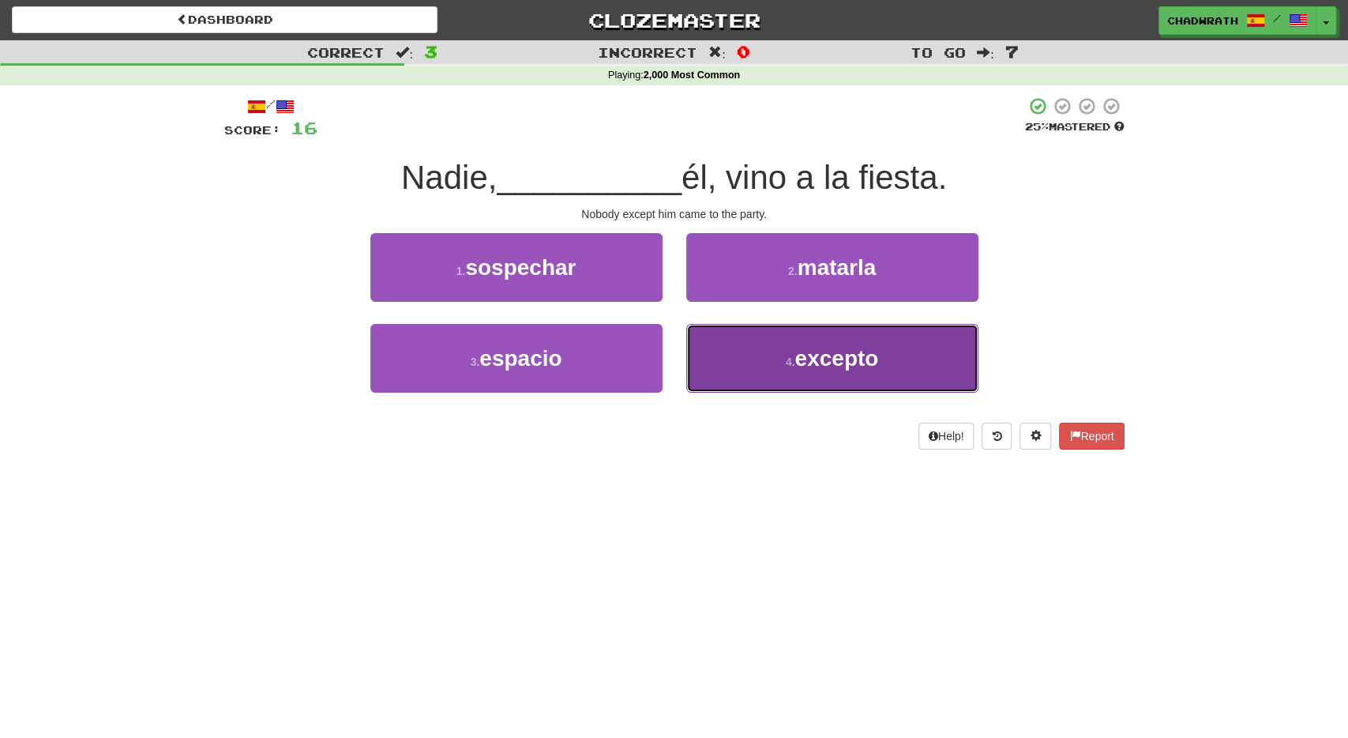
click at [810, 360] on span "excepto" at bounding box center [837, 358] width 84 height 24
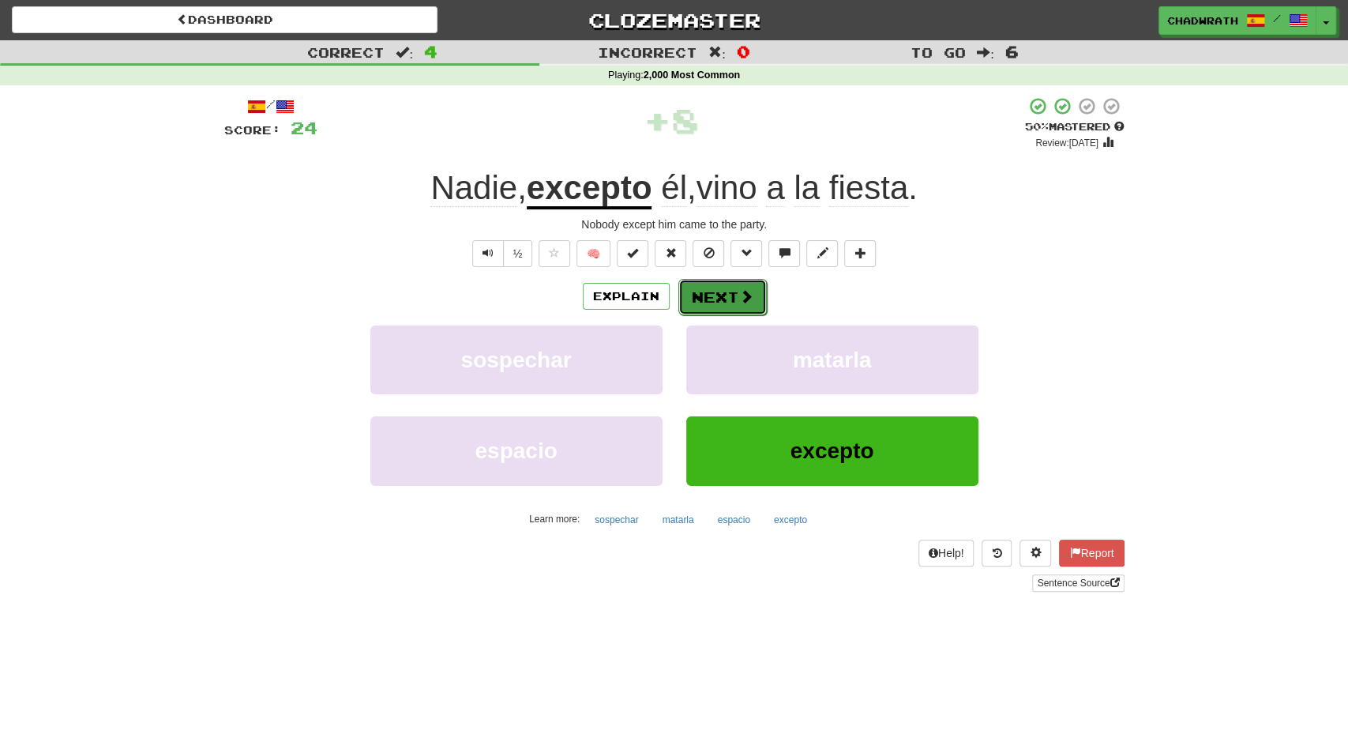
click at [721, 294] on button "Next" at bounding box center [723, 297] width 88 height 36
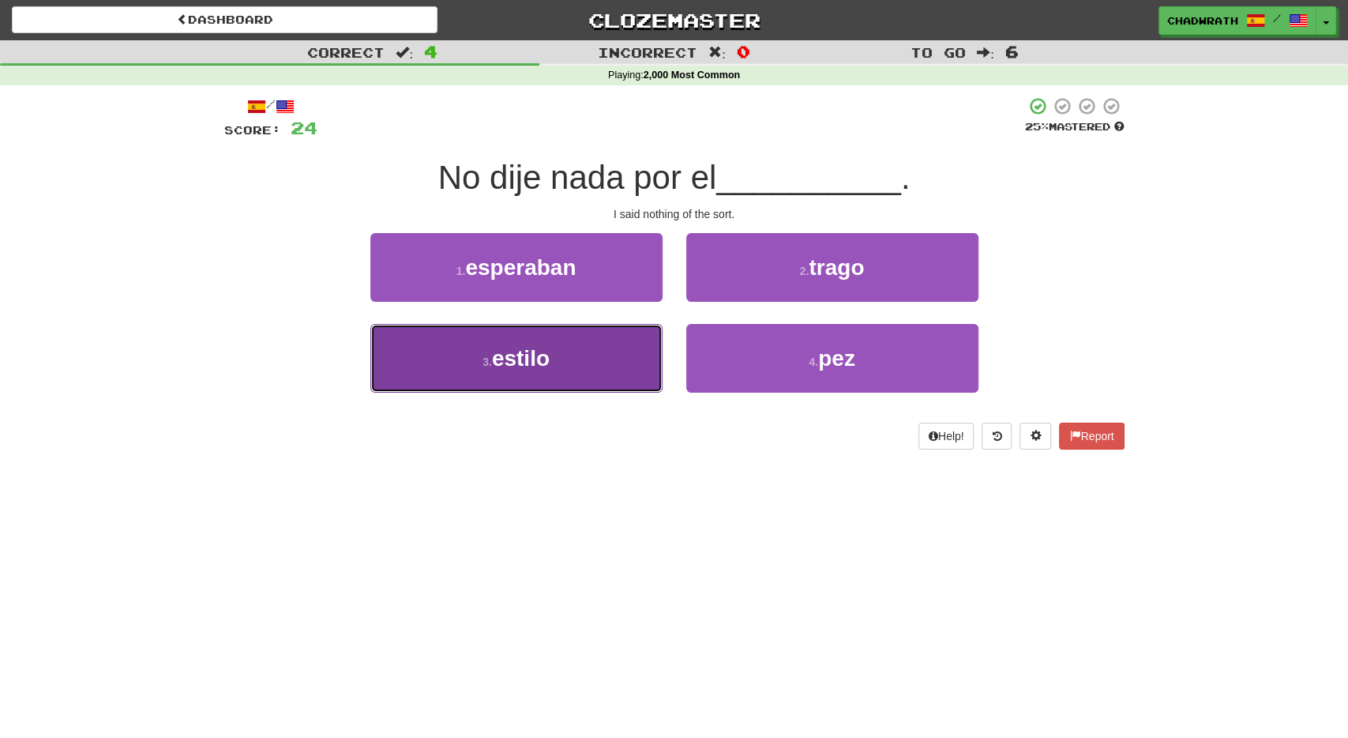
click at [578, 350] on button "3 . estilo" at bounding box center [516, 358] width 292 height 69
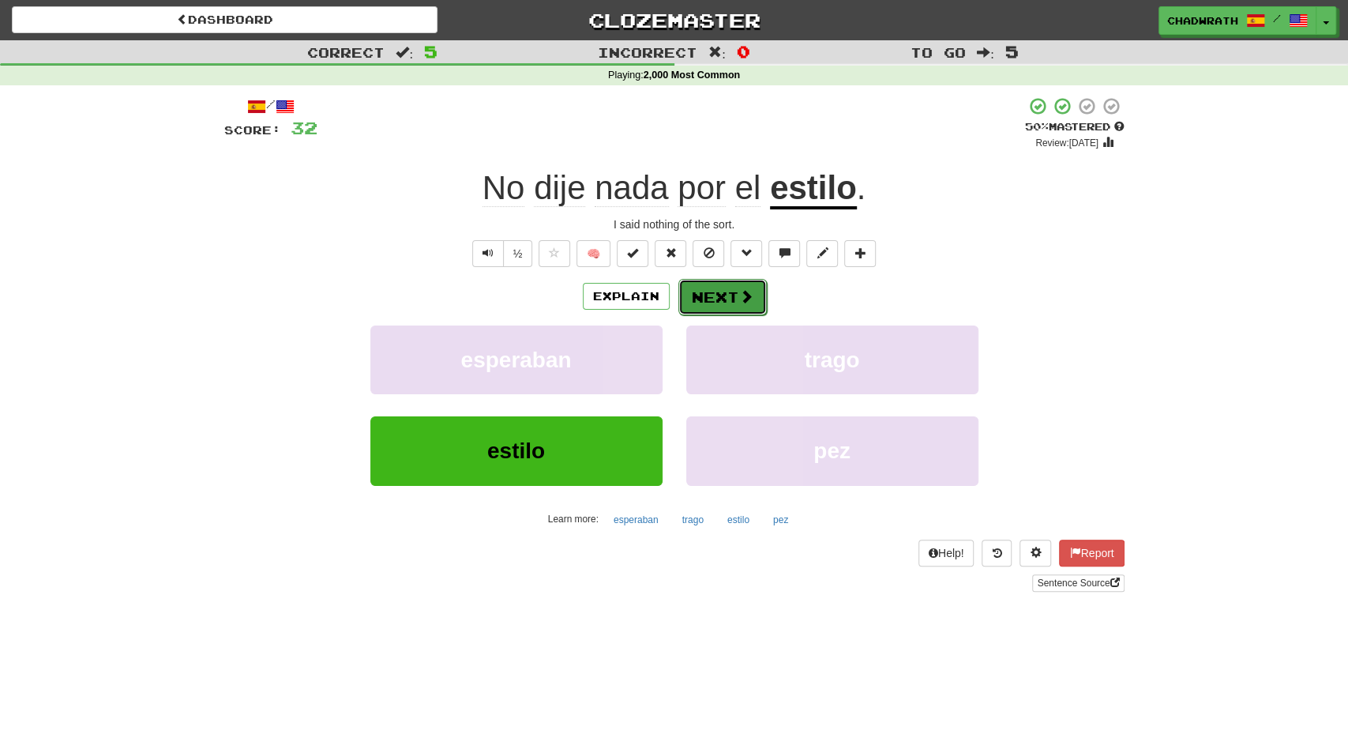
click at [728, 293] on button "Next" at bounding box center [723, 297] width 88 height 36
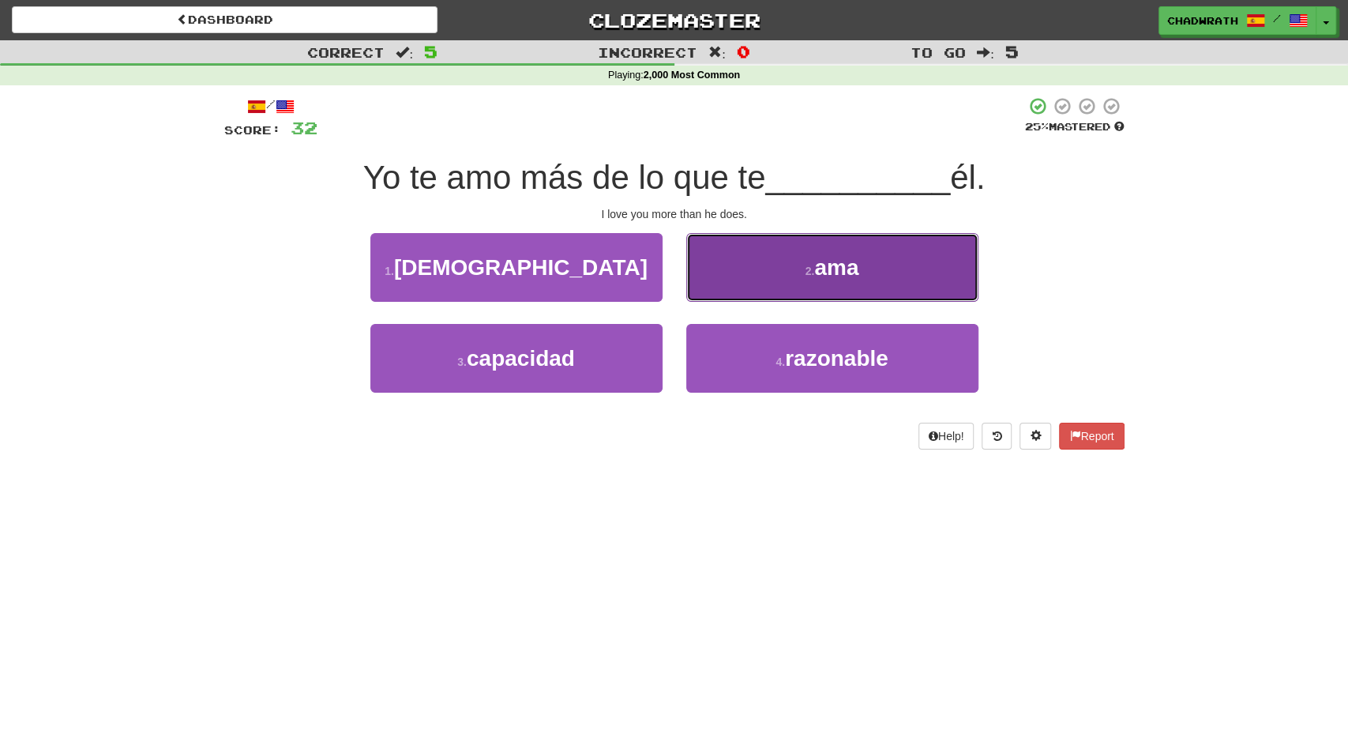
click at [777, 269] on button "2 . ama" at bounding box center [832, 267] width 292 height 69
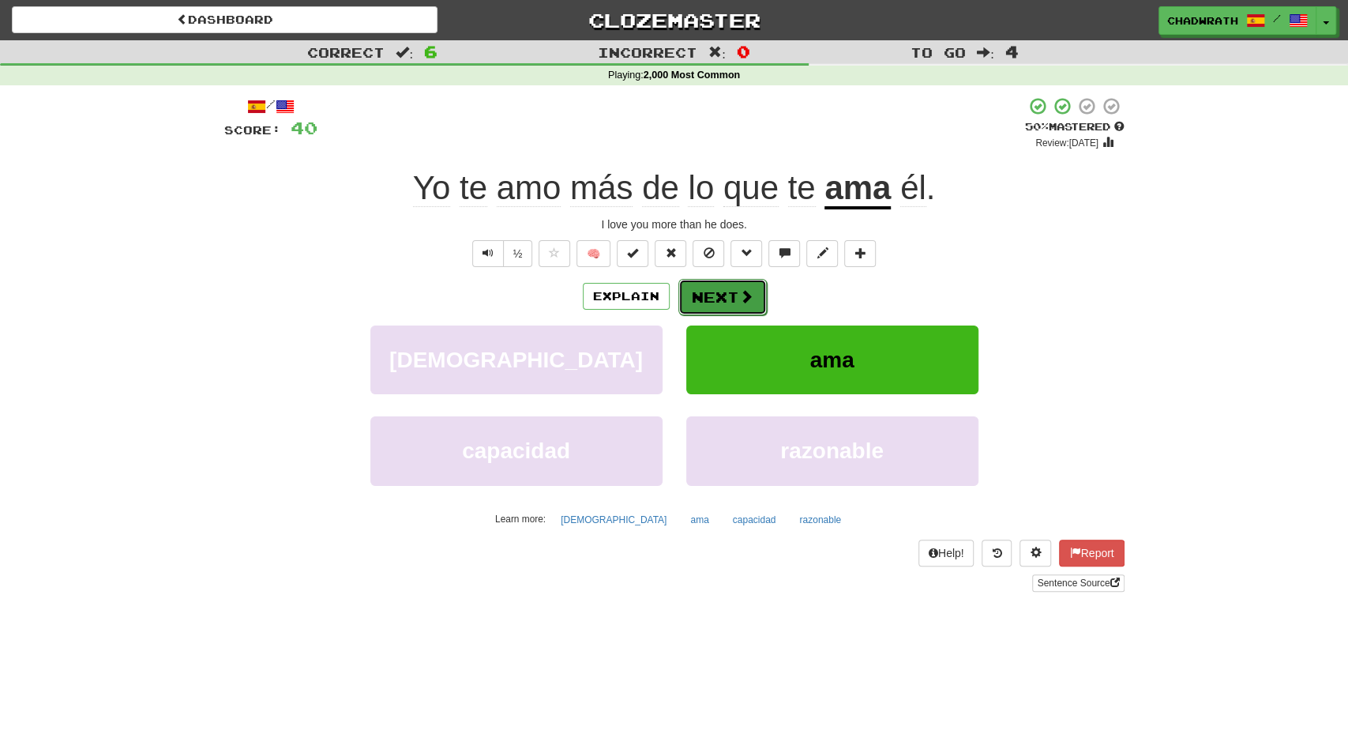
click at [686, 291] on button "Next" at bounding box center [723, 297] width 88 height 36
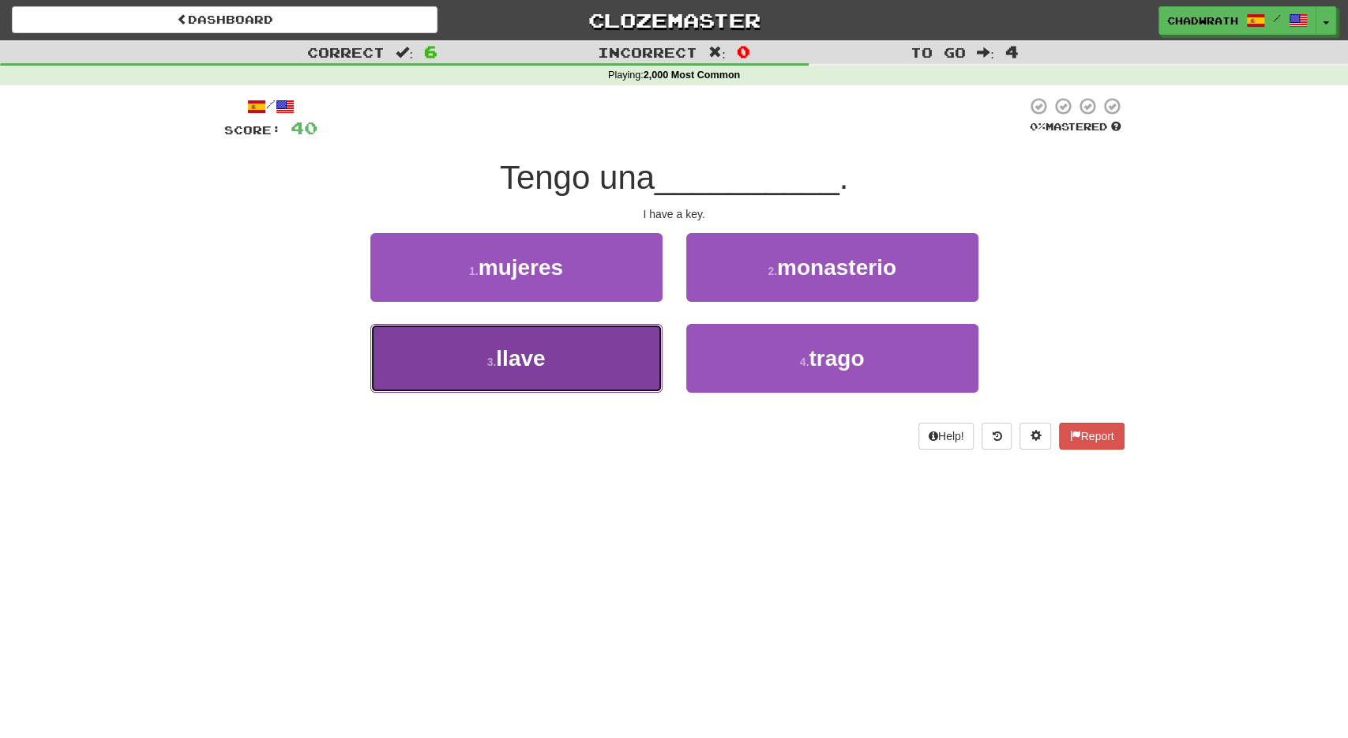
click at [528, 363] on span "llave" at bounding box center [520, 358] width 49 height 24
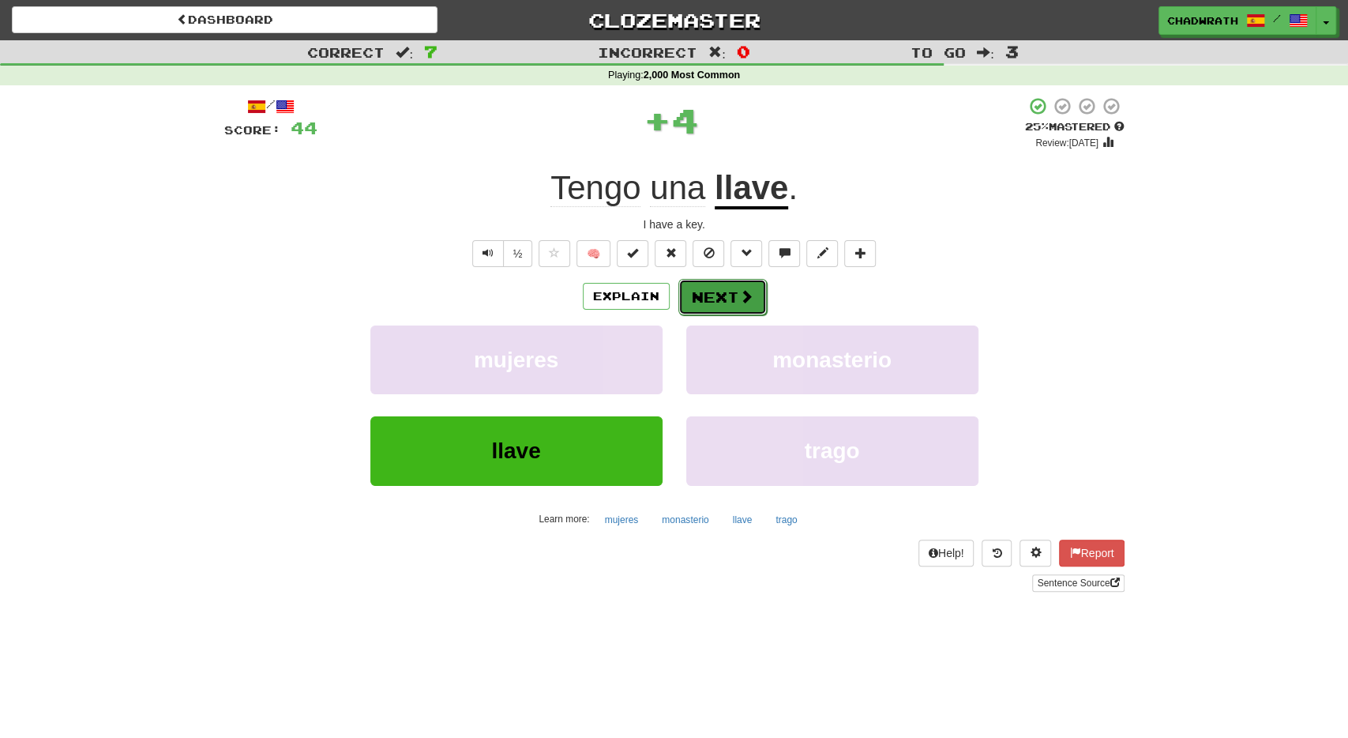
click at [702, 293] on button "Next" at bounding box center [723, 297] width 88 height 36
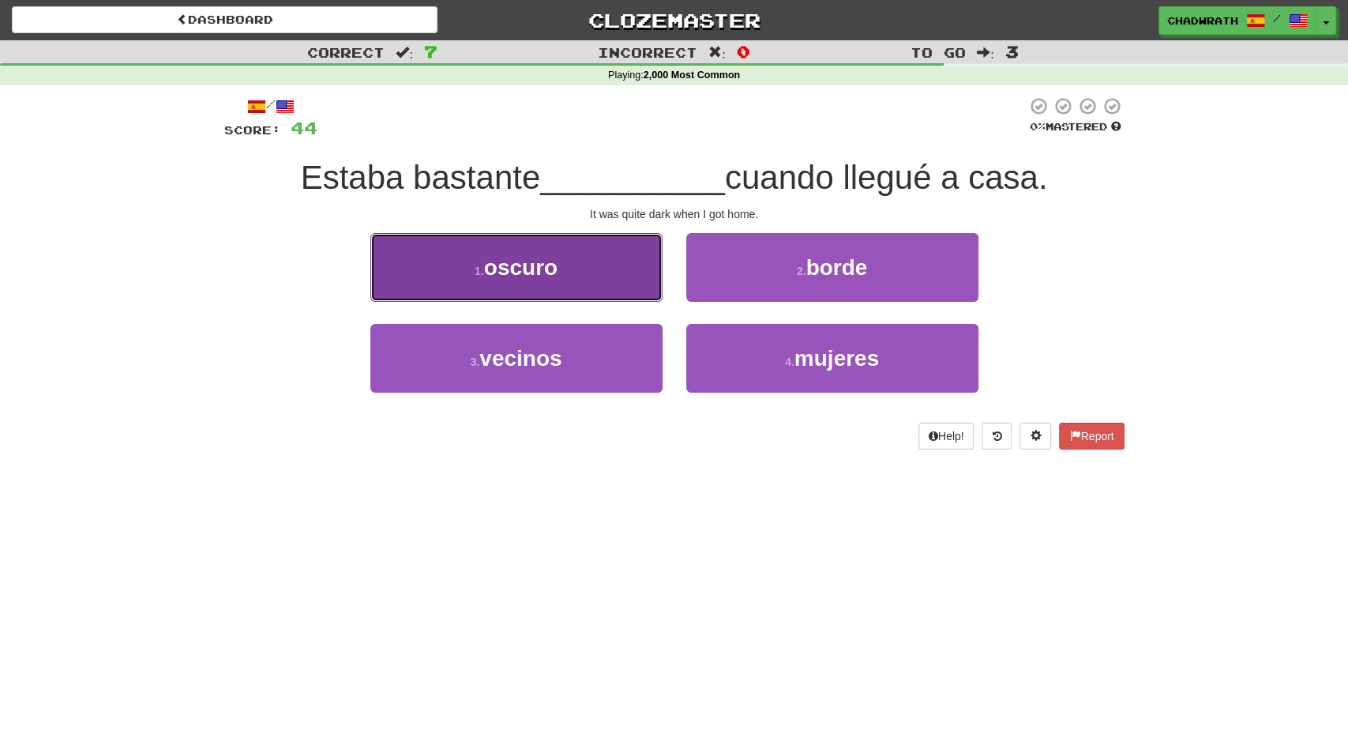
click at [614, 266] on button "1 . oscuro" at bounding box center [516, 267] width 292 height 69
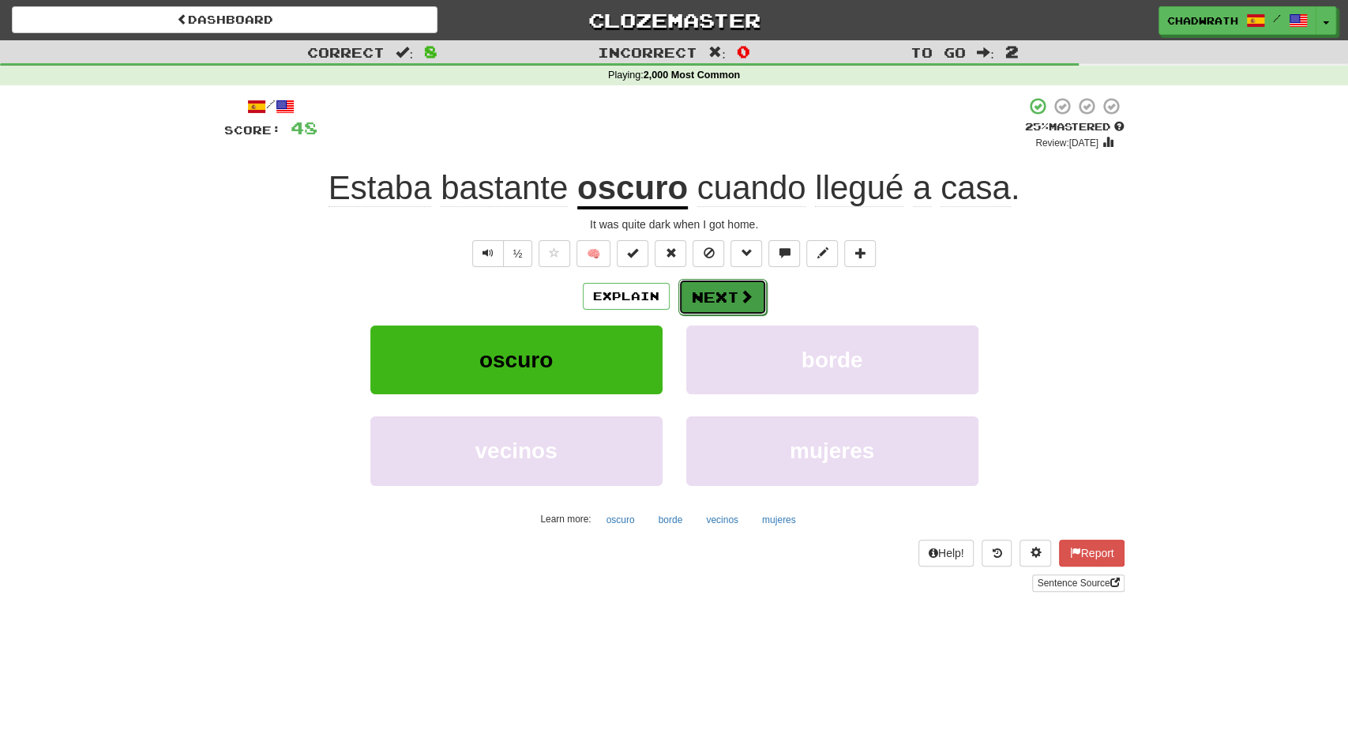
click at [732, 308] on button "Next" at bounding box center [723, 297] width 88 height 36
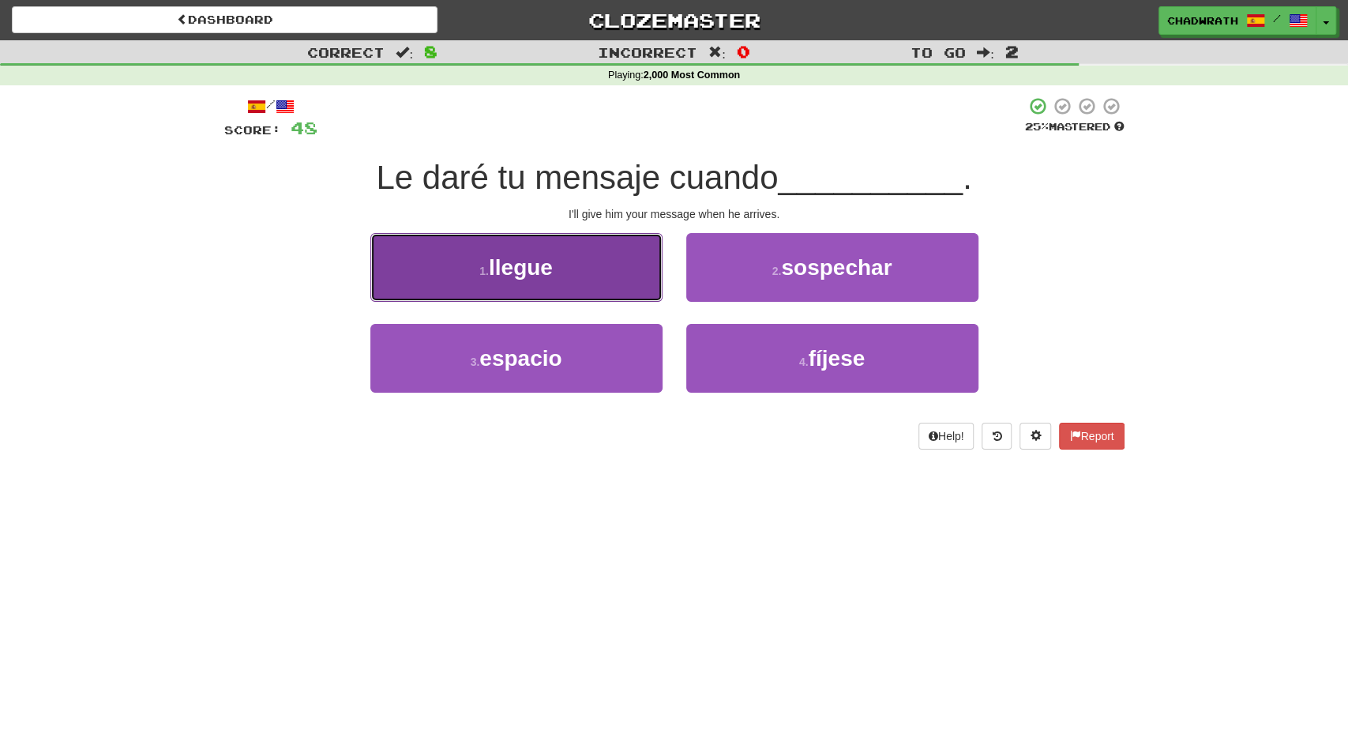
click at [473, 261] on button "1 . llegue" at bounding box center [516, 267] width 292 height 69
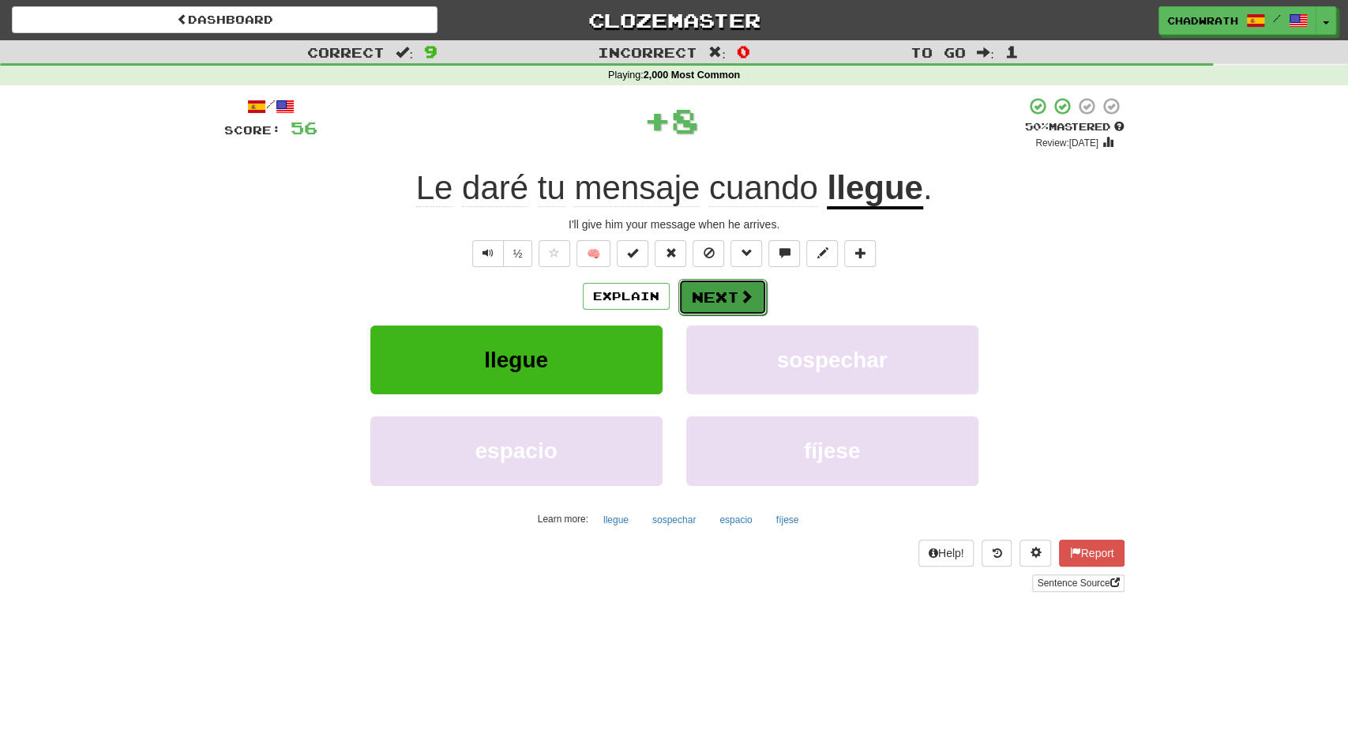
click at [735, 291] on button "Next" at bounding box center [723, 297] width 88 height 36
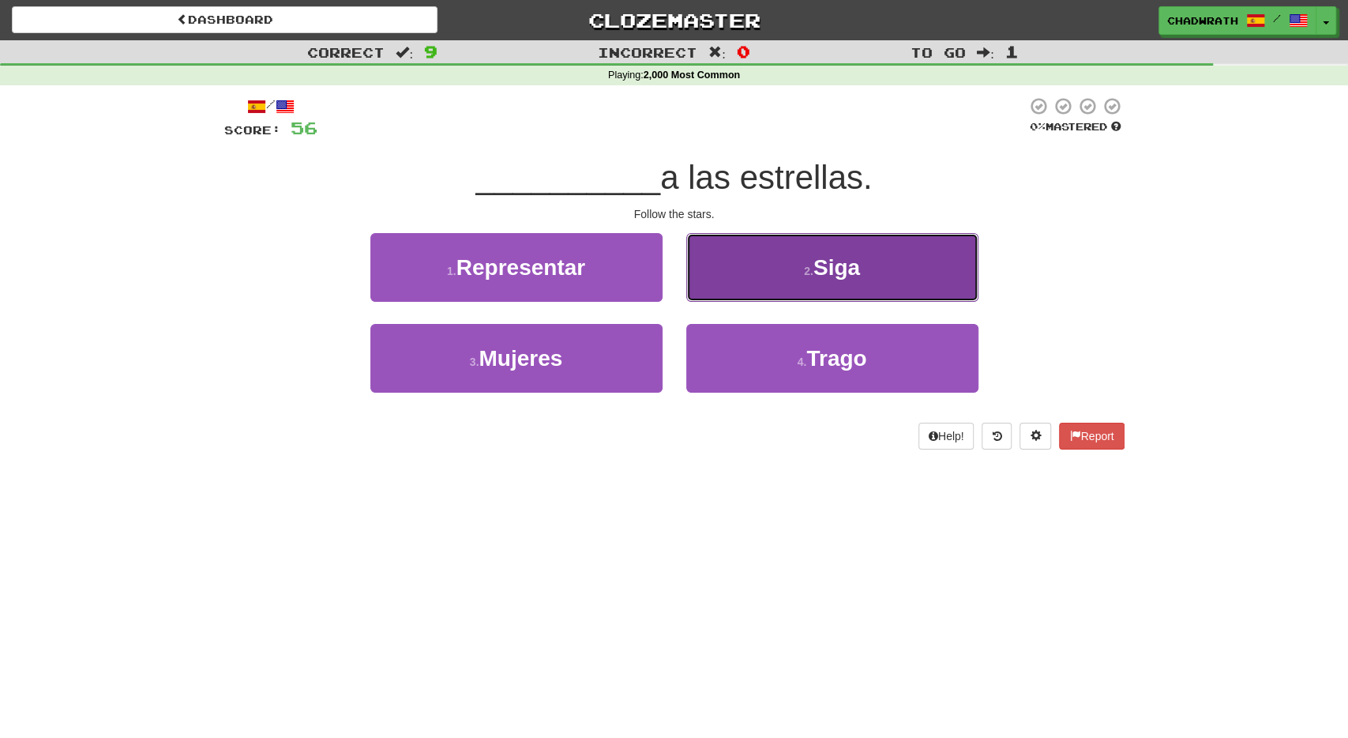
click at [827, 265] on span "Siga" at bounding box center [837, 267] width 47 height 24
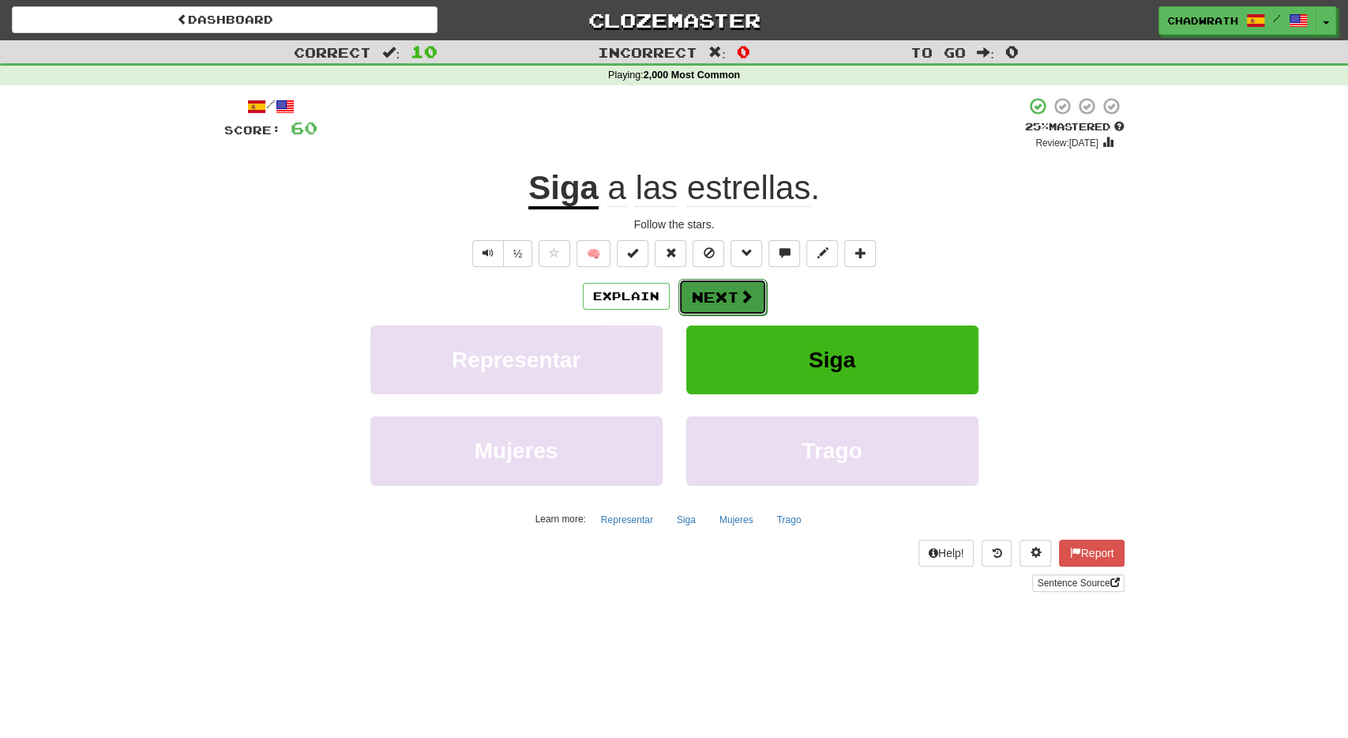
click at [729, 280] on button "Next" at bounding box center [723, 297] width 88 height 36
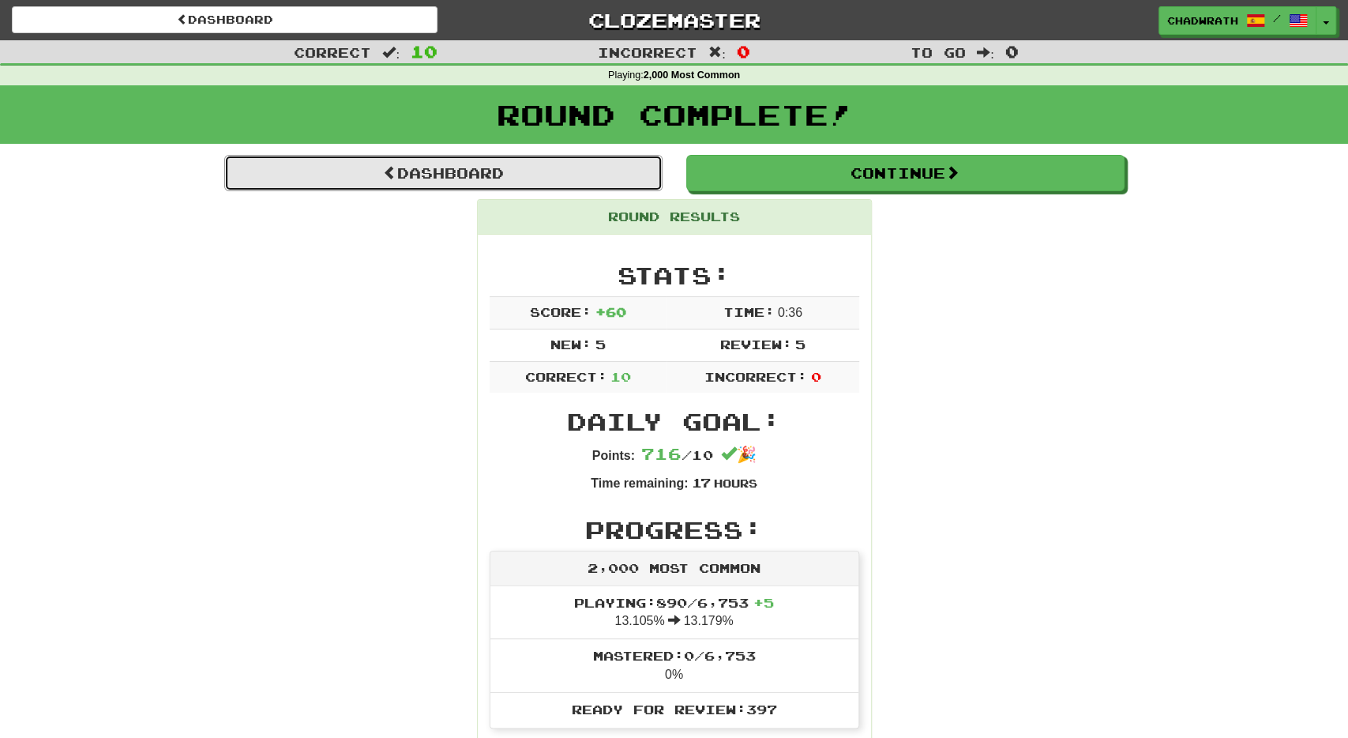
drag, startPoint x: 551, startPoint y: 168, endPoint x: 536, endPoint y: 152, distance: 21.3
click at [551, 167] on link "Dashboard" at bounding box center [443, 173] width 438 height 36
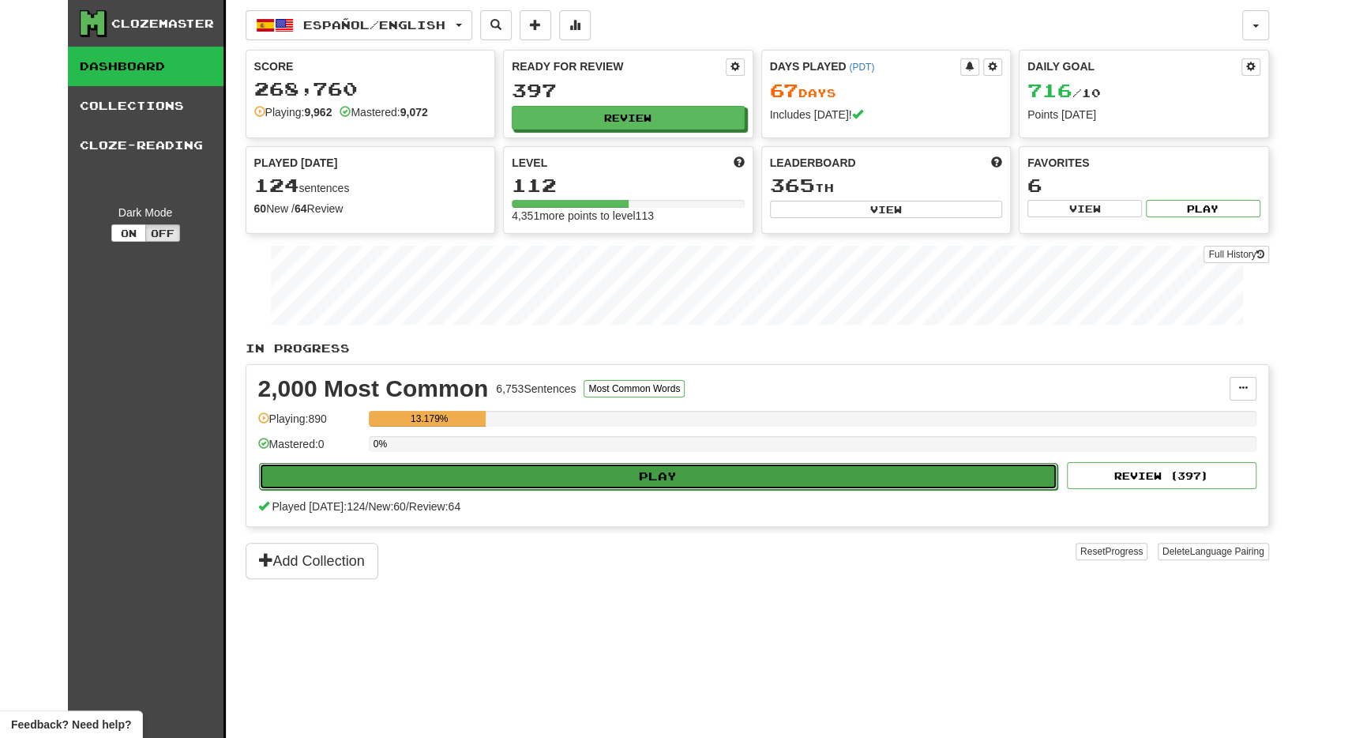
click at [689, 473] on button "Play" at bounding box center [658, 476] width 799 height 27
select select "**"
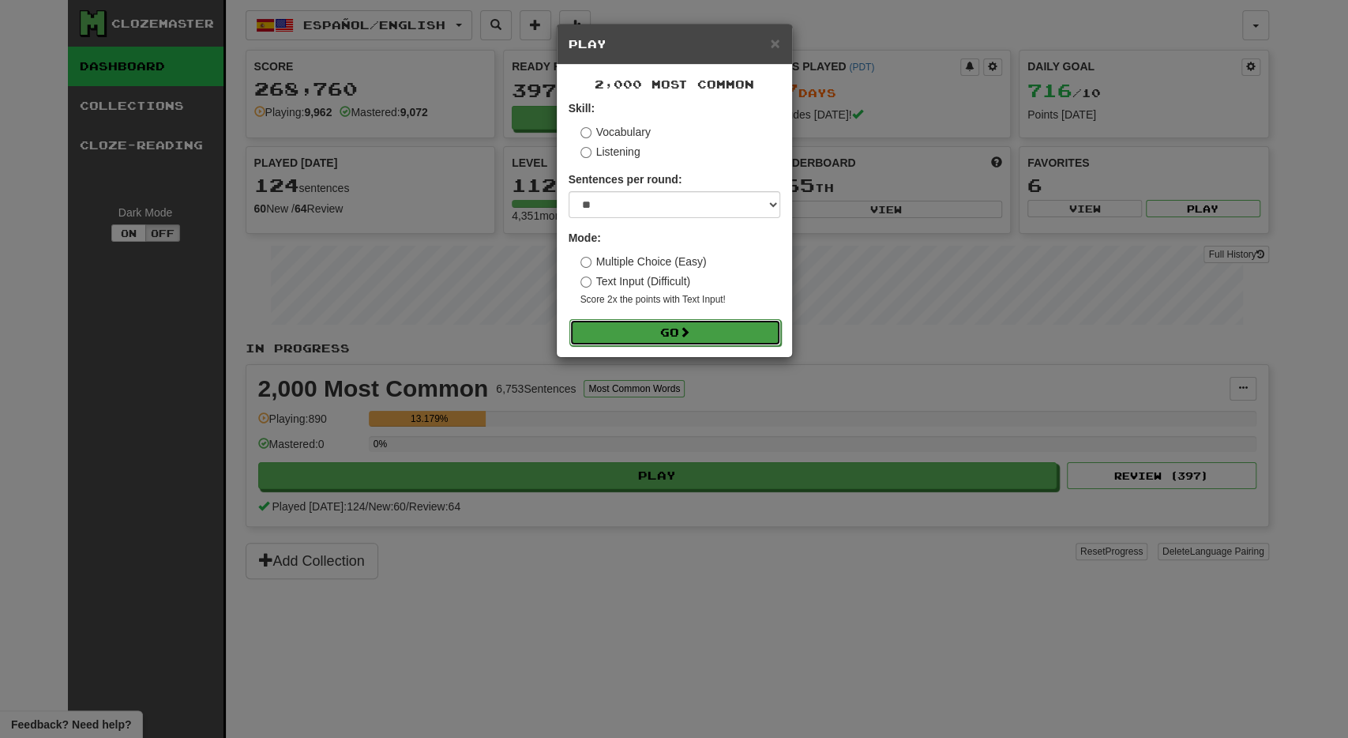
click at [637, 332] on button "Go" at bounding box center [676, 332] width 212 height 27
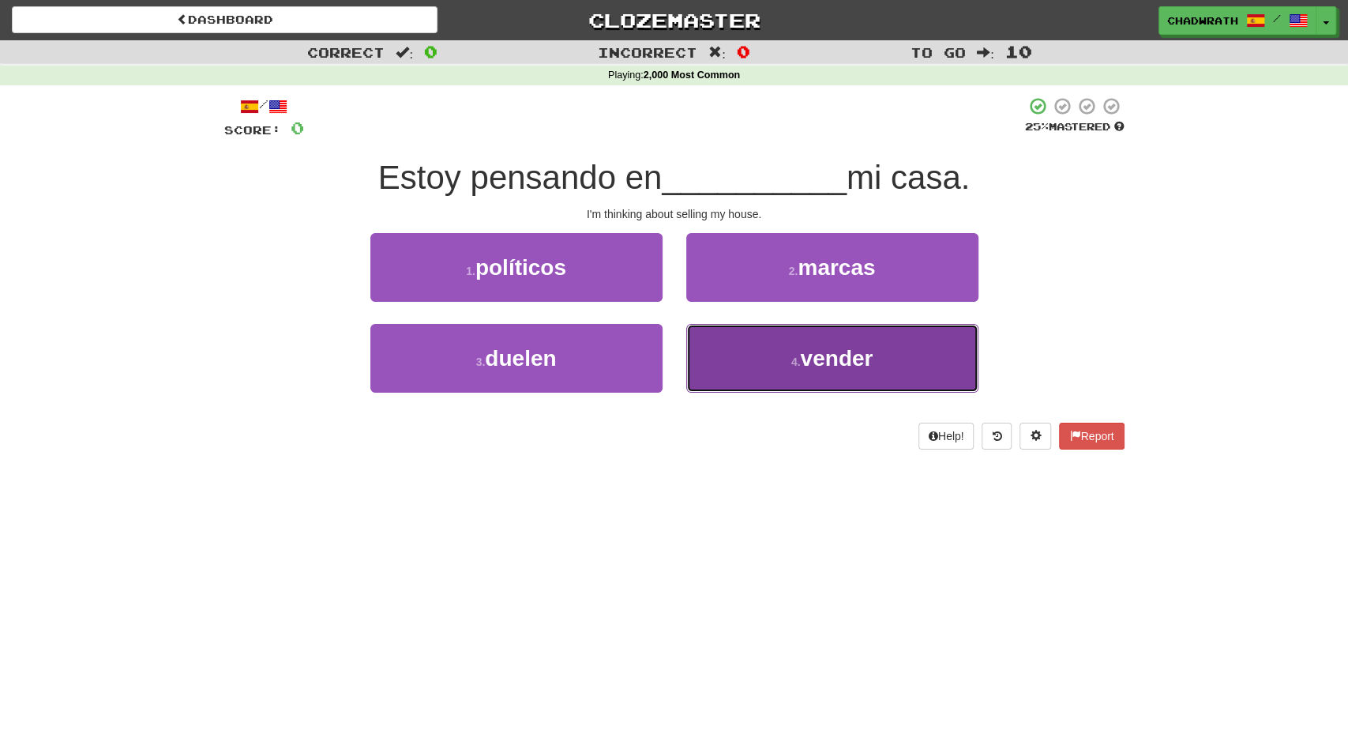
click at [788, 340] on button "4 . vender" at bounding box center [832, 358] width 292 height 69
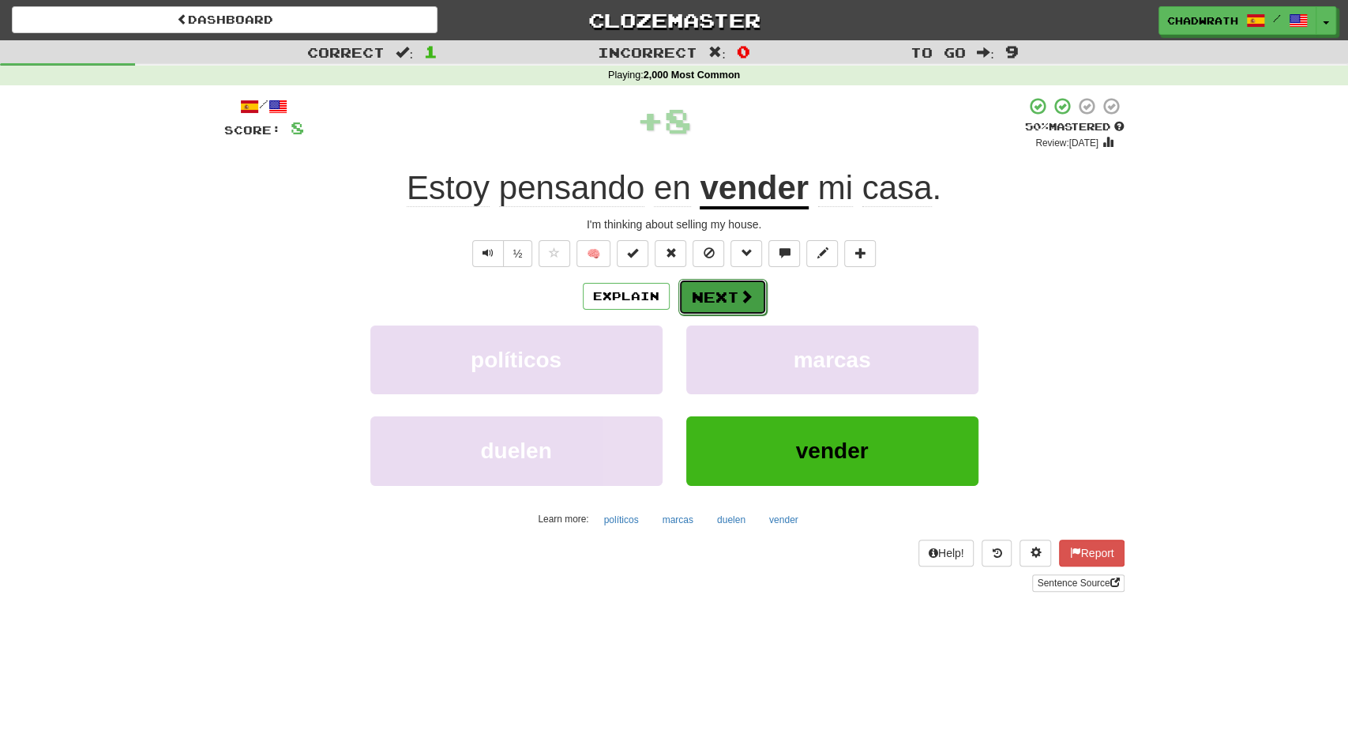
click at [739, 302] on span at bounding box center [746, 296] width 14 height 14
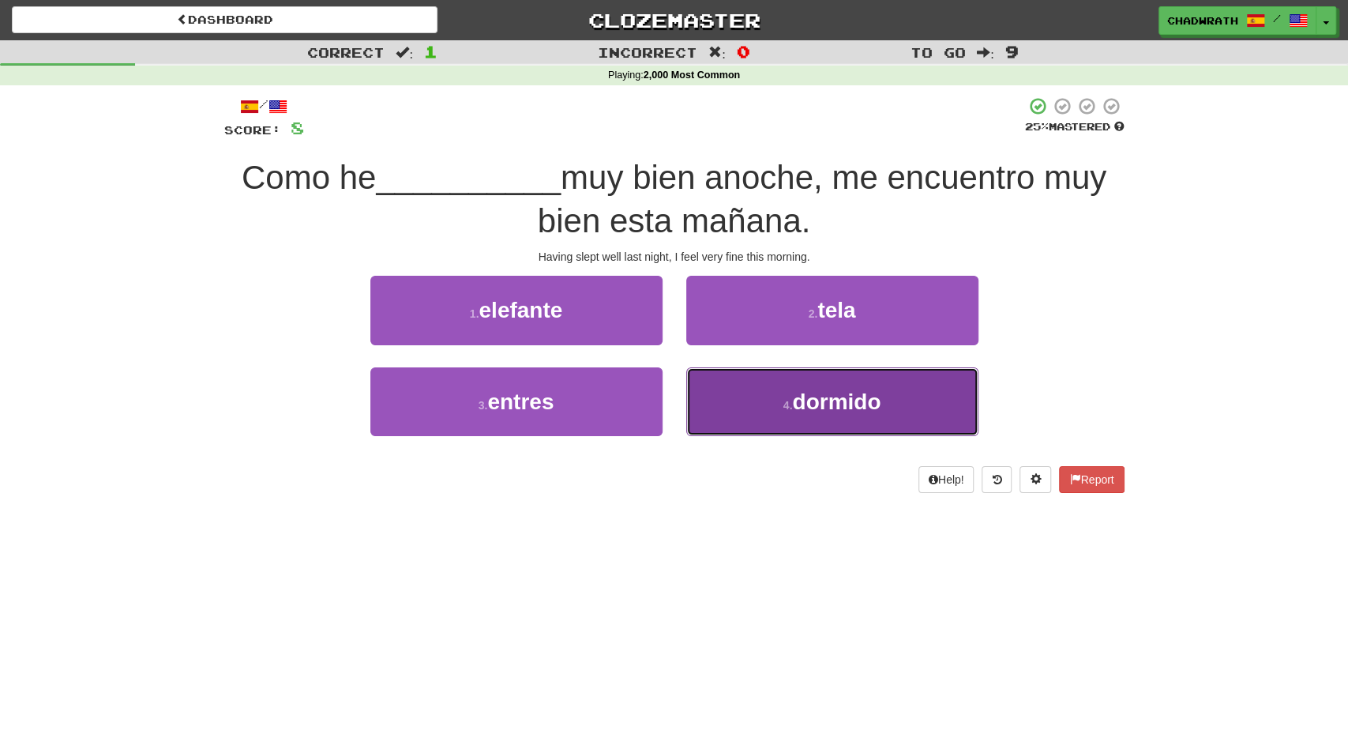
click at [878, 405] on span "dormido" at bounding box center [836, 401] width 88 height 24
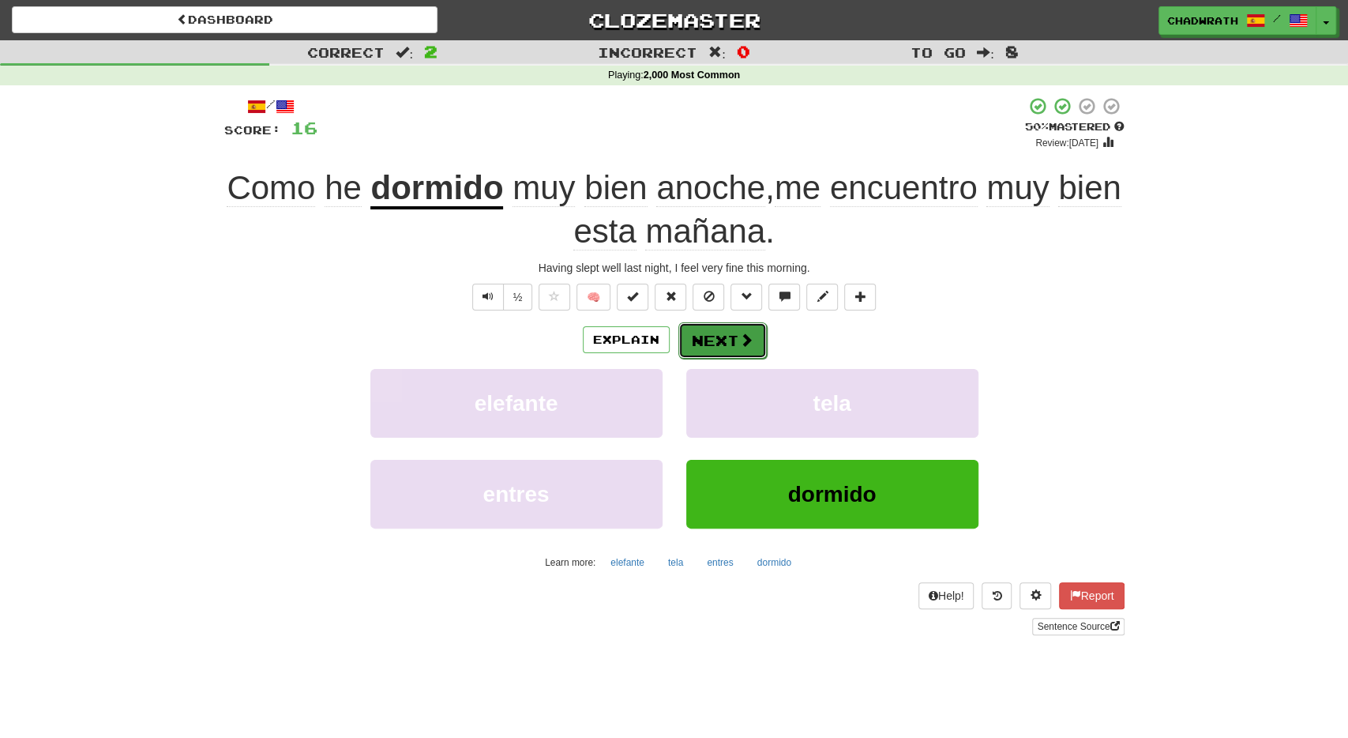
click at [734, 344] on button "Next" at bounding box center [723, 340] width 88 height 36
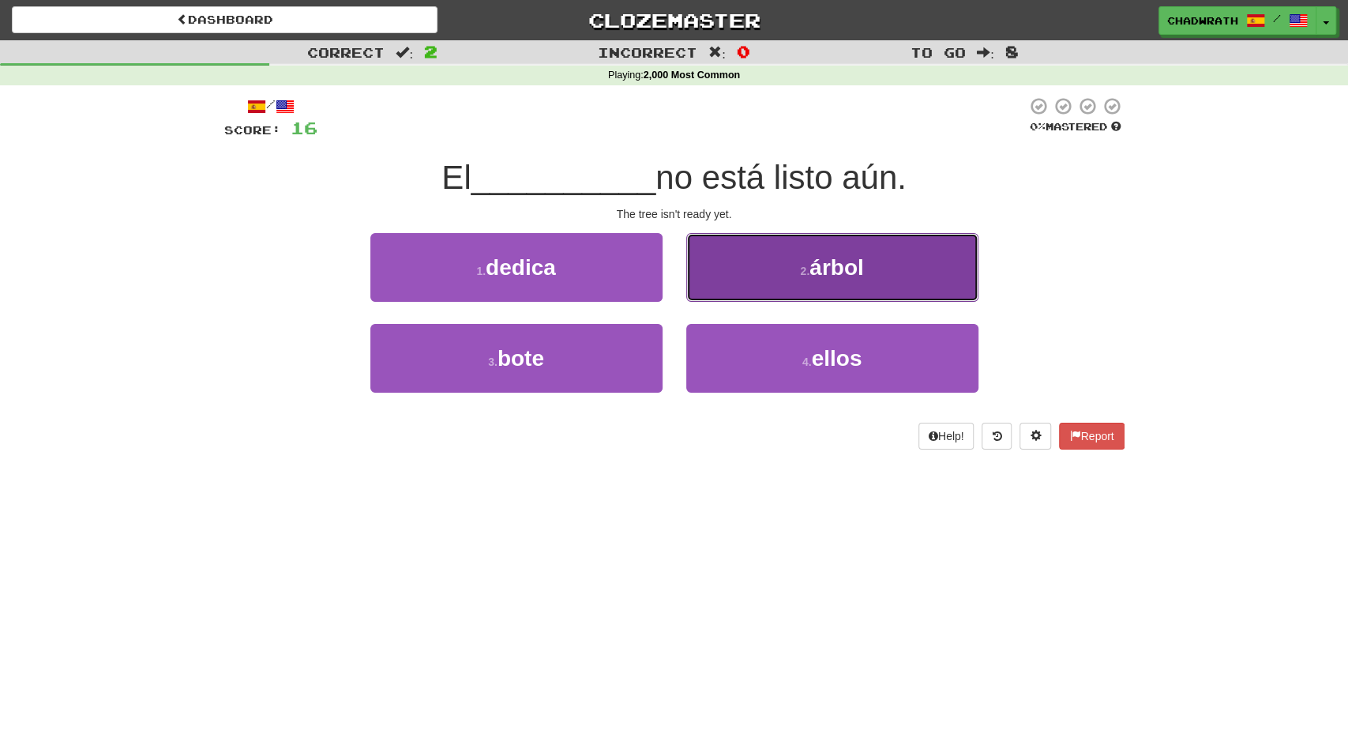
click at [777, 269] on button "2 . árbol" at bounding box center [832, 267] width 292 height 69
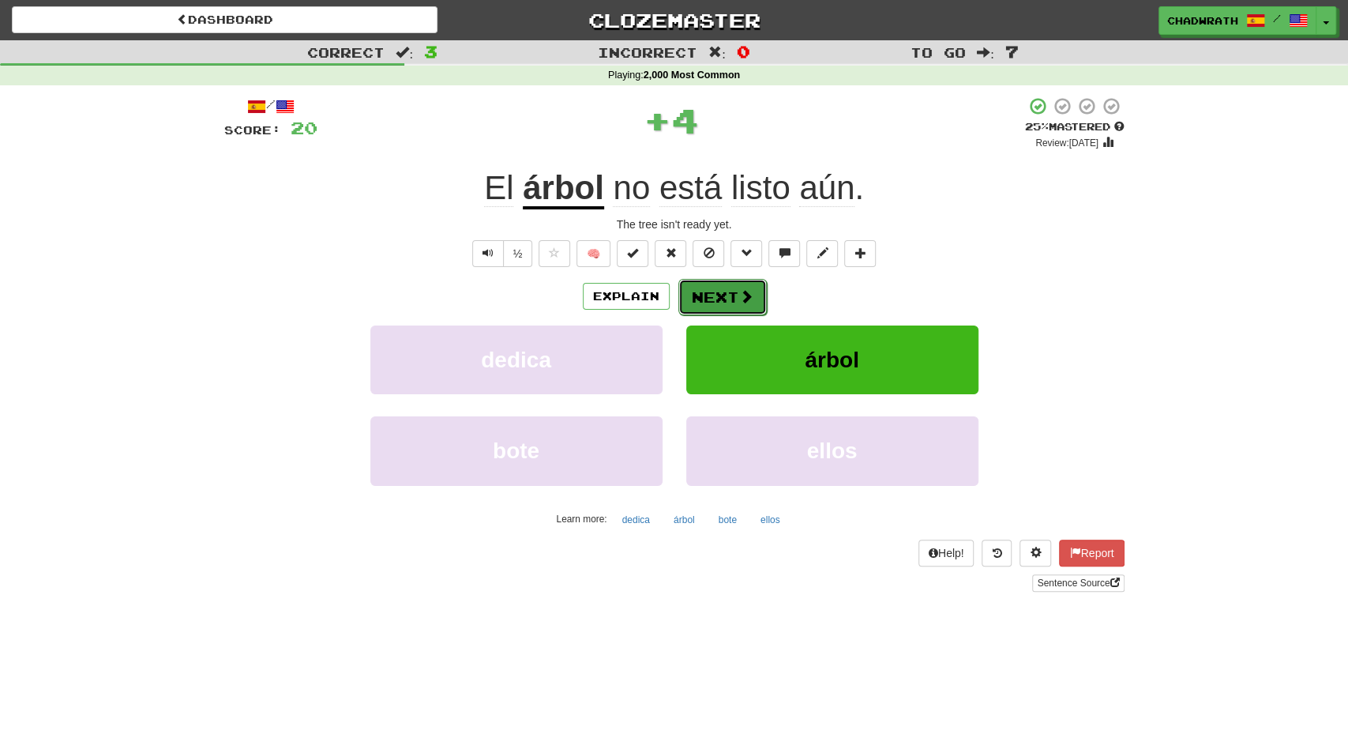
click at [732, 291] on button "Next" at bounding box center [723, 297] width 88 height 36
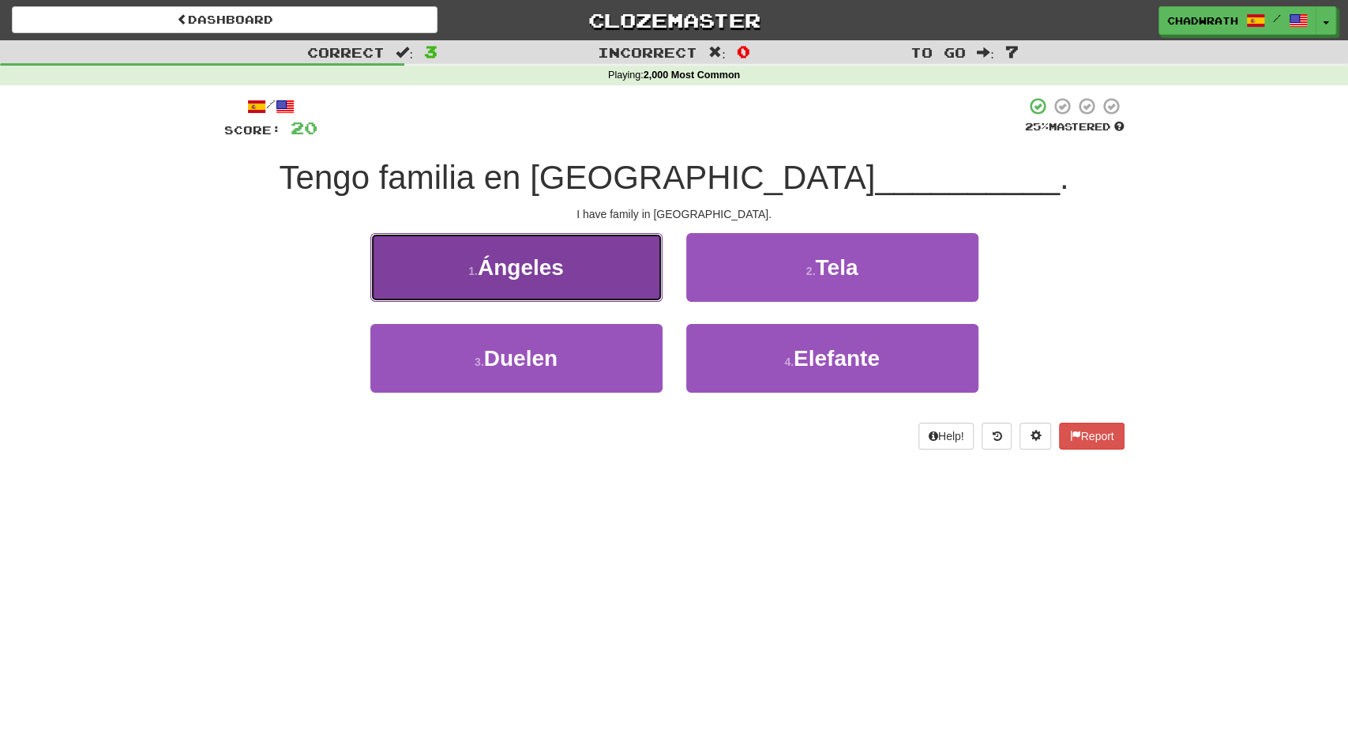
click at [456, 279] on button "1 . Ángeles" at bounding box center [516, 267] width 292 height 69
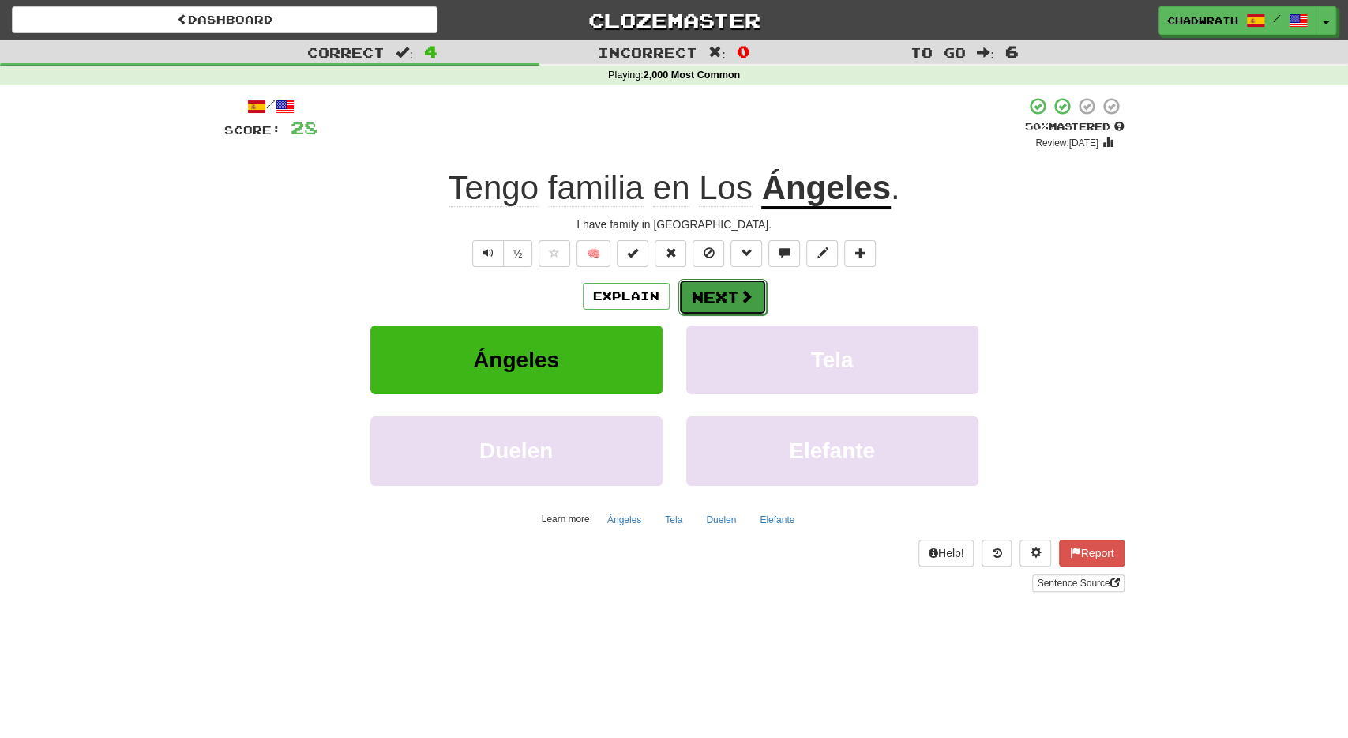
click at [707, 295] on button "Next" at bounding box center [723, 297] width 88 height 36
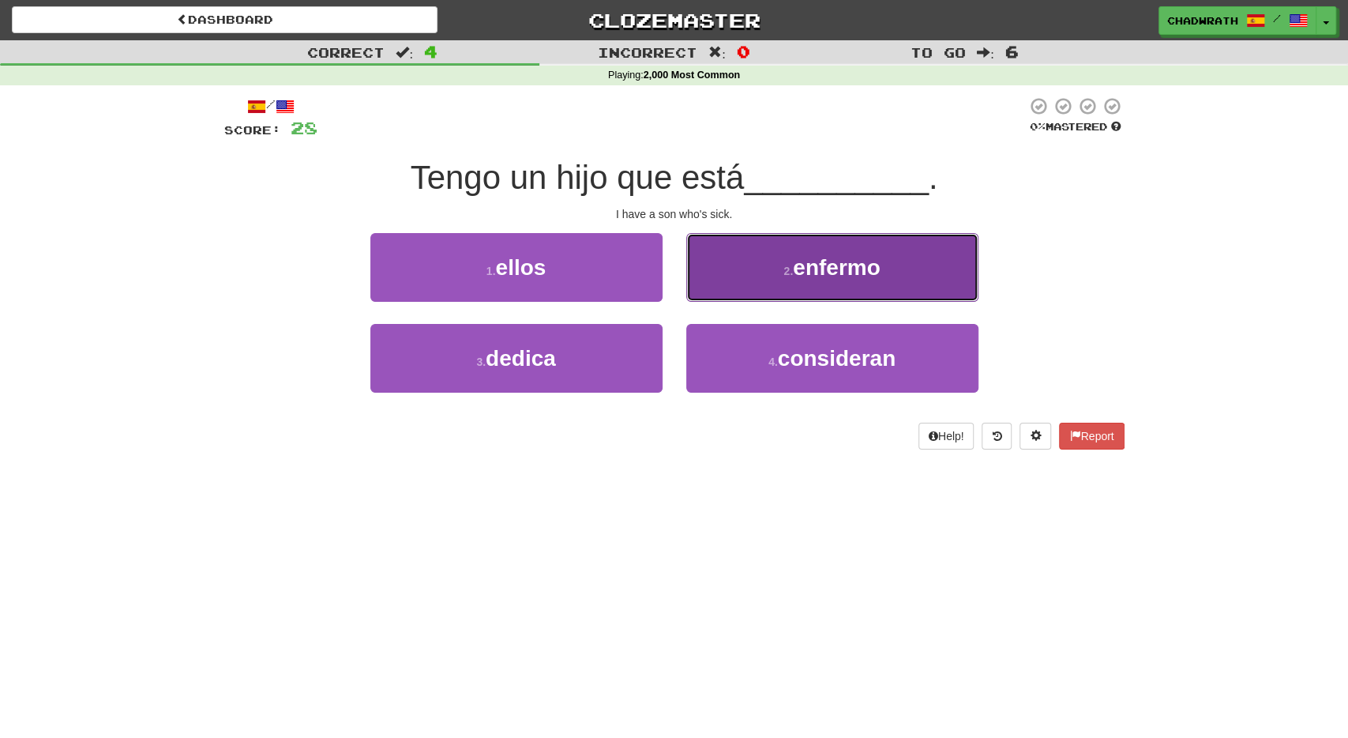
click at [874, 282] on button "2 . enfermo" at bounding box center [832, 267] width 292 height 69
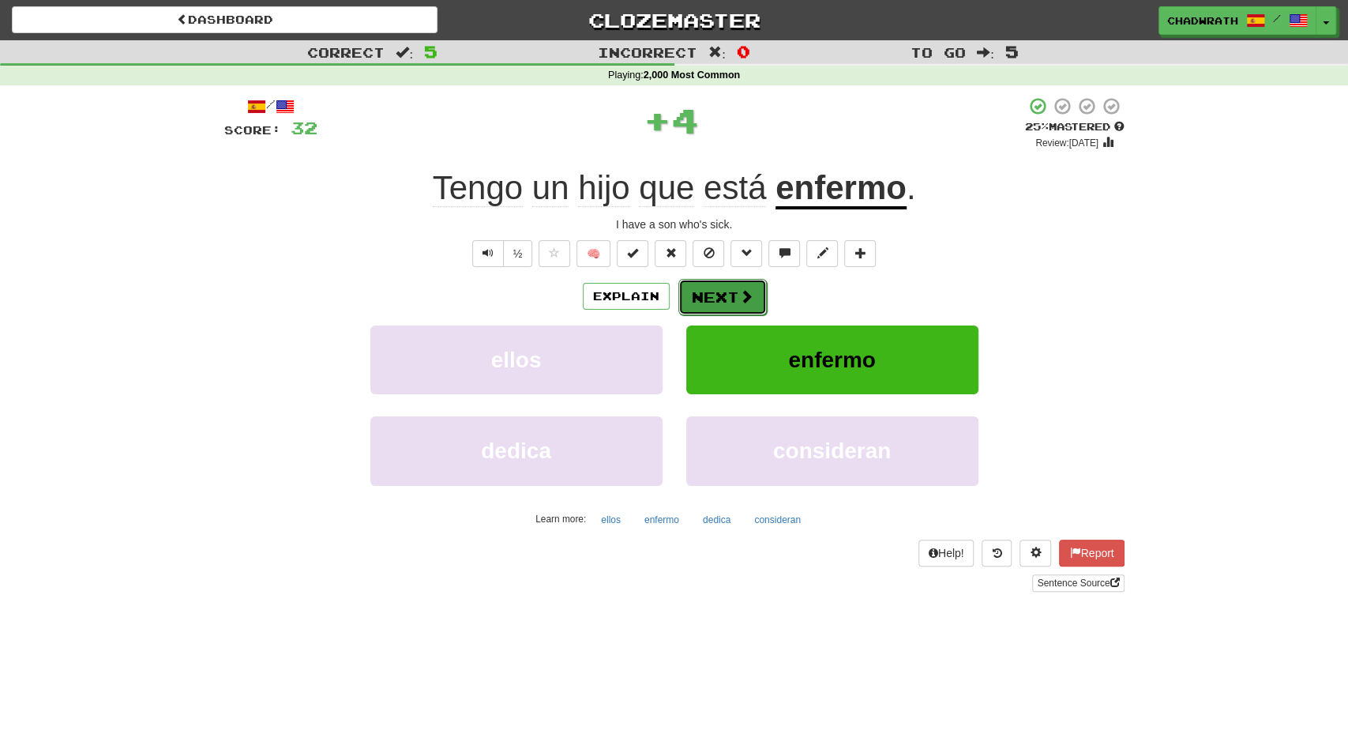
click at [707, 295] on button "Next" at bounding box center [723, 297] width 88 height 36
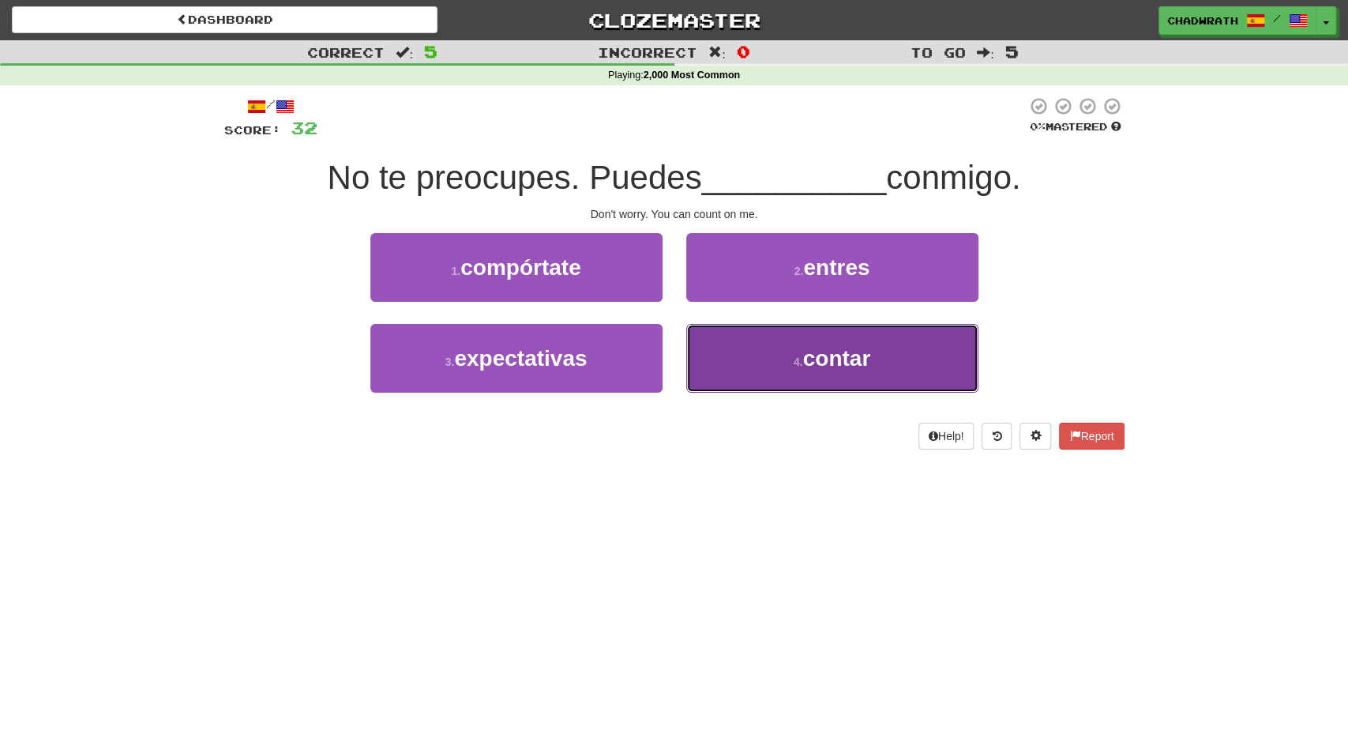
click at [852, 354] on span "contar" at bounding box center [837, 358] width 68 height 24
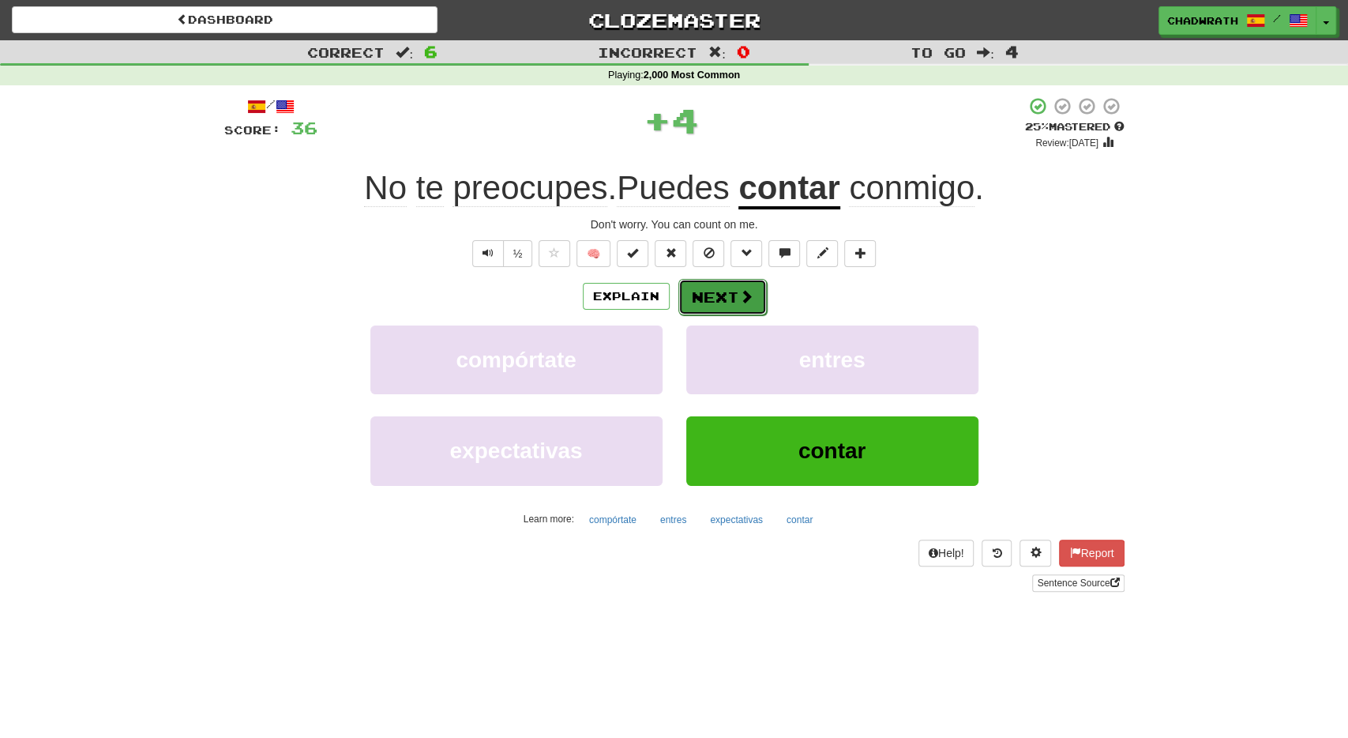
click at [710, 295] on button "Next" at bounding box center [723, 297] width 88 height 36
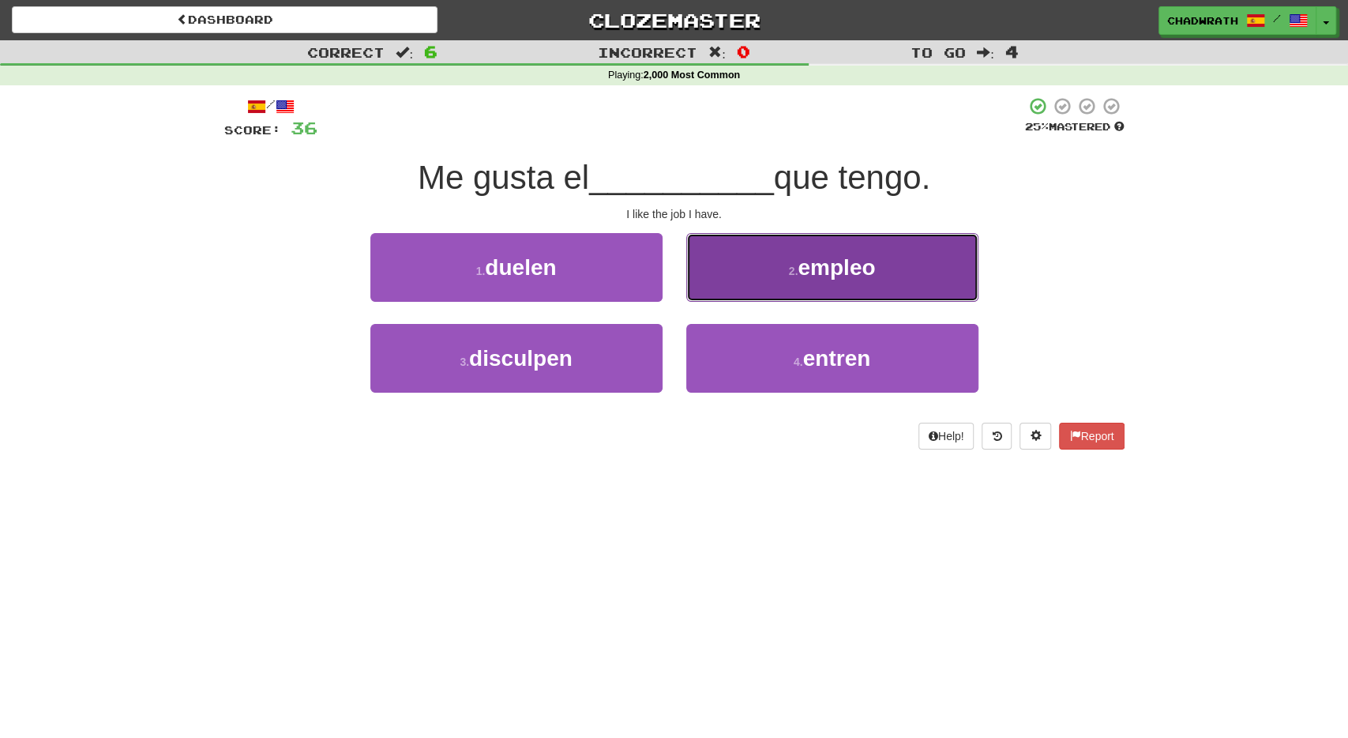
click at [836, 273] on span "empleo" at bounding box center [836, 267] width 77 height 24
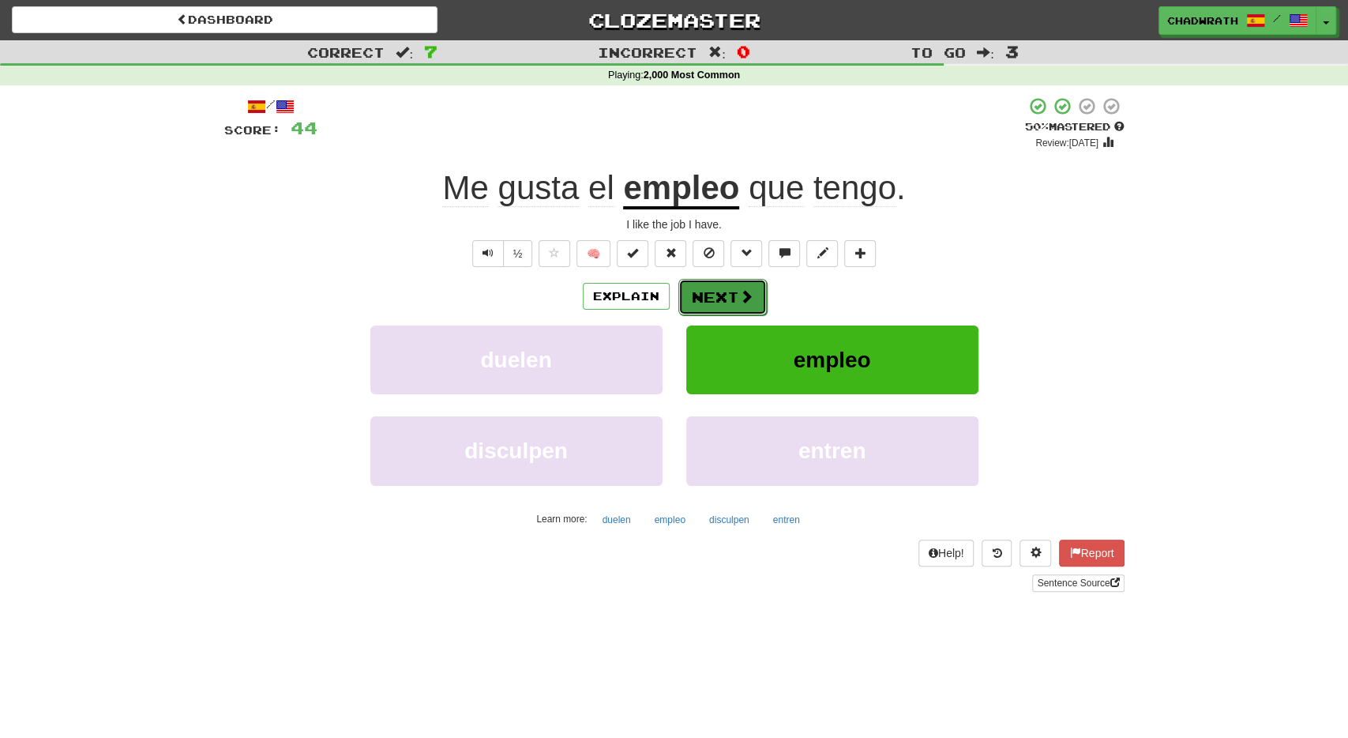
click at [700, 295] on button "Next" at bounding box center [723, 297] width 88 height 36
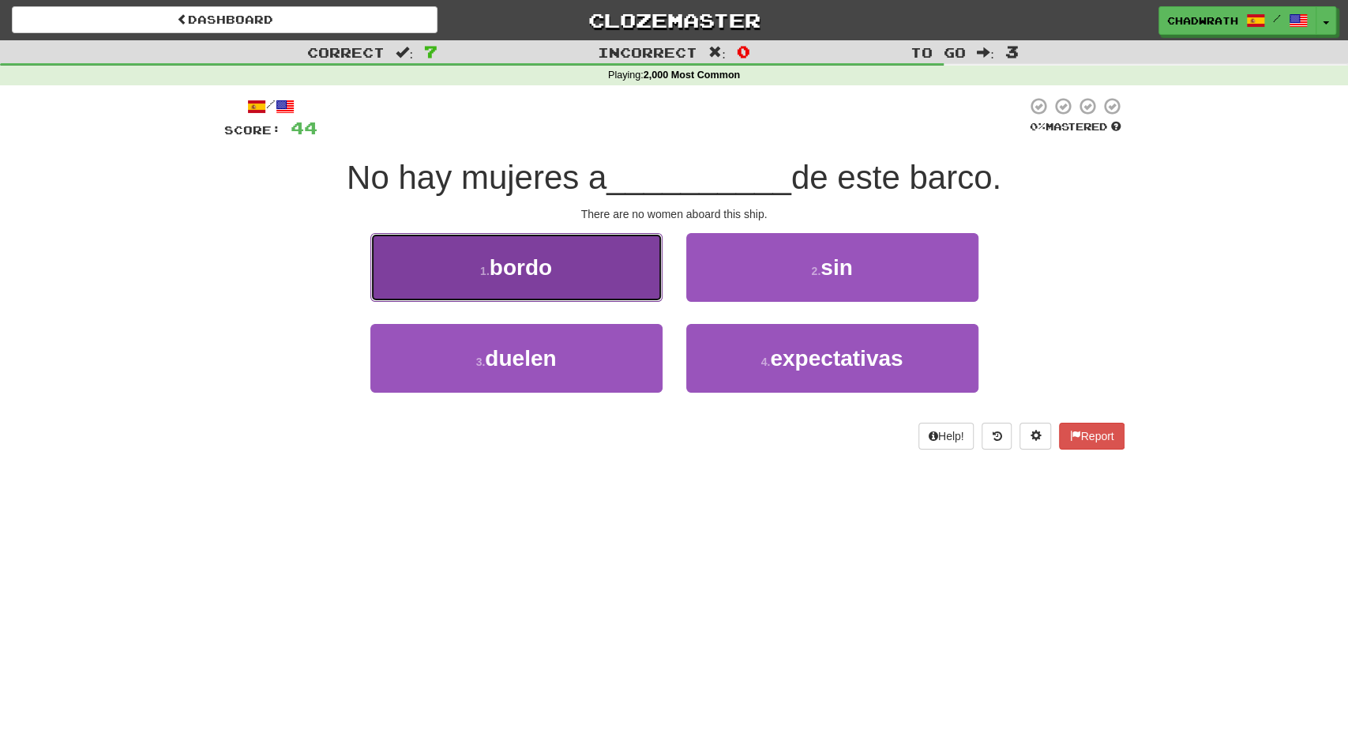
click at [566, 276] on button "1 . bordo" at bounding box center [516, 267] width 292 height 69
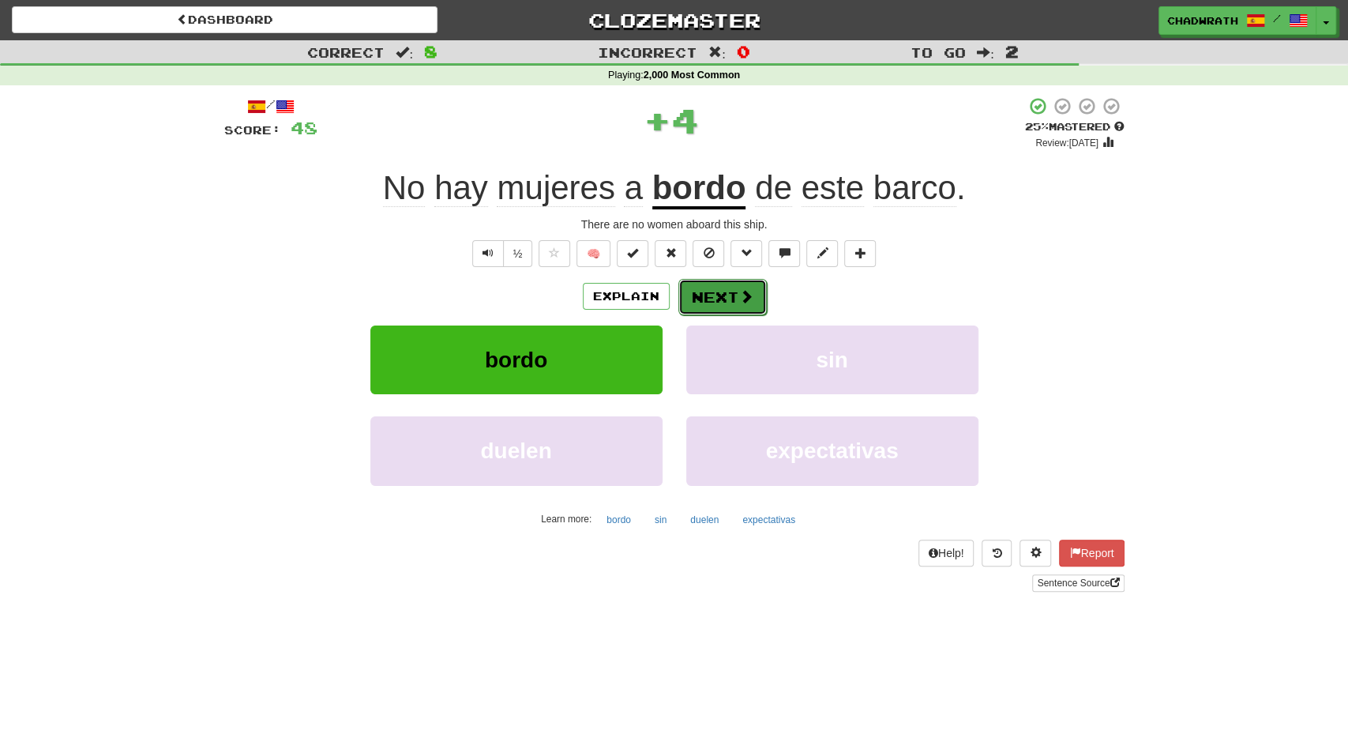
click at [725, 299] on button "Next" at bounding box center [723, 297] width 88 height 36
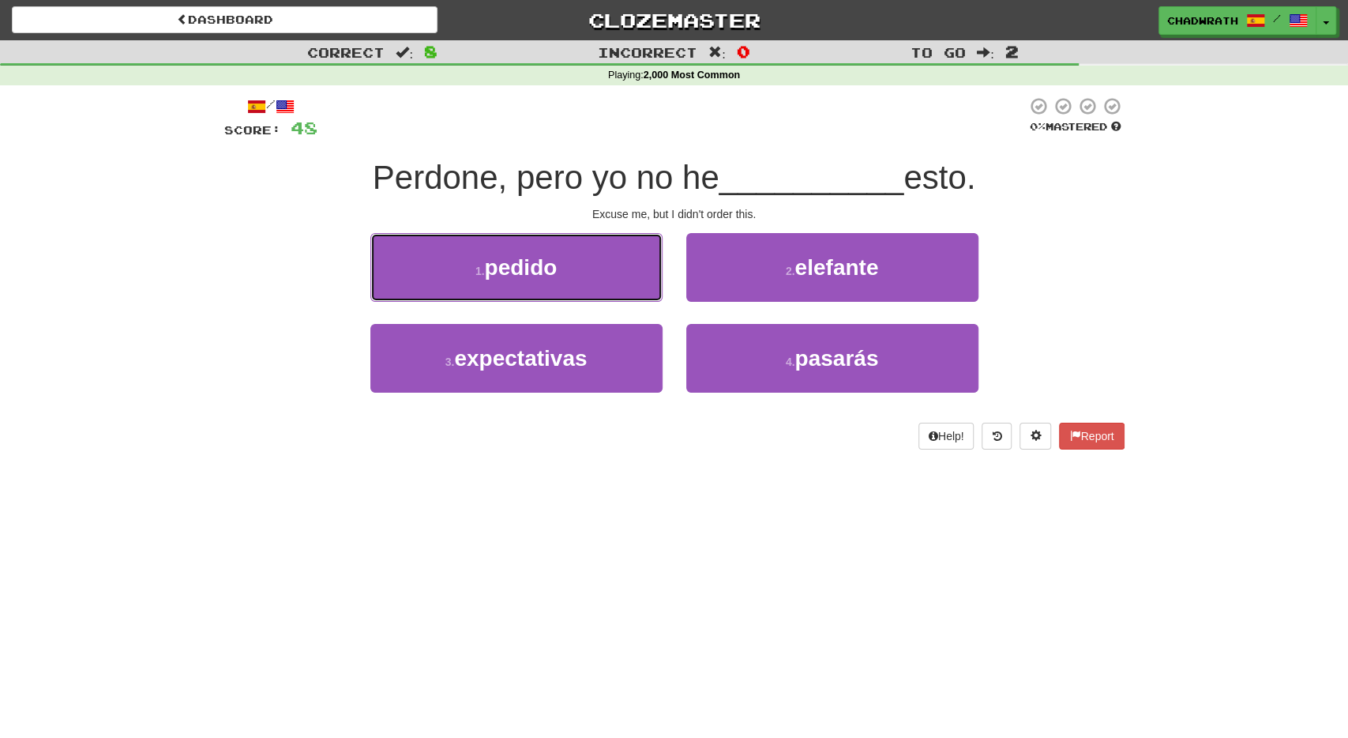
click at [553, 279] on span "pedido" at bounding box center [520, 267] width 73 height 24
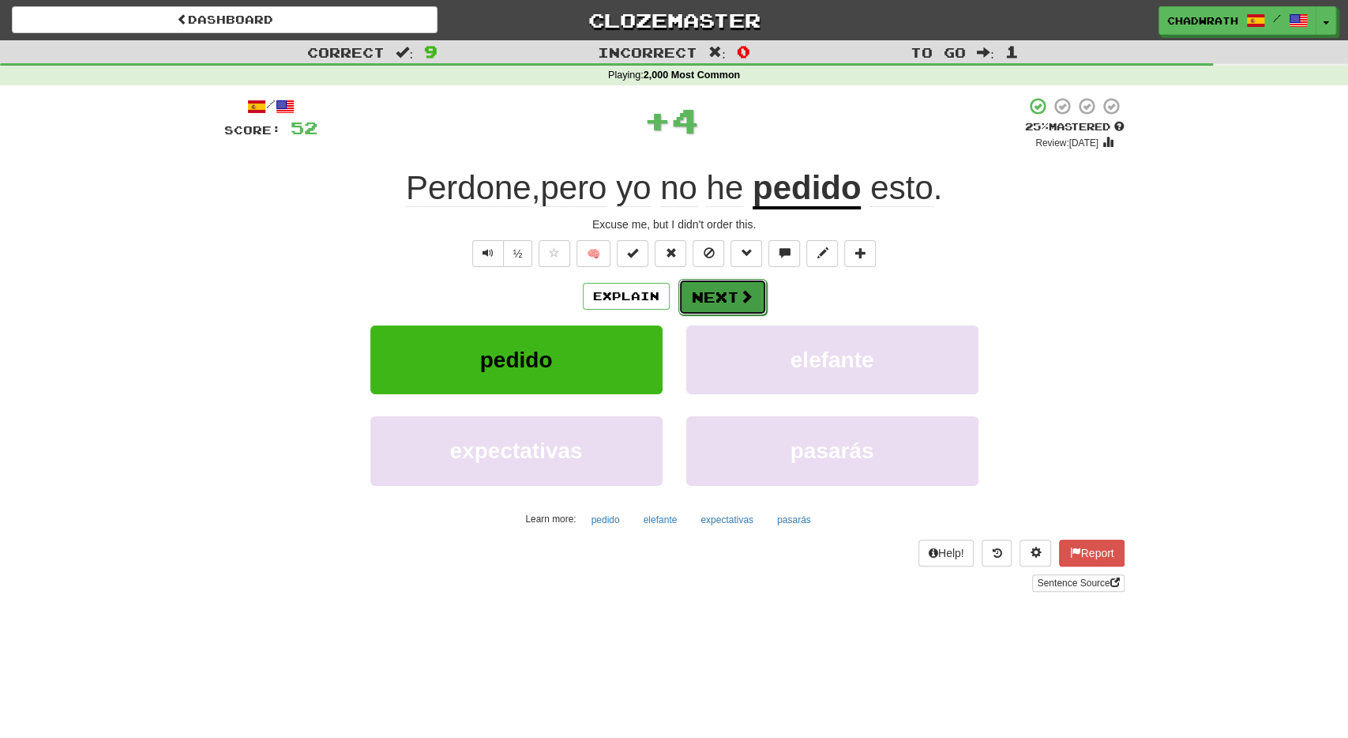
click at [707, 297] on button "Next" at bounding box center [723, 297] width 88 height 36
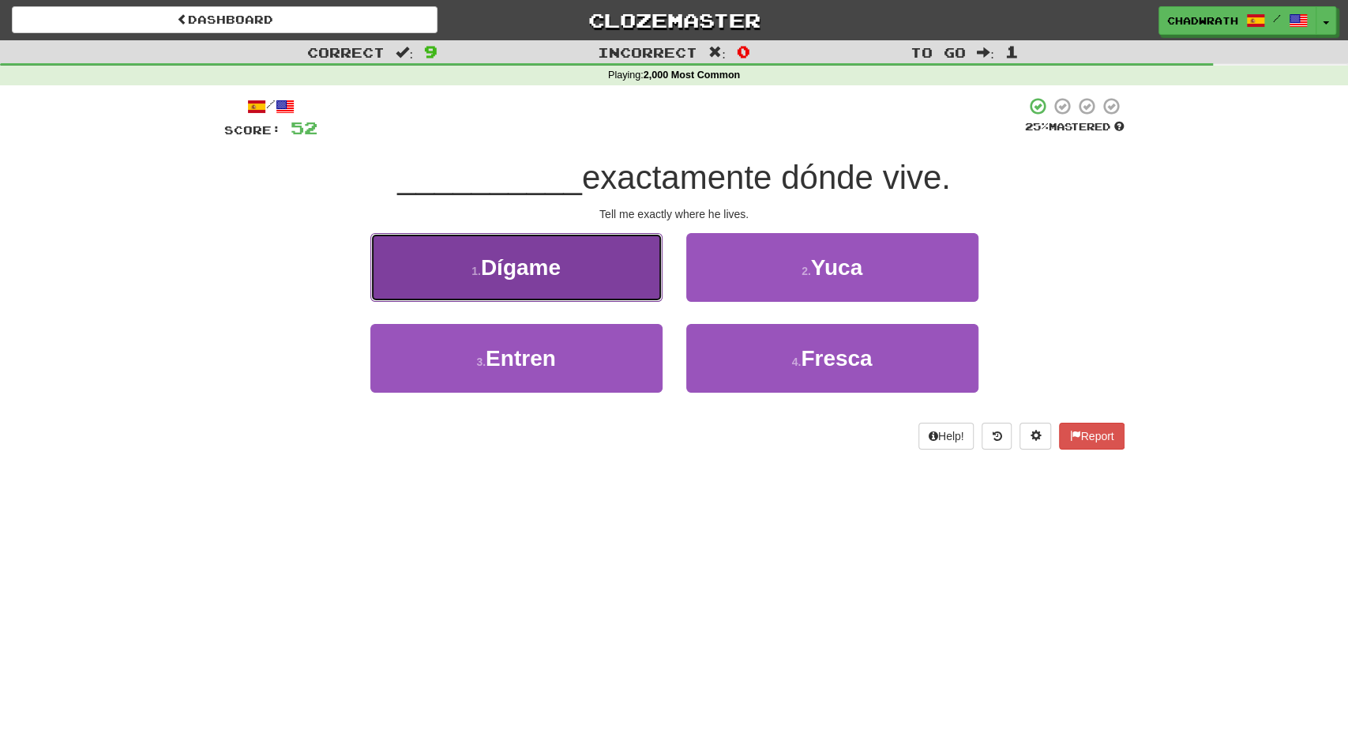
click at [568, 286] on button "1 . Dígame" at bounding box center [516, 267] width 292 height 69
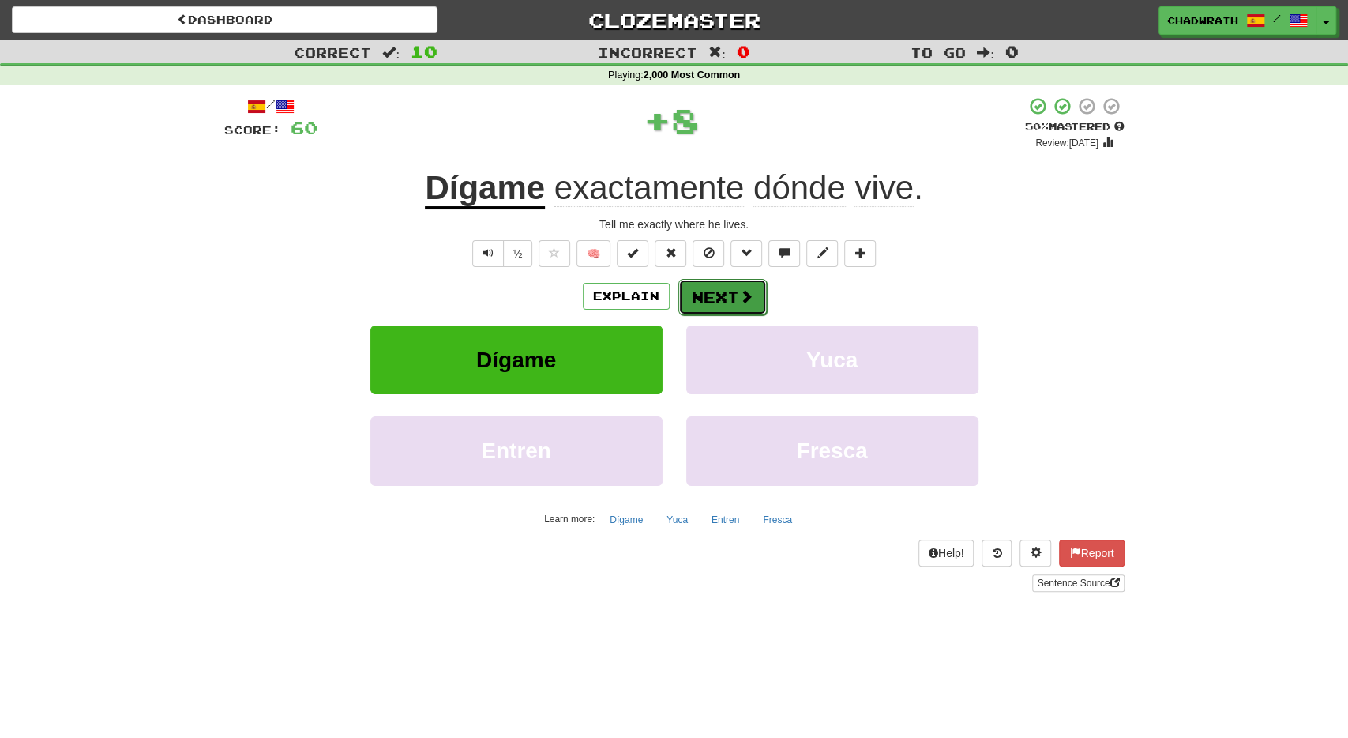
click at [736, 303] on button "Next" at bounding box center [723, 297] width 88 height 36
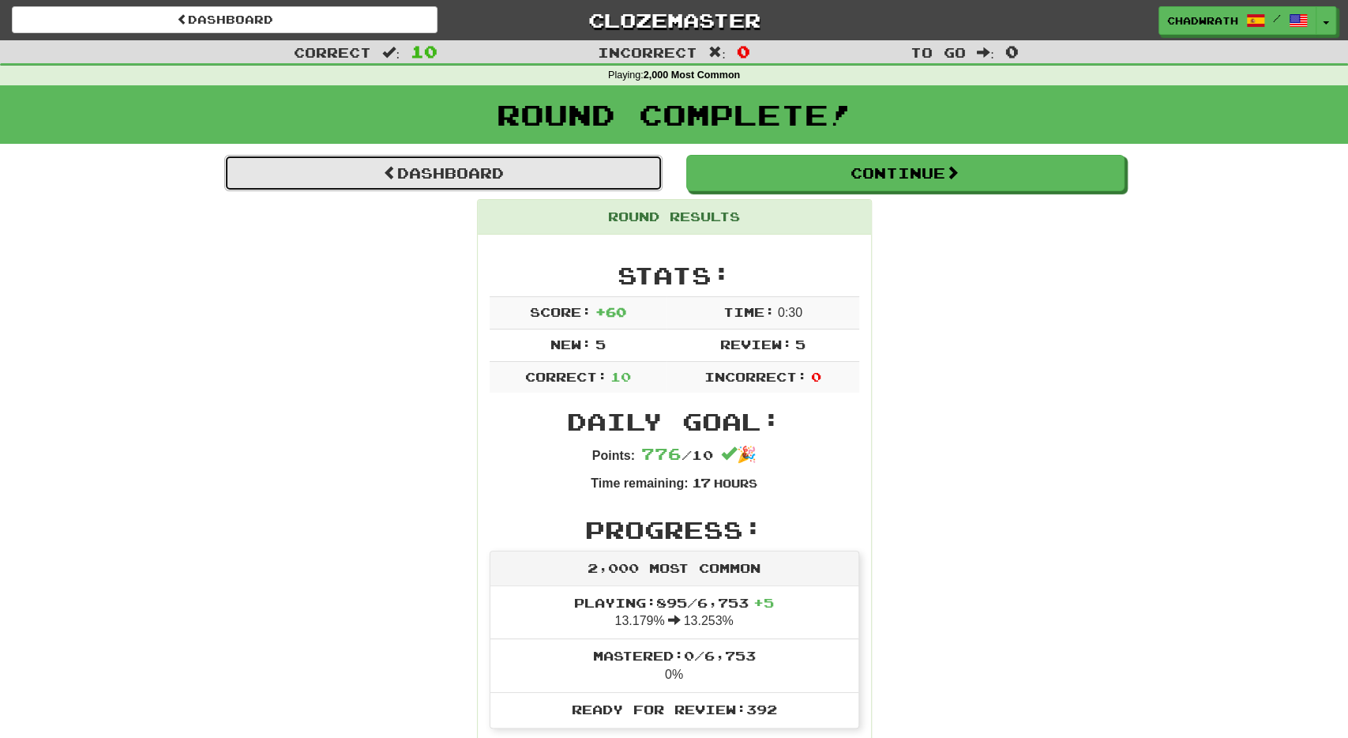
click at [519, 169] on link "Dashboard" at bounding box center [443, 173] width 438 height 36
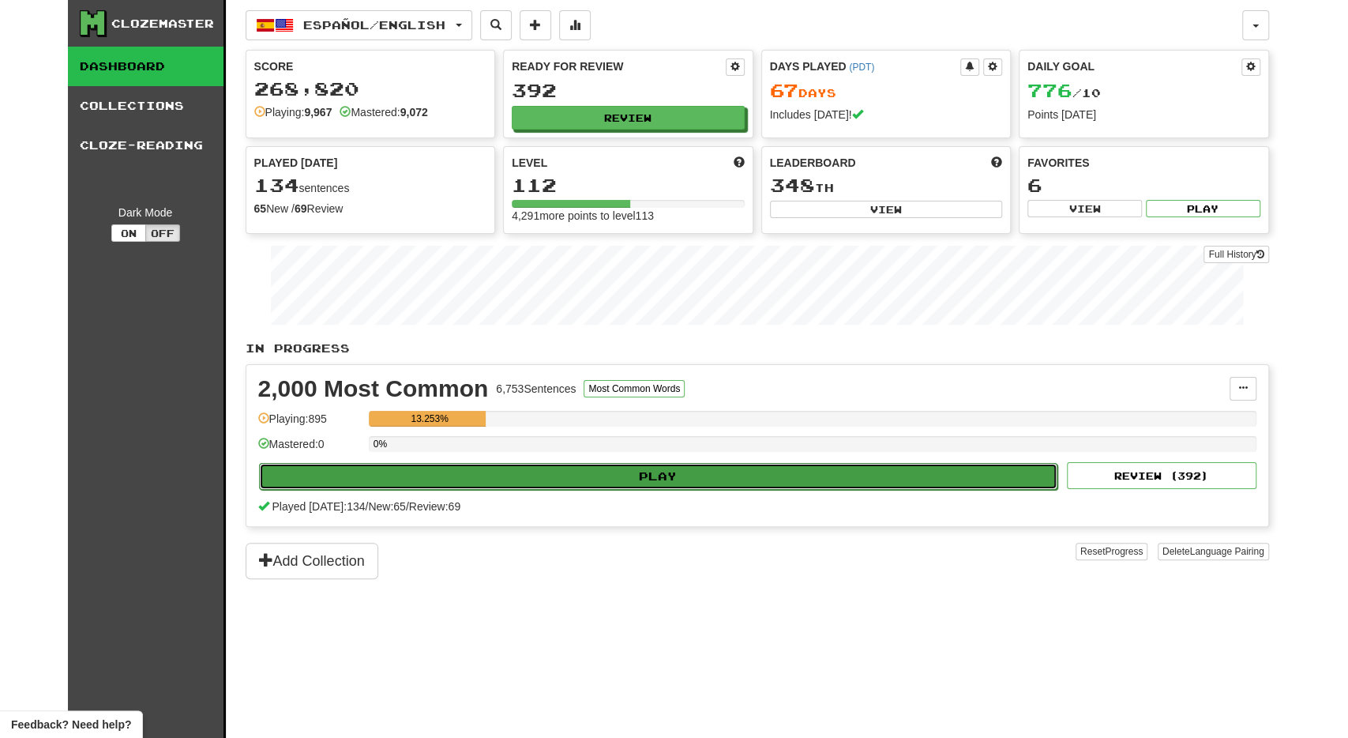
click at [578, 463] on button "Play" at bounding box center [658, 476] width 799 height 27
select select "**"
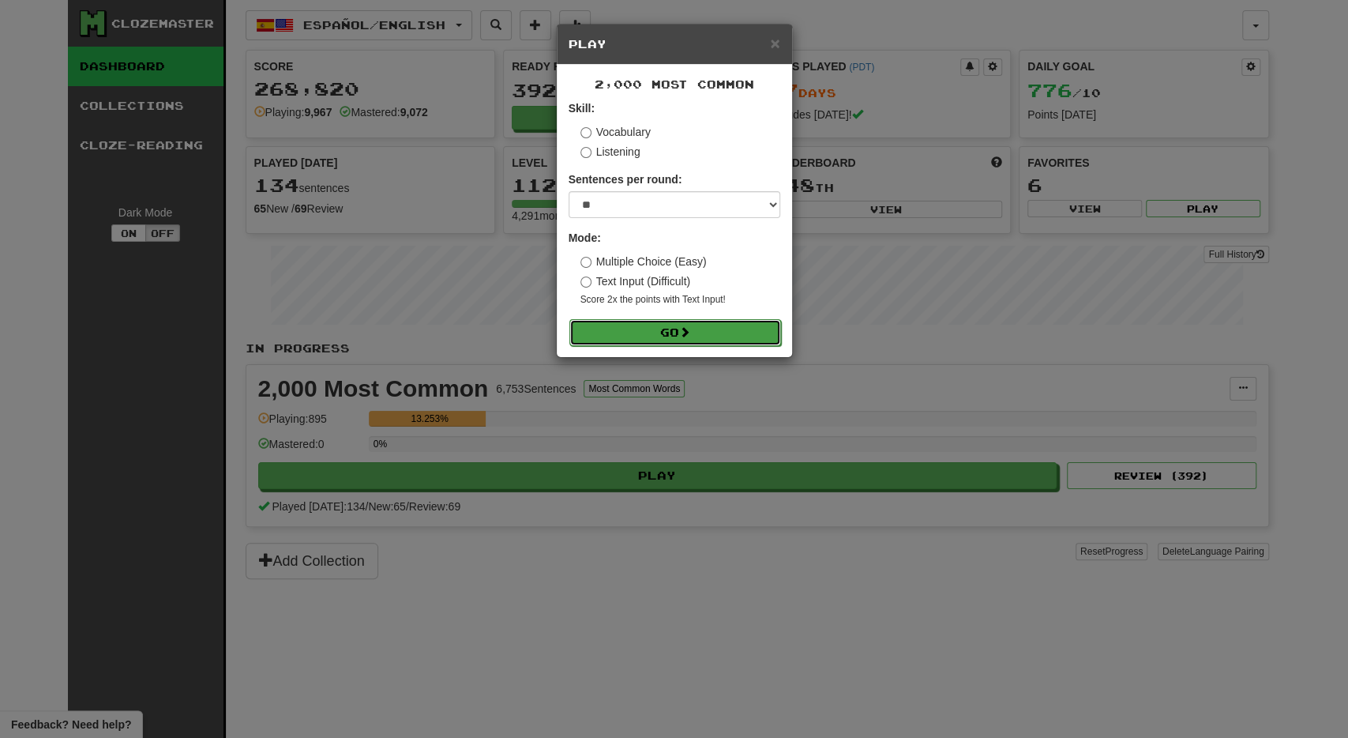
click at [651, 325] on button "Go" at bounding box center [676, 332] width 212 height 27
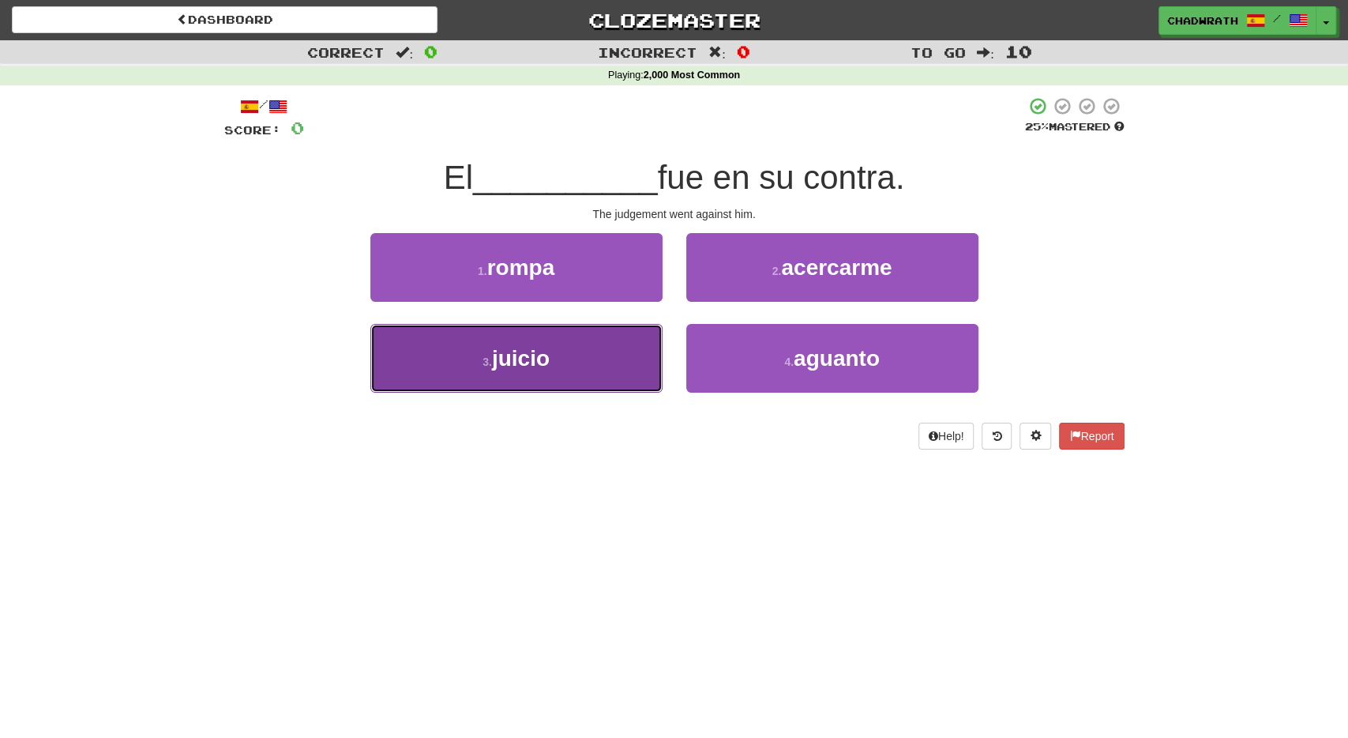
click at [468, 355] on button "3 . juicio" at bounding box center [516, 358] width 292 height 69
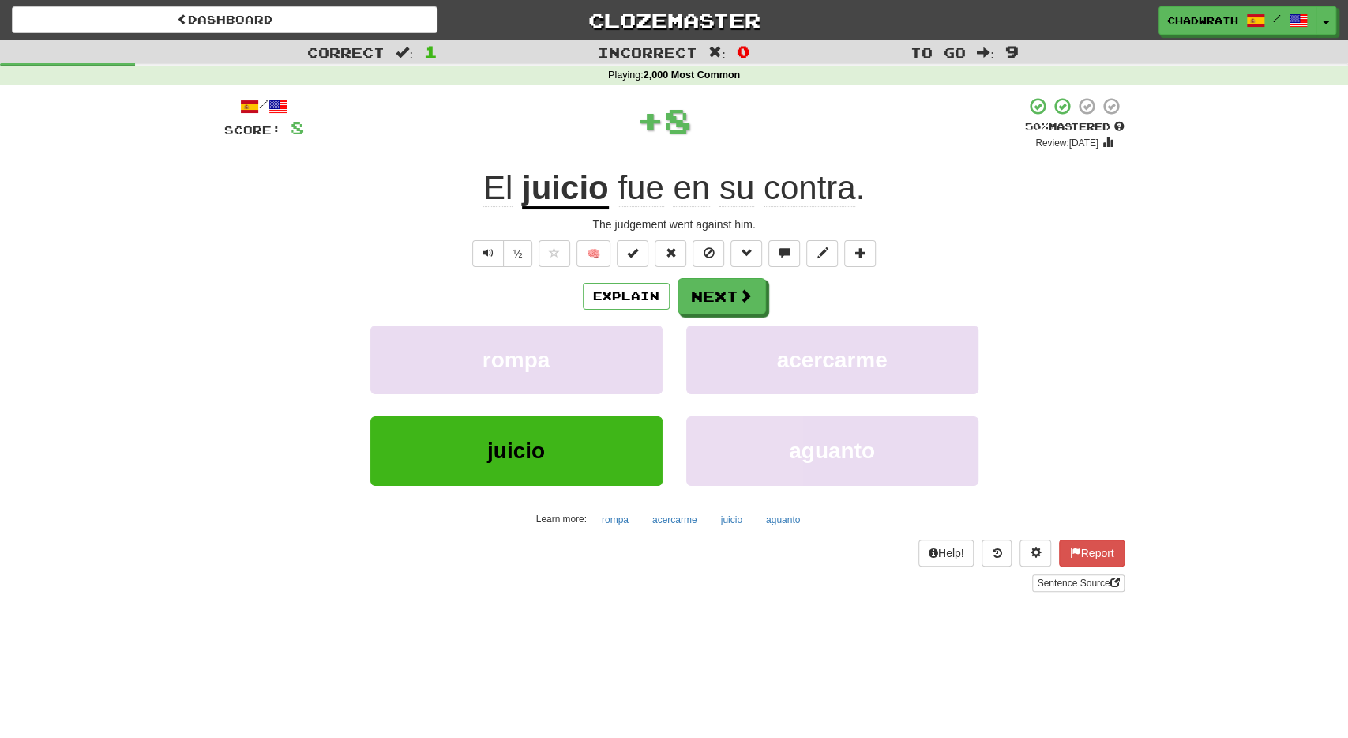
click at [510, 273] on div "/ Score: 8 + 8 50 % Mastered Review: 2025-09-30 El juicio fue en su contra . Th…" at bounding box center [674, 343] width 901 height 495
click at [513, 263] on button "½" at bounding box center [518, 253] width 30 height 27
click at [742, 299] on span at bounding box center [746, 296] width 14 height 14
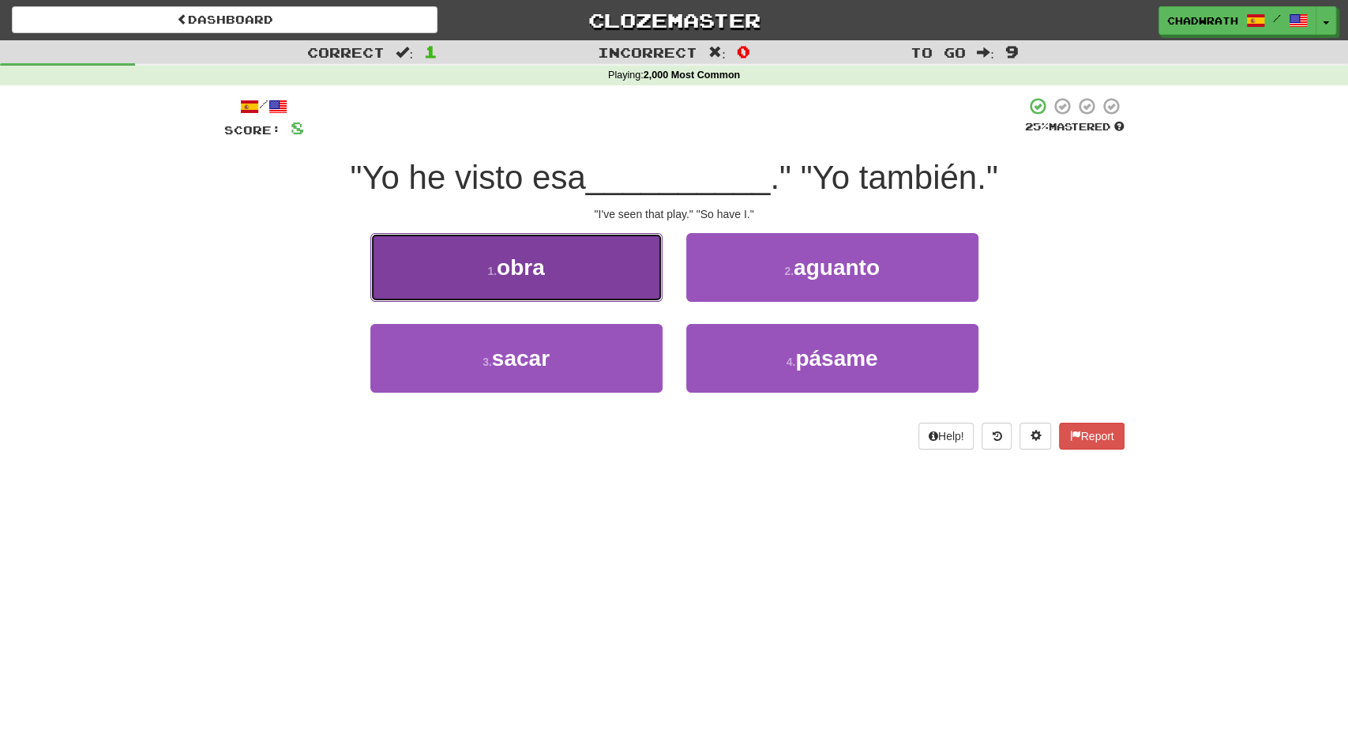
click at [559, 284] on button "1 . obra" at bounding box center [516, 267] width 292 height 69
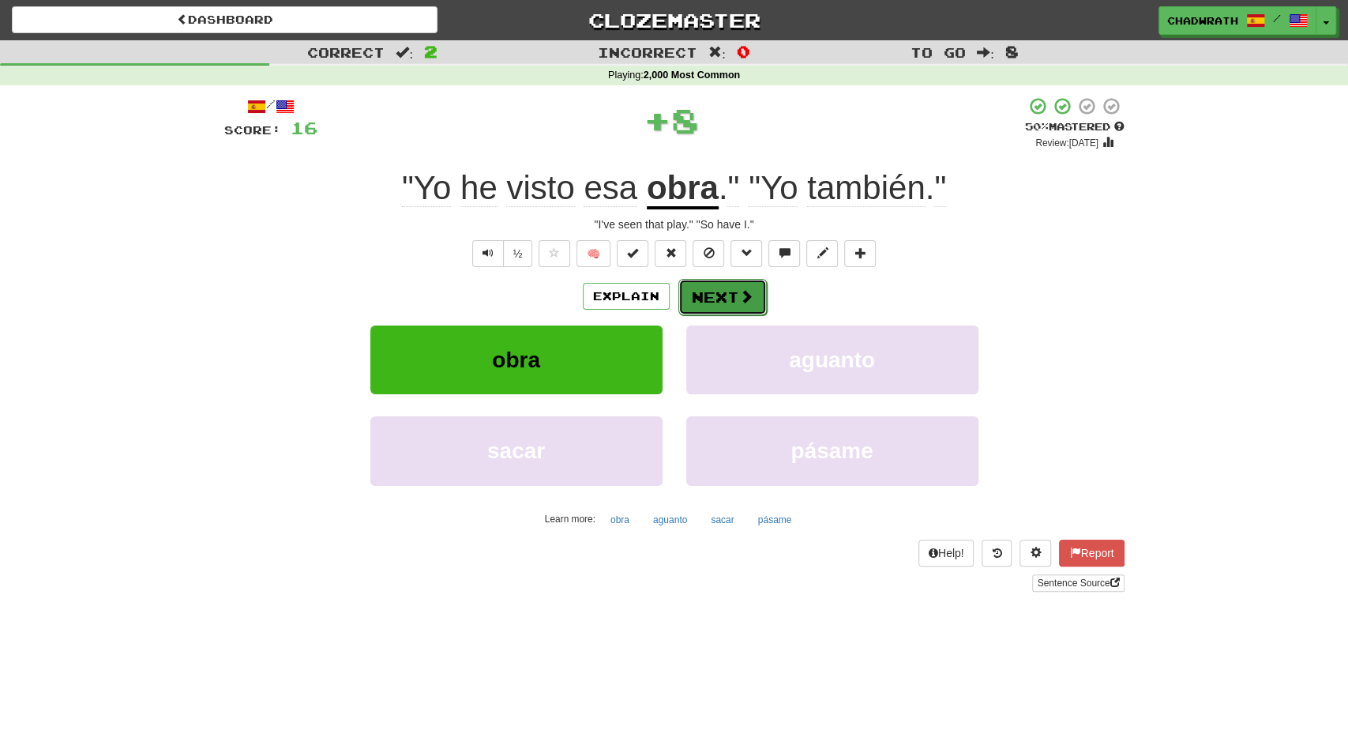
click at [726, 292] on button "Next" at bounding box center [723, 297] width 88 height 36
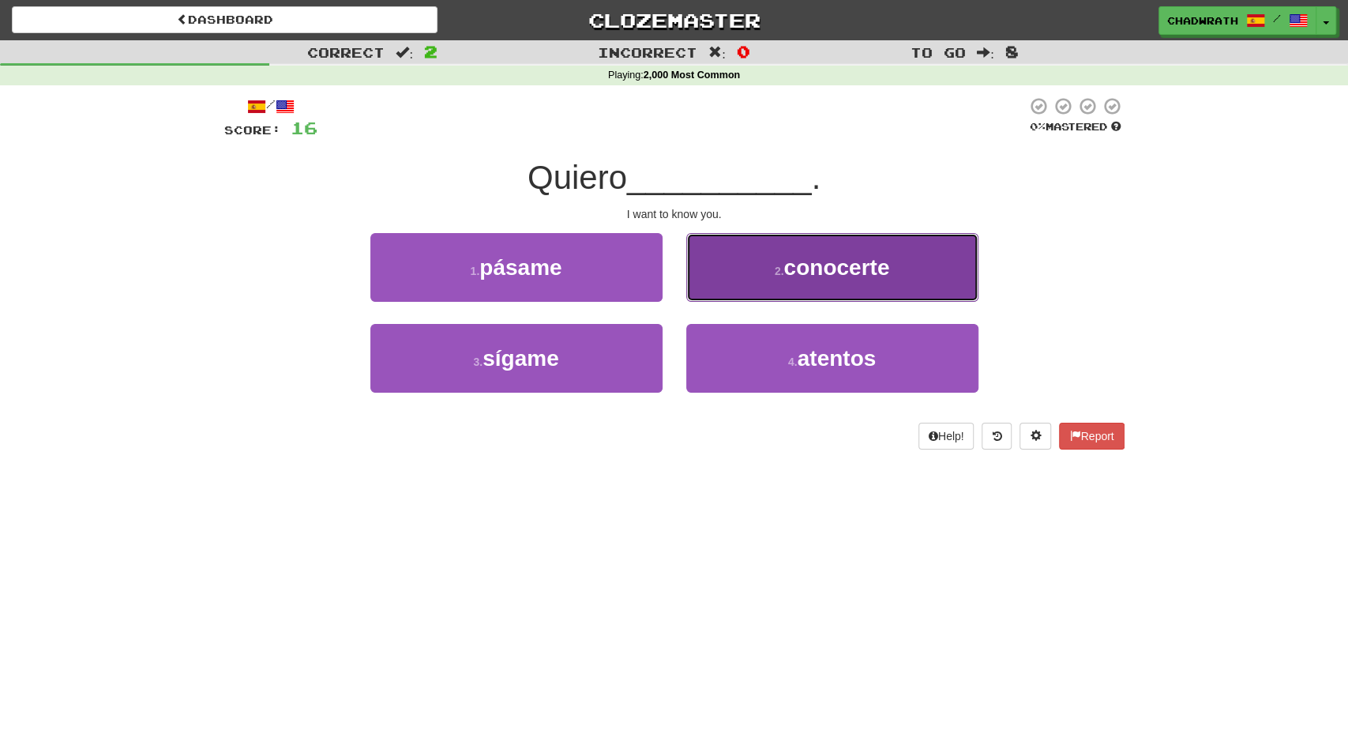
click at [759, 284] on button "2 . conocerte" at bounding box center [832, 267] width 292 height 69
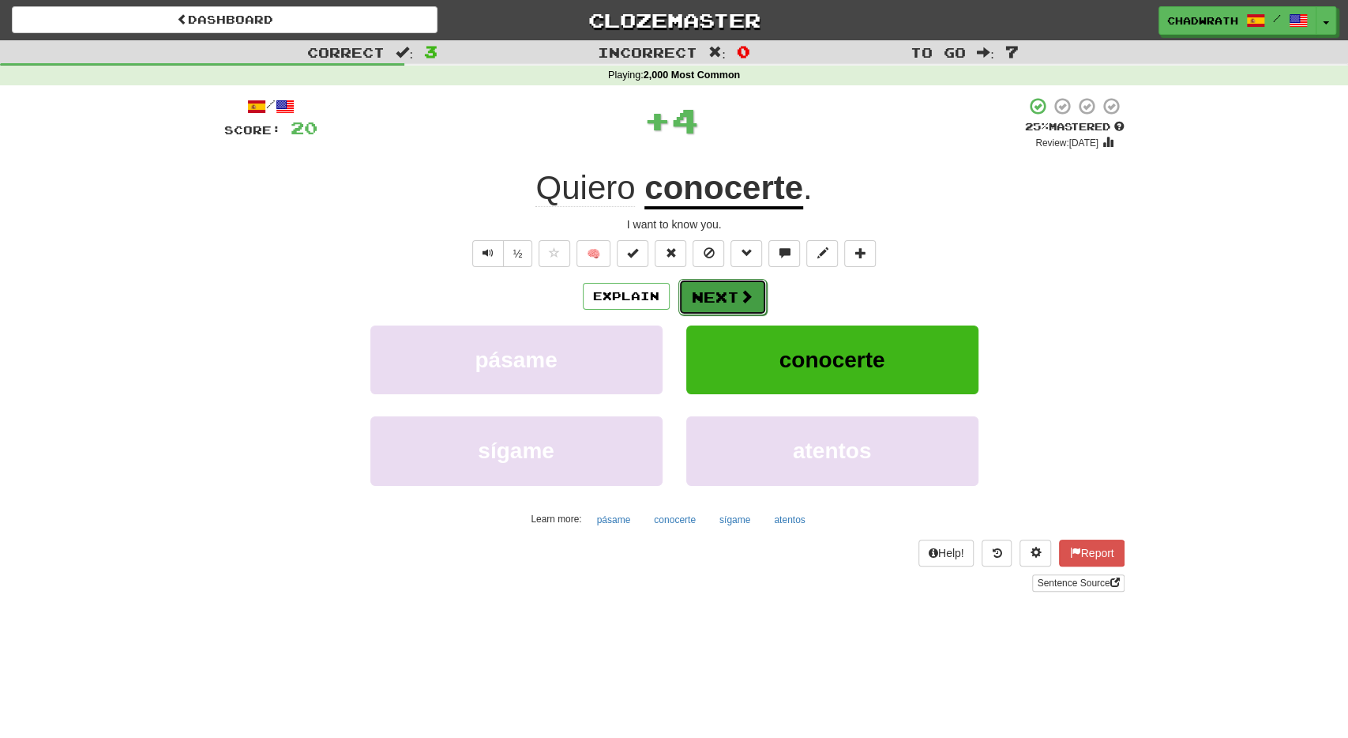
click at [732, 288] on button "Next" at bounding box center [723, 297] width 88 height 36
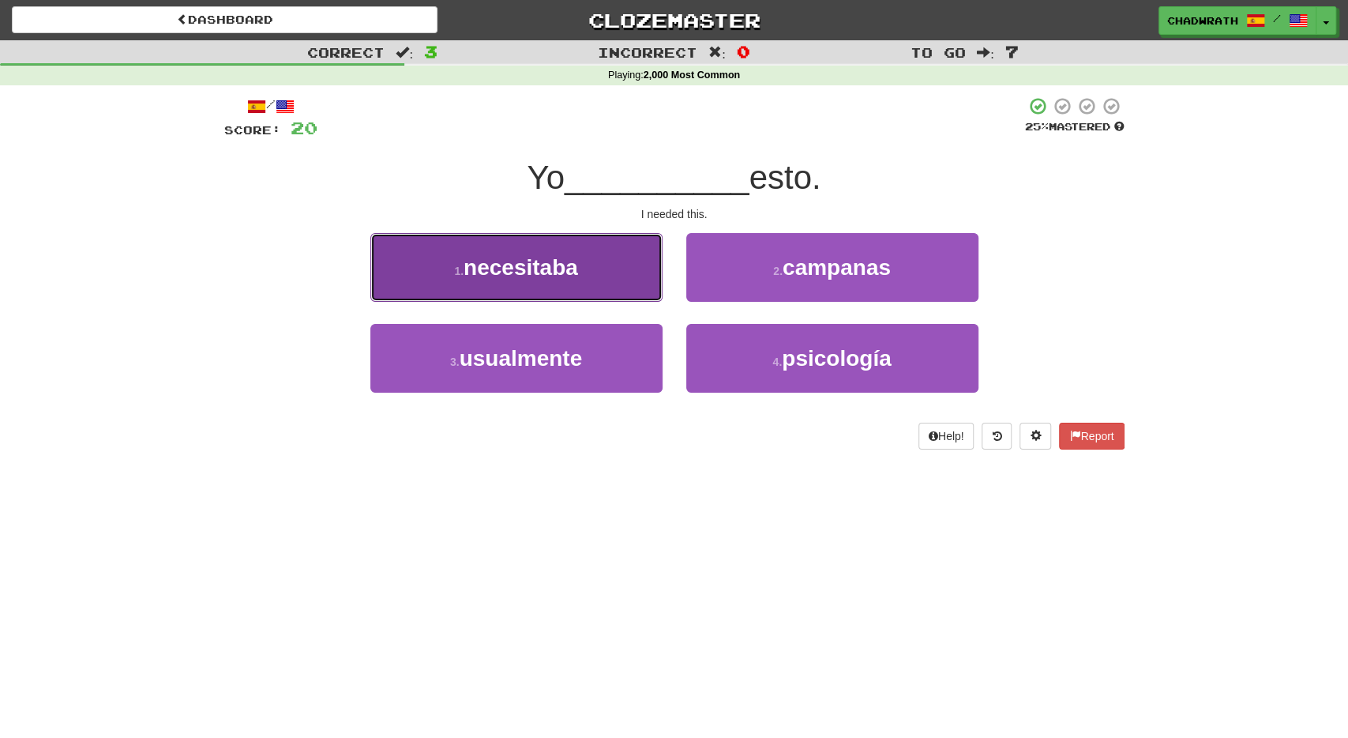
click at [549, 276] on span "necesitaba" at bounding box center [521, 267] width 115 height 24
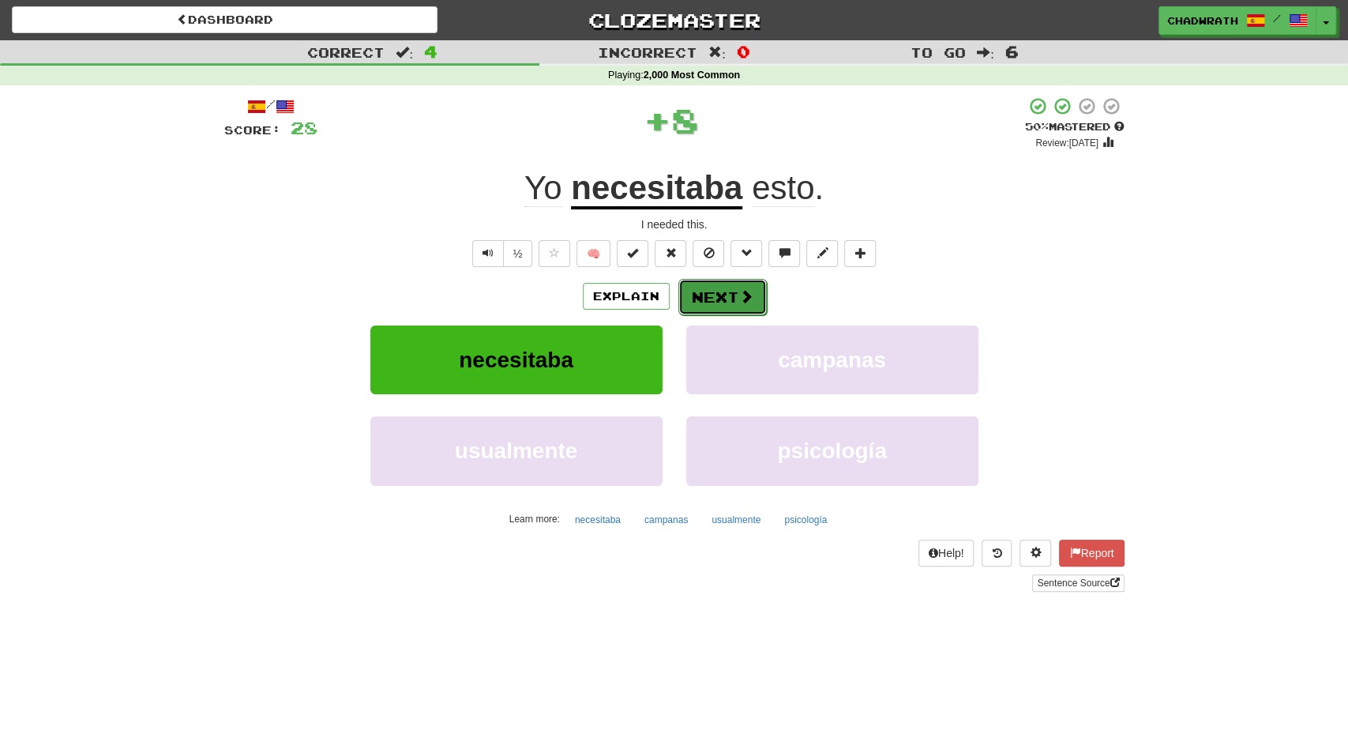
click at [724, 295] on button "Next" at bounding box center [723, 297] width 88 height 36
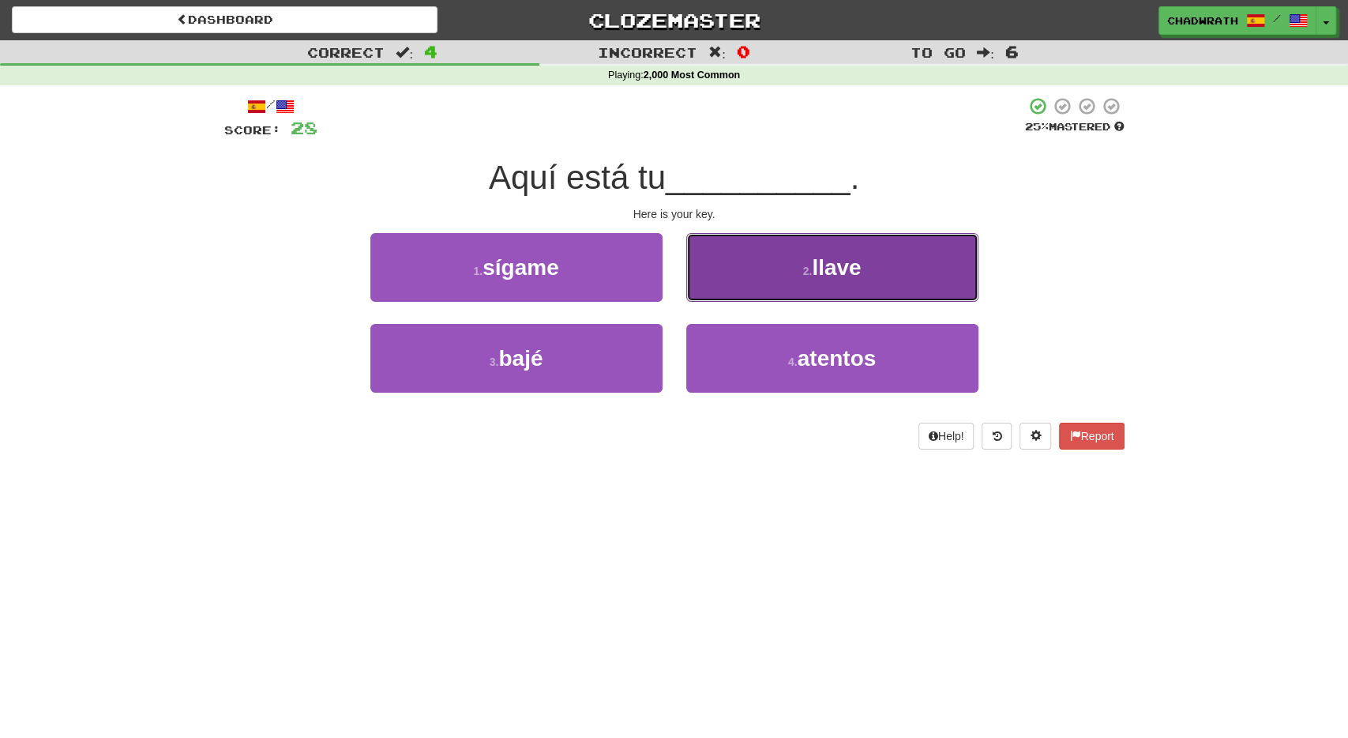
click at [762, 281] on button "2 . llave" at bounding box center [832, 267] width 292 height 69
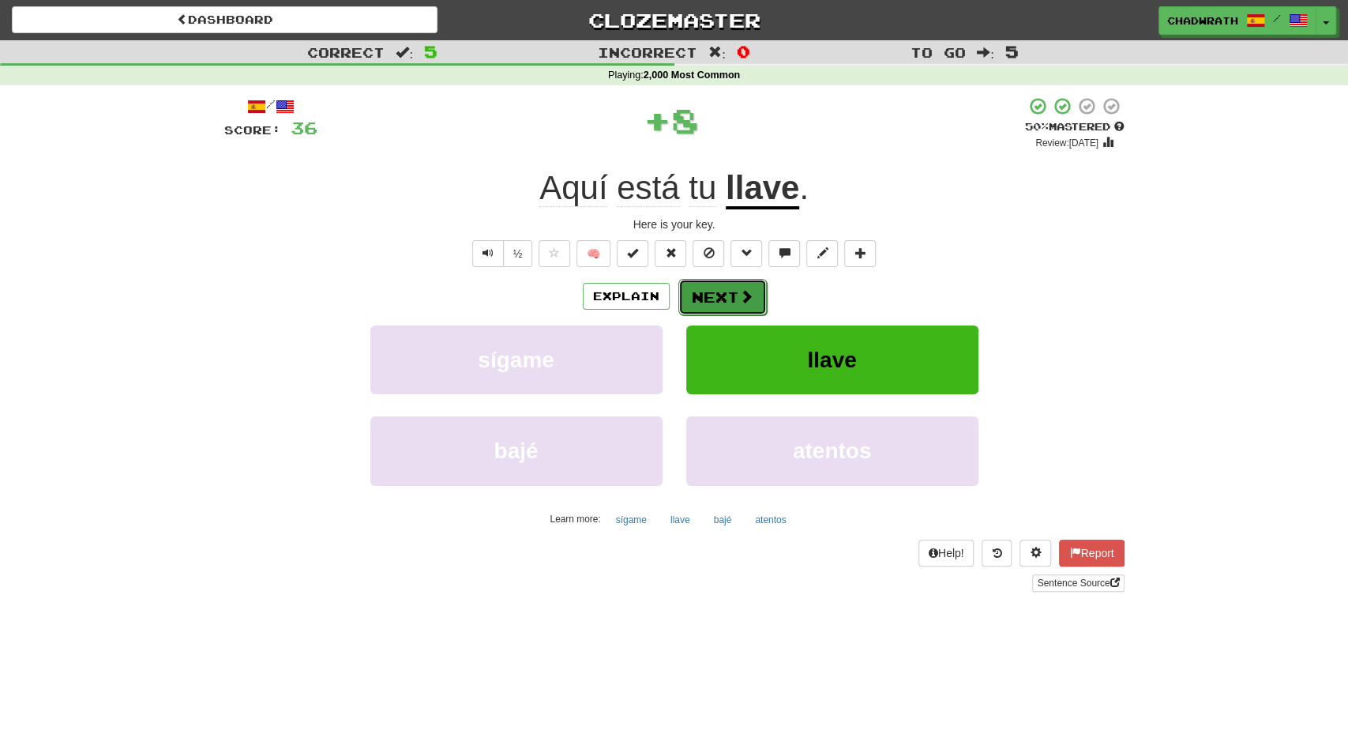
click at [724, 295] on button "Next" at bounding box center [723, 297] width 88 height 36
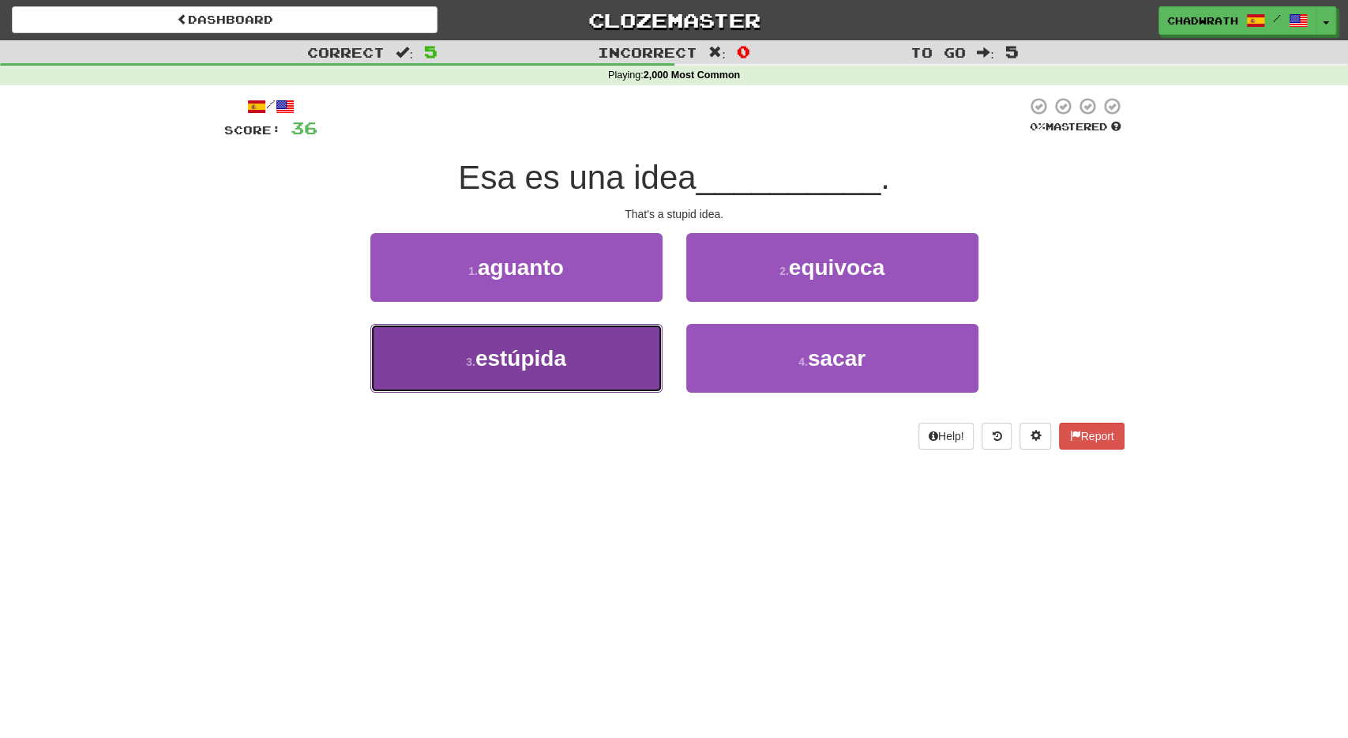
click at [510, 360] on span "estúpida" at bounding box center [521, 358] width 91 height 24
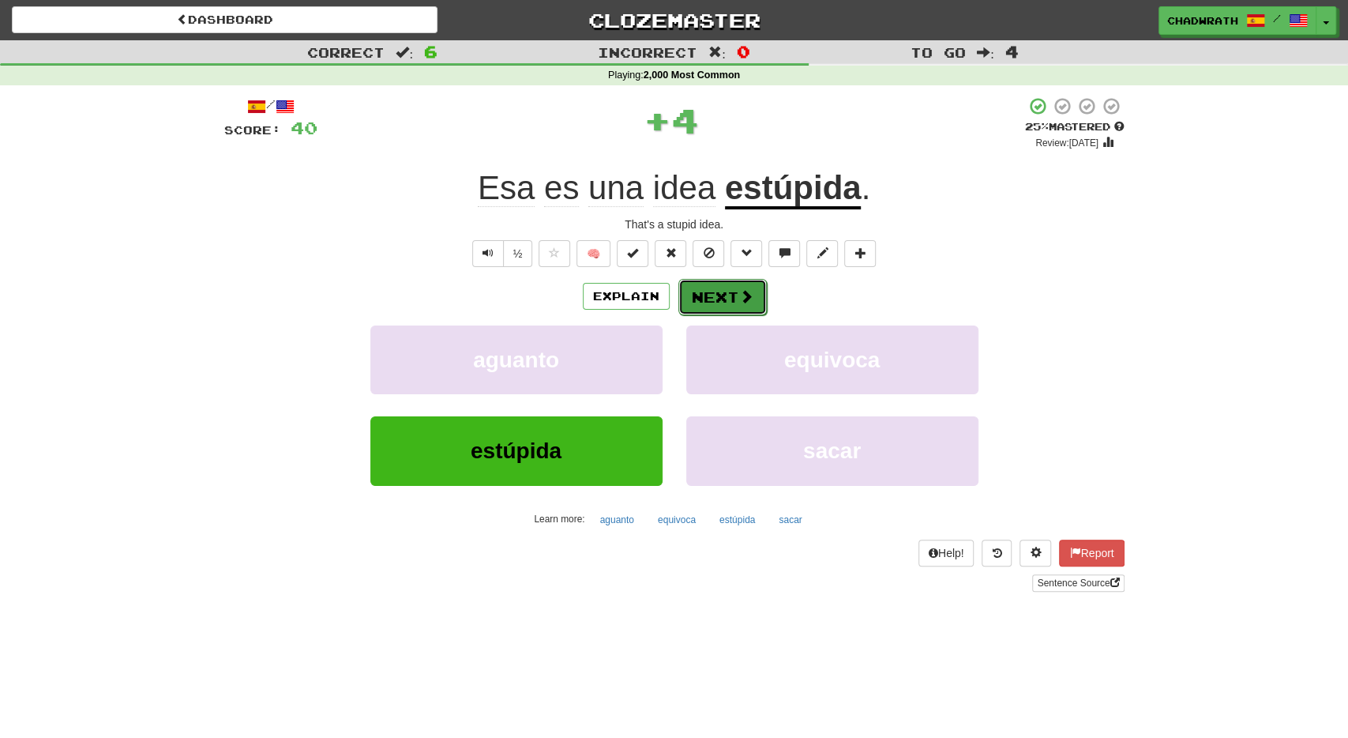
click at [728, 291] on button "Next" at bounding box center [723, 297] width 88 height 36
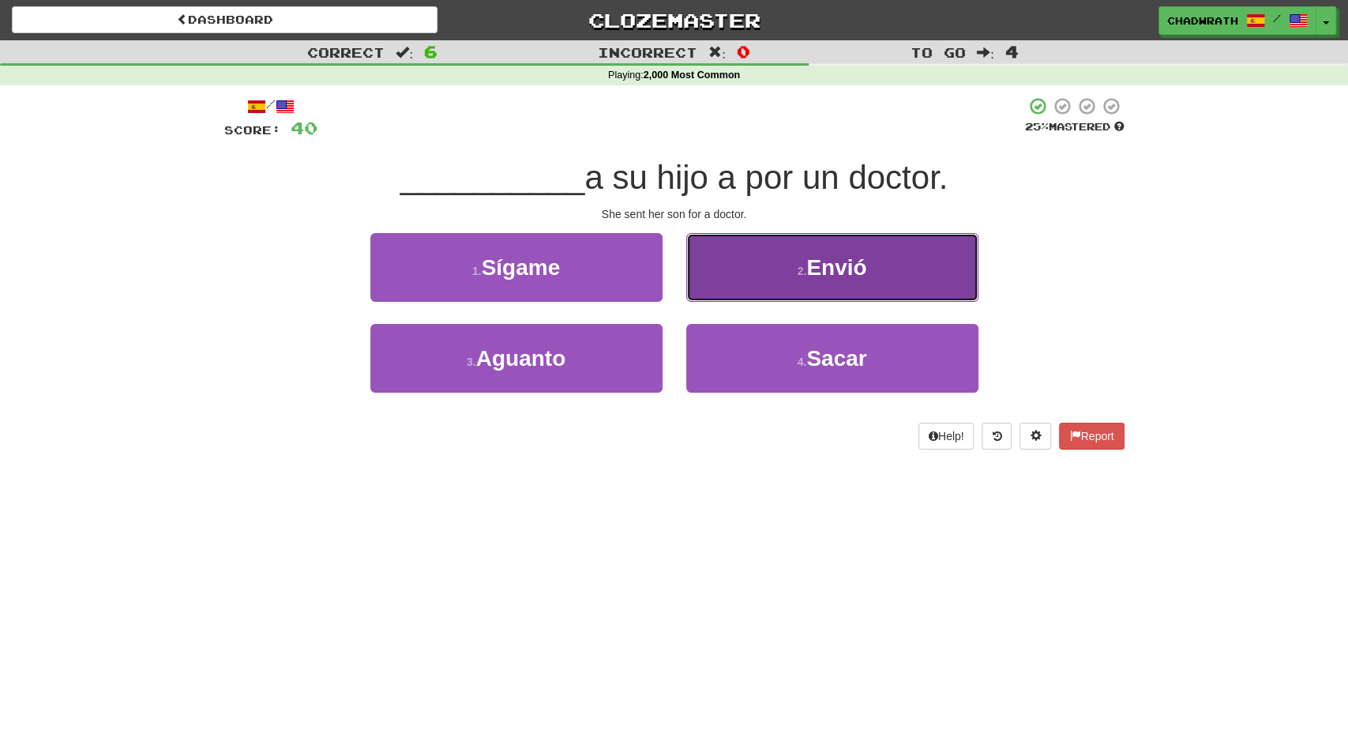
click at [795, 279] on button "2 . Envió" at bounding box center [832, 267] width 292 height 69
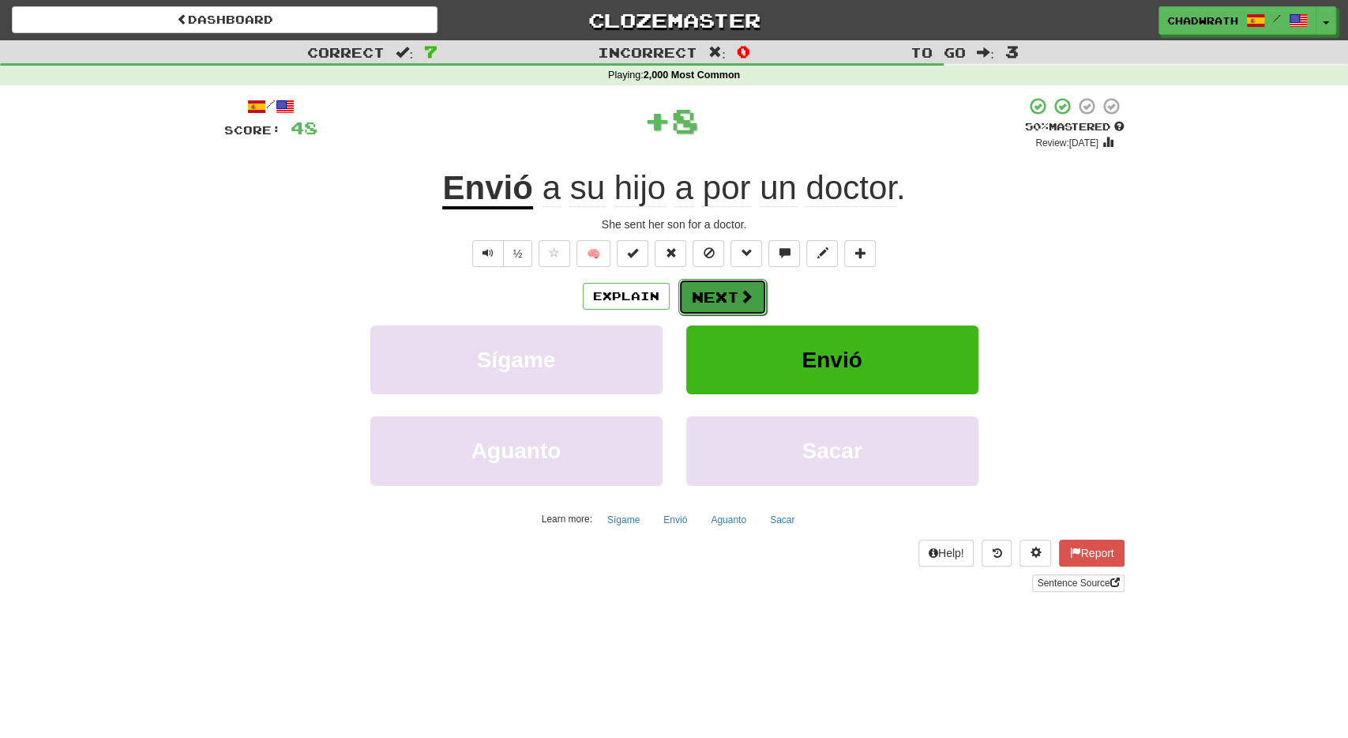
click at [759, 288] on button "Next" at bounding box center [723, 297] width 88 height 36
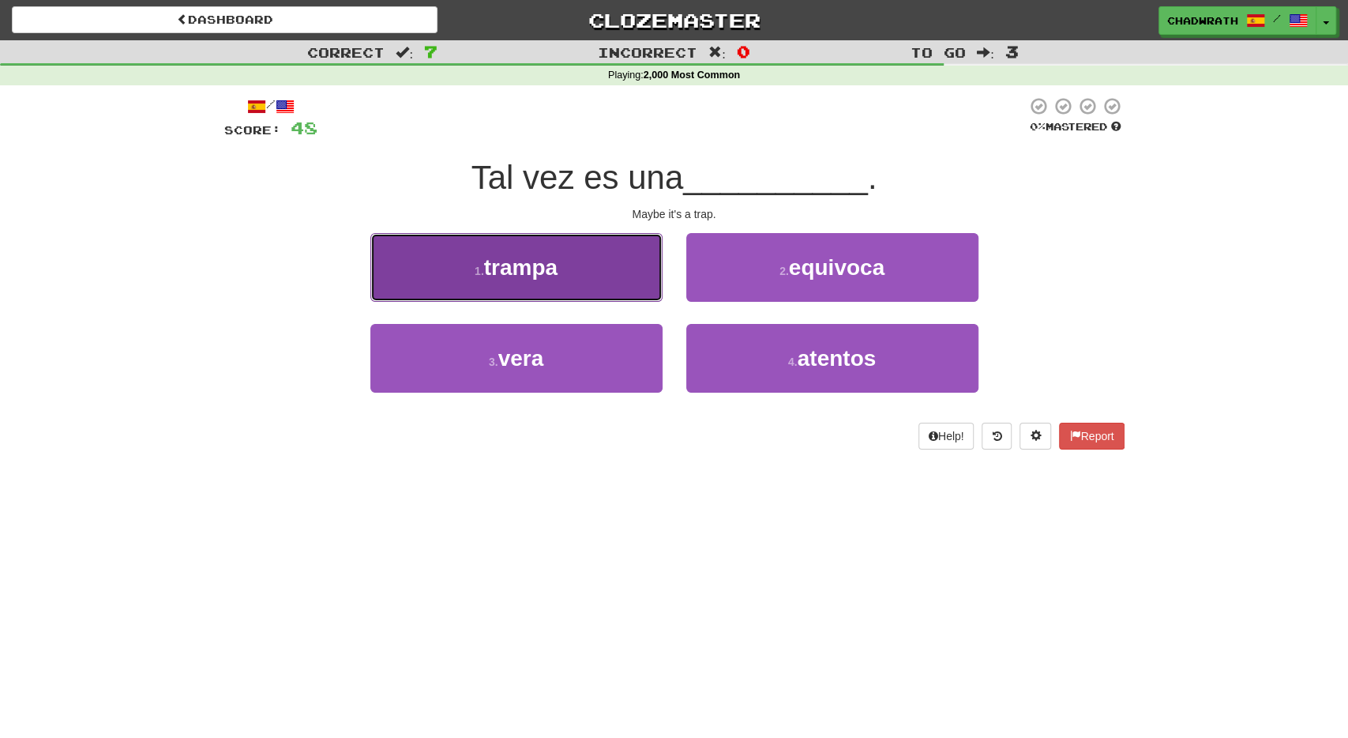
click at [606, 281] on button "1 . trampa" at bounding box center [516, 267] width 292 height 69
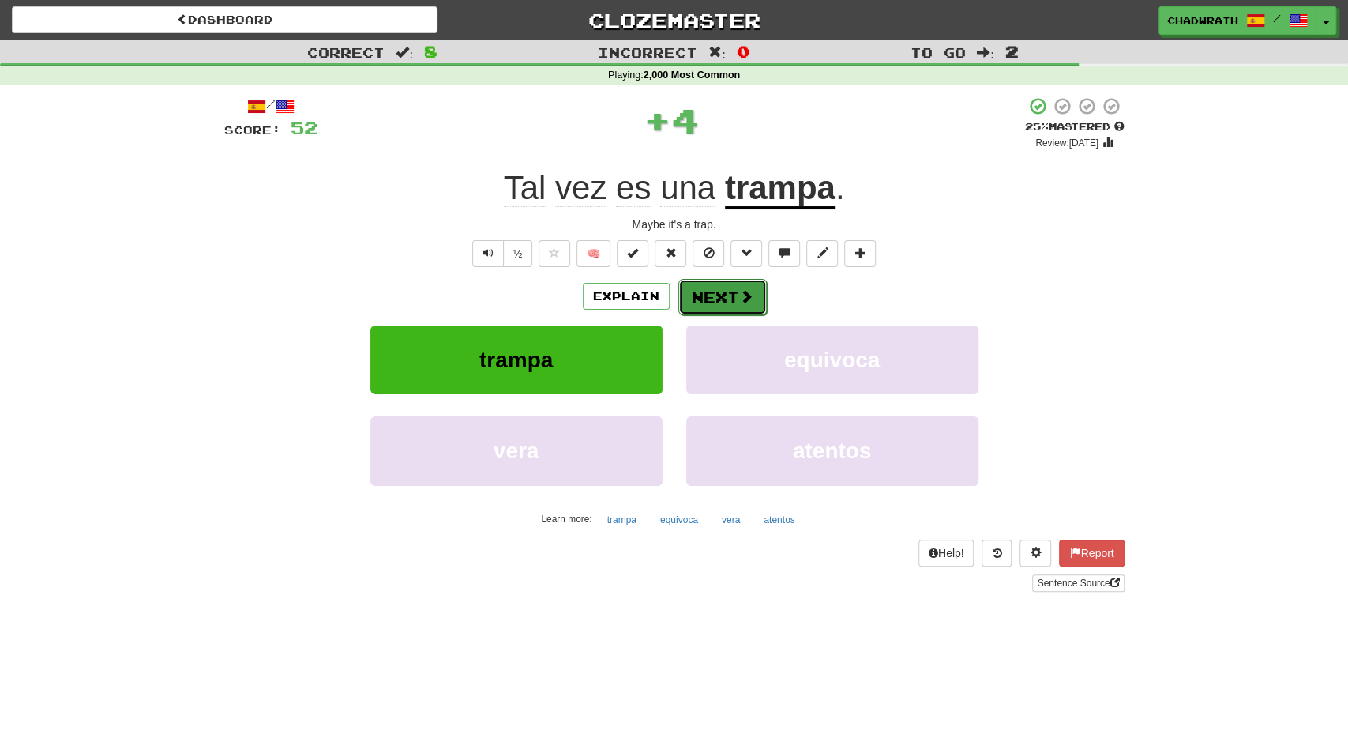
click at [703, 301] on button "Next" at bounding box center [723, 297] width 88 height 36
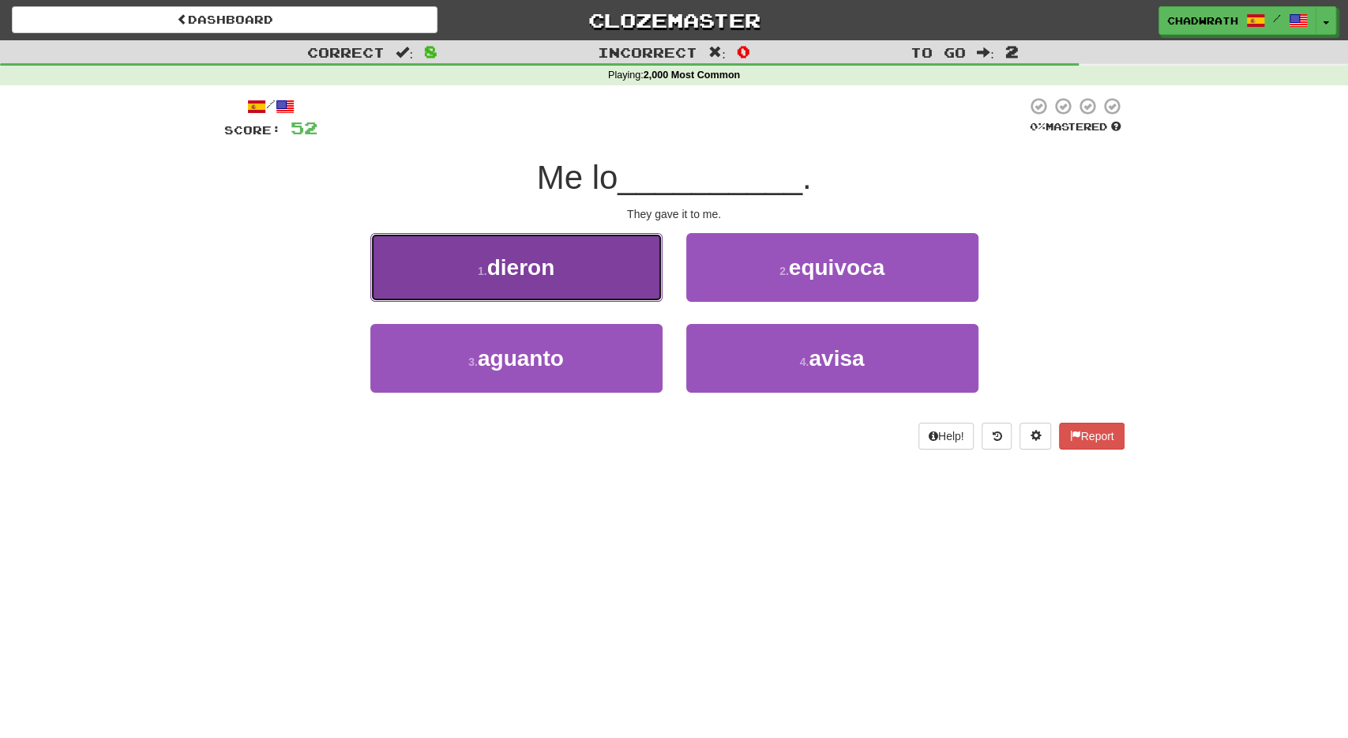
click at [549, 268] on span "dieron" at bounding box center [521, 267] width 68 height 24
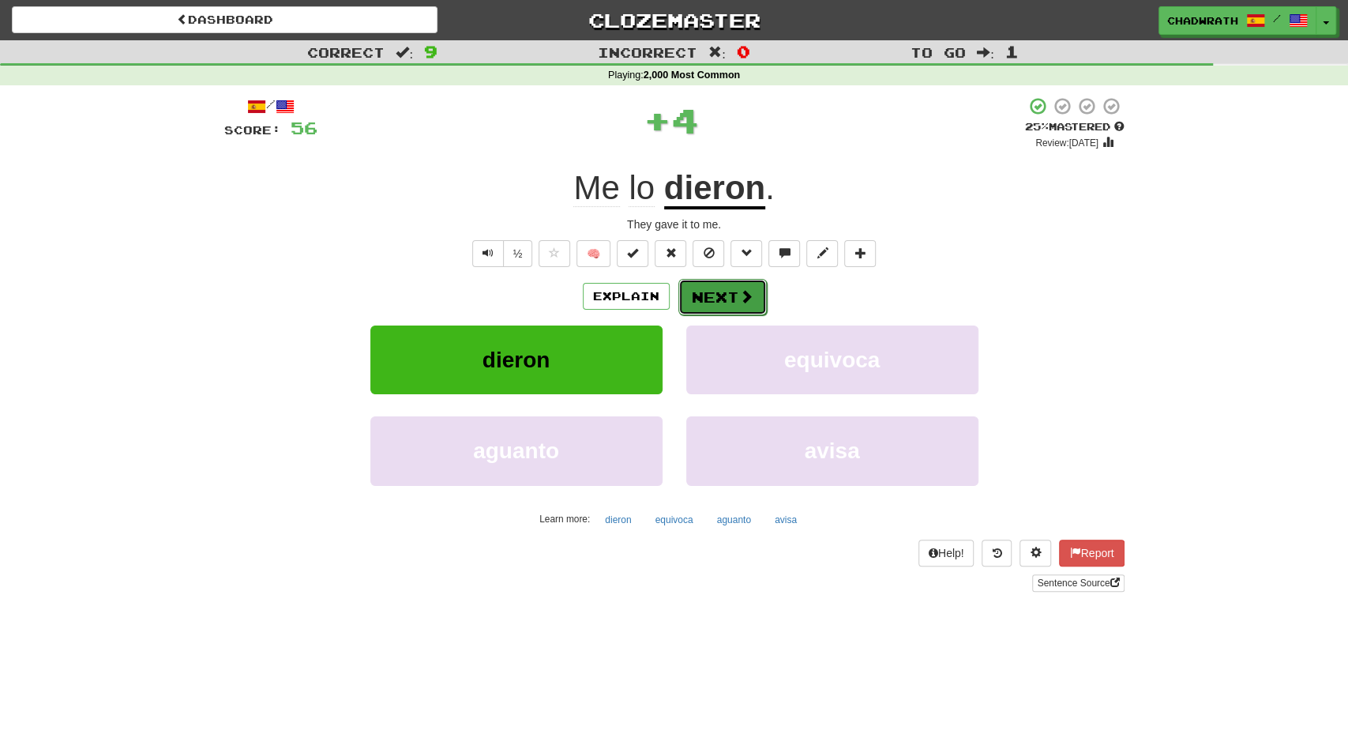
click at [723, 310] on button "Next" at bounding box center [723, 297] width 88 height 36
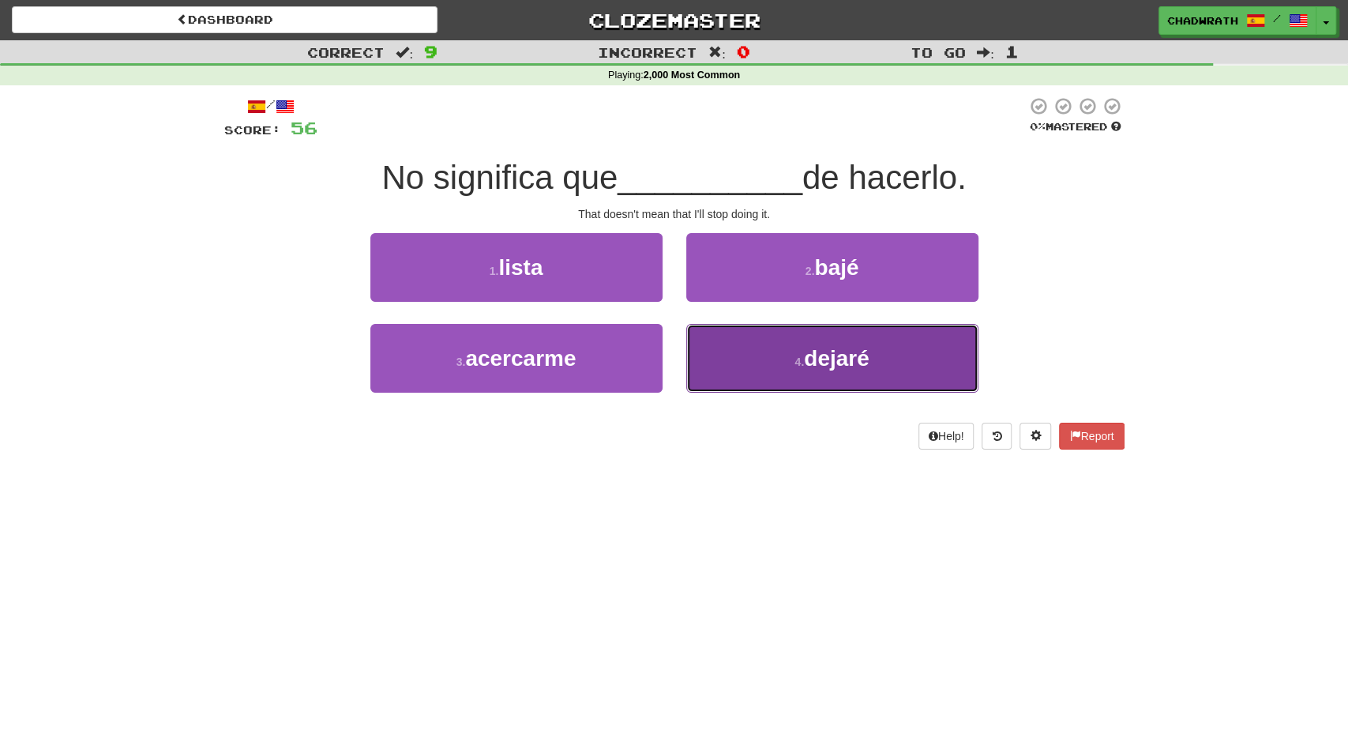
click at [868, 364] on span "dejaré" at bounding box center [837, 358] width 66 height 24
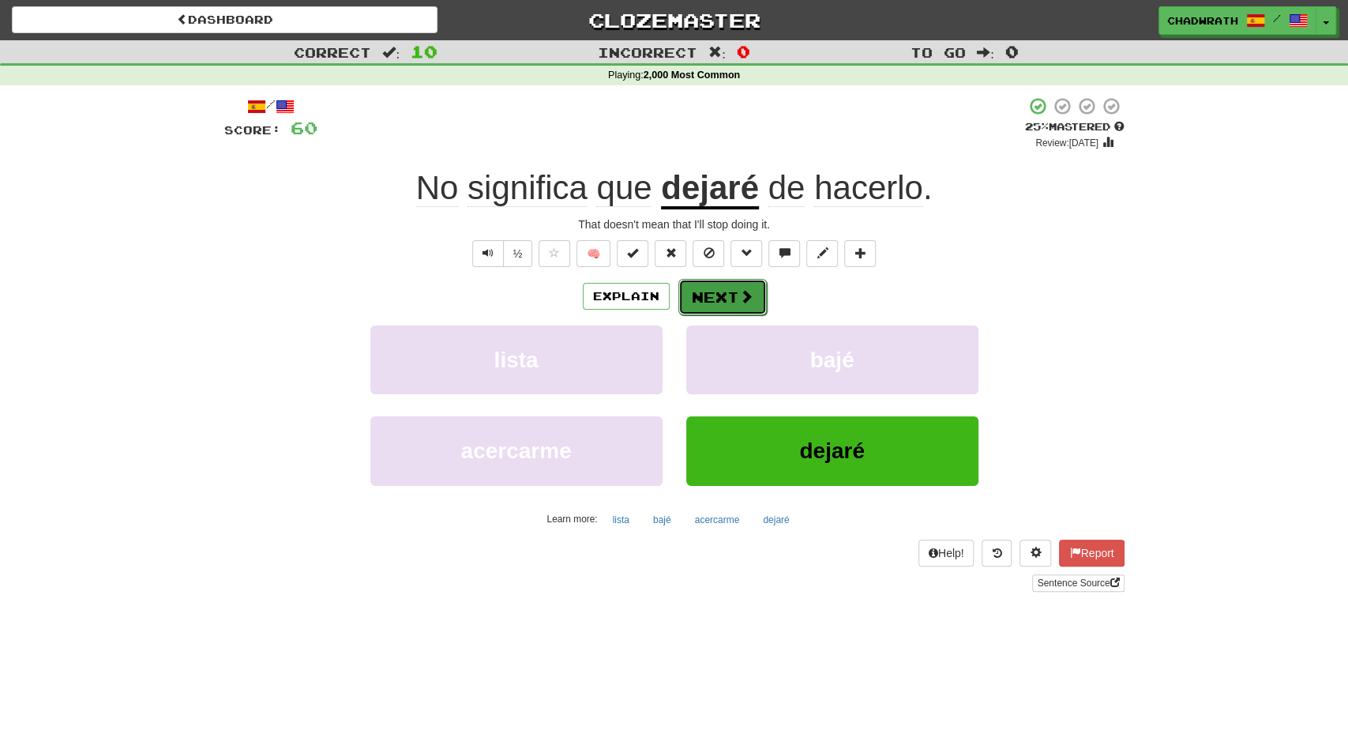
click at [744, 307] on button "Next" at bounding box center [723, 297] width 88 height 36
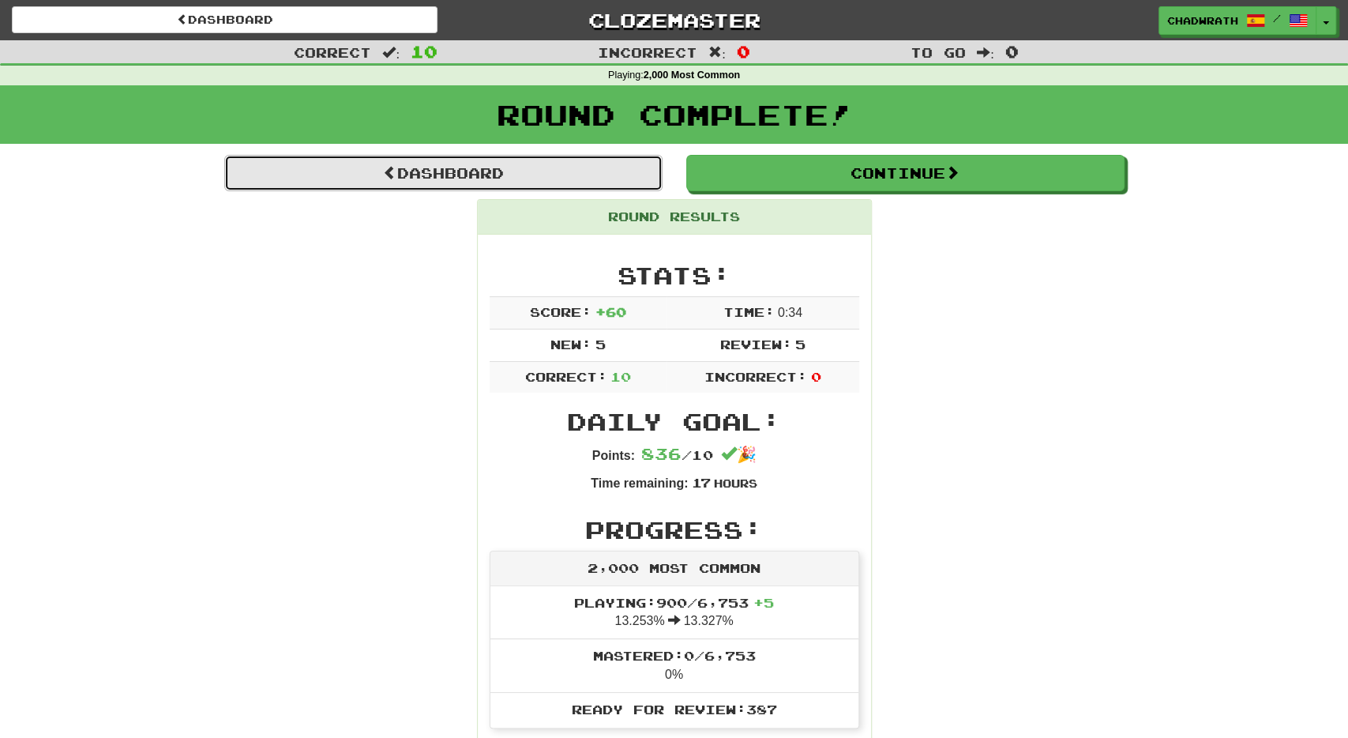
click at [588, 168] on link "Dashboard" at bounding box center [443, 173] width 438 height 36
